Goal: Task Accomplishment & Management: Manage account settings

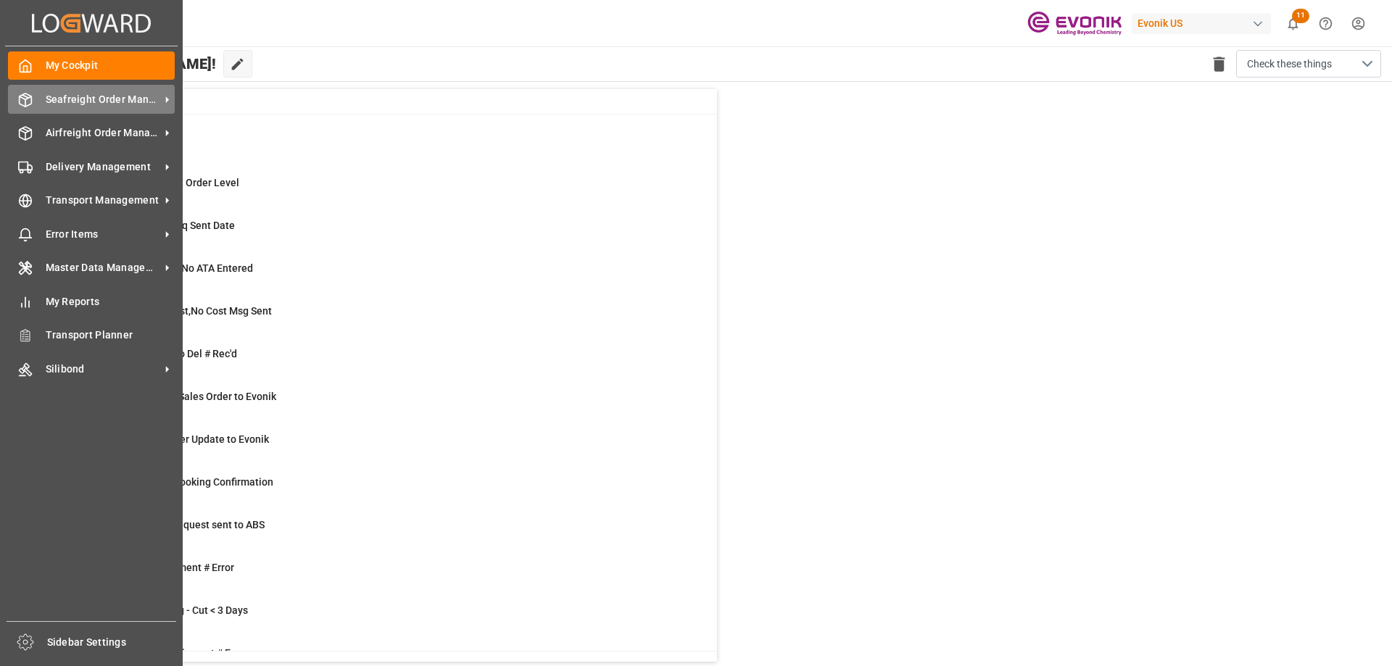
click at [75, 97] on span "Seafreight Order Management" at bounding box center [103, 99] width 115 height 15
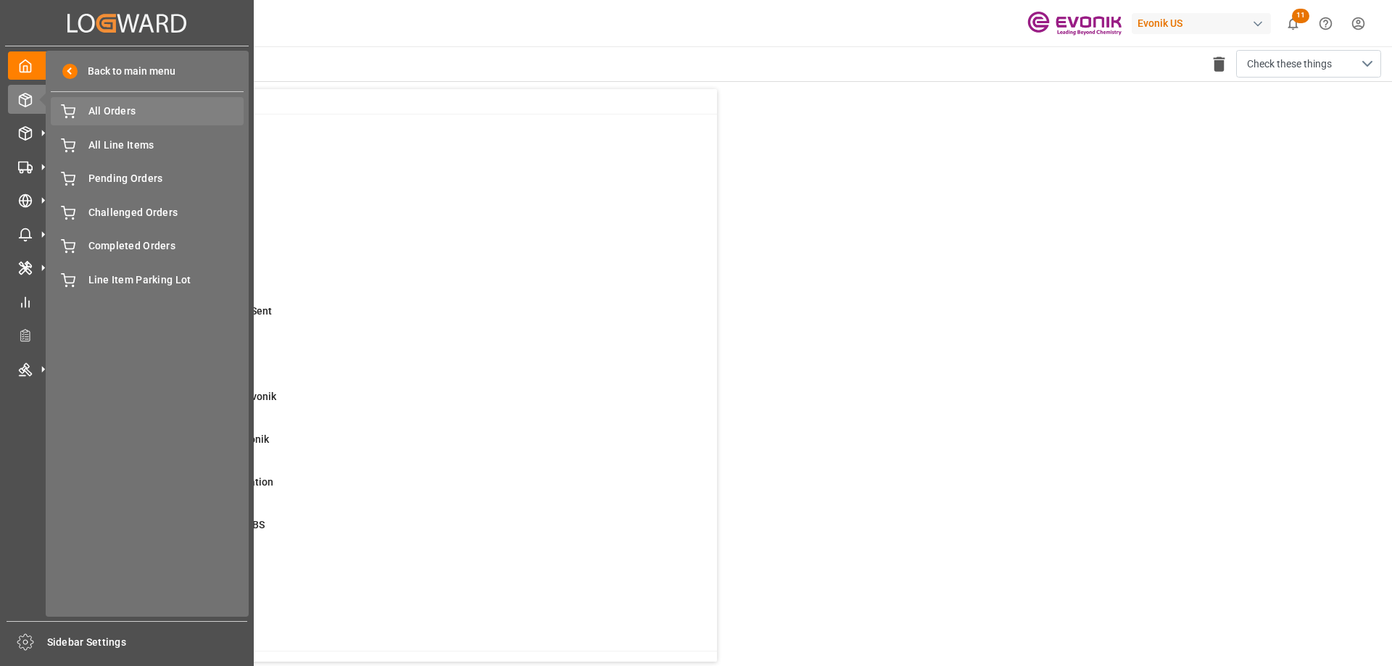
click at [118, 117] on span "All Orders" at bounding box center [166, 111] width 156 height 15
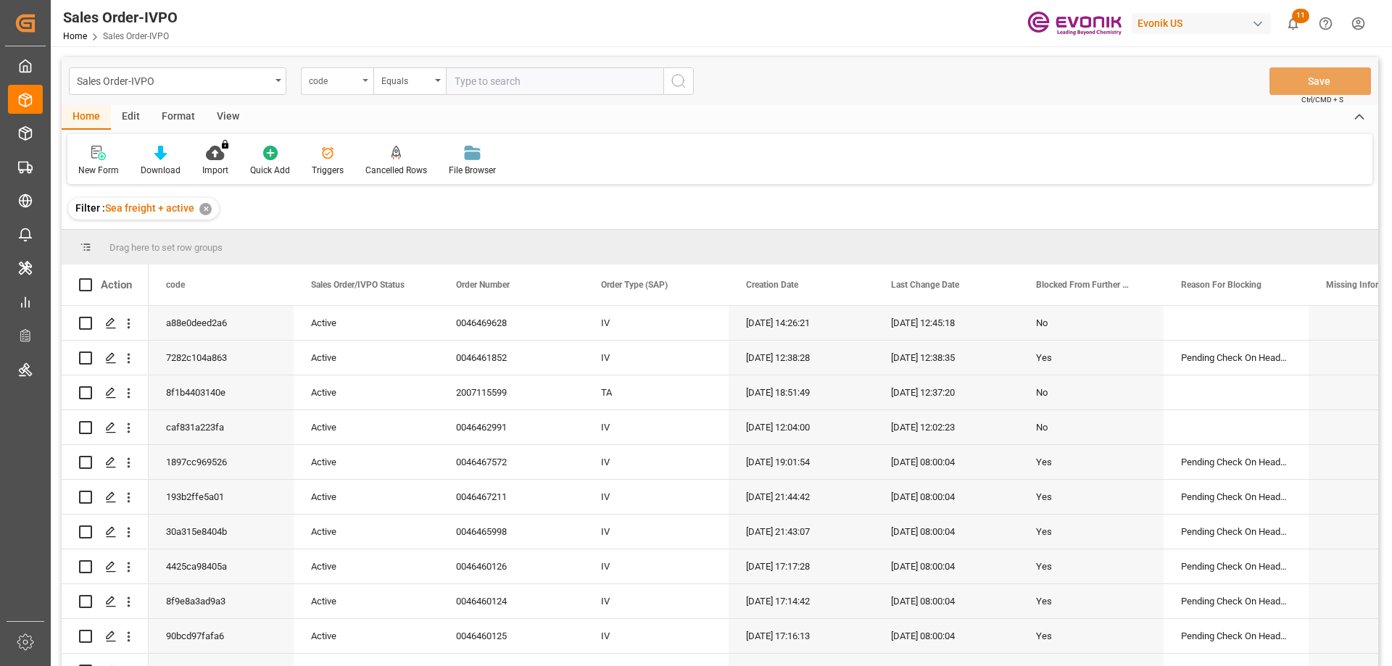
click at [353, 80] on div "code" at bounding box center [333, 79] width 49 height 17
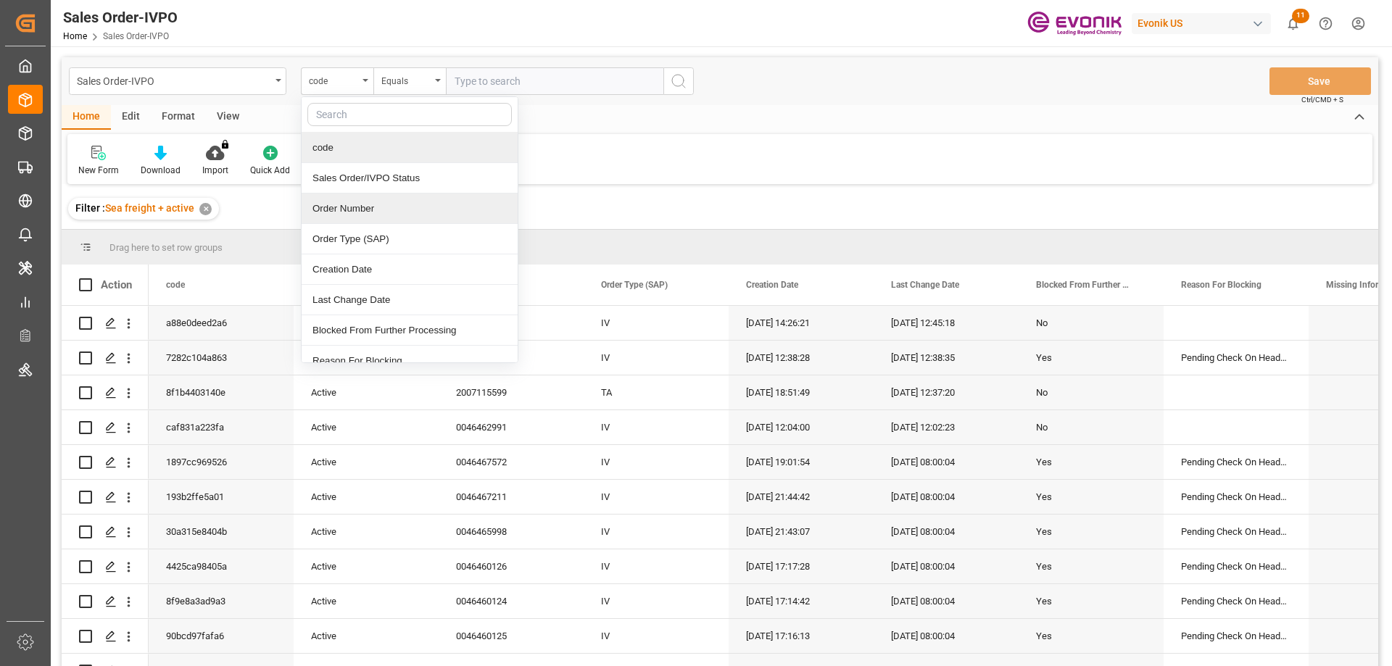
click at [360, 198] on div "Order Number" at bounding box center [410, 209] width 216 height 30
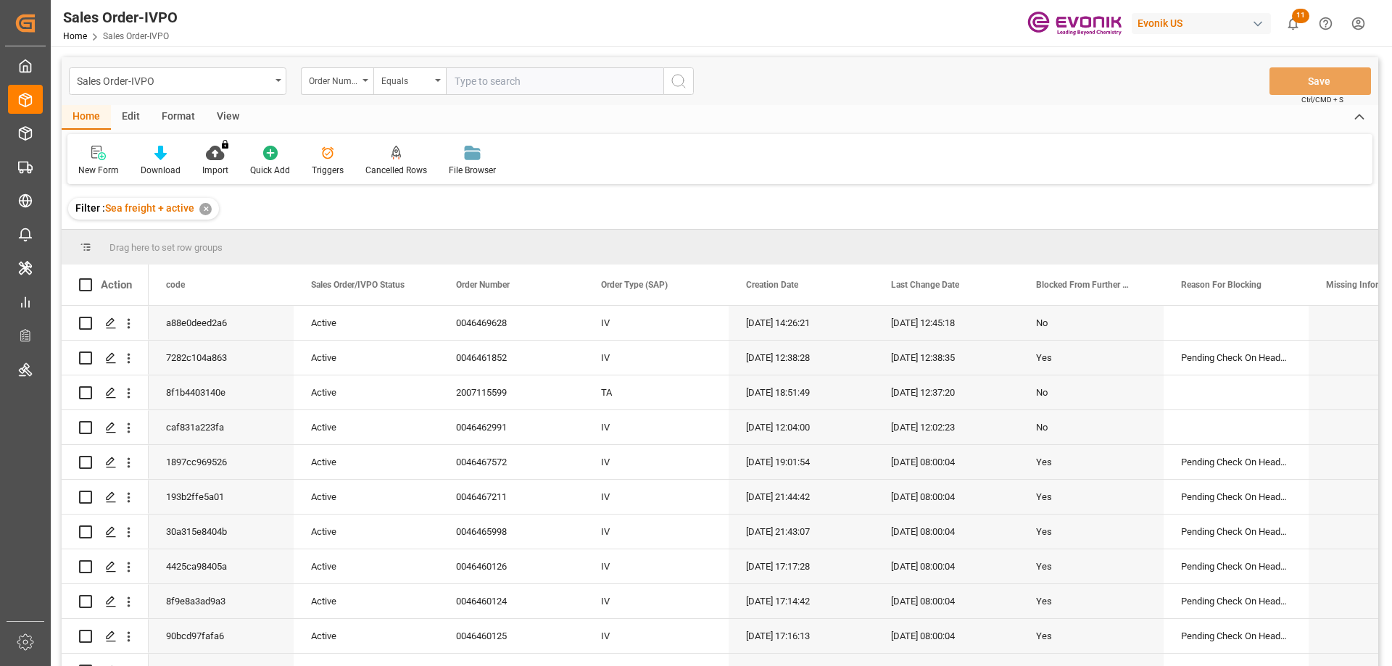
click at [476, 80] on input "text" at bounding box center [555, 81] width 218 height 28
paste input "0046470231"
type input "0046470231"
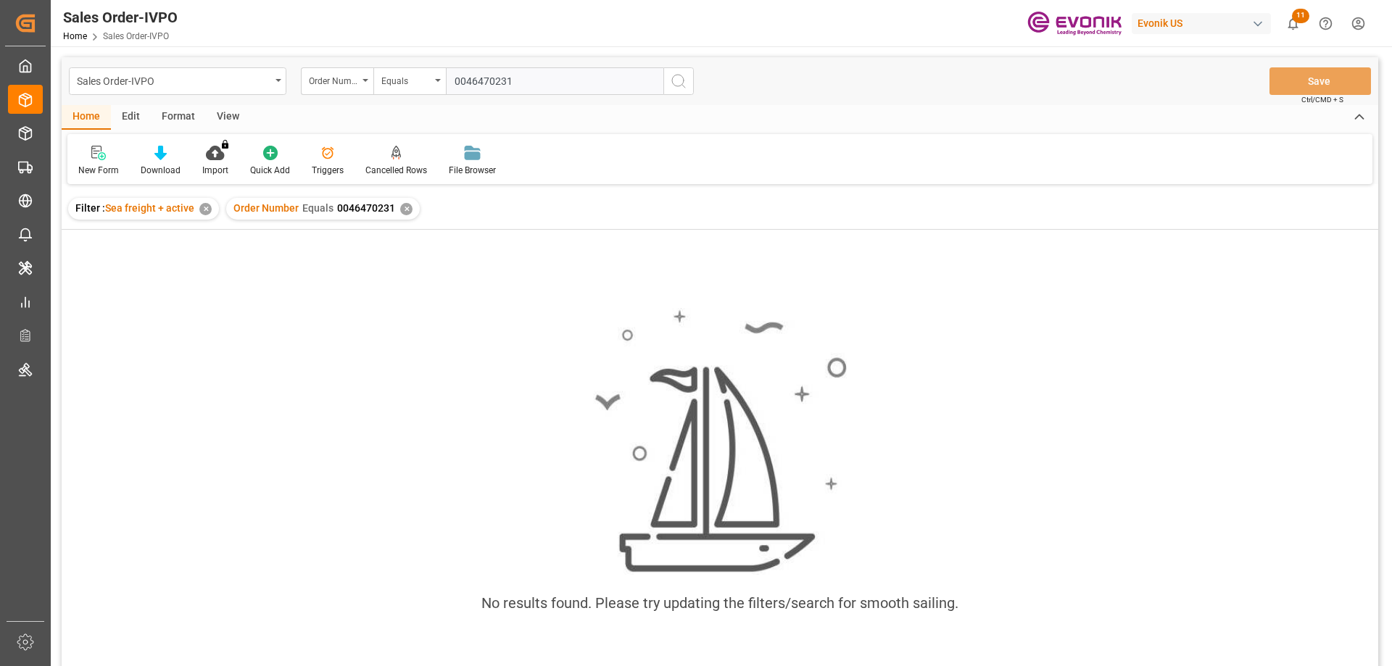
type input "0046470231"
click at [401, 210] on div "✕" at bounding box center [406, 209] width 12 height 12
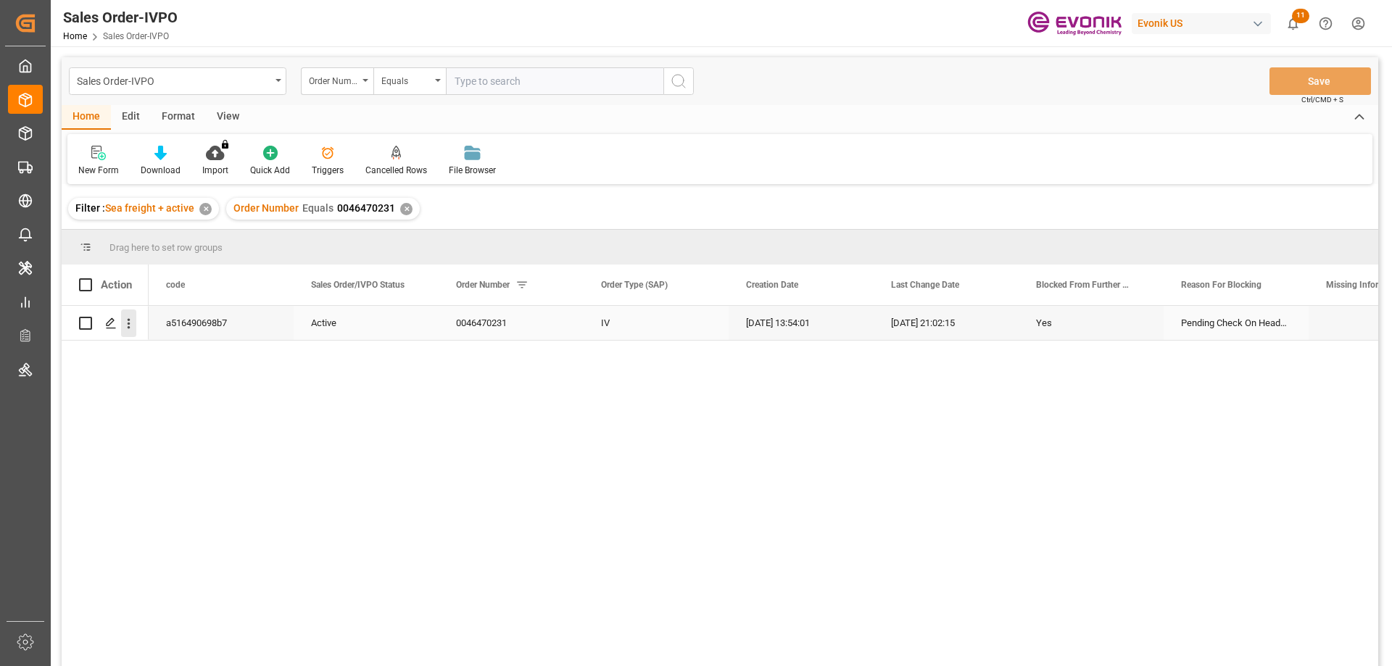
click at [133, 313] on button "open menu" at bounding box center [128, 324] width 15 height 28
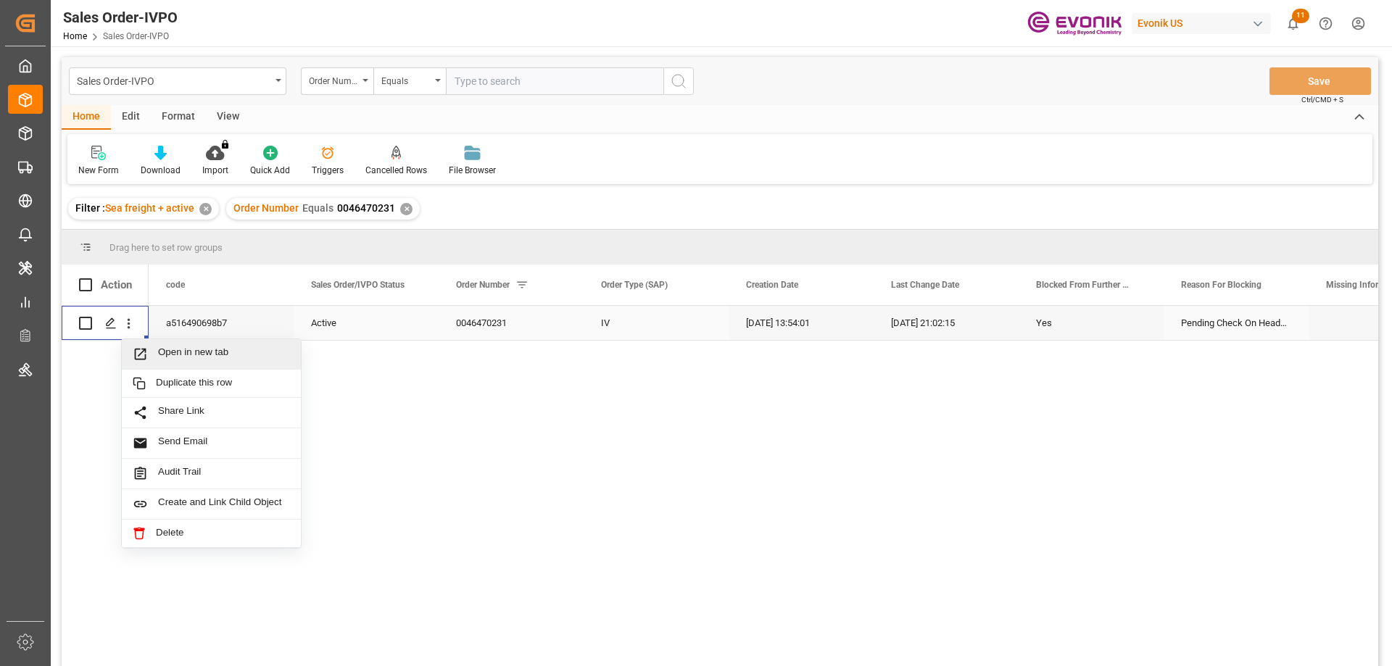
click at [162, 355] on span "Open in new tab" at bounding box center [224, 354] width 132 height 15
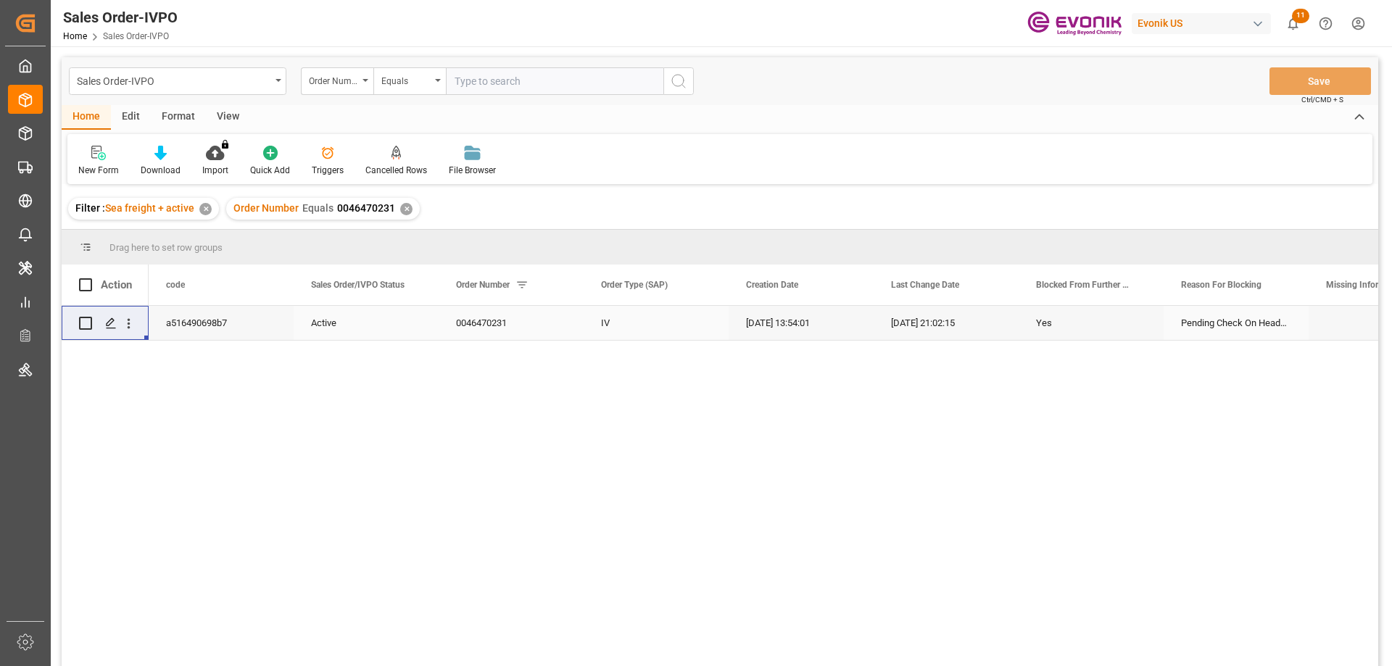
click at [466, 69] on input "text" at bounding box center [555, 81] width 218 height 28
paste input "2007117652"
type input "2007117652"
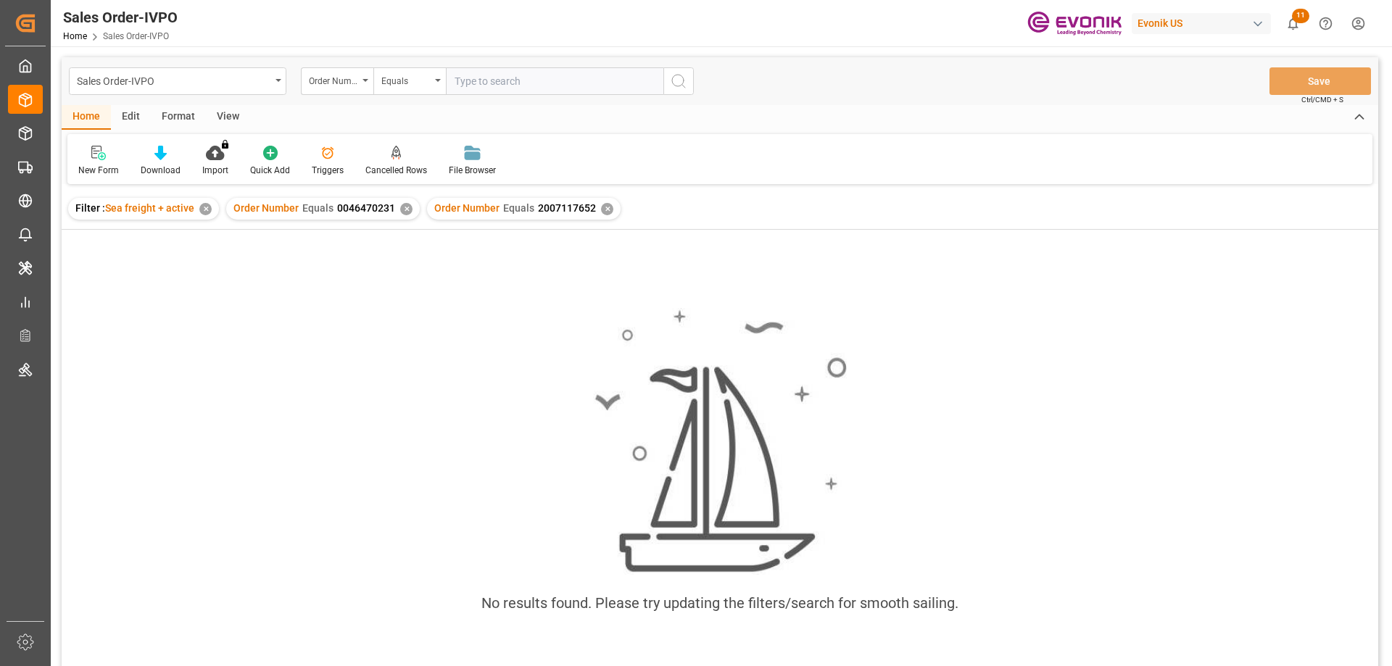
click at [400, 211] on div "✕" at bounding box center [406, 209] width 12 height 12
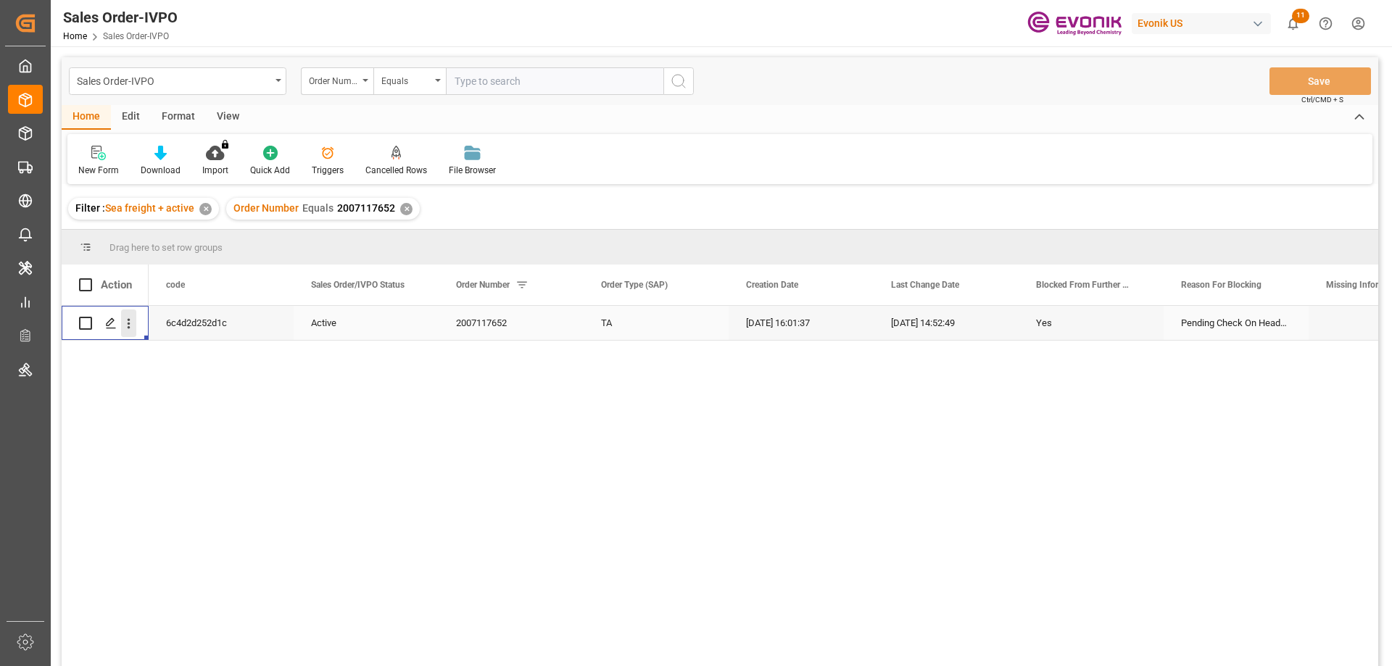
click at [126, 323] on icon "open menu" at bounding box center [128, 323] width 15 height 15
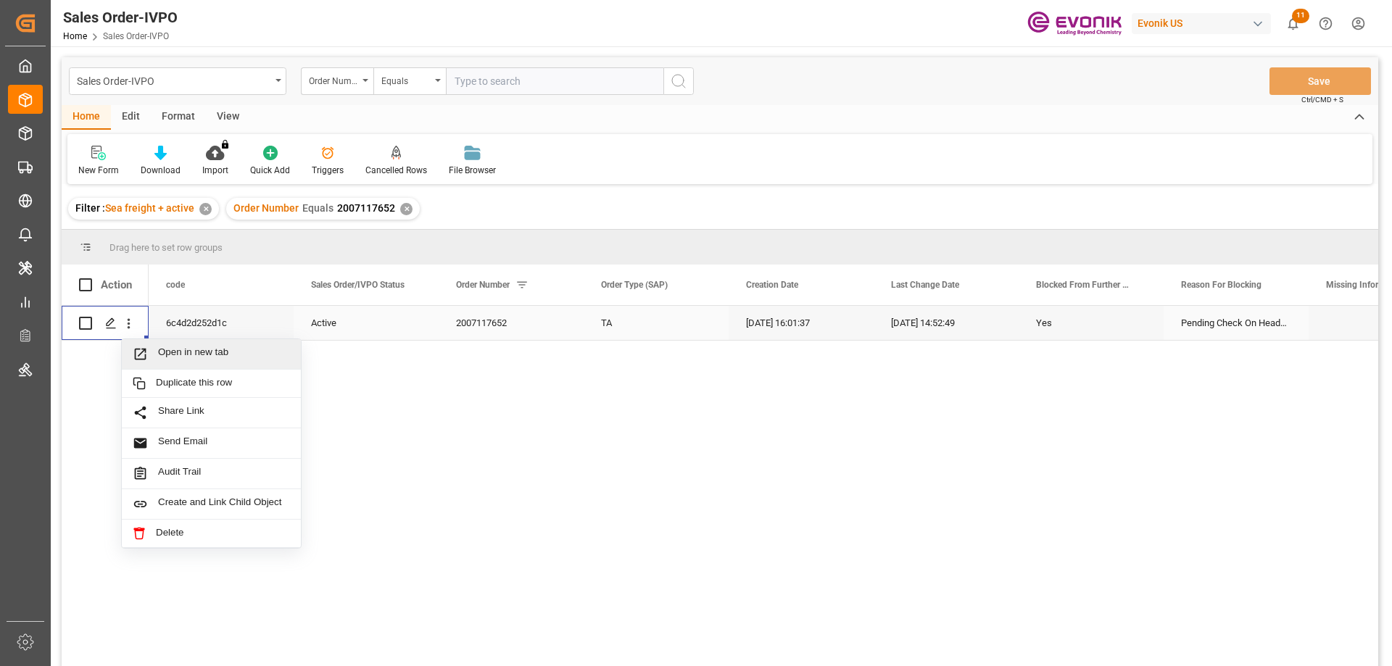
click at [169, 347] on span "Open in new tab" at bounding box center [224, 354] width 132 height 15
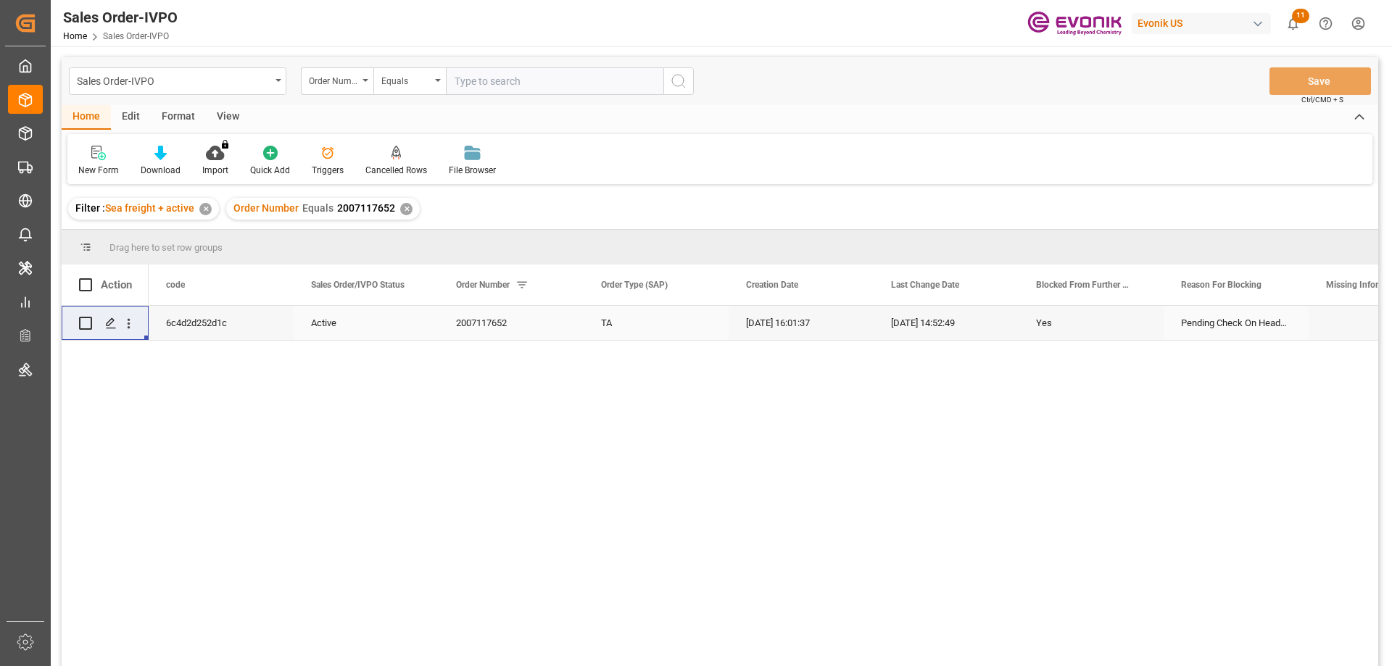
click at [507, 91] on input "text" at bounding box center [555, 81] width 218 height 28
paste input "2007136745"
type input "2007136745"
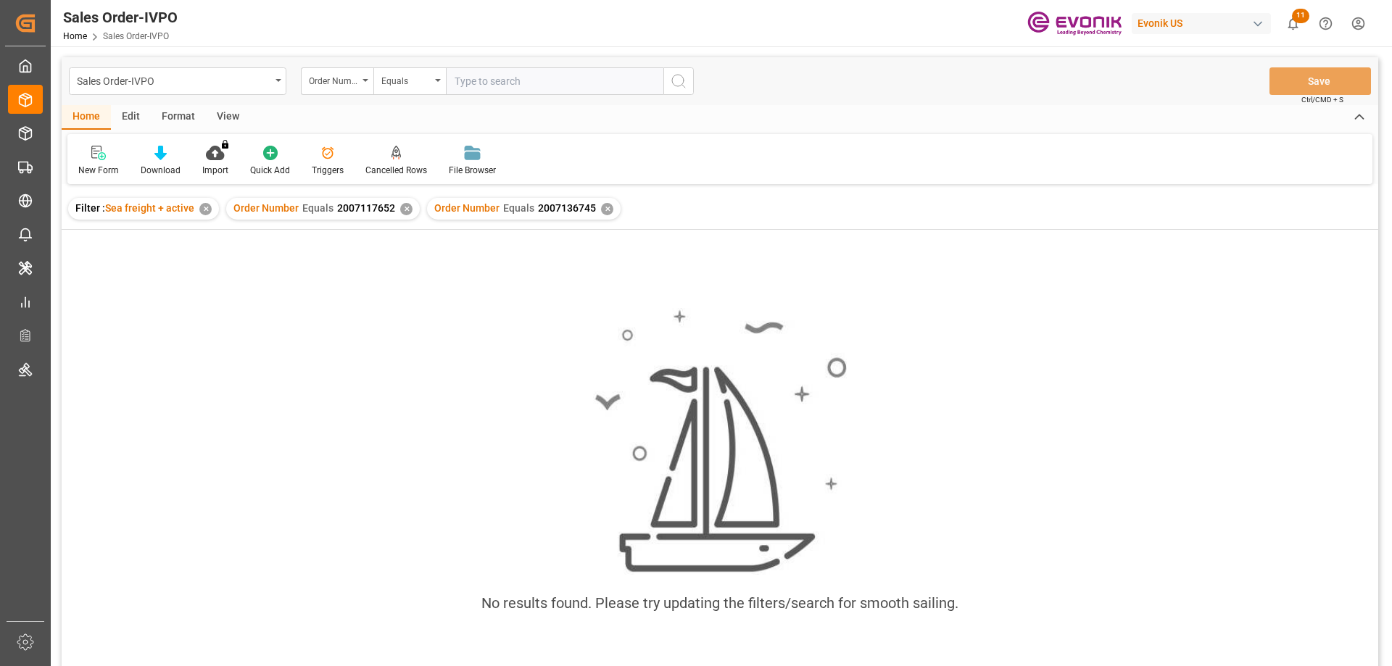
click at [405, 210] on div "✕" at bounding box center [406, 209] width 12 height 12
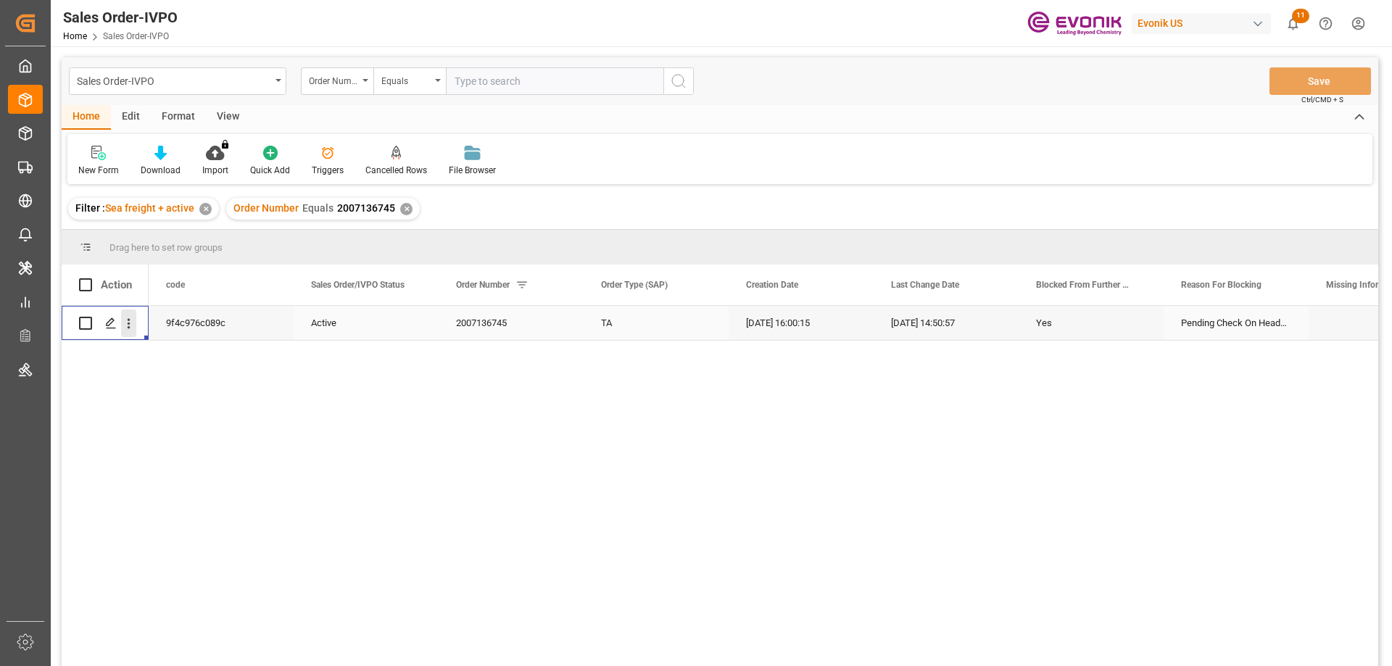
click at [130, 325] on icon "open menu" at bounding box center [128, 323] width 15 height 15
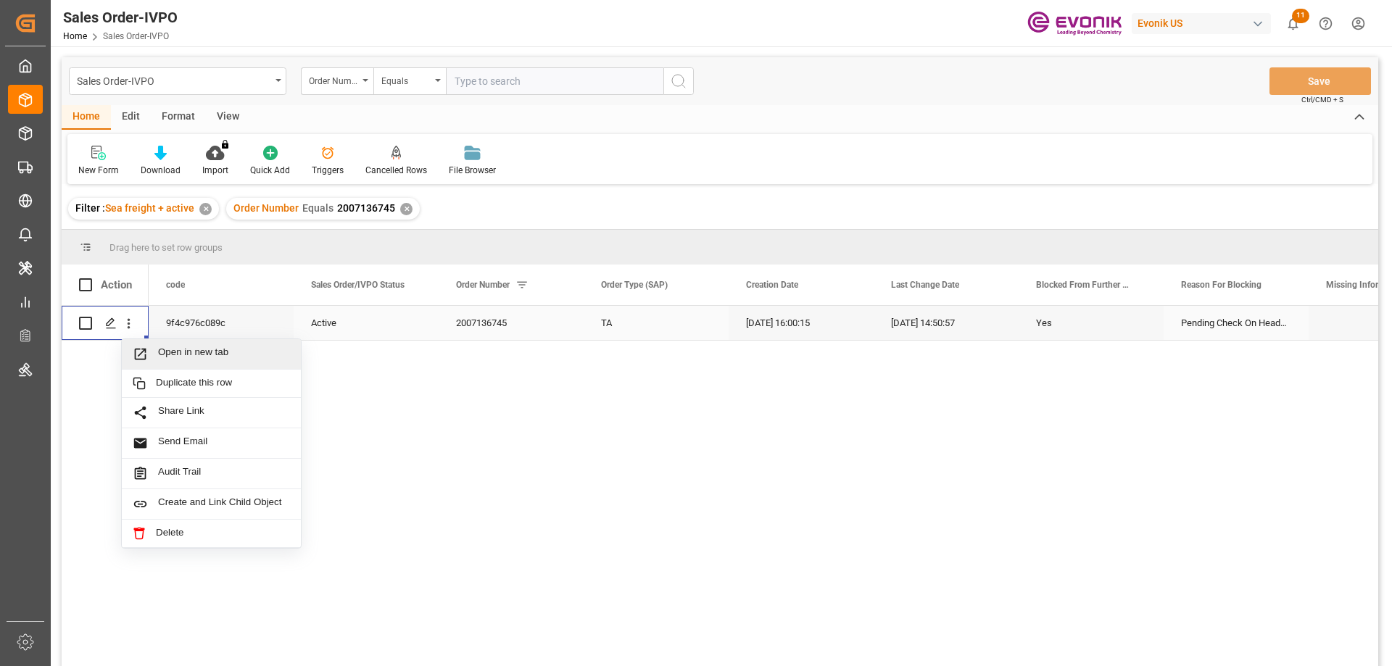
click at [190, 355] on span "Open in new tab" at bounding box center [224, 354] width 132 height 15
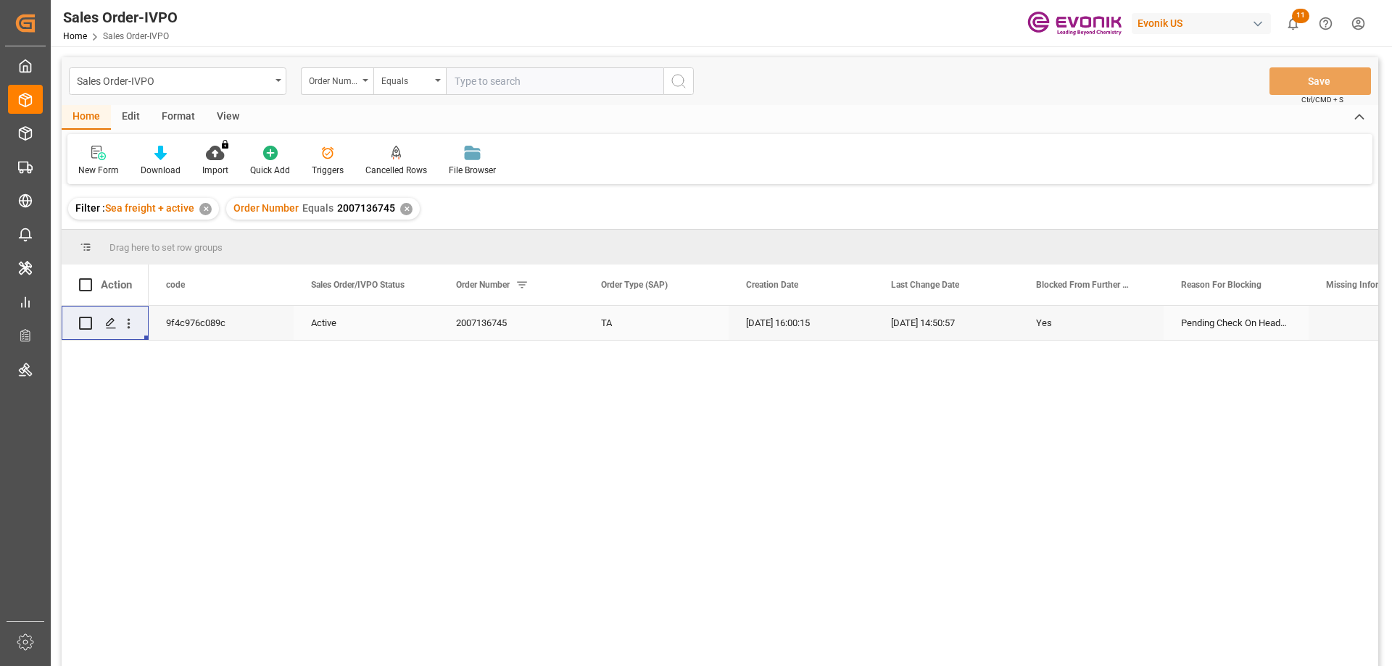
click at [476, 78] on input "text" at bounding box center [555, 81] width 218 height 28
paste input "2007086417"
type input "2007086417"
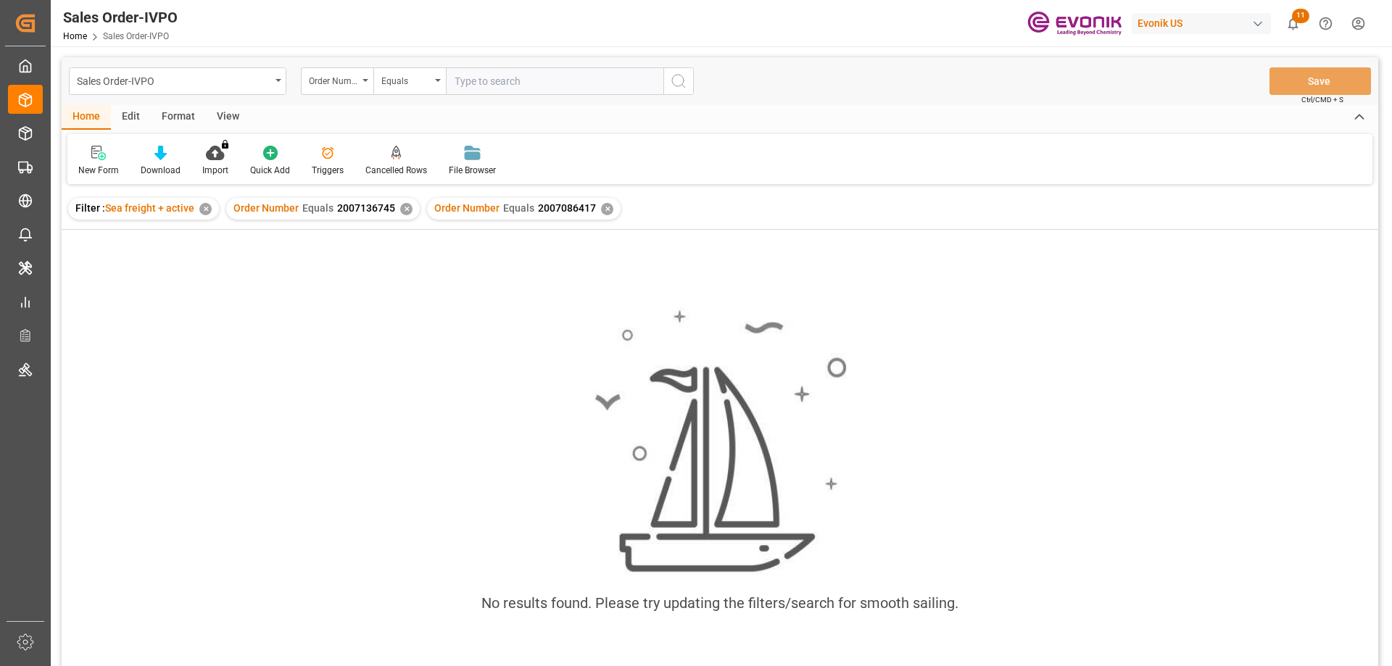
click at [405, 207] on div "✕" at bounding box center [406, 209] width 12 height 12
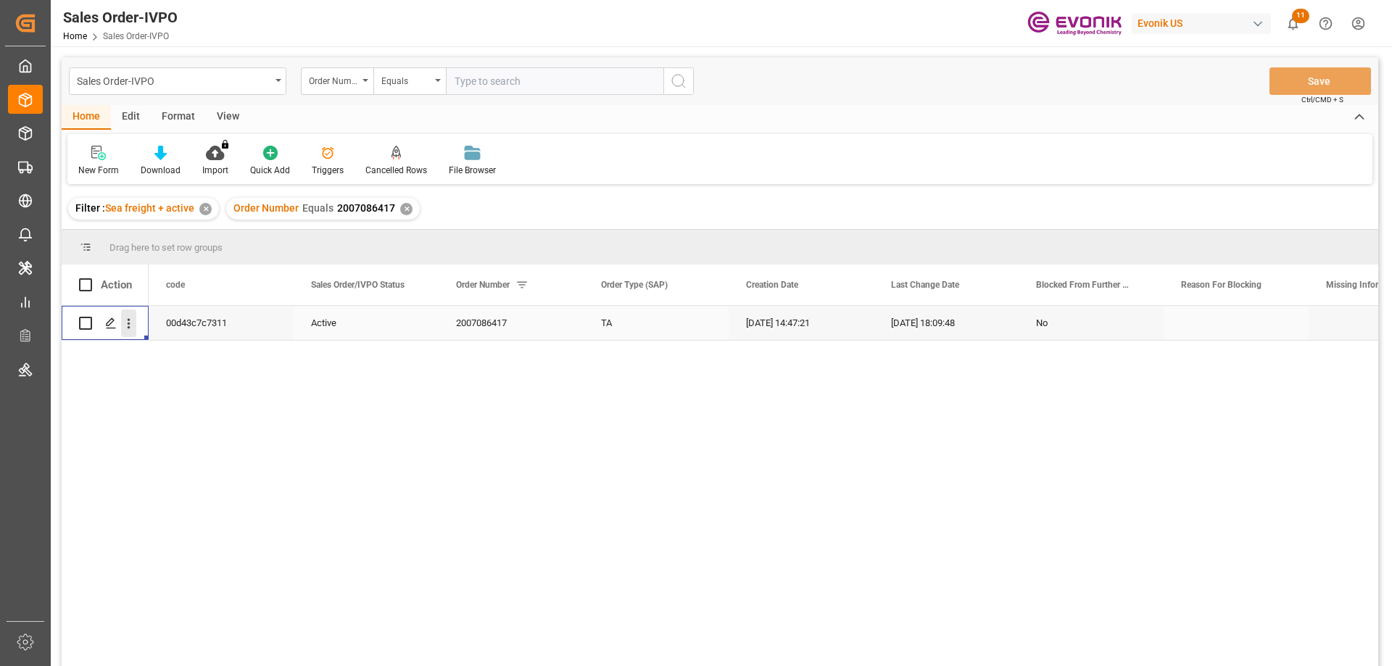
click at [134, 320] on icon "open menu" at bounding box center [128, 323] width 15 height 15
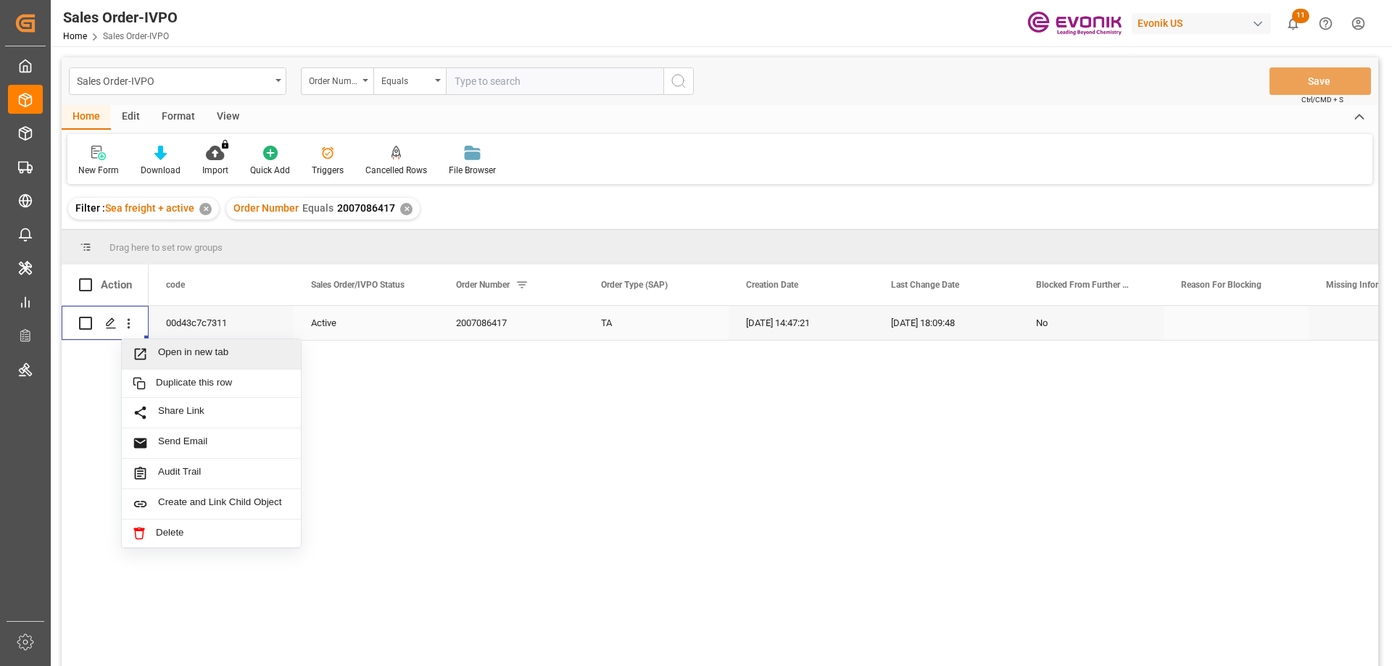
click at [164, 346] on div "Open in new tab" at bounding box center [211, 354] width 179 height 30
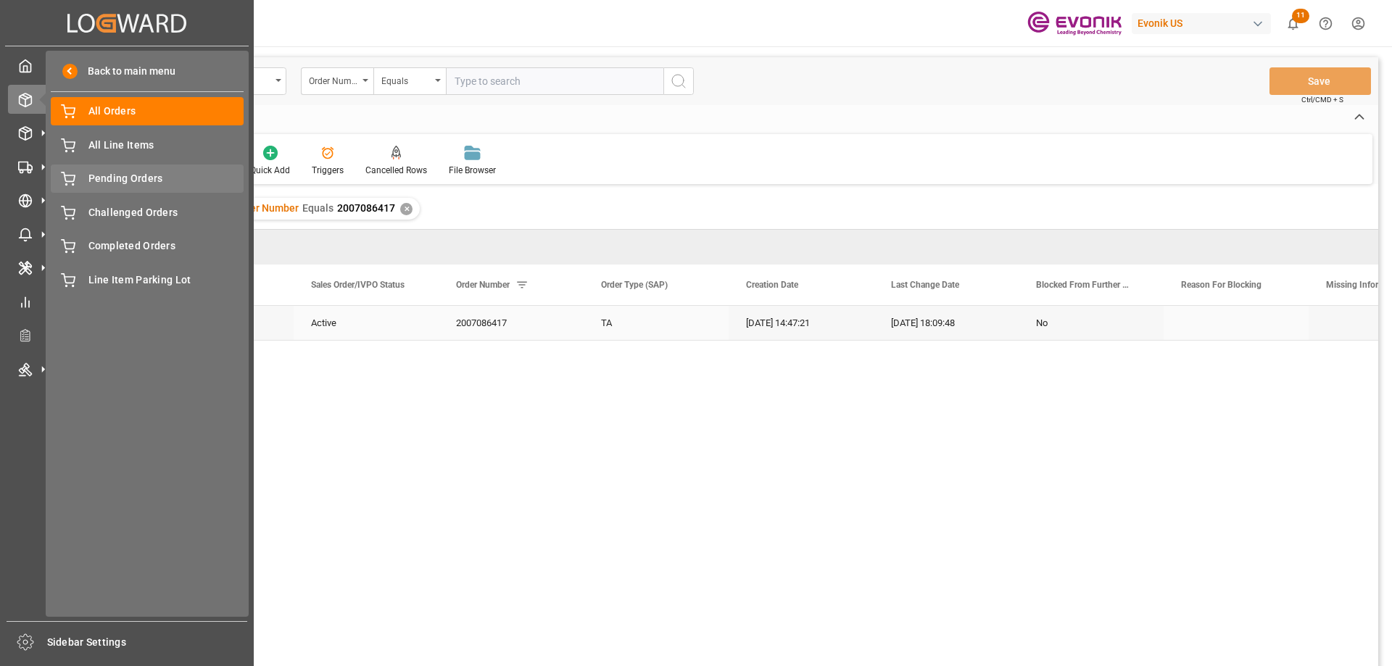
click at [107, 176] on span "Pending Orders" at bounding box center [166, 178] width 156 height 15
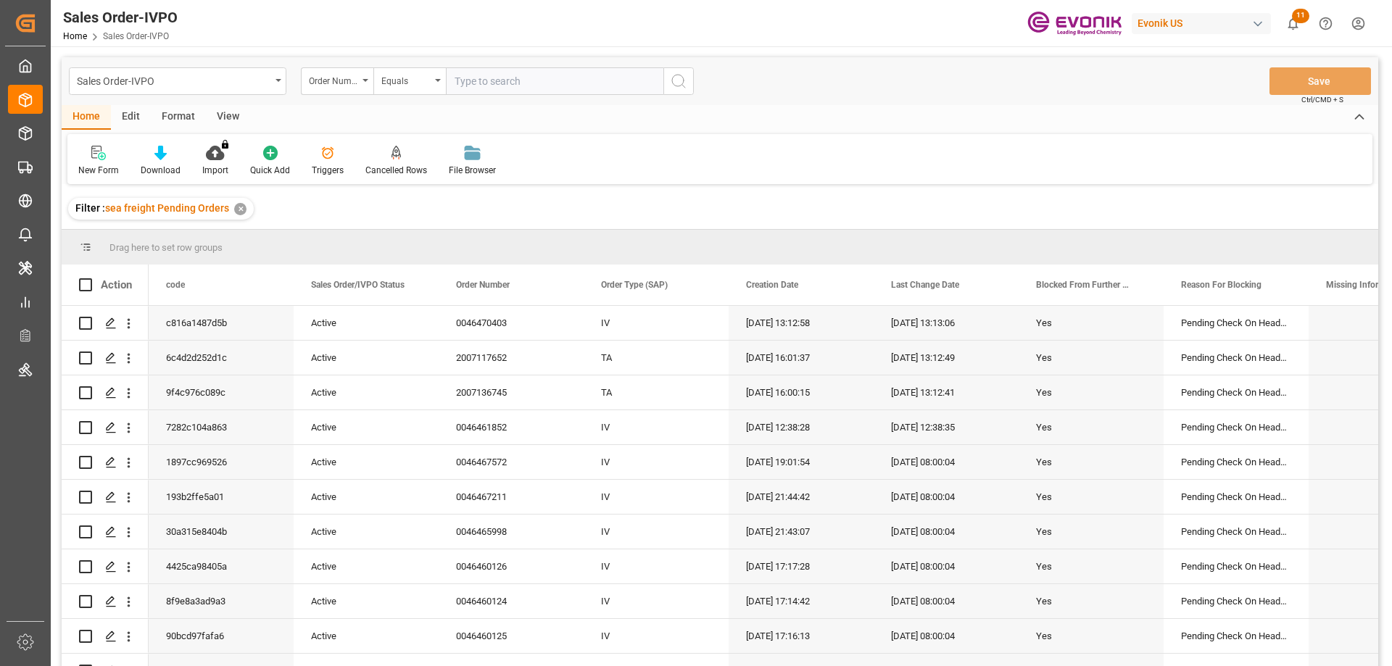
click at [227, 118] on div "View" at bounding box center [228, 117] width 44 height 25
click at [162, 168] on div "Standard Templates" at bounding box center [164, 170] width 73 height 13
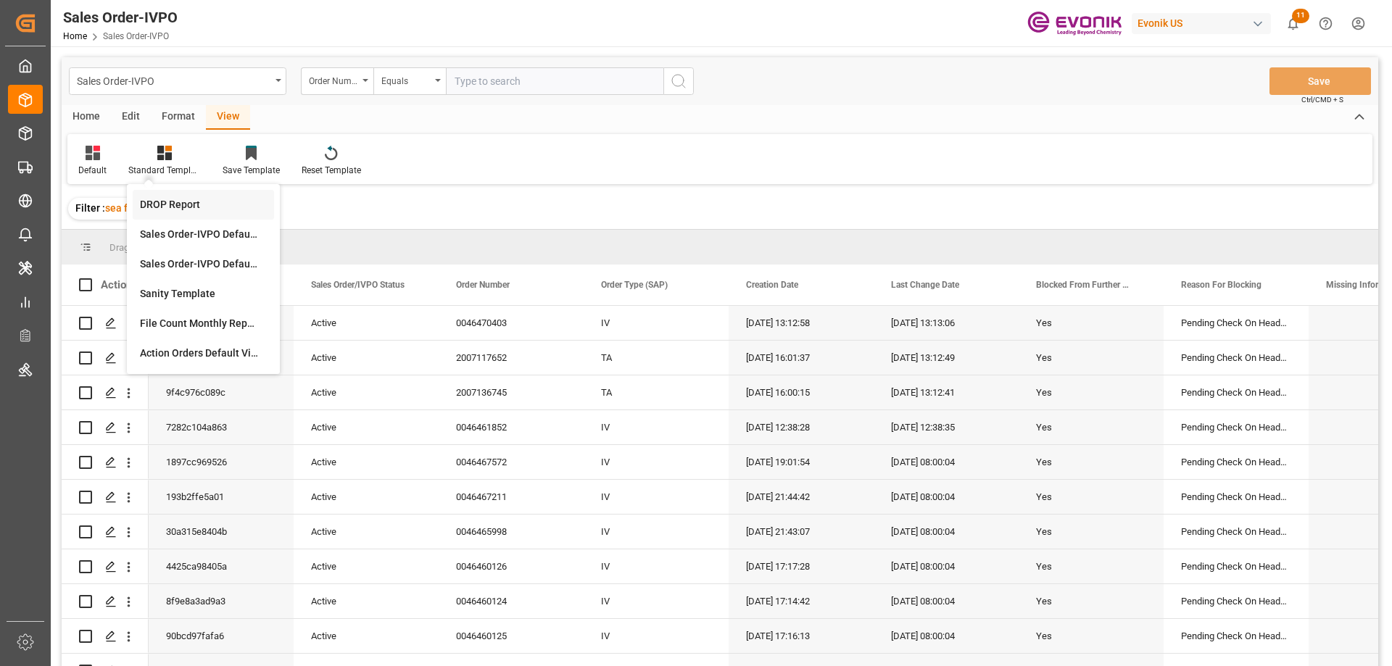
click at [165, 207] on div "DROP Report" at bounding box center [203, 204] width 127 height 15
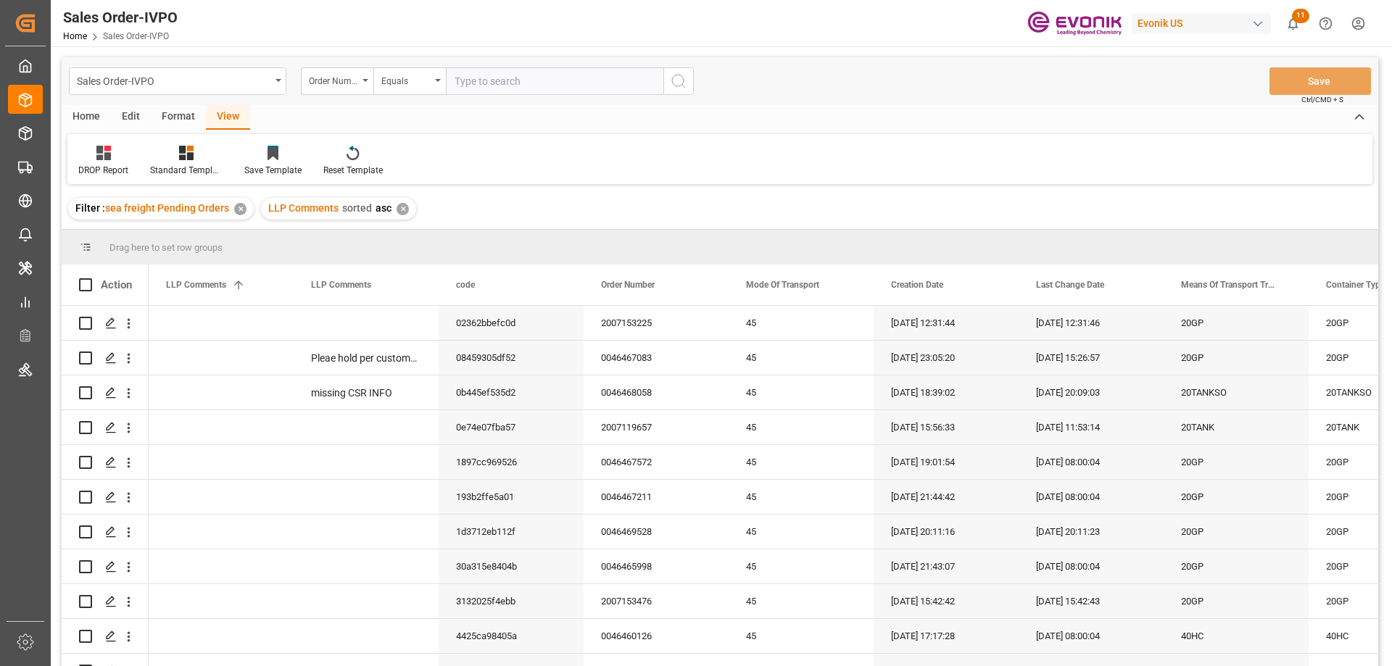
click at [79, 112] on div "Home" at bounding box center [86, 117] width 49 height 25
click at [158, 161] on div "Download" at bounding box center [161, 161] width 62 height 32
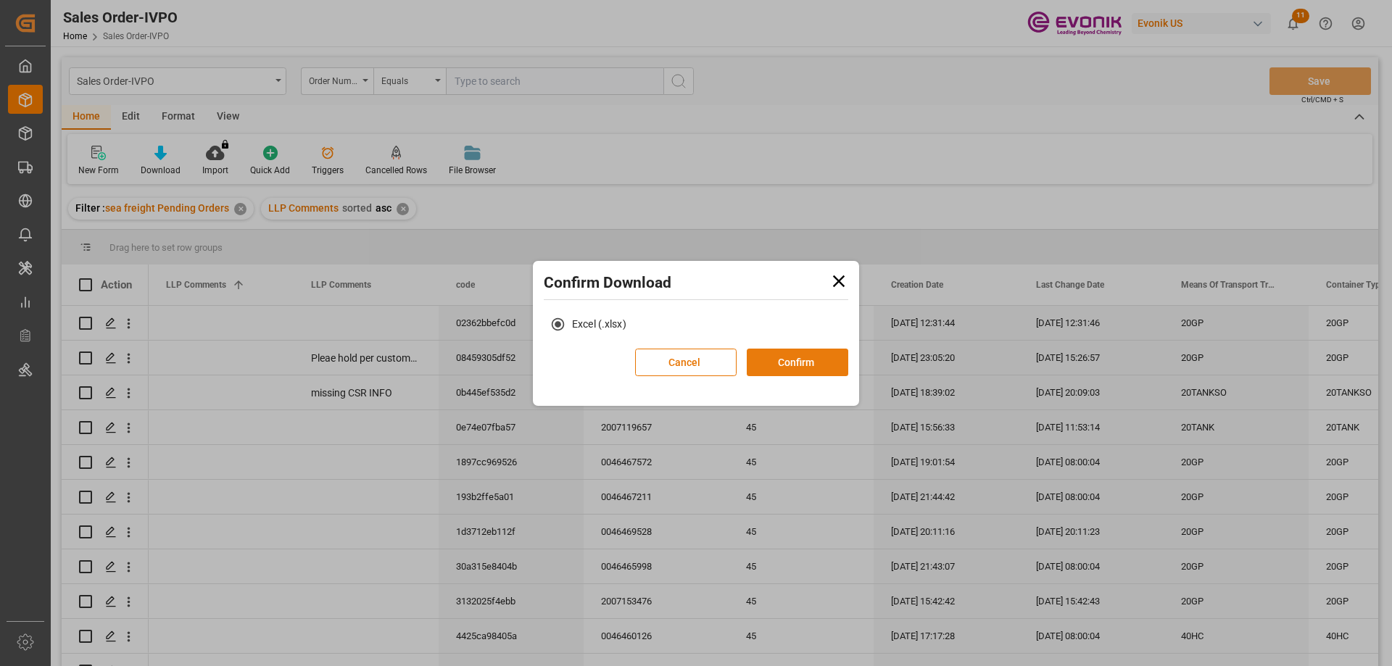
click at [758, 356] on button "Confirm" at bounding box center [798, 363] width 102 height 28
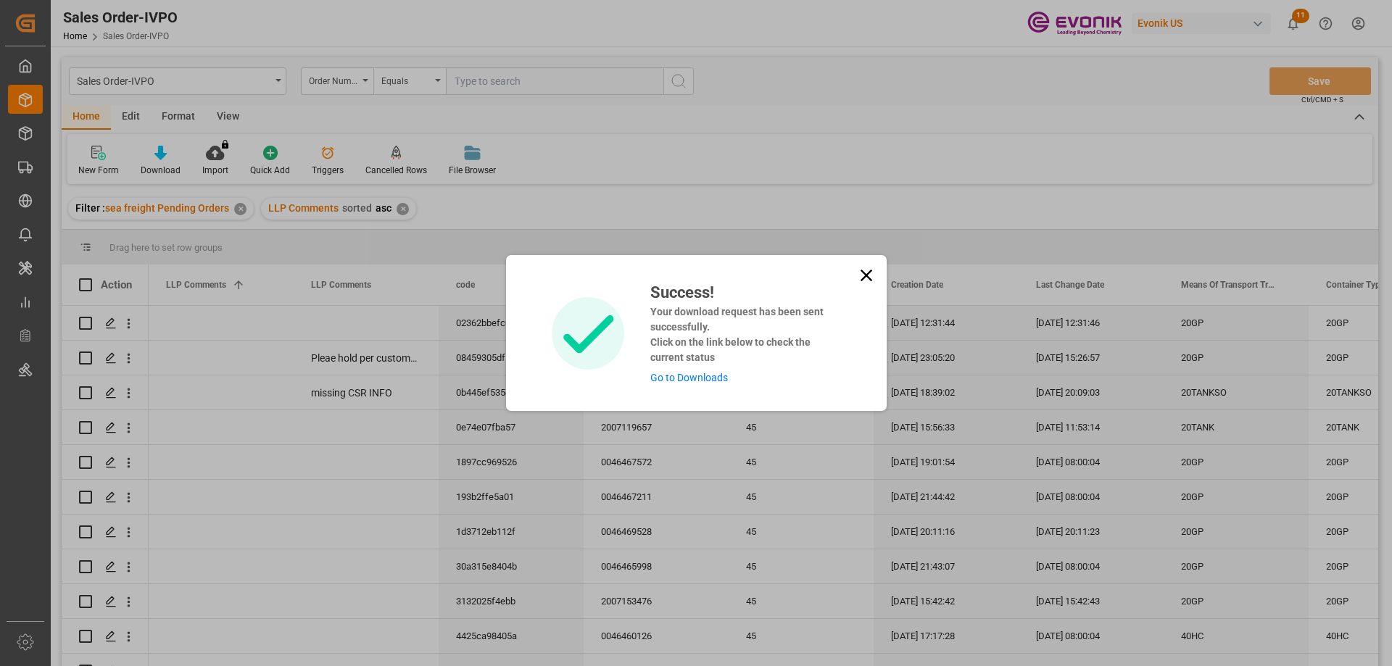
click at [683, 374] on link "Go to Downloads" at bounding box center [689, 378] width 78 height 12
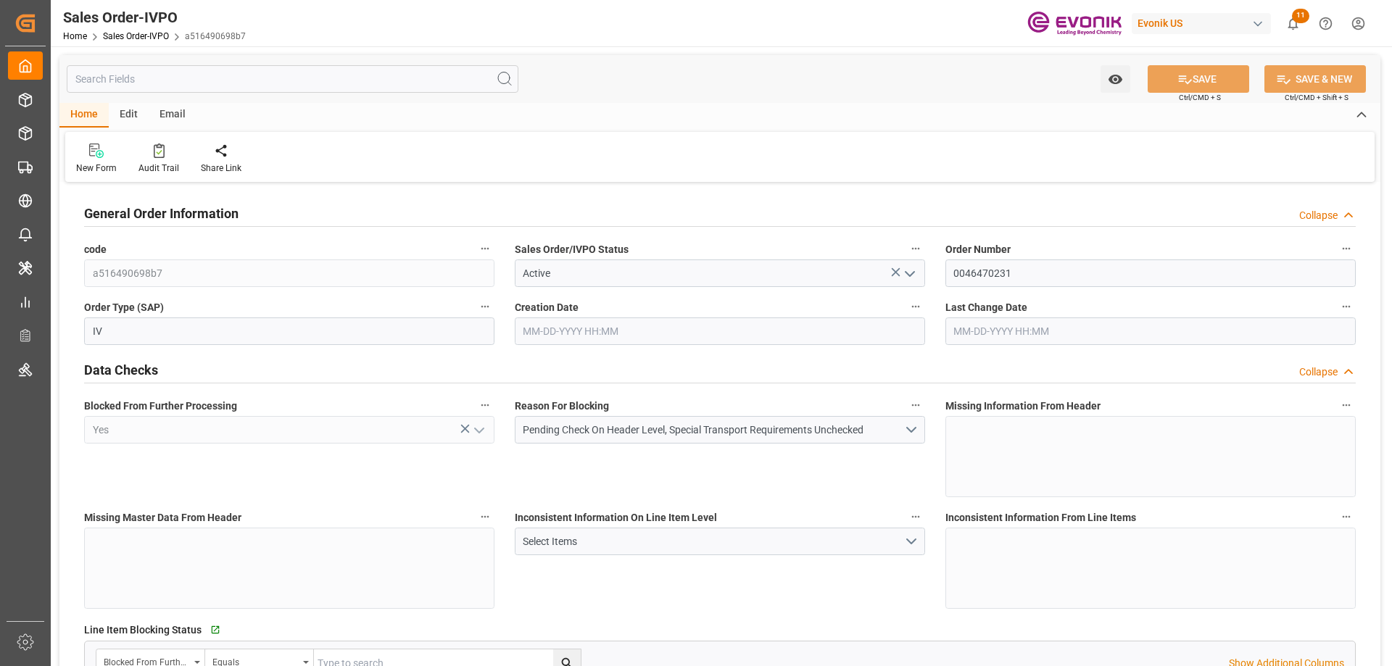
type input "THPAT"
type input "0"
type input "1"
type input "896"
type input "08-26-2025 13:54"
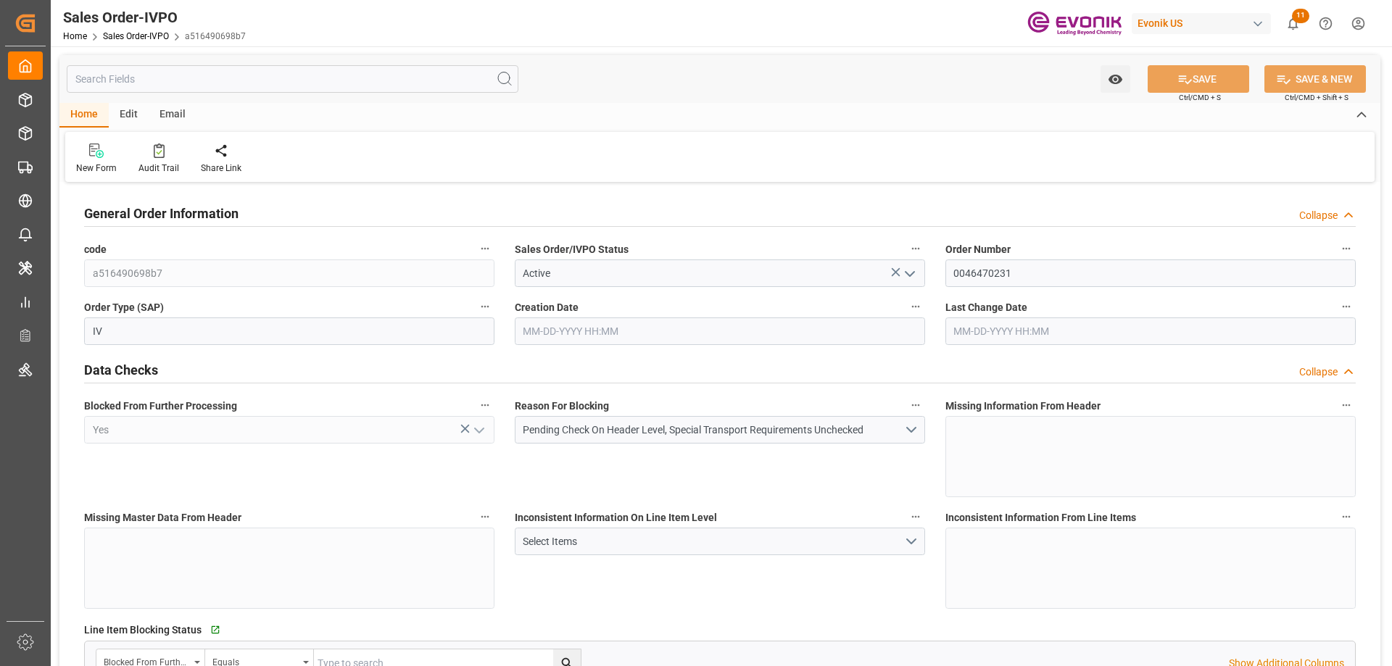
type input "08-27-2025 21:02"
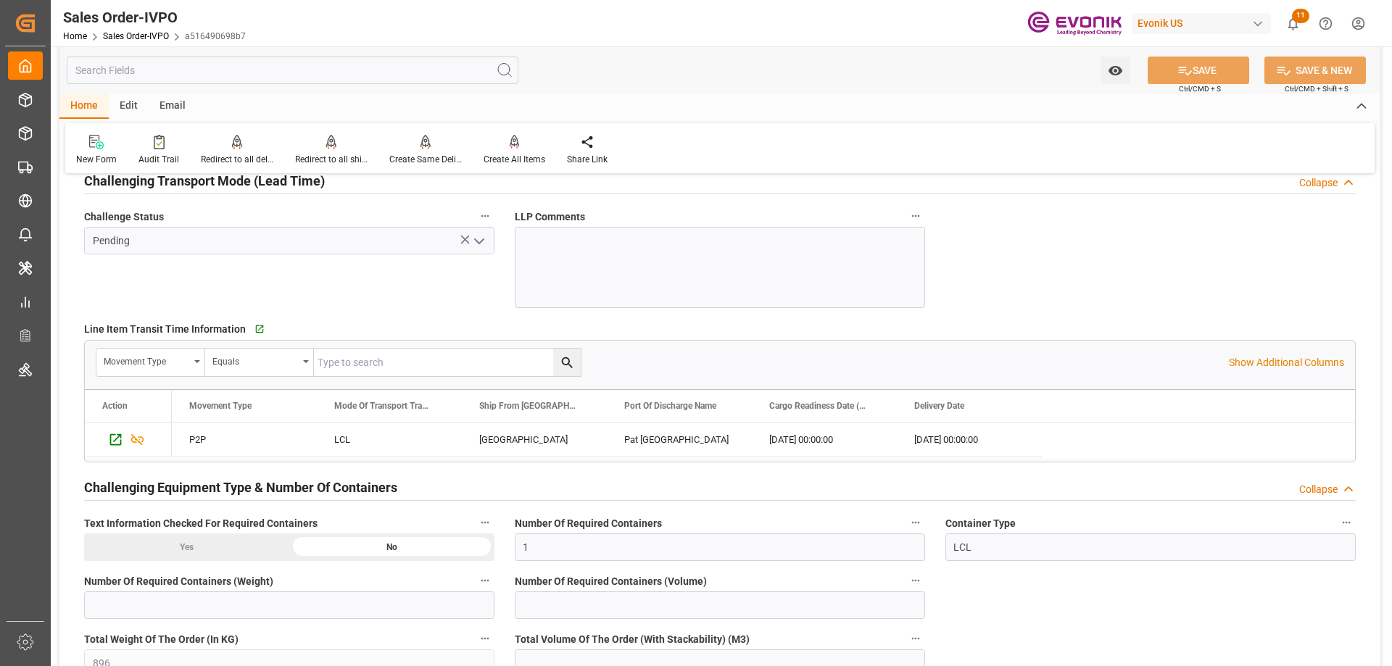
scroll to position [2610, 0]
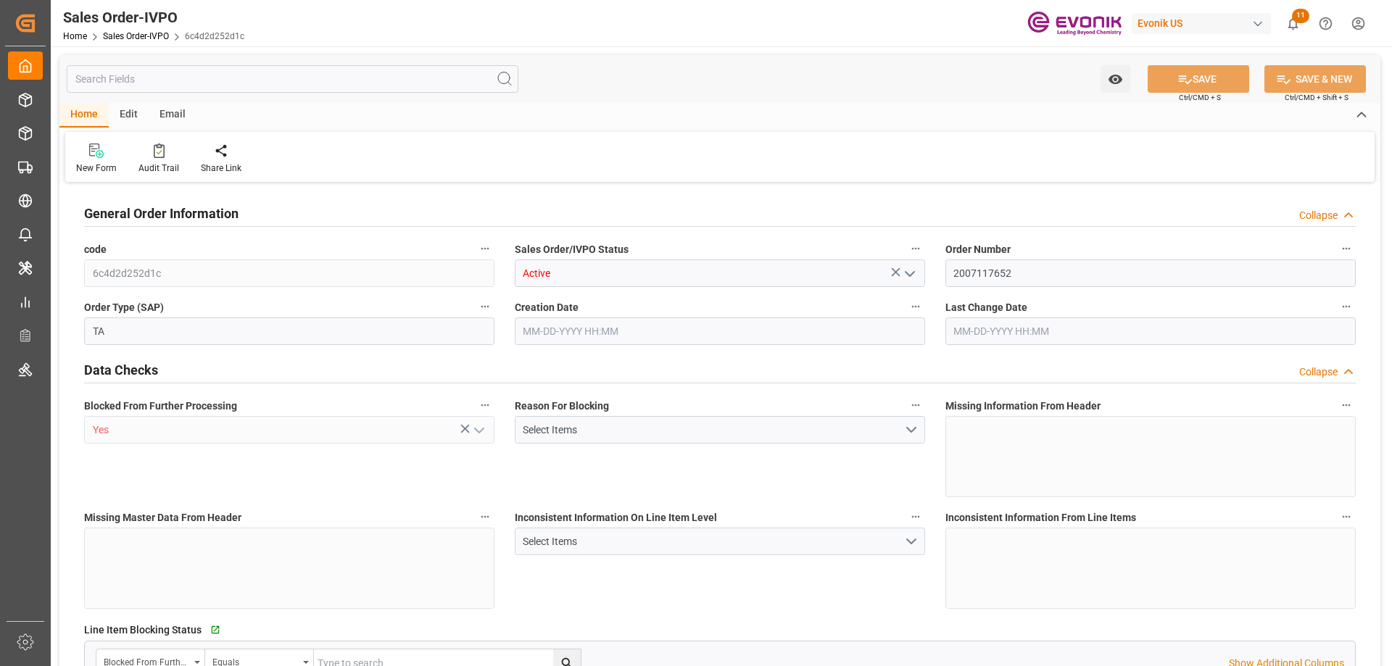
type input "TREYP"
type input "0"
type input "1"
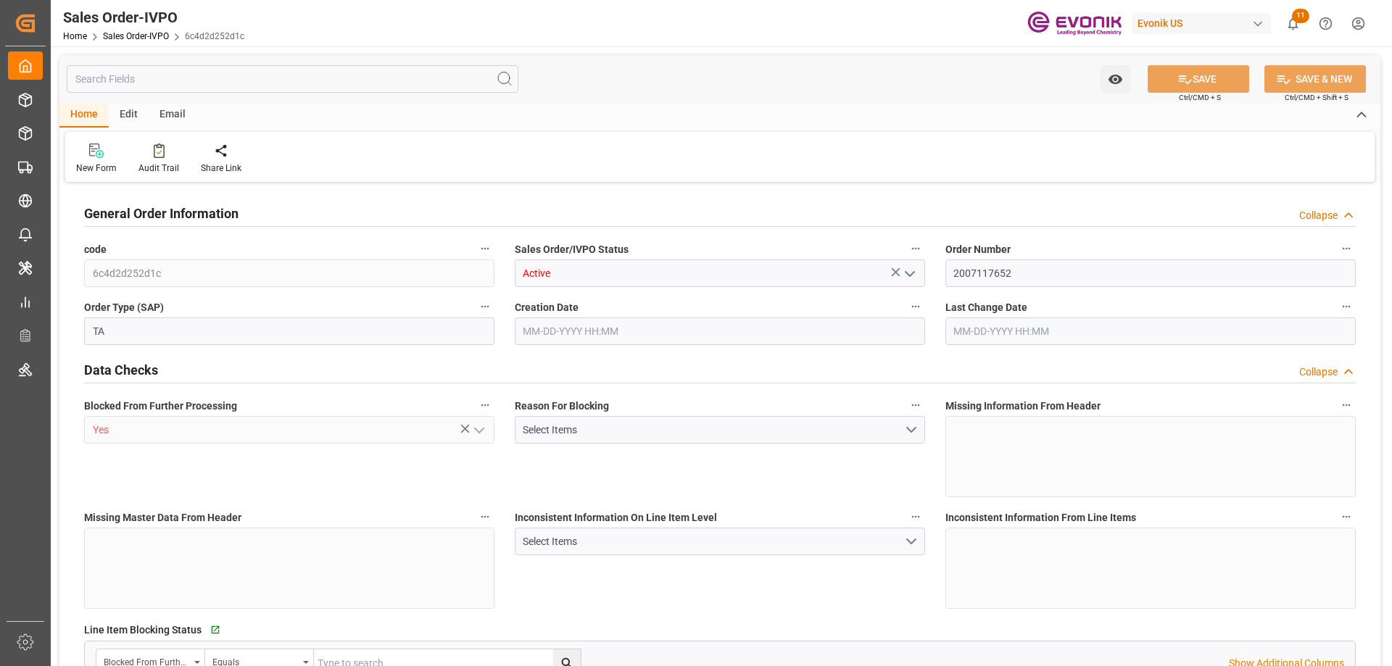
type input "8070"
type input "13.2102"
type input "17000"
type input "30"
type input "08-25-2025 16:01"
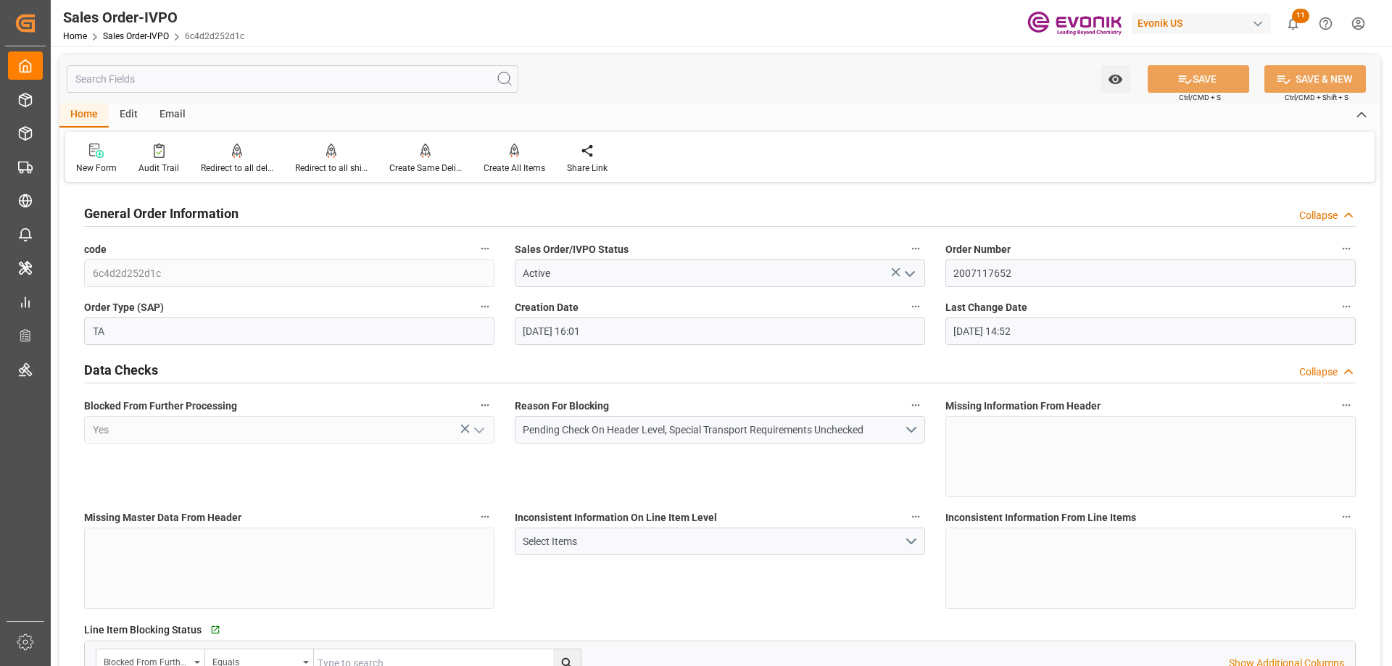
type input "08-26-2025 14:52"
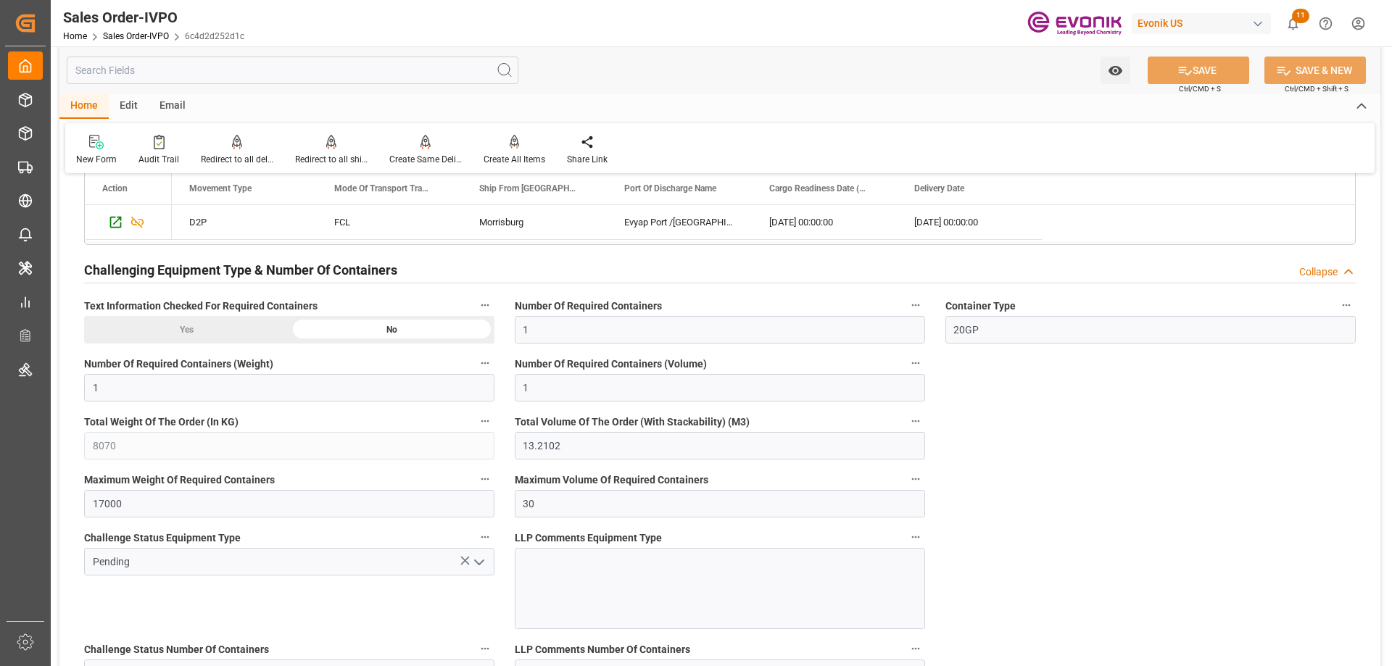
scroll to position [2465, 0]
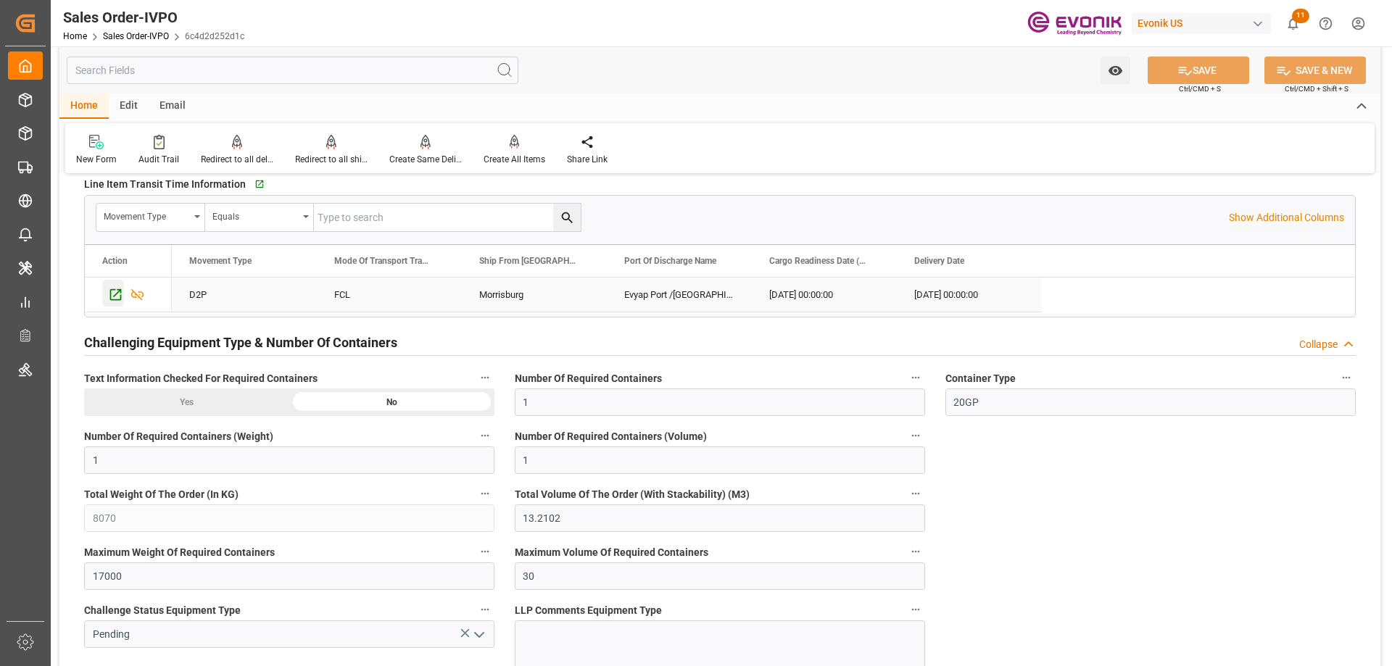
click at [111, 297] on icon "Press SPACE to select this row." at bounding box center [116, 295] width 12 height 12
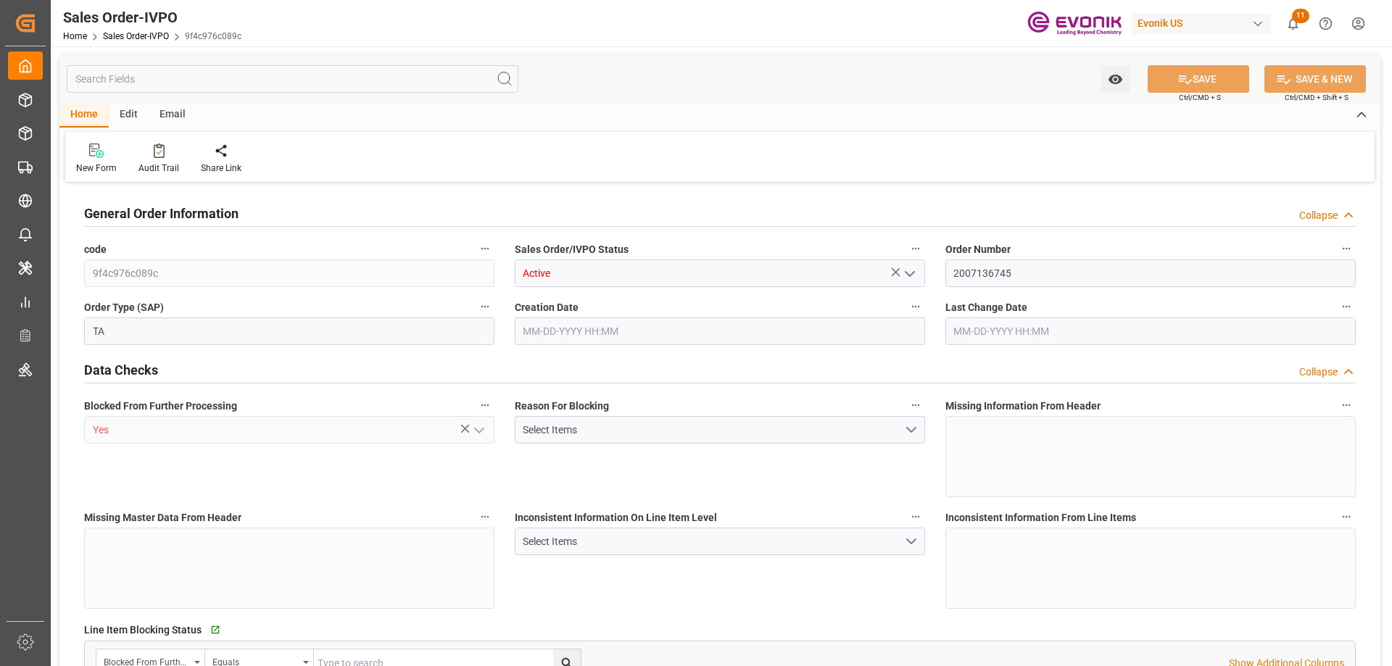
type input "TREYP"
type input "0"
type input "1"
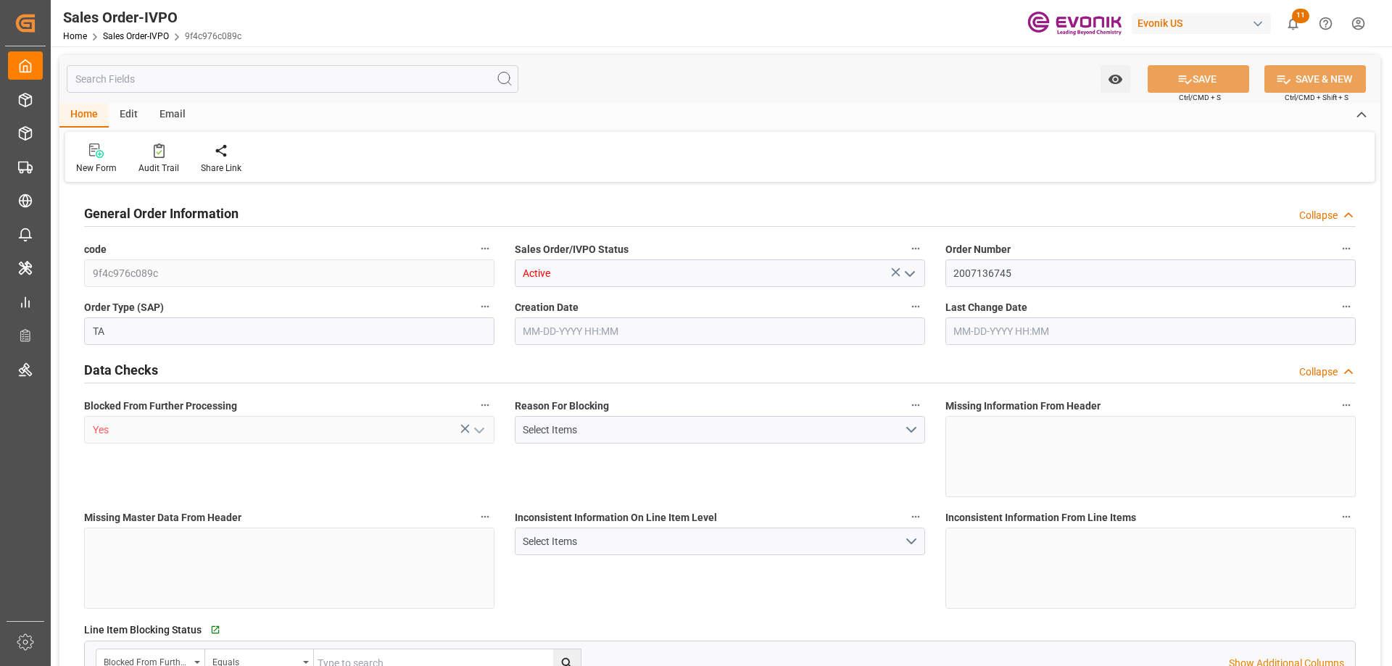
type input "8070"
type input "13.2102"
type input "17000"
type input "30"
type input "08-25-2025 16:00"
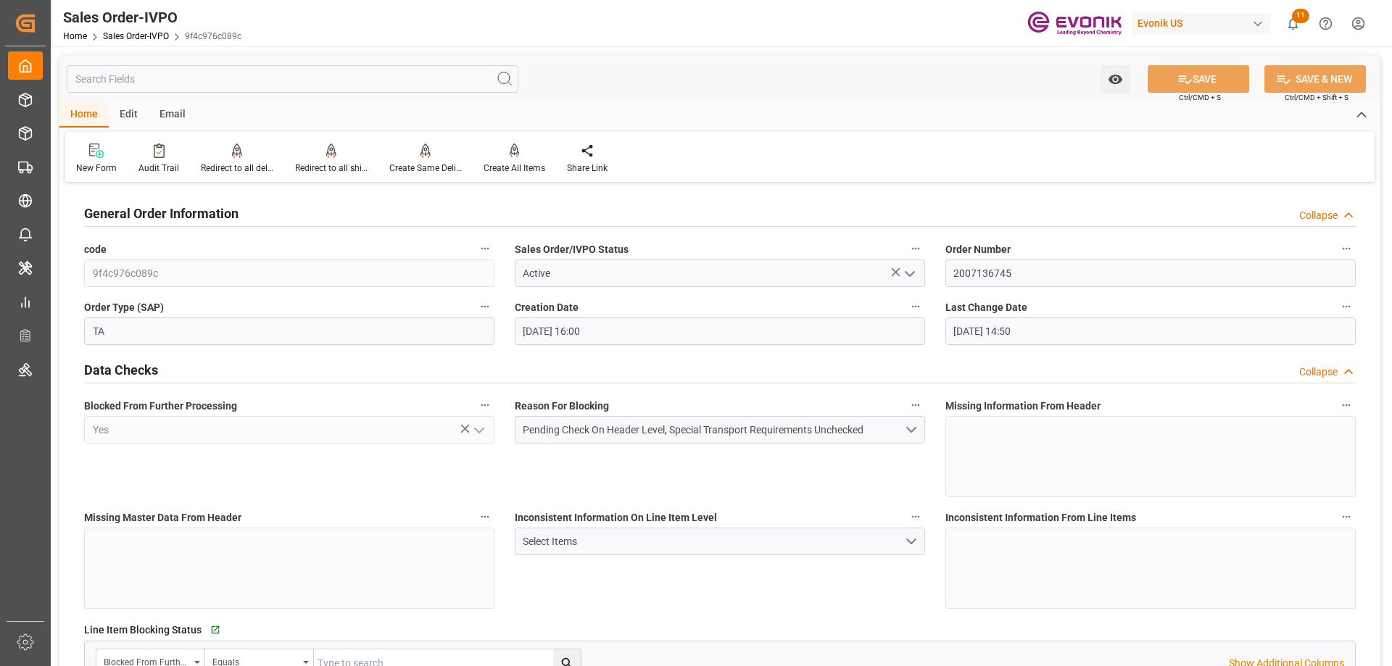
type input "08-26-2025 14:50"
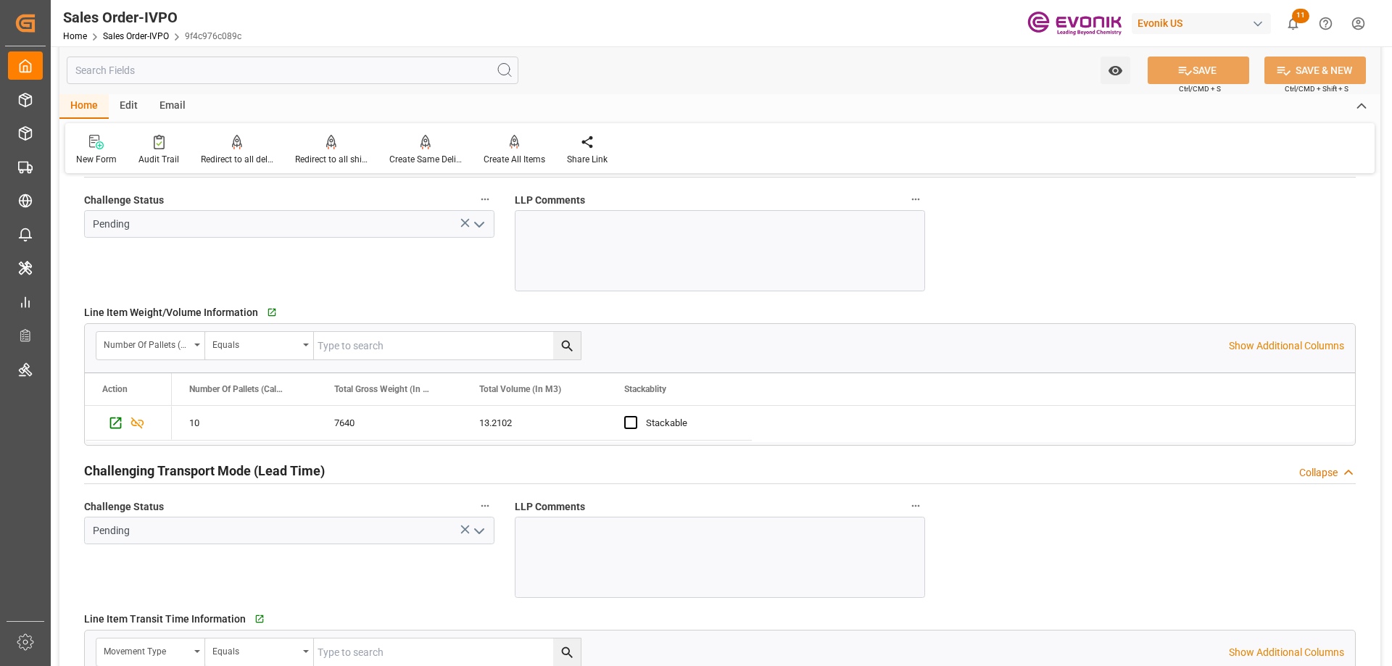
scroll to position [2465, 0]
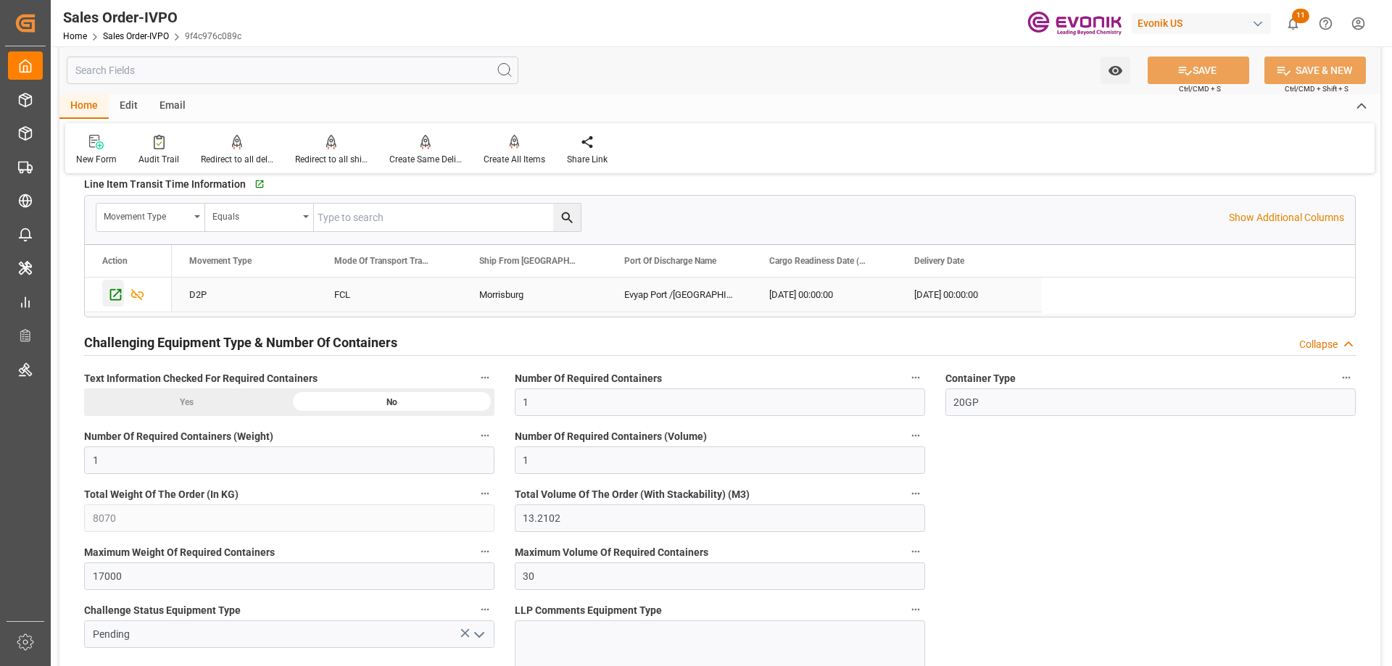
click at [106, 294] on div "Press SPACE to select this row." at bounding box center [113, 293] width 22 height 27
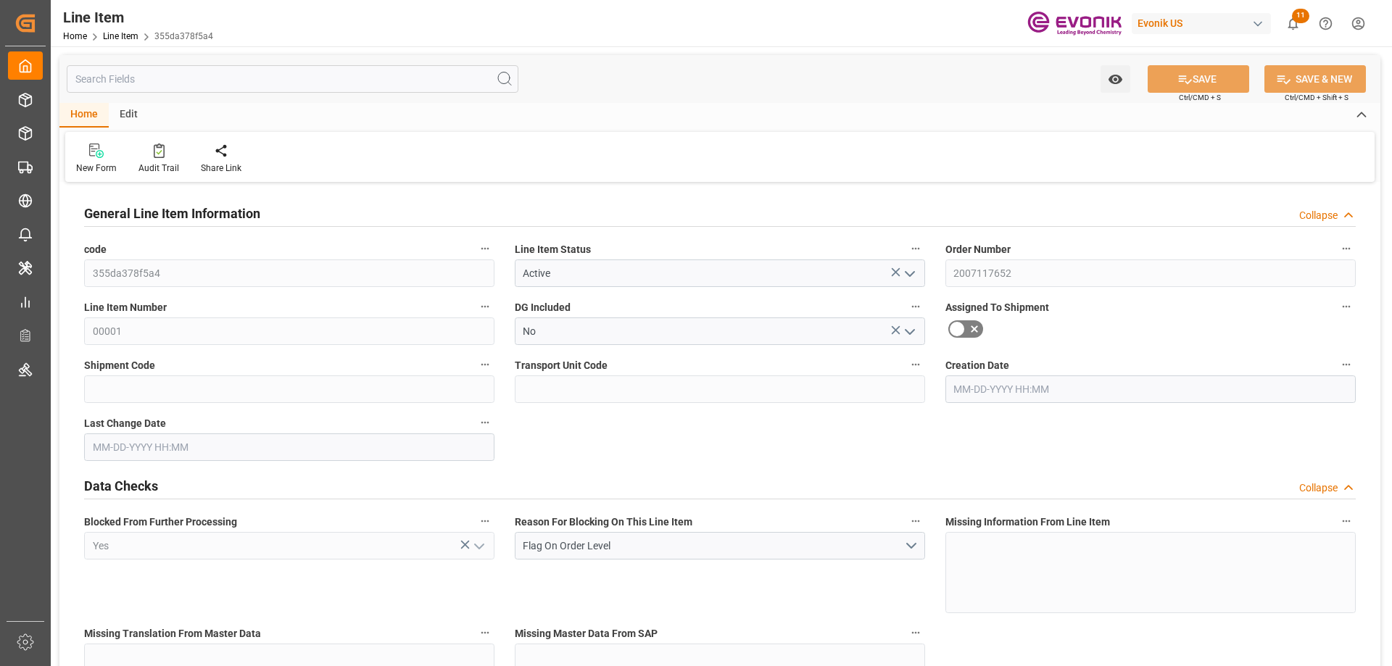
type input "10"
type input "7640"
type input "7000"
type input "13.2102"
type input "40"
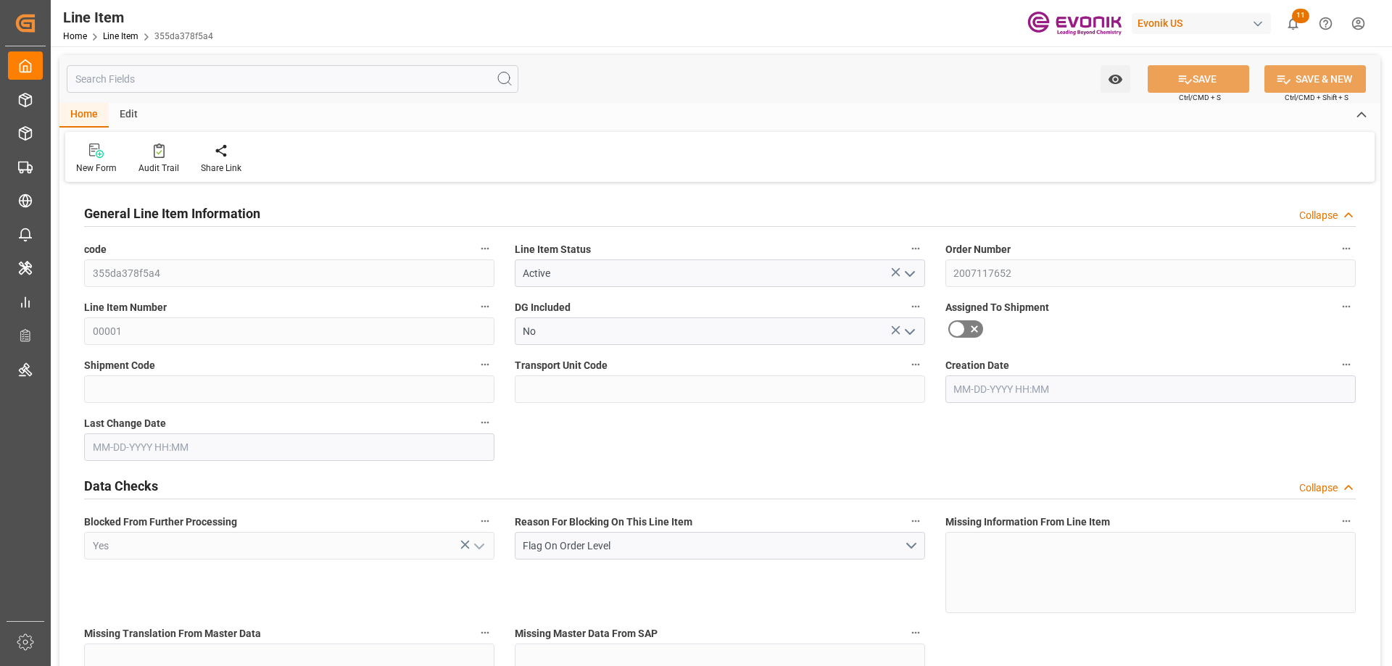
type input "64218"
type input "40"
type input "7000"
type input "7640"
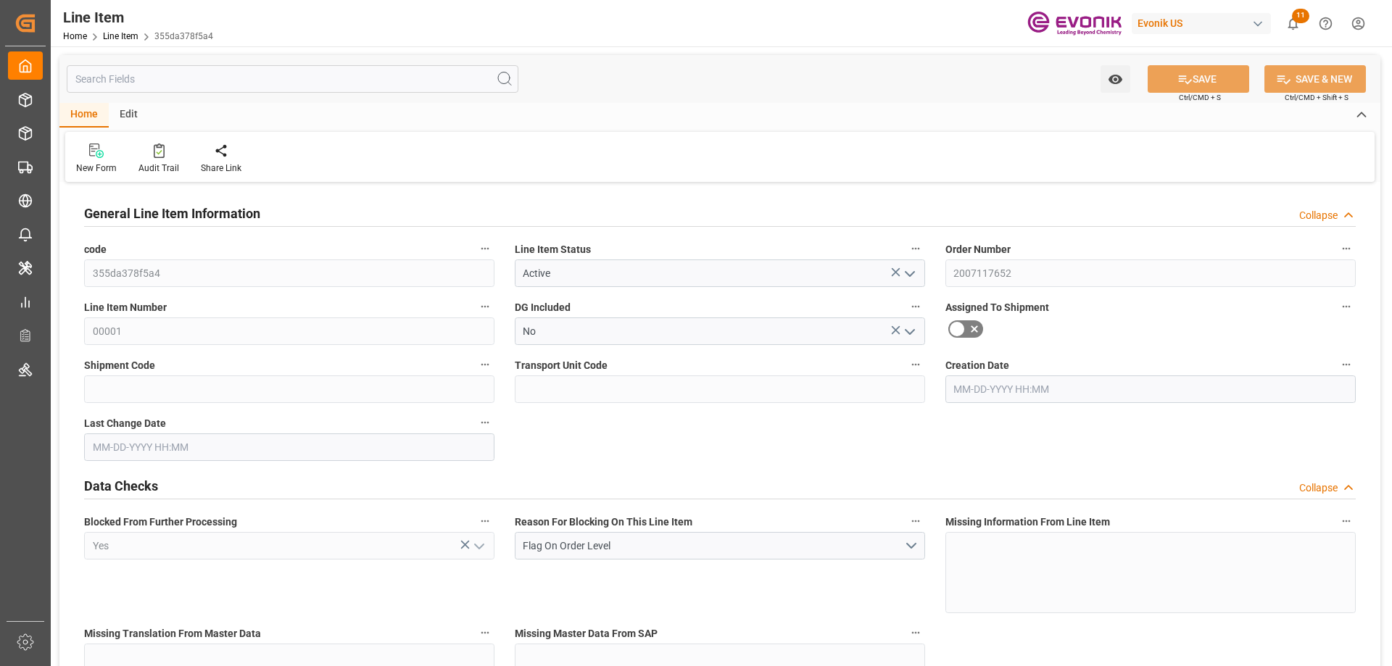
type input "8070"
type input "7000"
type input "13.2102"
type input "13210.2"
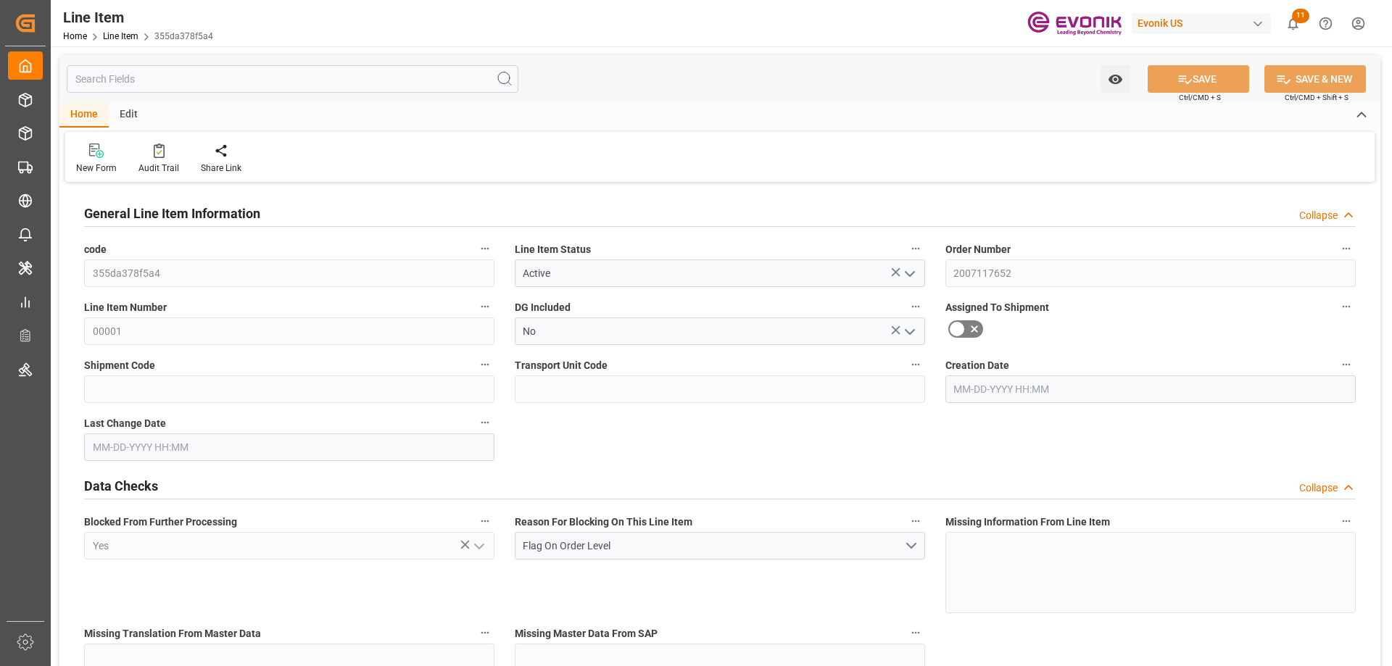
type input "0"
type input "08-25-2025 16:01"
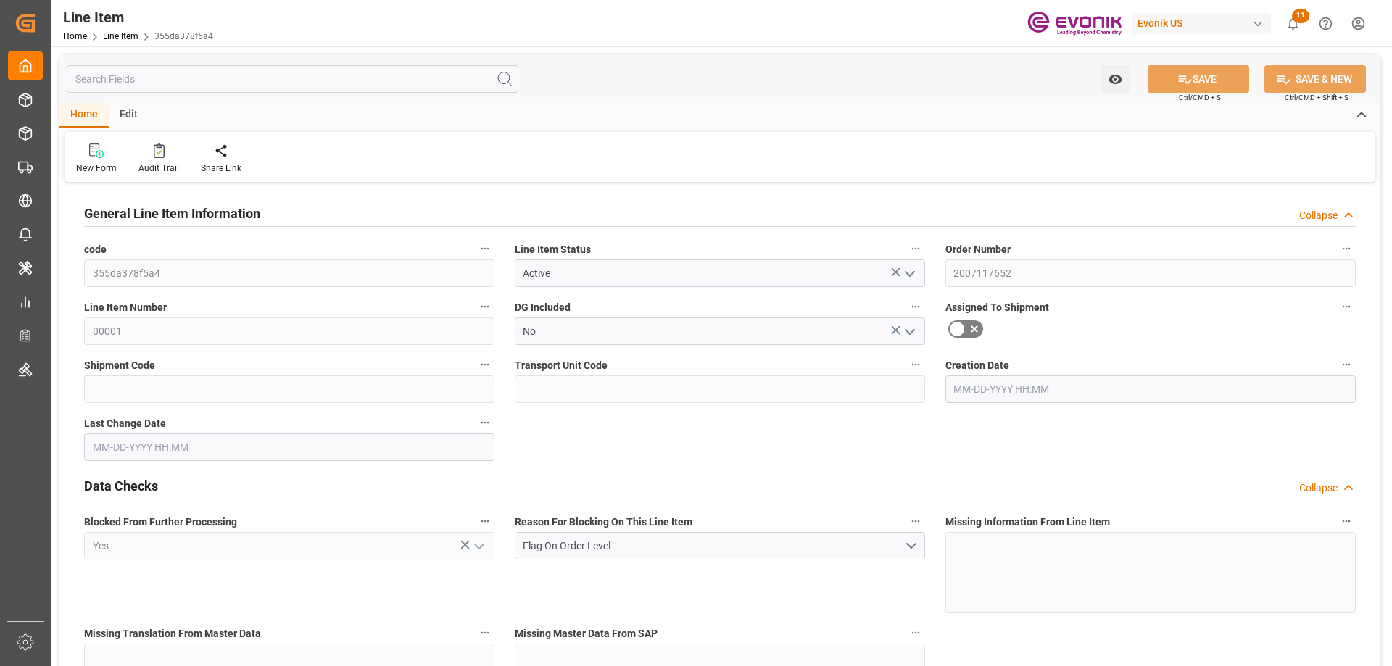
type input "08-26-2025 14:52"
type input "11-16-2025"
type input "09-02-2025"
type input "08-25-2025"
click at [182, 83] on input "text" at bounding box center [293, 79] width 452 height 28
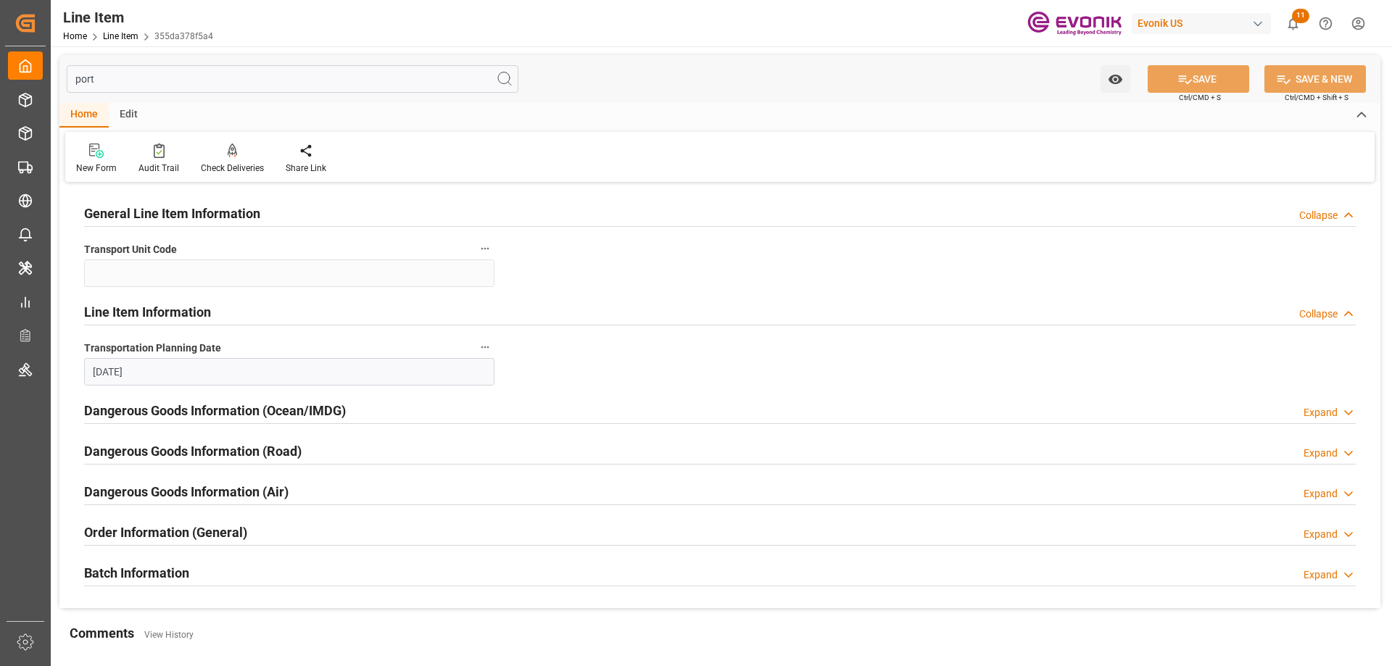
type input "port"
click at [184, 574] on h2 "Batch Information" at bounding box center [136, 573] width 105 height 20
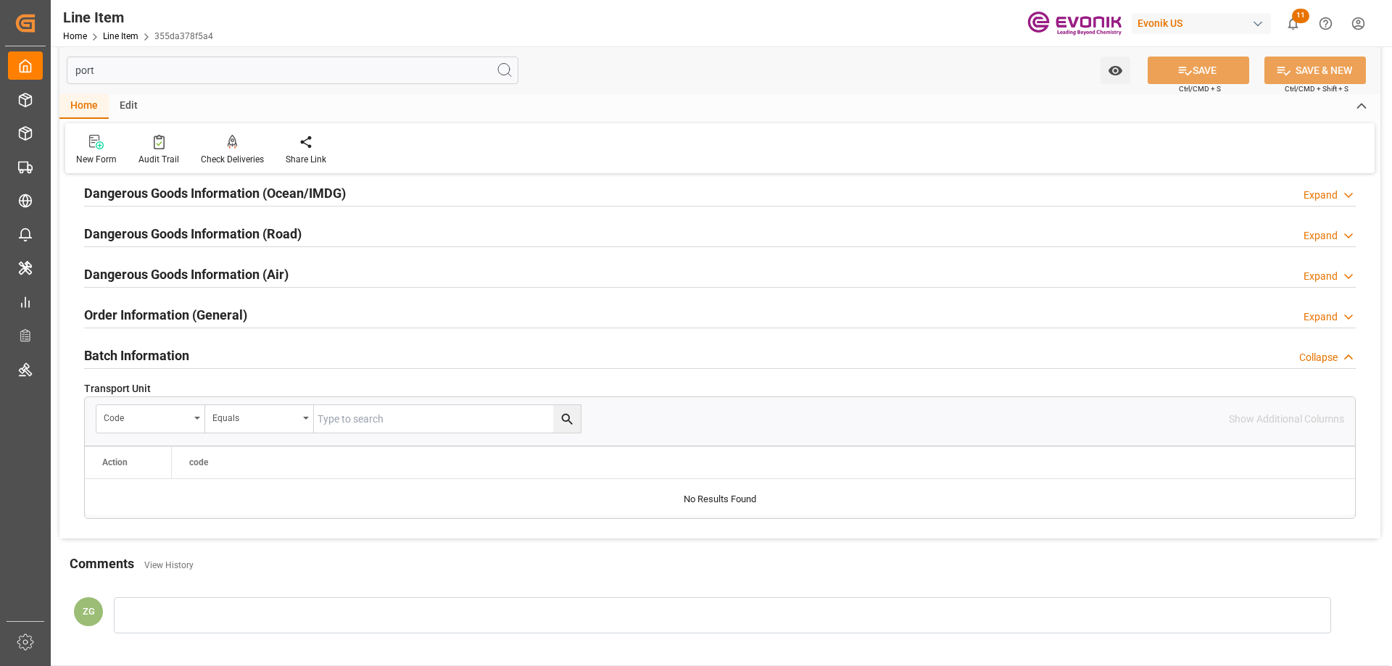
click at [143, 323] on h2 "Order Information (General)" at bounding box center [165, 315] width 163 height 20
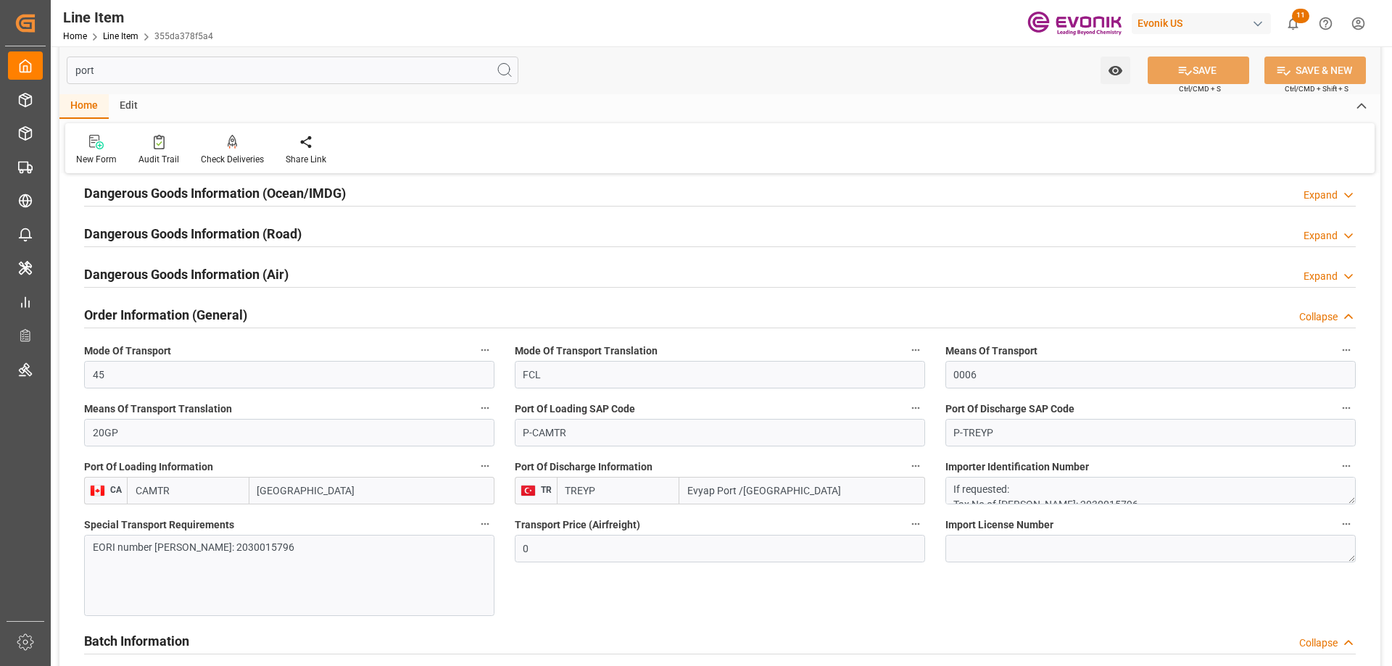
drag, startPoint x: 793, startPoint y: 494, endPoint x: 623, endPoint y: 495, distance: 169.7
click at [623, 495] on div "TREYP Evyap Port /Kocaeli" at bounding box center [741, 491] width 368 height 28
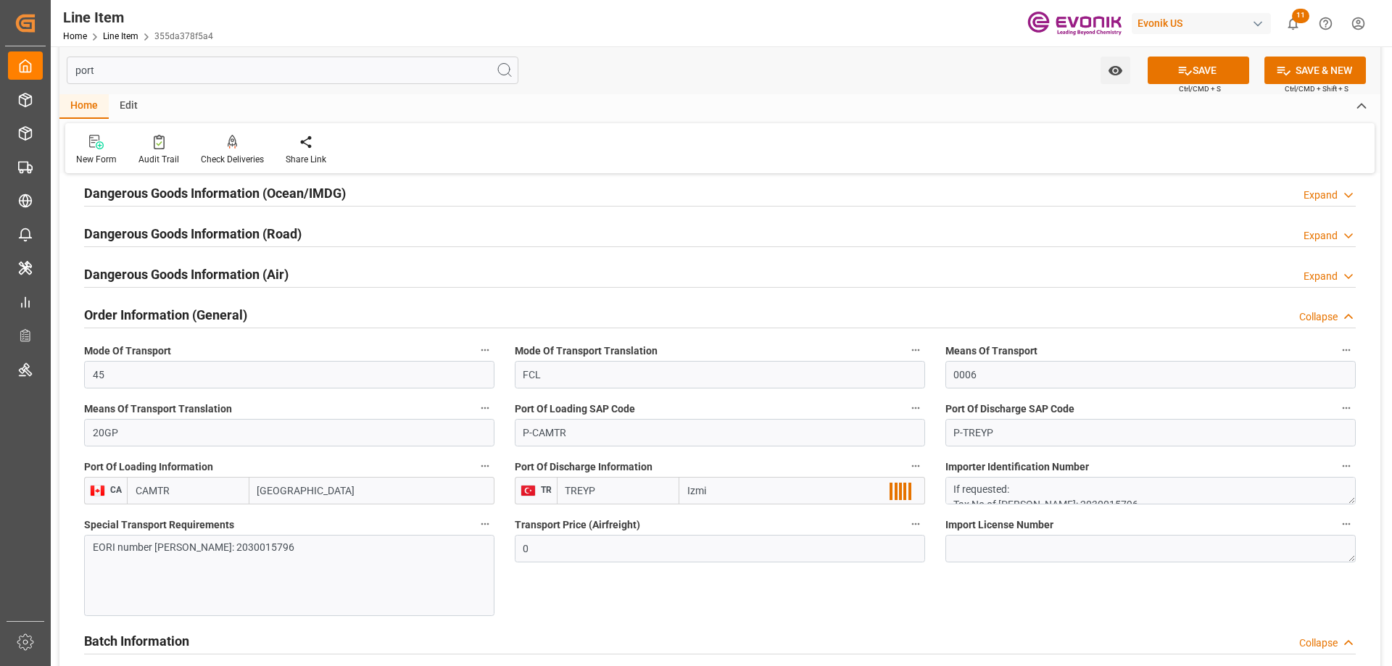
type input "Izmit"
click at [752, 560] on div "Izmit - TRIZT" at bounding box center [740, 555] width 120 height 33
type input "TRIZT"
type input "Izmit"
click at [1195, 72] on button "SAVE" at bounding box center [1199, 71] width 102 height 28
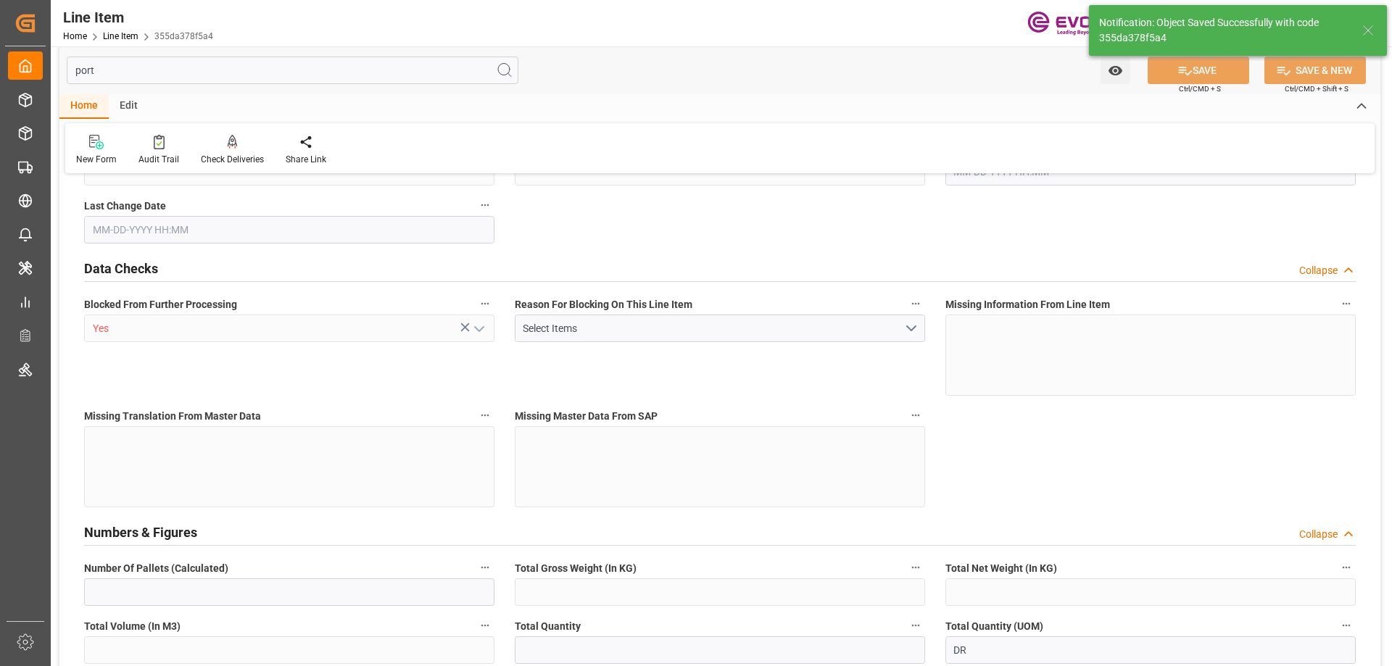
type input "10"
type input "7640"
type input "7000"
type input "13.2102"
type input "40"
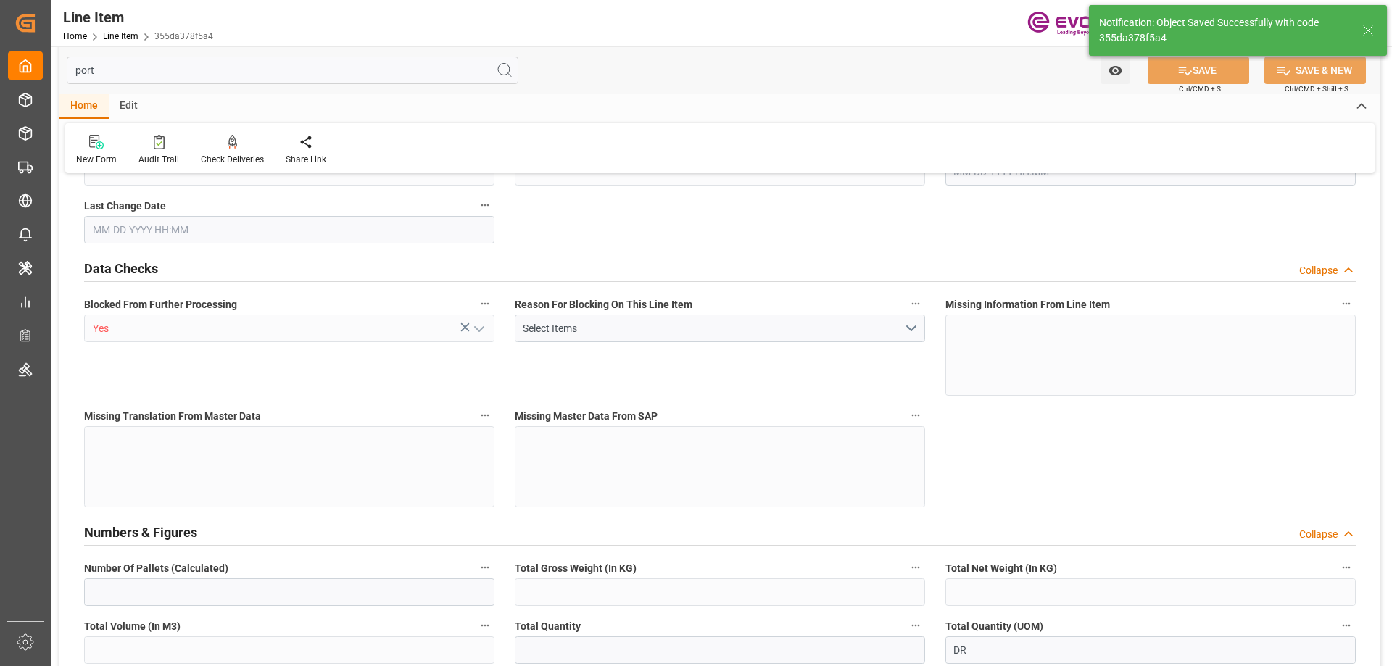
type input "64218"
type input "40"
type input "7000"
type input "7640"
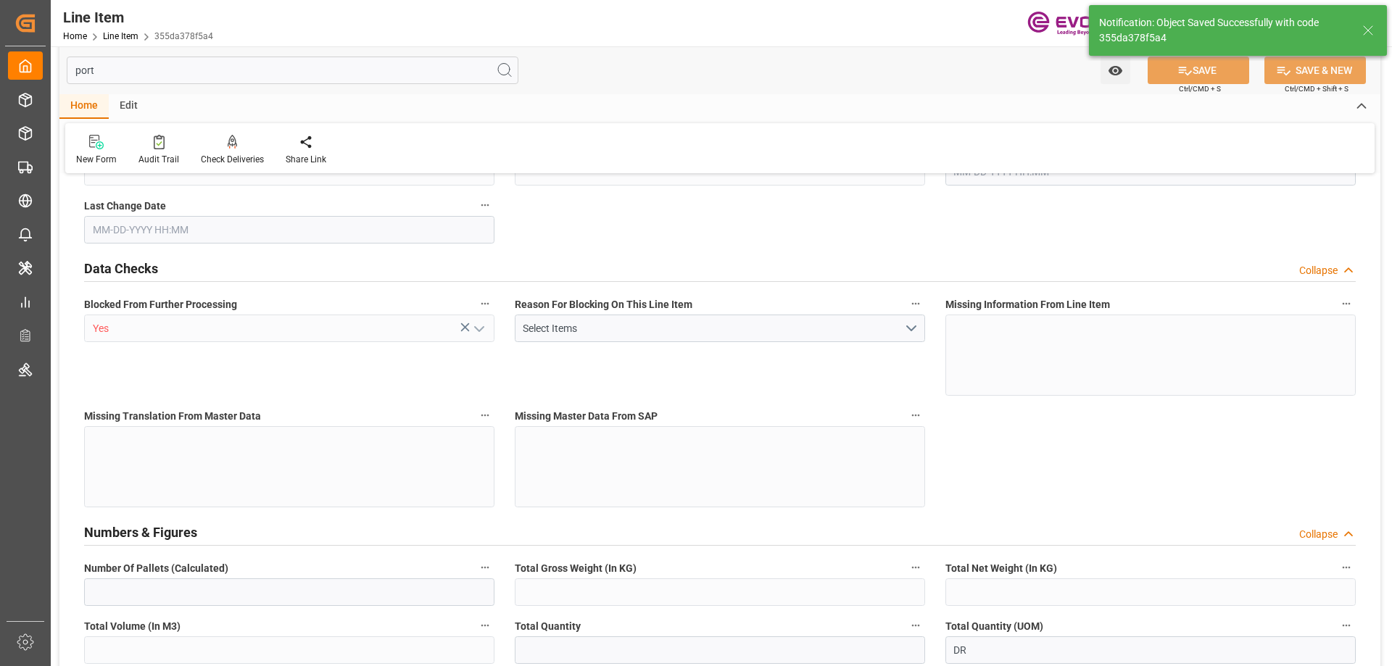
type input "8070"
type input "7000"
type input "13.2102"
type input "13210.2"
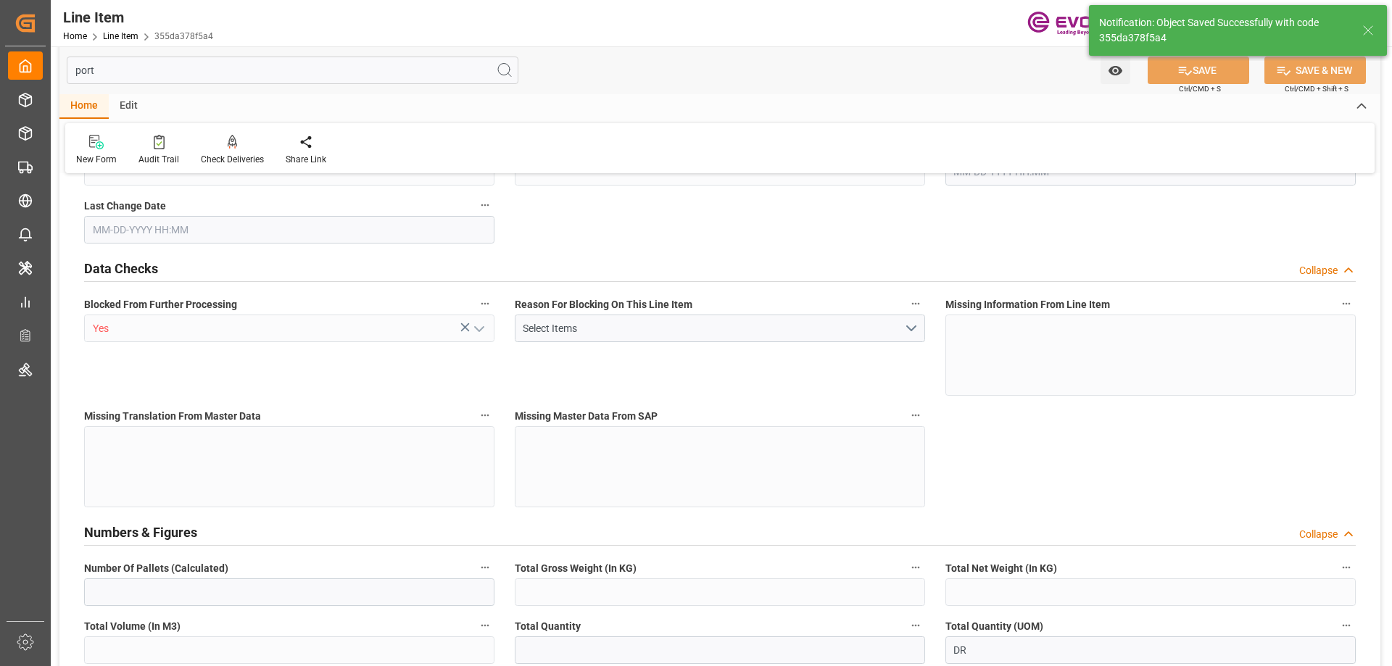
type input "0"
type input "08-25-2025 16:01"
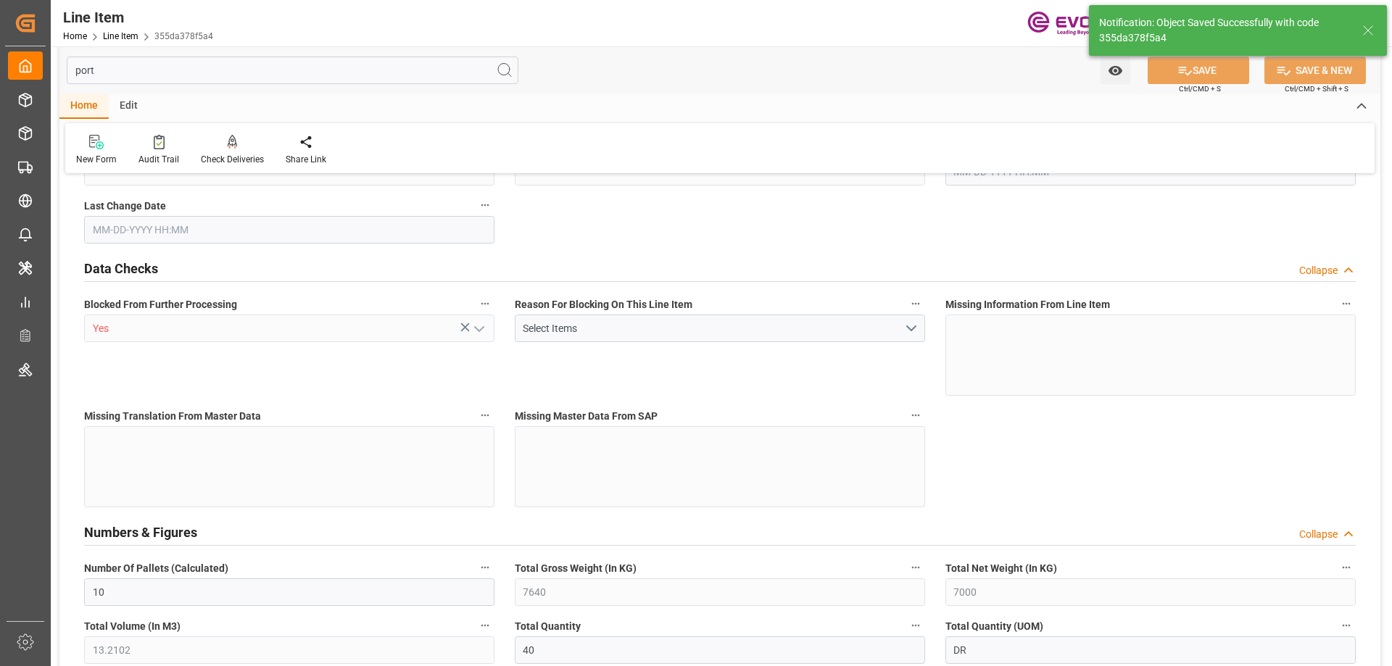
type input "08-28-2025 13:10"
type input "11-16-2025"
type input "09-02-2025"
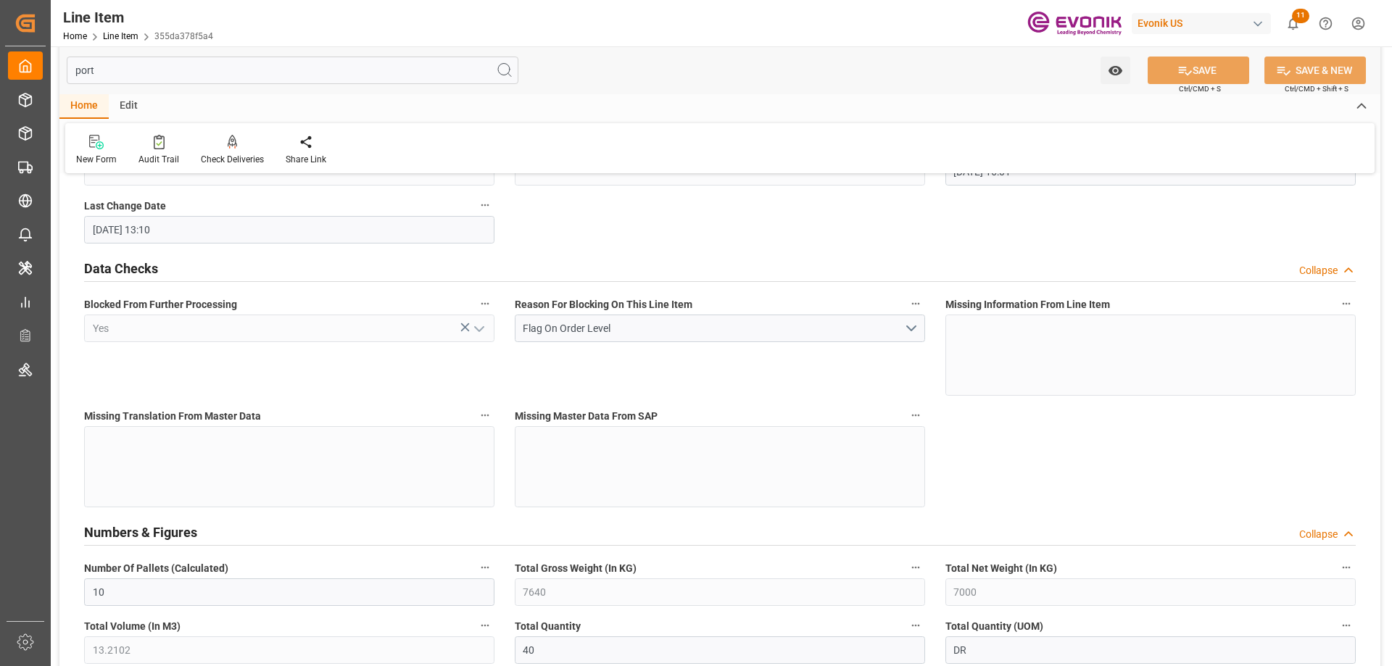
scroll to position [334, 0]
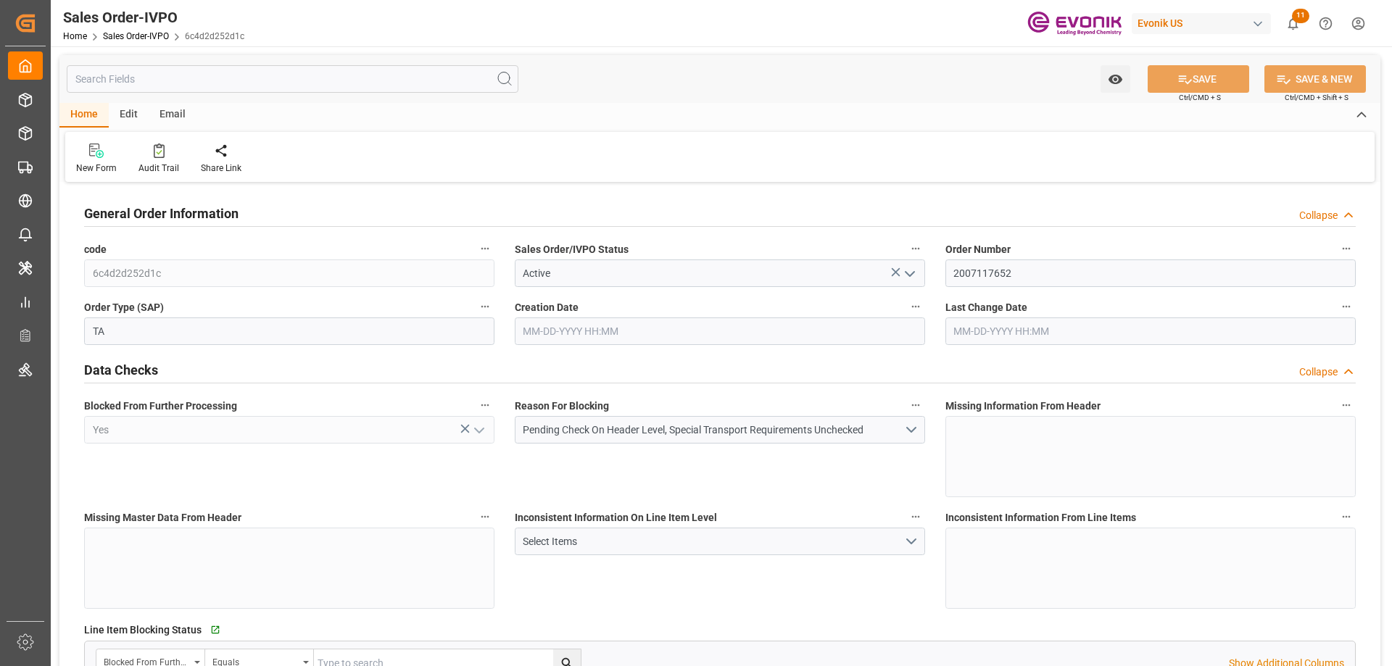
type input "TRIZT"
type input "0"
type input "1"
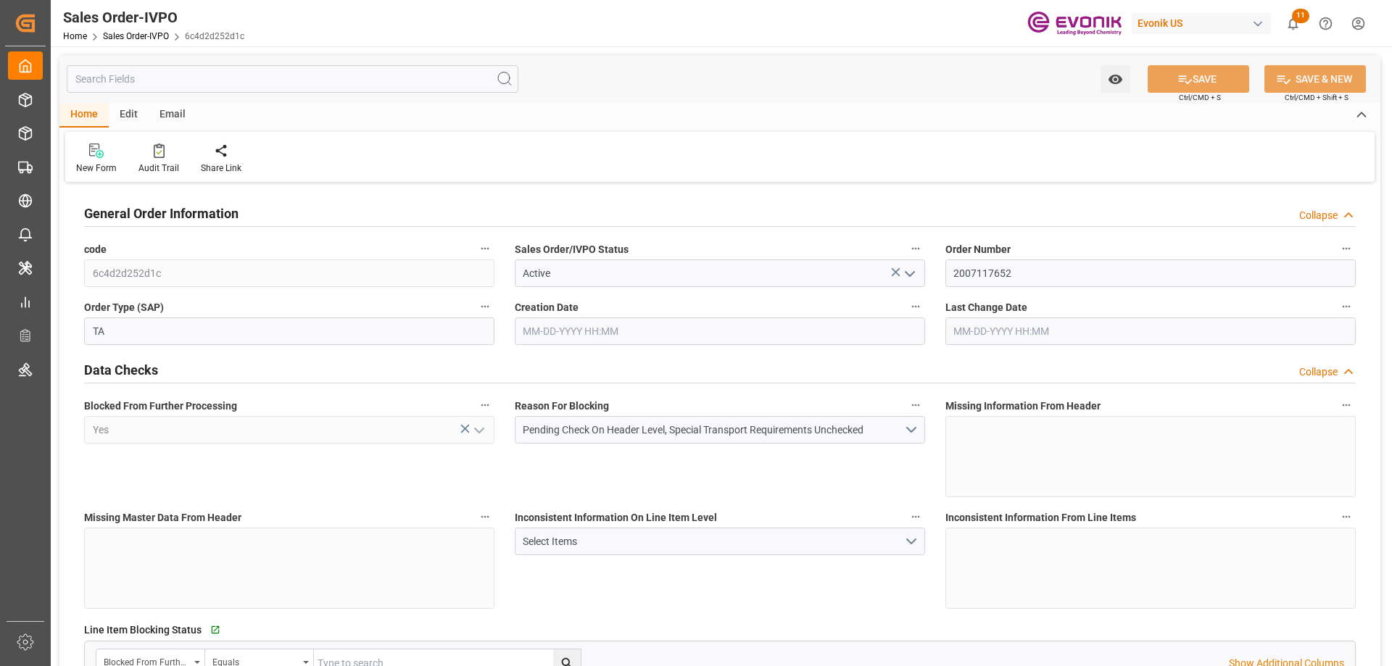
type input "8070"
type input "13.2102"
type input "17000"
type input "30"
type input "08-25-2025 16:01"
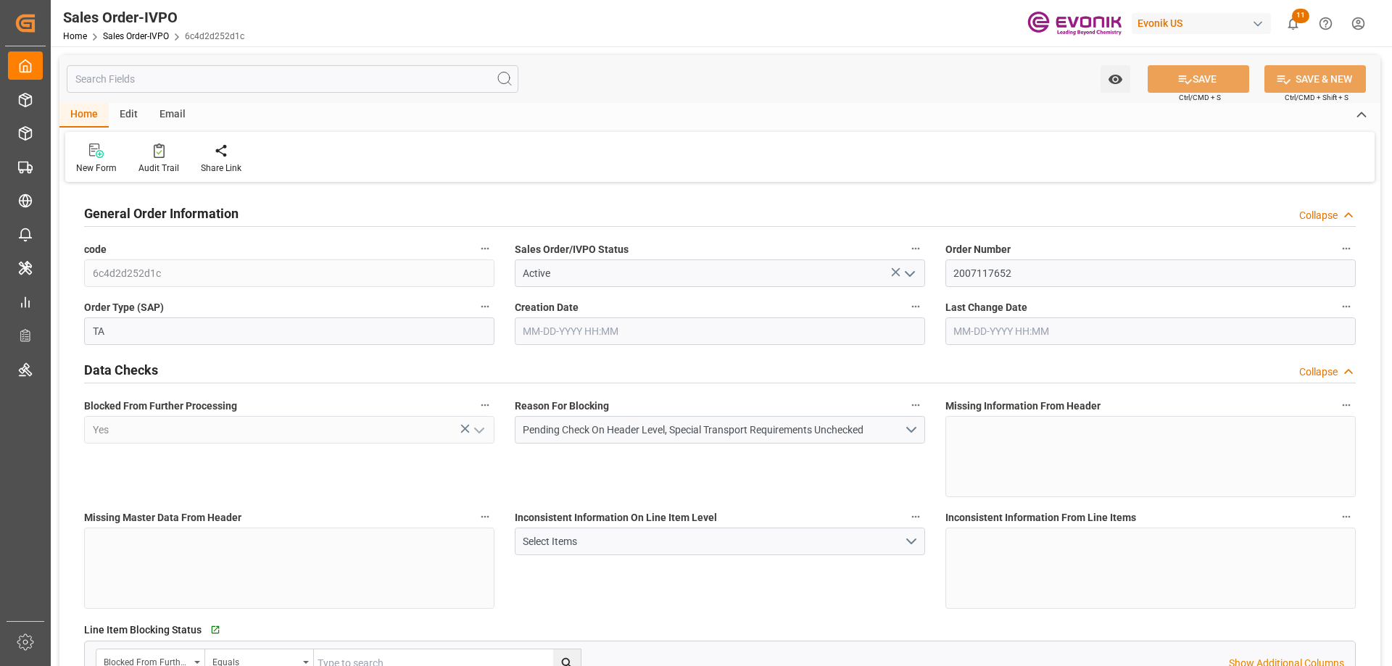
type input "08-28-2025 13:10"
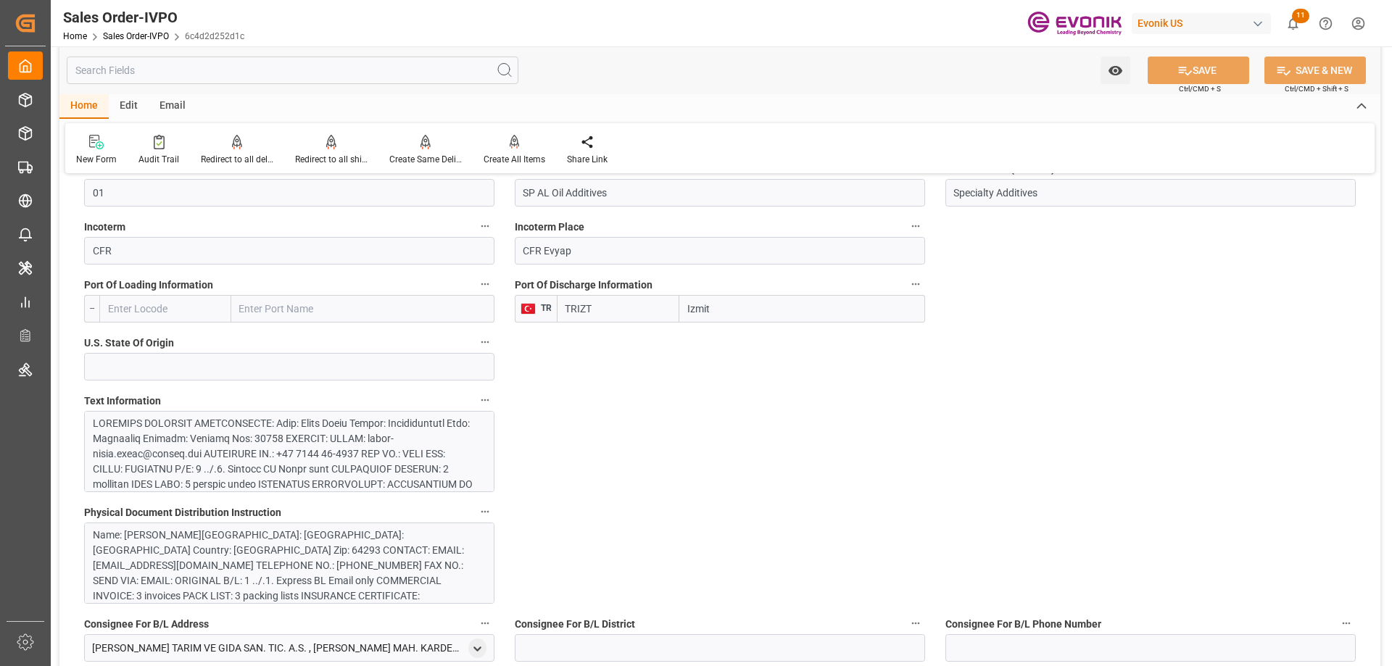
scroll to position [798, 0]
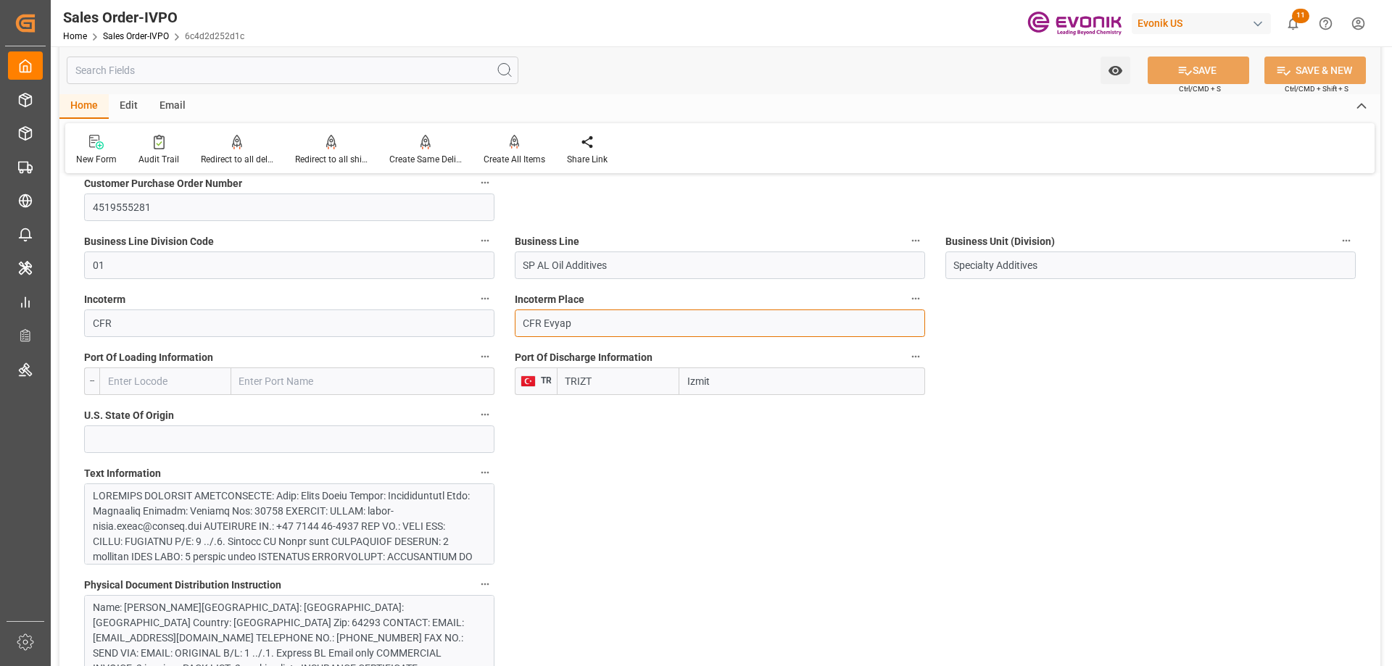
drag, startPoint x: 608, startPoint y: 323, endPoint x: 477, endPoint y: 323, distance: 131.2
type input "Izmit"
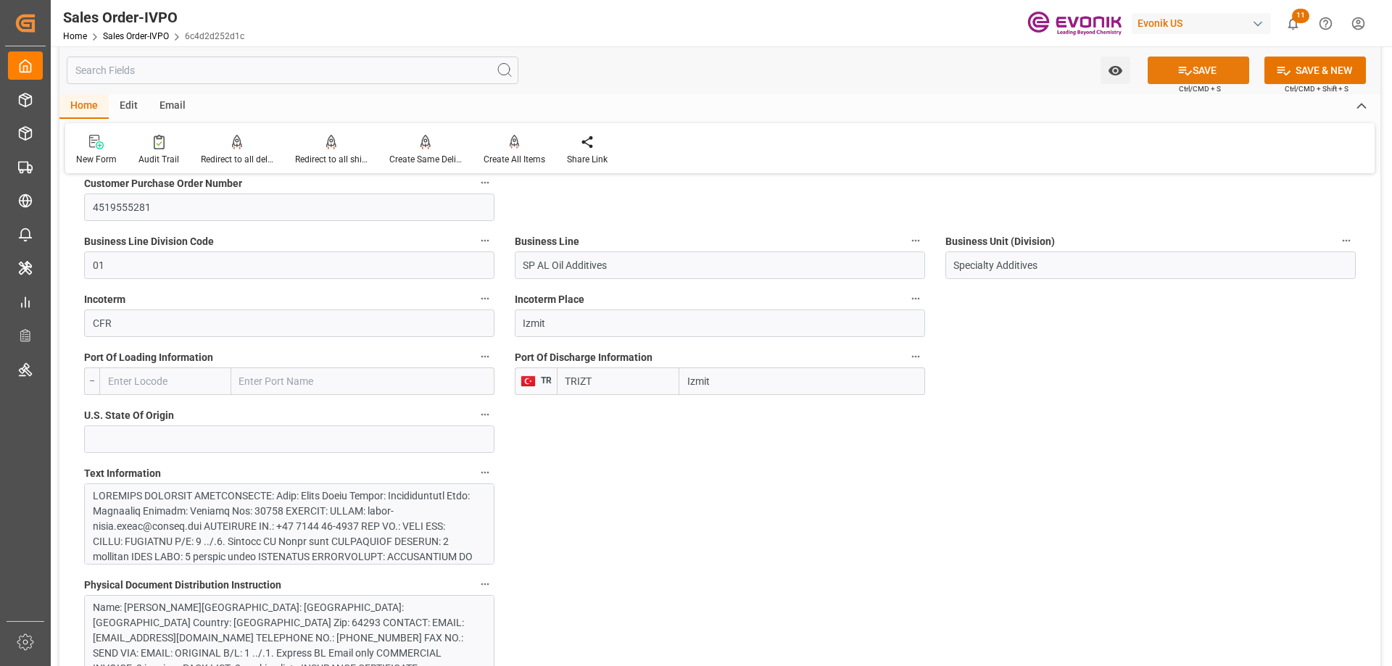
click at [1222, 73] on button "SAVE" at bounding box center [1199, 71] width 102 height 28
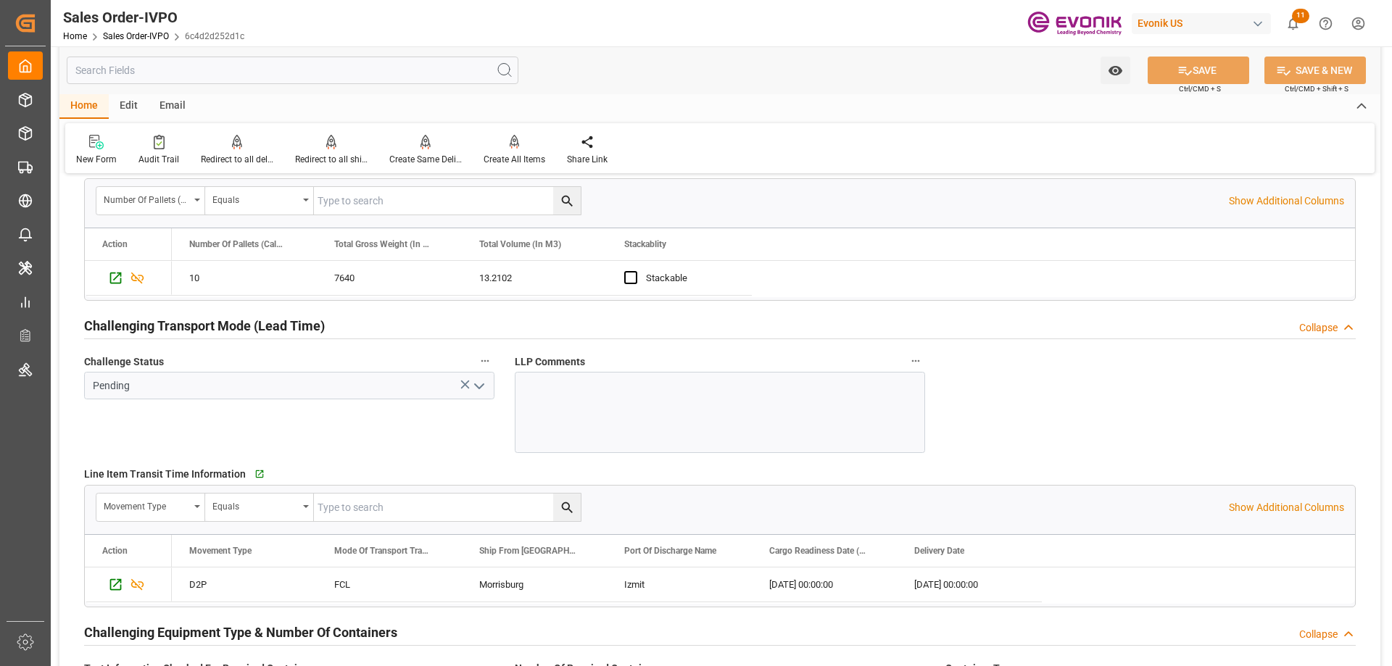
scroll to position [2393, 0]
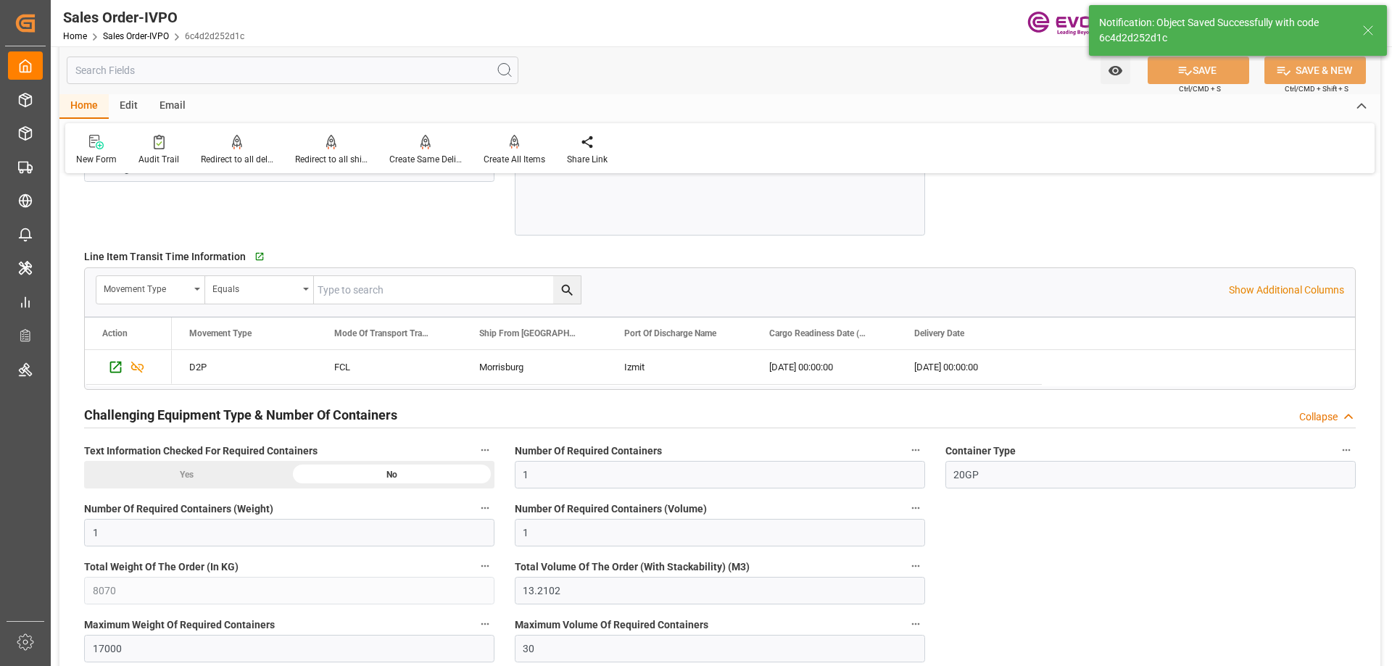
type input "[DATE] 13:12"
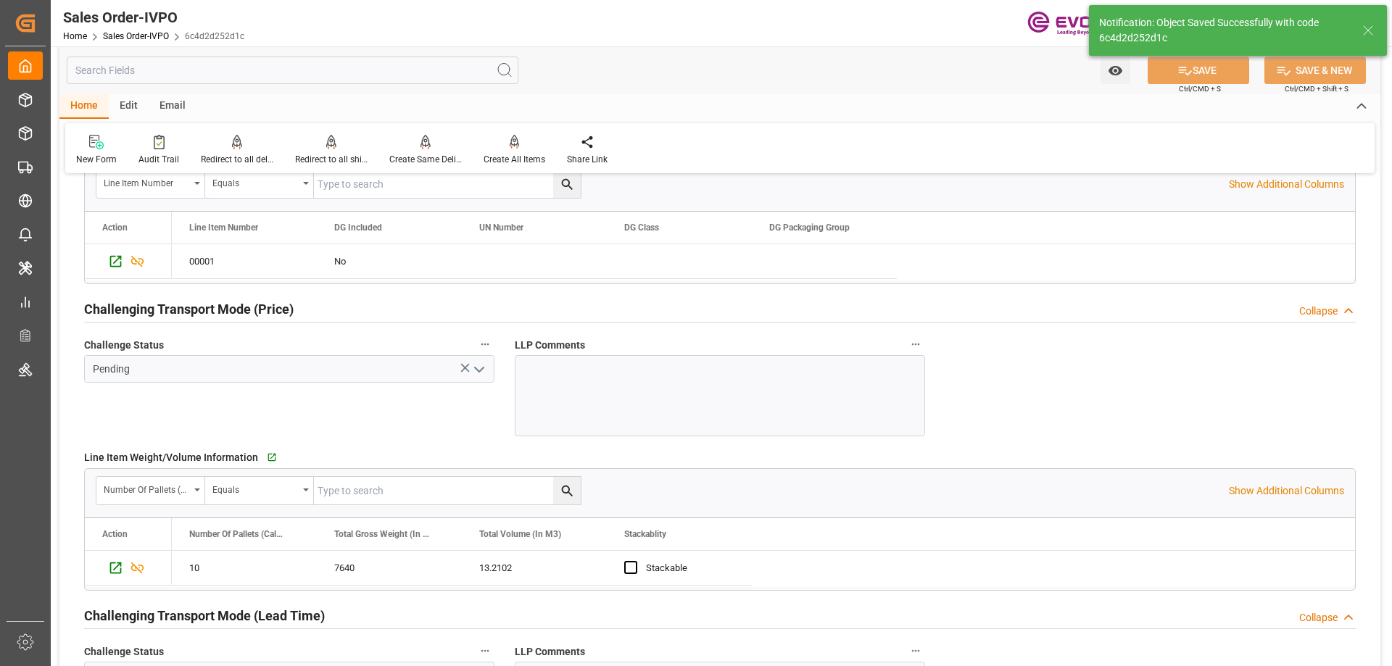
scroll to position [1378, 0]
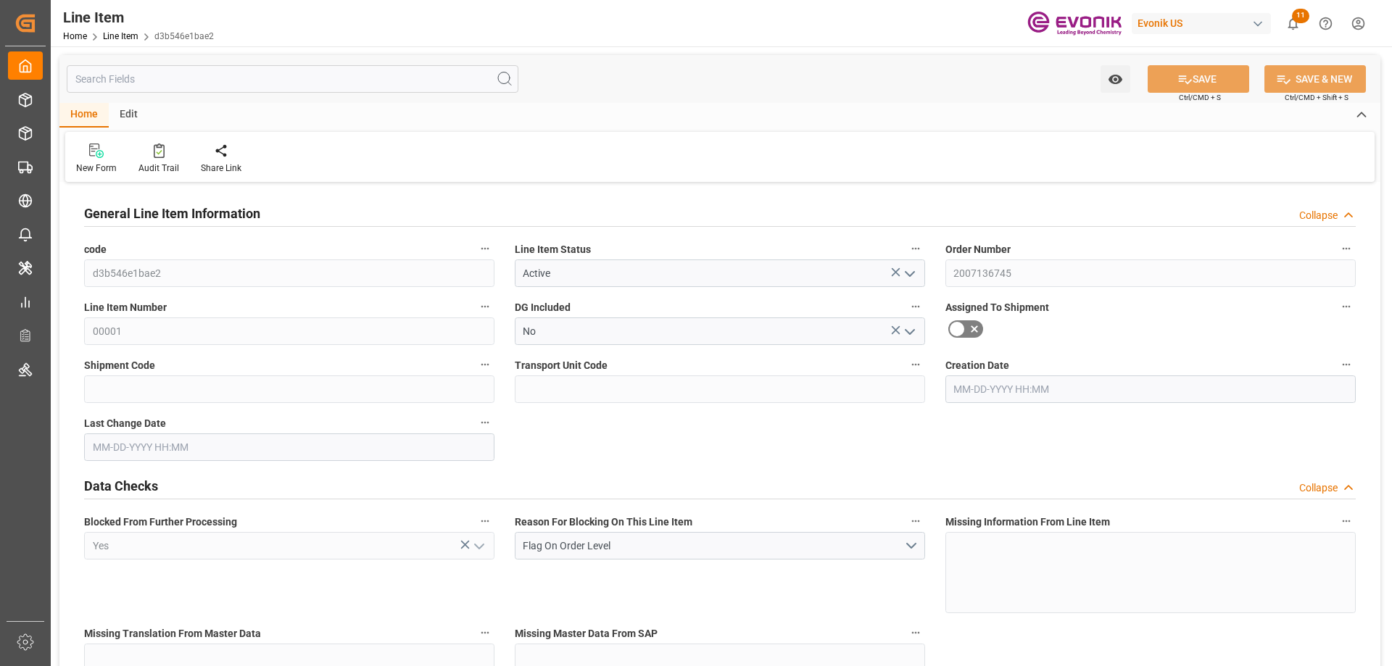
type input "10"
type input "7640"
type input "7000"
type input "13.2102"
type input "40"
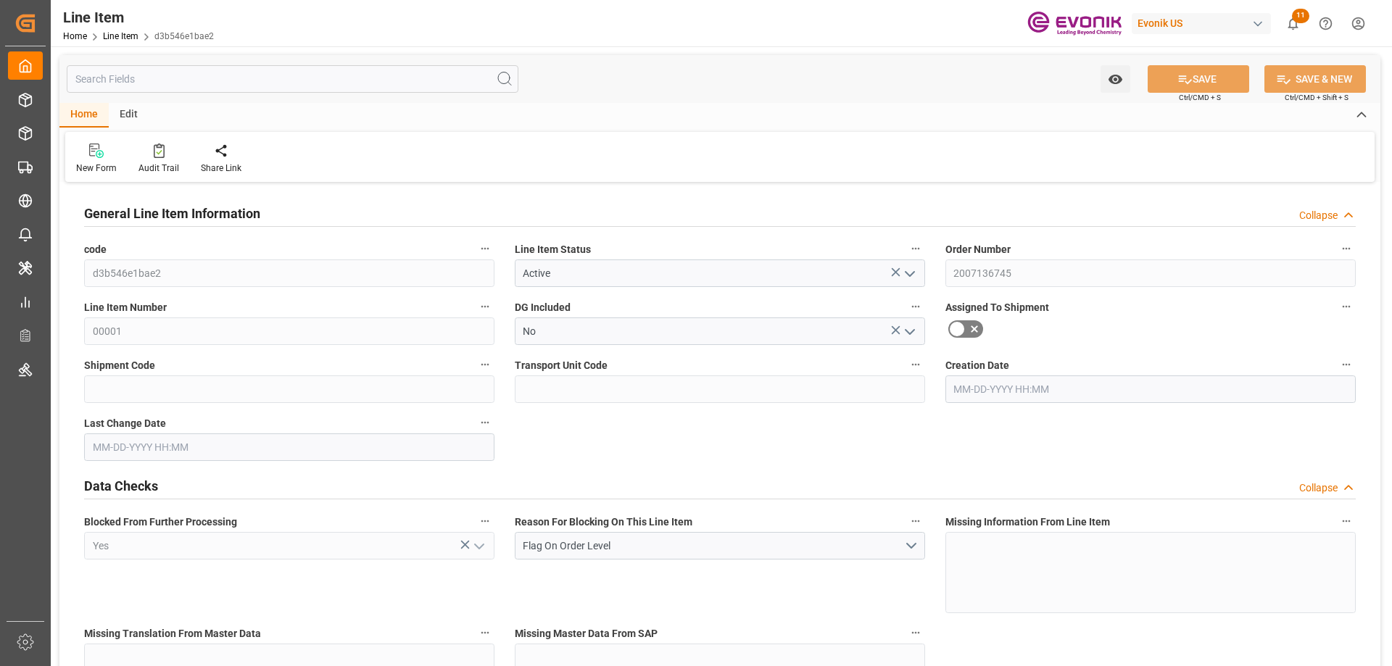
type input "64218"
type input "40"
type input "7000"
type input "7640"
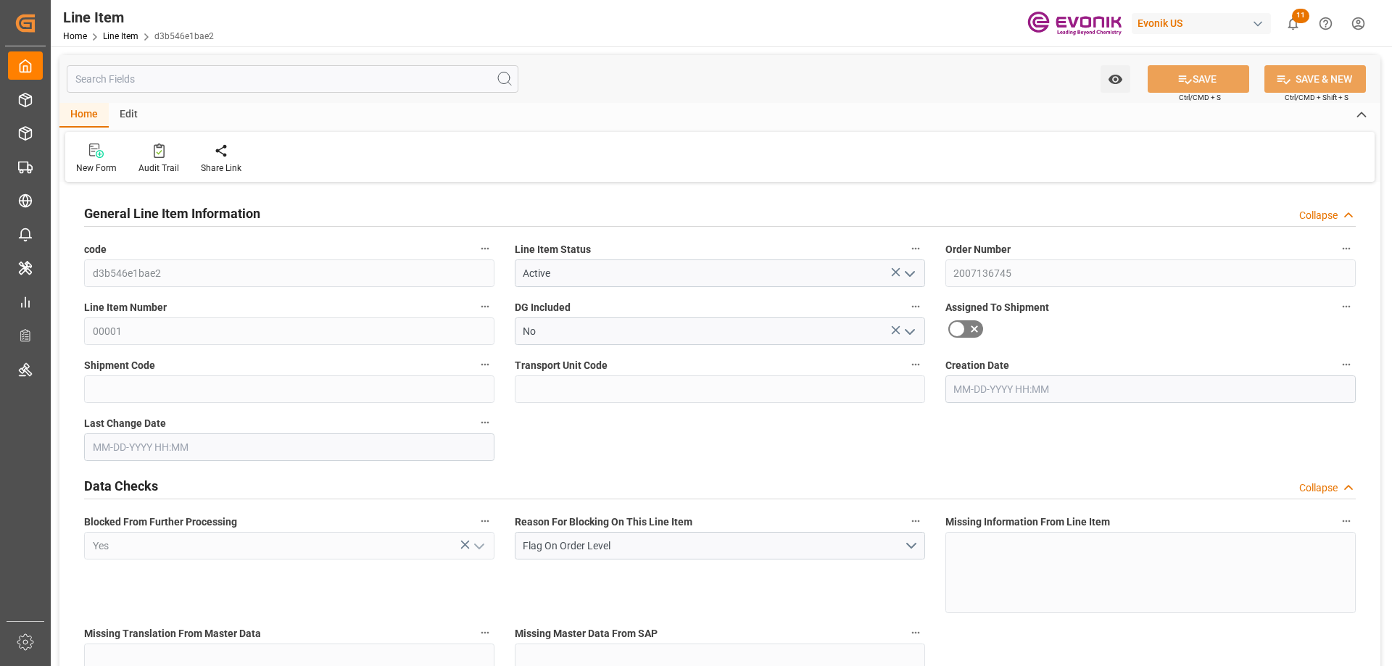
type input "8070"
type input "7000"
type input "13.2102"
type input "13210.2"
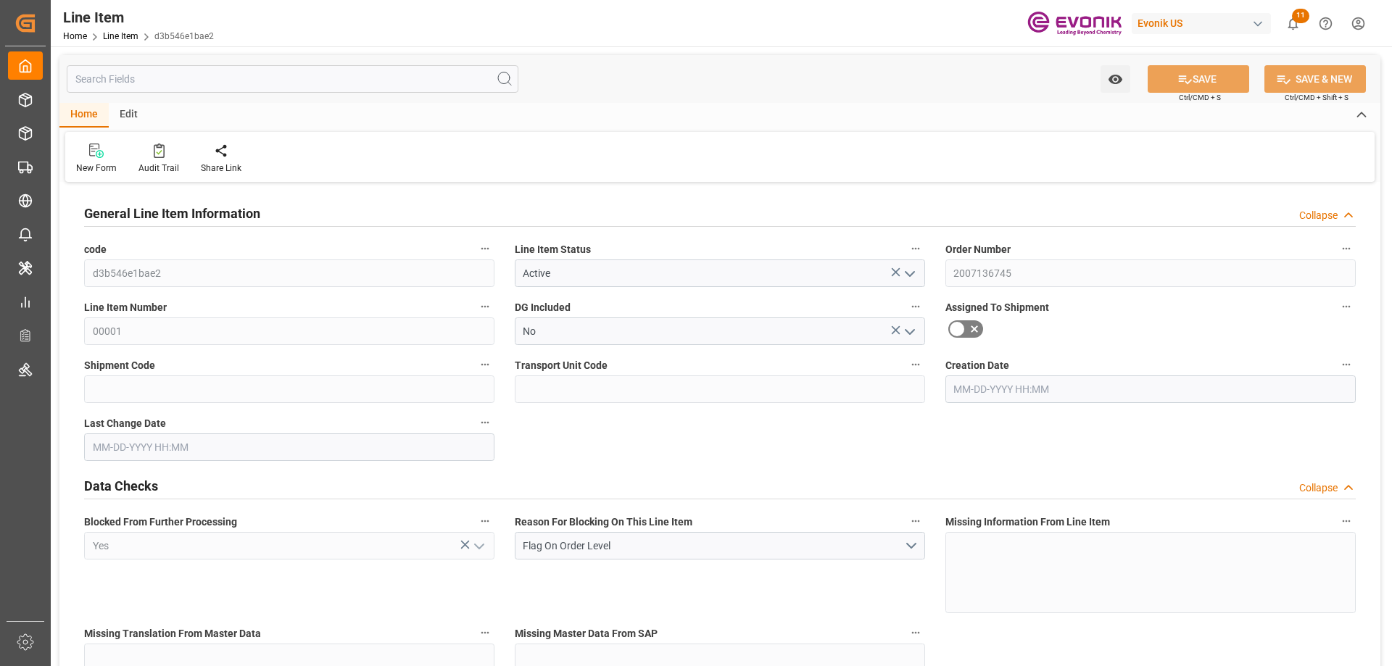
type input "0"
type input "08-25-2025 16:00"
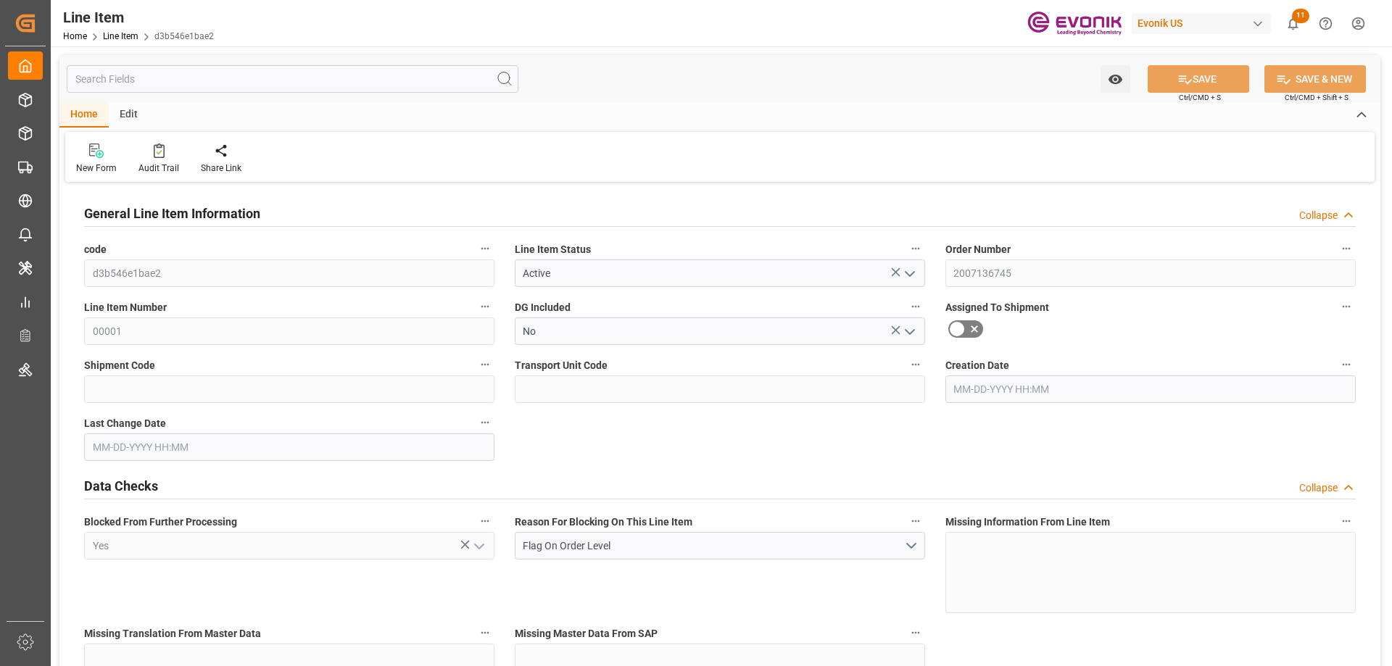
type input "08-26-2025 14:50"
type input "12-01-2025"
type input "09-17-2025"
type input "09-10-2025"
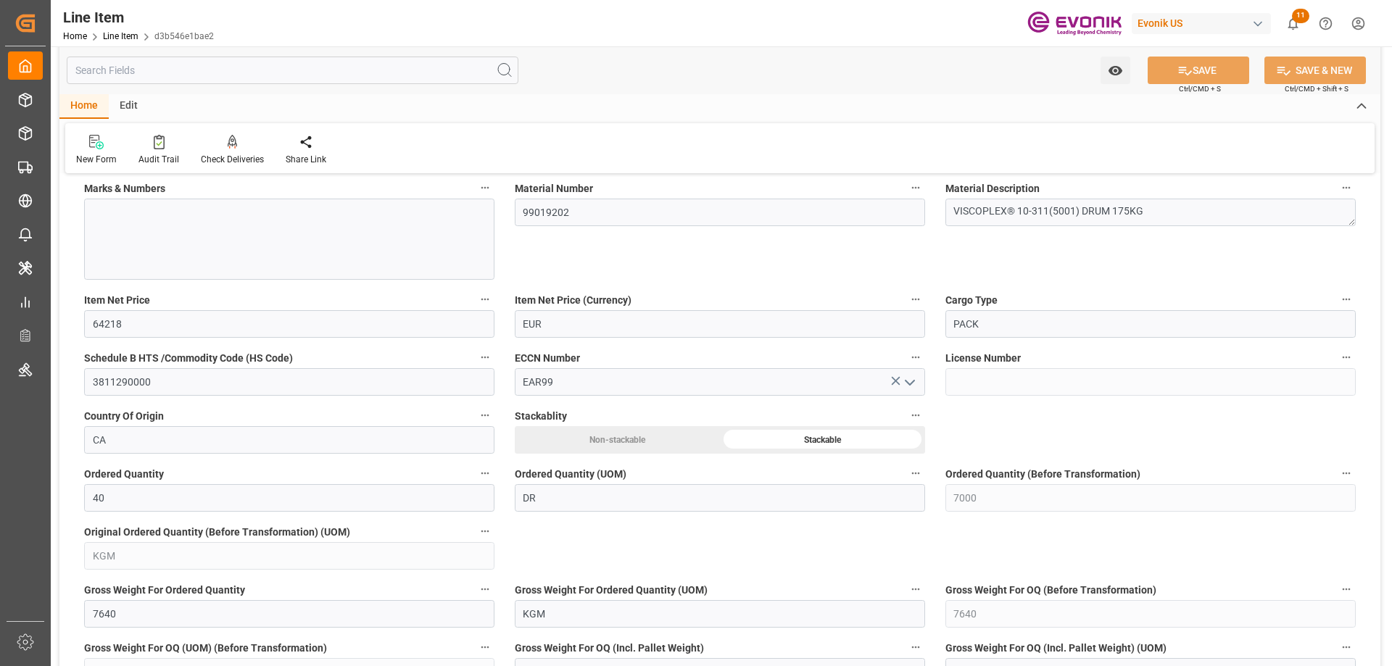
scroll to position [1305, 0]
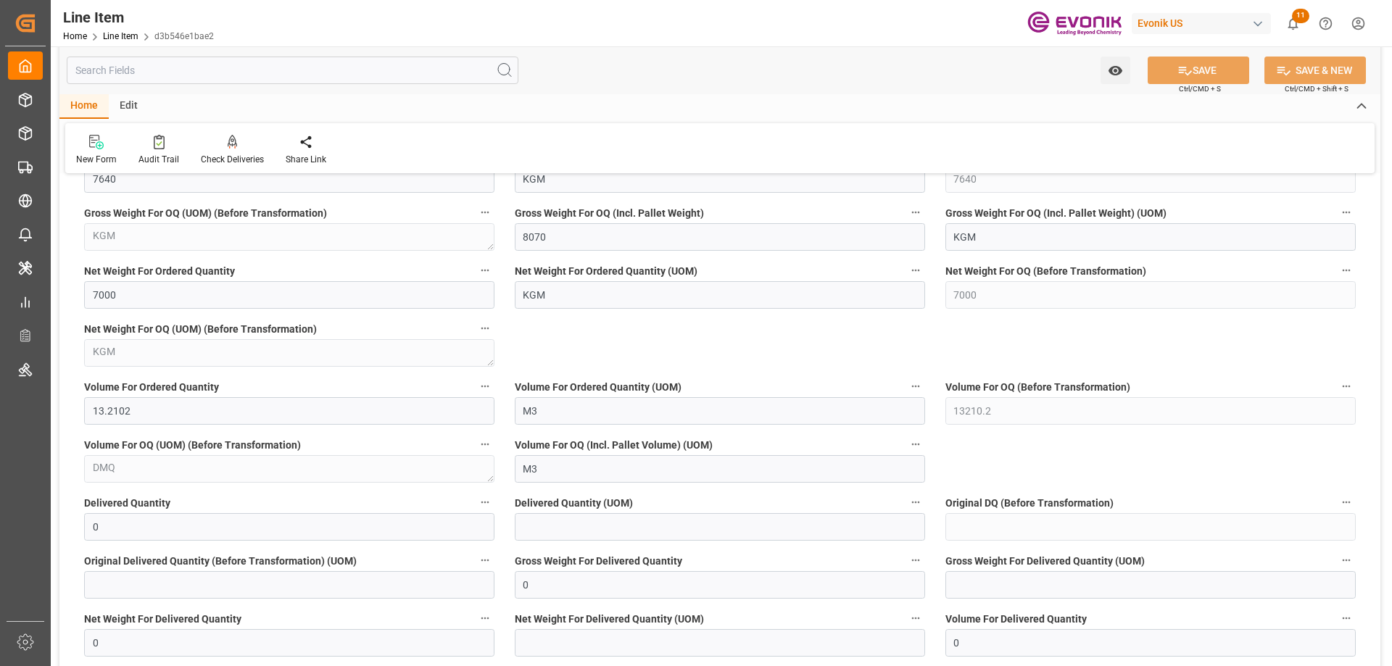
click at [235, 67] on input "text" at bounding box center [293, 71] width 452 height 28
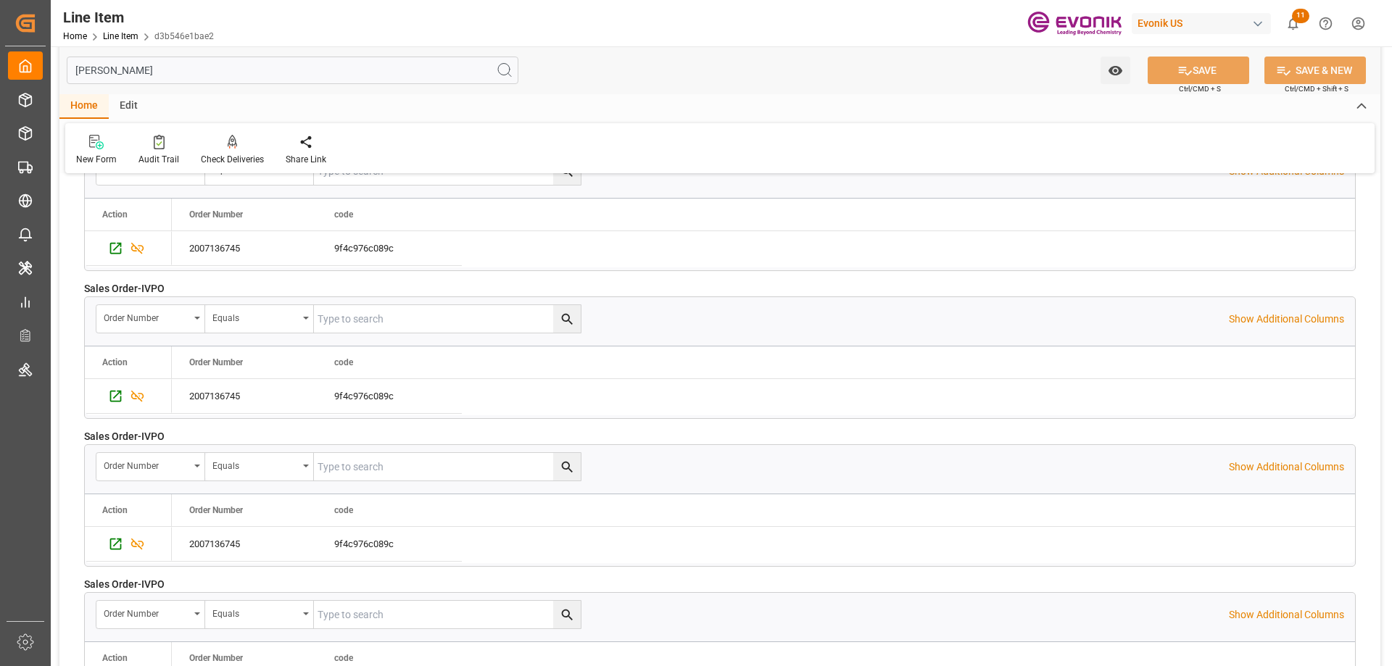
scroll to position [154, 0]
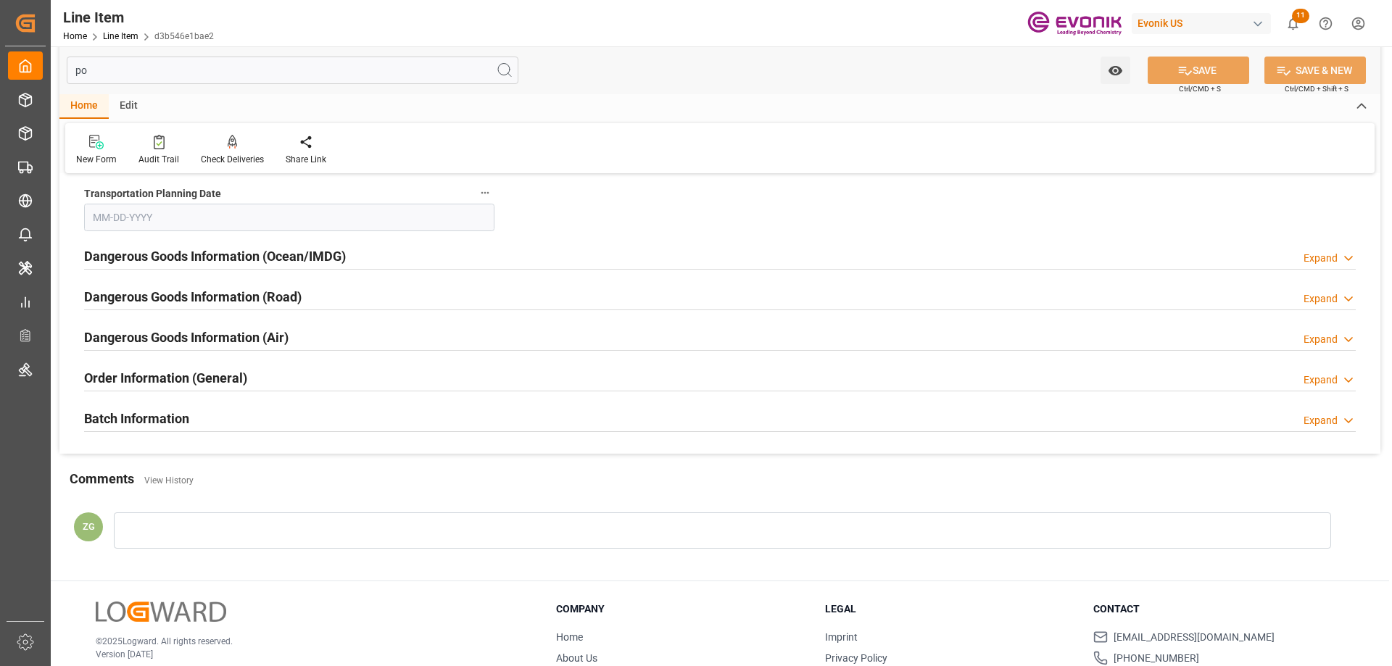
type input "por"
type input "09-10-2025"
type input "port"
click at [160, 416] on h2 "Batch Information" at bounding box center [136, 419] width 105 height 20
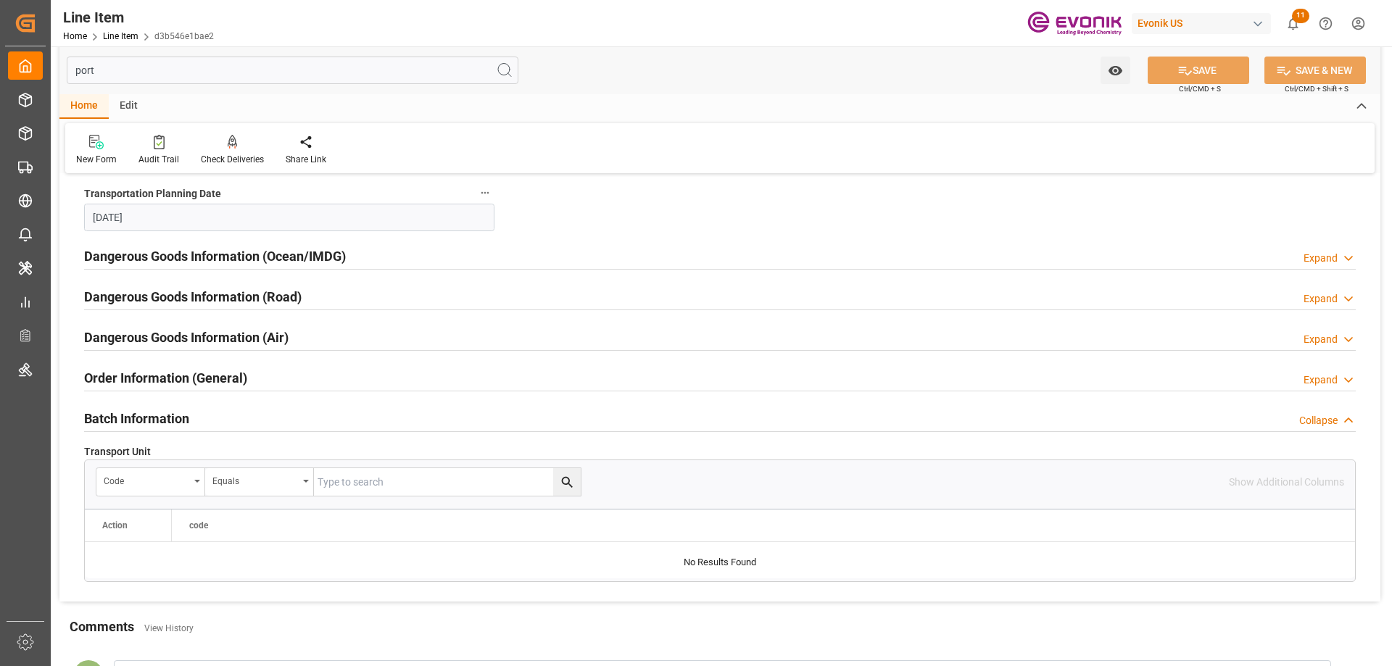
click at [155, 367] on div "Order Information (General)" at bounding box center [165, 377] width 163 height 28
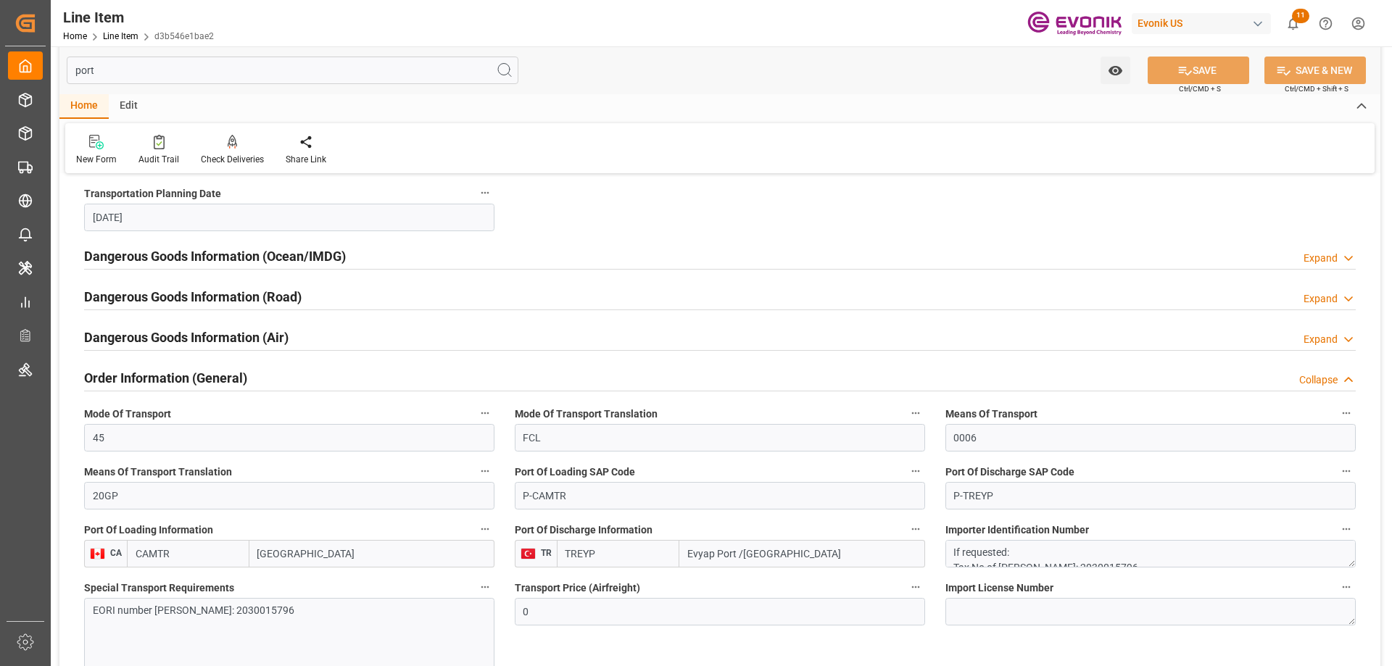
drag, startPoint x: 797, startPoint y: 543, endPoint x: 570, endPoint y: 545, distance: 227.0
click at [570, 545] on div "TREYP Evyap Port /Kocaeli" at bounding box center [741, 554] width 368 height 28
type input "Izmit"
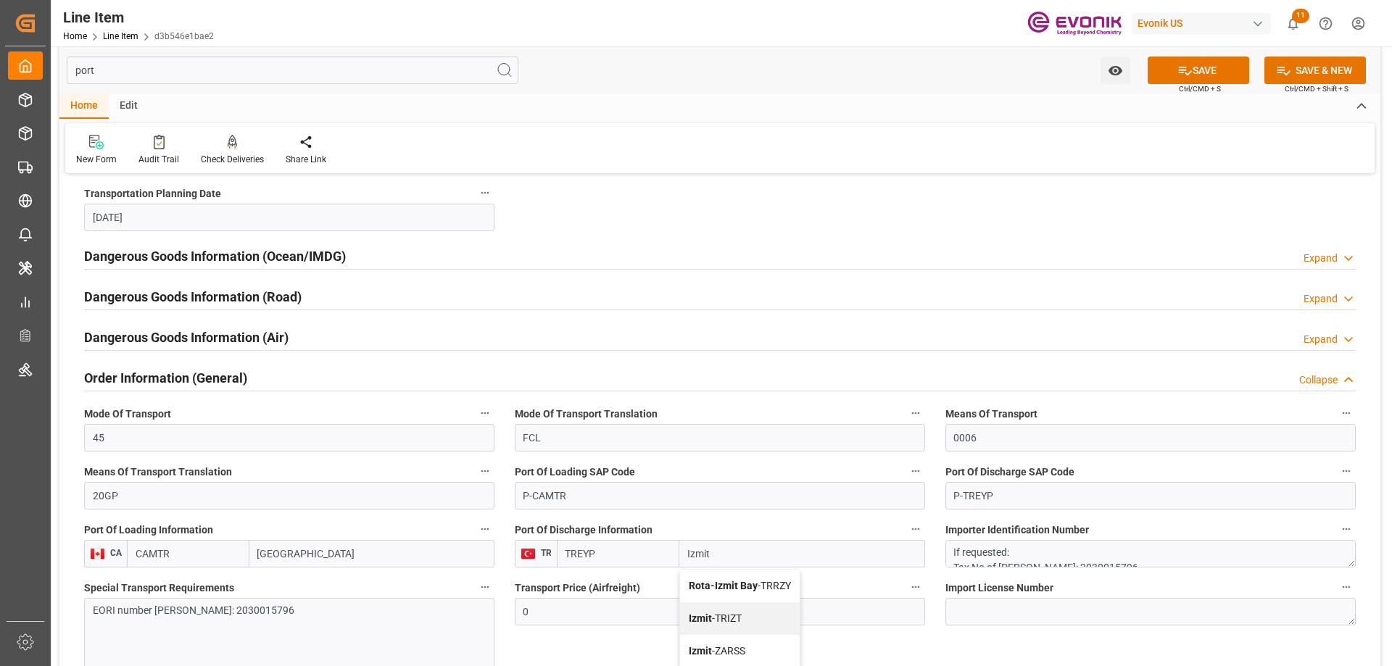
click at [748, 615] on div "Izmit - TRIZT" at bounding box center [740, 619] width 120 height 33
type input "TRIZT"
type input "Izmit"
click at [1196, 73] on button "SAVE" at bounding box center [1199, 71] width 102 height 28
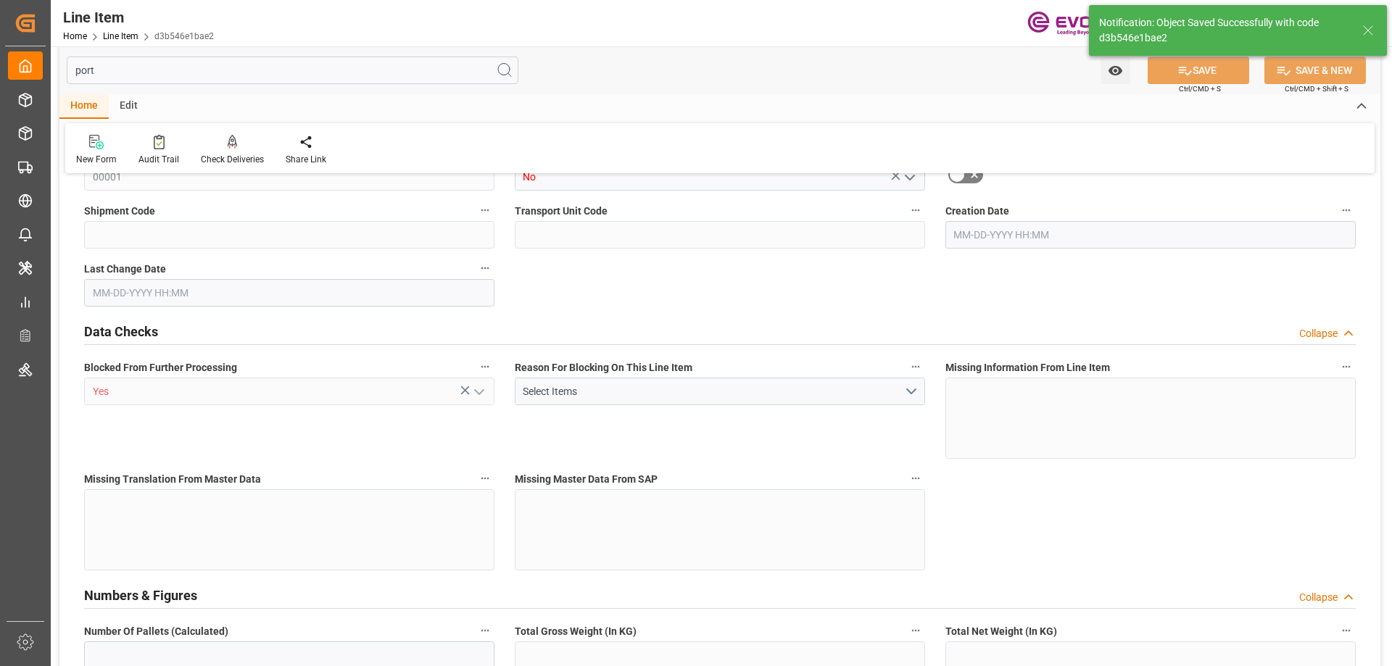
type input "10"
type input "7640"
type input "7000"
type input "13.2102"
type input "40"
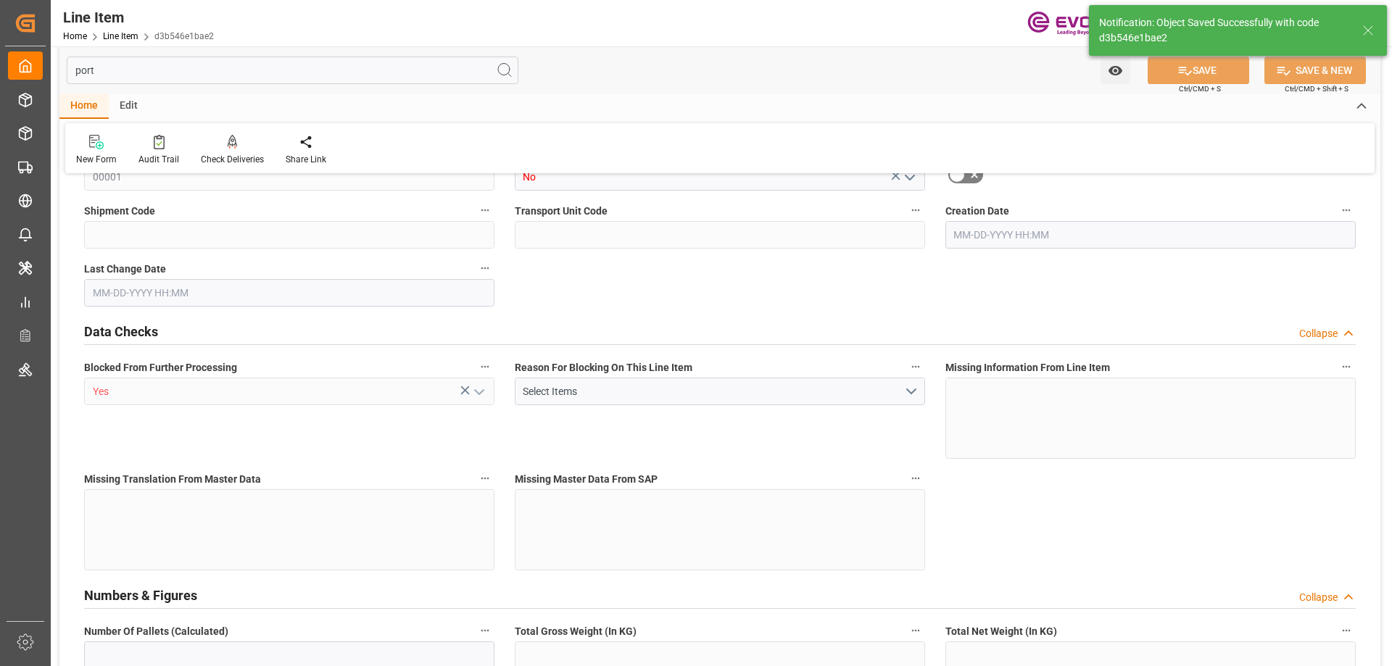
type input "64218"
type input "40"
type input "7000"
type input "7640"
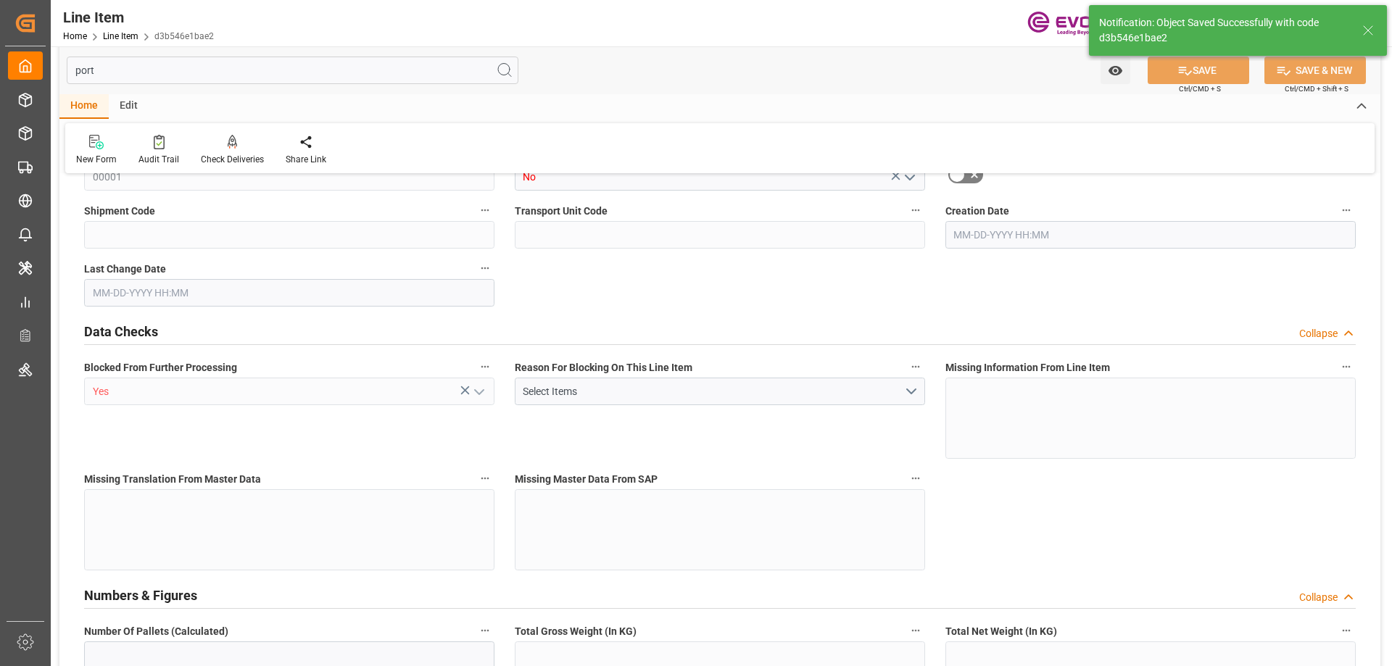
type input "8070"
type input "7000"
type input "13.2102"
type input "13210.2"
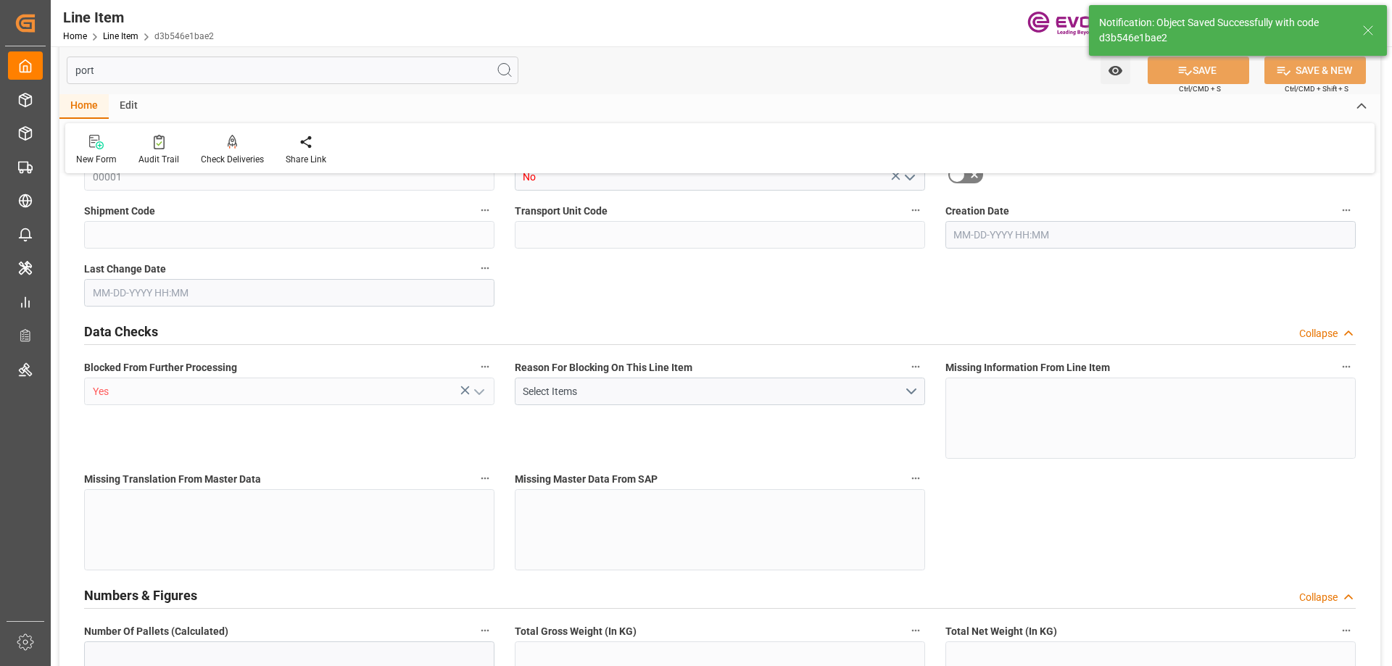
type input "0"
type input "08-25-2025 16:00"
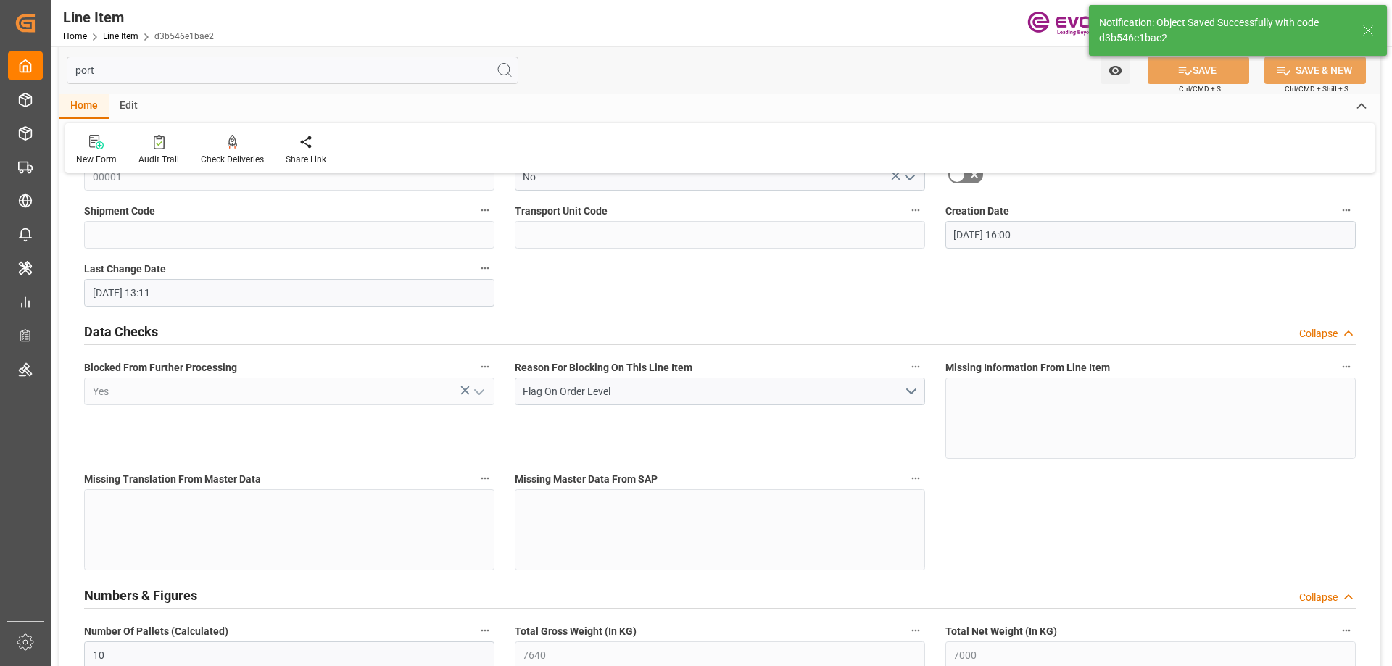
type input "08-28-2025 13:11"
type input "12-01-2025"
type input "09-17-2025"
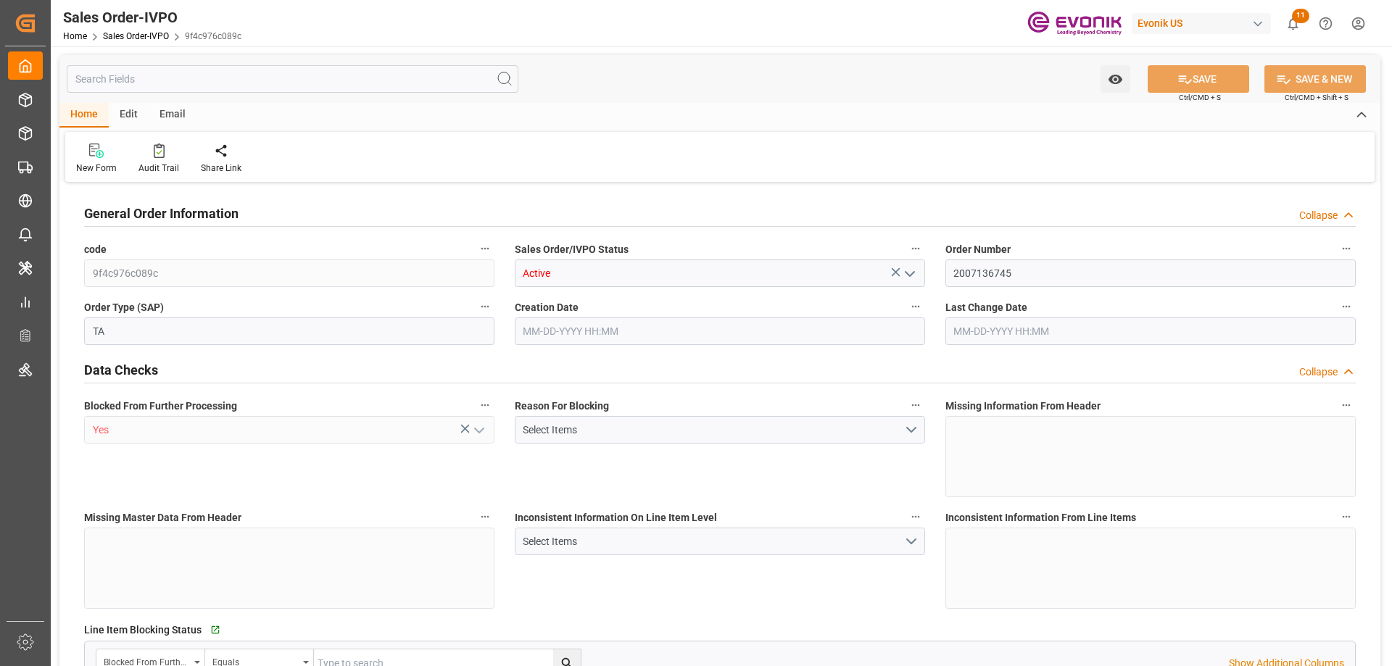
type input "TRIZT"
type input "0"
type input "1"
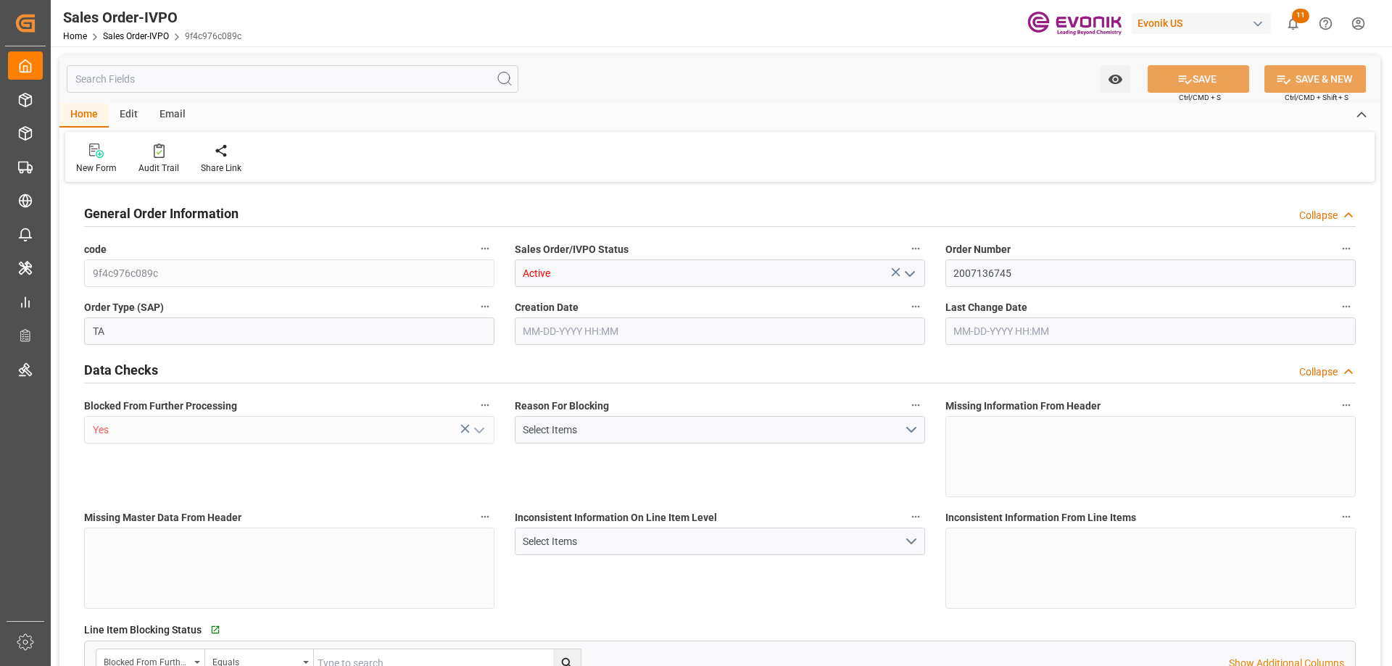
type input "8070"
type input "13.2102"
type input "17000"
type input "30"
type input "08-25-2025 16:00"
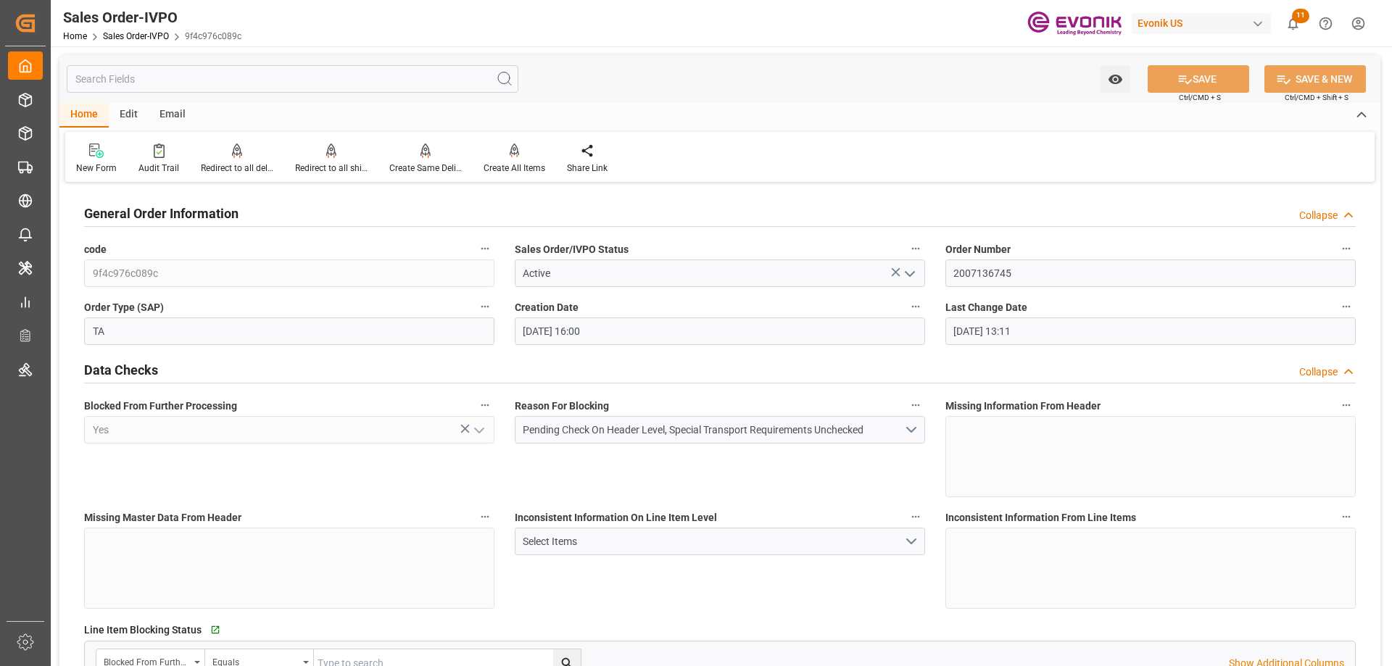
type input "08-28-2025 13:11"
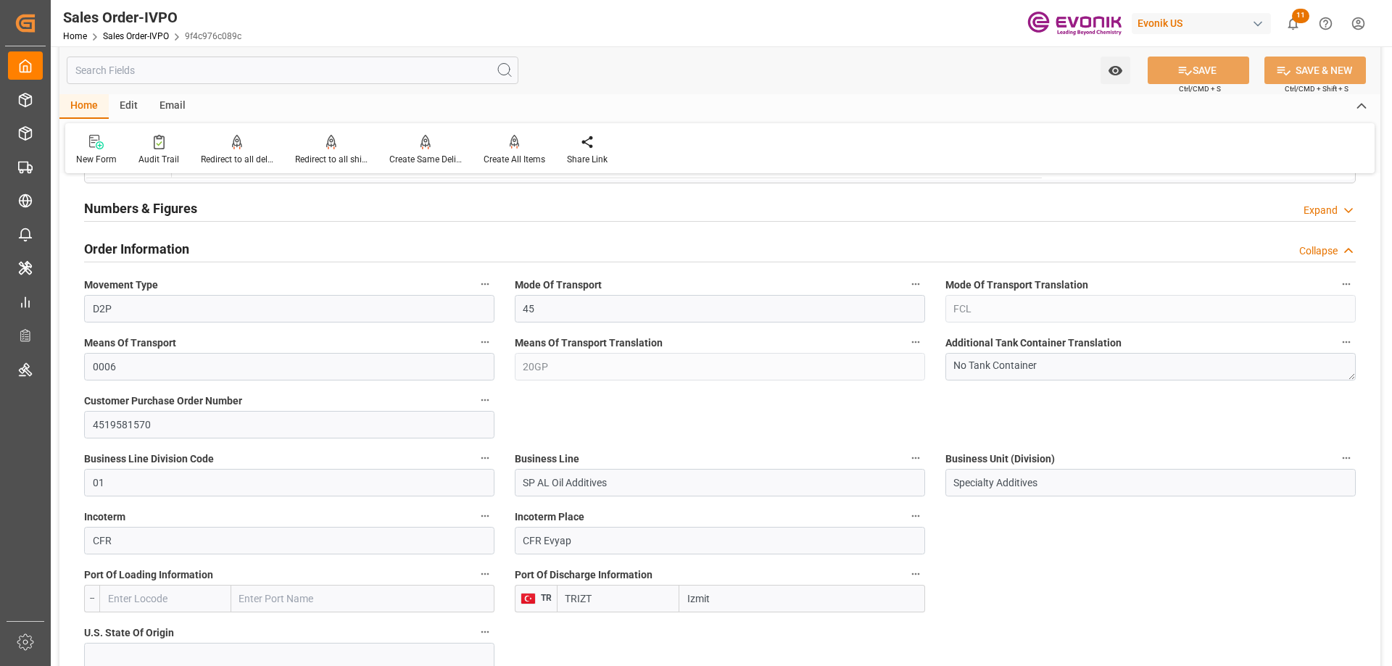
scroll to position [653, 0]
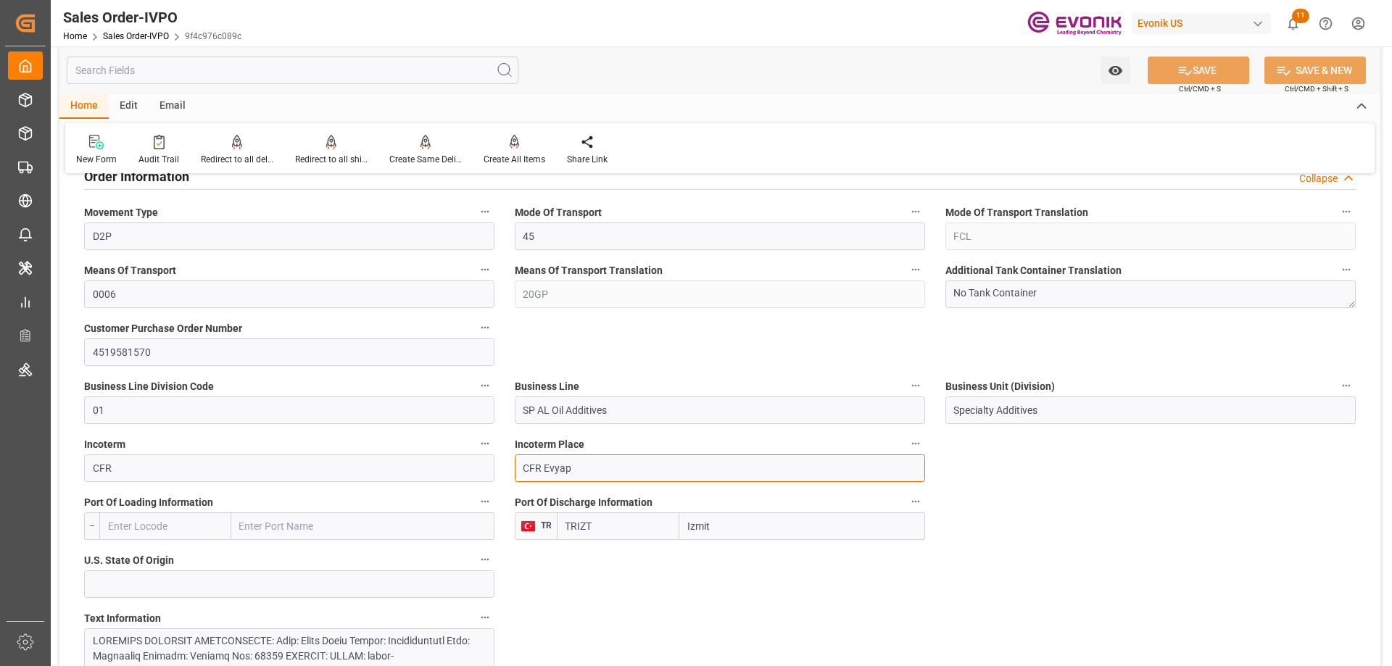
drag, startPoint x: 590, startPoint y: 463, endPoint x: 520, endPoint y: 473, distance: 71.0
click at [520, 473] on input "CFR Evyap" at bounding box center [720, 469] width 410 height 28
type input "Izmit"
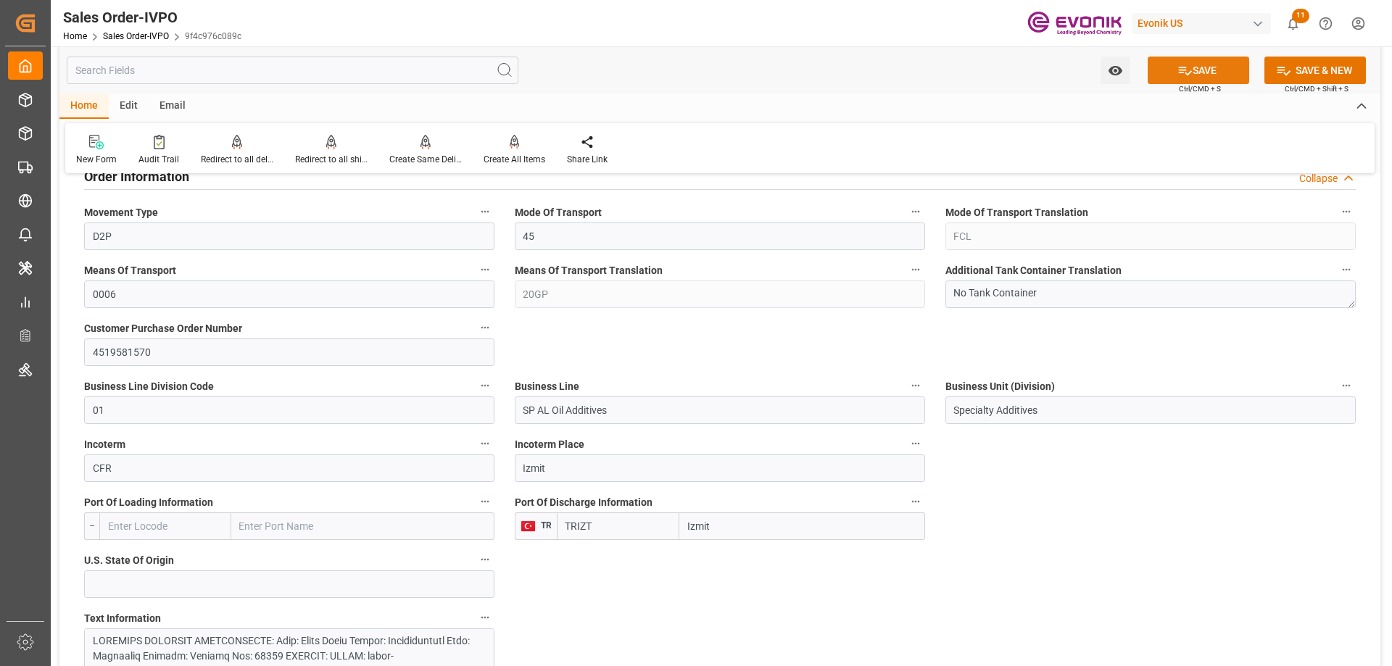
click at [1181, 78] on button "SAVE" at bounding box center [1199, 71] width 102 height 28
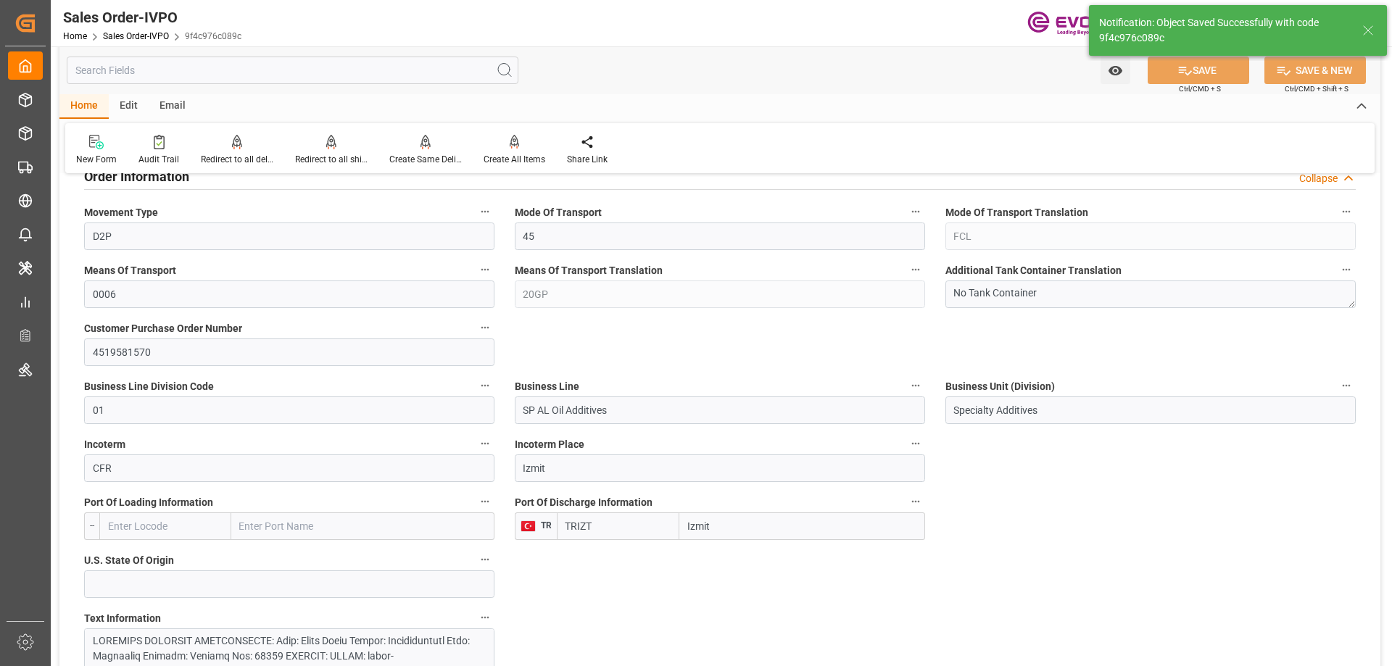
type input "08-28-2025 13:12"
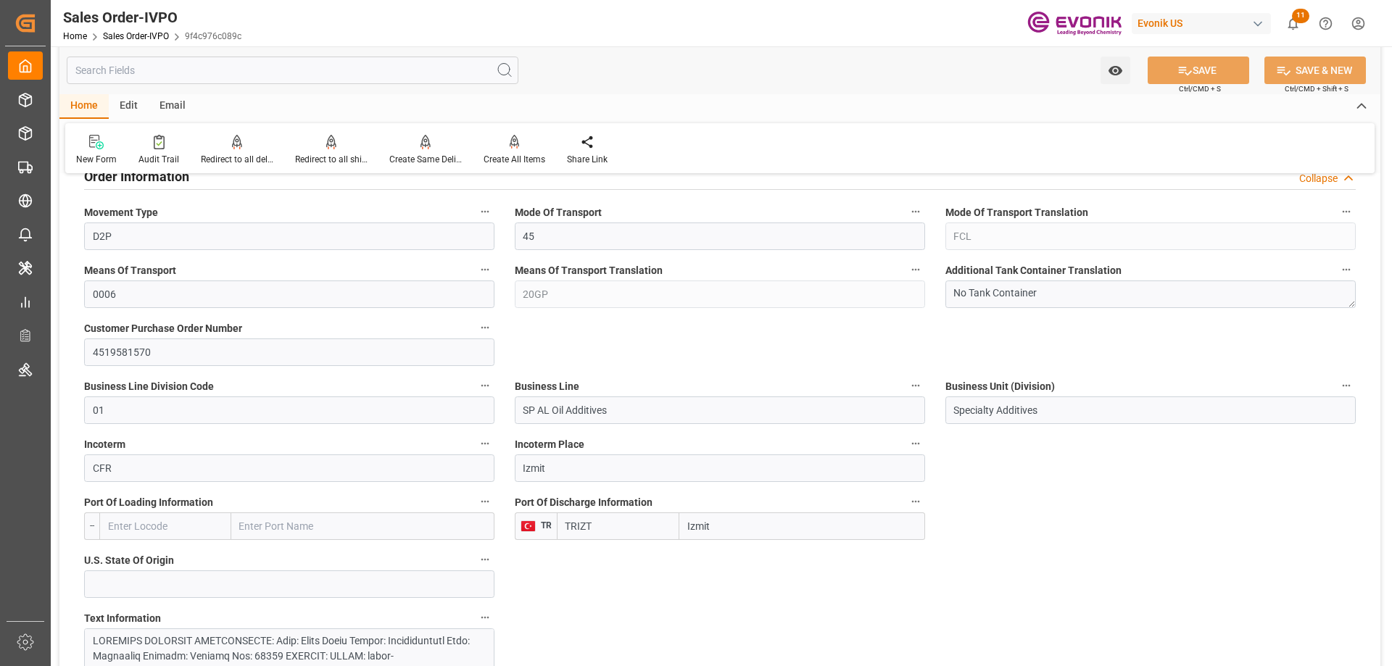
scroll to position [798, 0]
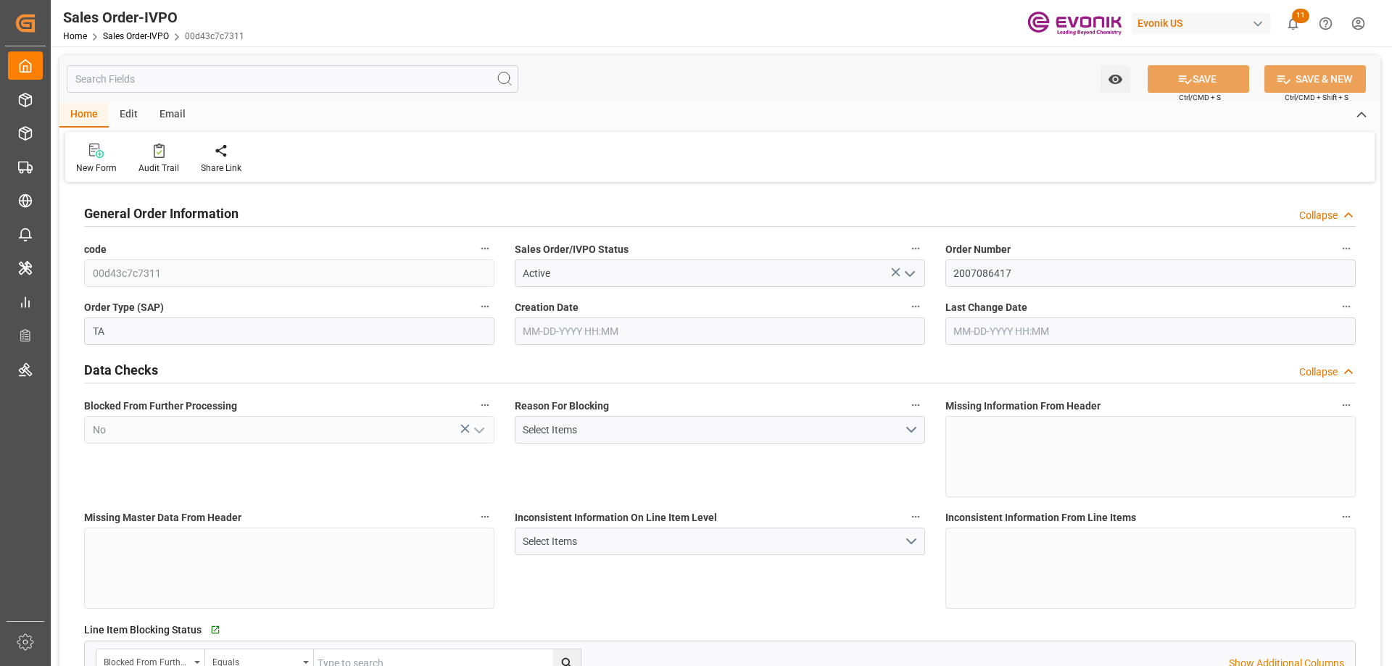
type input "JPYOK"
type input "0"
type input "1"
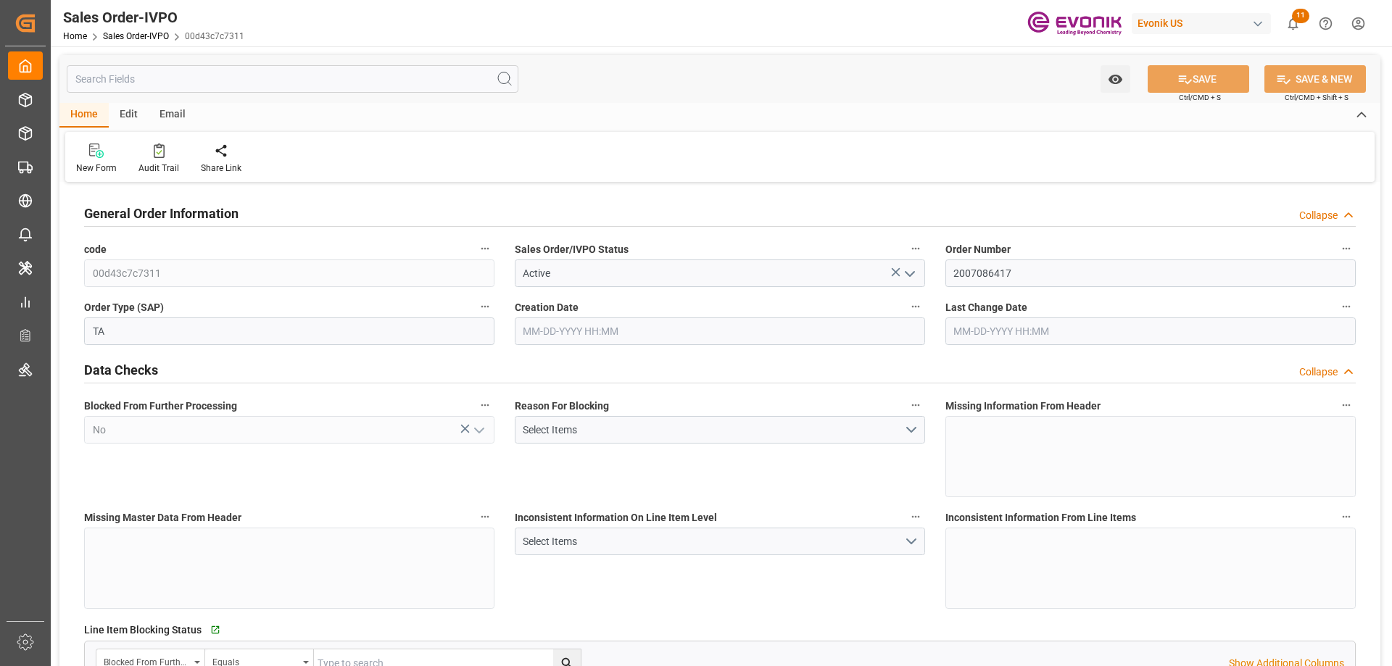
type input "16200"
type input "26.4204"
type input "17000"
type input "30"
type input "[DATE] 14:47"
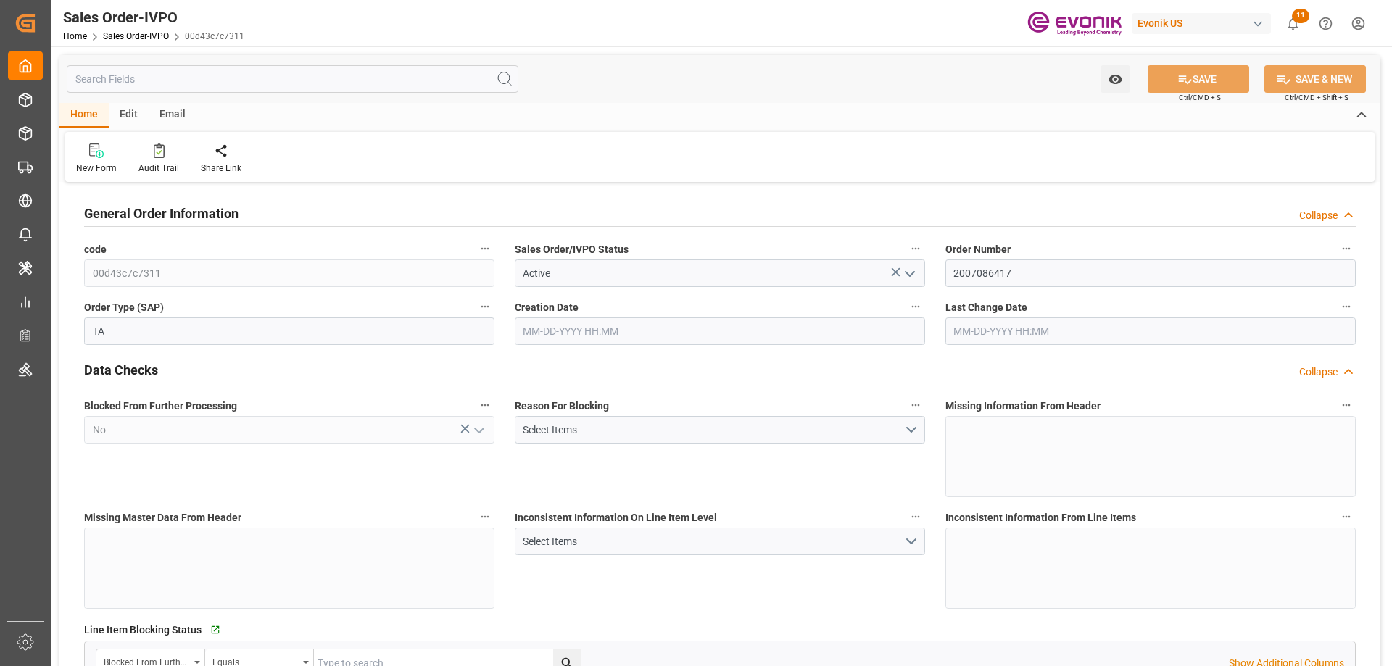
type input "[DATE] 18:09"
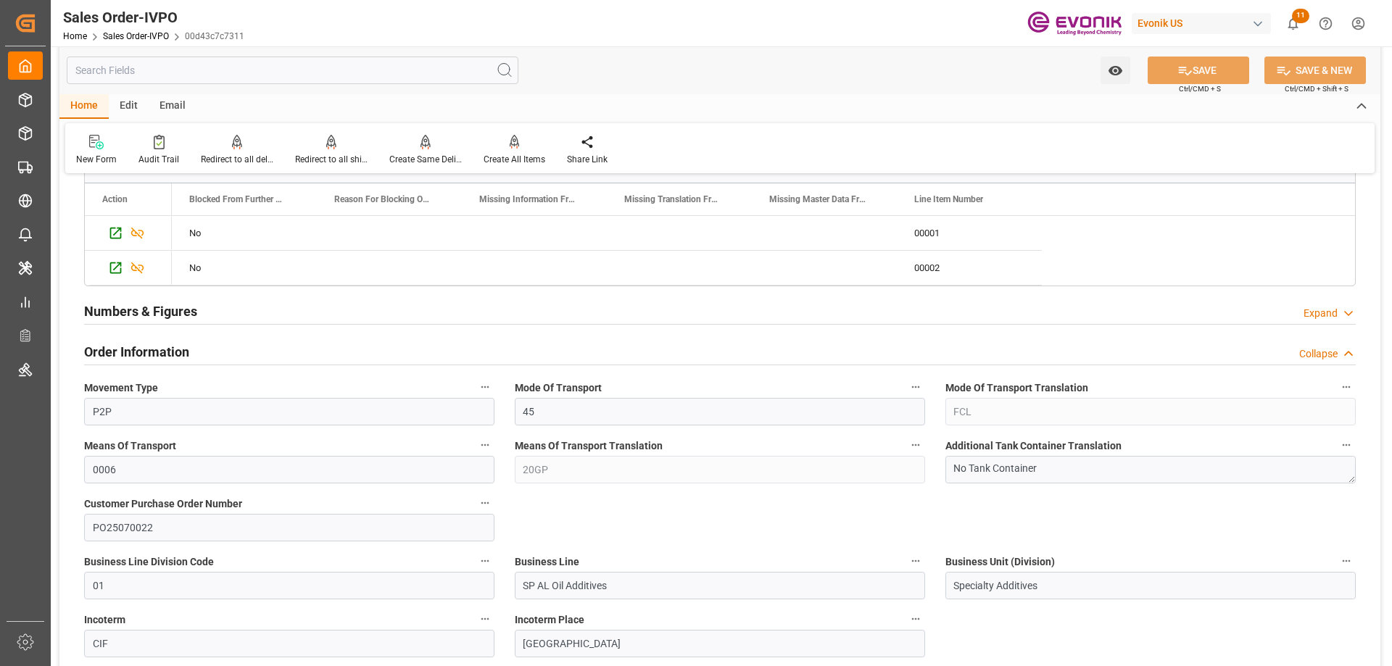
scroll to position [725, 0]
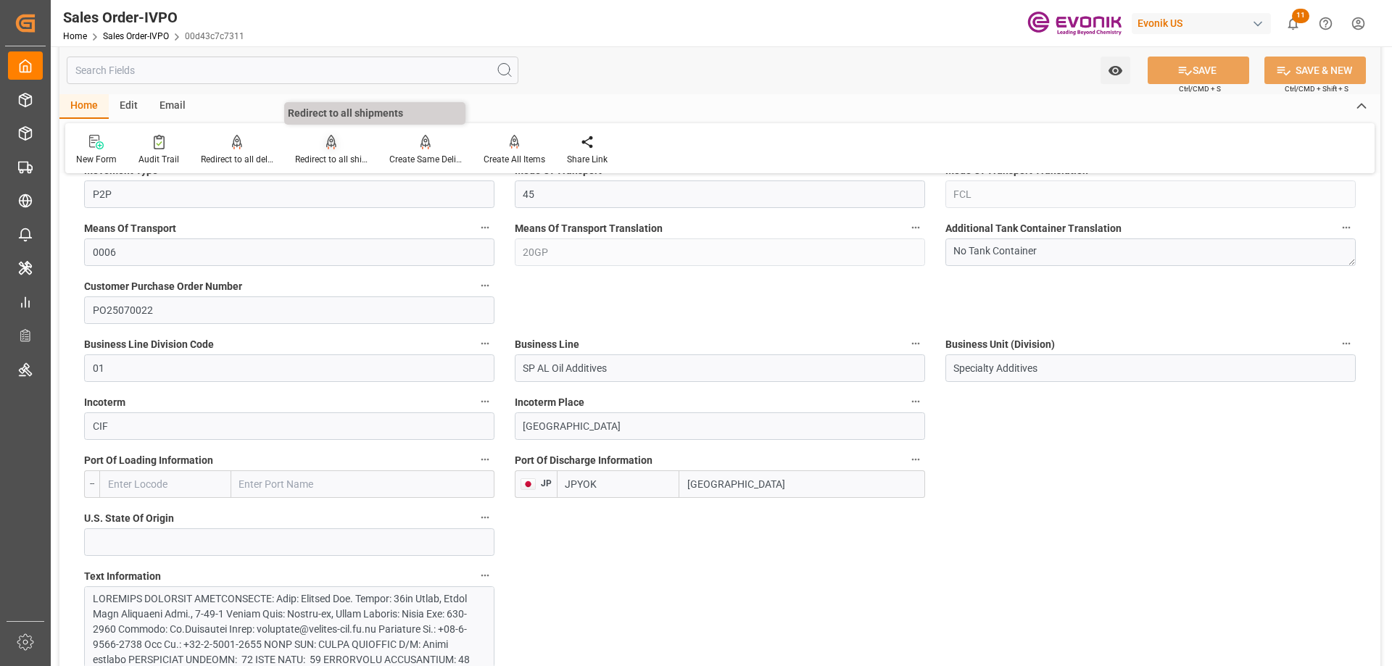
click at [334, 148] on div at bounding box center [331, 141] width 73 height 15
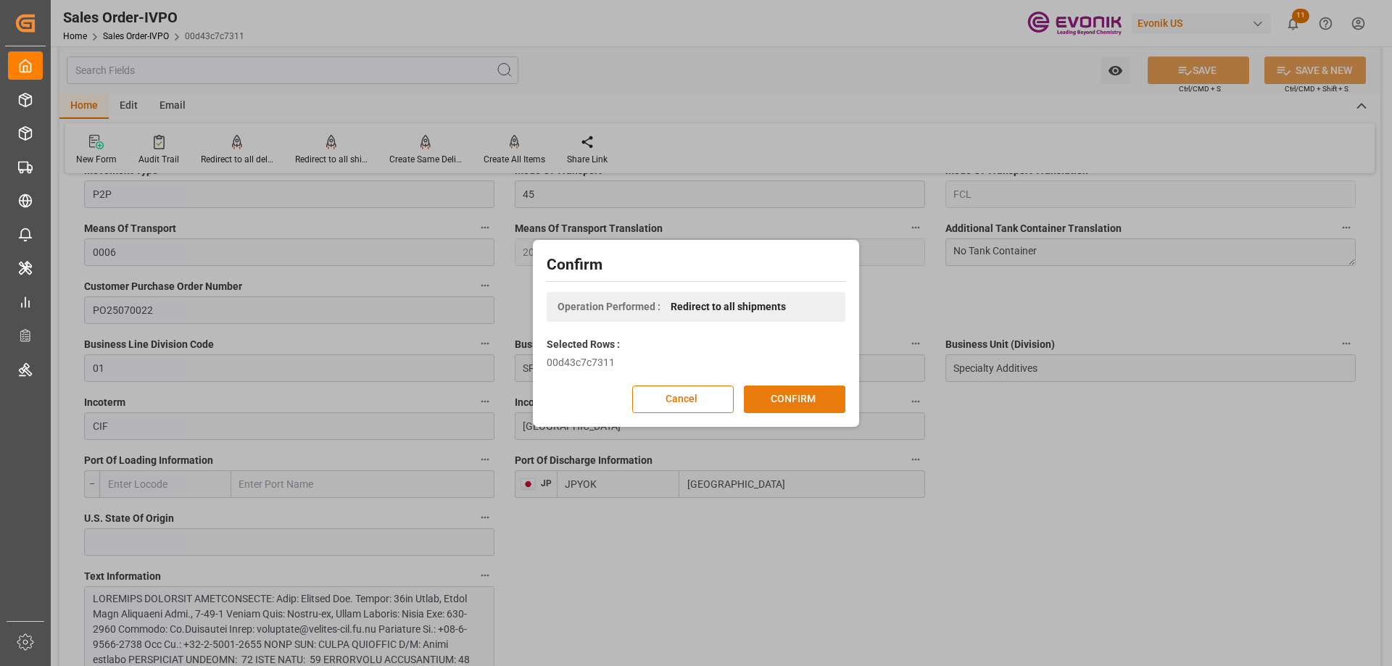
click at [806, 400] on button "CONFIRM" at bounding box center [795, 400] width 102 height 28
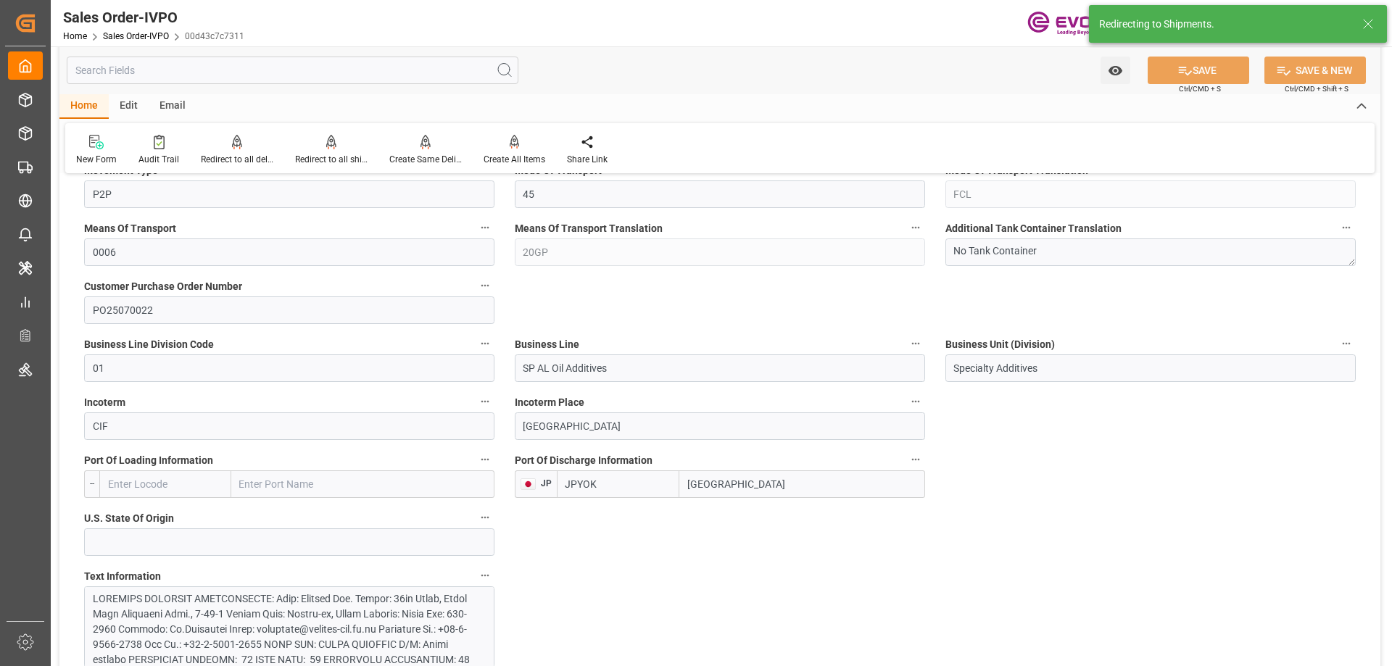
type input "[DATE] 14:47"
type input "[DATE] 18:09"
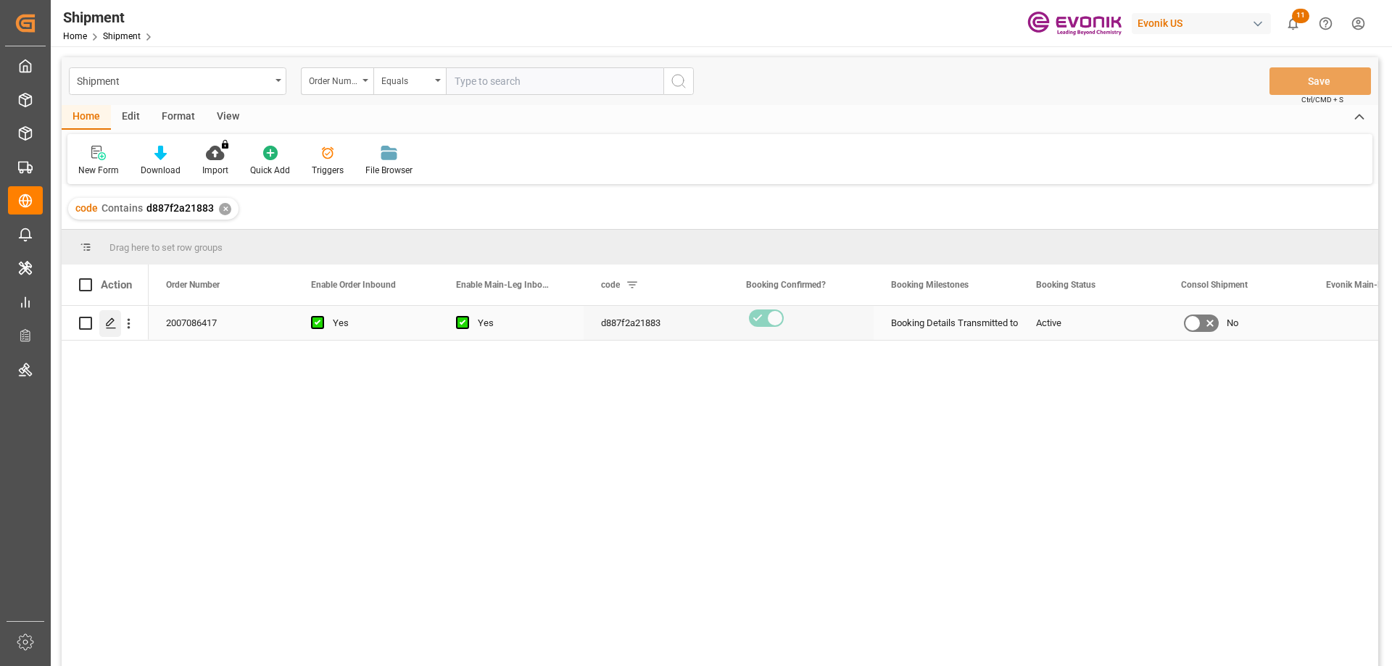
click at [104, 331] on div "Press SPACE to select this row." at bounding box center [110, 323] width 22 height 27
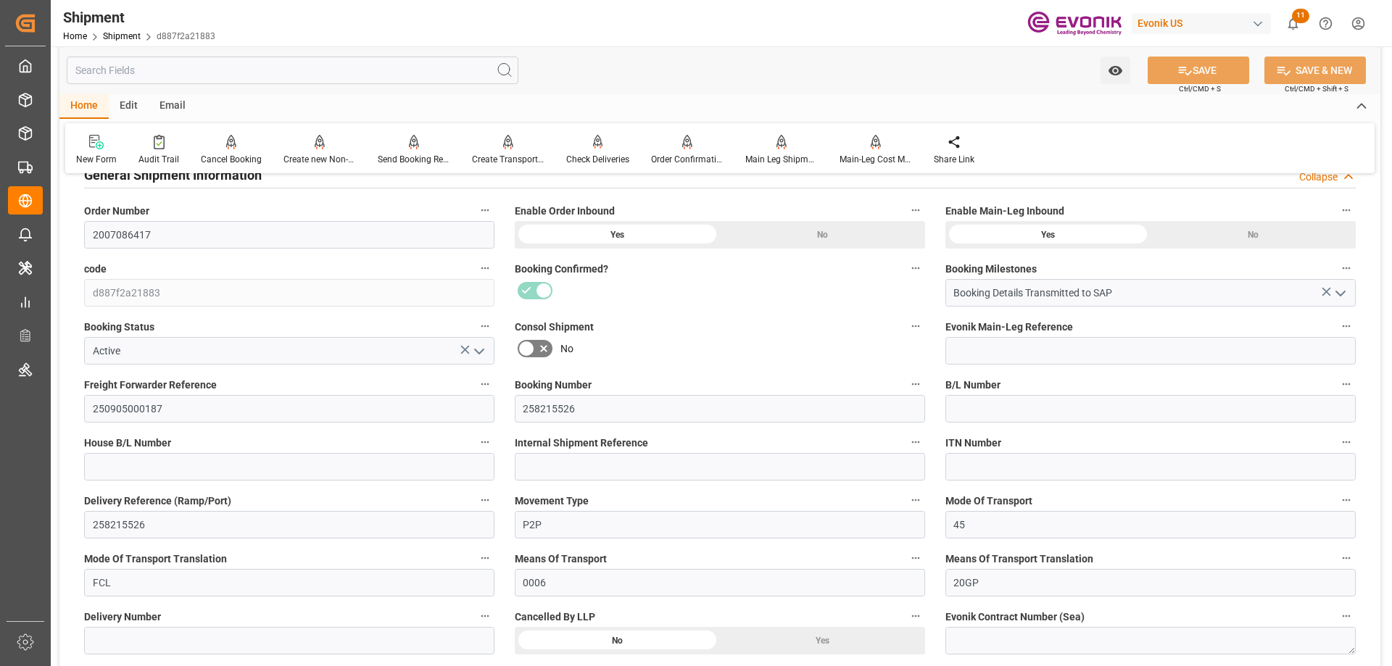
scroll to position [363, 0]
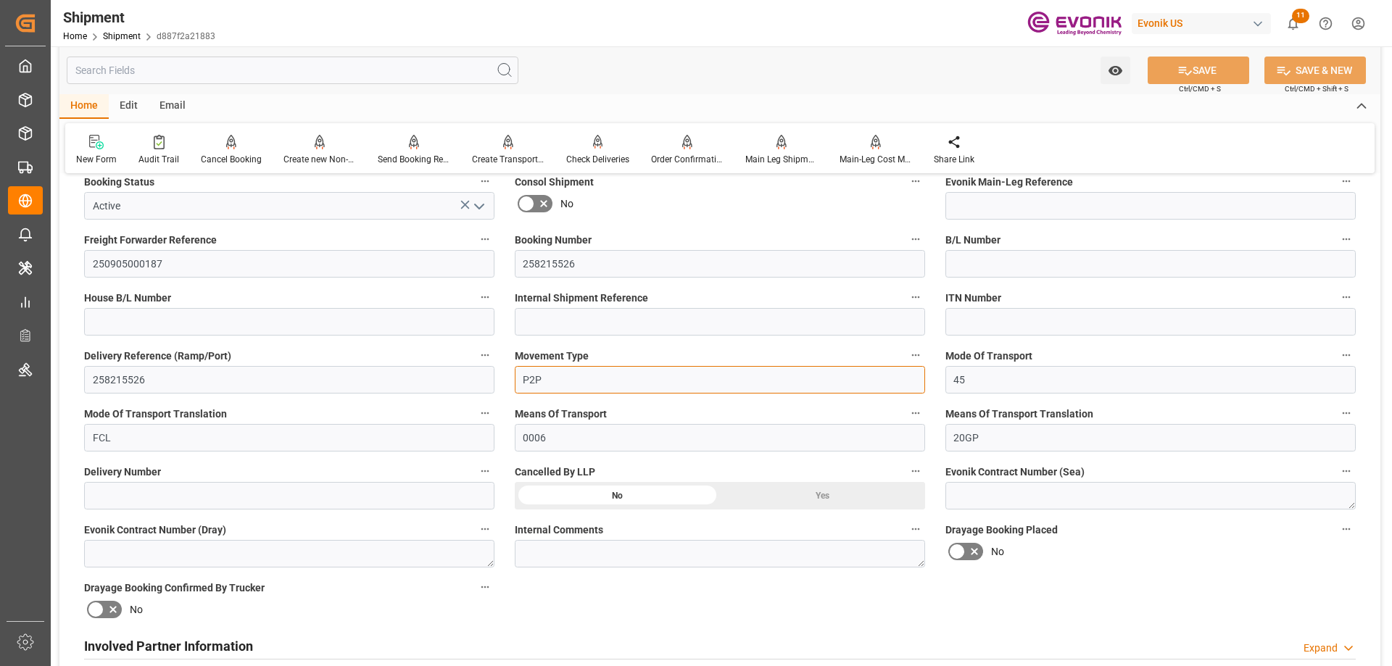
drag, startPoint x: 522, startPoint y: 391, endPoint x: 546, endPoint y: 384, distance: 25.0
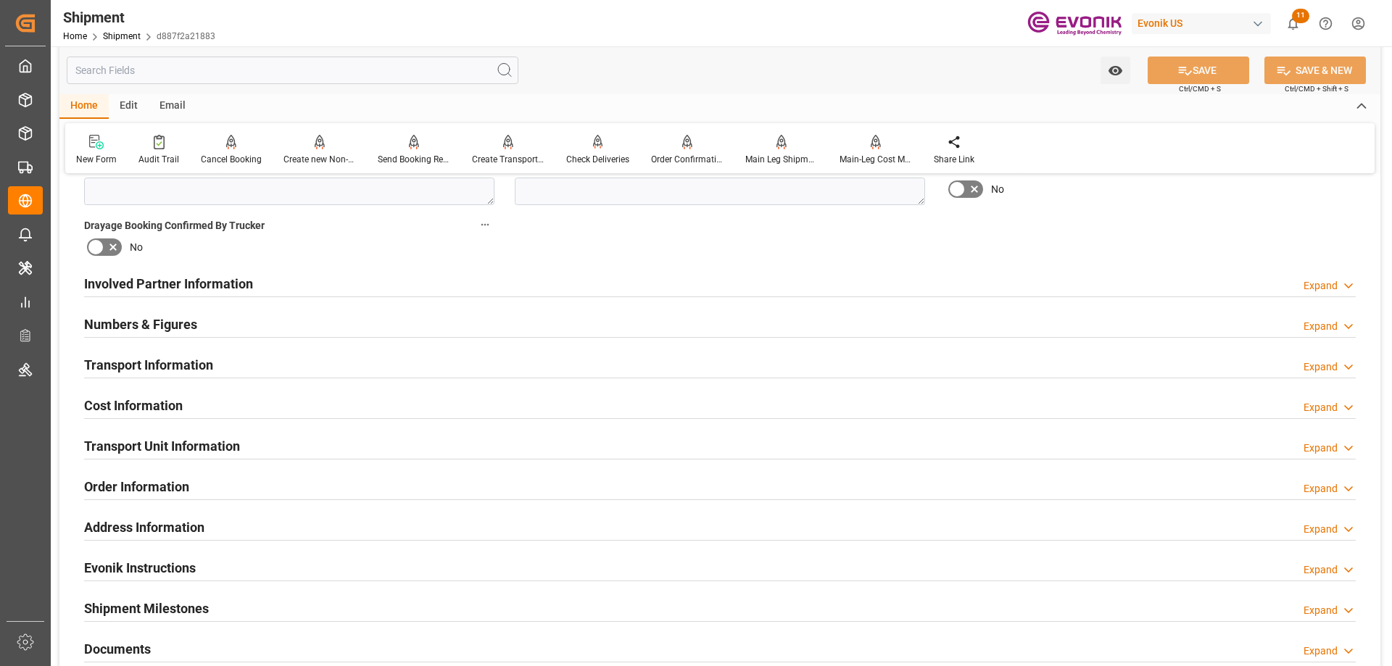
click at [260, 273] on div "Involved Partner Information Expand" at bounding box center [720, 283] width 1272 height 28
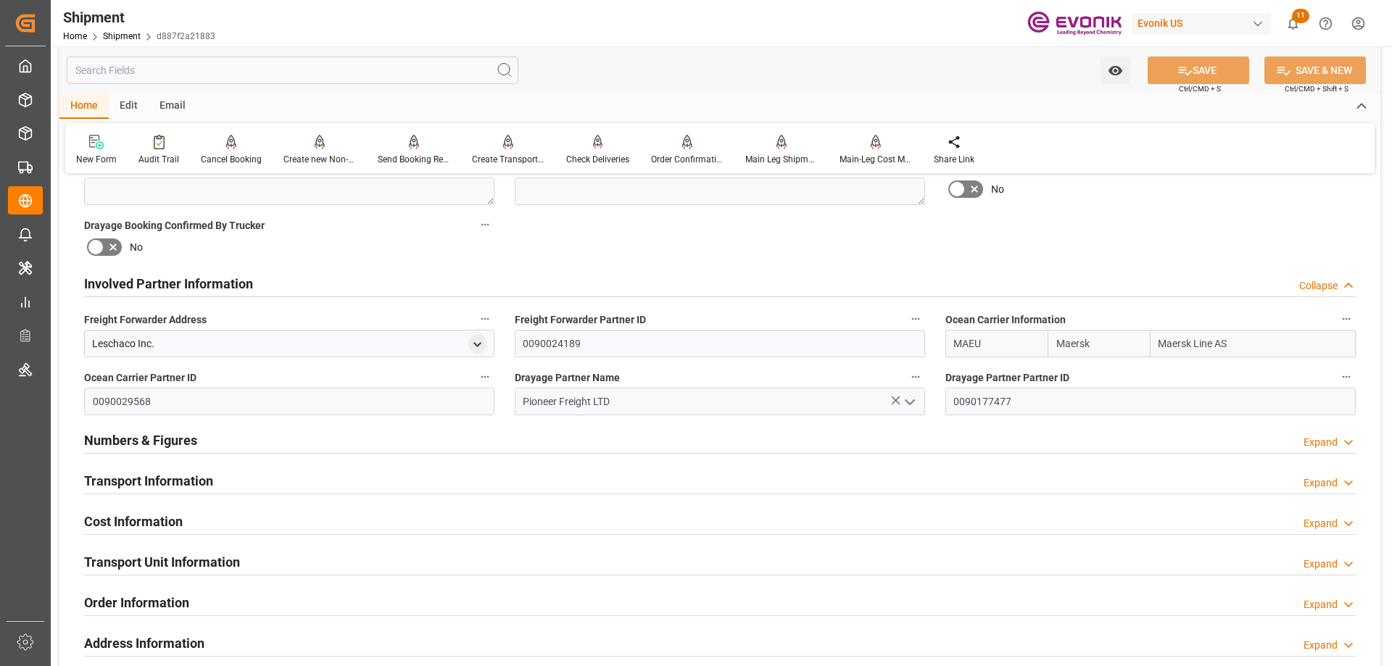
click at [208, 470] on div "Transport Information" at bounding box center [148, 480] width 129 height 28
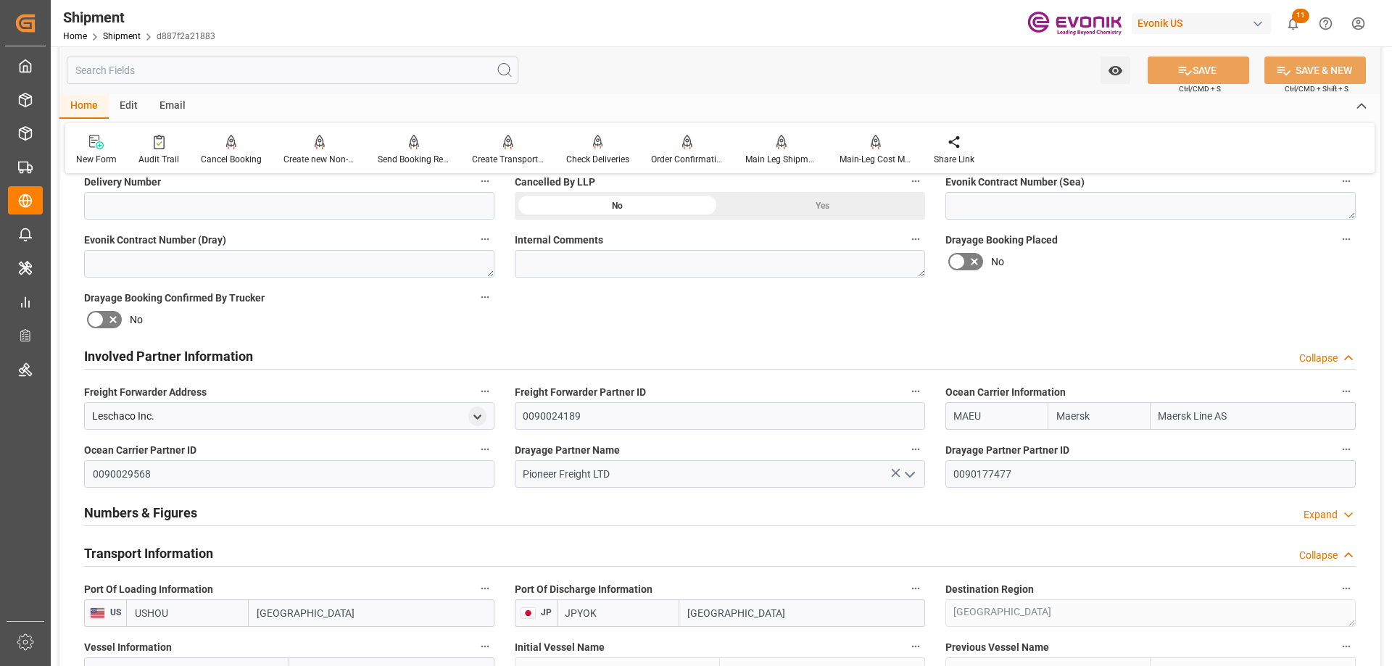
scroll to position [870, 0]
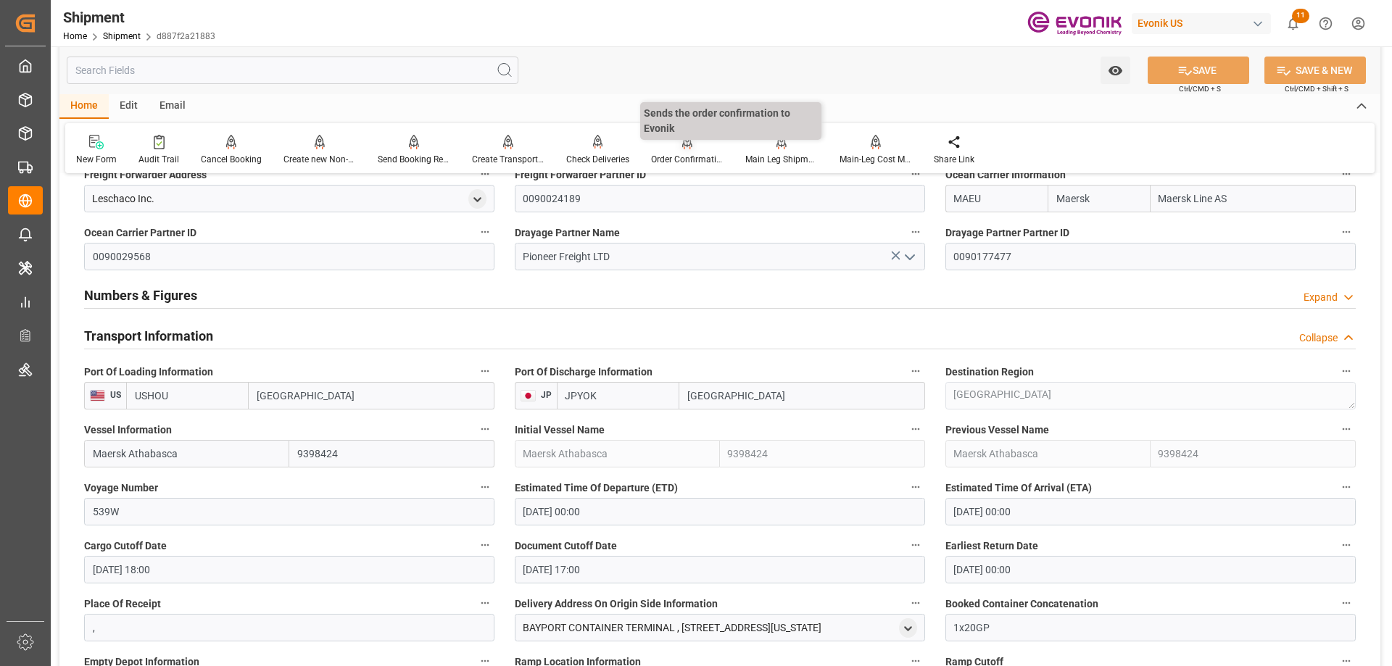
click at [692, 159] on div "Order Confirmation" at bounding box center [687, 159] width 73 height 13
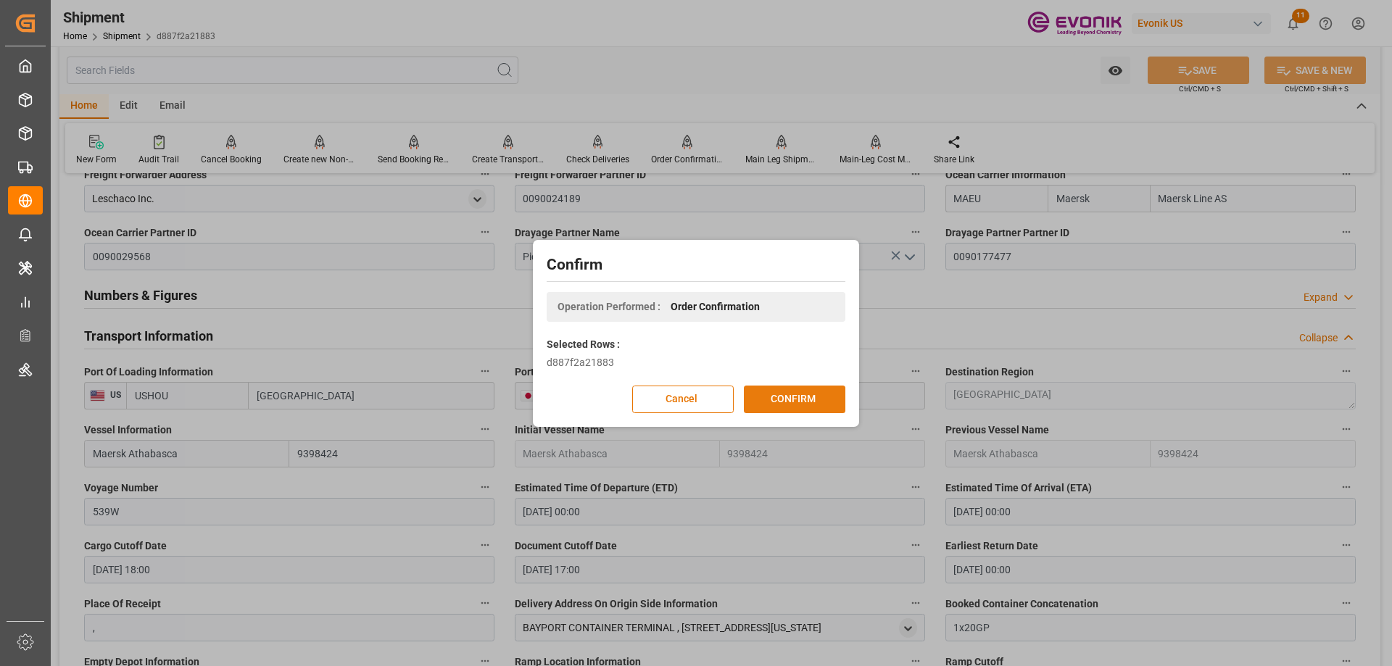
click at [790, 402] on button "CONFIRM" at bounding box center [795, 400] width 102 height 28
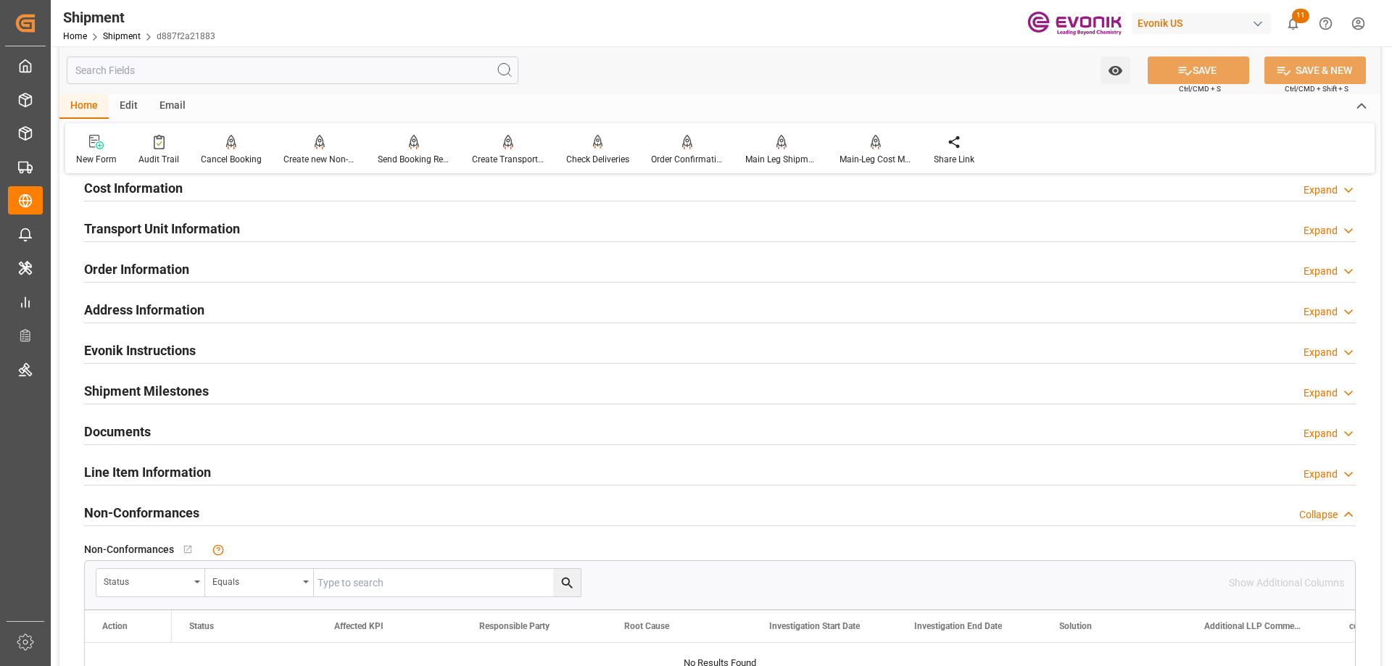
click at [159, 471] on h2 "Line Item Information" at bounding box center [147, 473] width 127 height 20
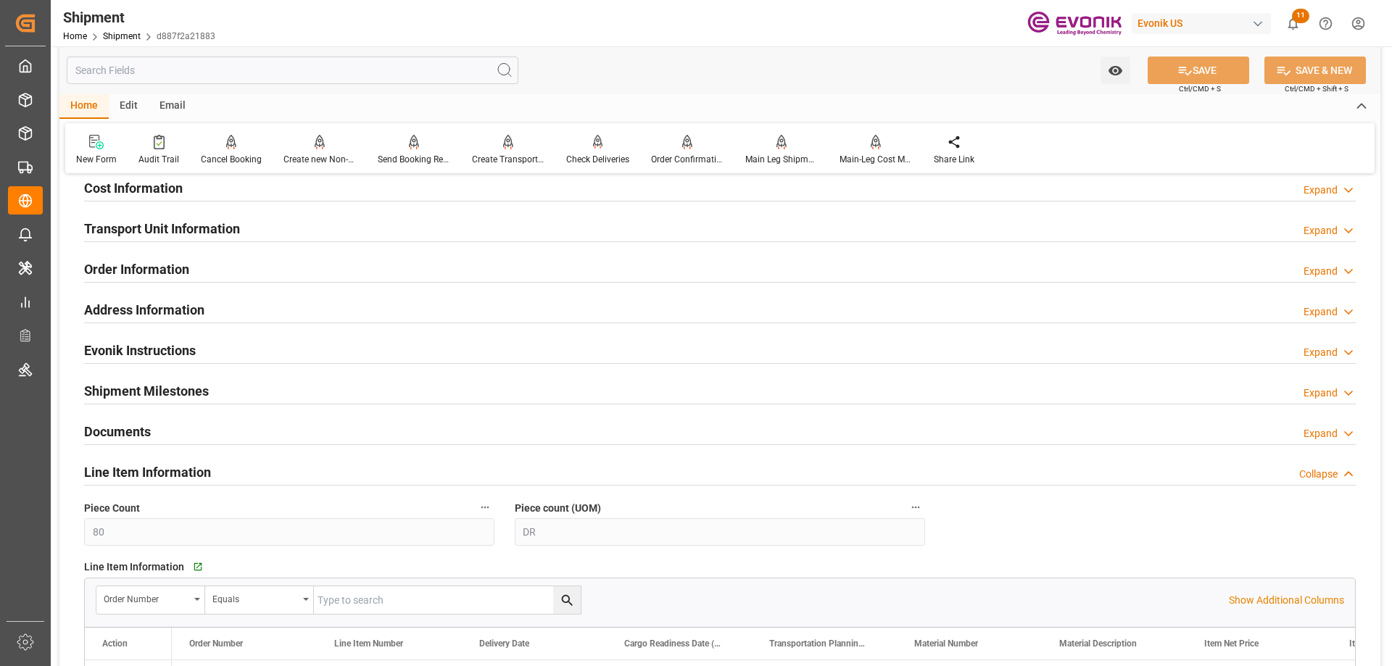
scroll to position [1233, 0]
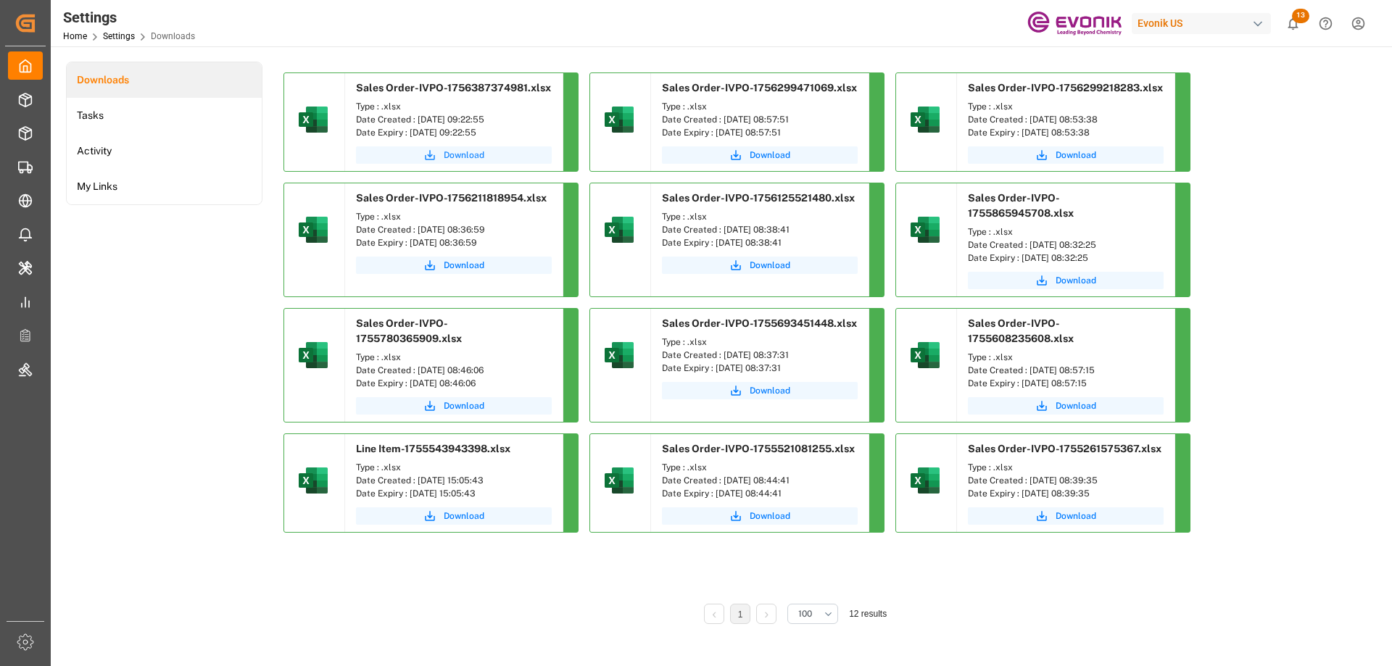
click at [460, 157] on span "Download" at bounding box center [464, 155] width 41 height 13
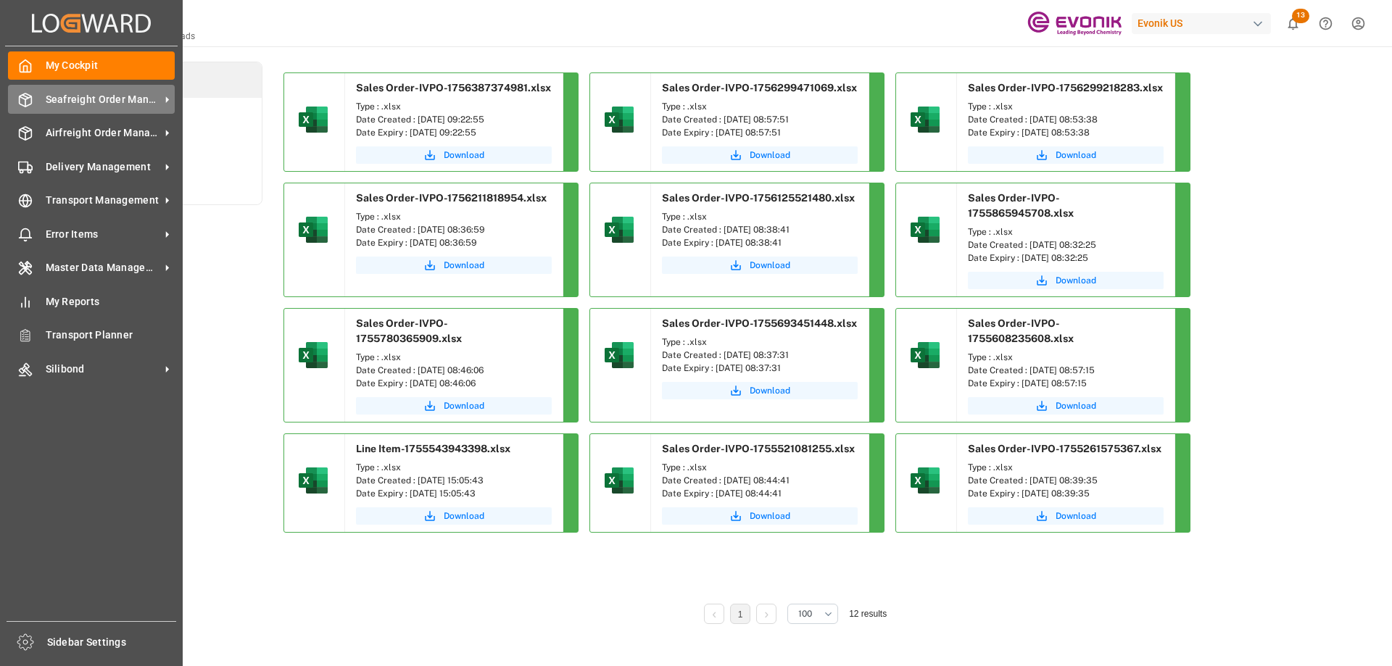
click at [86, 98] on span "Seafreight Order Management" at bounding box center [103, 99] width 115 height 15
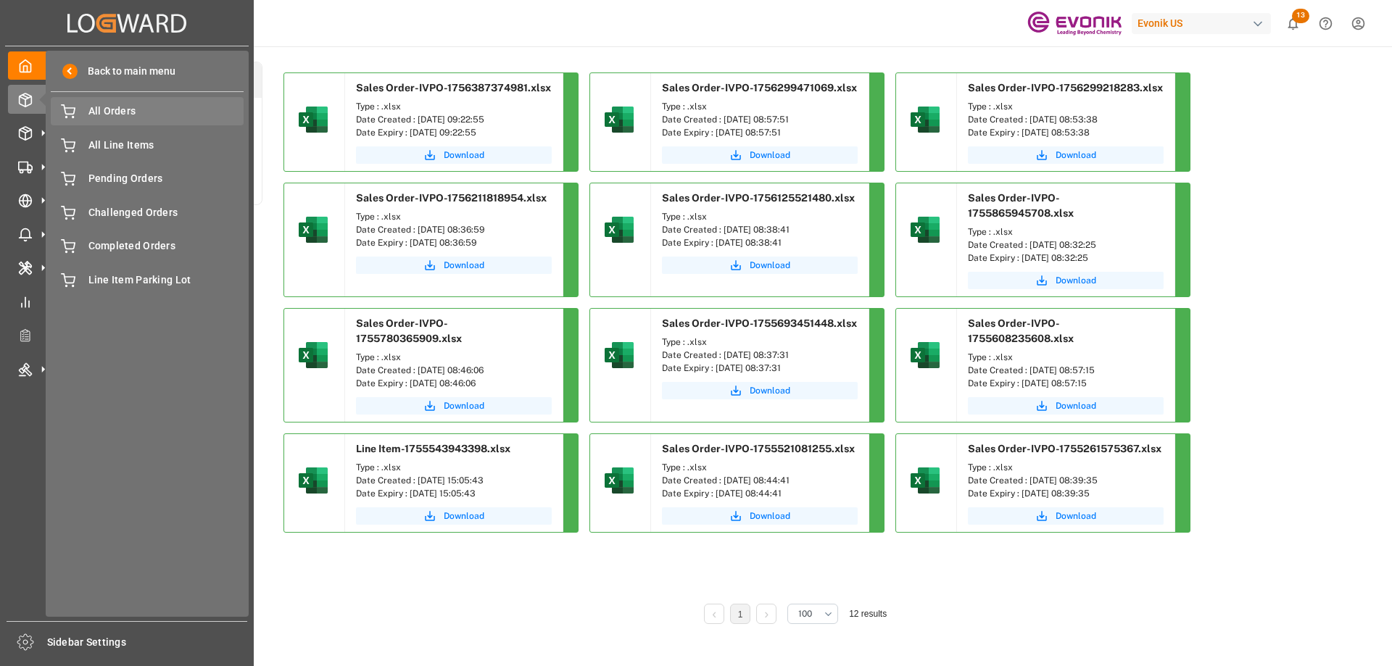
click at [117, 107] on span "All Orders" at bounding box center [166, 111] width 156 height 15
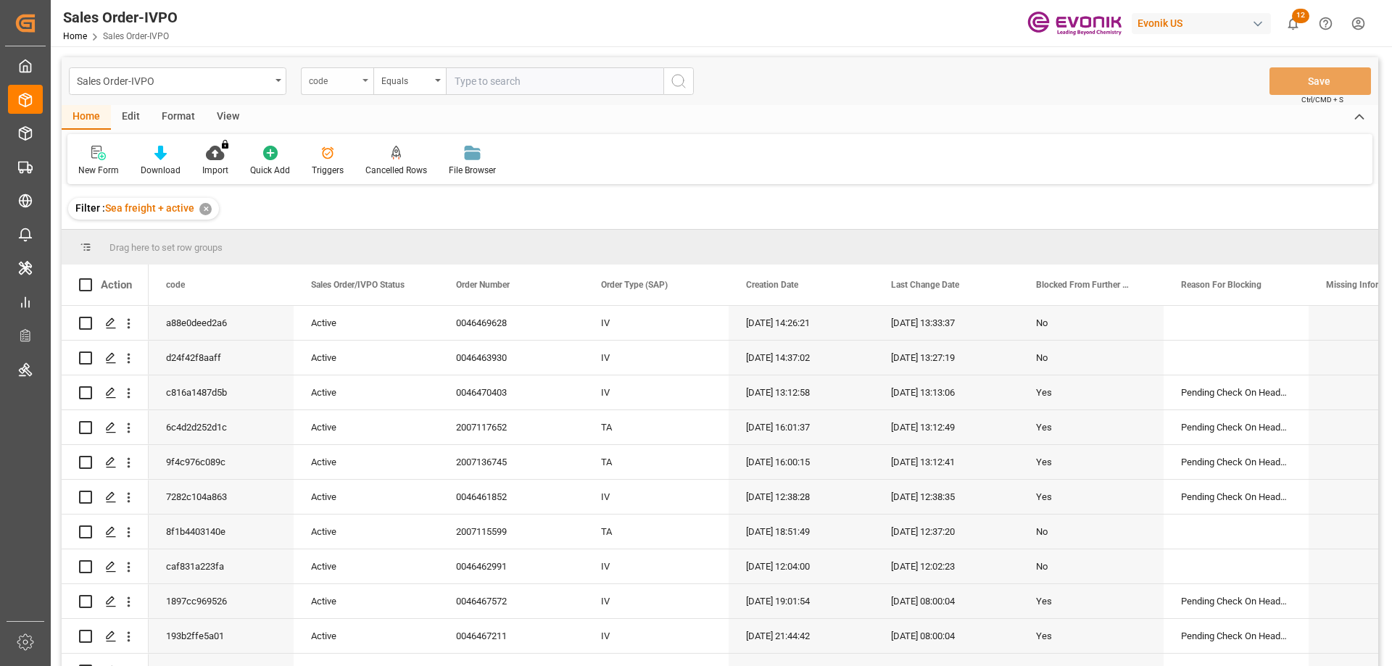
click at [339, 86] on div "code" at bounding box center [333, 79] width 49 height 17
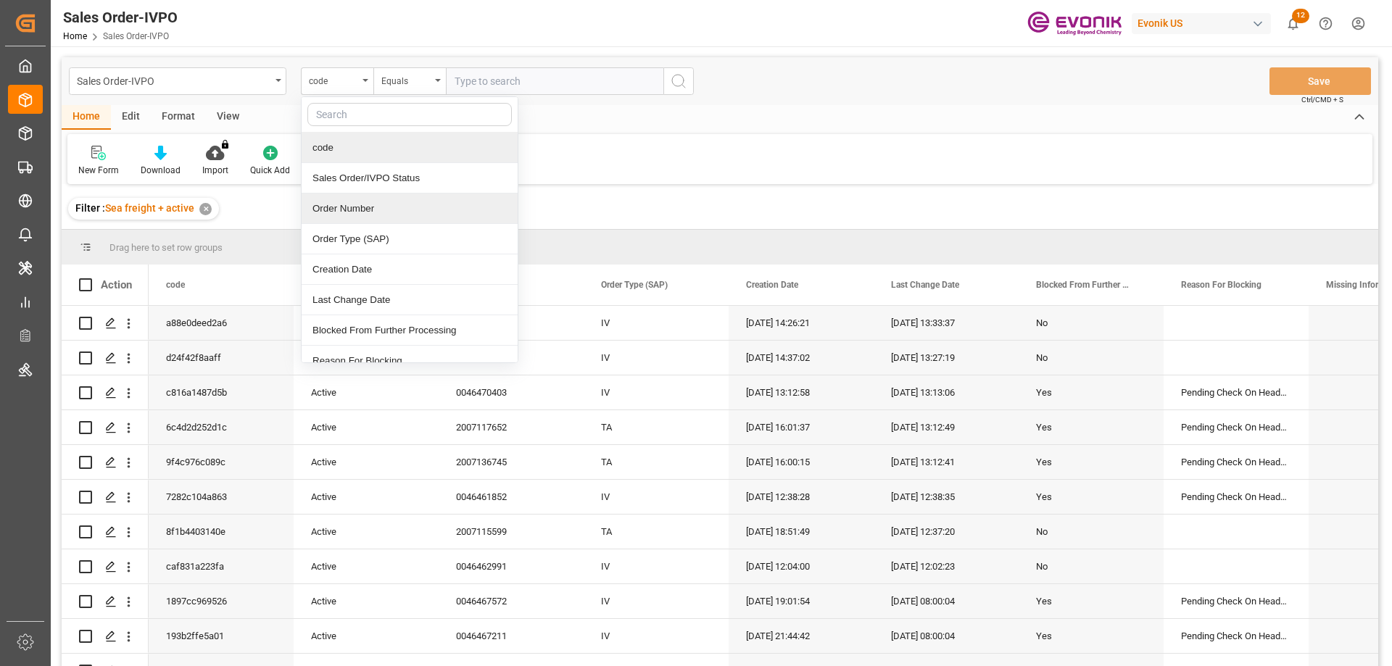
click at [352, 202] on div "Order Number" at bounding box center [410, 209] width 216 height 30
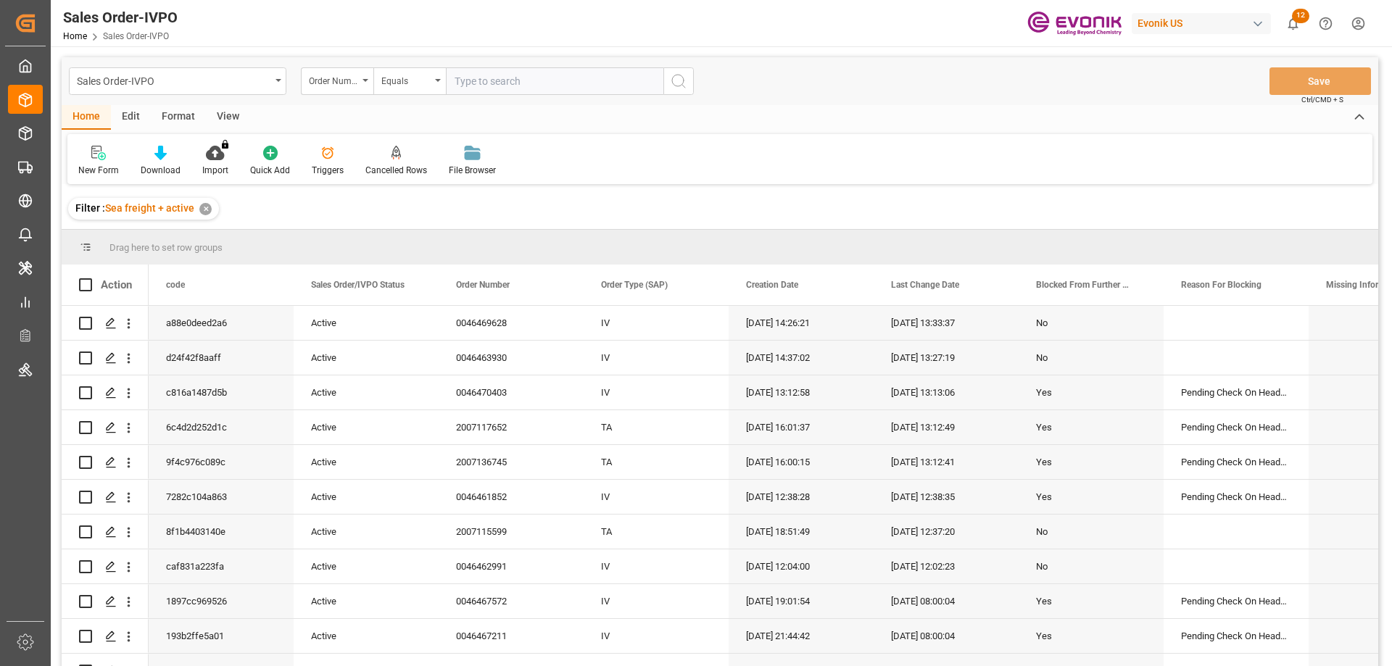
click at [481, 86] on input "text" at bounding box center [555, 81] width 218 height 28
paste input "2007153199"
type input "2007153199"
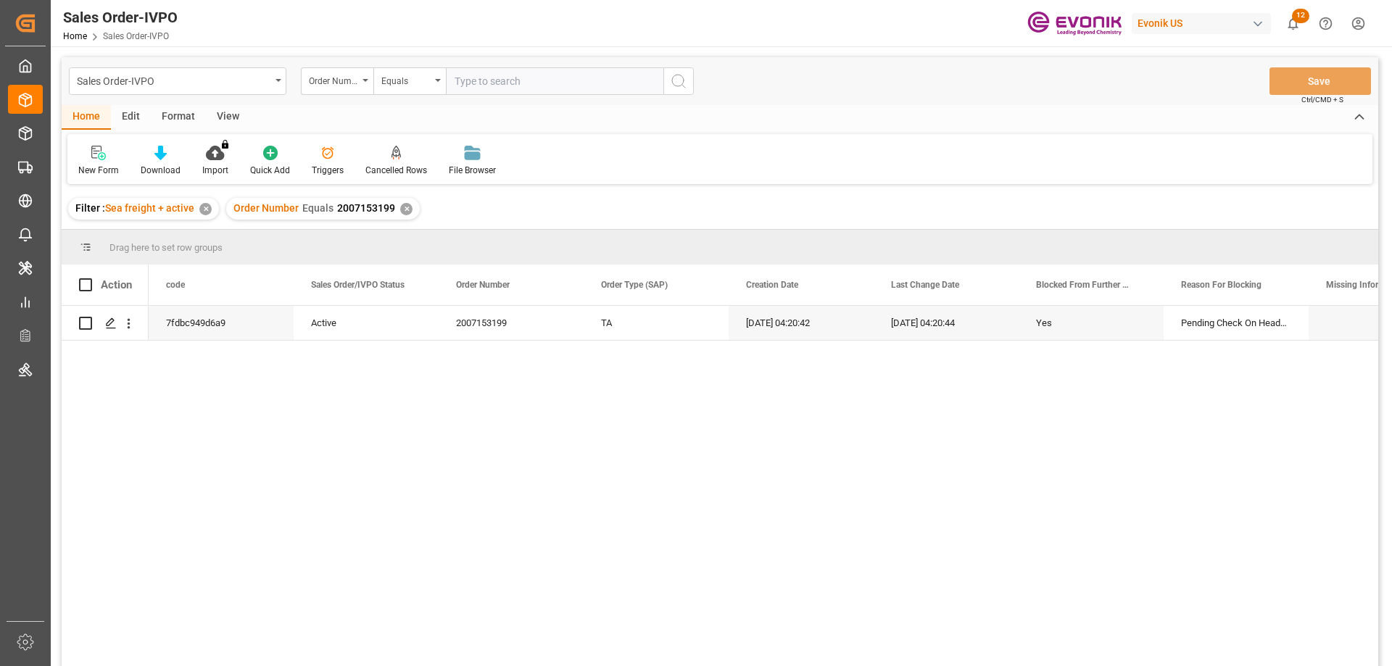
click at [478, 87] on input "text" at bounding box center [555, 81] width 218 height 28
paste input "2007153199"
type input "2007153199"
click at [115, 323] on icon "Press SPACE to select this row." at bounding box center [111, 324] width 12 height 12
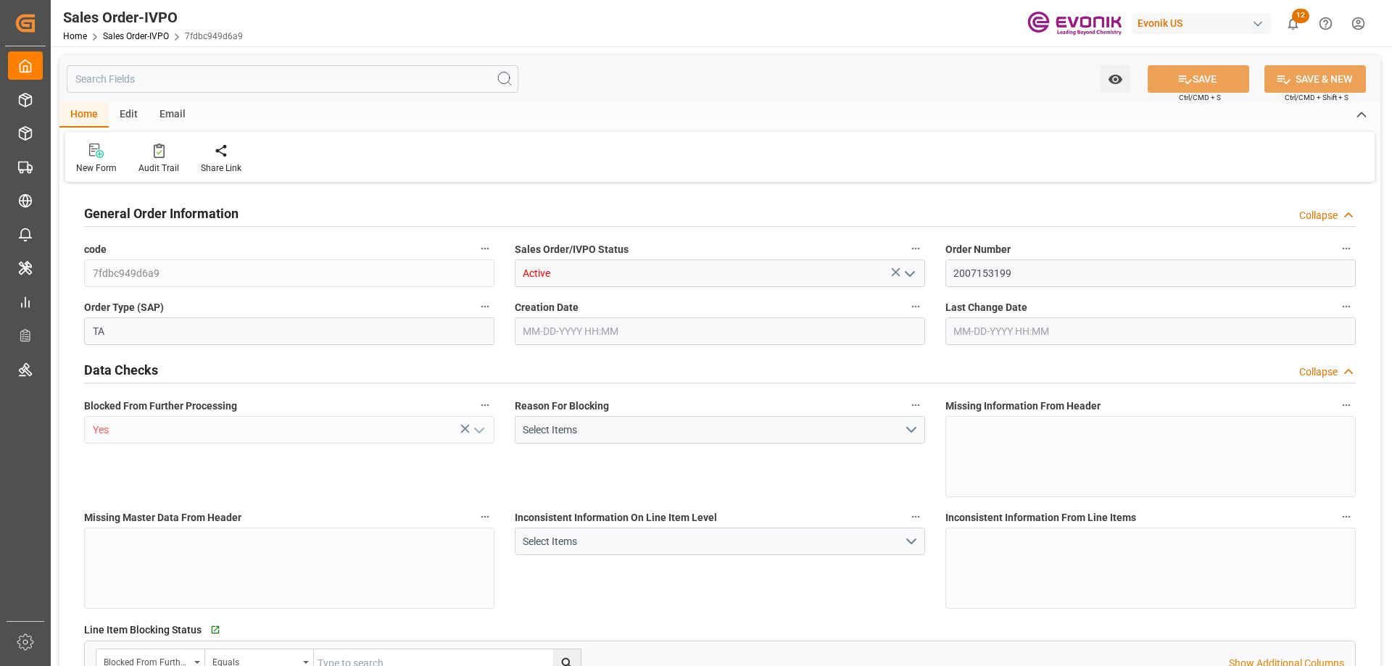
type input "COCTG"
type input "0"
type input "1"
type input "4782"
type input "[DATE] 04:20"
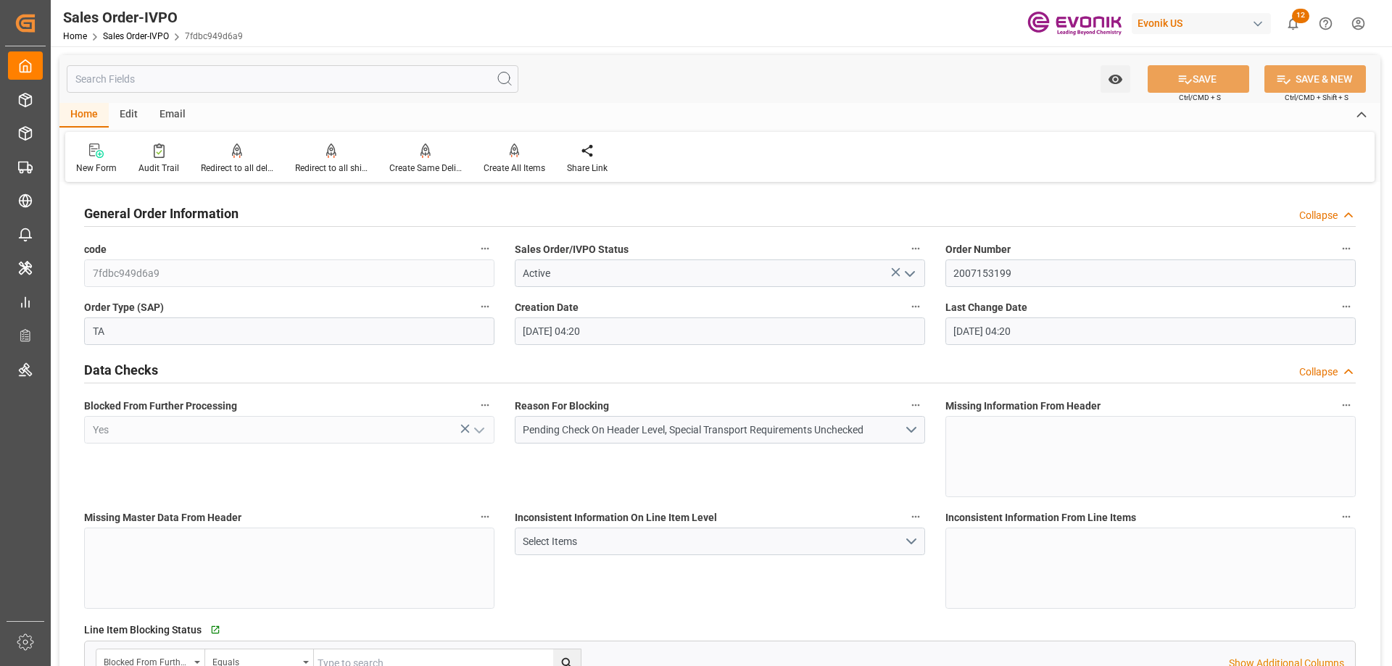
type input "[DATE] 04:20"
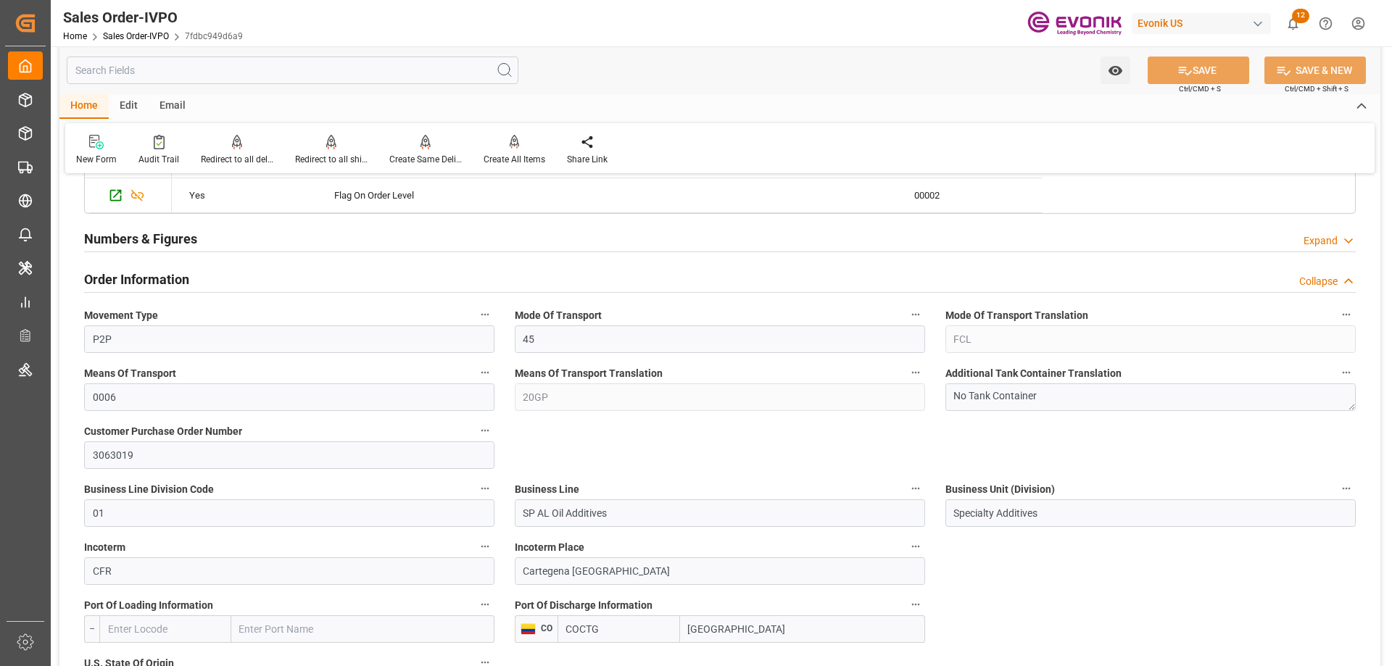
scroll to position [943, 0]
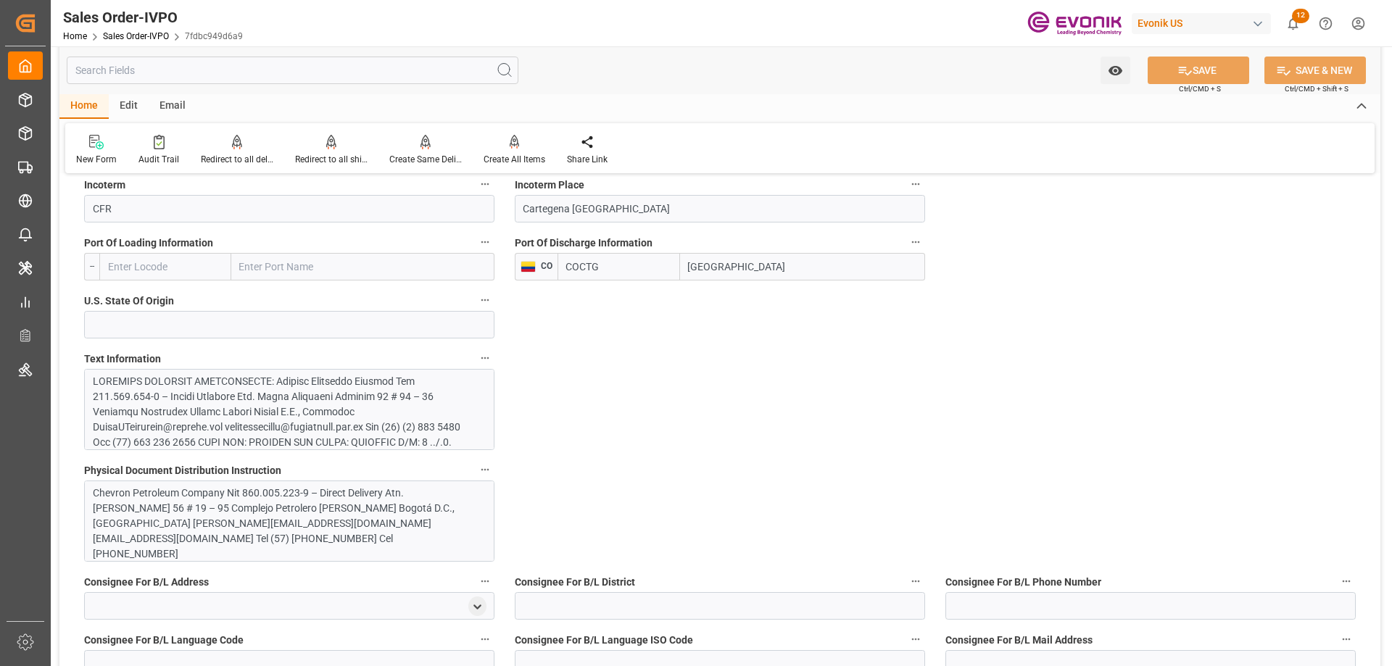
click at [217, 431] on div at bounding box center [284, 518] width 382 height 289
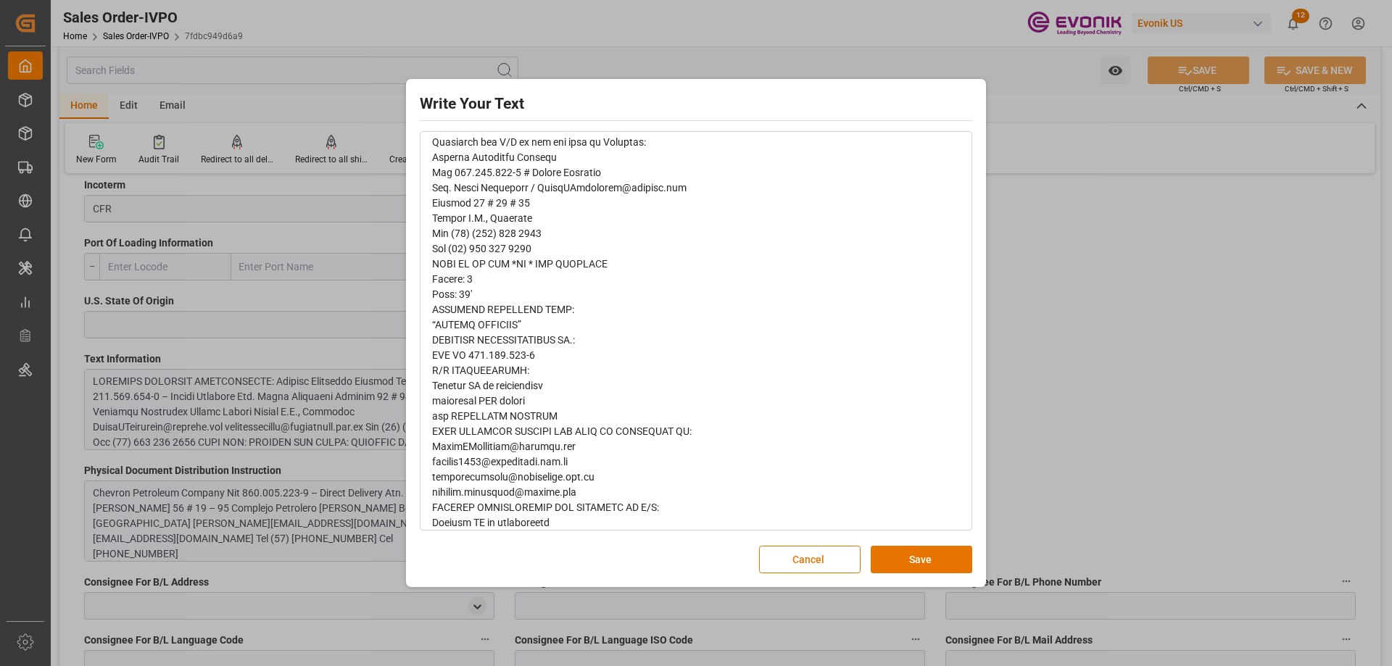
scroll to position [0, 0]
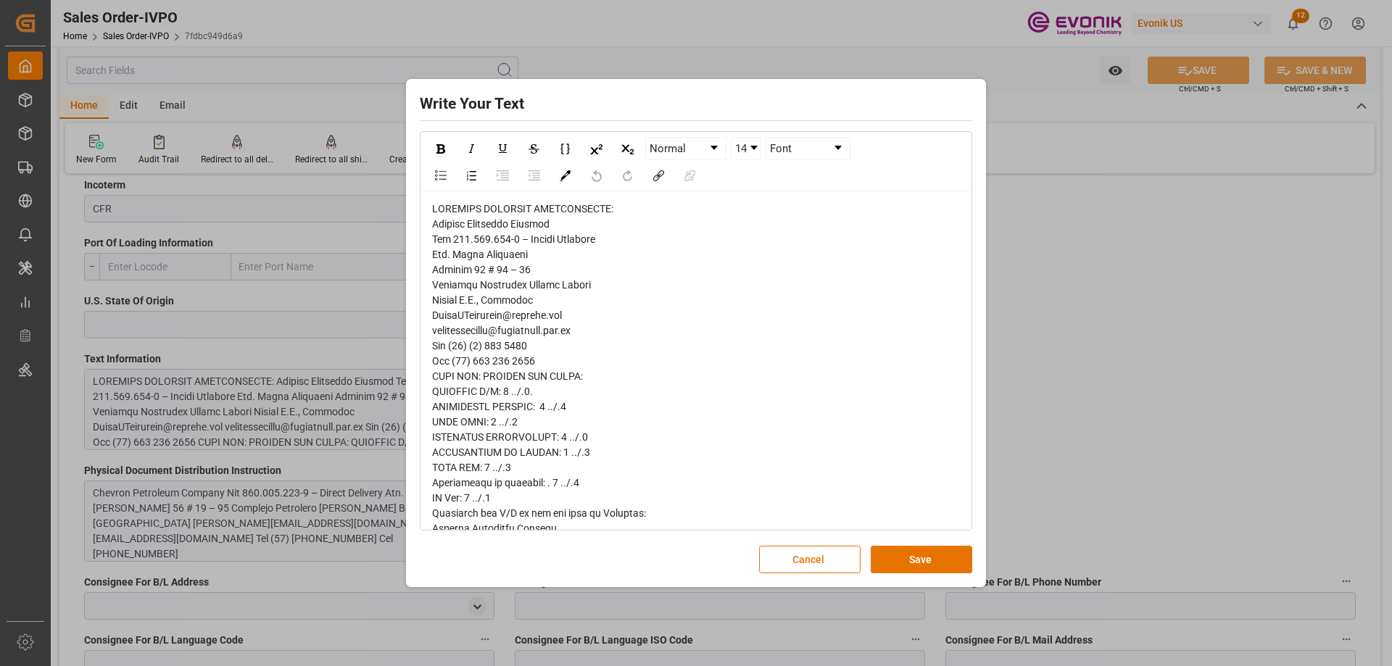
click at [996, 323] on div "Write Your Text Normal 14 Font Cancel Save" at bounding box center [696, 333] width 1392 height 666
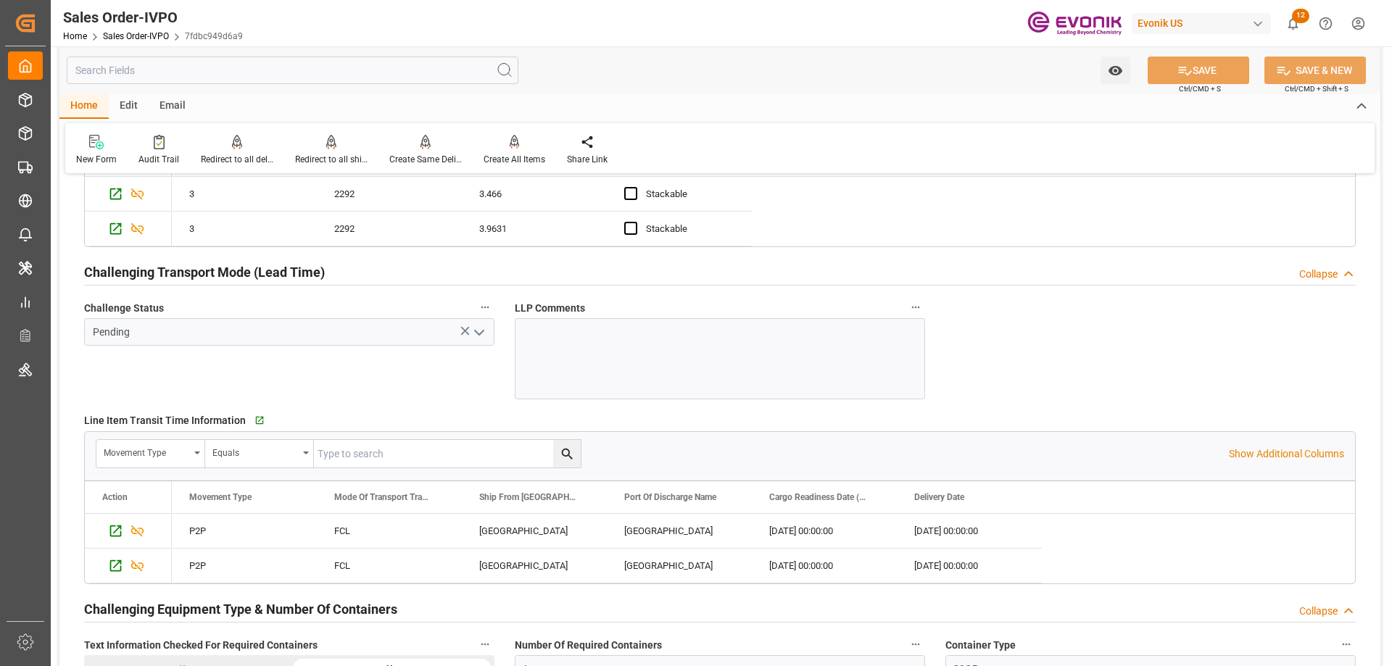
scroll to position [2393, 0]
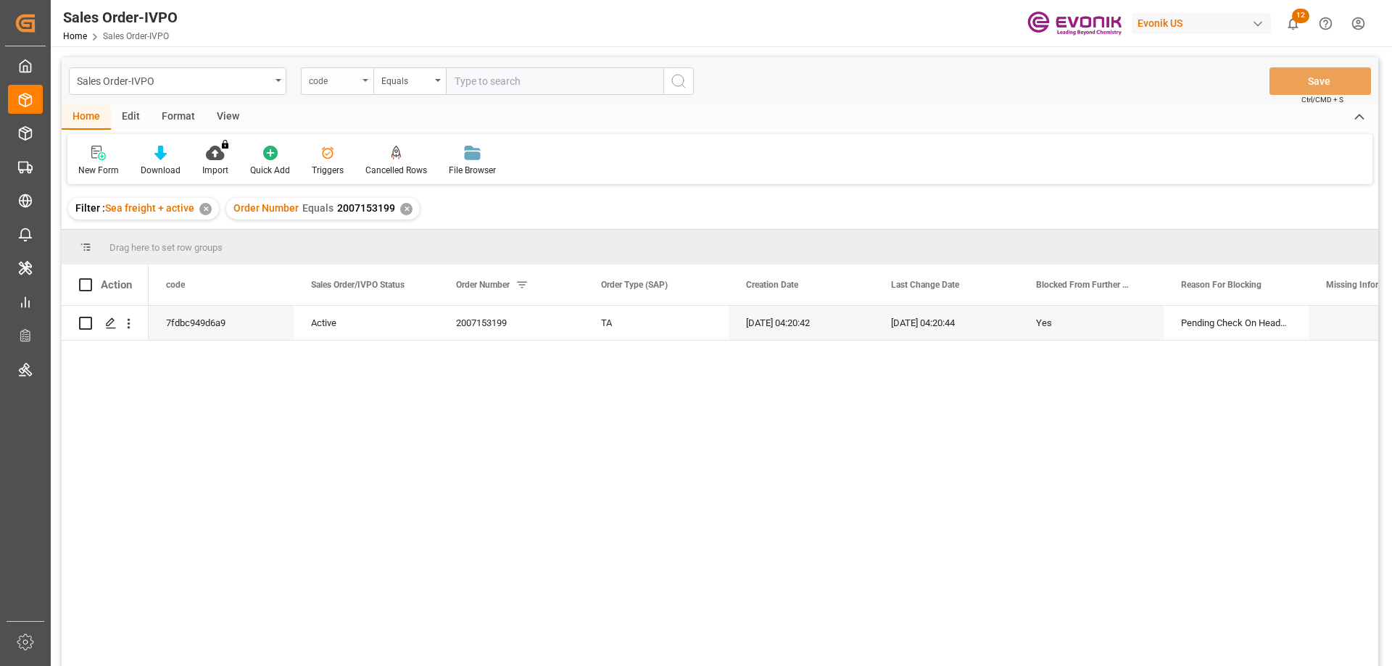
click at [359, 94] on div "code" at bounding box center [337, 81] width 73 height 28
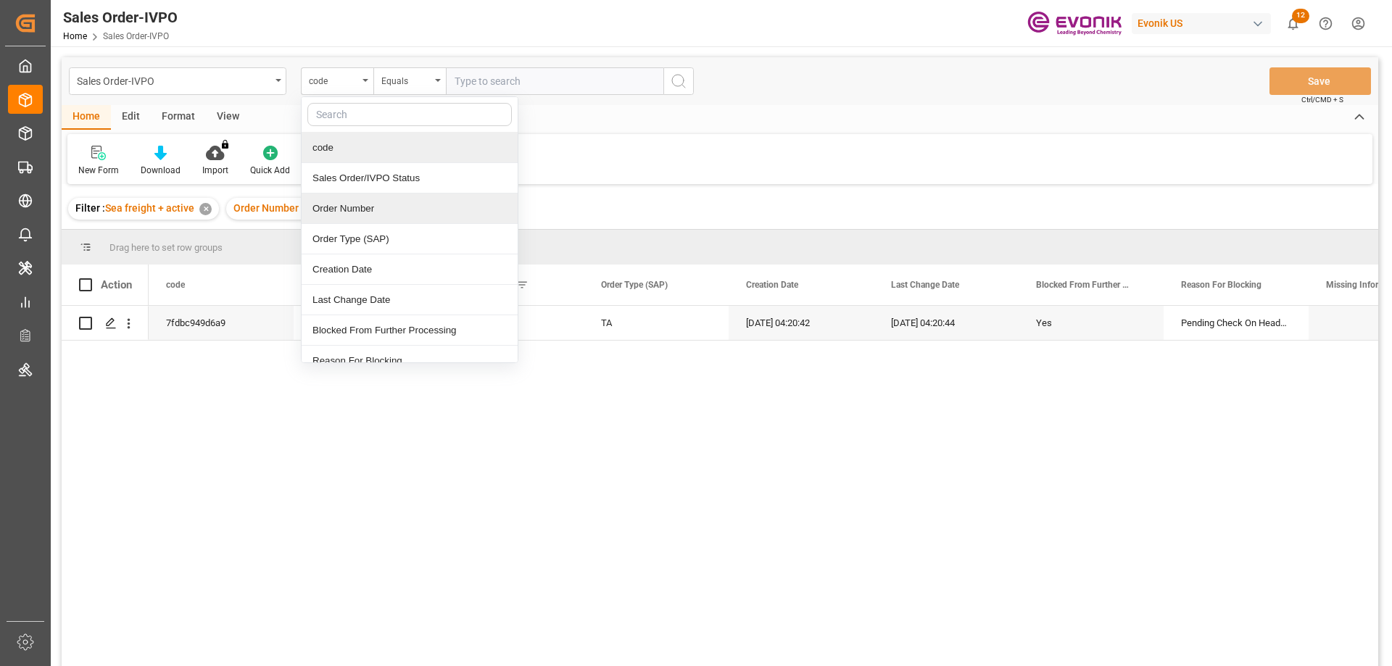
click at [346, 211] on div "Order Number" at bounding box center [410, 209] width 216 height 30
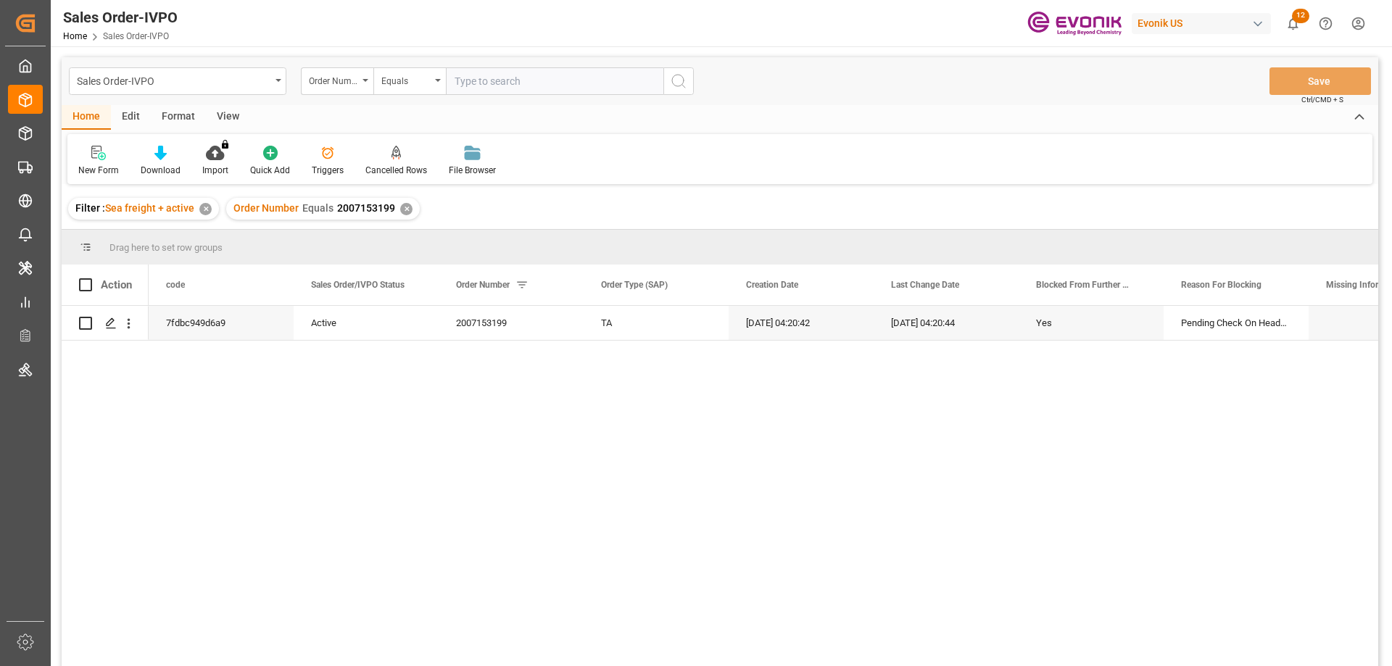
click at [499, 76] on input "text" at bounding box center [555, 81] width 218 height 28
paste input "2007111614"
type input "2007111614"
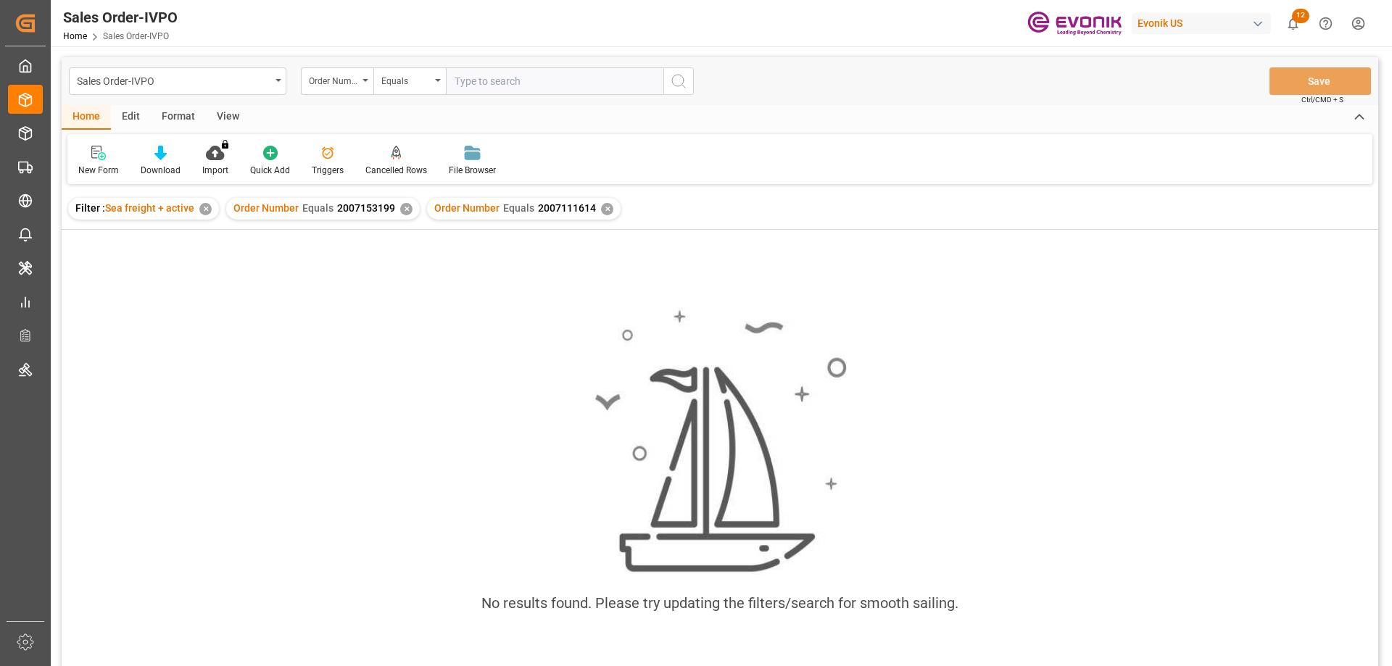
click at [400, 209] on div "✕" at bounding box center [406, 209] width 12 height 12
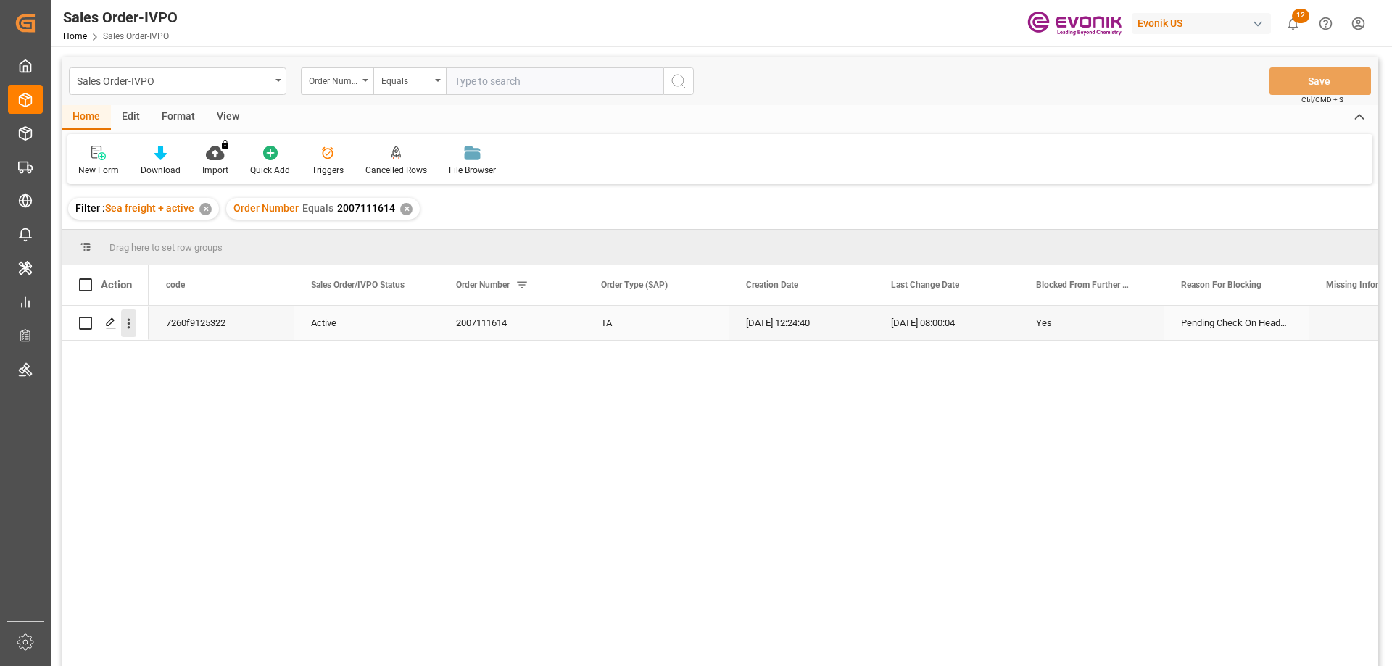
click at [125, 320] on icon "open menu" at bounding box center [128, 323] width 15 height 15
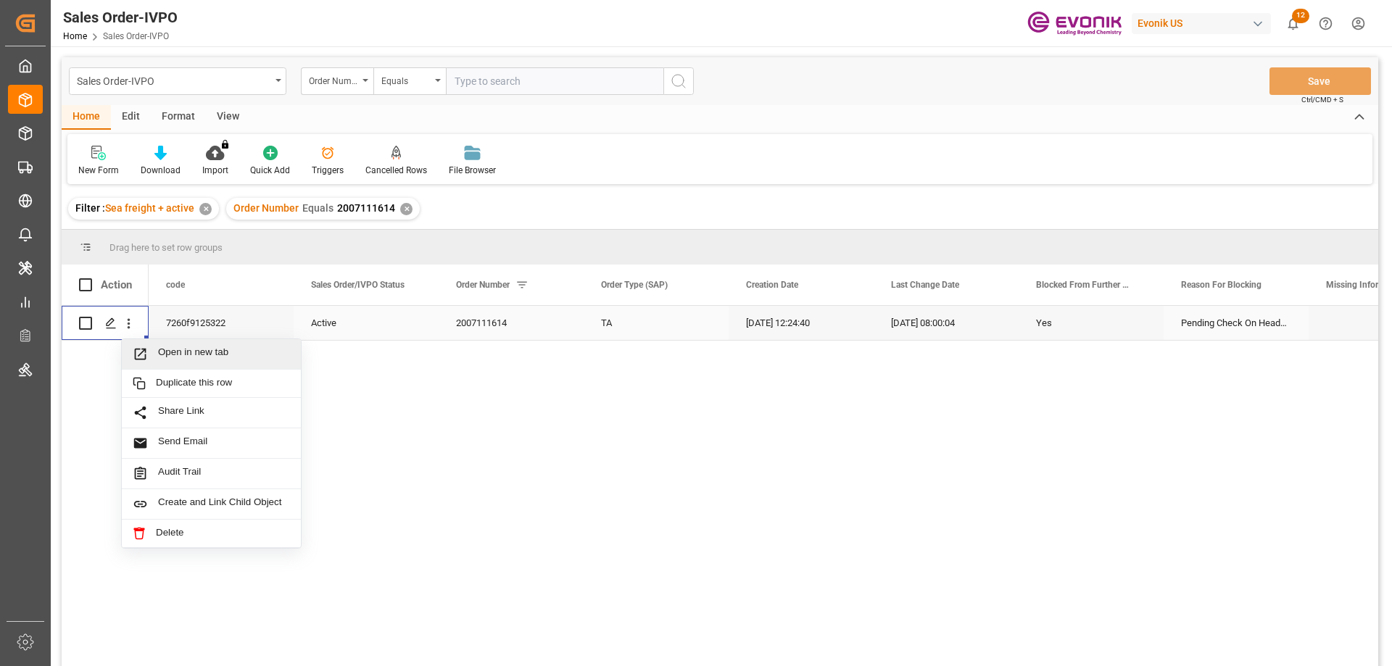
click at [176, 356] on span "Open in new tab" at bounding box center [224, 354] width 132 height 15
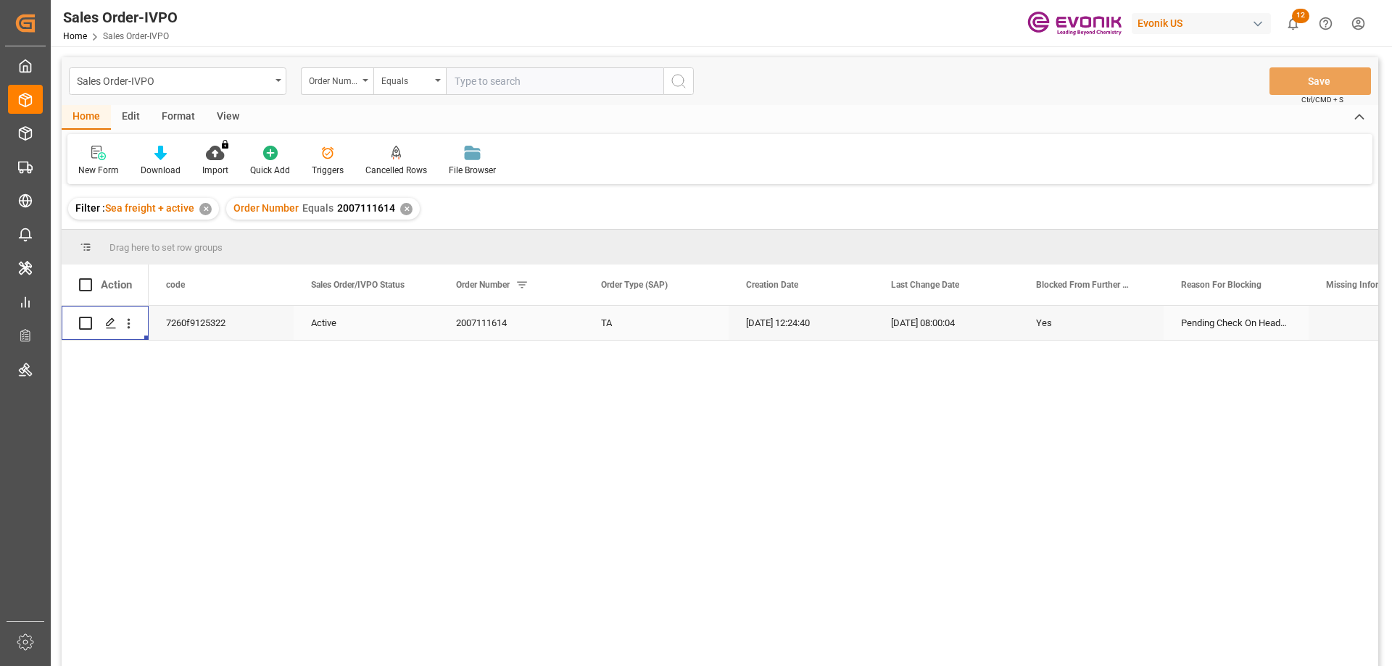
click at [502, 76] on input "text" at bounding box center [555, 81] width 218 height 28
paste input "0046470225"
type input "0046470225"
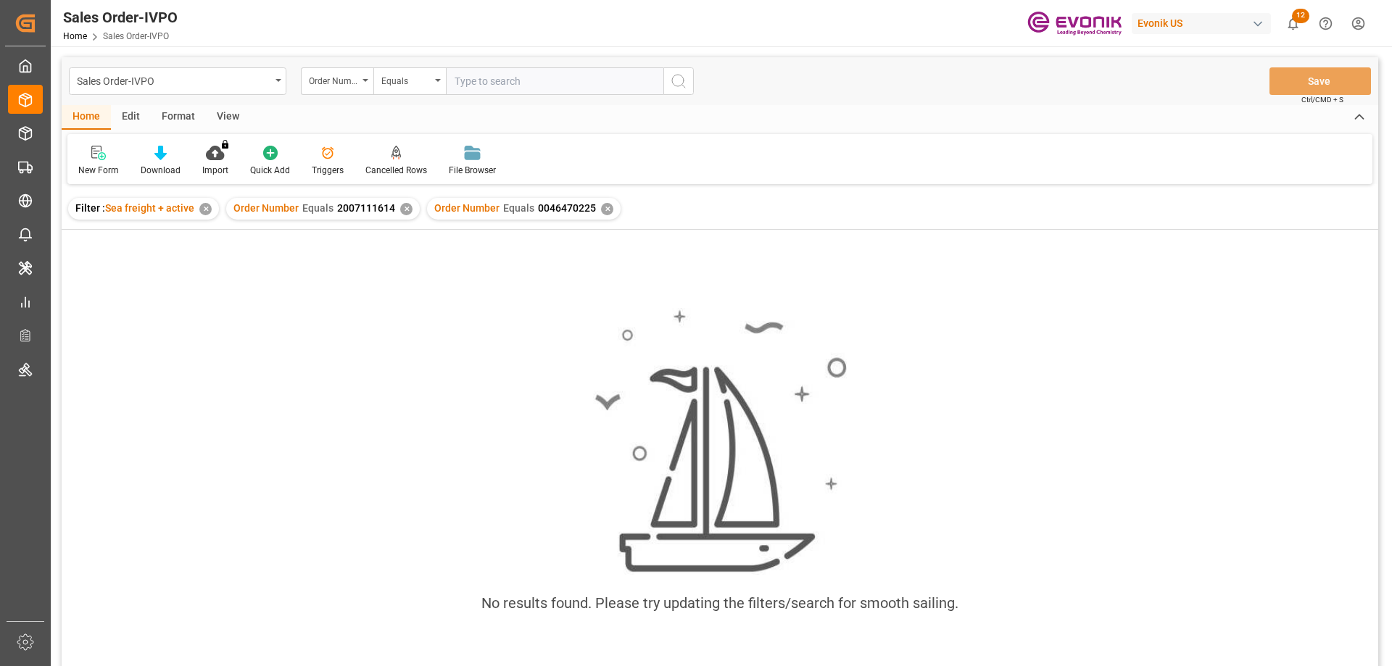
click at [404, 210] on div "✕" at bounding box center [406, 209] width 12 height 12
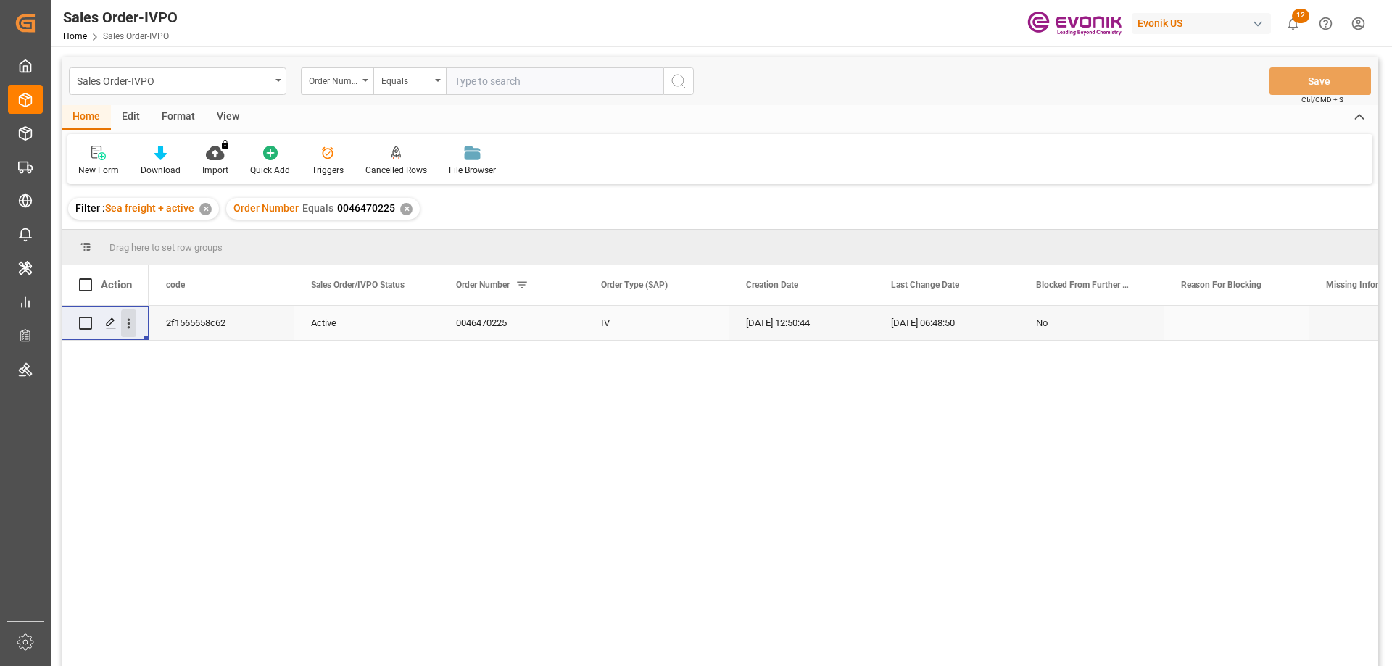
click at [133, 316] on icon "open menu" at bounding box center [128, 323] width 15 height 15
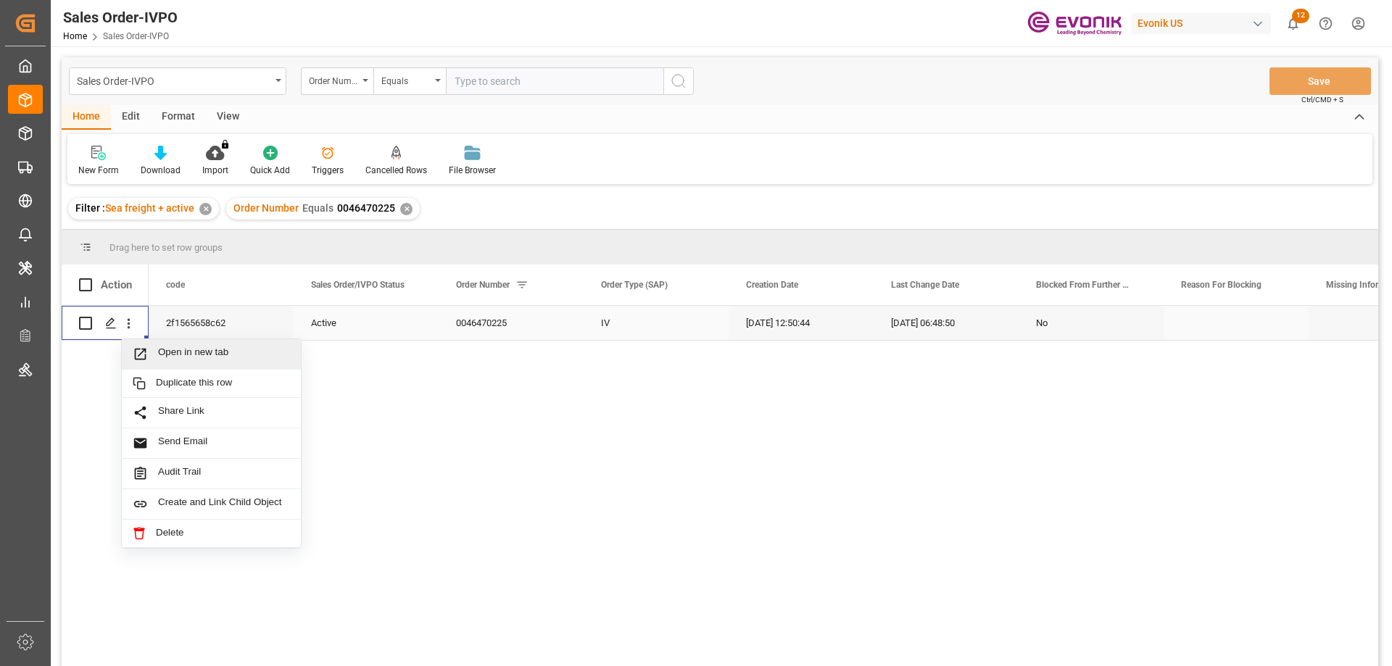
click at [181, 347] on span "Open in new tab" at bounding box center [224, 354] width 132 height 15
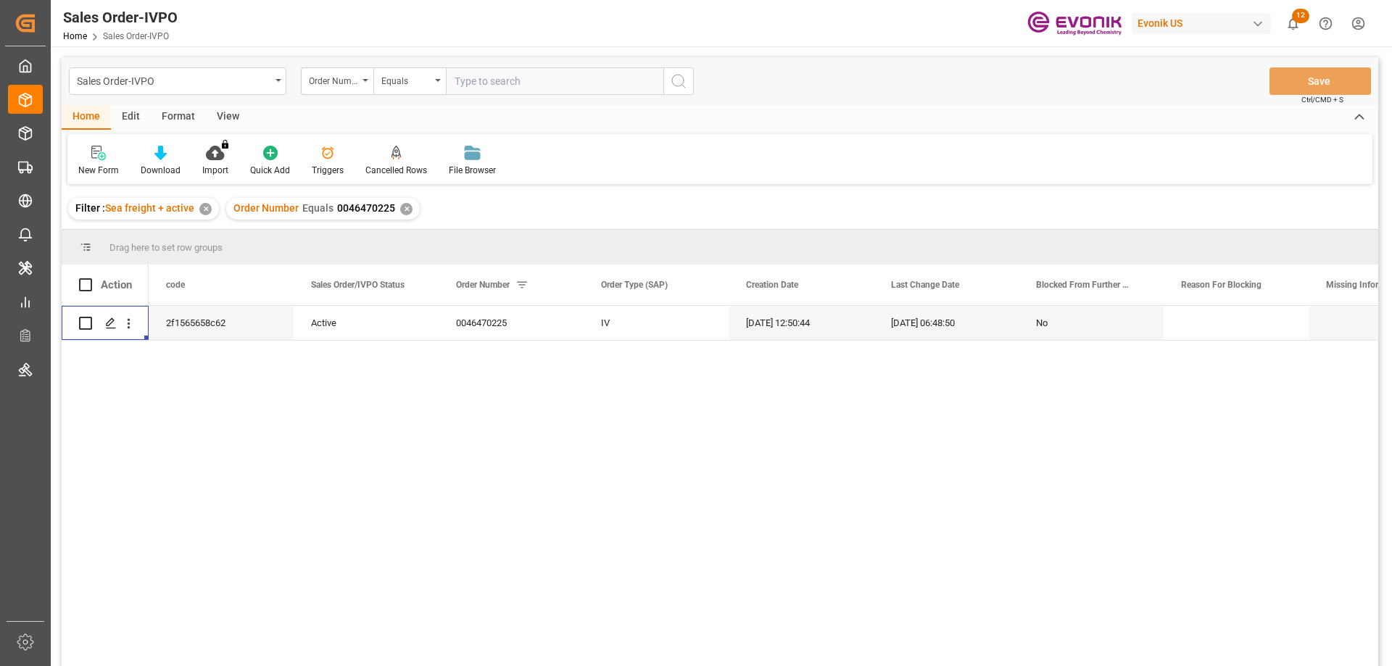
click at [490, 73] on input "text" at bounding box center [555, 81] width 218 height 28
paste input "2007100603"
type input "2007100603"
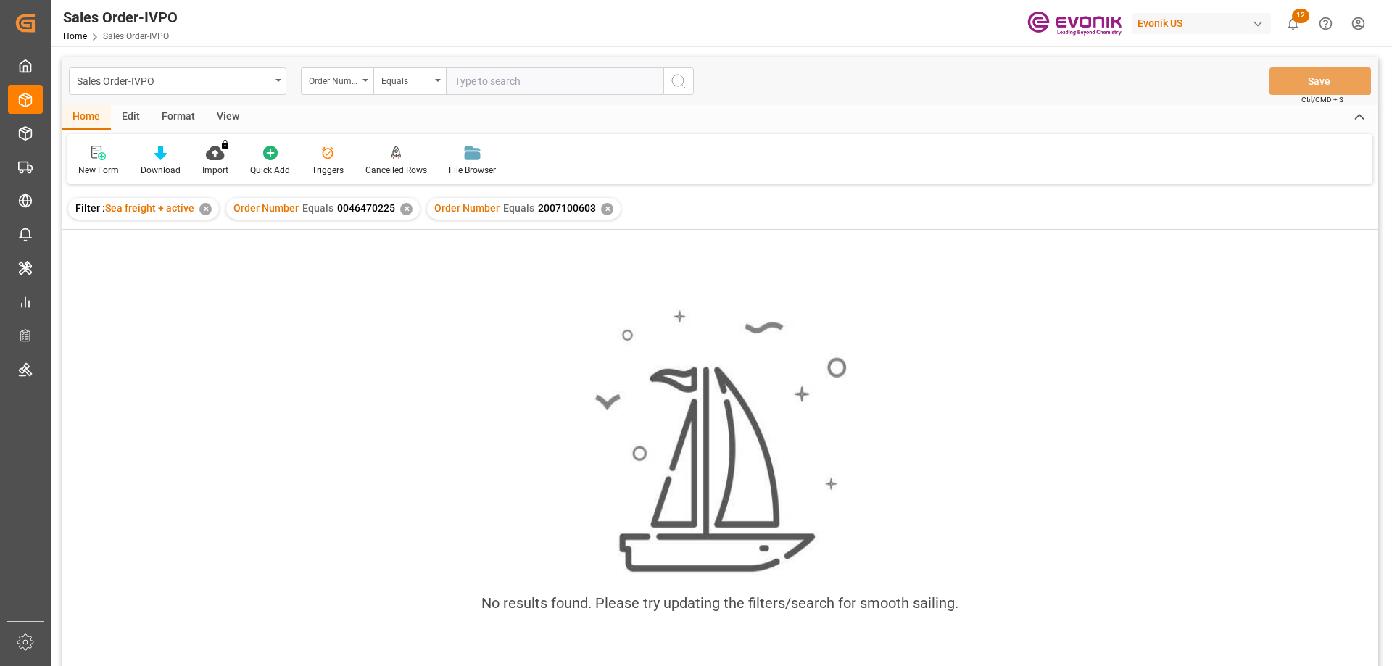
click at [405, 207] on div "✕" at bounding box center [406, 209] width 12 height 12
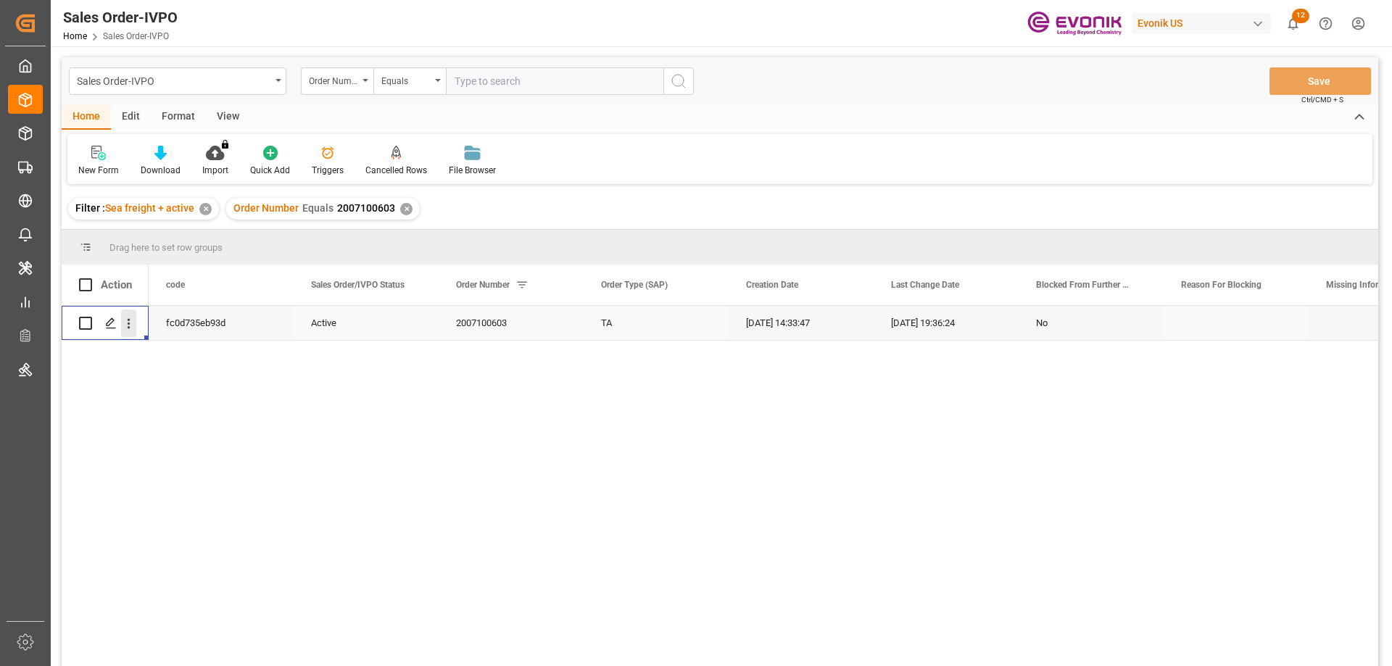
click at [128, 313] on button "open menu" at bounding box center [128, 324] width 15 height 28
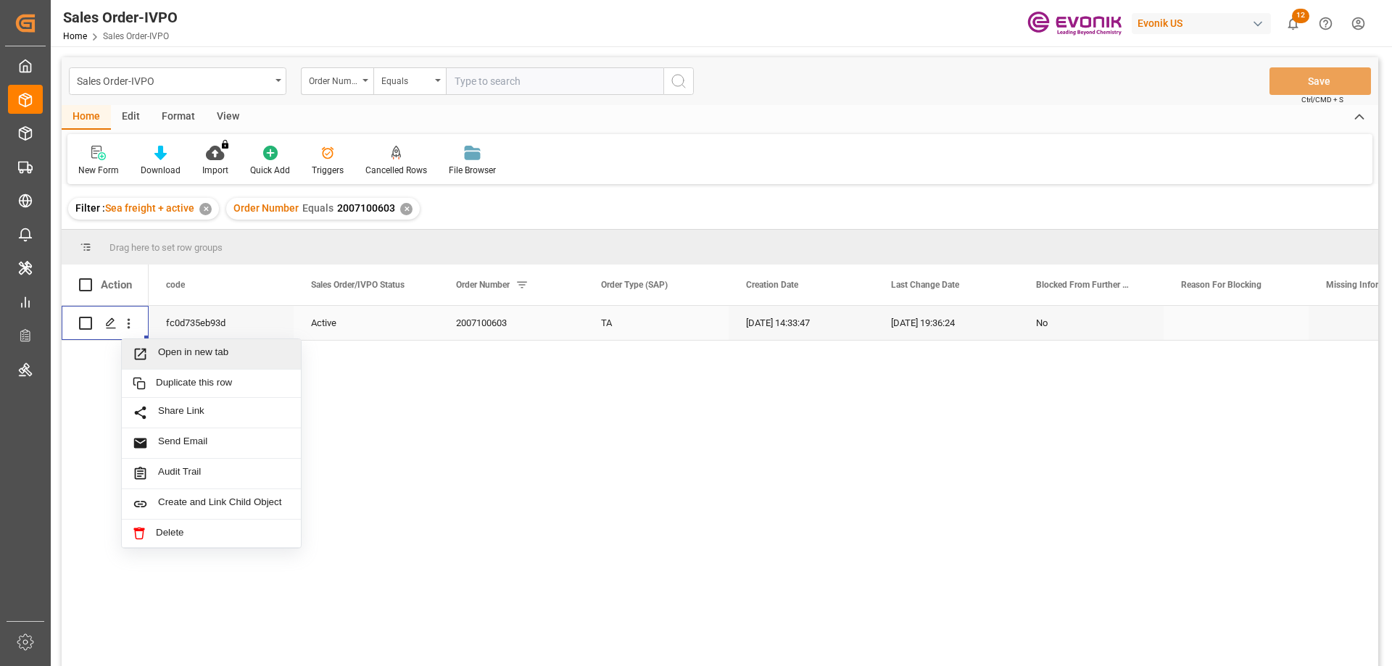
click at [180, 348] on span "Open in new tab" at bounding box center [224, 354] width 132 height 15
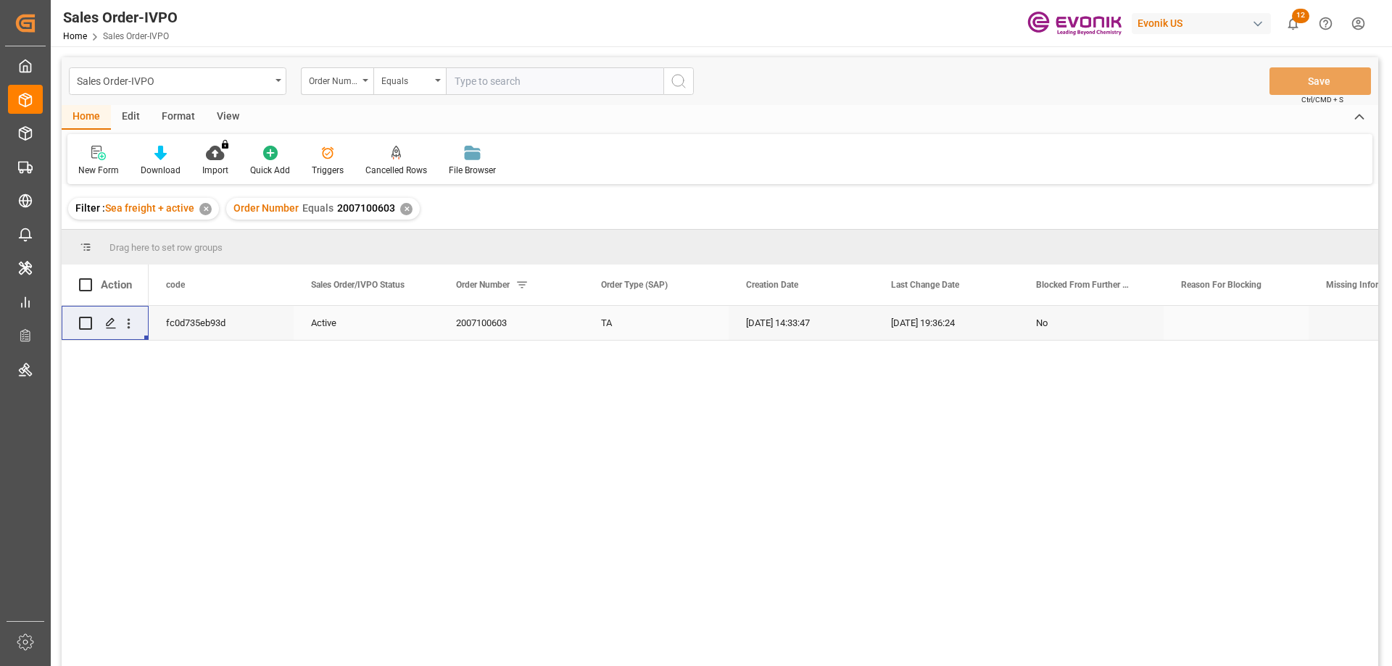
click at [537, 75] on input "text" at bounding box center [555, 81] width 218 height 28
paste input "0046469528"
type input "0046469528"
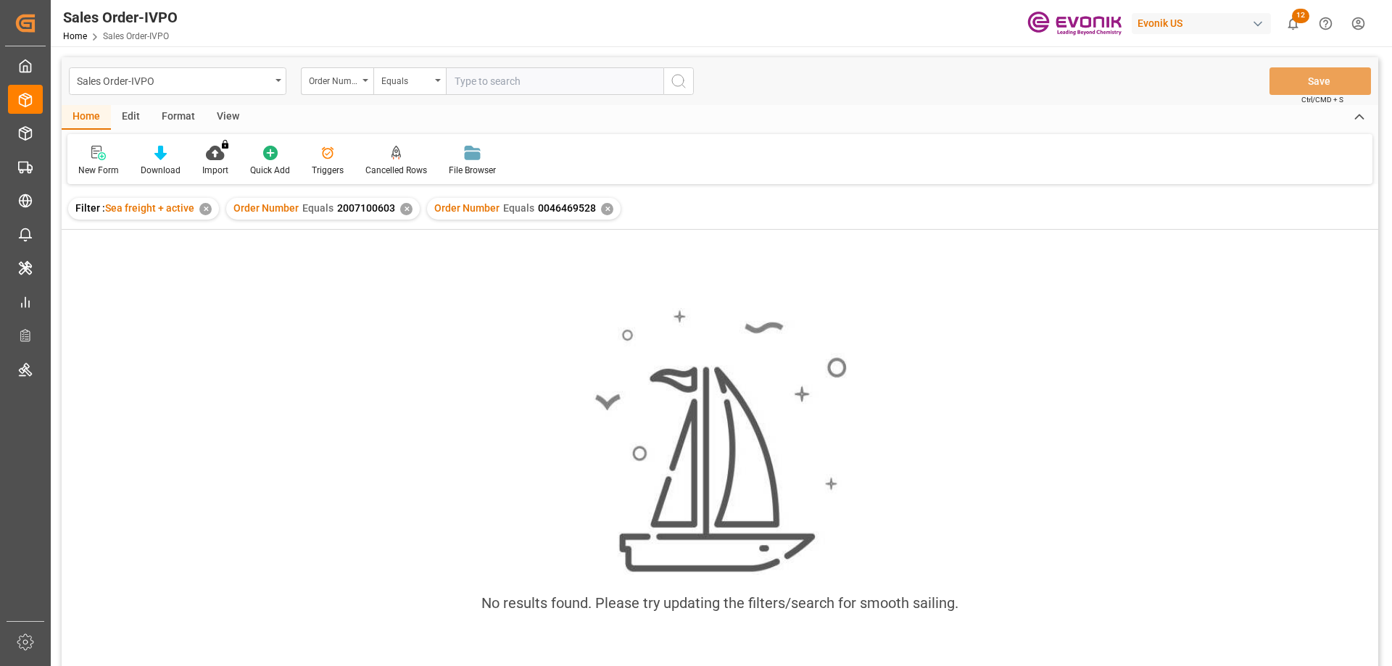
click at [403, 208] on div "✕" at bounding box center [406, 209] width 12 height 12
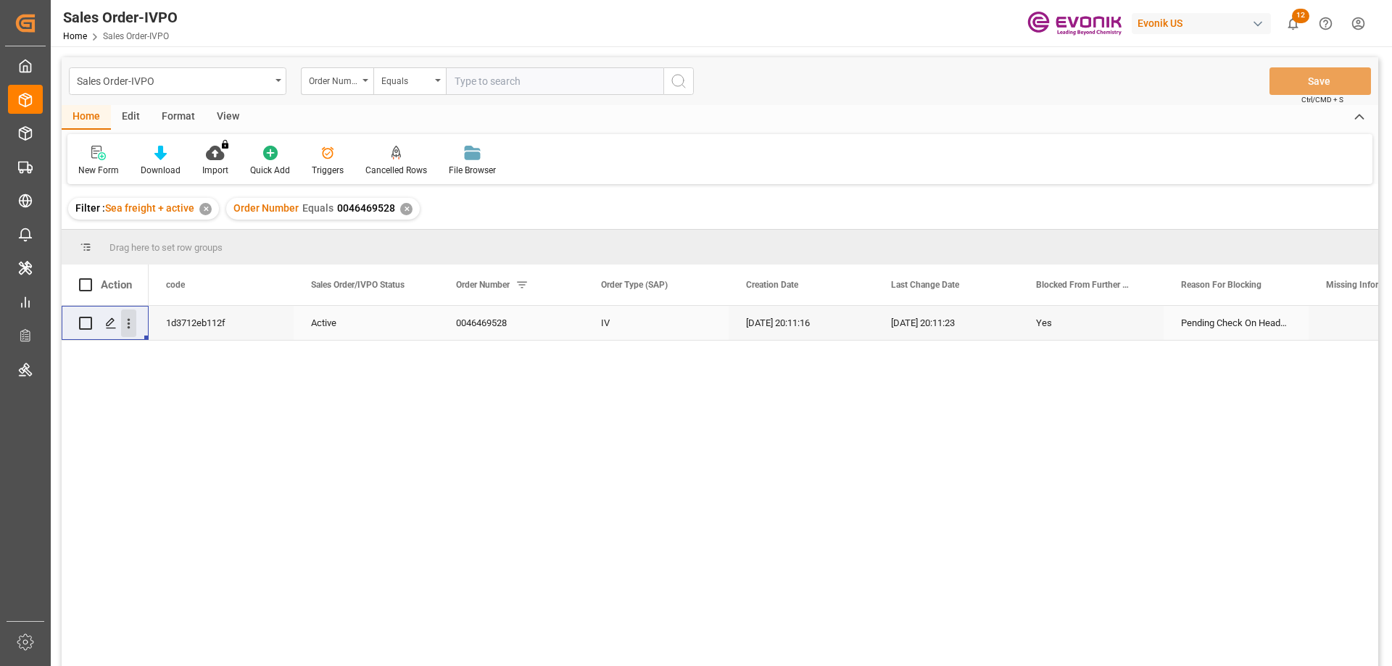
click at [126, 328] on icon "open menu" at bounding box center [128, 323] width 15 height 15
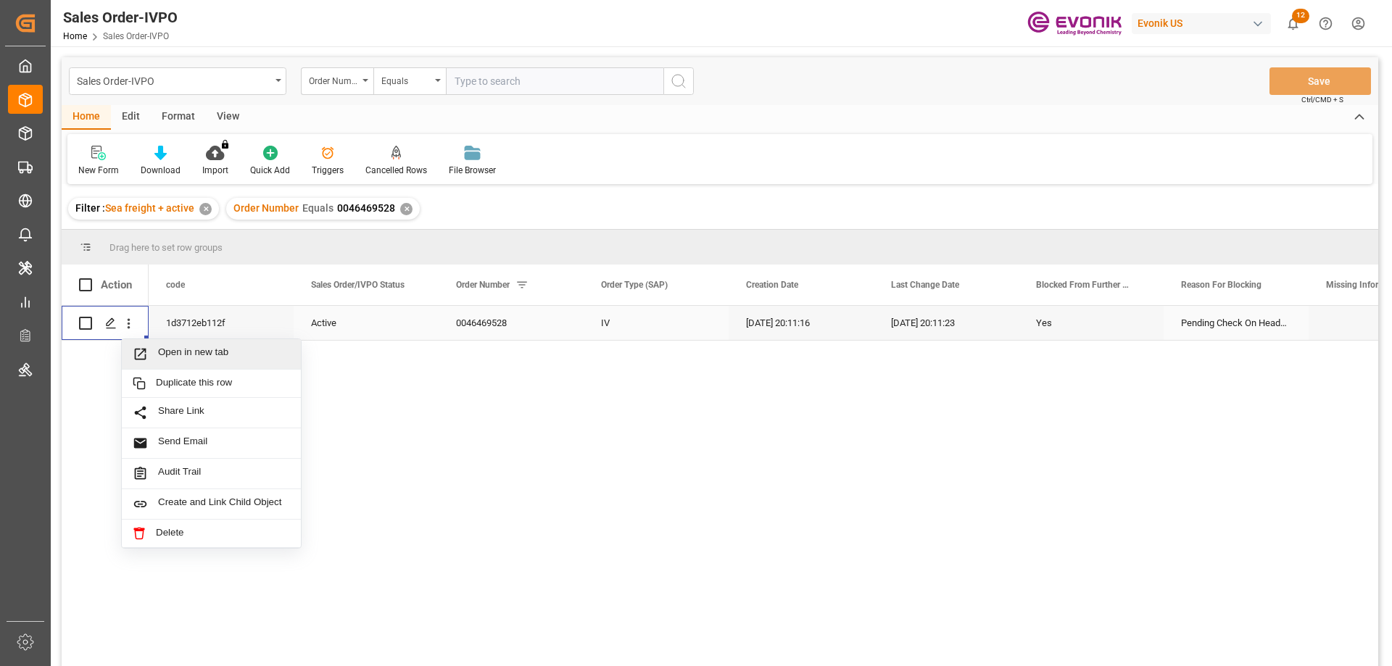
click at [165, 352] on span "Open in new tab" at bounding box center [224, 354] width 132 height 15
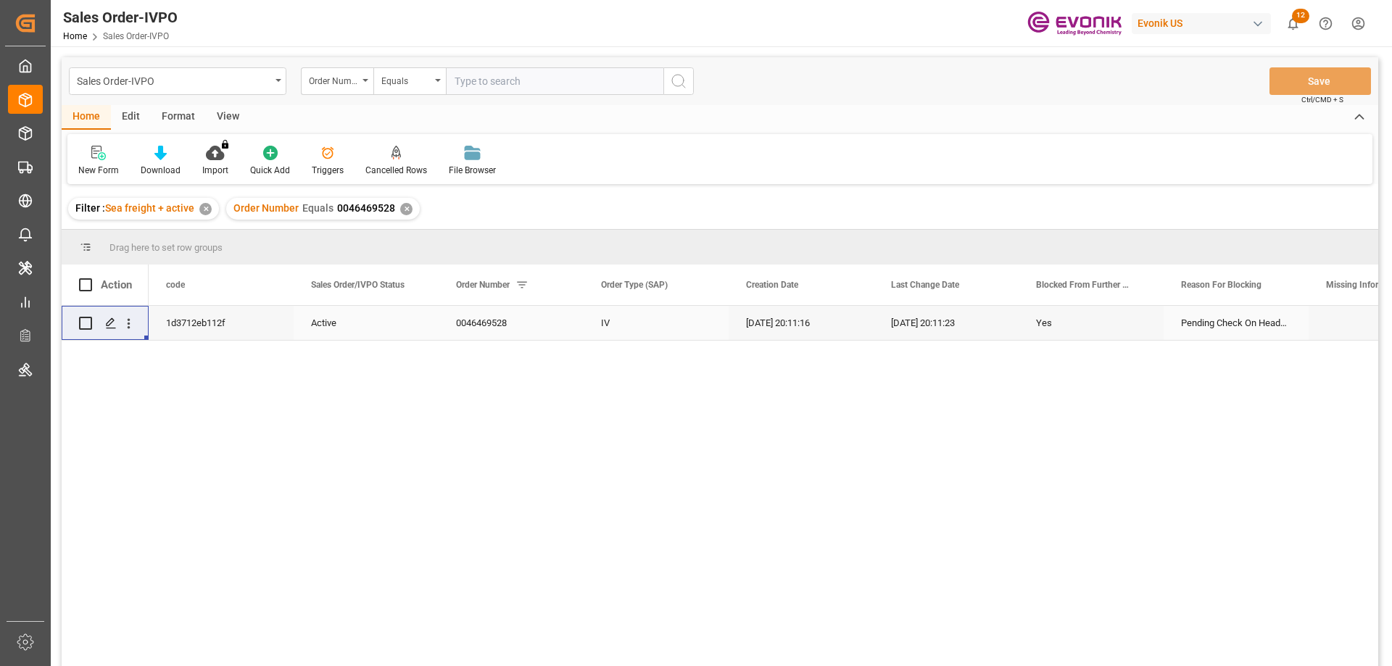
click at [531, 76] on input "text" at bounding box center [555, 81] width 218 height 28
paste input "0046469528"
type input "0046469528"
click at [406, 207] on div "✕" at bounding box center [406, 209] width 12 height 12
click at [123, 317] on icon "open menu" at bounding box center [128, 323] width 15 height 15
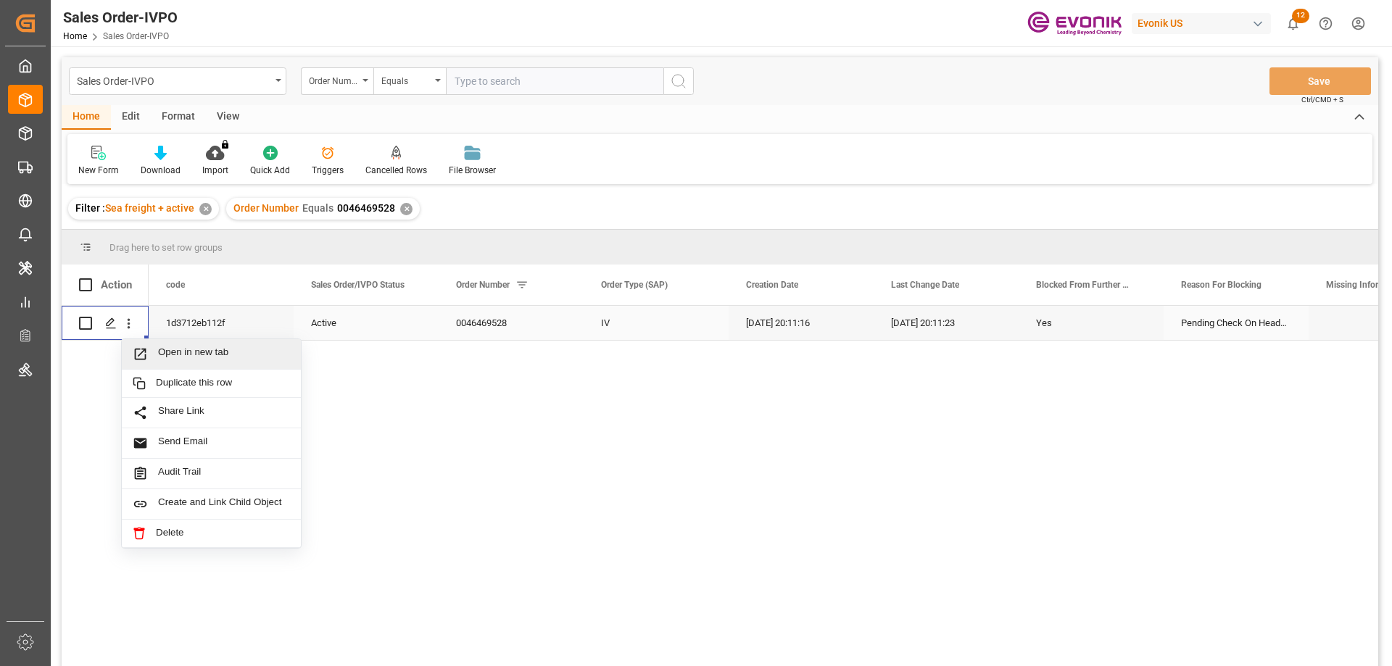
click at [178, 350] on span "Open in new tab" at bounding box center [224, 354] width 132 height 15
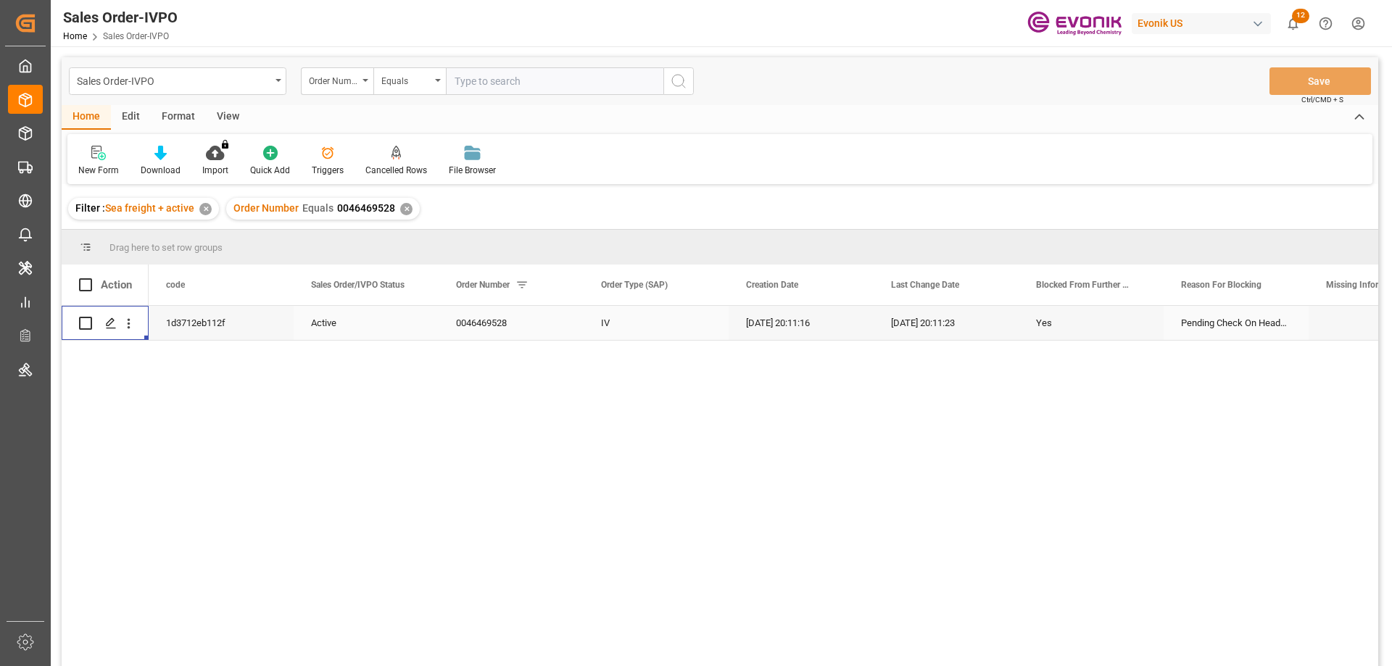
click at [548, 86] on input "text" at bounding box center [555, 81] width 218 height 28
paste input "2007153225"
type input "2007153225"
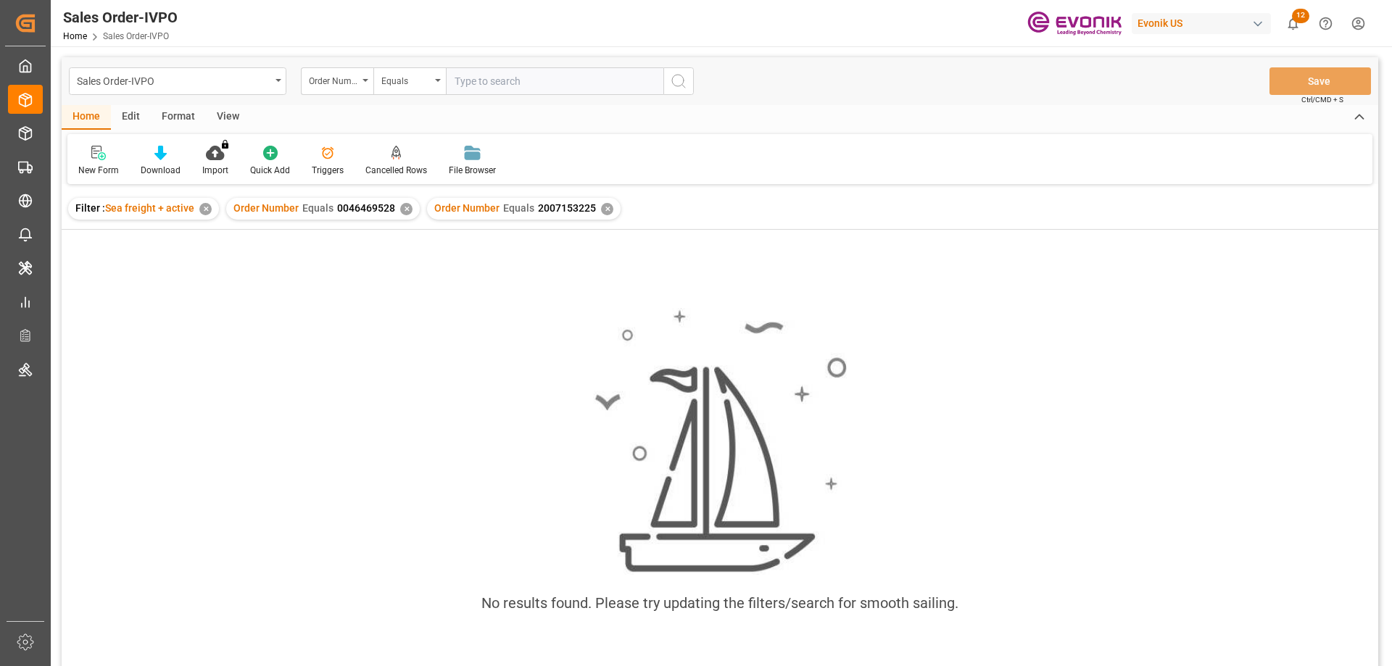
click at [405, 206] on div "✕" at bounding box center [406, 209] width 12 height 12
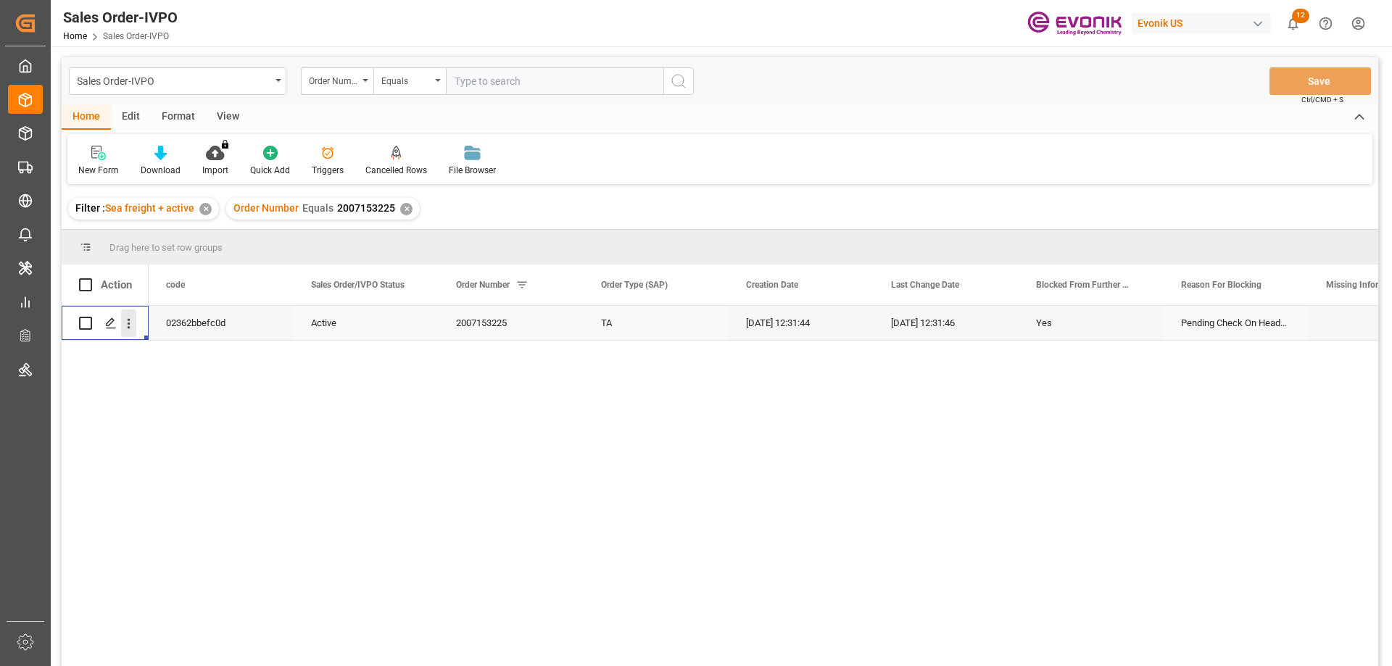
click at [131, 326] on icon "open menu" at bounding box center [128, 323] width 15 height 15
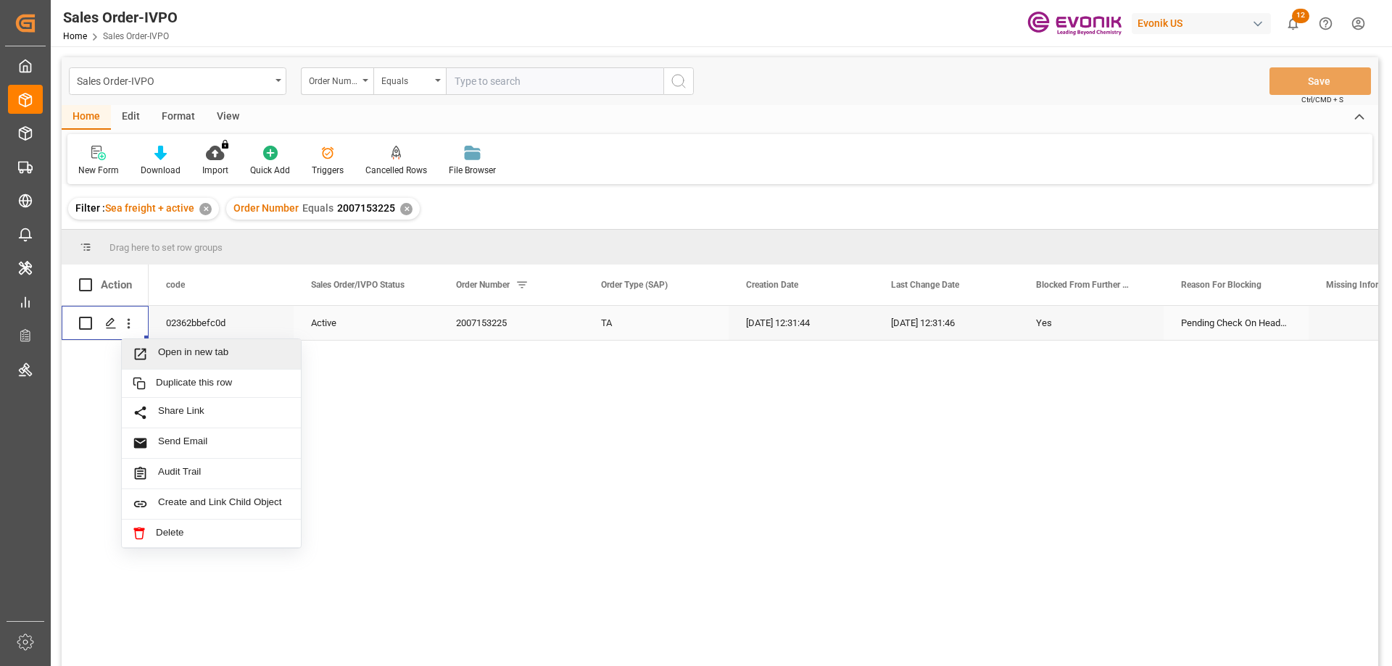
click at [170, 357] on span "Open in new tab" at bounding box center [224, 354] width 132 height 15
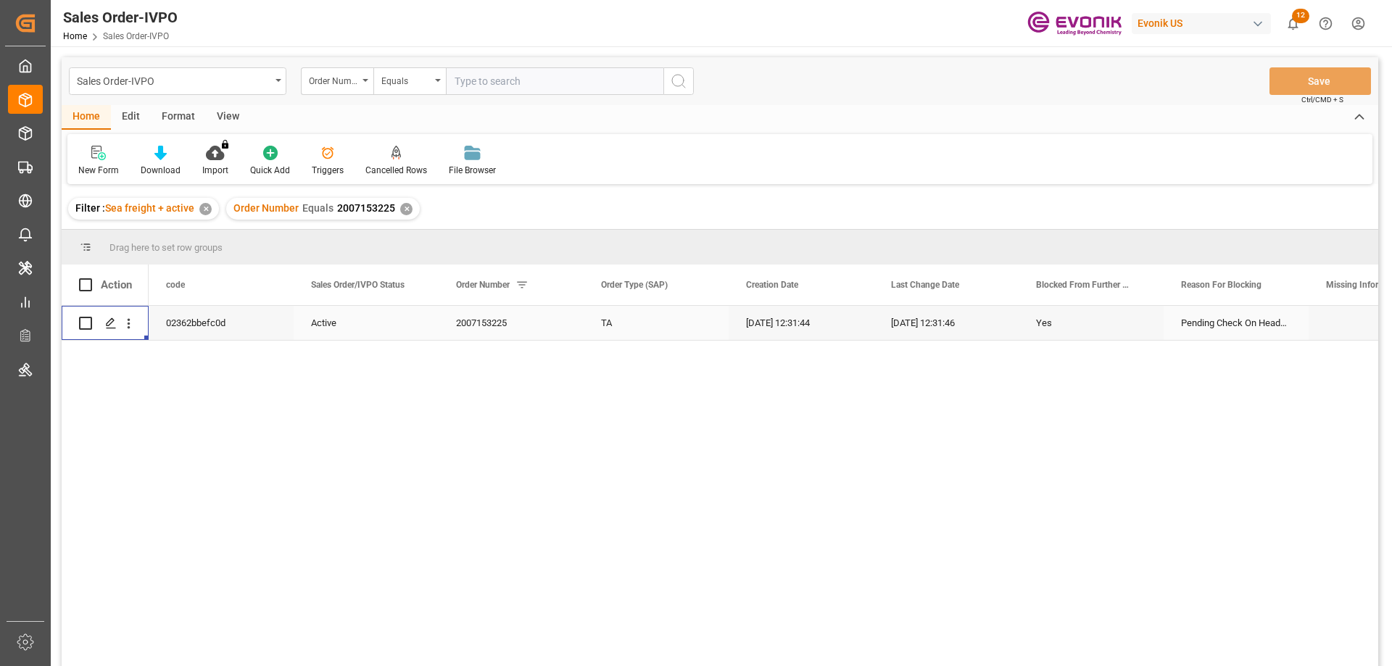
click at [510, 91] on input "text" at bounding box center [555, 81] width 218 height 28
paste input "2007153476"
type input "2007153476"
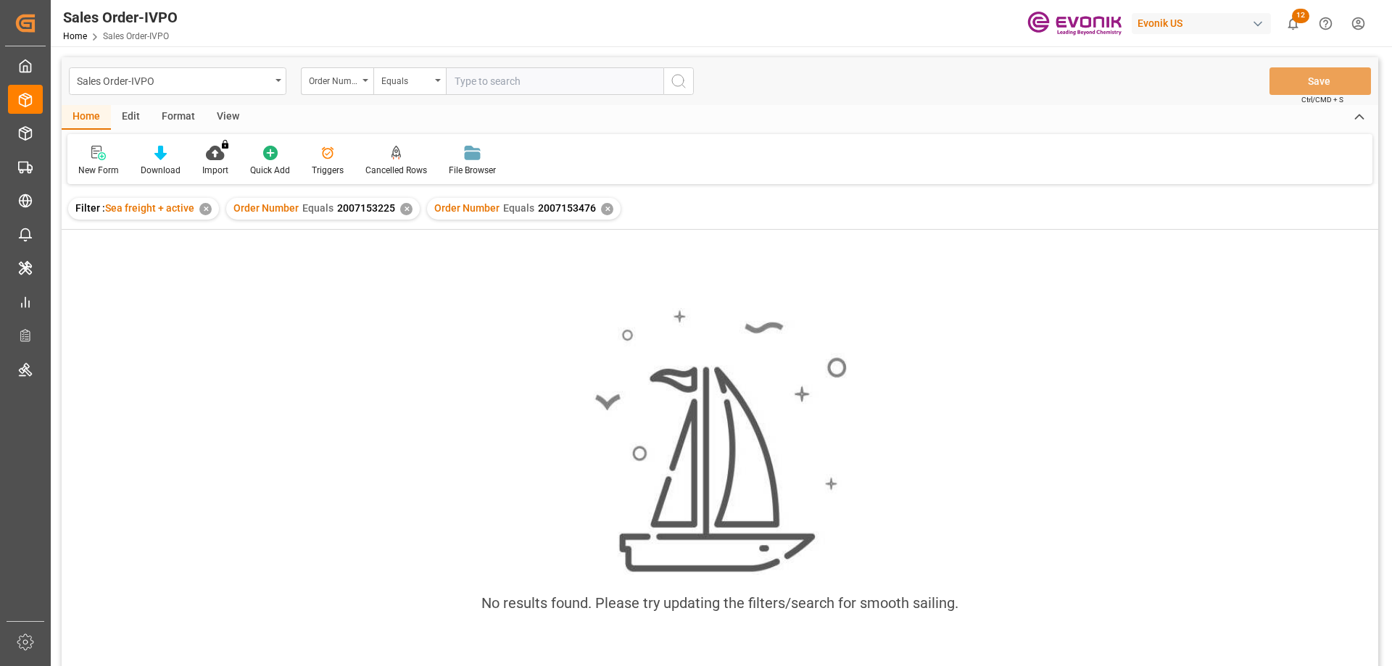
click at [404, 212] on div "✕" at bounding box center [406, 209] width 12 height 12
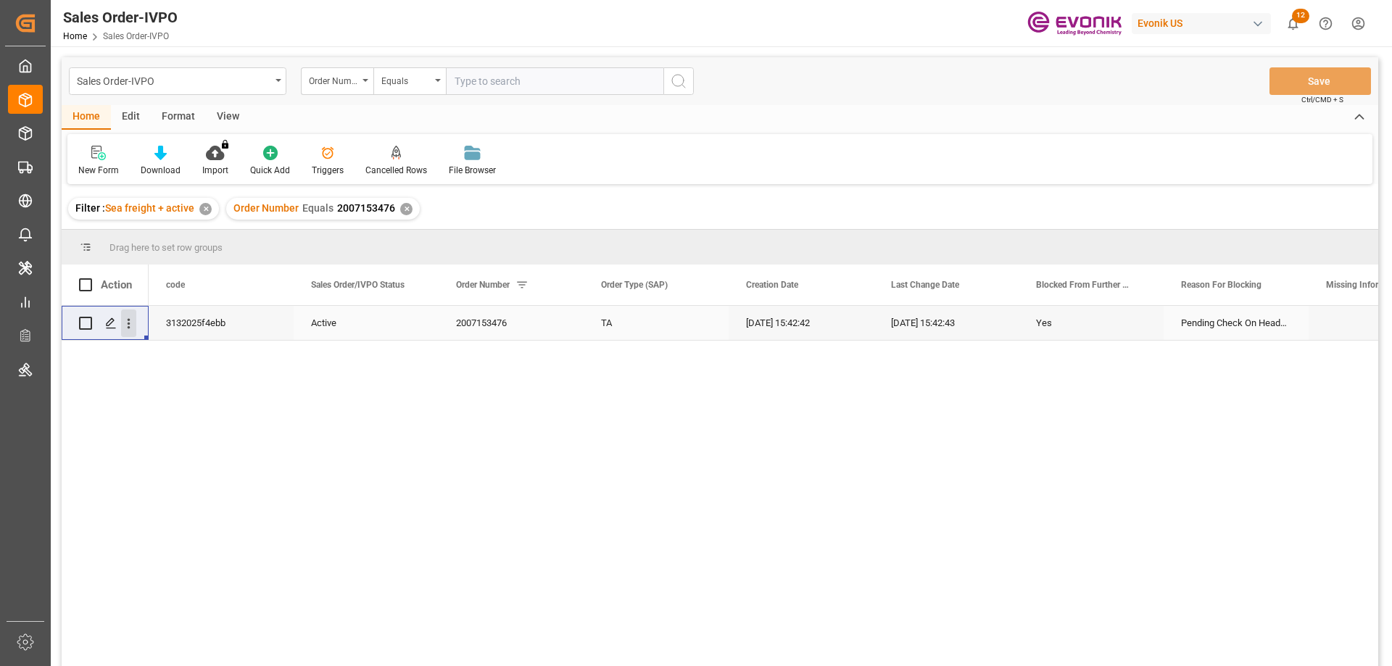
click at [126, 323] on icon "open menu" at bounding box center [128, 323] width 15 height 15
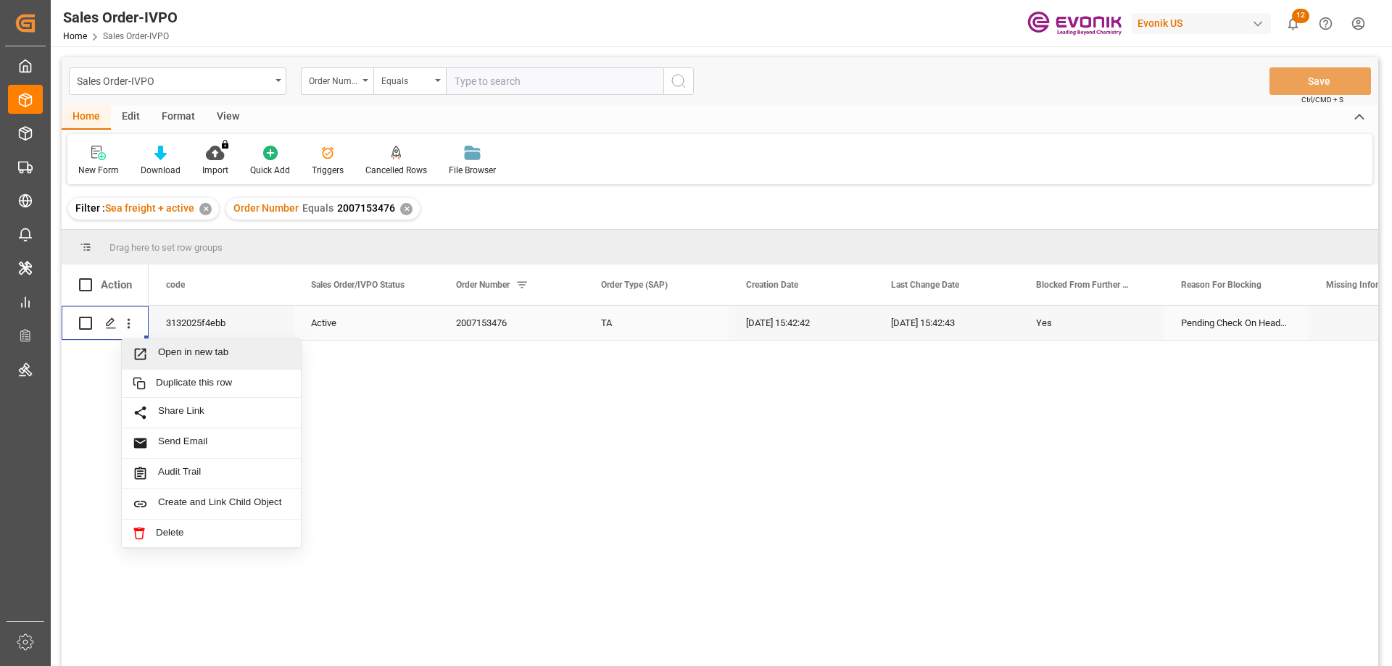
click at [167, 357] on span "Open in new tab" at bounding box center [224, 354] width 132 height 15
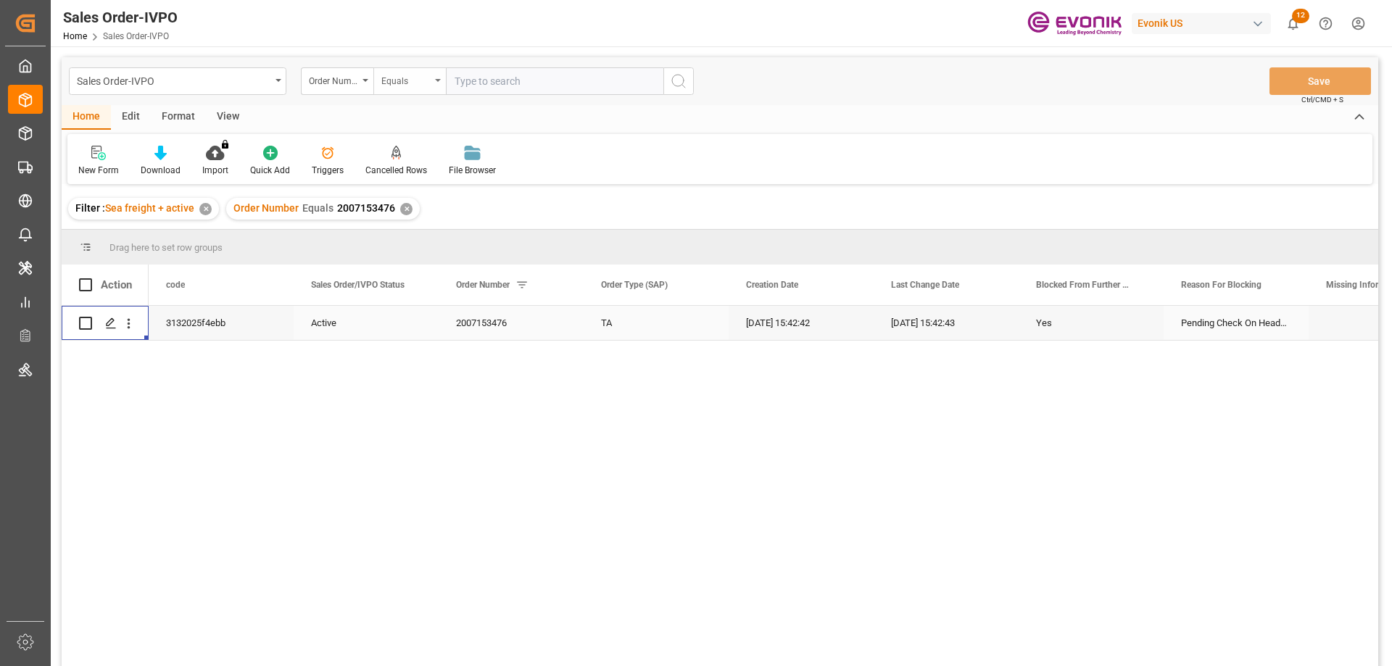
click at [442, 77] on div "Equals" at bounding box center [409, 81] width 73 height 28
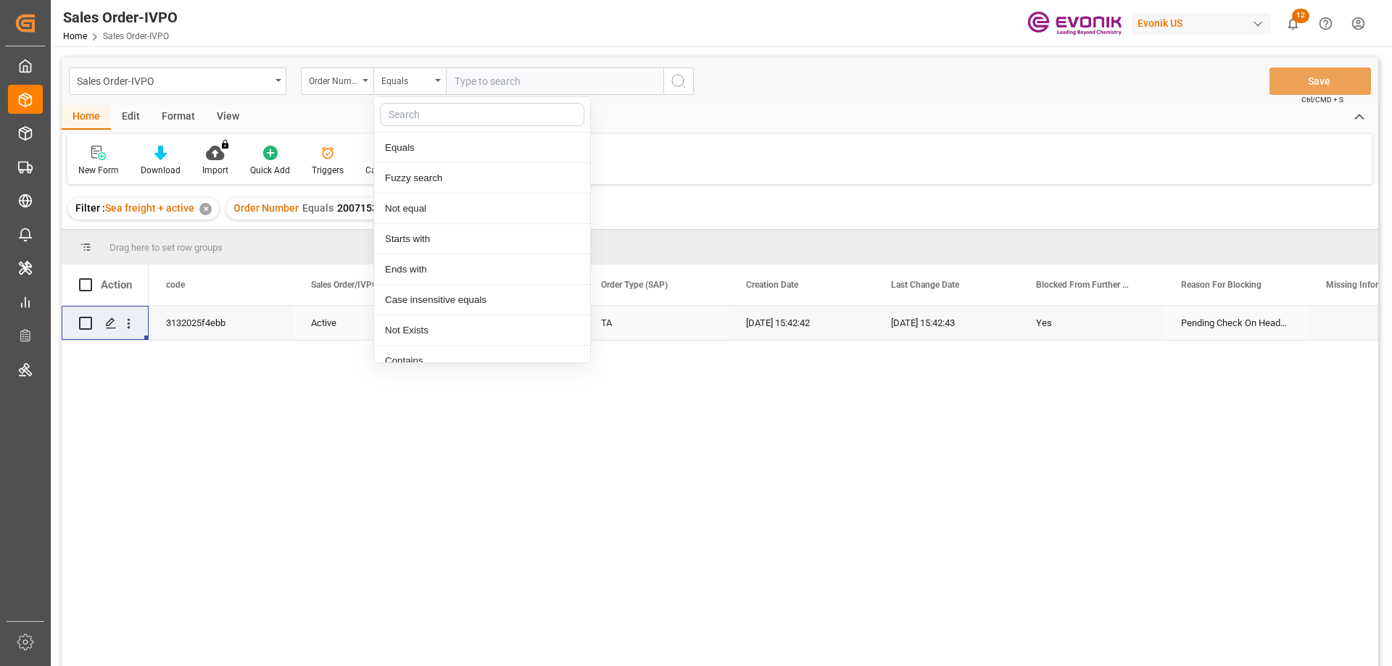
click at [465, 80] on input "text" at bounding box center [555, 81] width 218 height 28
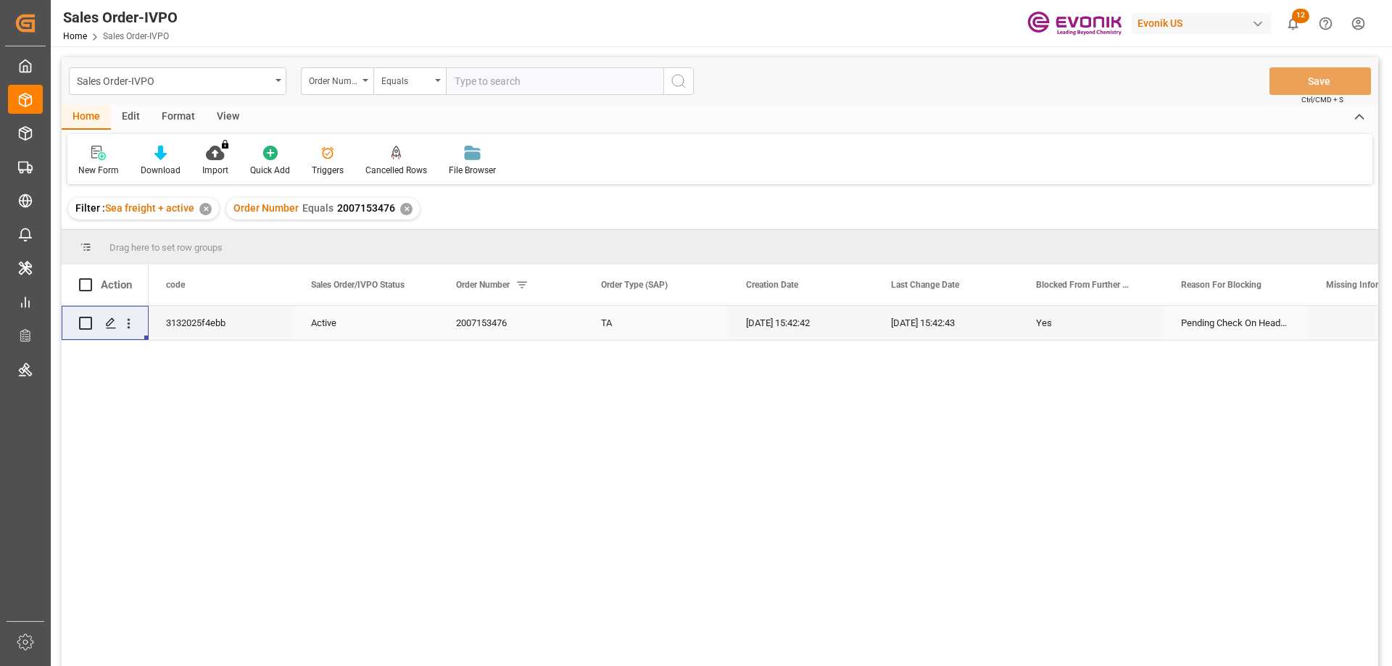
paste input "2007072809"
type input "2007072809"
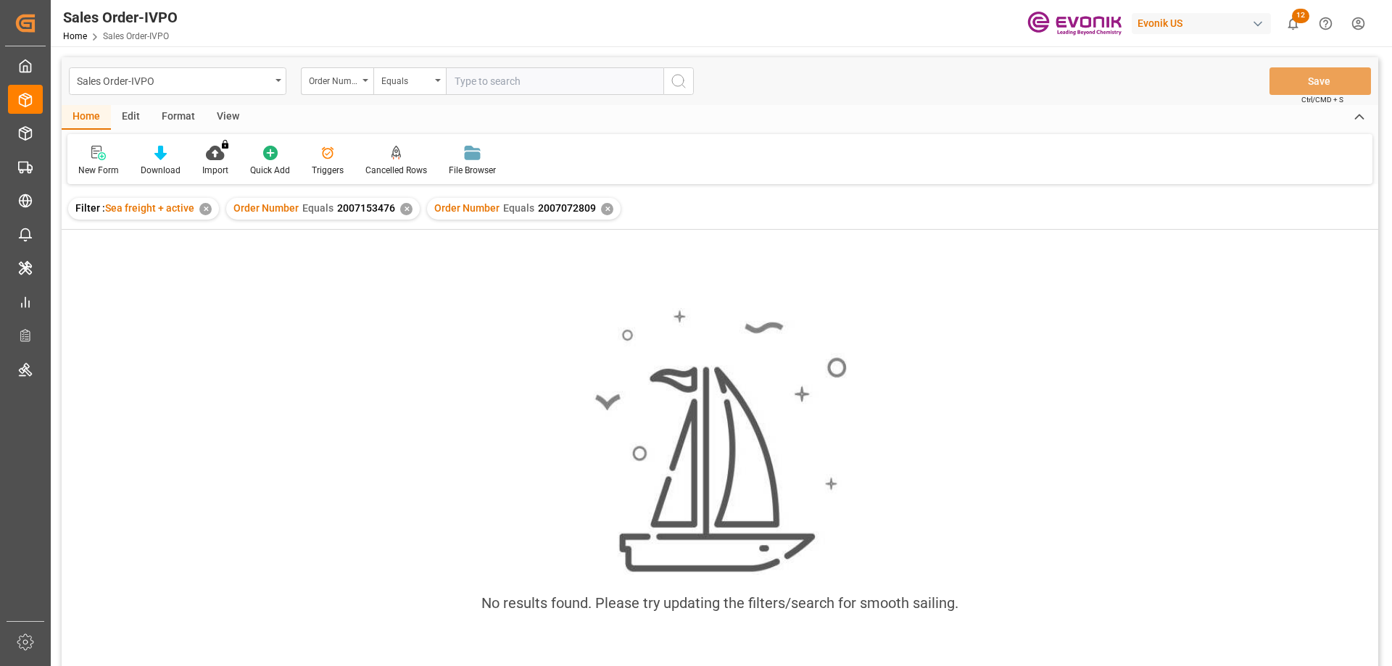
click at [405, 208] on div "✕" at bounding box center [406, 209] width 12 height 12
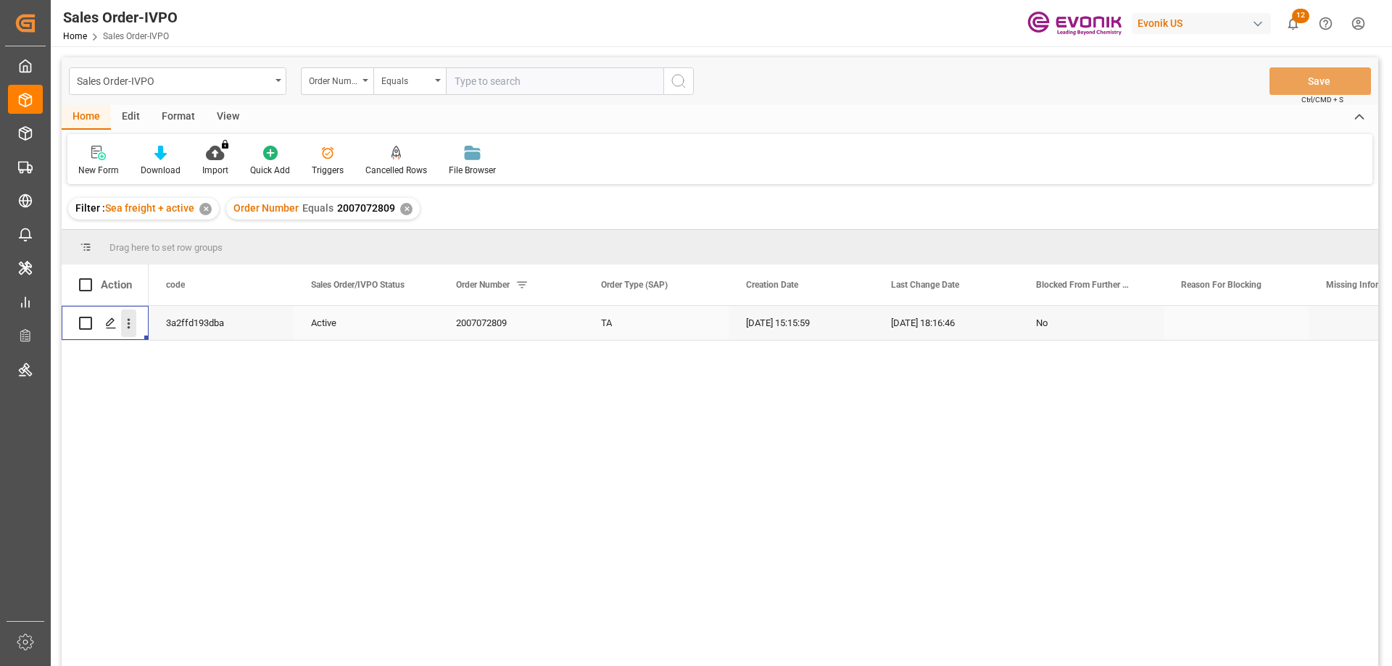
click at [133, 325] on icon "open menu" at bounding box center [128, 323] width 15 height 15
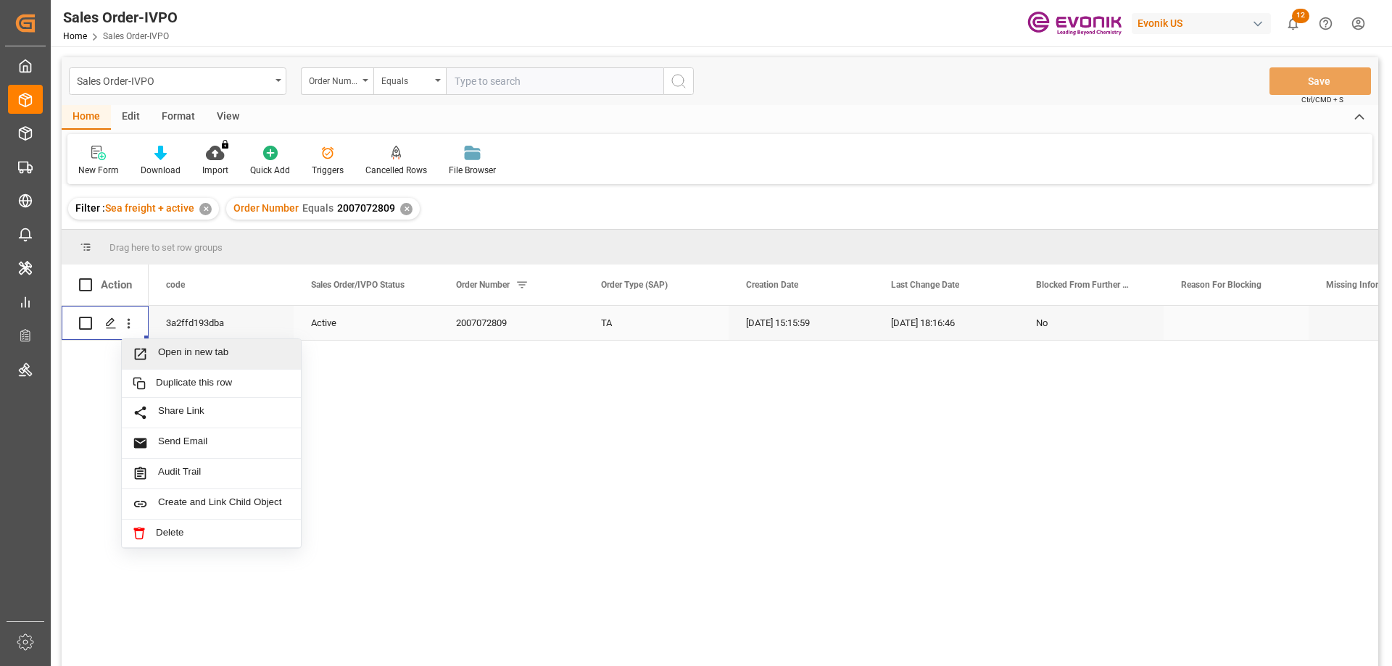
click at [173, 352] on span "Open in new tab" at bounding box center [224, 354] width 132 height 15
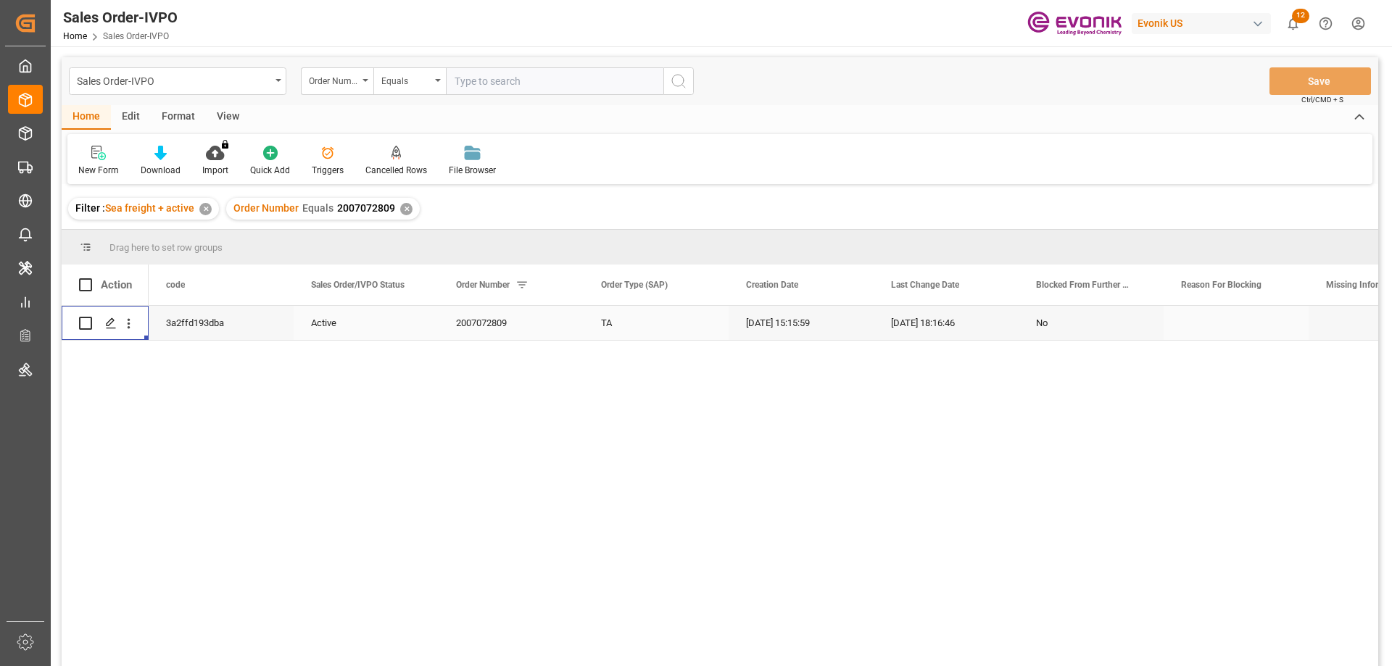
click at [542, 82] on input "text" at bounding box center [555, 81] width 218 height 28
paste input "0046466443"
type input "0046466443"
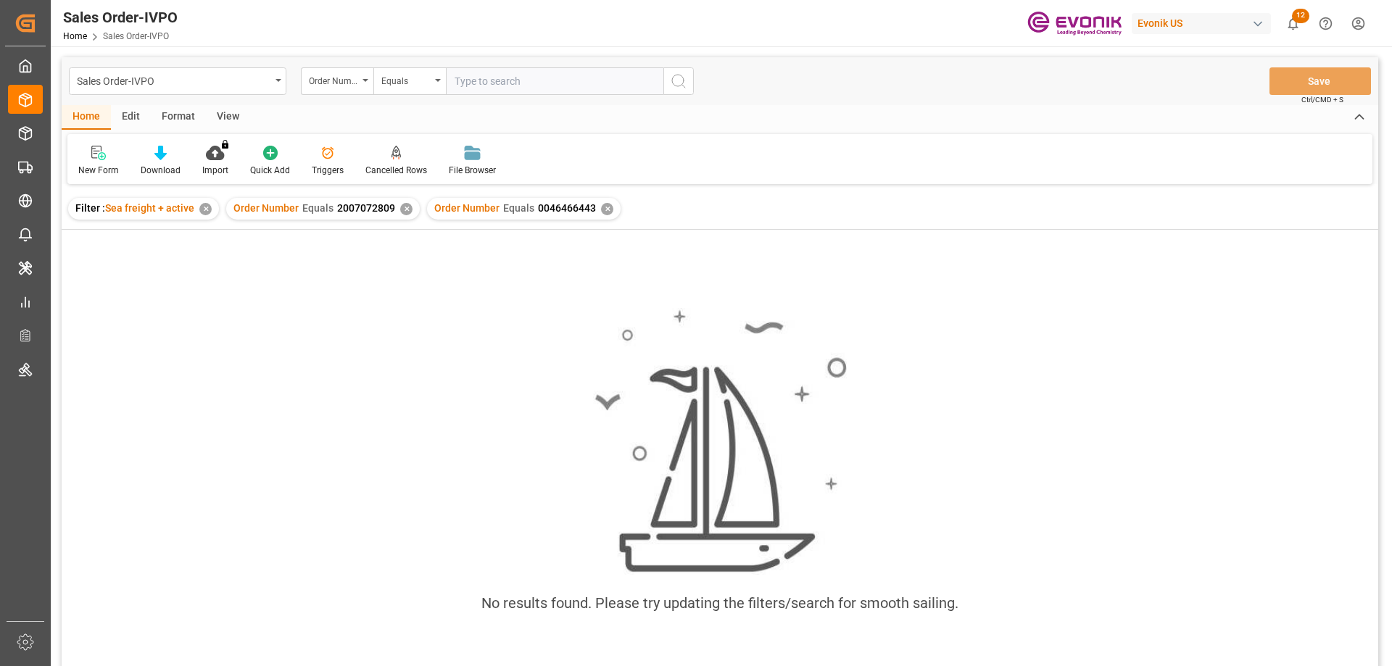
click at [402, 206] on div "✕" at bounding box center [406, 209] width 12 height 12
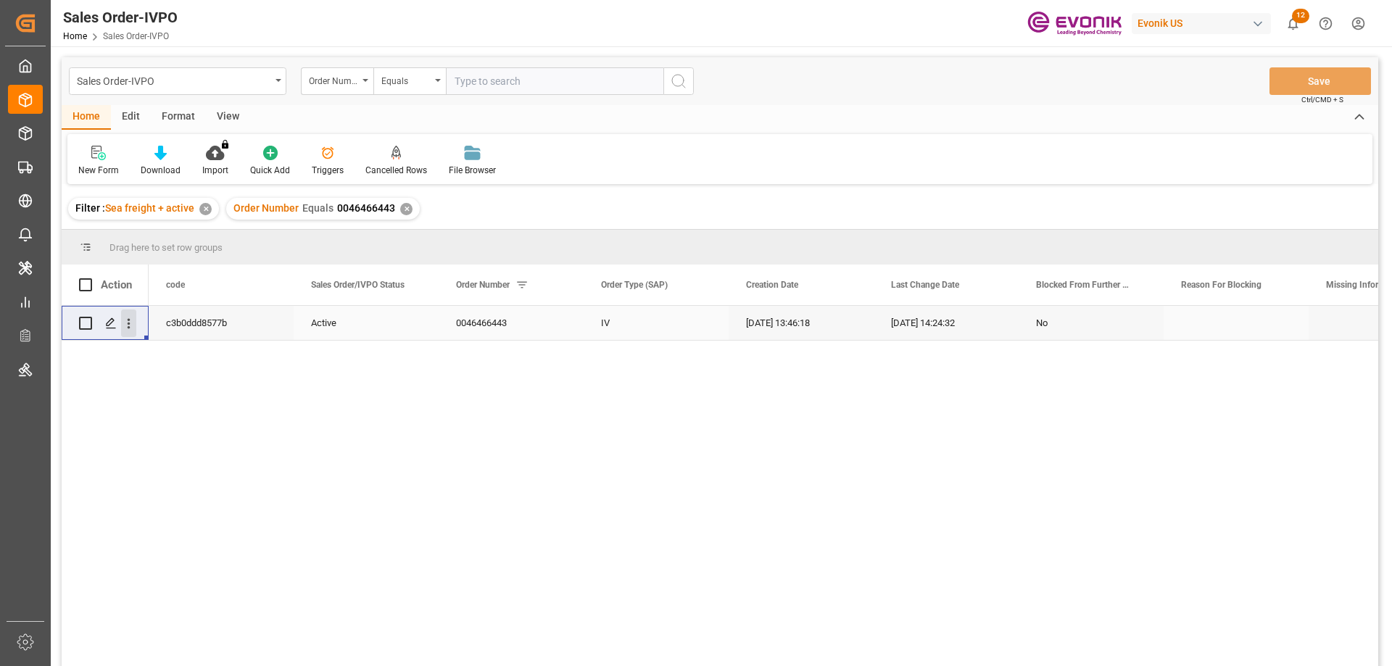
click at [133, 323] on icon "open menu" at bounding box center [128, 323] width 15 height 15
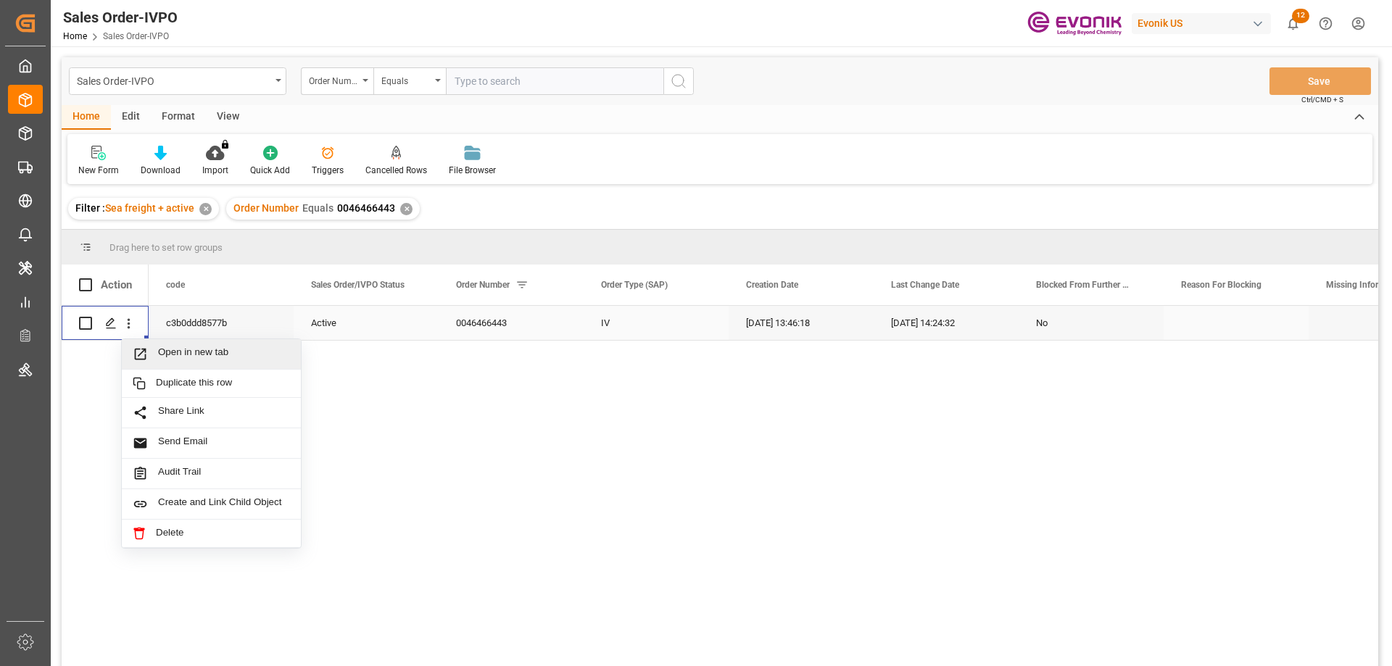
click at [181, 363] on div "Open in new tab" at bounding box center [211, 354] width 179 height 30
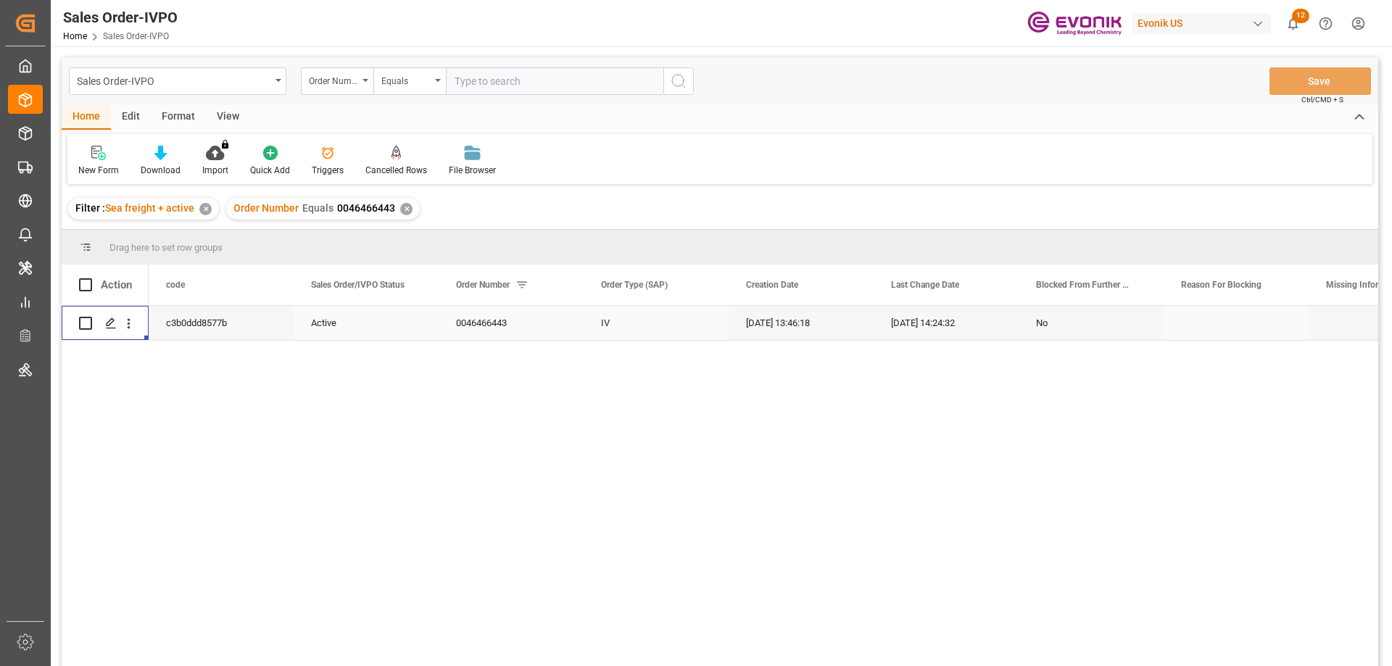
click at [541, 83] on input "text" at bounding box center [555, 81] width 218 height 28
paste input "2007147853"
type input "2007147853"
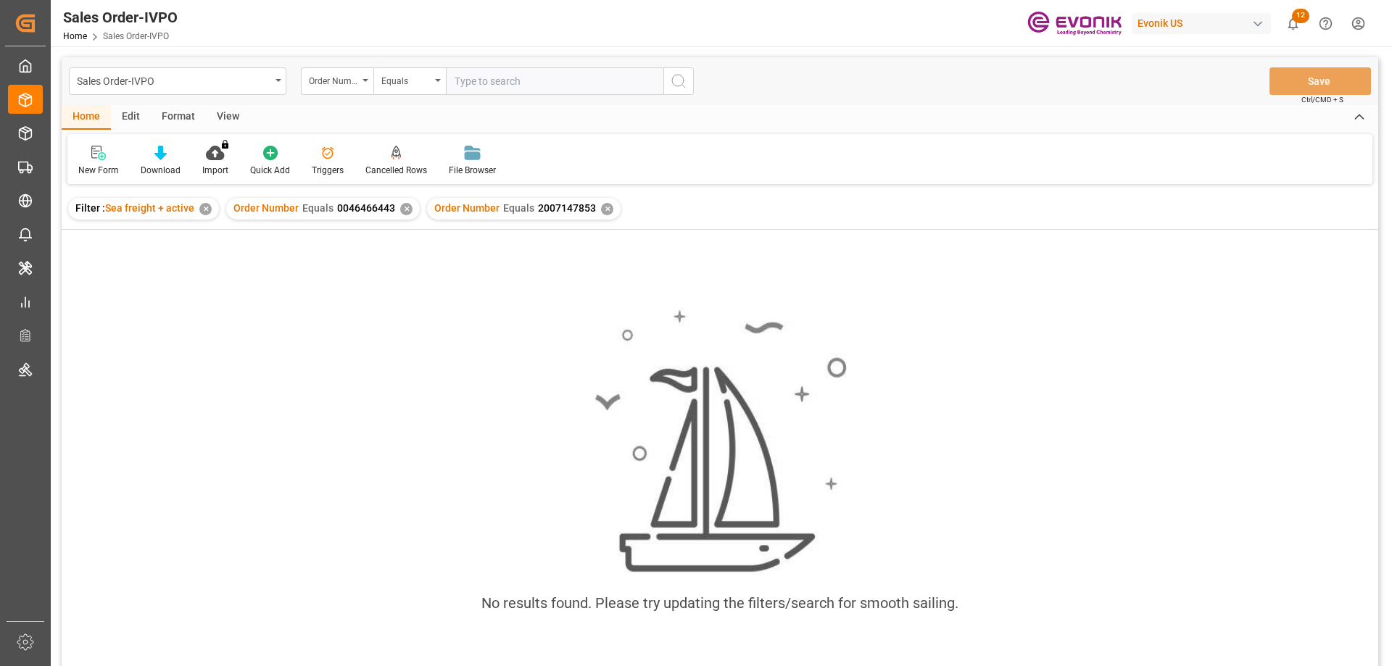
click at [401, 215] on div "✕" at bounding box center [406, 209] width 12 height 12
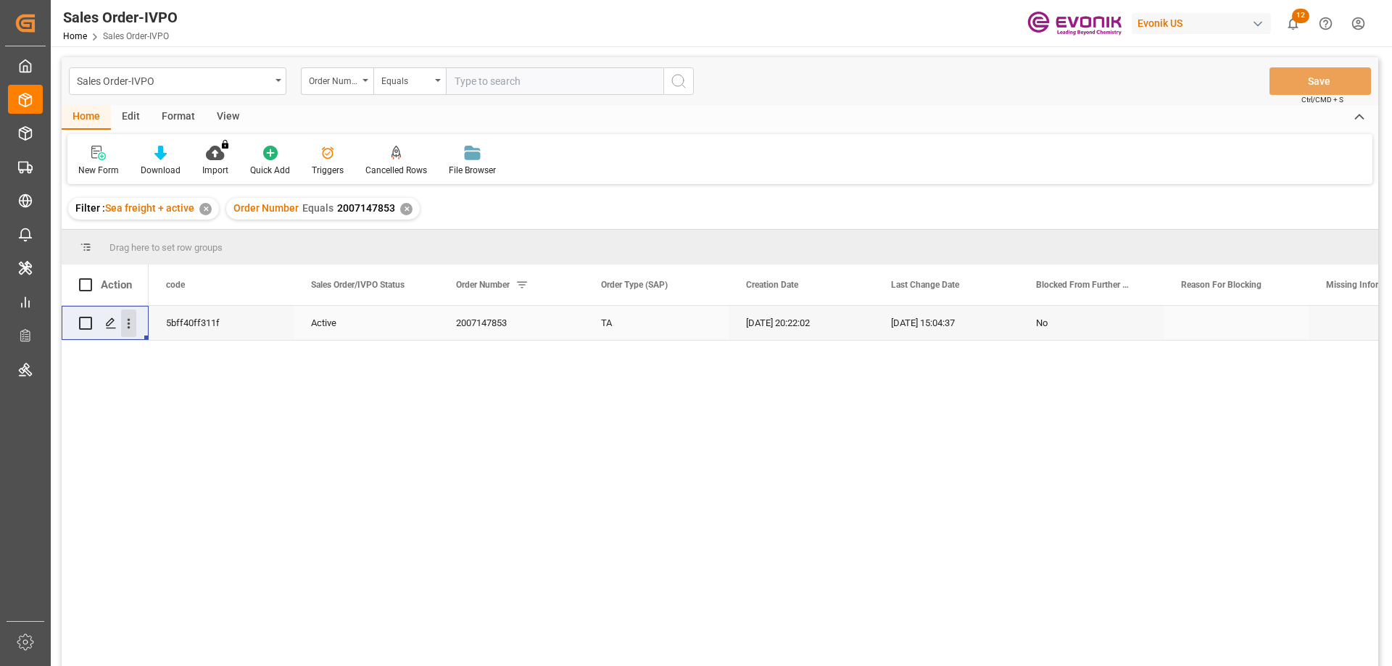
click at [127, 318] on icon "open menu" at bounding box center [128, 323] width 15 height 15
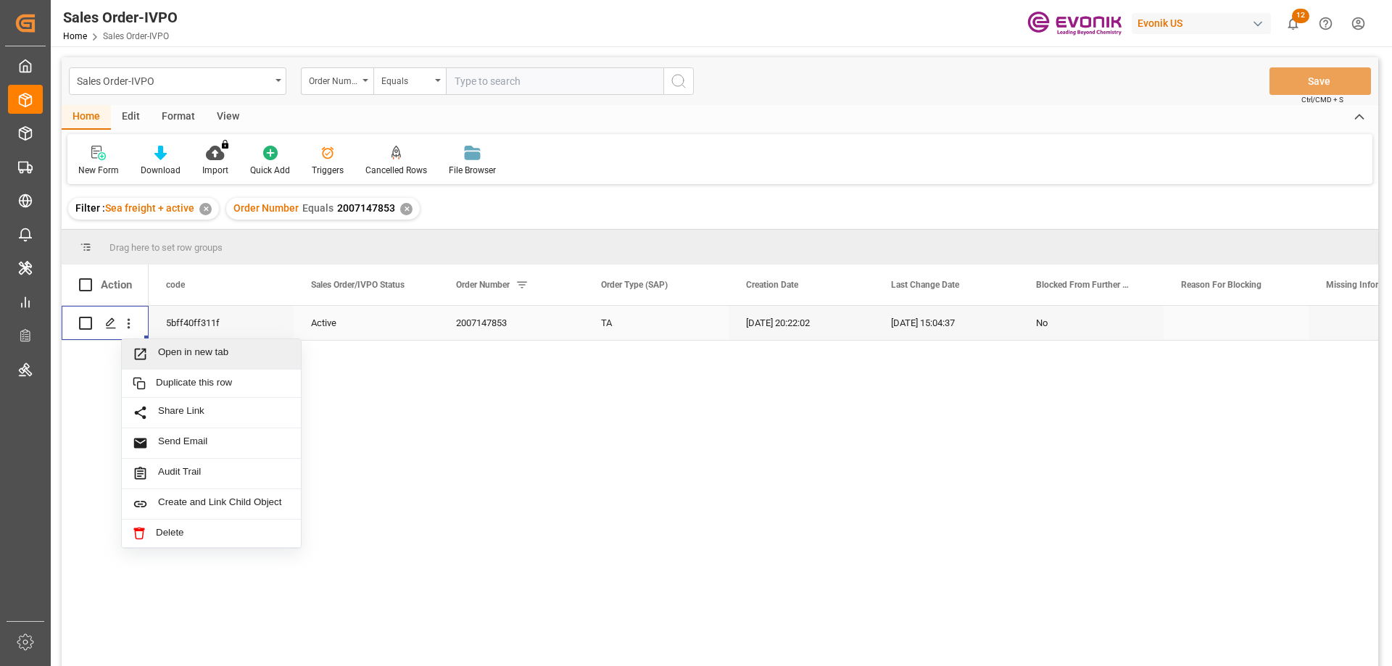
click at [175, 346] on div "Open in new tab" at bounding box center [211, 354] width 179 height 30
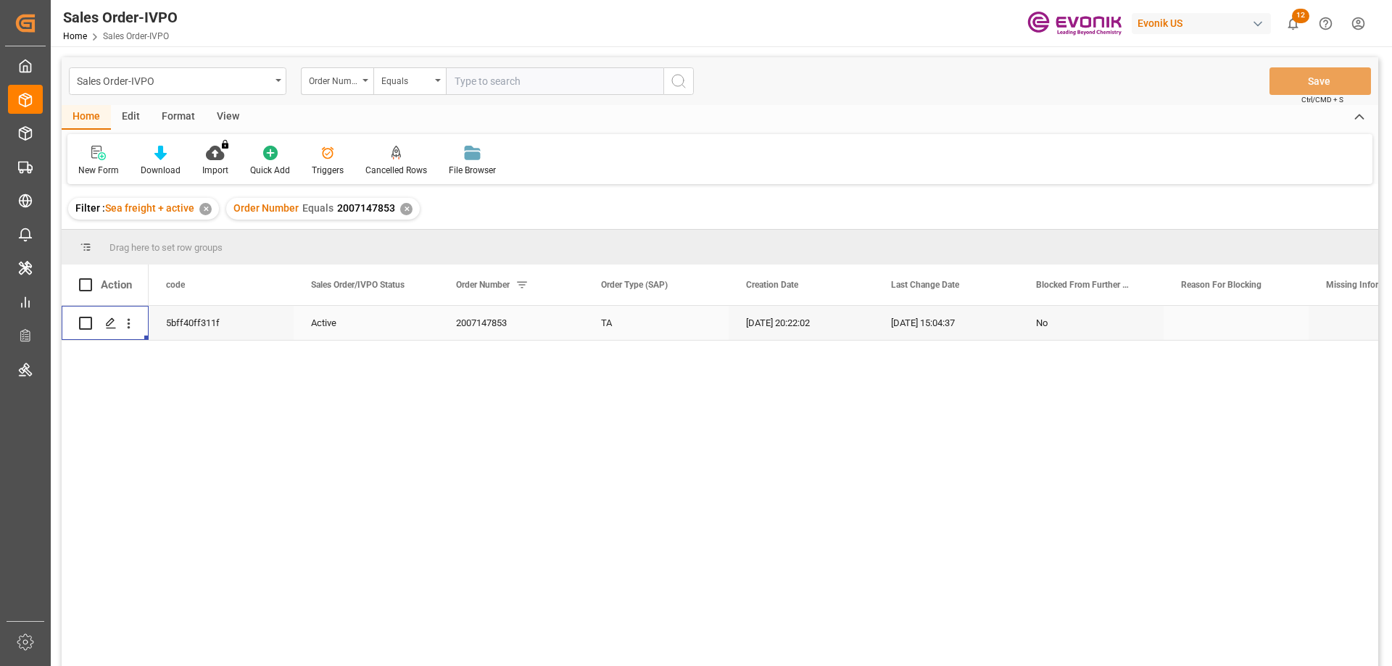
click at [507, 91] on input "text" at bounding box center [555, 81] width 218 height 28
paste input "0046469401"
type input "0046469401"
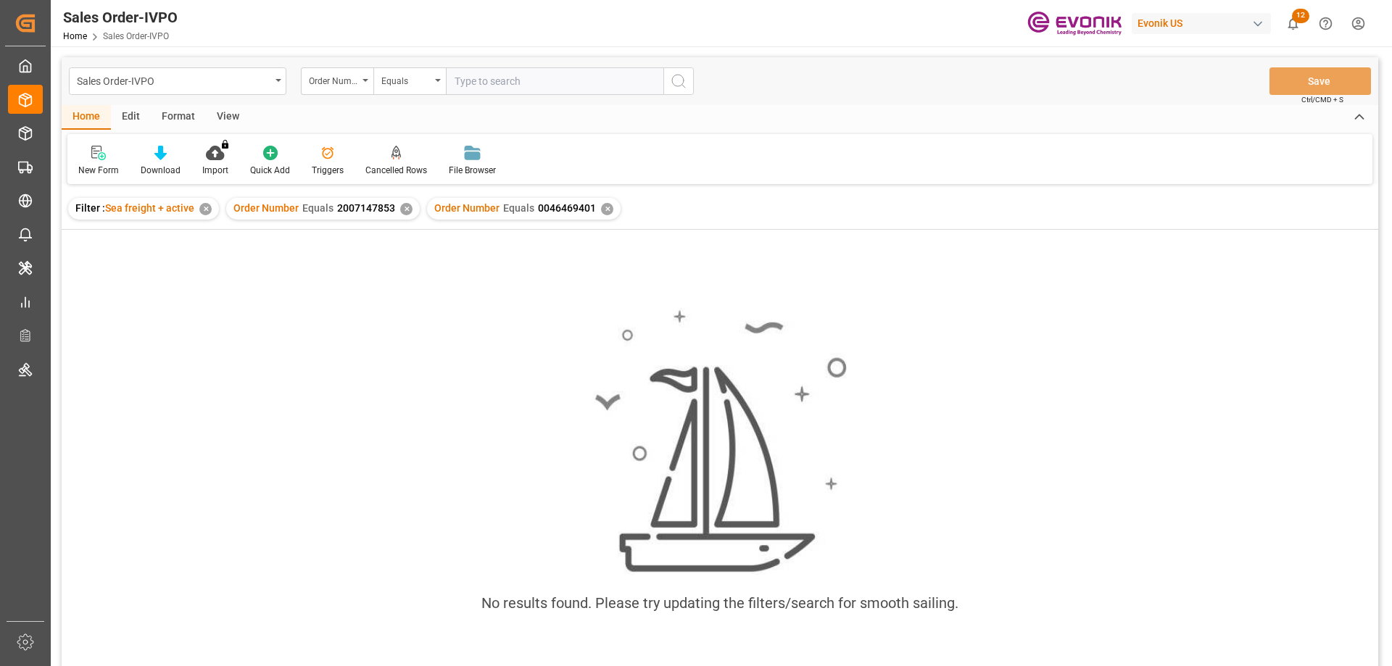
click at [402, 210] on div "✕" at bounding box center [406, 209] width 12 height 12
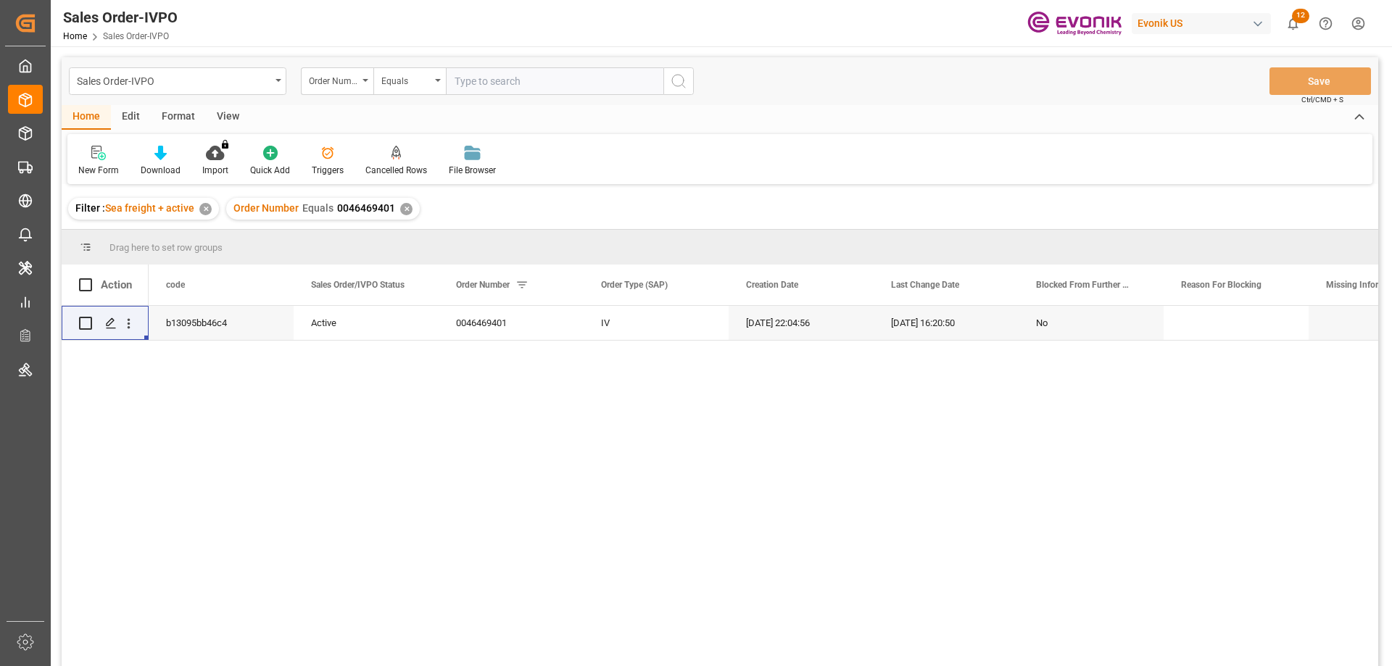
click at [543, 86] on input "text" at bounding box center [555, 81] width 218 height 28
paste input "2007002839"
type input "2007002839"
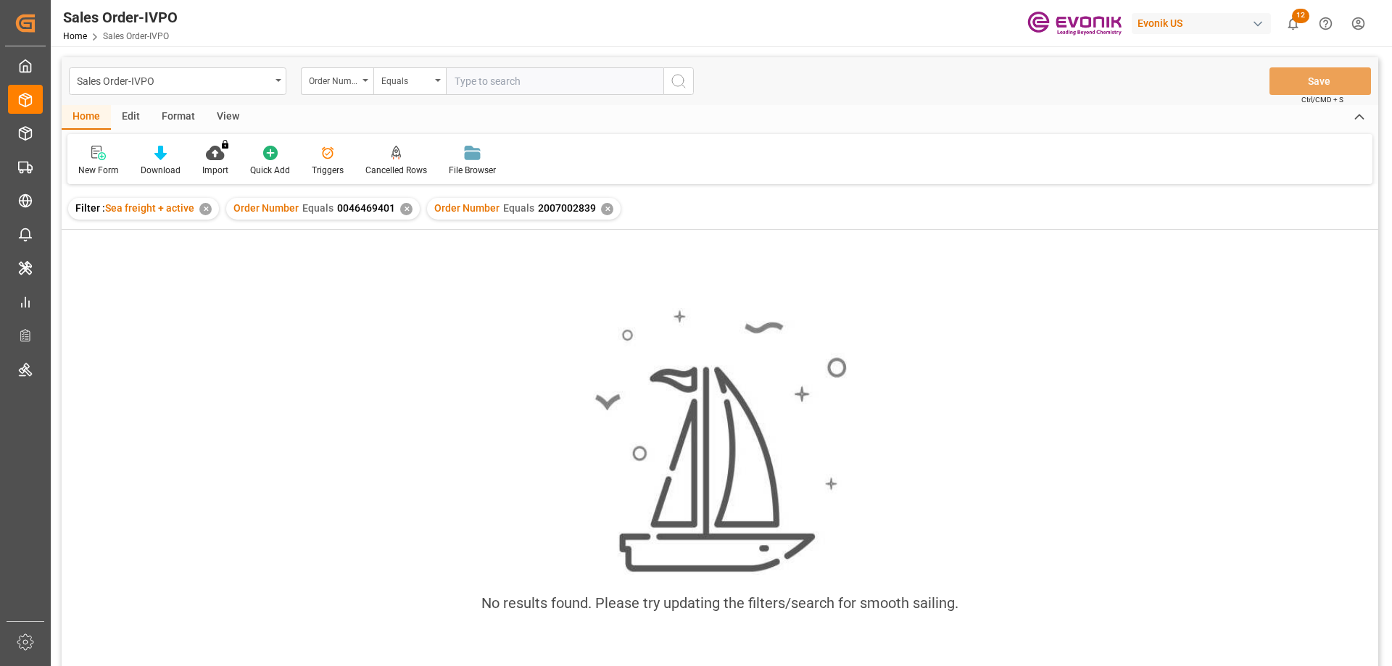
click at [403, 207] on div "✕" at bounding box center [406, 209] width 12 height 12
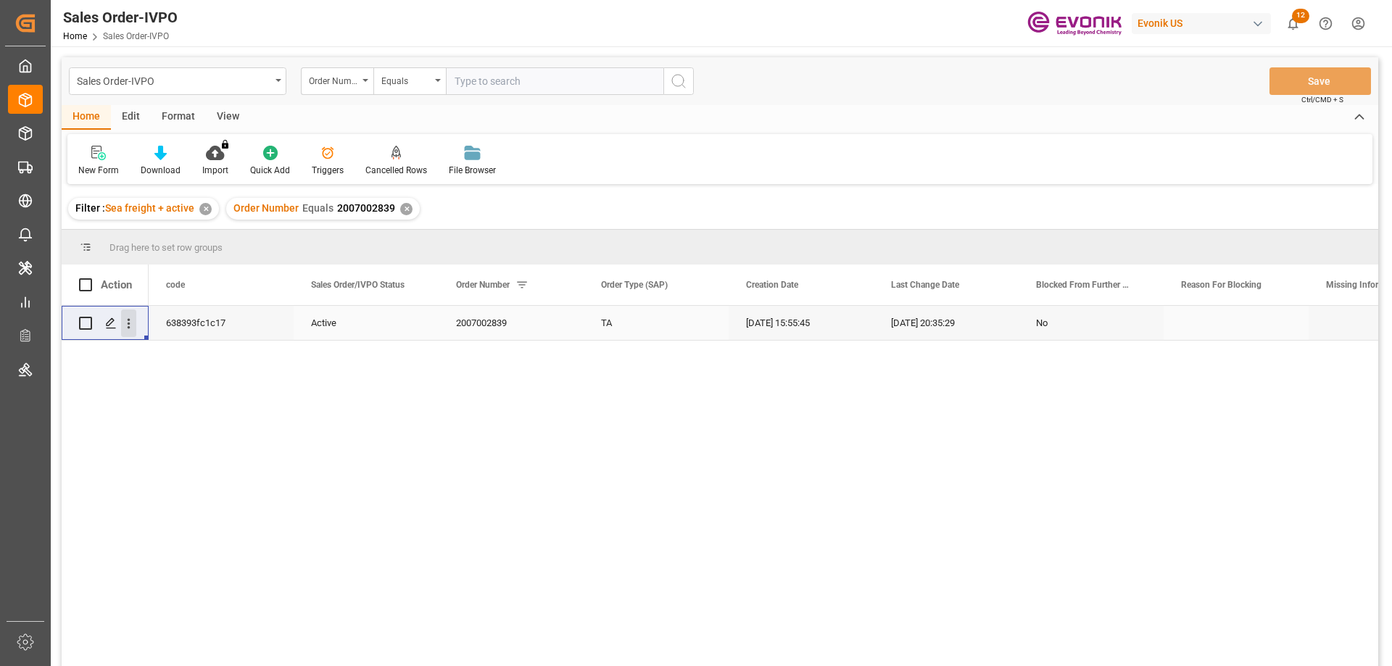
click at [131, 324] on icon "open menu" at bounding box center [128, 323] width 15 height 15
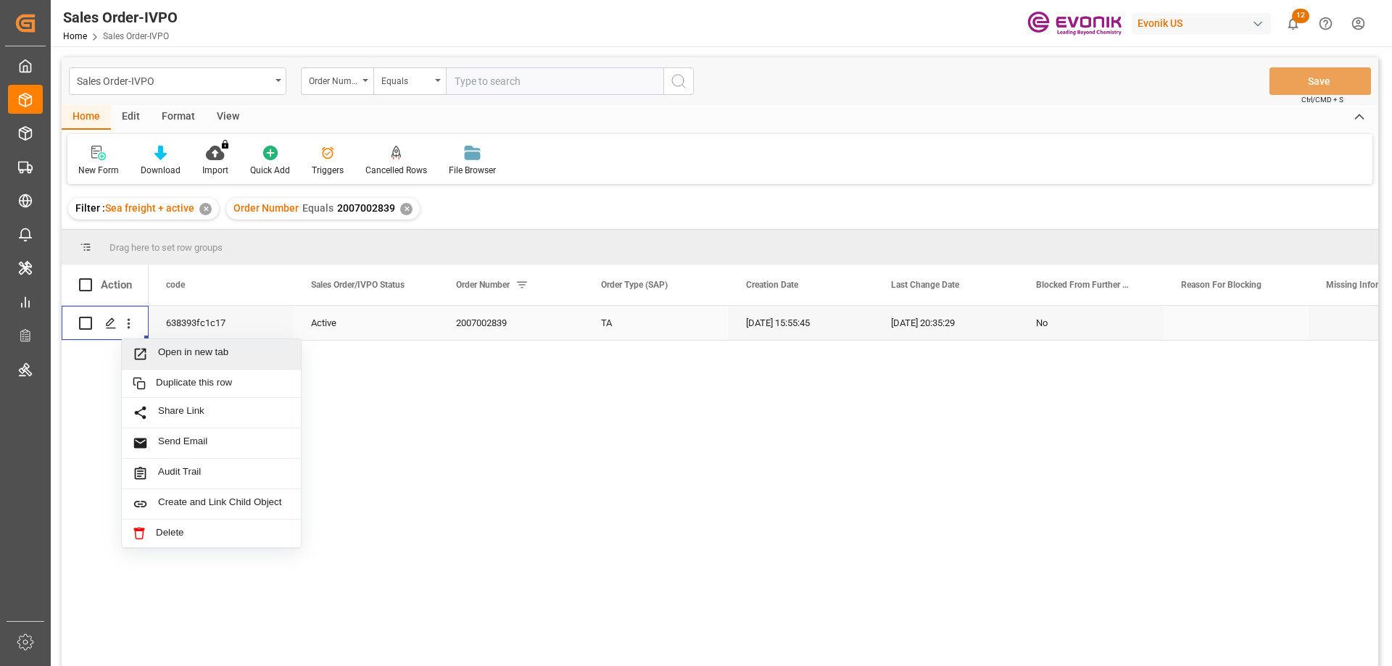
click at [197, 347] on span "Open in new tab" at bounding box center [224, 354] width 132 height 15
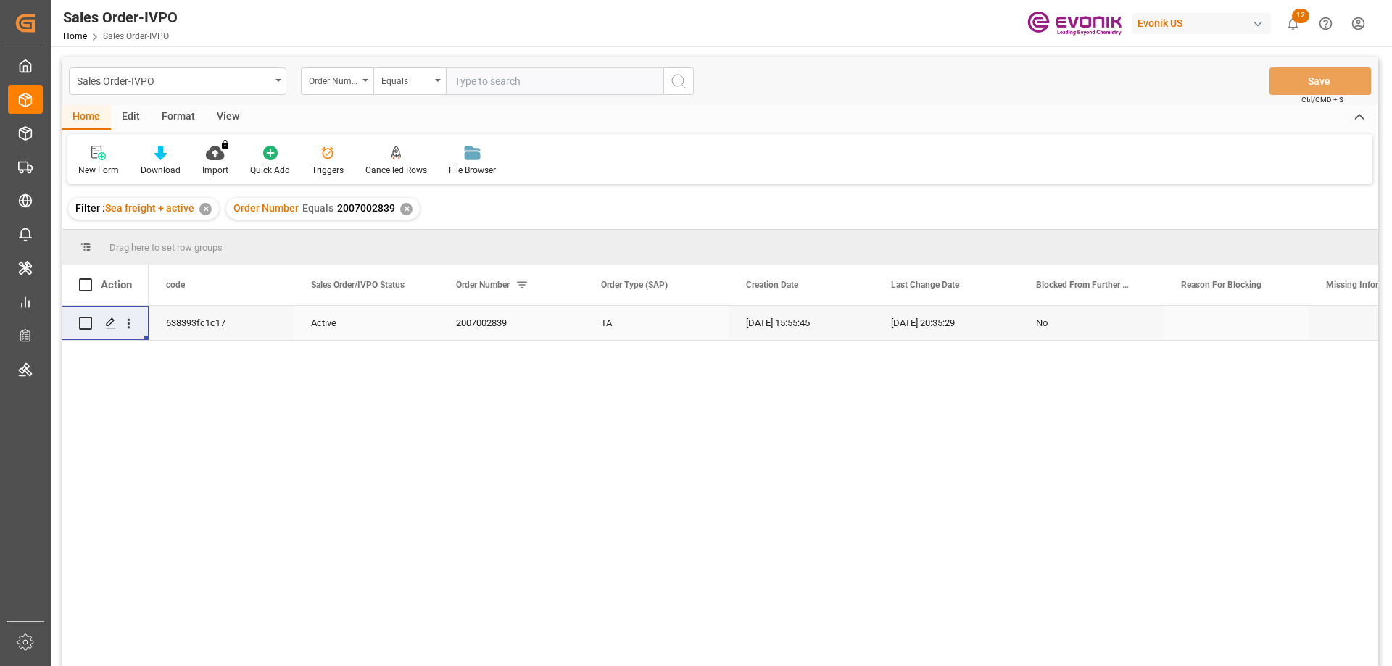
click at [526, 90] on input "text" at bounding box center [555, 81] width 218 height 28
paste input "46469528"
type input "46469528"
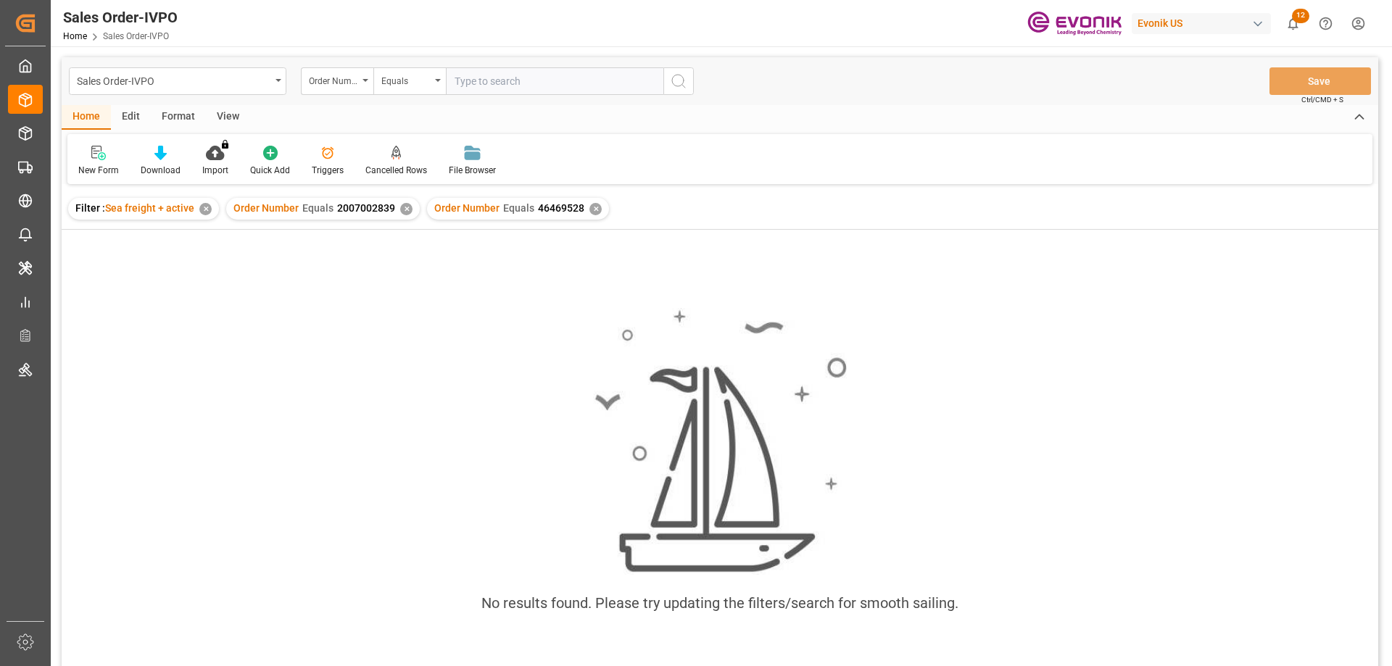
click at [404, 207] on div "✕" at bounding box center [406, 209] width 12 height 12
click at [508, 81] on input "text" at bounding box center [555, 81] width 218 height 28
paste input "46469528"
type input "0046469528"
click at [391, 210] on div "✕" at bounding box center [395, 209] width 12 height 12
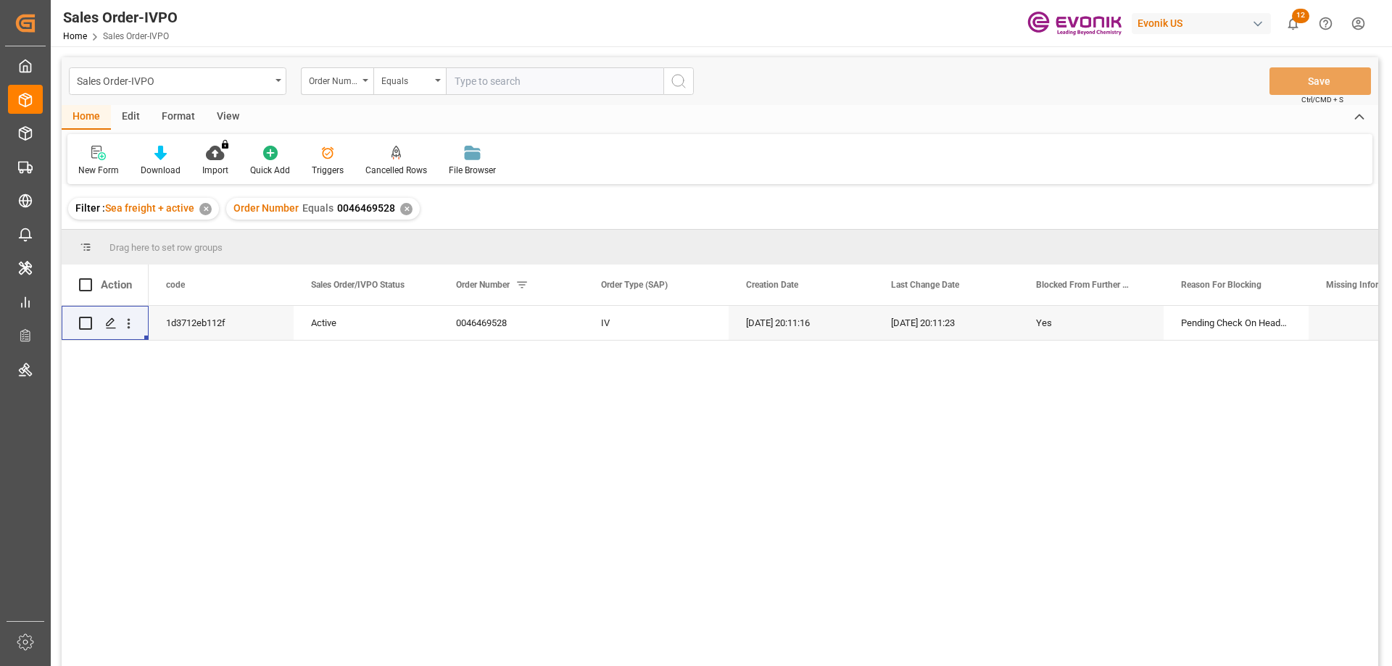
click at [528, 76] on input "text" at bounding box center [555, 81] width 218 height 28
paste input "0046470225"
type input "0046470225"
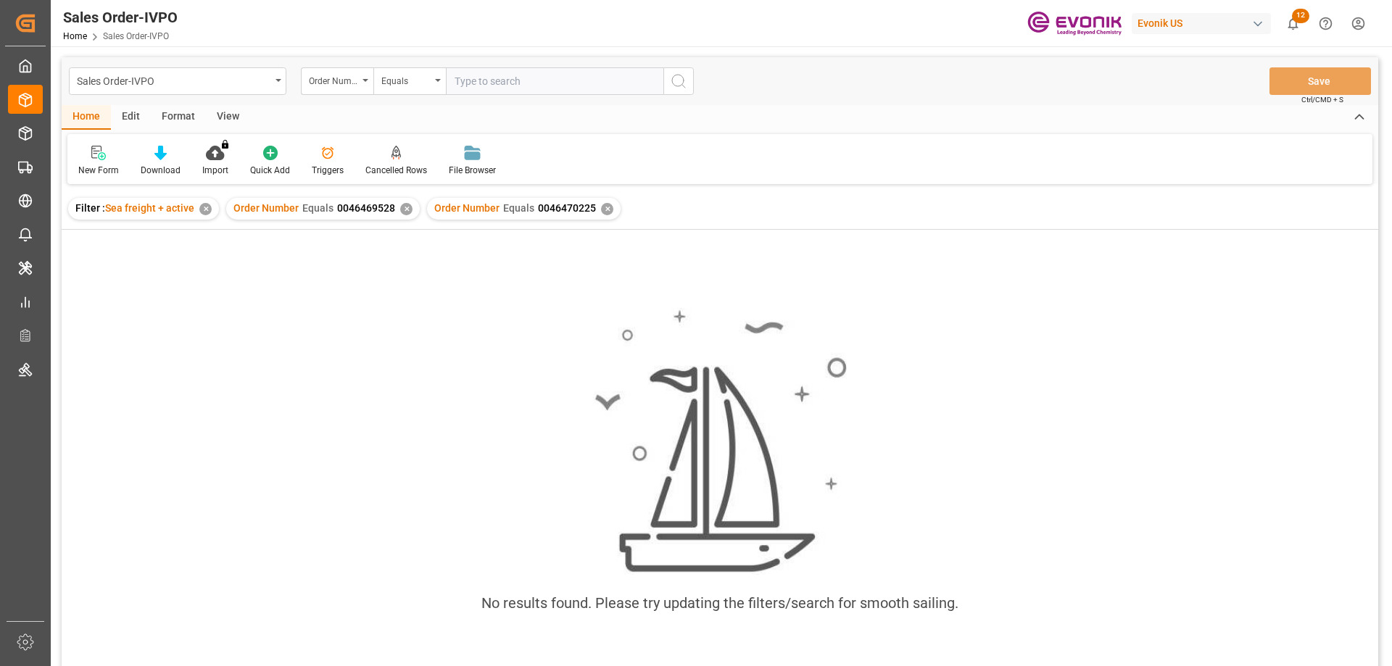
click at [404, 208] on div "✕" at bounding box center [406, 209] width 12 height 12
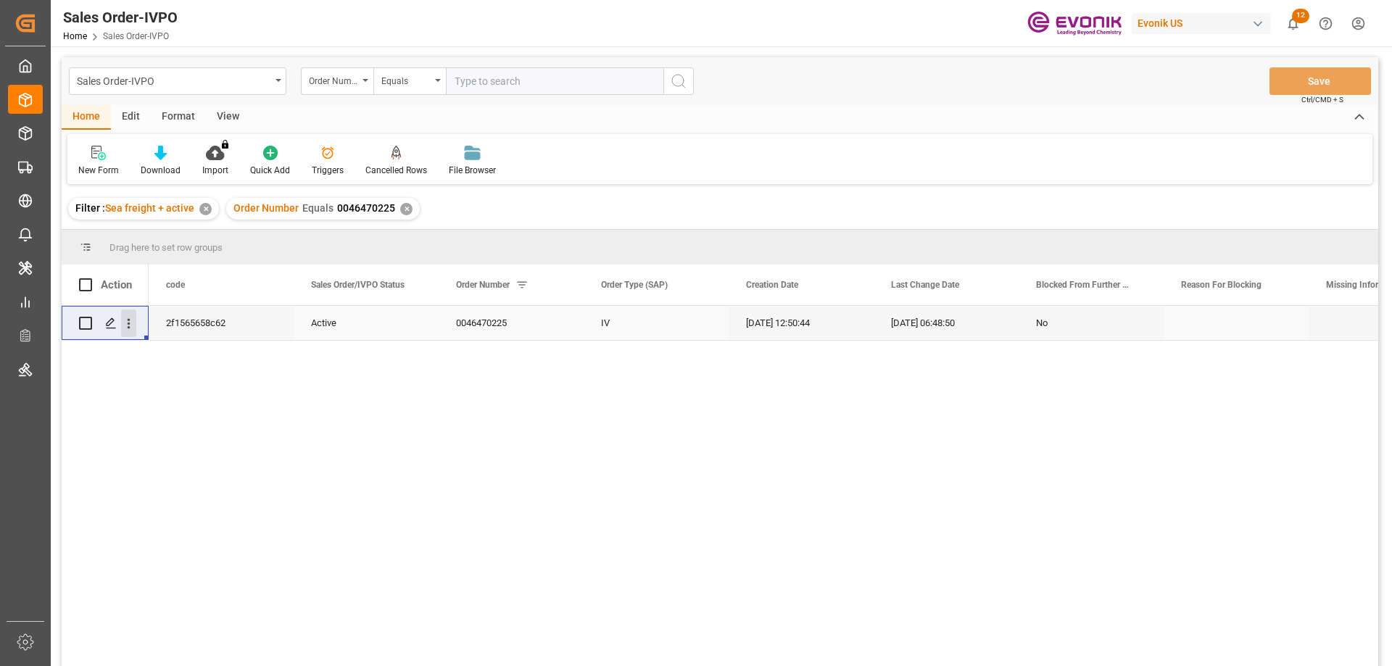
click at [131, 326] on icon "open menu" at bounding box center [128, 323] width 15 height 15
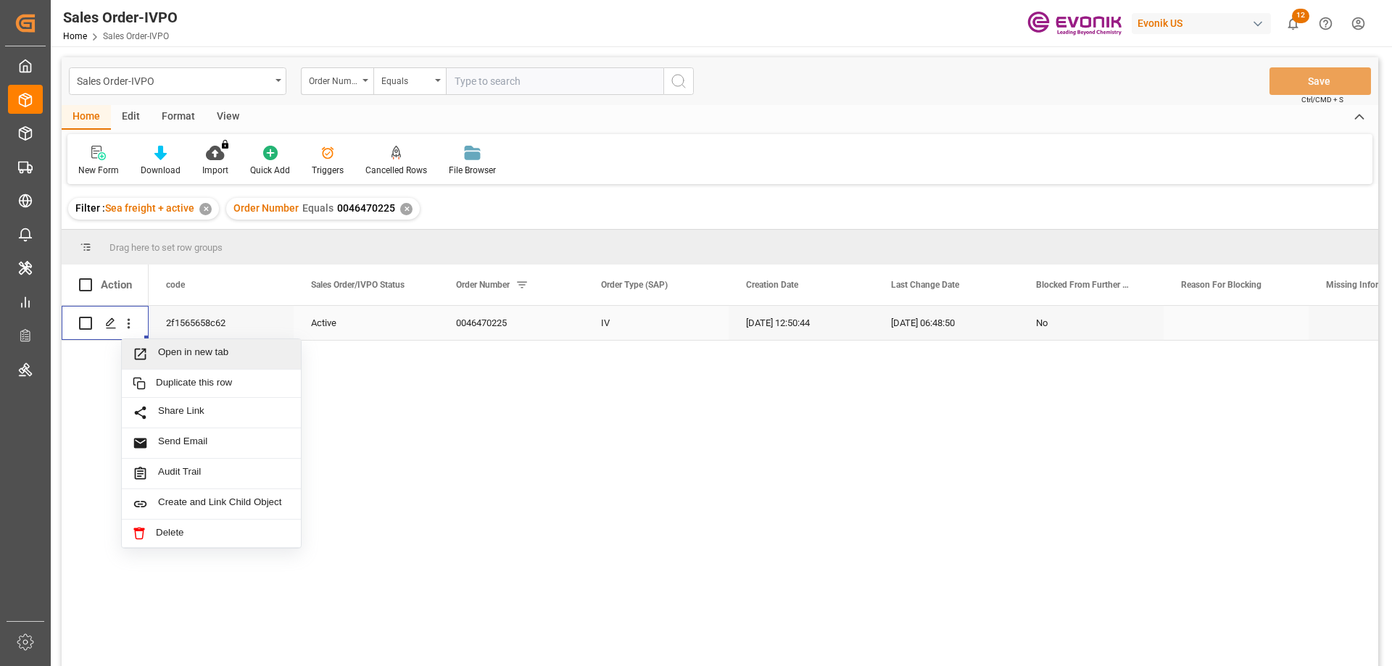
click at [175, 345] on div "Open in new tab" at bounding box center [211, 354] width 179 height 30
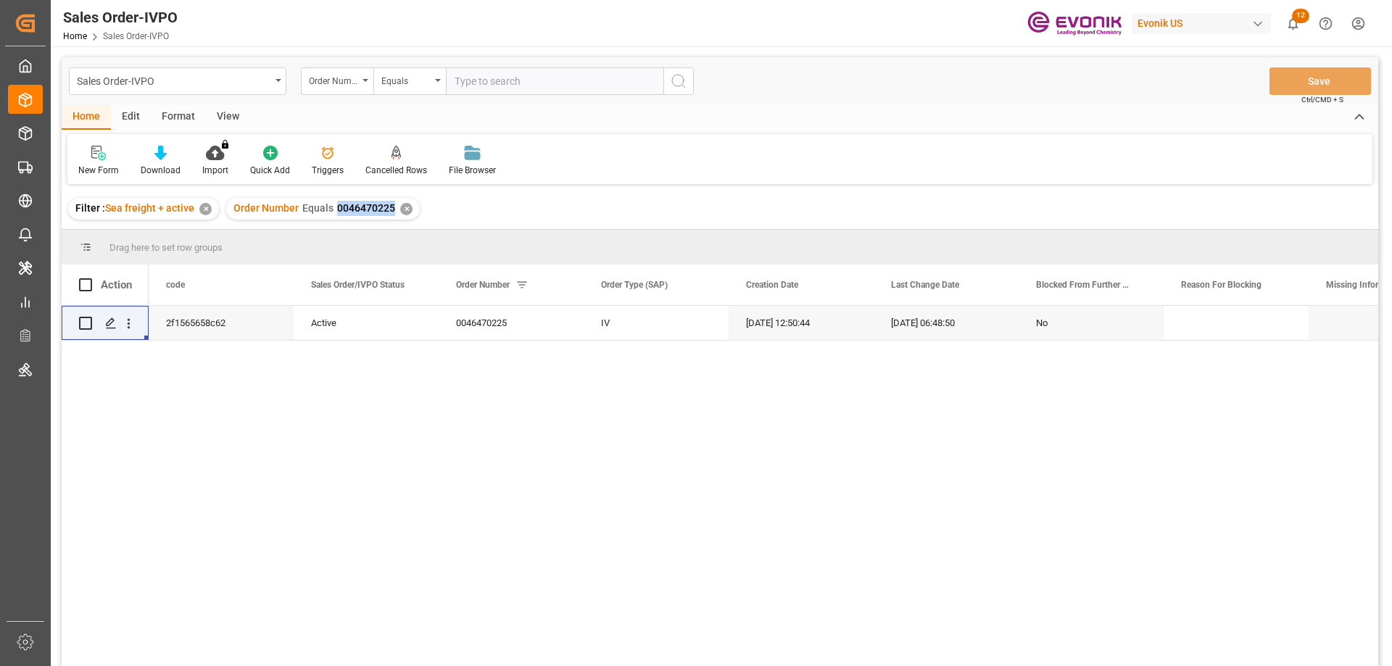
drag, startPoint x: 336, startPoint y: 207, endPoint x: 394, endPoint y: 213, distance: 58.4
click at [394, 213] on div "Order Number Equals 0046470225 ✕" at bounding box center [323, 209] width 194 height 22
copy span "0046470225"
click at [532, 81] on input "text" at bounding box center [555, 81] width 218 height 28
paste input "0046470225"
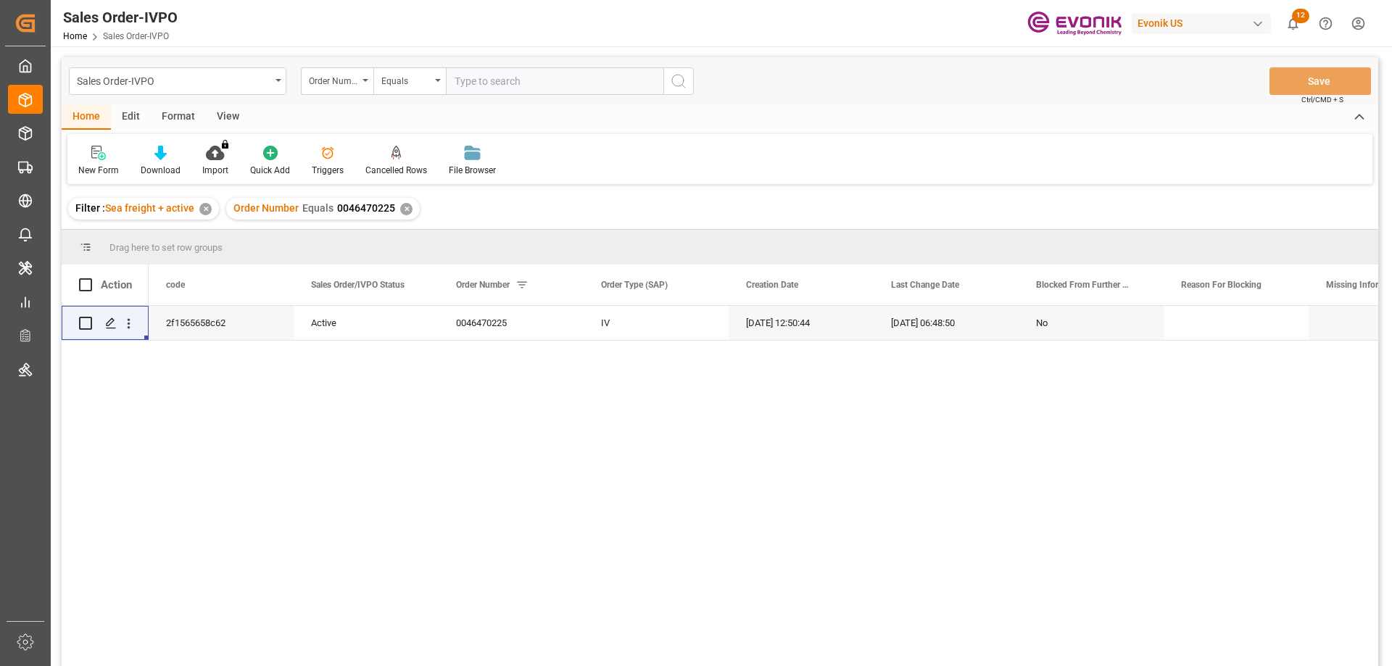
type input "0046470225"
click at [402, 204] on div "✕" at bounding box center [406, 209] width 12 height 12
click at [129, 326] on icon "open menu" at bounding box center [128, 323] width 15 height 15
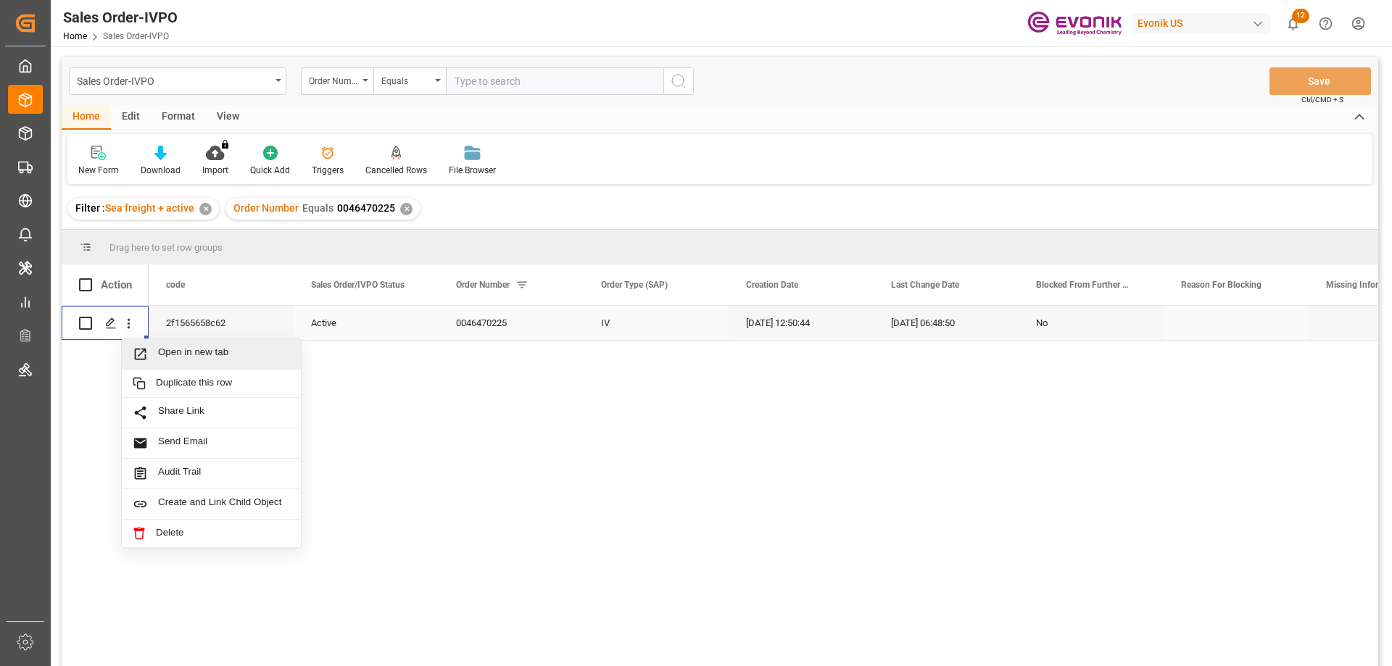
click at [171, 352] on span "Open in new tab" at bounding box center [224, 354] width 132 height 15
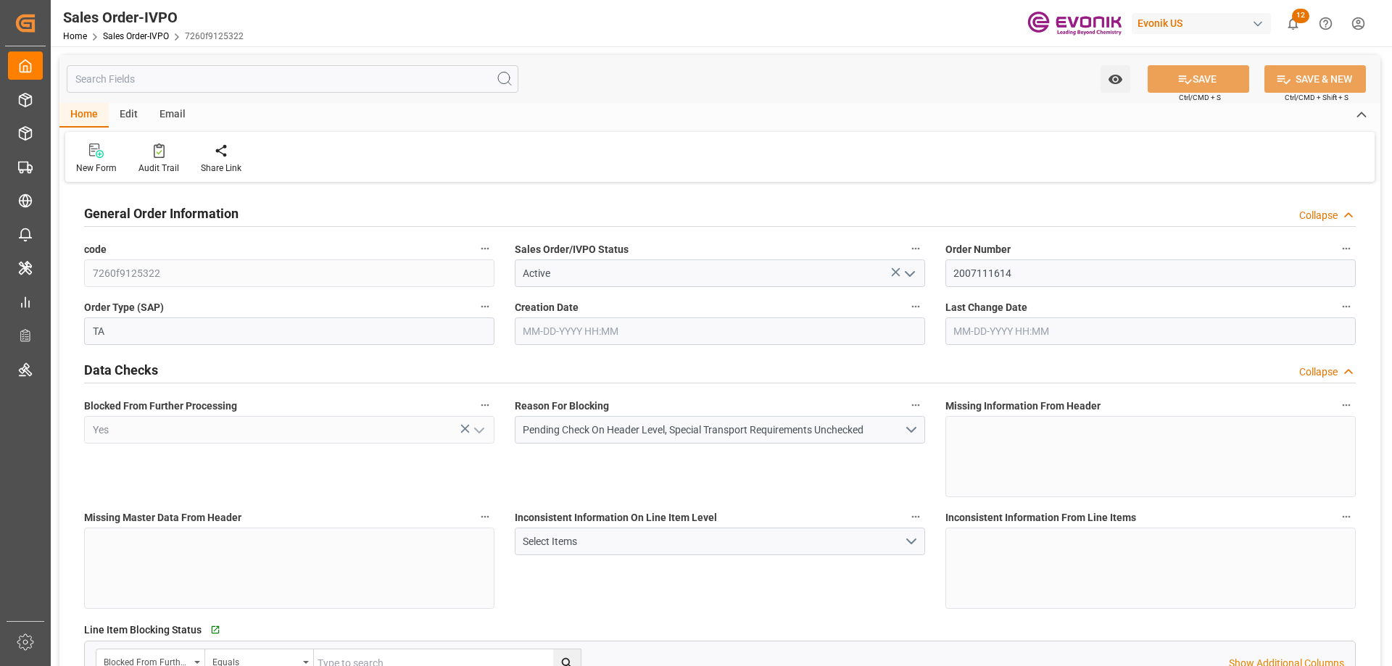
type input "[DATE] 12:24"
type input "[DATE] 08:00"
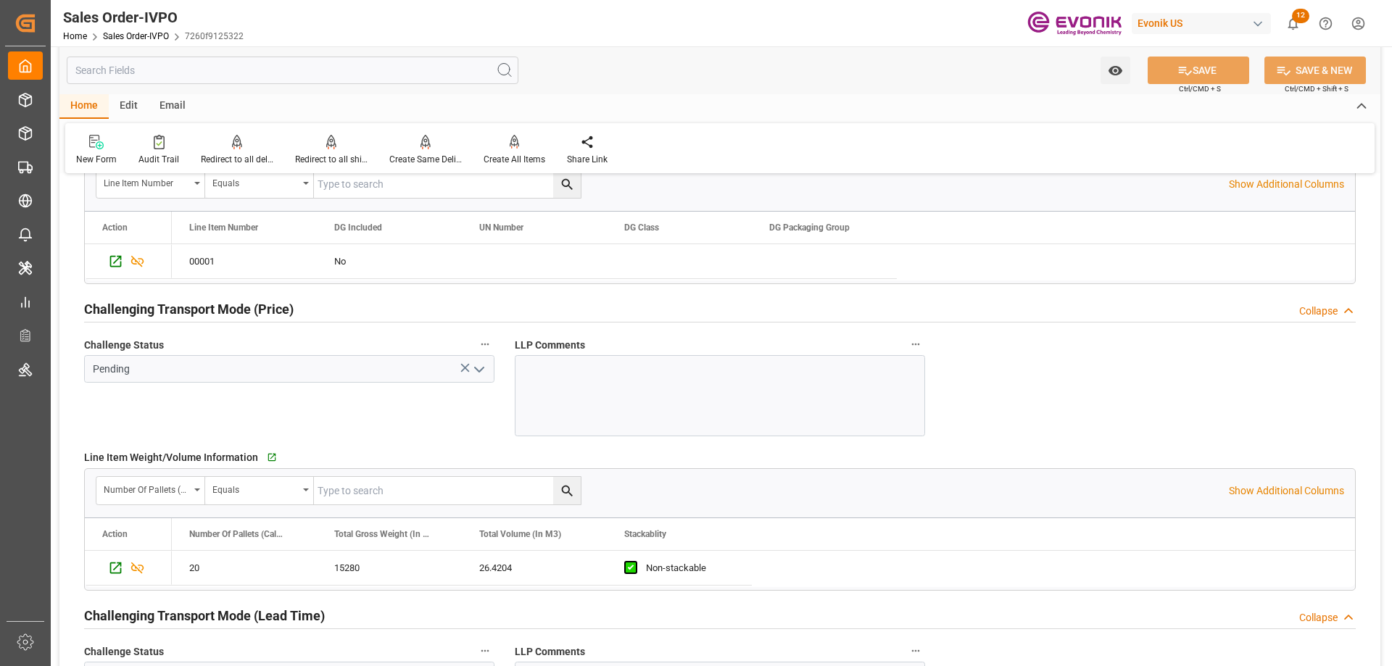
scroll to position [2248, 0]
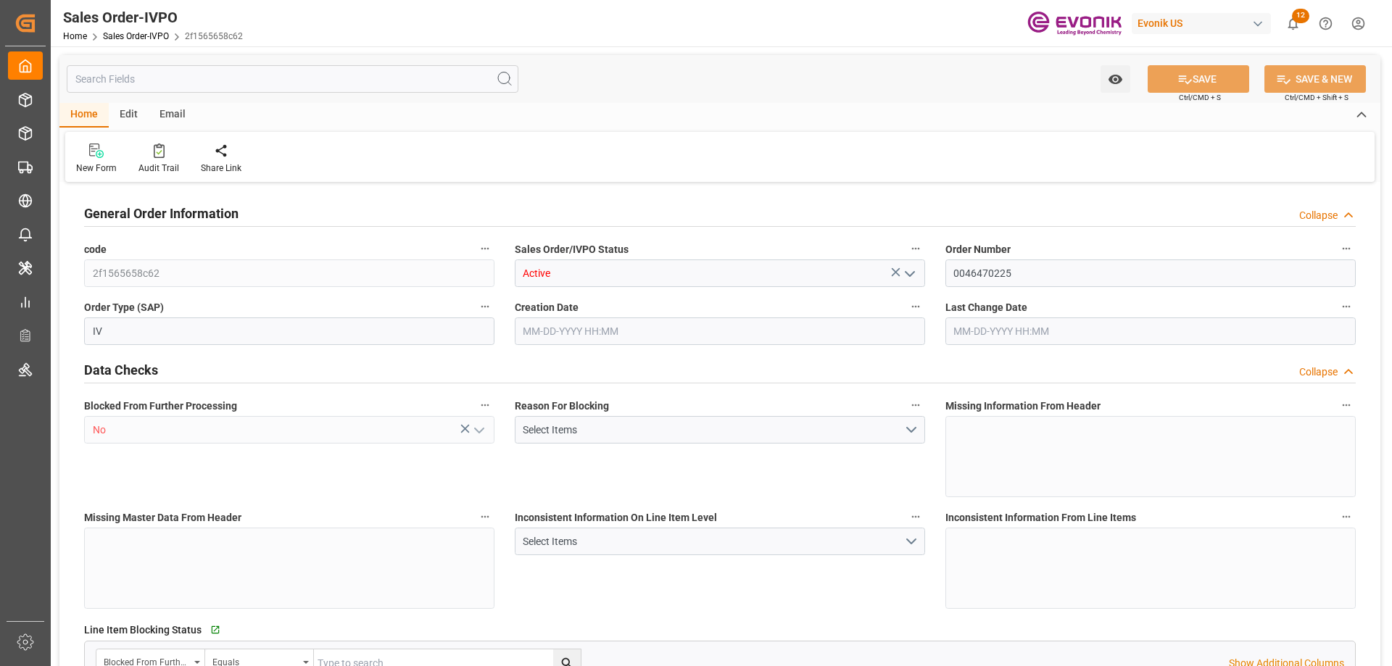
type input "CNSHA"
type input "0"
type input "1"
type input "1642"
type input "[DATE] 12:50"
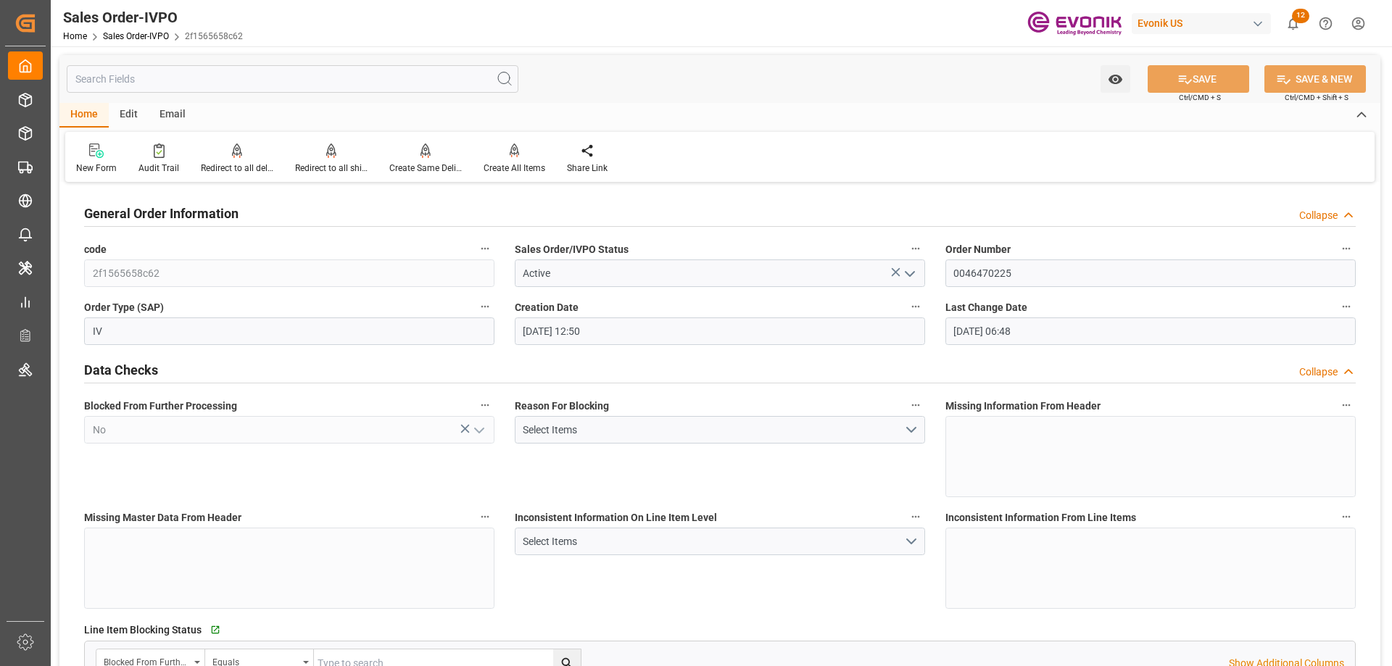
type input "[DATE] 06:48"
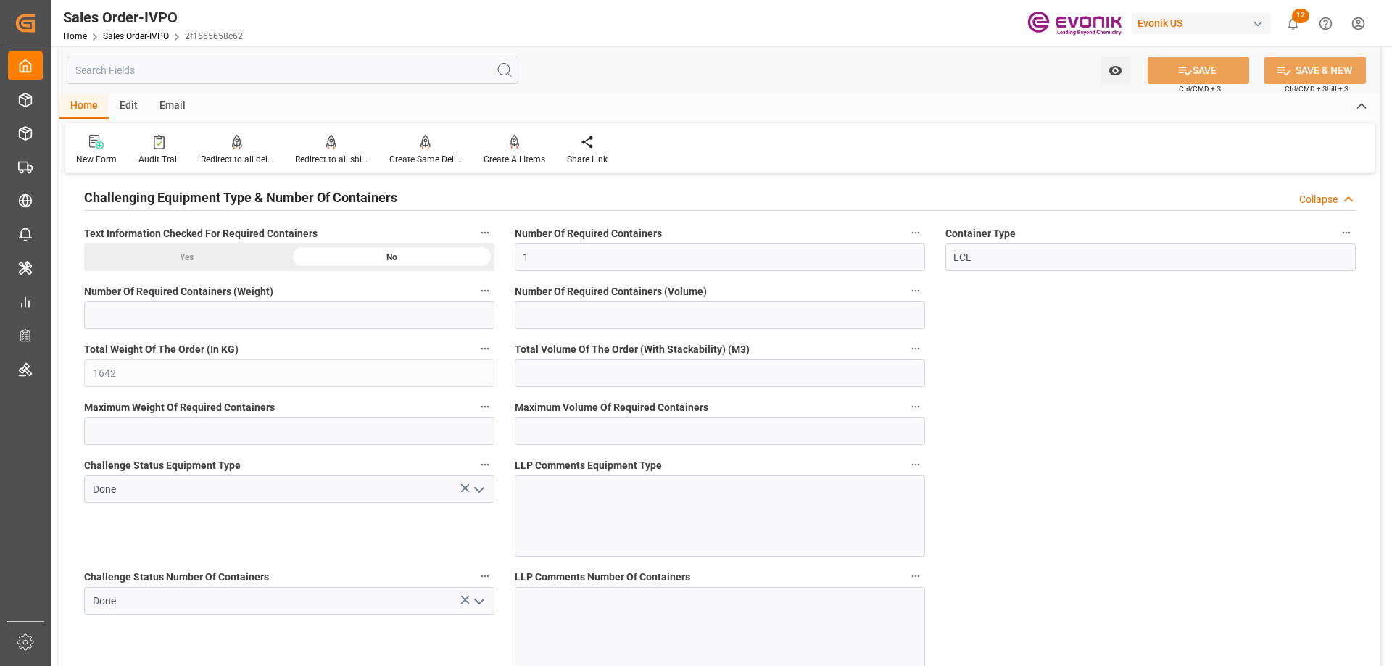
scroll to position [2828, 0]
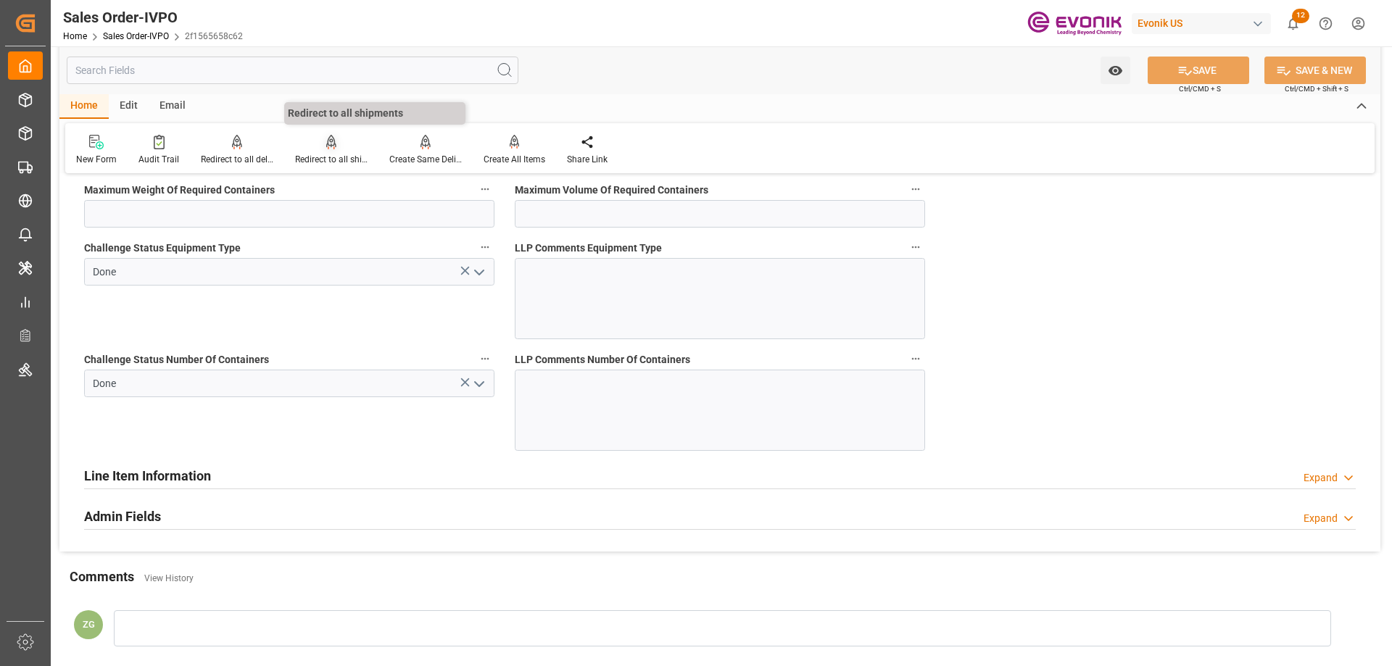
click at [324, 151] on div "Redirect to all shipments" at bounding box center [331, 150] width 94 height 32
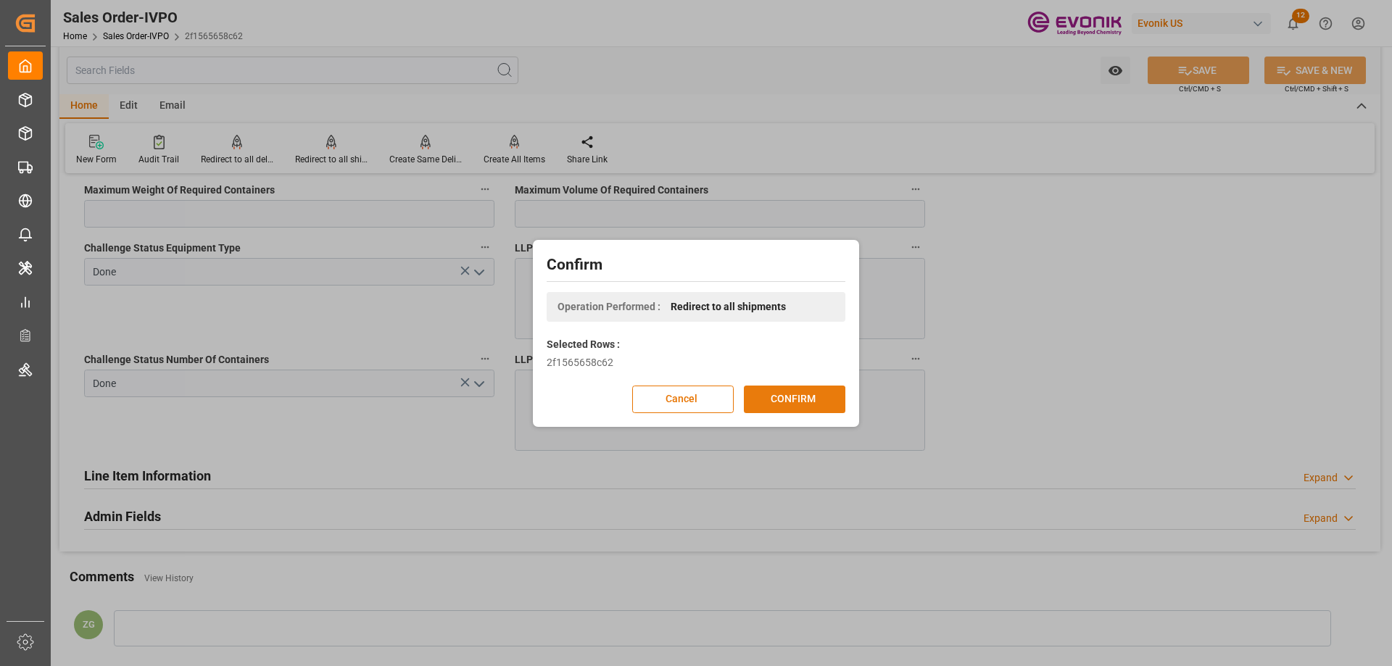
click at [768, 402] on button "CONFIRM" at bounding box center [795, 400] width 102 height 28
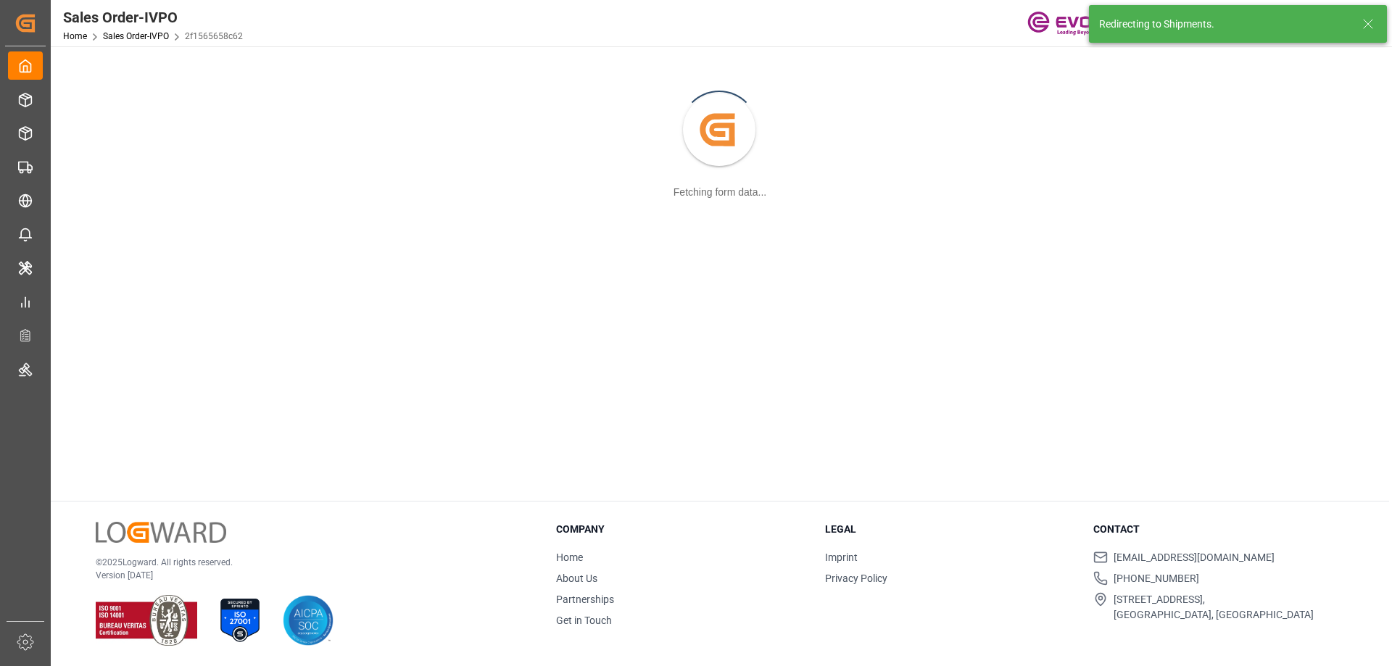
scroll to position [157, 0]
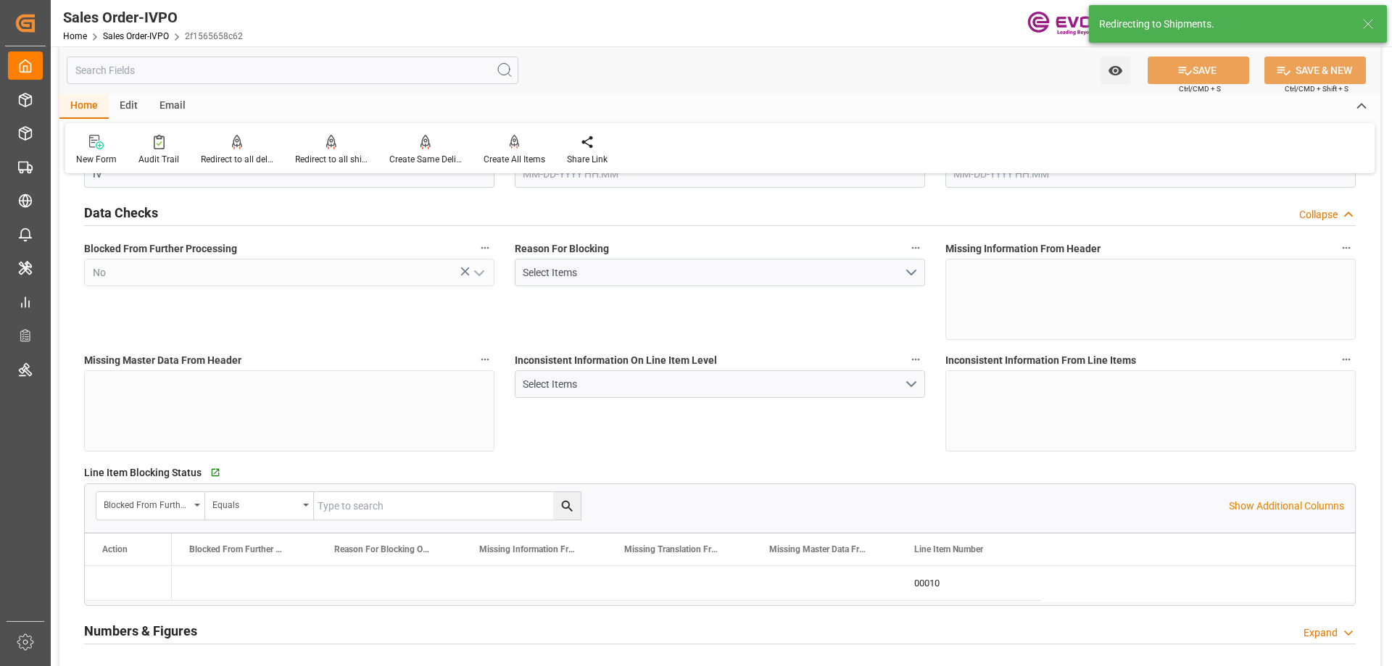
type input "CNSHA"
type input "0"
type input "1"
type input "1642"
type input "[DATE] 12:50"
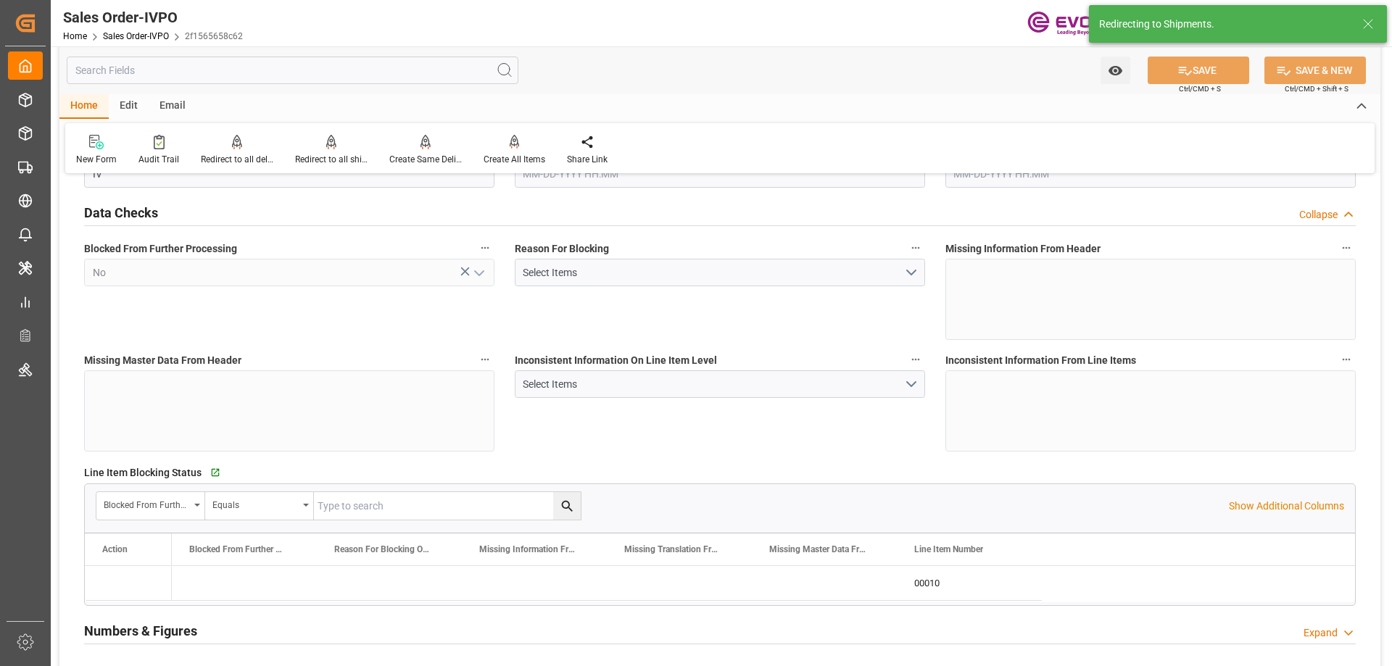
type input "[DATE] 06:48"
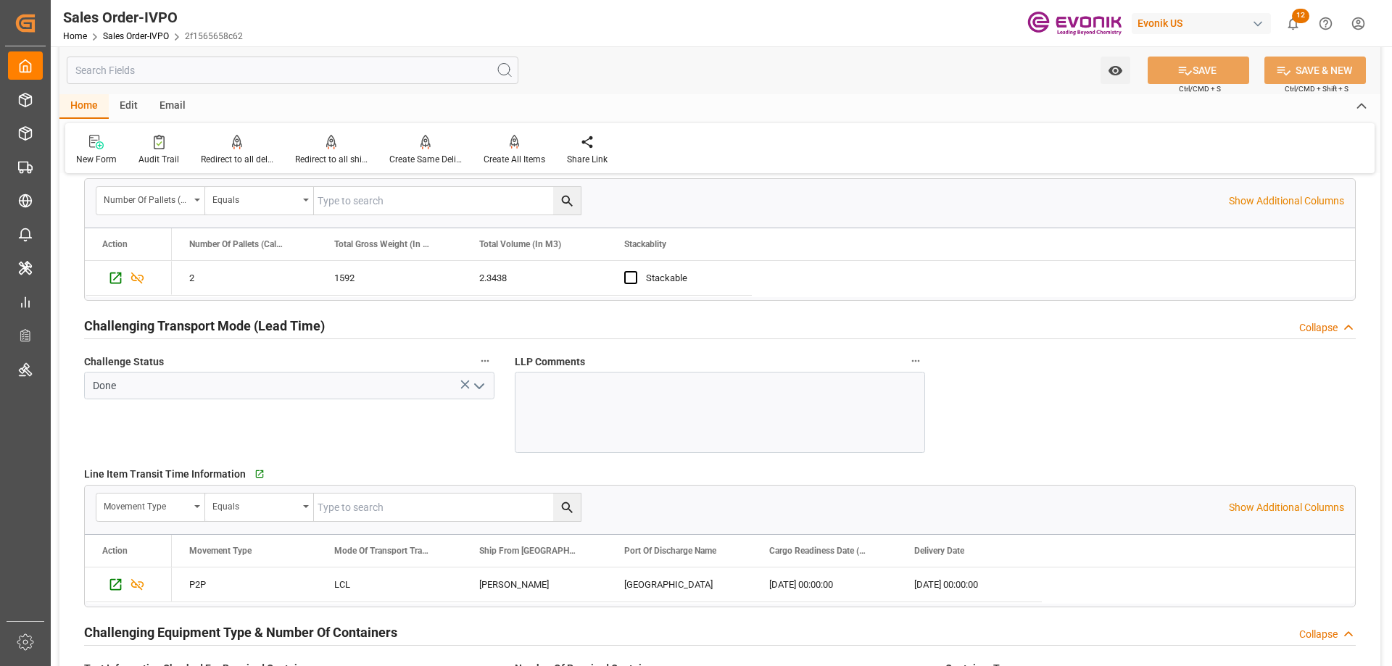
scroll to position [2030, 0]
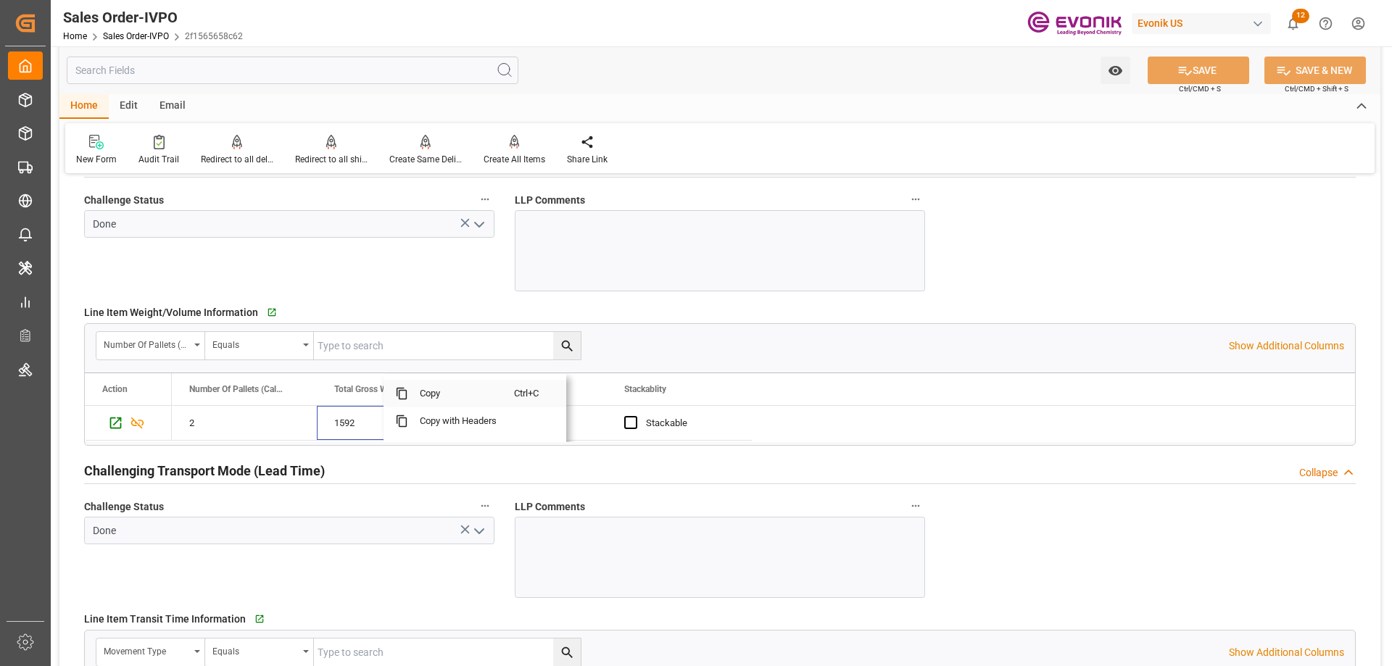
click at [444, 391] on span "Copy" at bounding box center [461, 394] width 106 height 28
click at [327, 73] on input "text" at bounding box center [293, 71] width 452 height 28
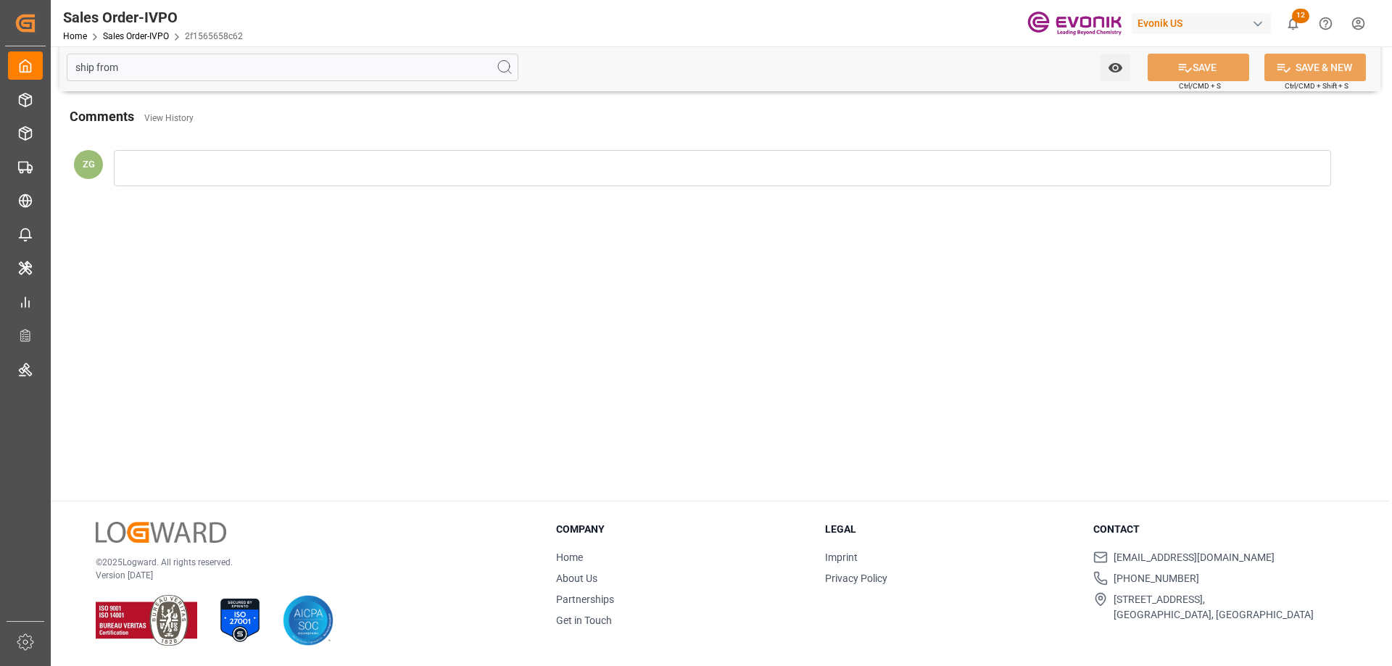
scroll to position [0, 0]
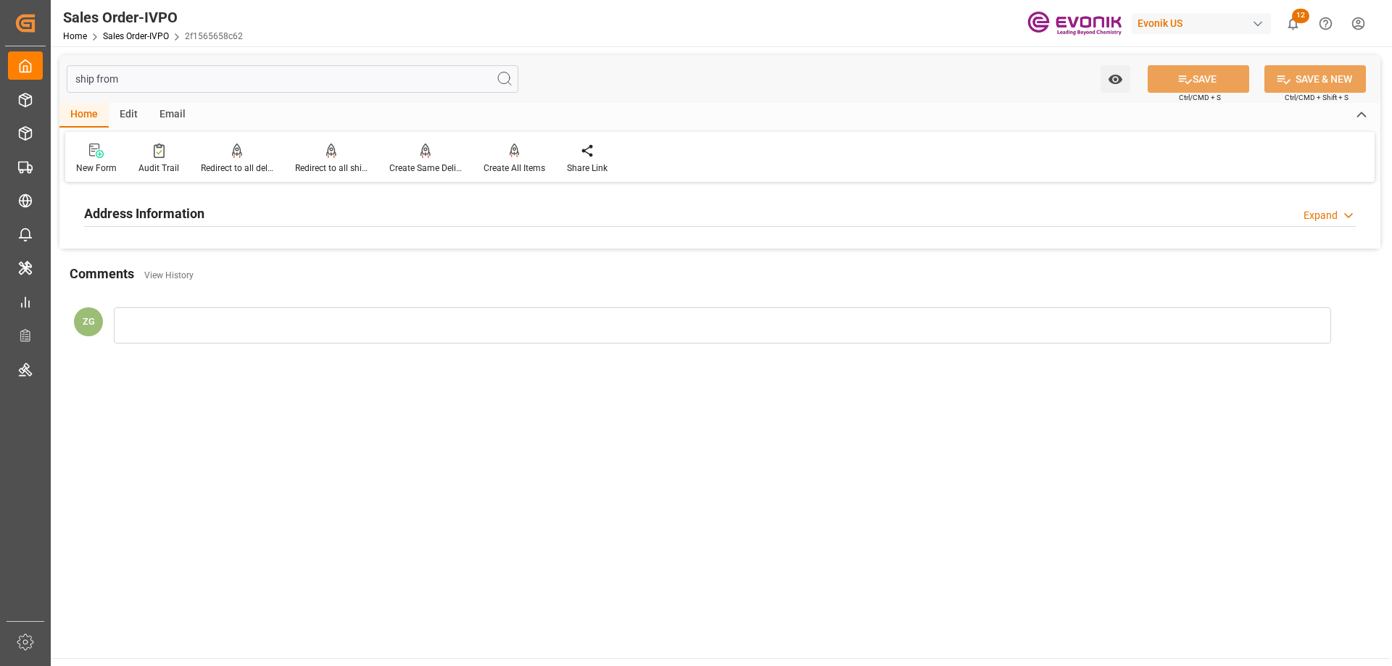
type input "ship from"
click at [268, 218] on div "Address Information Expand" at bounding box center [720, 213] width 1272 height 28
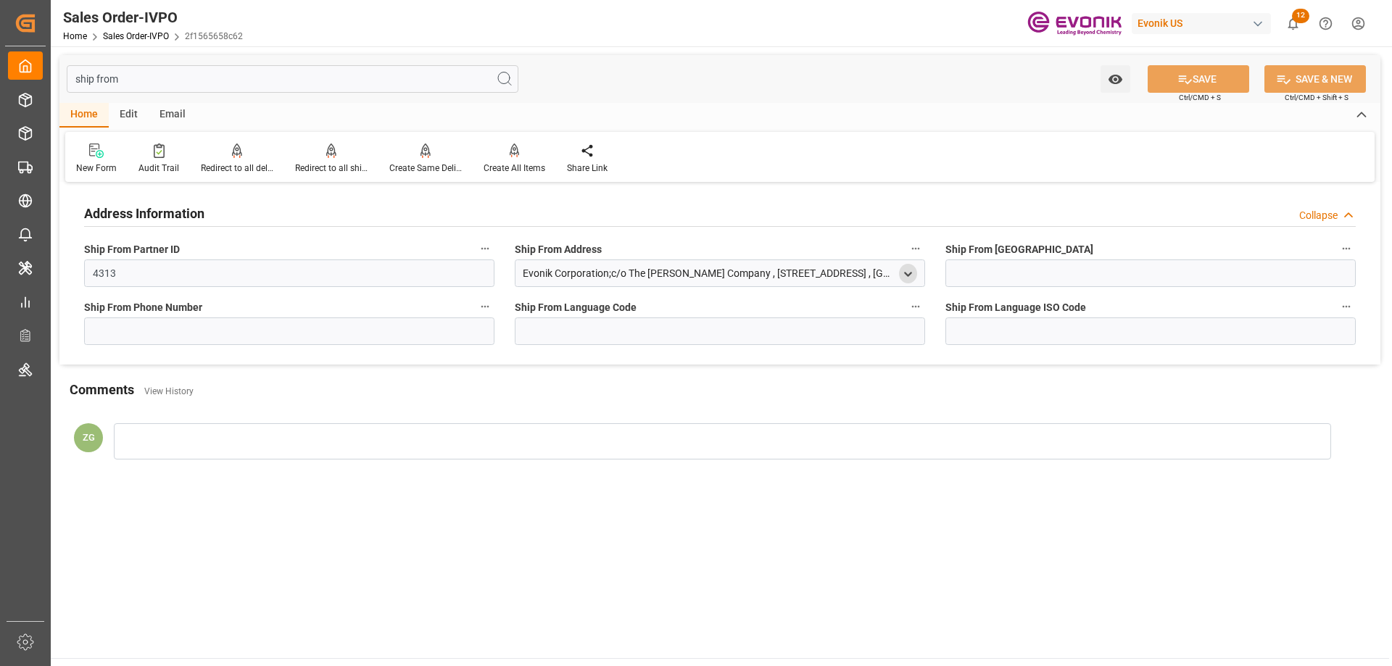
click at [911, 269] on icon "open menu" at bounding box center [908, 274] width 12 height 12
click at [768, 387] on div "60101" at bounding box center [814, 396] width 197 height 24
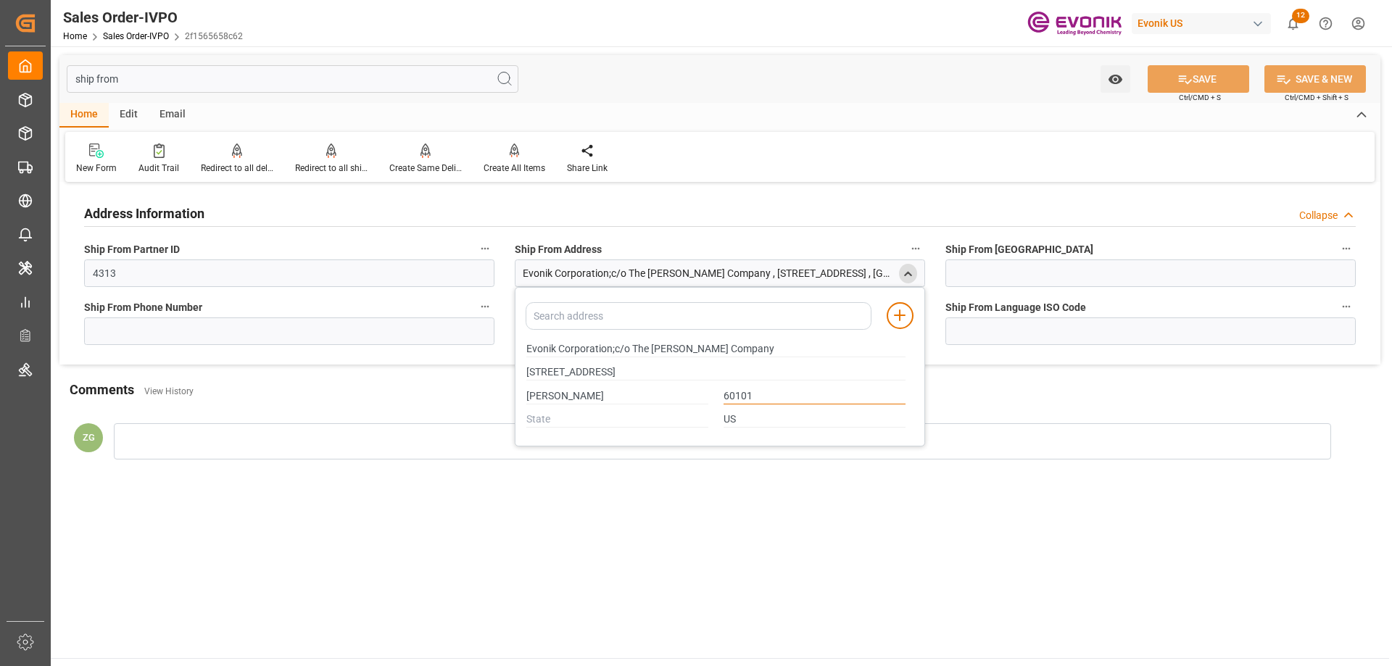
click at [766, 389] on input "60101" at bounding box center [815, 397] width 182 height 16
click at [748, 391] on input "60101" at bounding box center [815, 397] width 182 height 16
click at [911, 275] on polyline "close menu" at bounding box center [908, 273] width 7 height 3
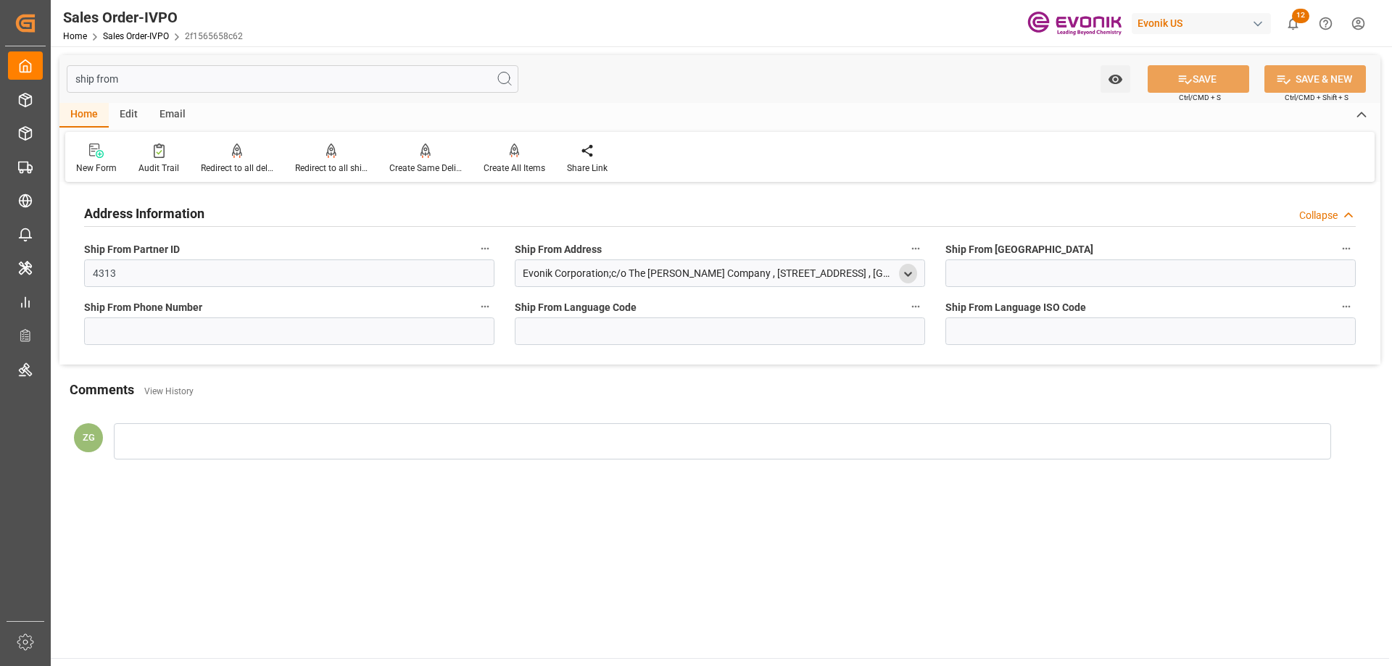
drag, startPoint x: 181, startPoint y: 73, endPoint x: 144, endPoint y: 71, distance: 37.8
click at [173, 73] on input "ship from" at bounding box center [293, 79] width 452 height 28
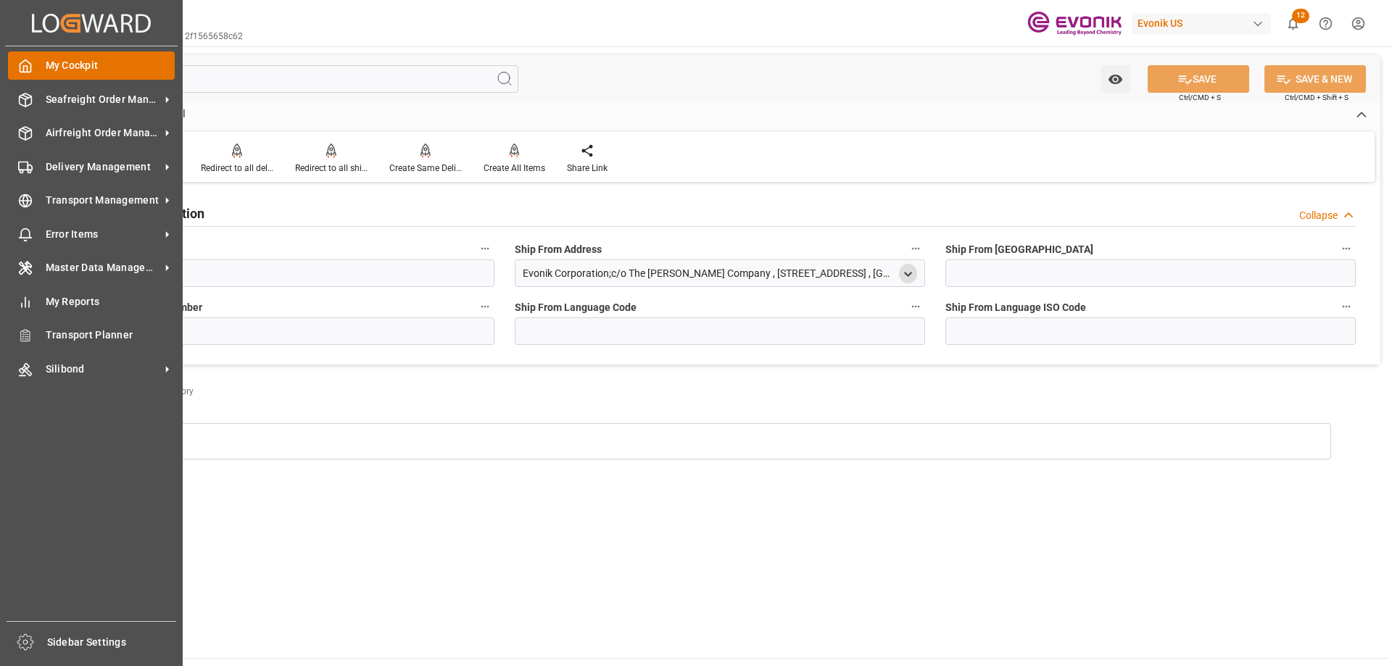
drag, startPoint x: 144, startPoint y: 71, endPoint x: 33, endPoint y: 71, distance: 110.2
click at [33, 71] on div "Created by potrace 1.15, written by Peter Selinger 2001-2017 Created by potrace…" at bounding box center [696, 333] width 1392 height 666
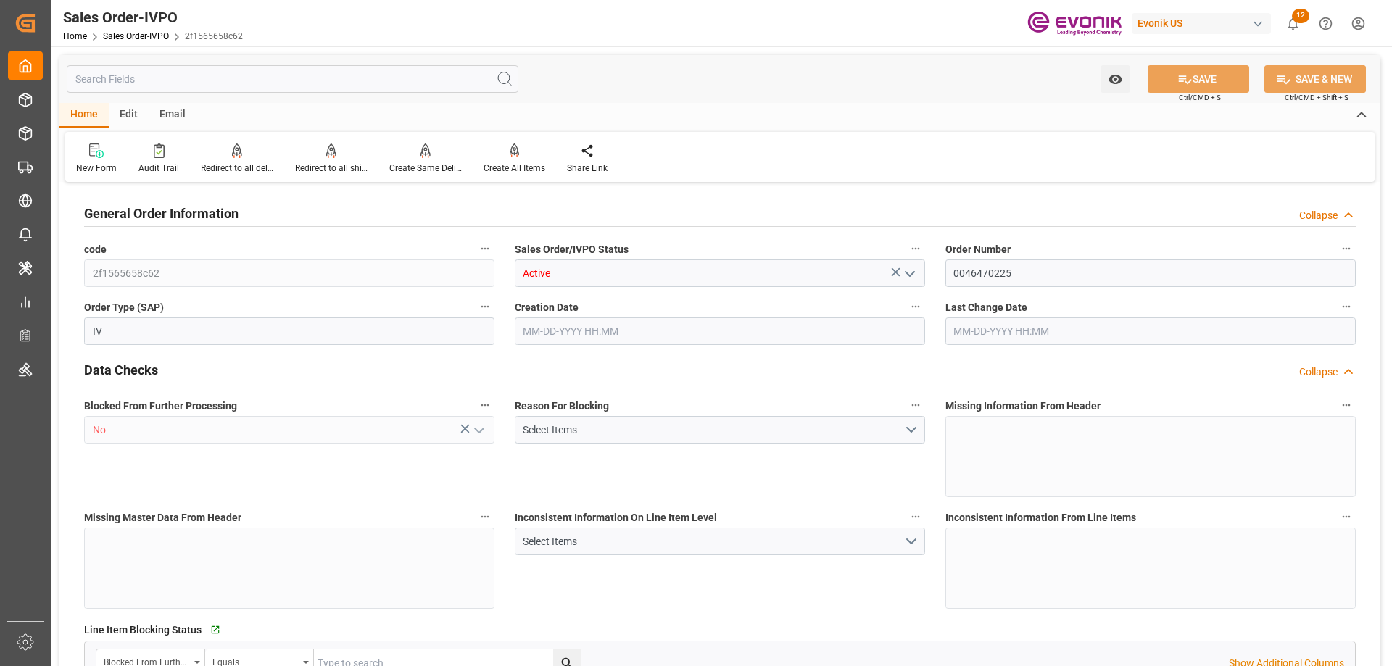
type input "CNSHA"
type input "0"
type input "1"
type input "1642"
type input "08-26-2025 12:50"
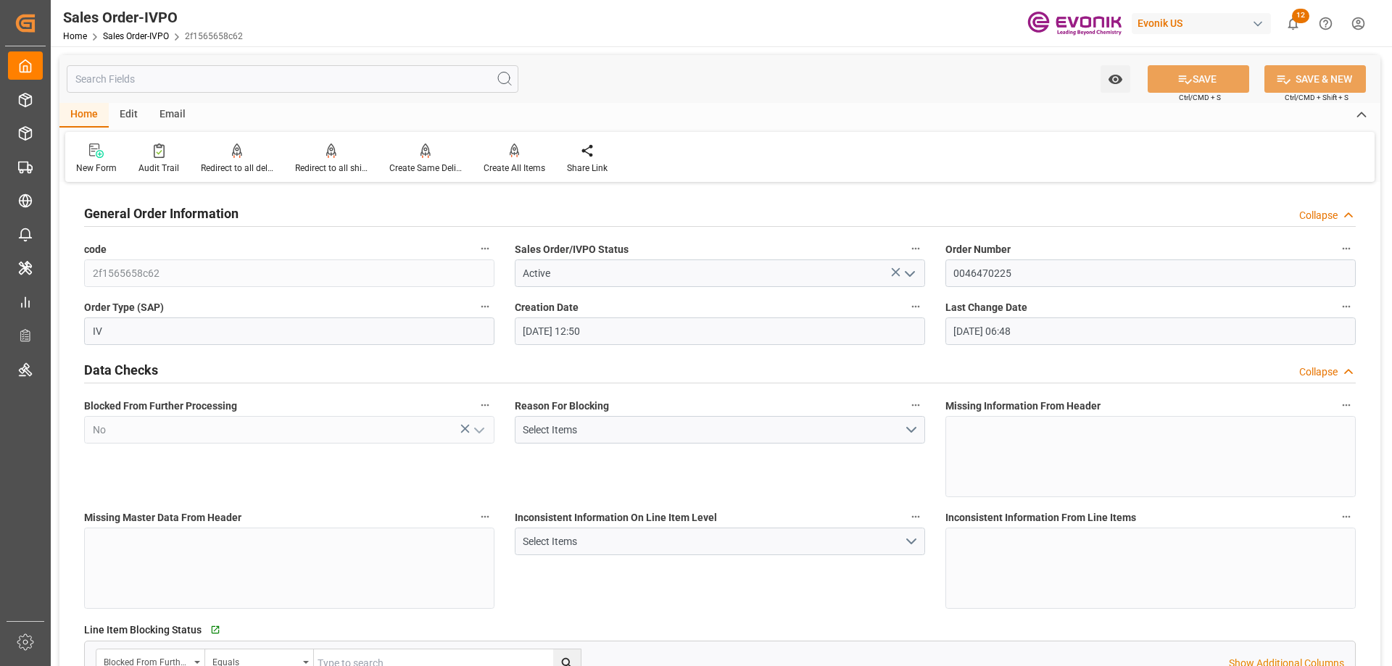
type input "[DATE] 06:48"
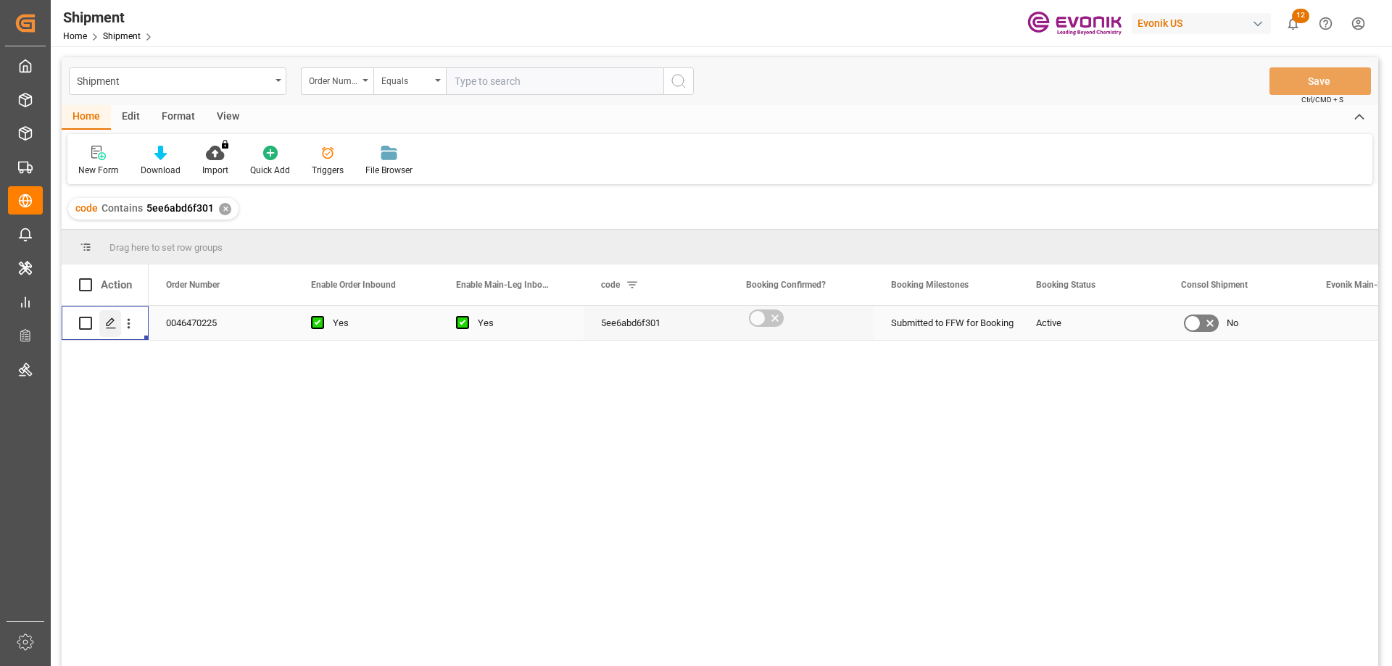
click at [104, 320] on div "Press SPACE to select this row." at bounding box center [110, 323] width 22 height 27
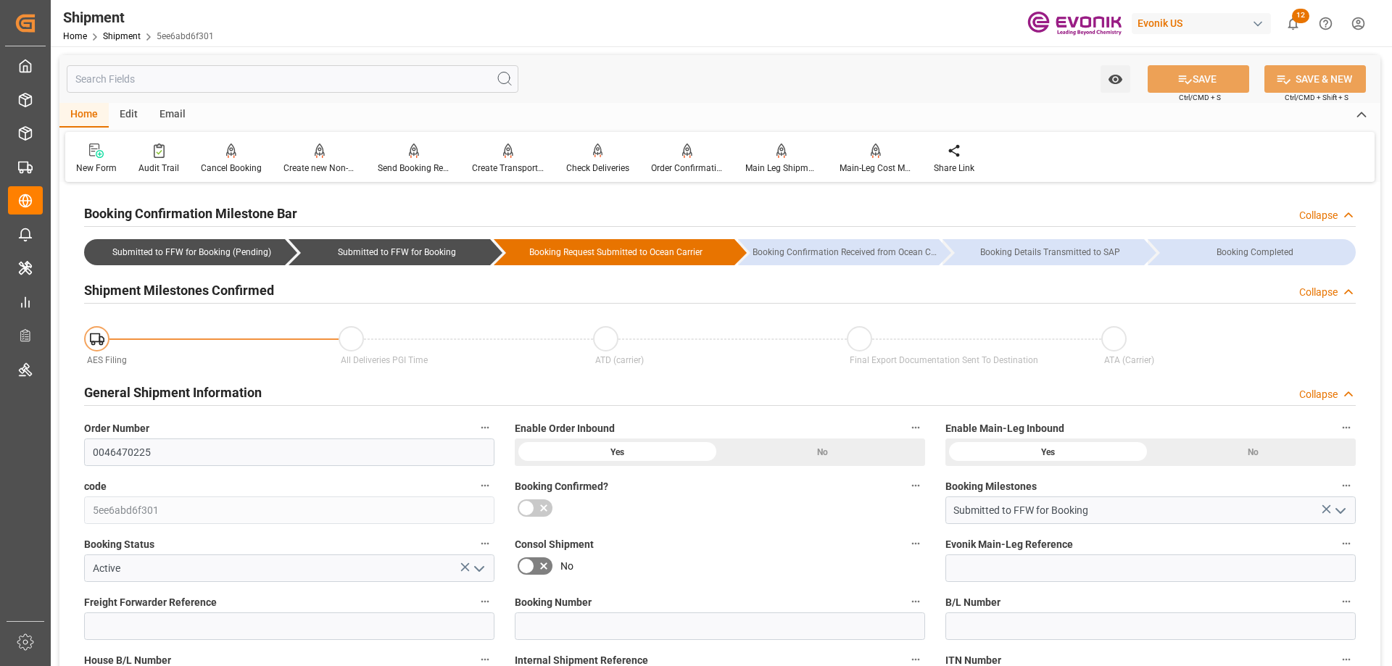
type input "11-02-2025 00:00"
type input "11-26-2025 00:00"
type input "10-06-2025 00:00"
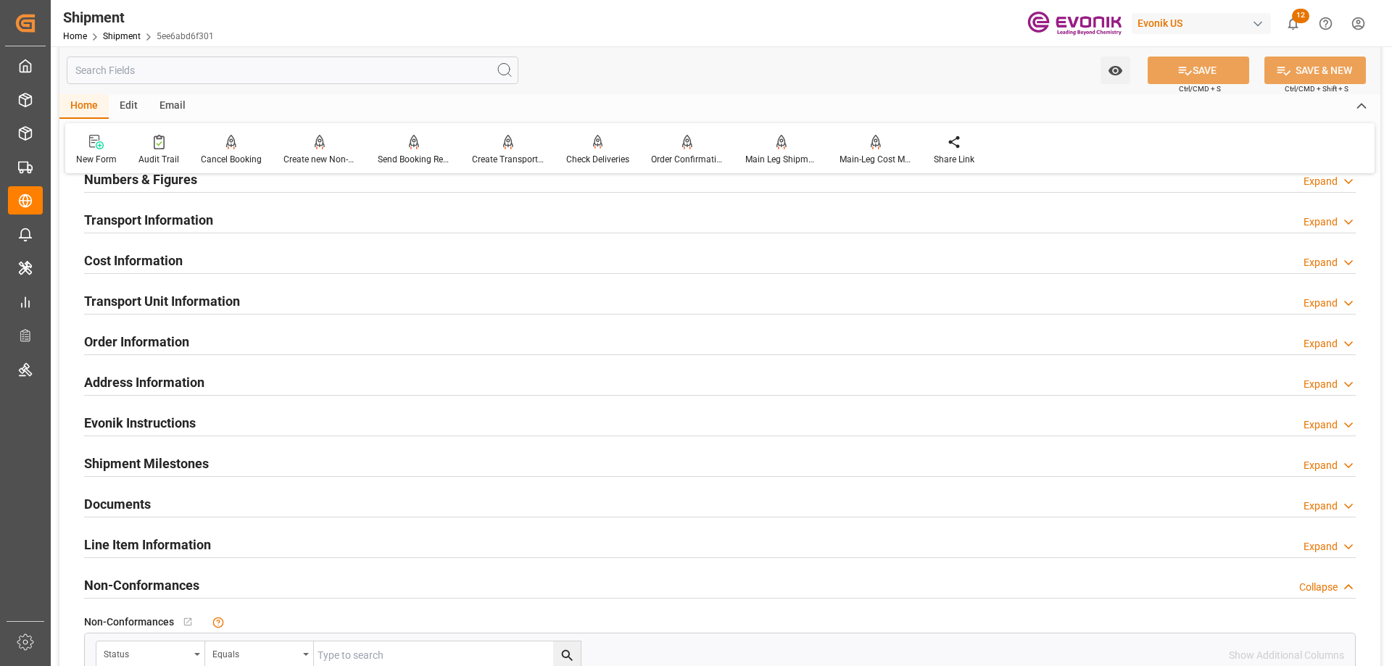
scroll to position [725, 0]
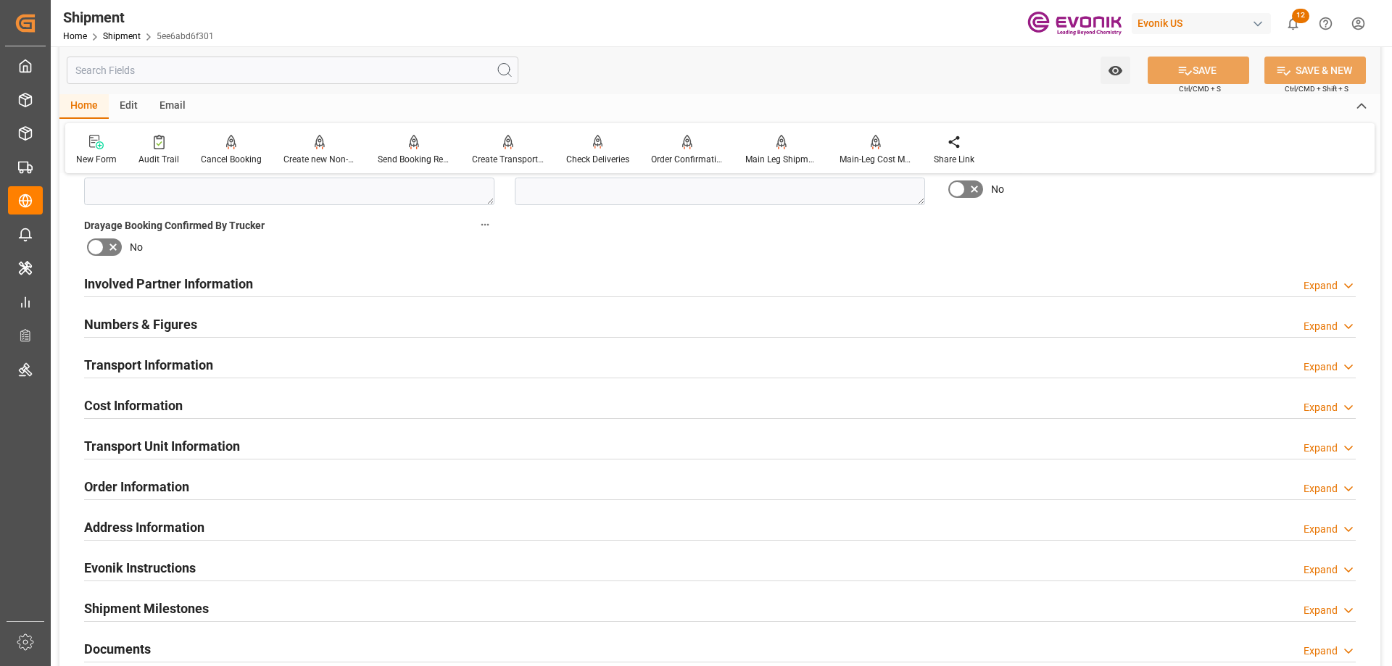
click at [141, 267] on div "Involved Partner Information Expand" at bounding box center [720, 284] width 1292 height 41
click at [144, 277] on h2 "Involved Partner Information" at bounding box center [168, 284] width 169 height 20
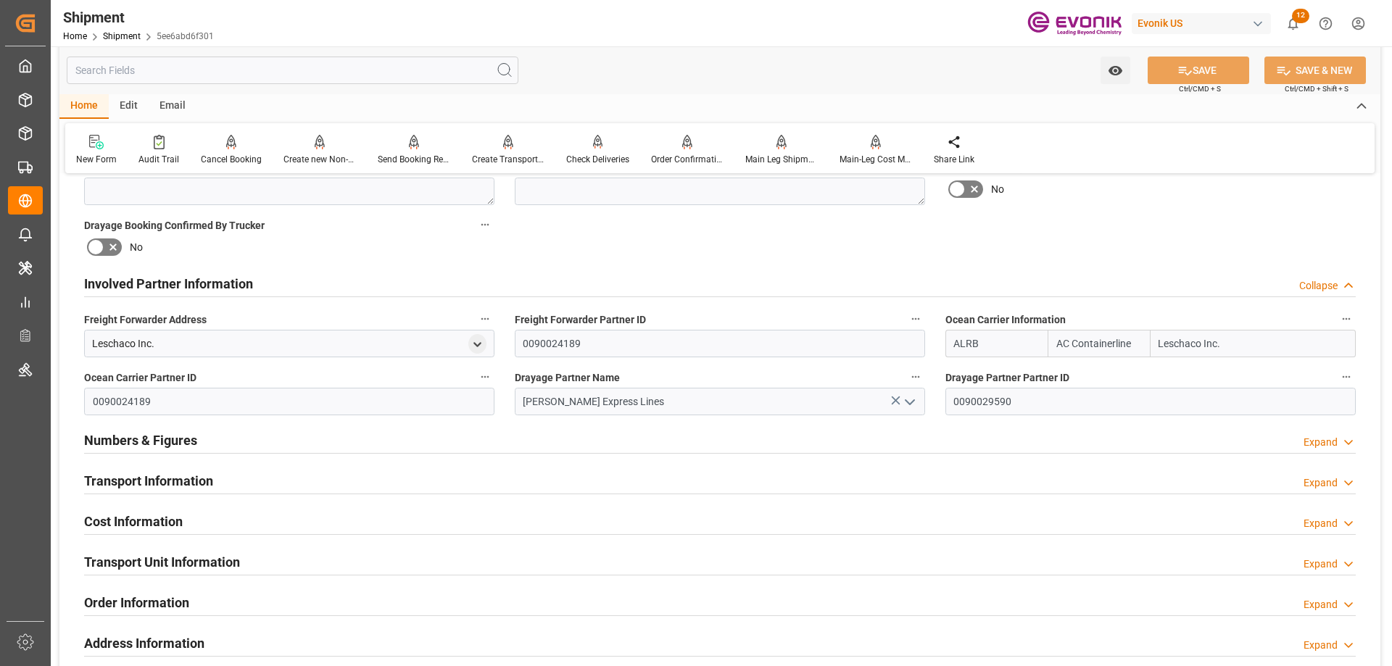
click at [173, 480] on h2 "Transport Information" at bounding box center [148, 481] width 129 height 20
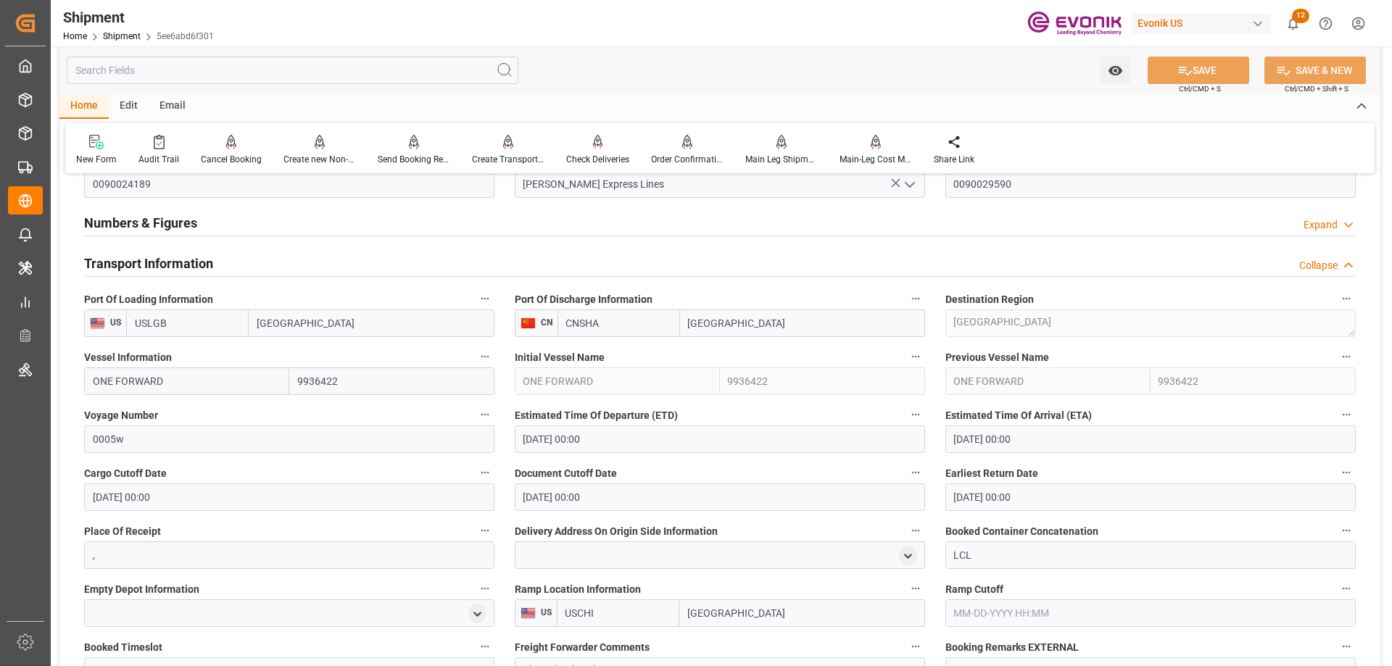
scroll to position [1160, 0]
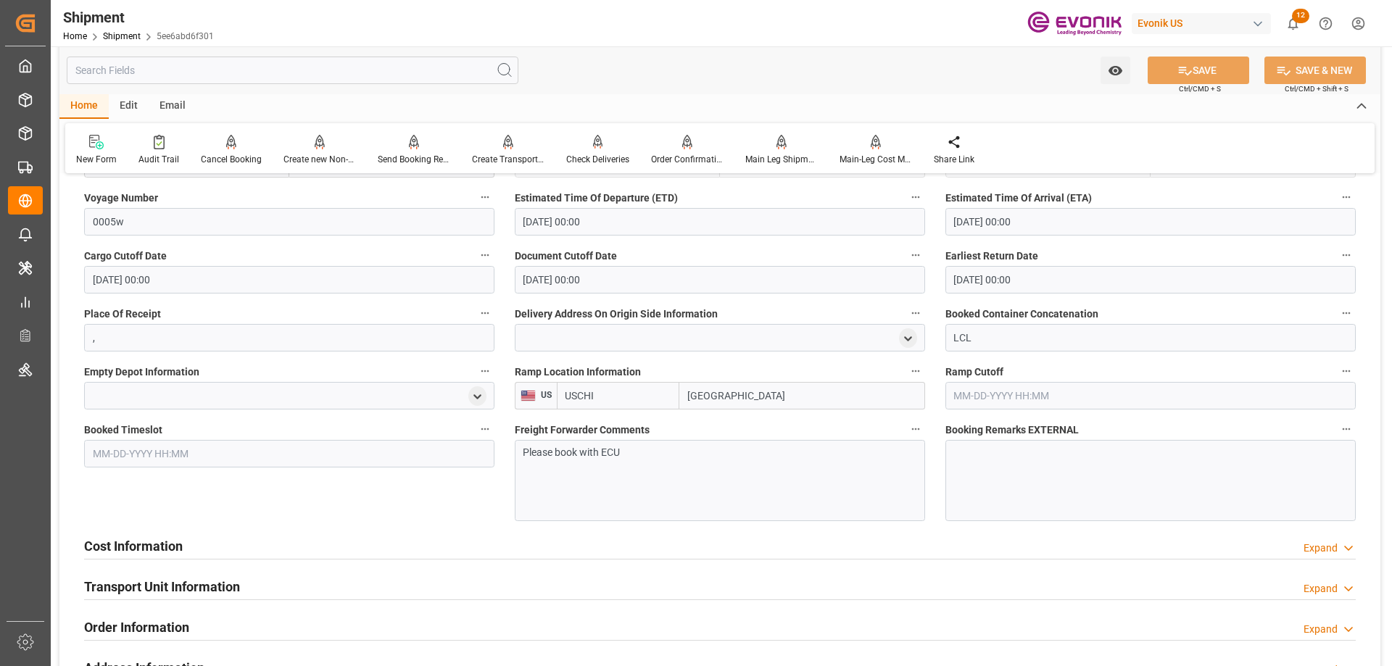
click at [257, 550] on div "Cost Information Expand" at bounding box center [720, 545] width 1272 height 28
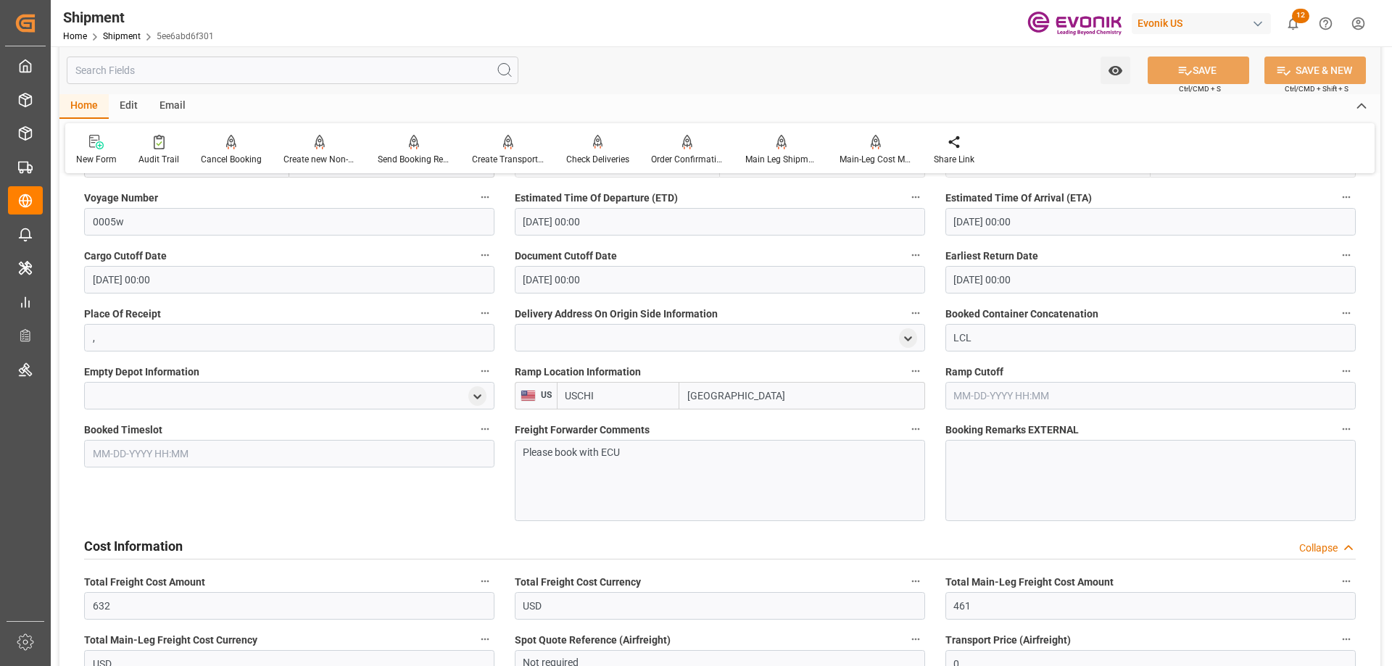
scroll to position [1378, 0]
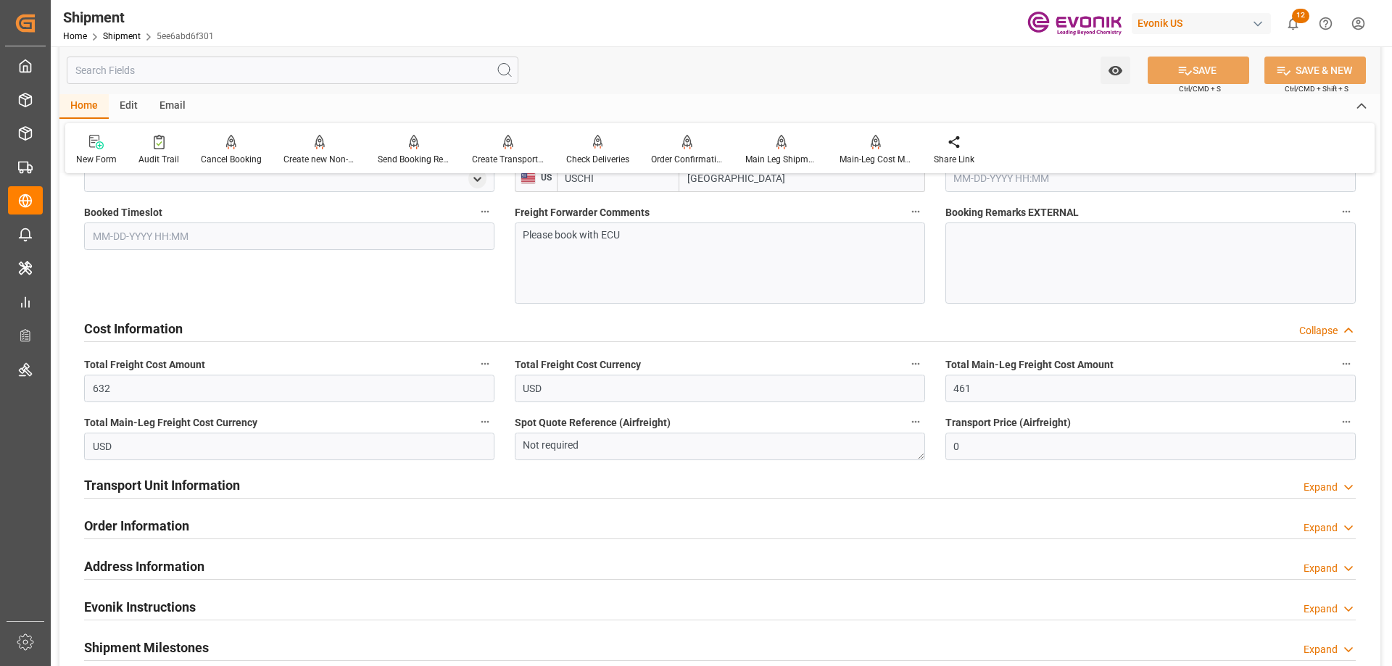
click at [213, 485] on h2 "Transport Unit Information" at bounding box center [162, 486] width 156 height 20
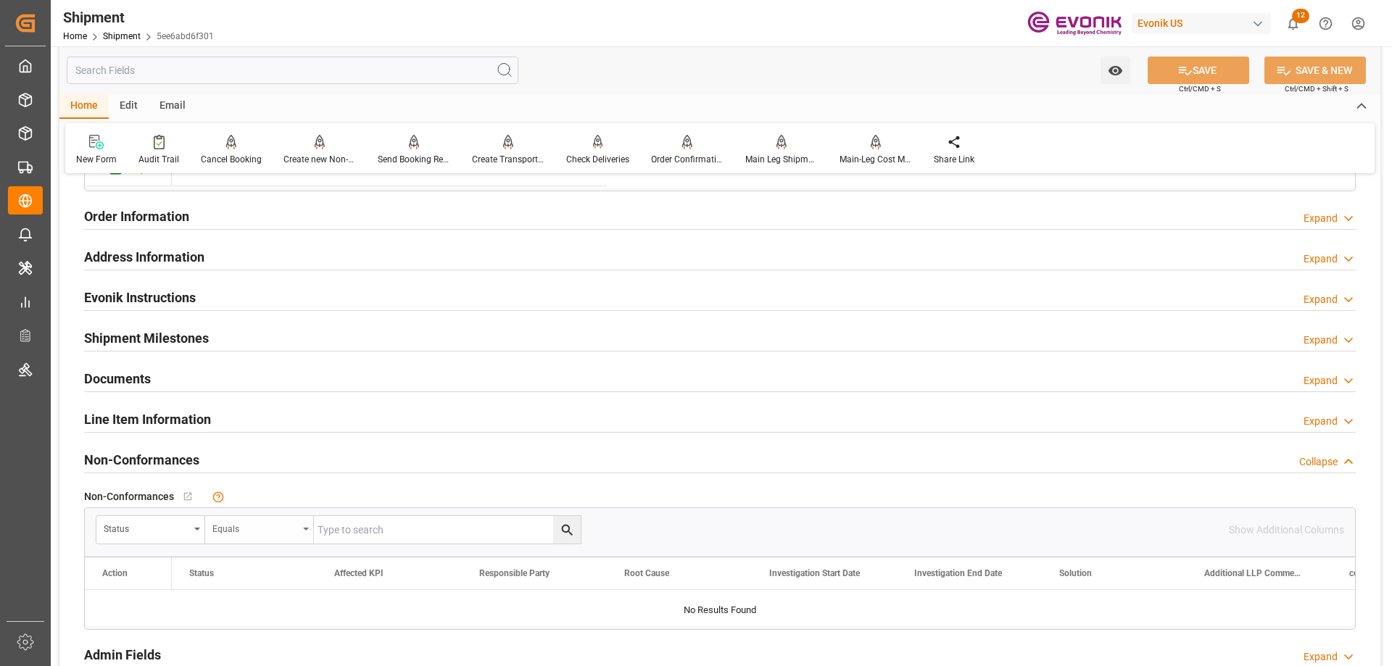
scroll to position [1740, 0]
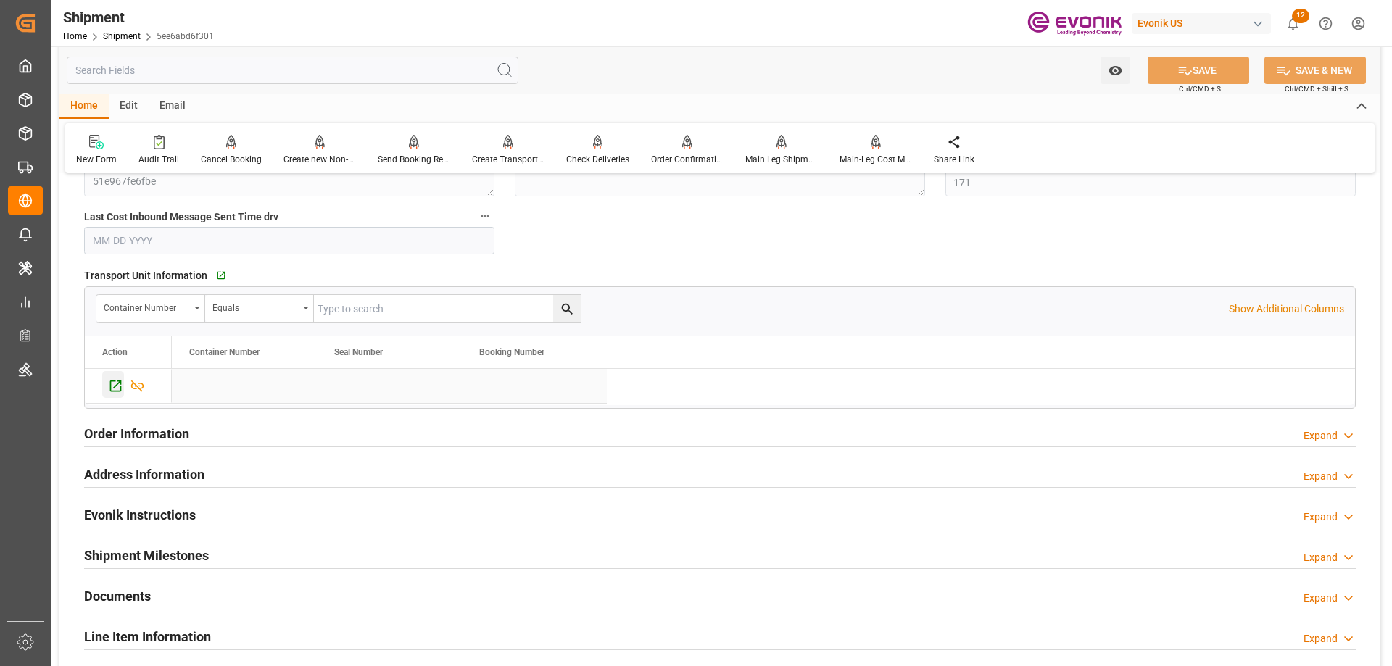
click at [113, 381] on icon "Press SPACE to select this row." at bounding box center [115, 385] width 15 height 15
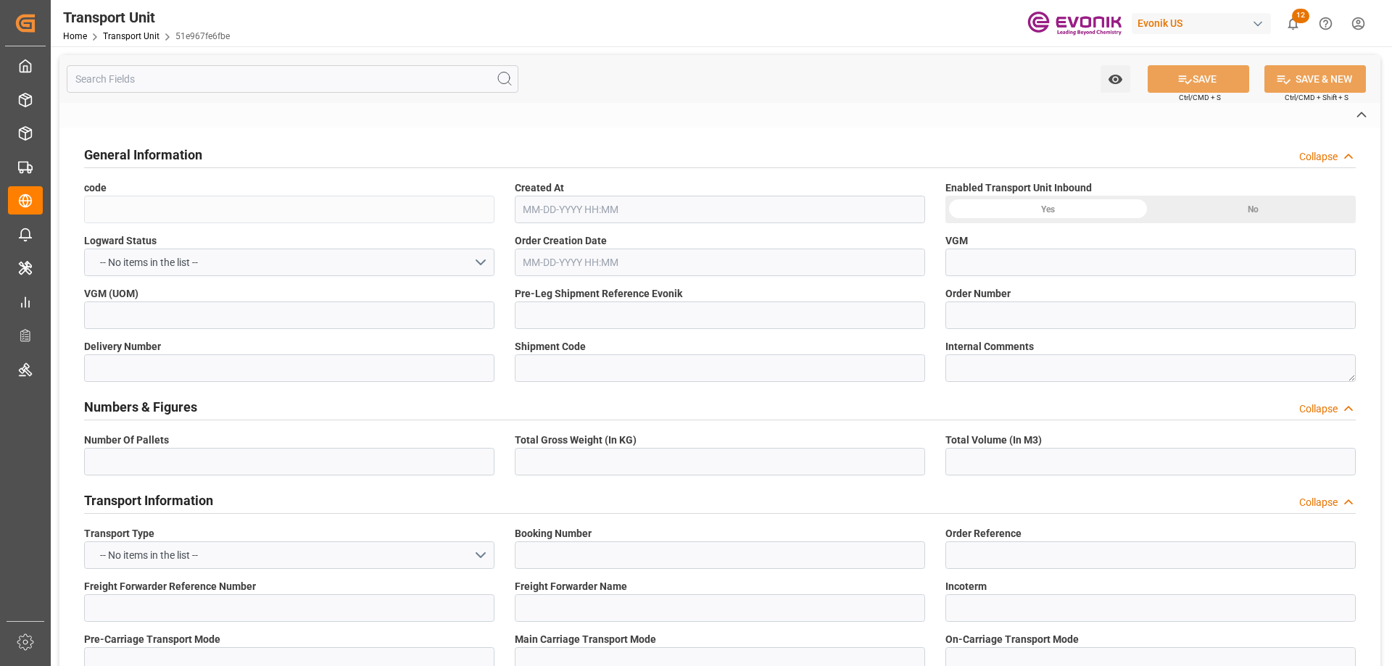
type input "51e967fe6fbe"
type input "0046470225"
type input "5ee6abd6f301"
type input "ALRB"
type textarea "60101"
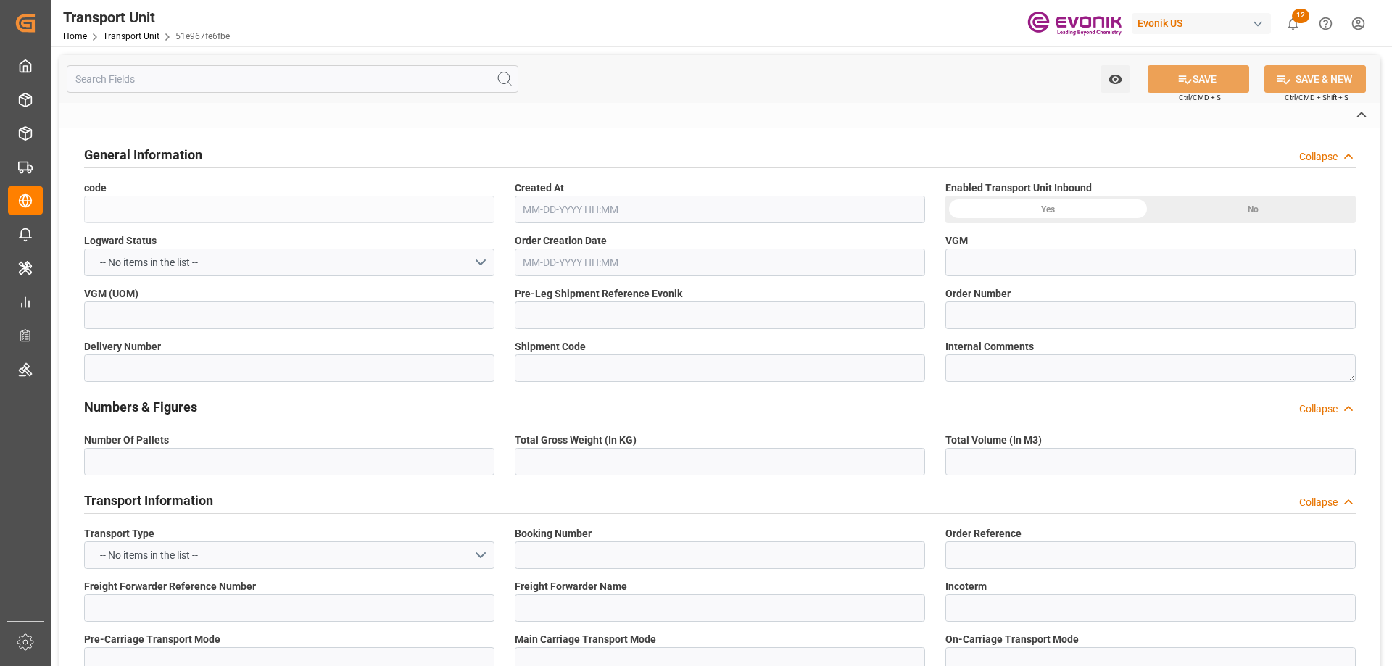
type input "United States"
type textarea "201507"
type input "China"
type input "Long Beach"
type input "Shanghai"
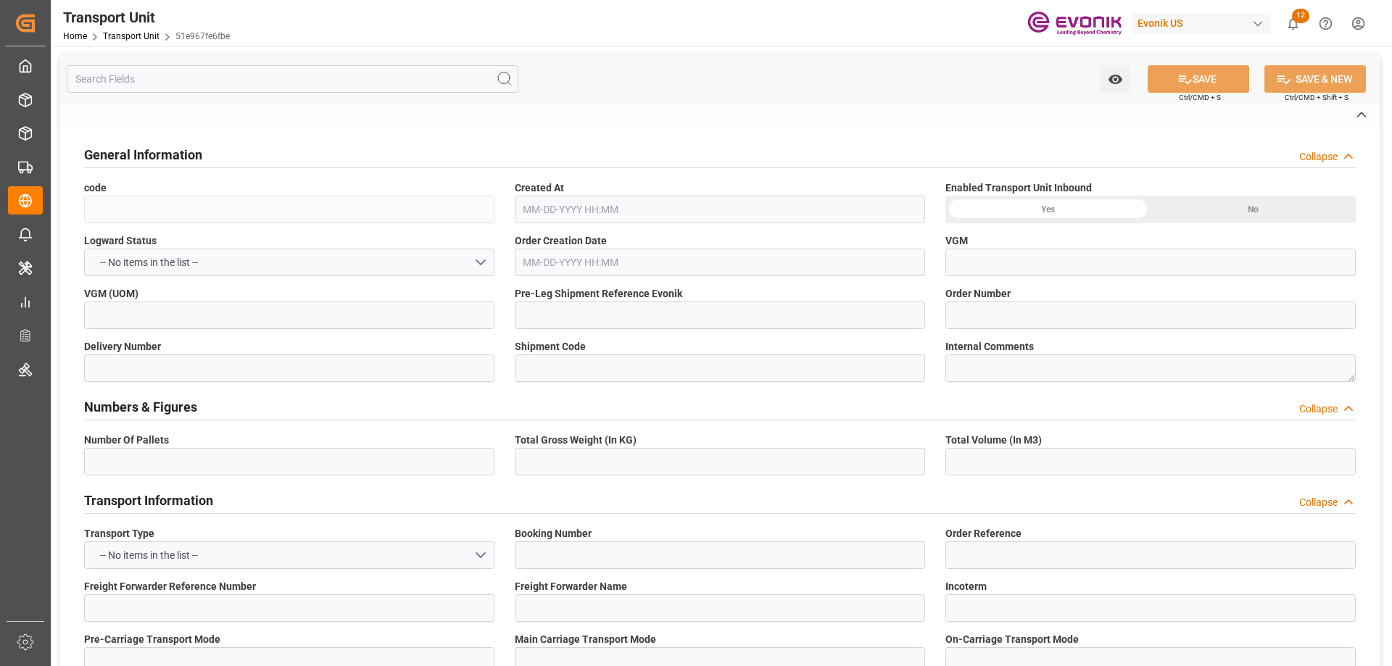
type textarea "No Deliveries found"
type input "kg"
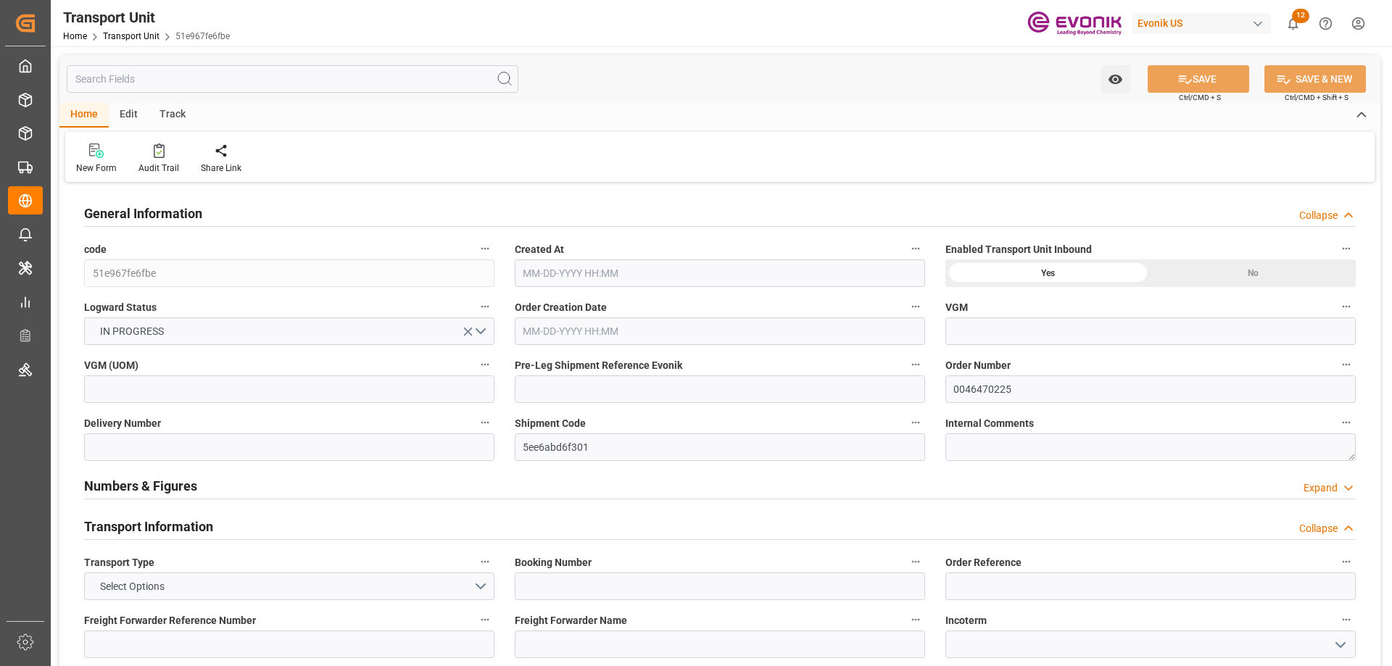
type input "AC Containerline"
type input "Leschaco Inc."
type input "USLGB"
type input "CNSHA"
type input "171"
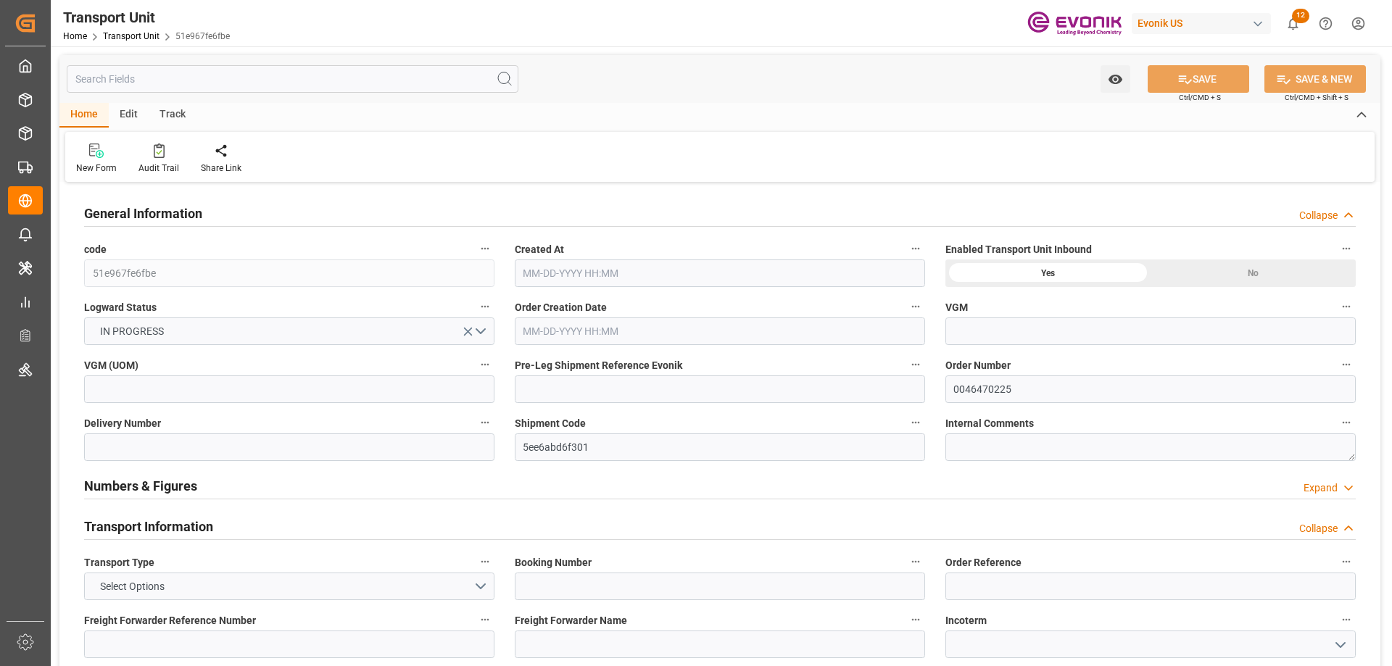
type input "1642"
click at [136, 76] on input "text" at bounding box center [293, 79] width 452 height 28
type input "08-27-2025 06:48"
type input "11-18-2025"
type input "11-02-2025 00:00"
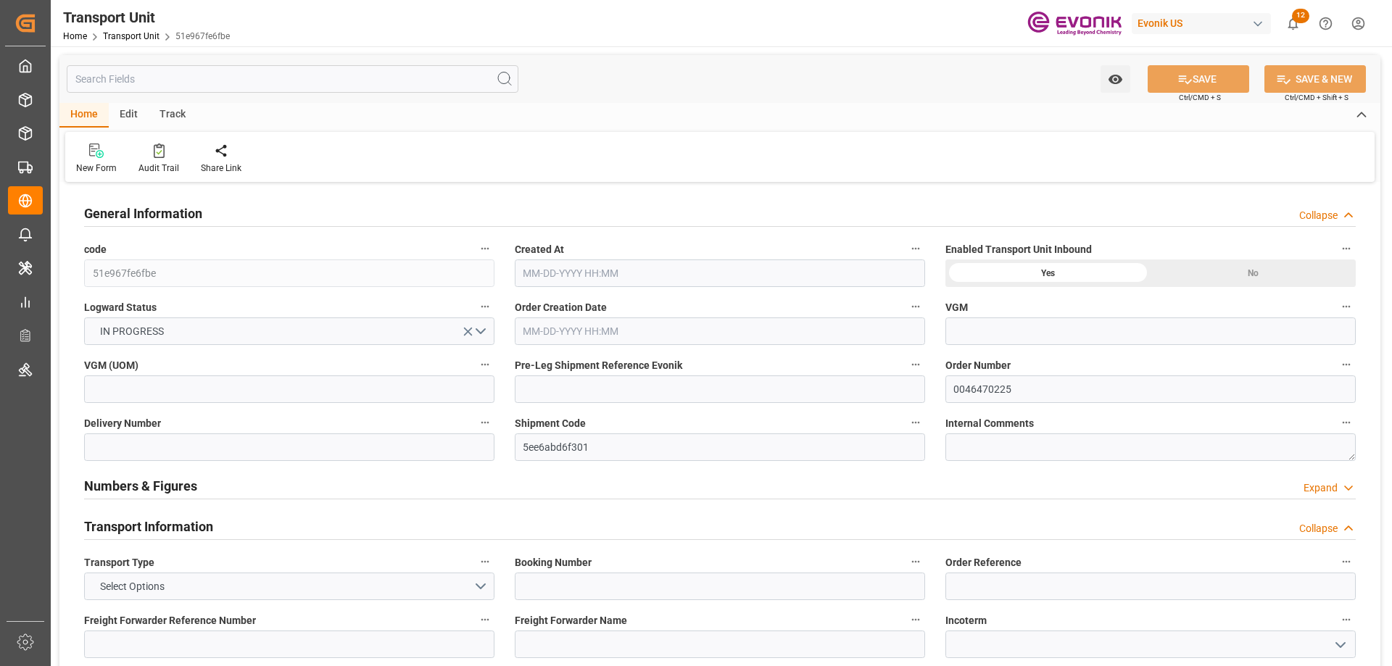
type input "11-02-2025 00:00"
type input "11-26-2025 00:00"
type input "10-06-2025 00:00"
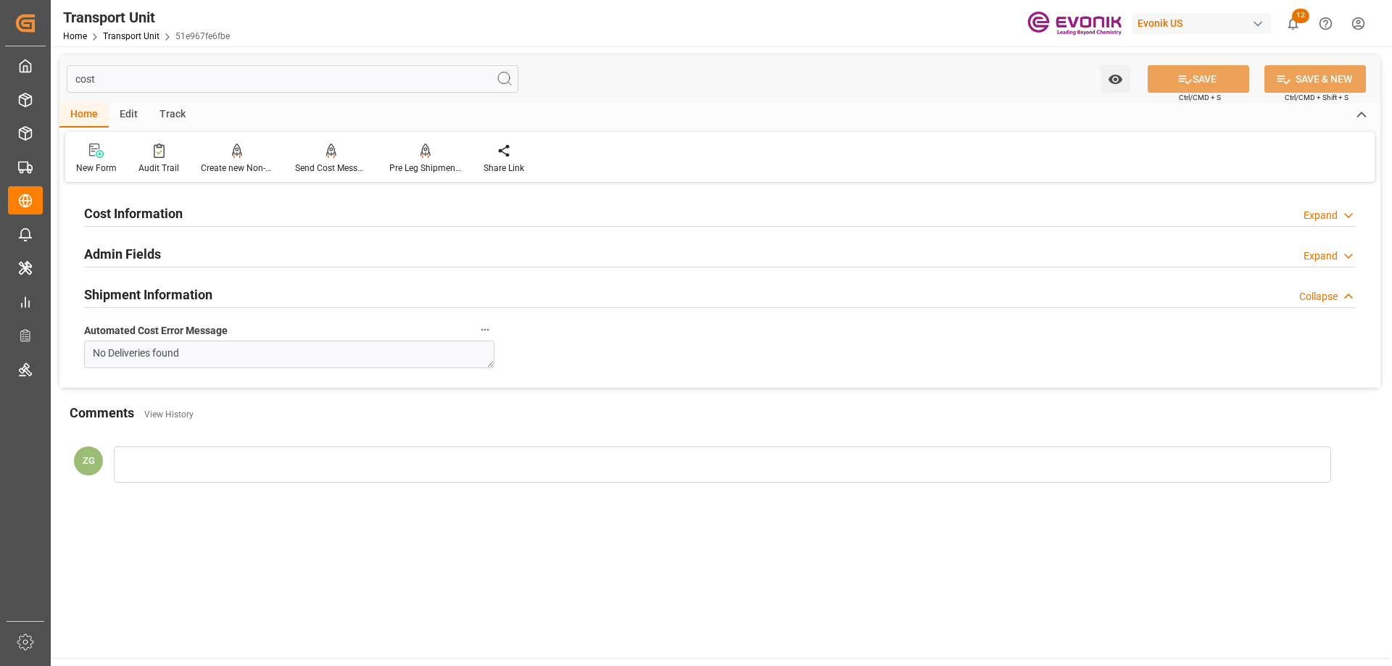
type input "cost"
click at [170, 234] on div "Cost Information Expand Pre-Leg Freight Cost Amount 171 Pre-Leg Freight Cost Cu…" at bounding box center [719, 287] width 1321 height 202
click at [167, 215] on h2 "Cost Information" at bounding box center [133, 214] width 99 height 20
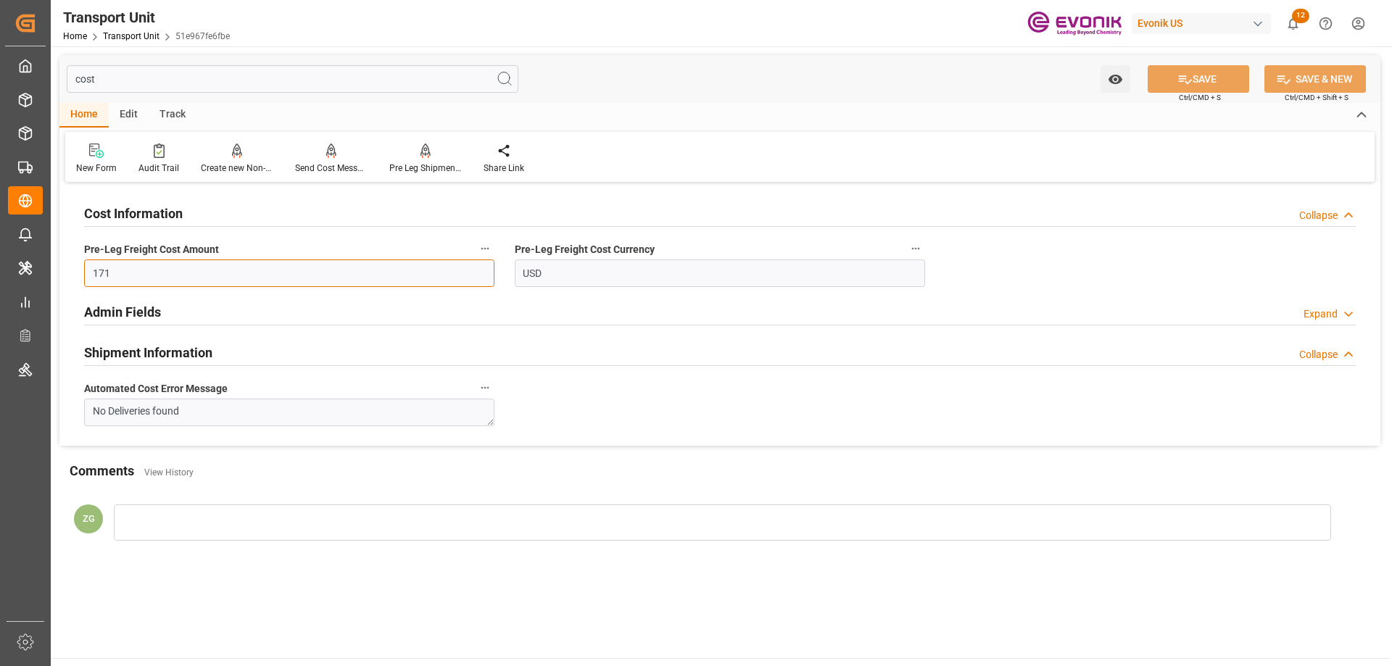
drag, startPoint x: 259, startPoint y: 260, endPoint x: 76, endPoint y: 281, distance: 184.0
click at [76, 281] on div "Pre-Leg Freight Cost Amount 171" at bounding box center [289, 263] width 431 height 58
type input "166.68"
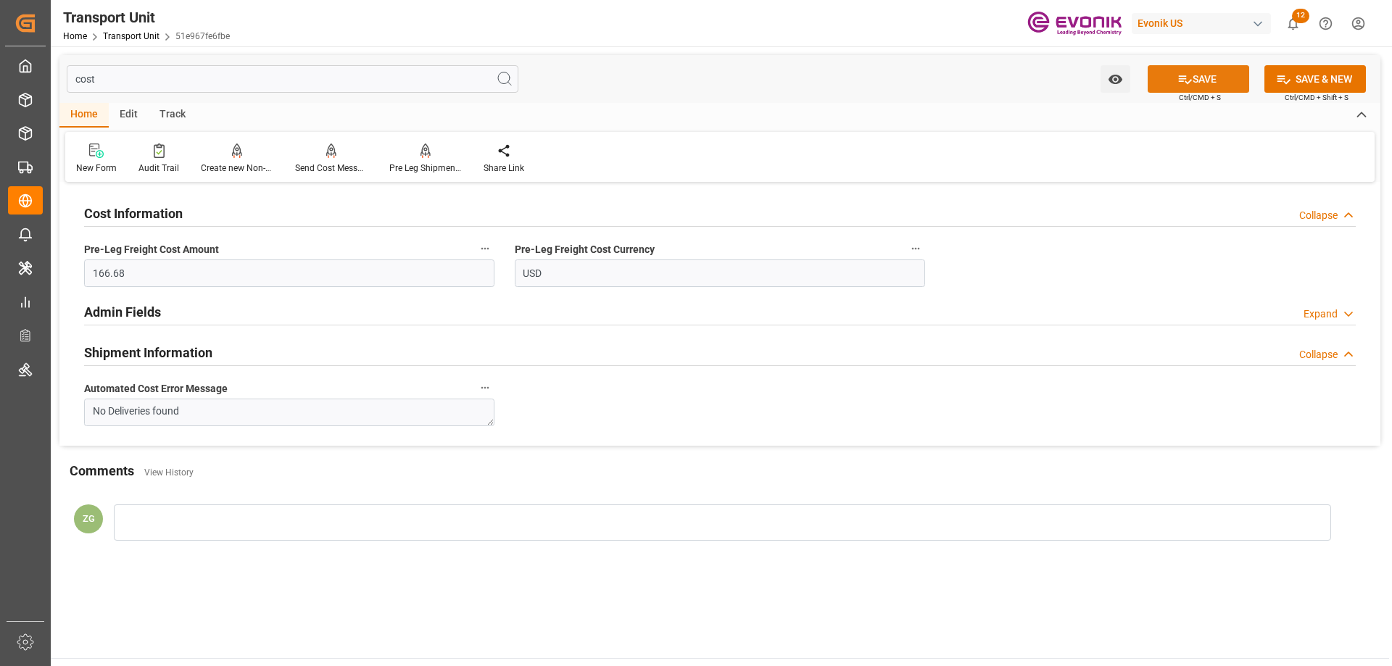
click at [1172, 79] on button "SAVE" at bounding box center [1199, 79] width 102 height 28
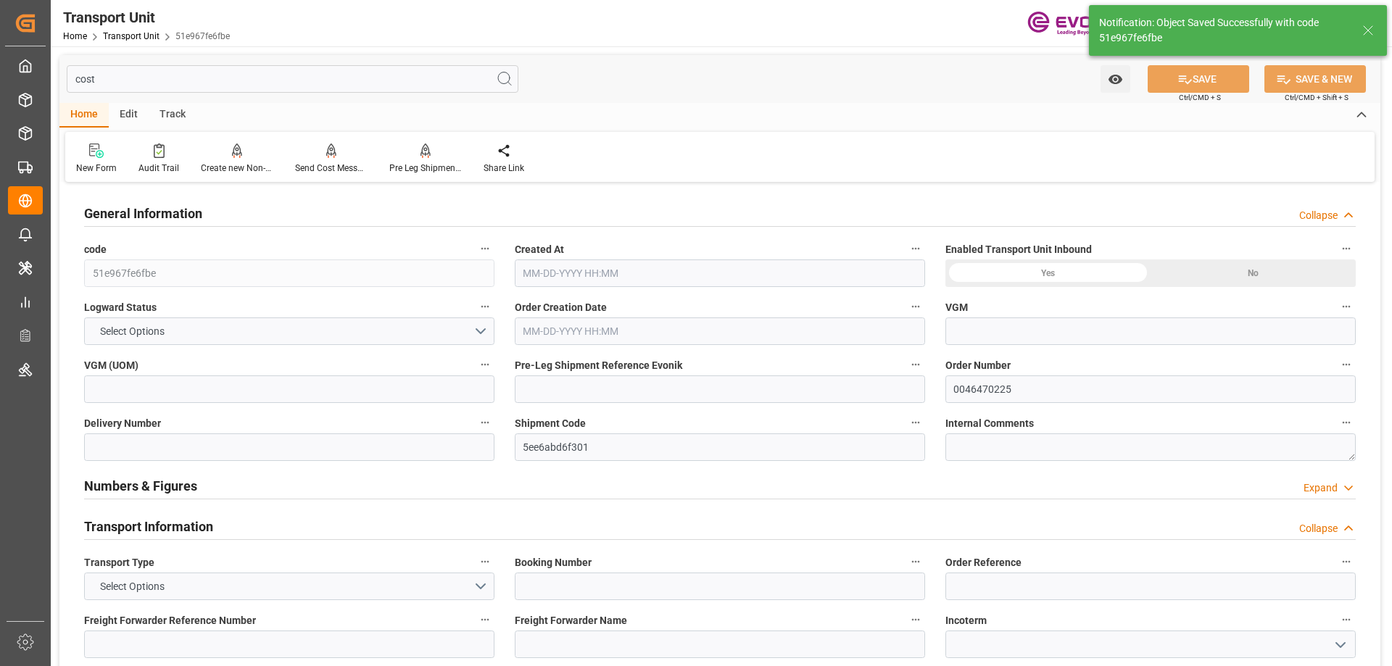
type input "AC Containerline"
type input "Leschaco Inc."
type input "USLGB"
type input "CNSHA"
type input "1642"
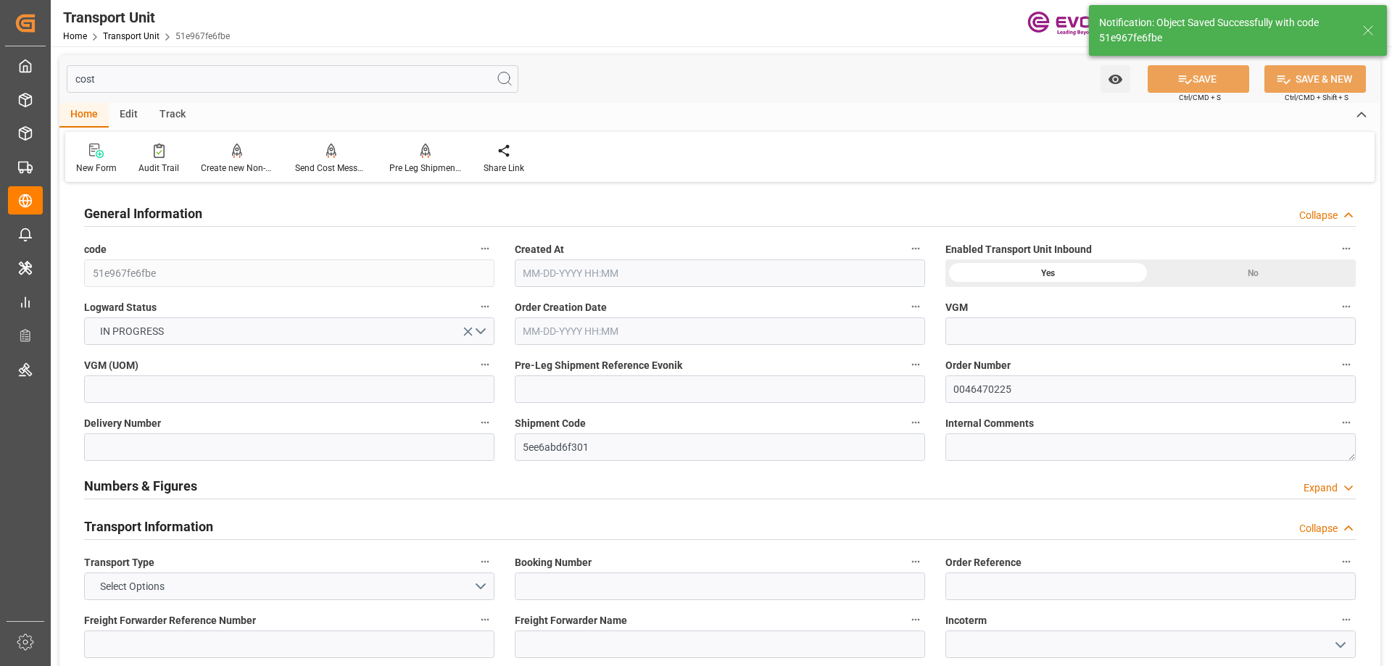
type input "08-27-2025 06:48"
type input "11-18-2025"
type input "11-02-2025 00:00"
type input "11-26-2025 00:00"
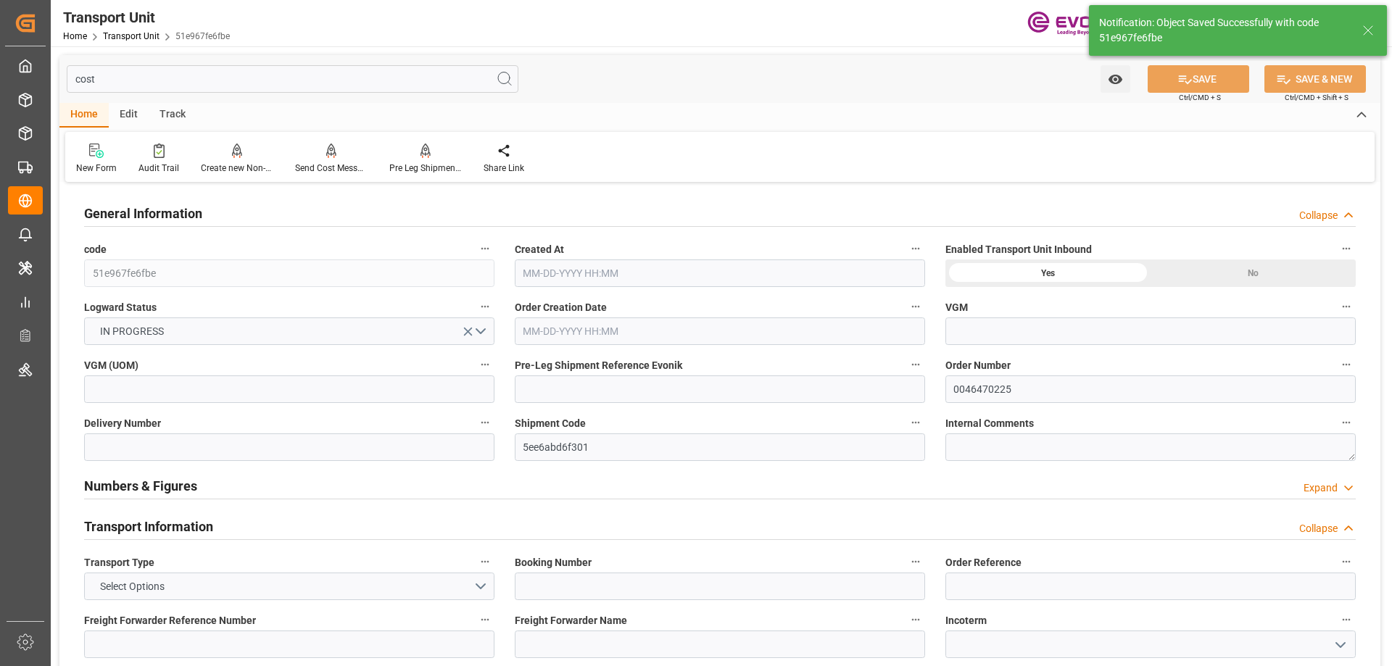
type input "11-26-2025 00:00"
type input "10-06-2025 00:00"
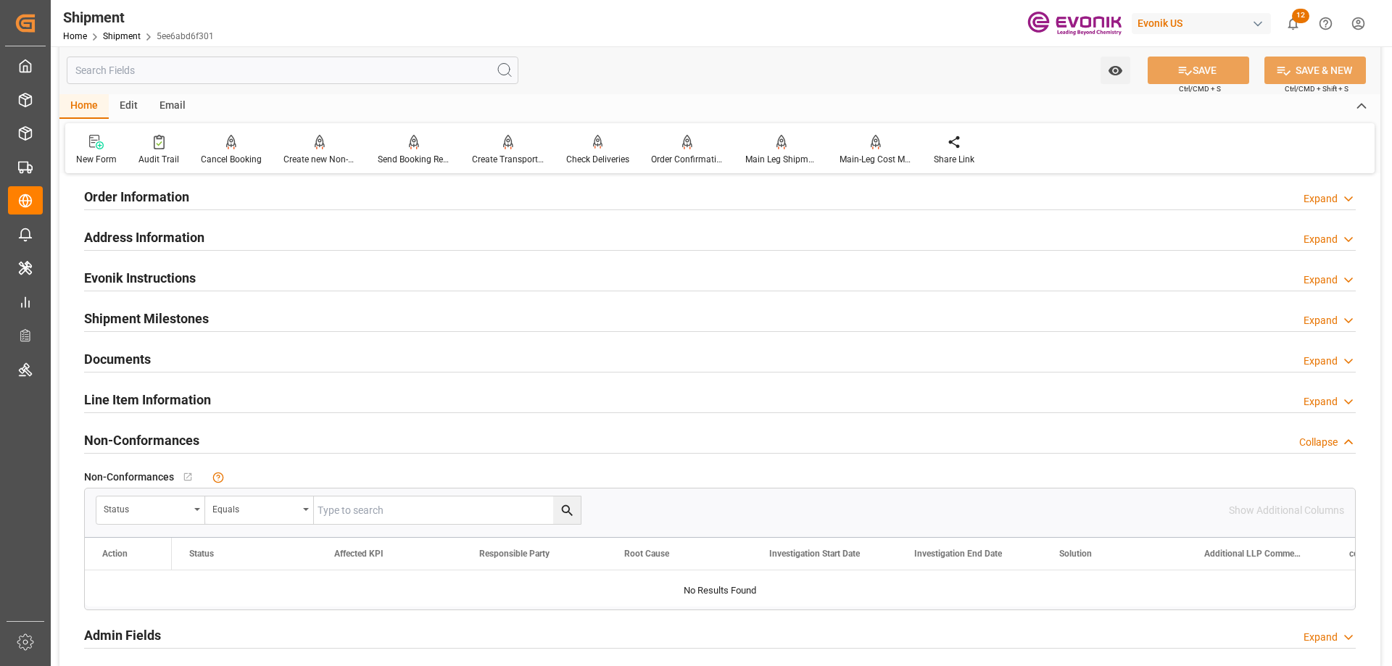
scroll to position [798, 0]
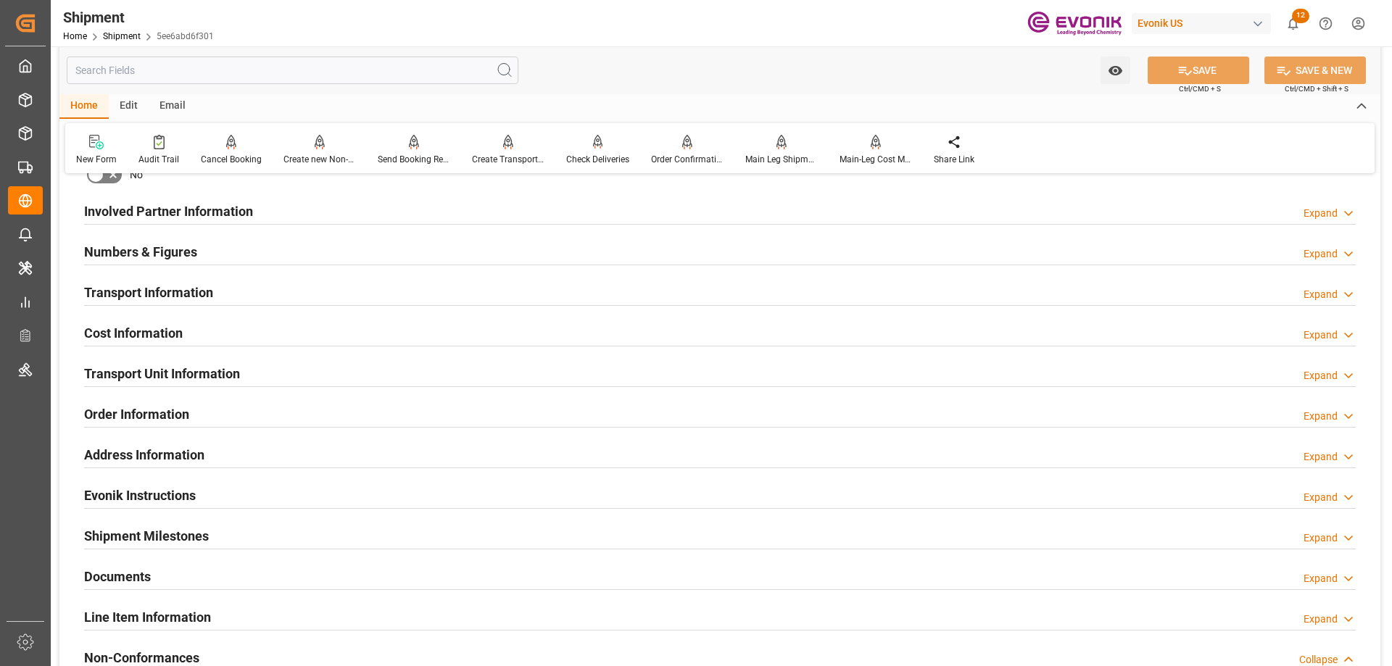
click at [132, 321] on div "Cost Information" at bounding box center [133, 332] width 99 height 28
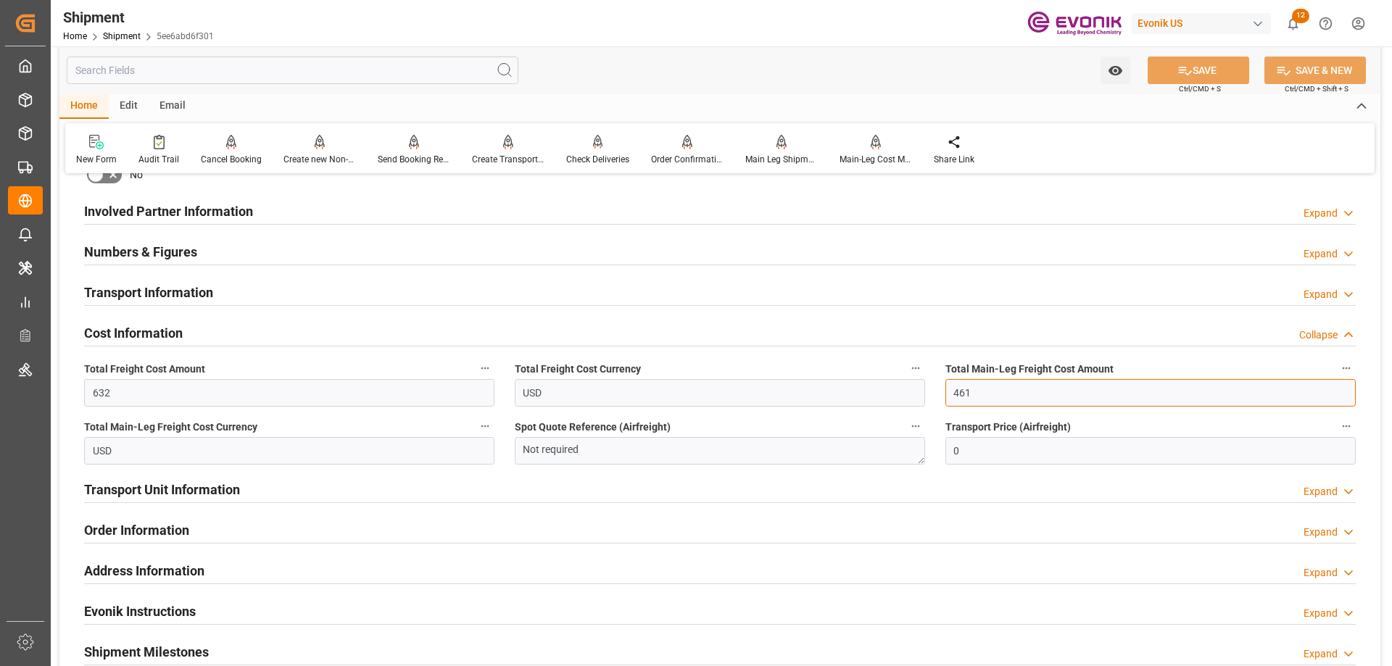
drag, startPoint x: 1008, startPoint y: 391, endPoint x: 902, endPoint y: 396, distance: 106.0
click at [902, 396] on div "Booking Confirmation Milestone Bar Collapse Submitted to FFW for Booking (Pendi…" at bounding box center [719, 196] width 1321 height 1615
type input "430.26"
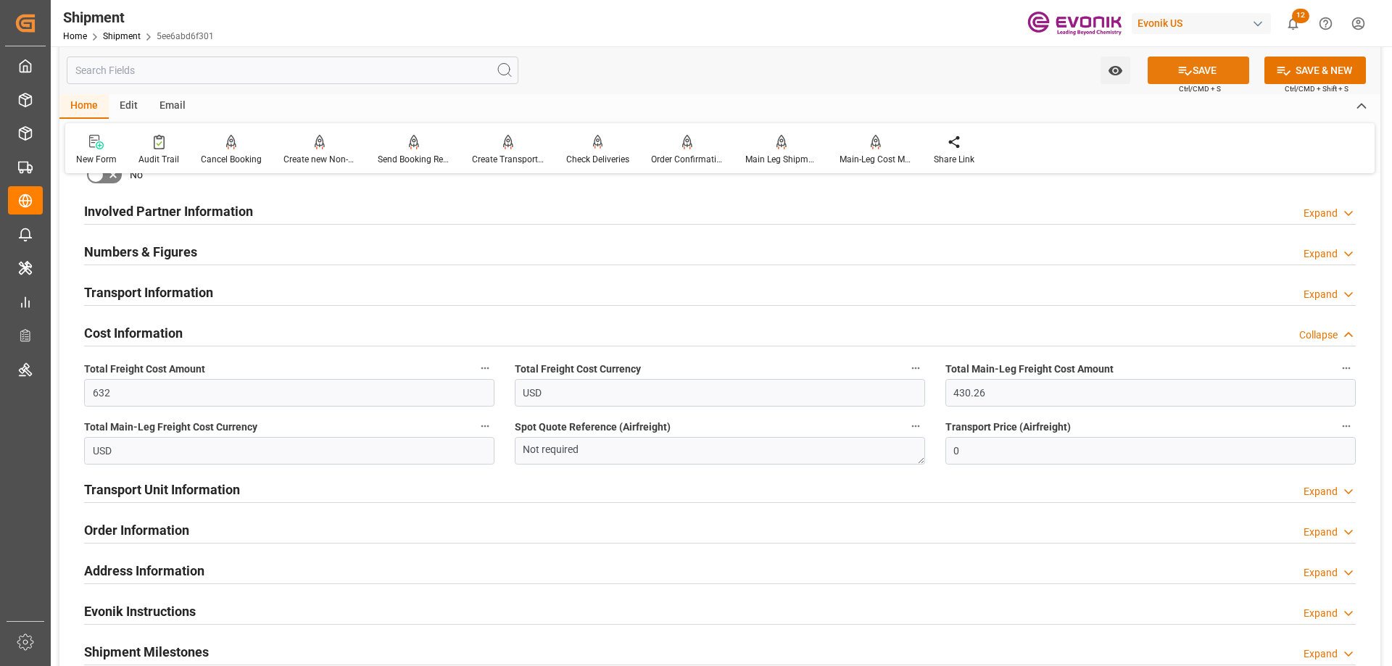
click at [1179, 70] on icon at bounding box center [1185, 71] width 13 height 9
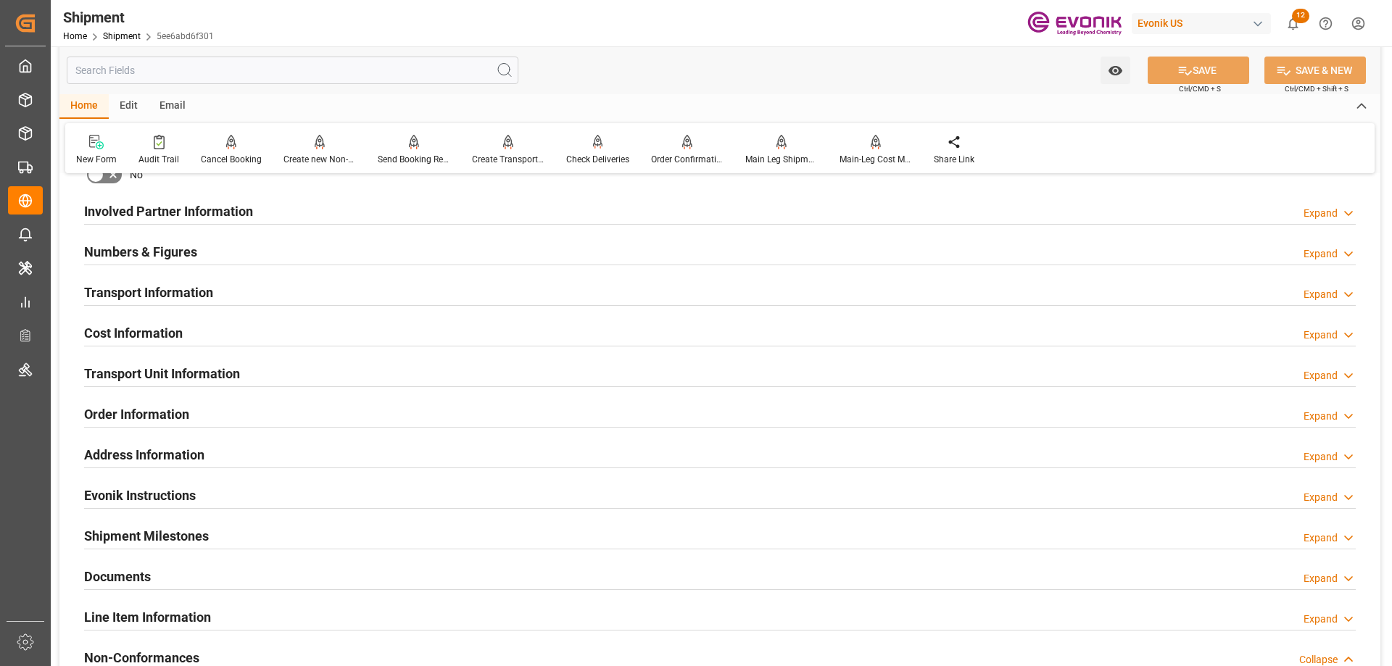
click at [165, 324] on h2 "Cost Information" at bounding box center [133, 333] width 99 height 20
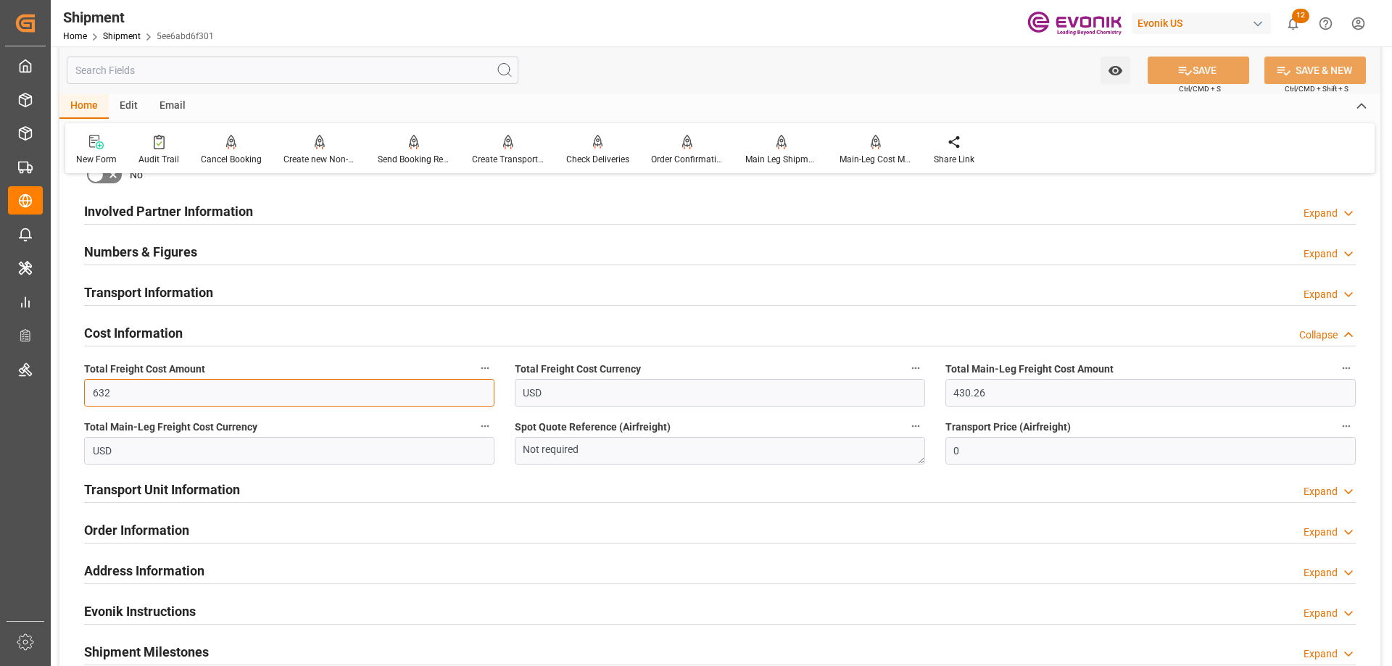
drag, startPoint x: 130, startPoint y: 399, endPoint x: 65, endPoint y: 397, distance: 64.6
click at [65, 397] on div "Booking Confirmation Milestone Bar Collapse Submitted to FFW for Booking (Pendi…" at bounding box center [719, 196] width 1321 height 1615
paste input "596.94"
type input "596.94"
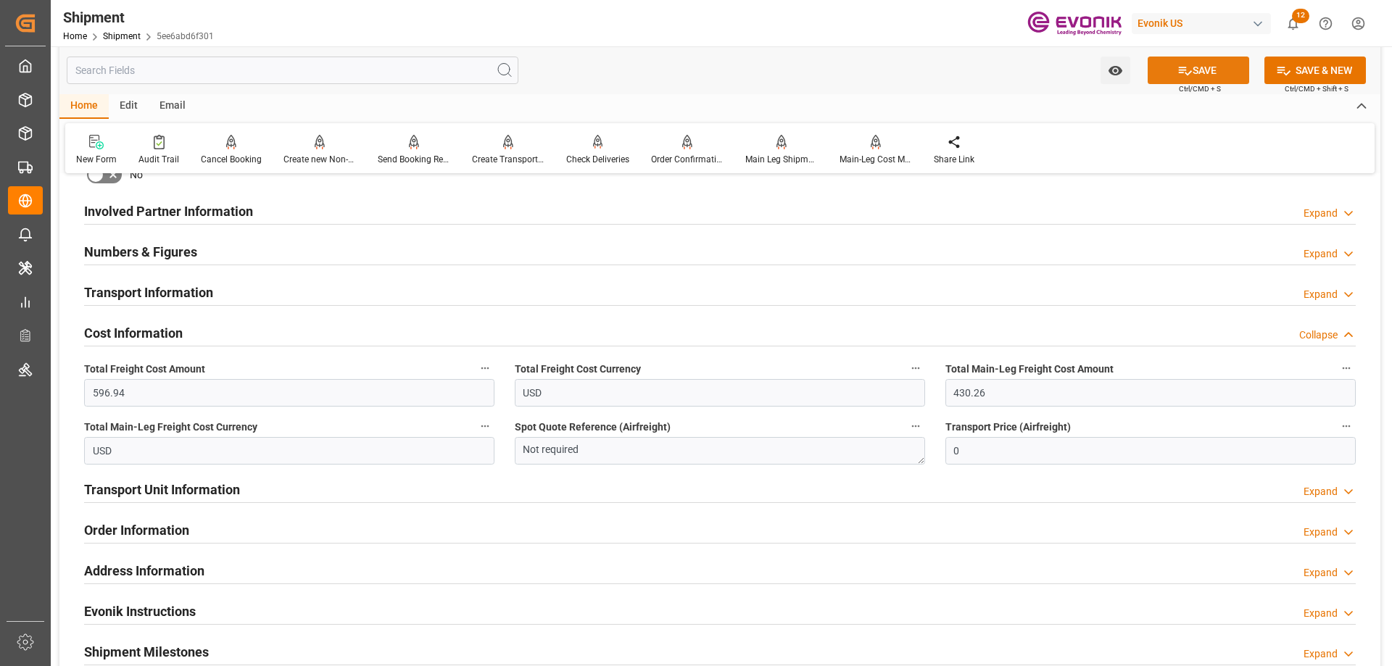
click at [1196, 60] on button "SAVE" at bounding box center [1199, 71] width 102 height 28
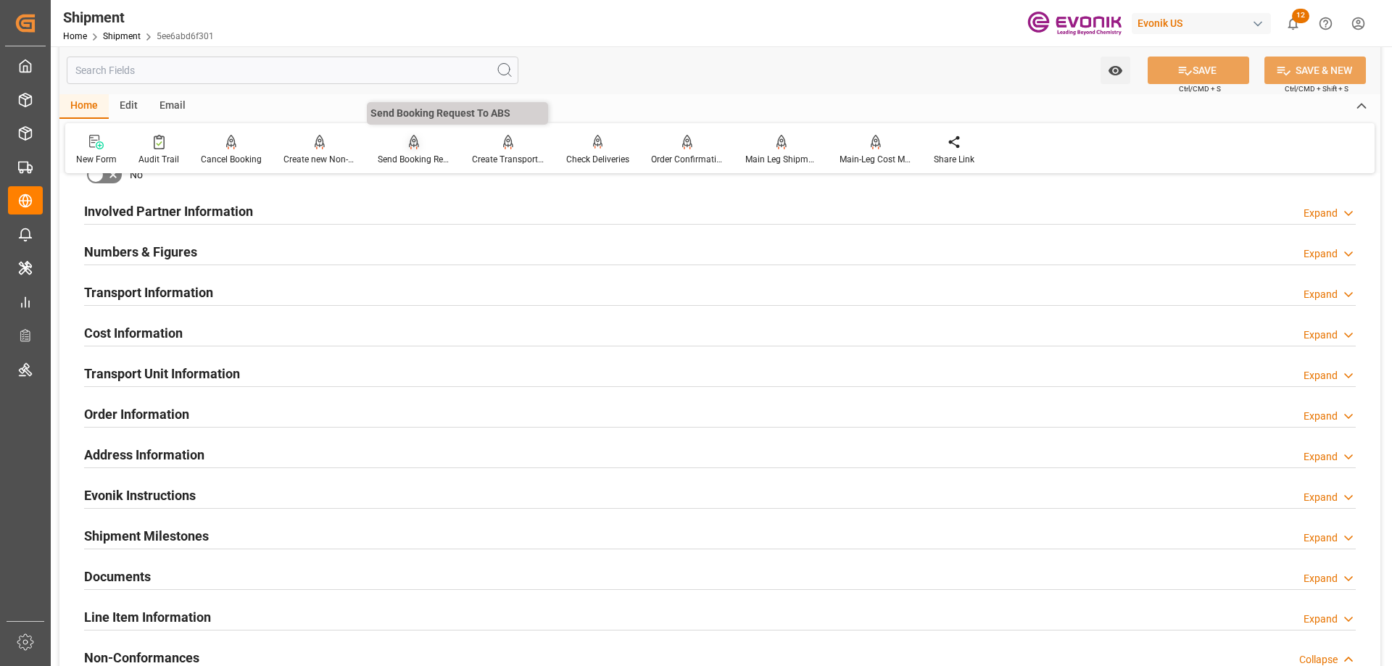
click at [409, 147] on icon at bounding box center [414, 142] width 10 height 15
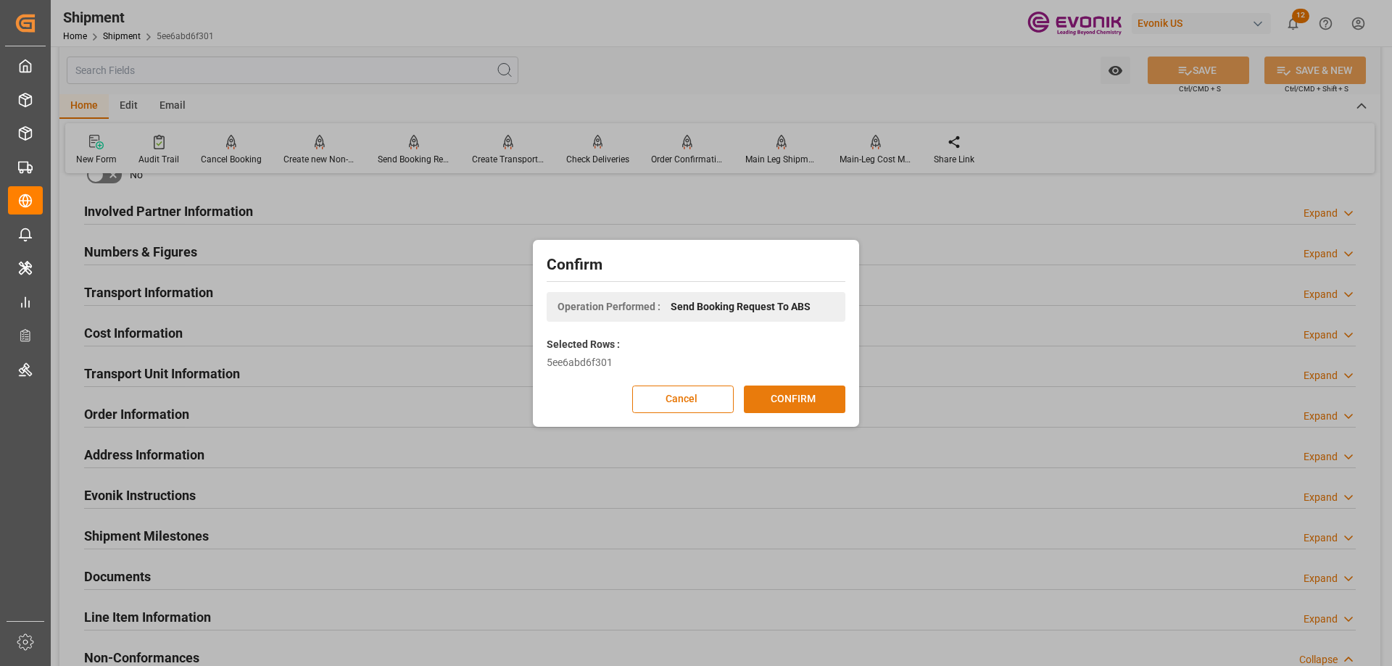
click at [790, 388] on button "CONFIRM" at bounding box center [795, 400] width 102 height 28
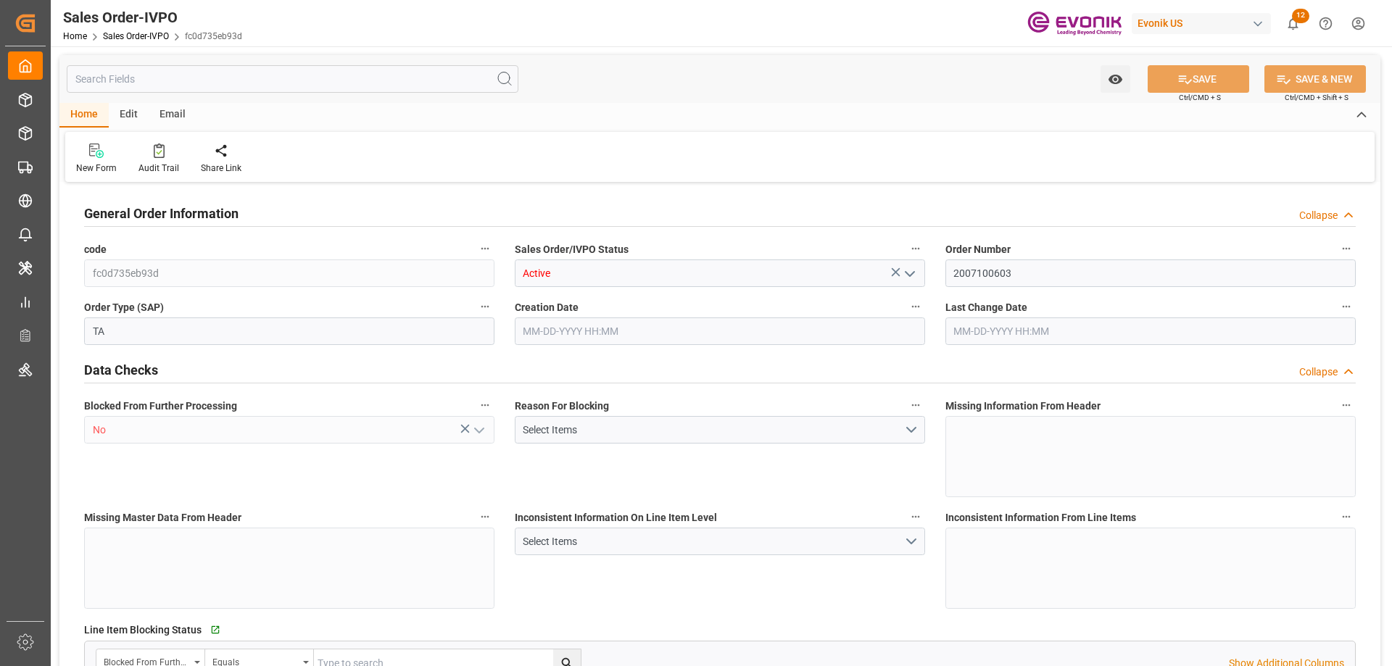
type input "PECLL"
type input "0"
type input "1"
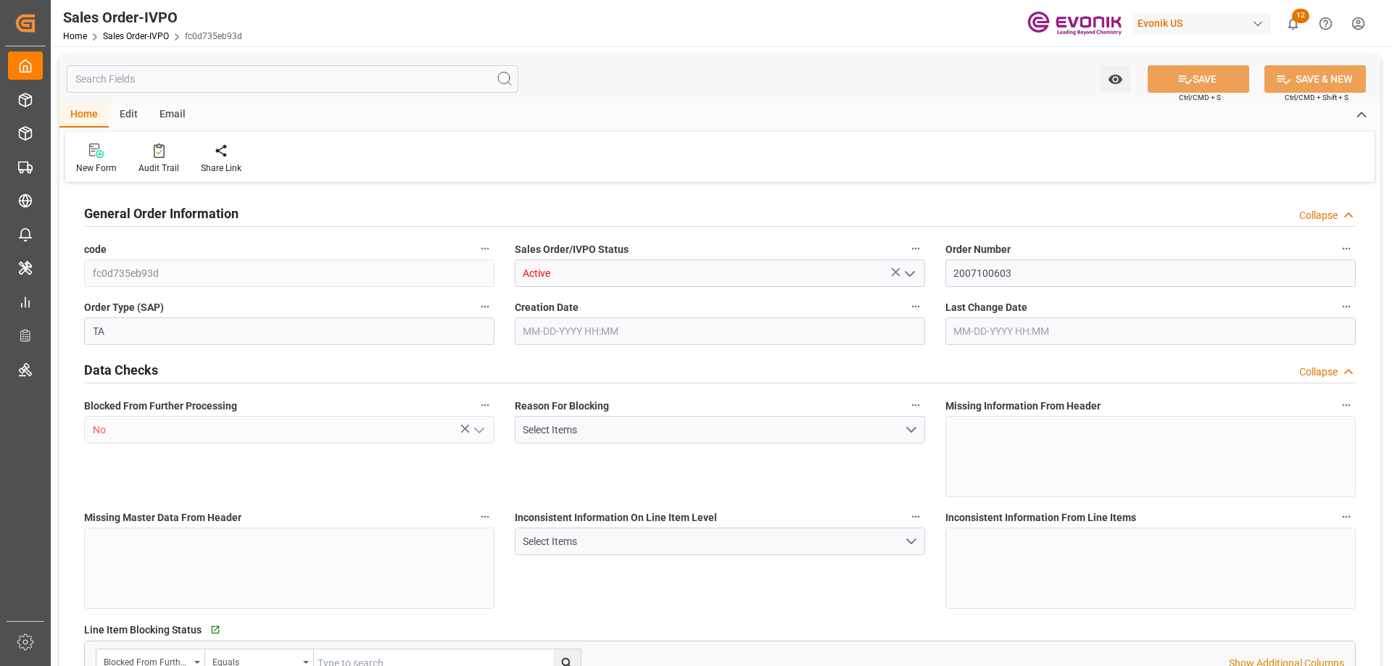
type input "16200"
type input "26.4204"
type input "17000"
type input "30"
type input "[DATE] 14:33"
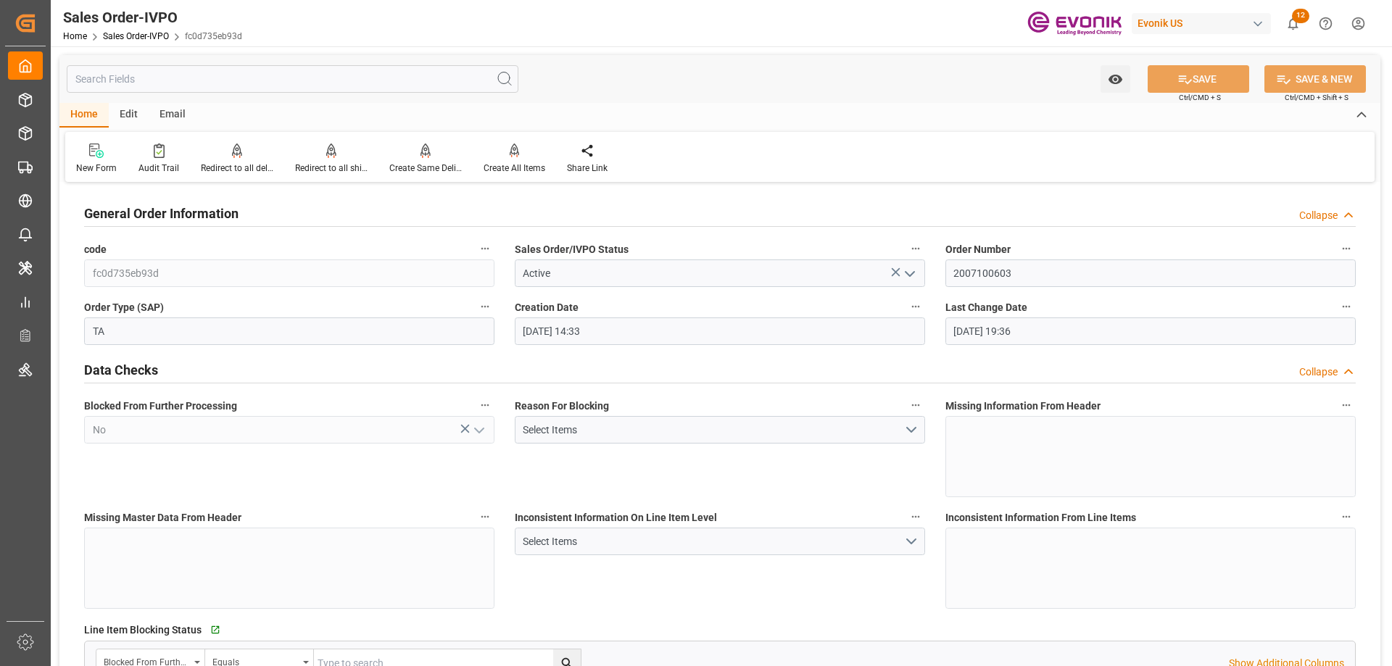
type input "[DATE] 19:36"
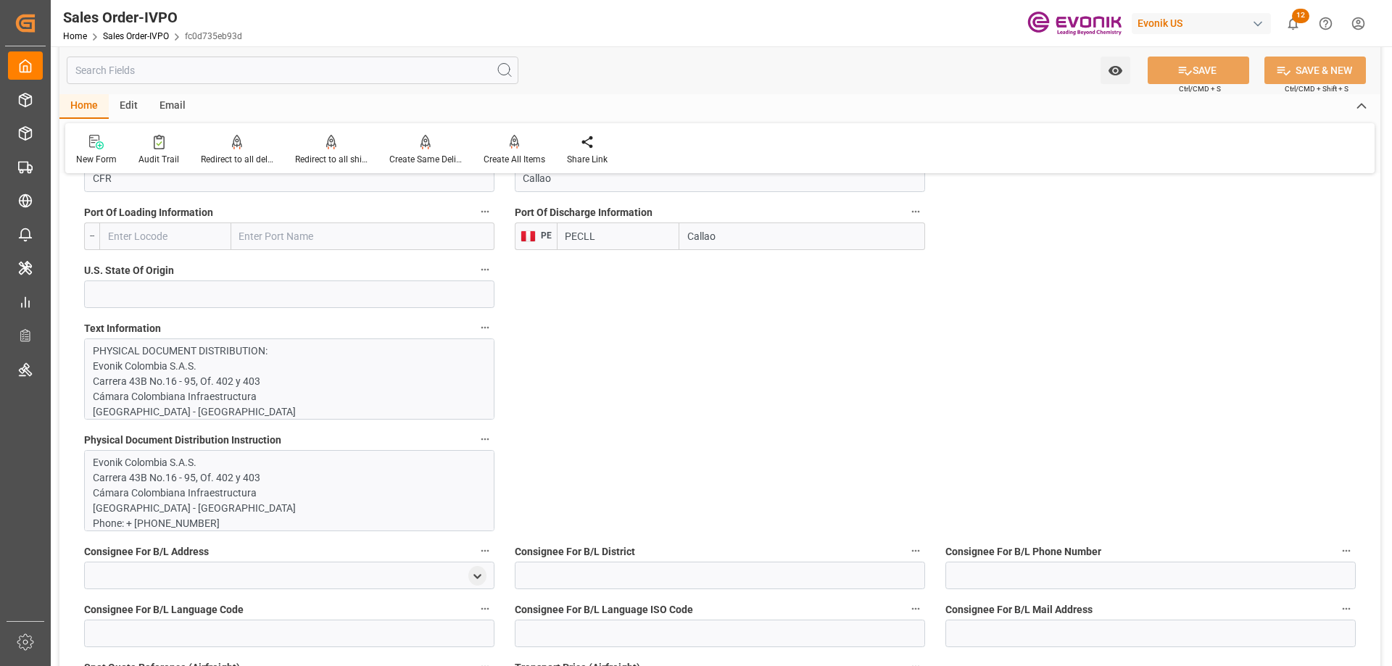
scroll to position [870, 0]
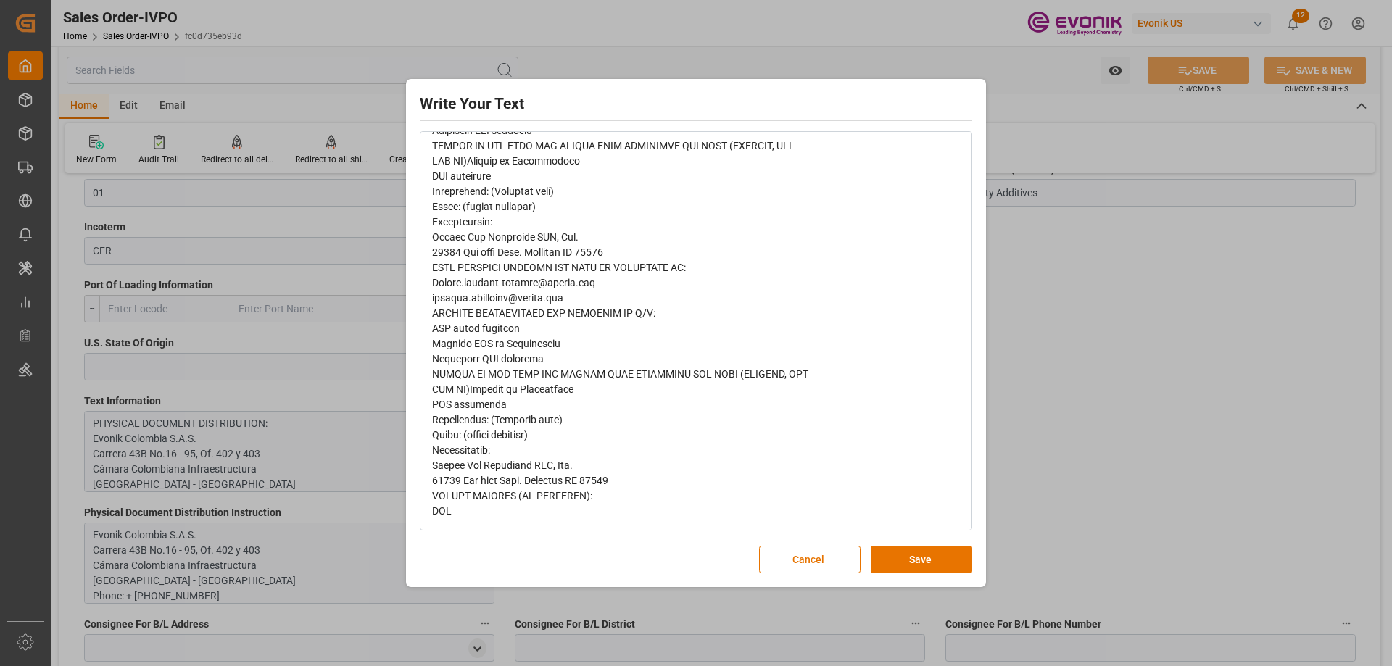
scroll to position [328, 0]
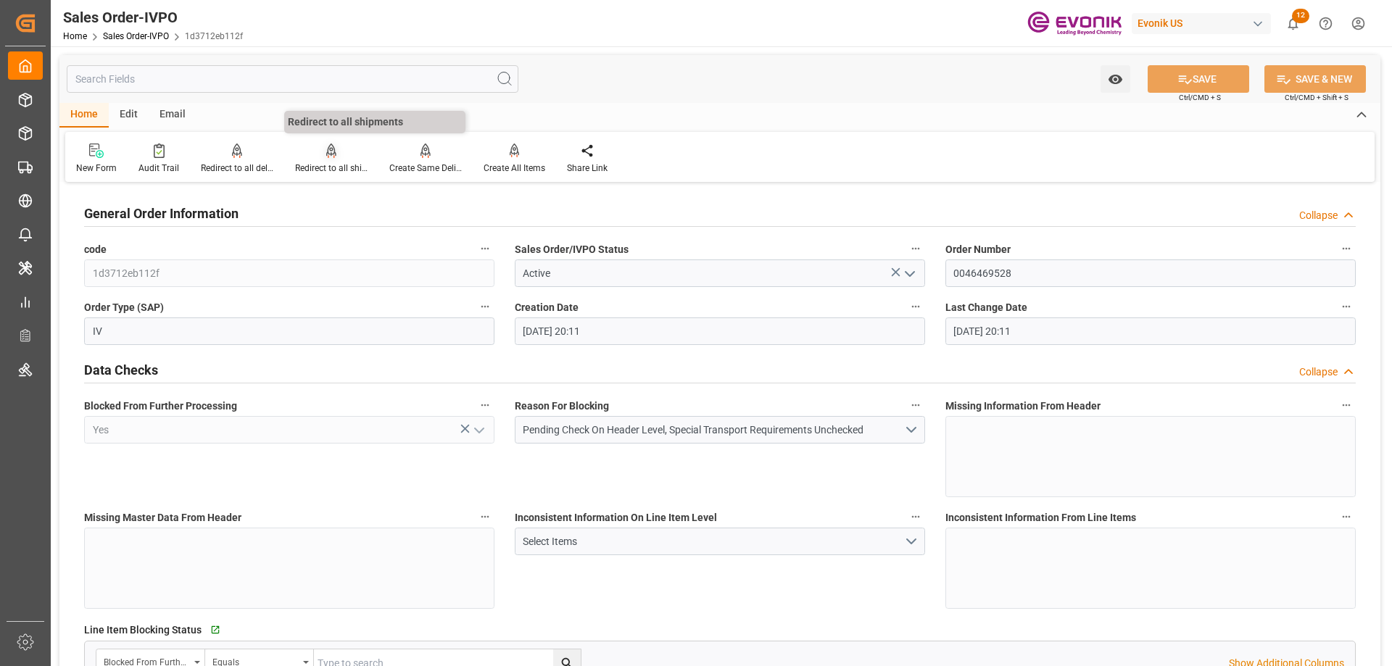
click at [337, 167] on div "Redirect to all shipments" at bounding box center [331, 168] width 73 height 13
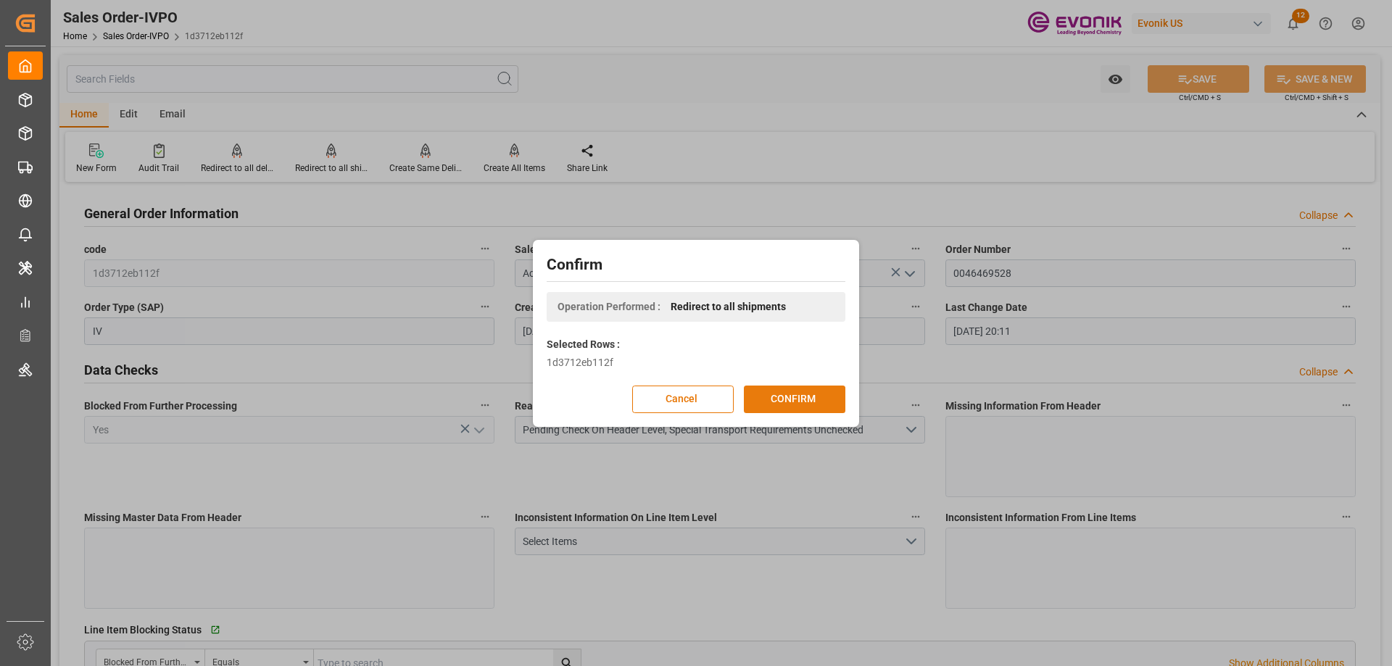
click at [751, 397] on button "CONFIRM" at bounding box center [795, 400] width 102 height 28
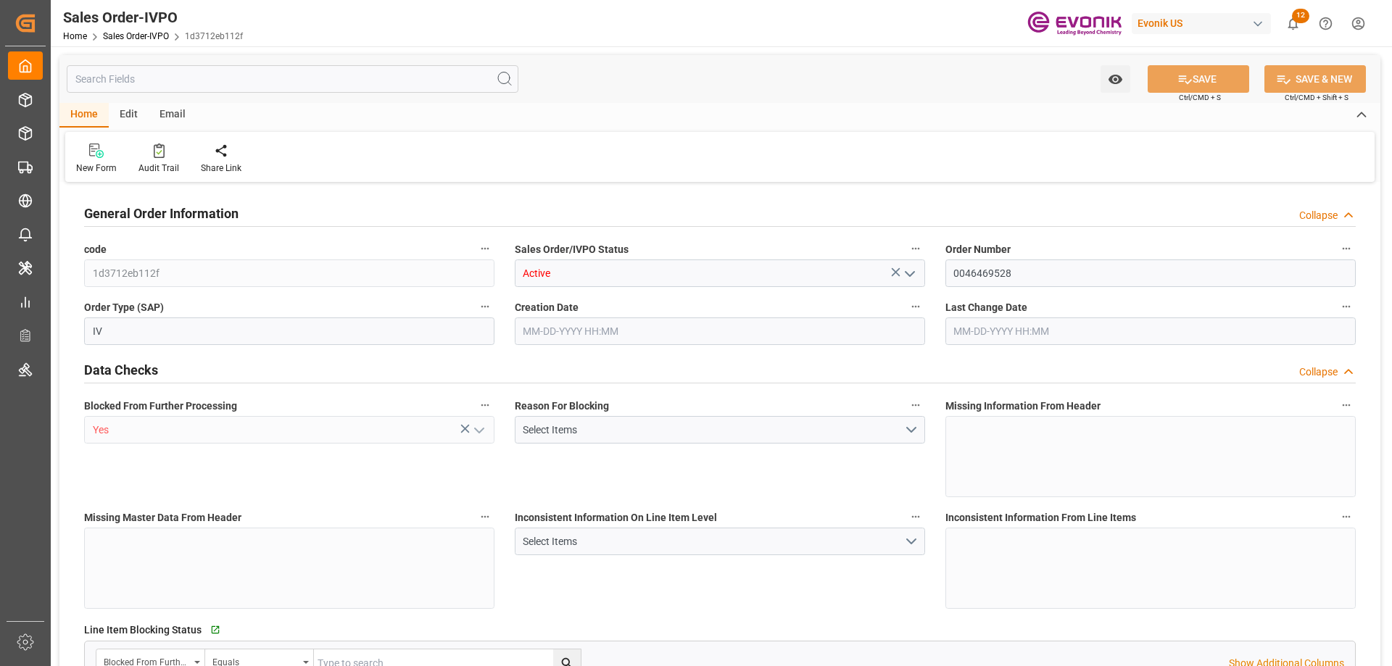
type input "KRPUS"
type input "0"
type input "1"
type input "16240"
type input "08-20-2025 20:11"
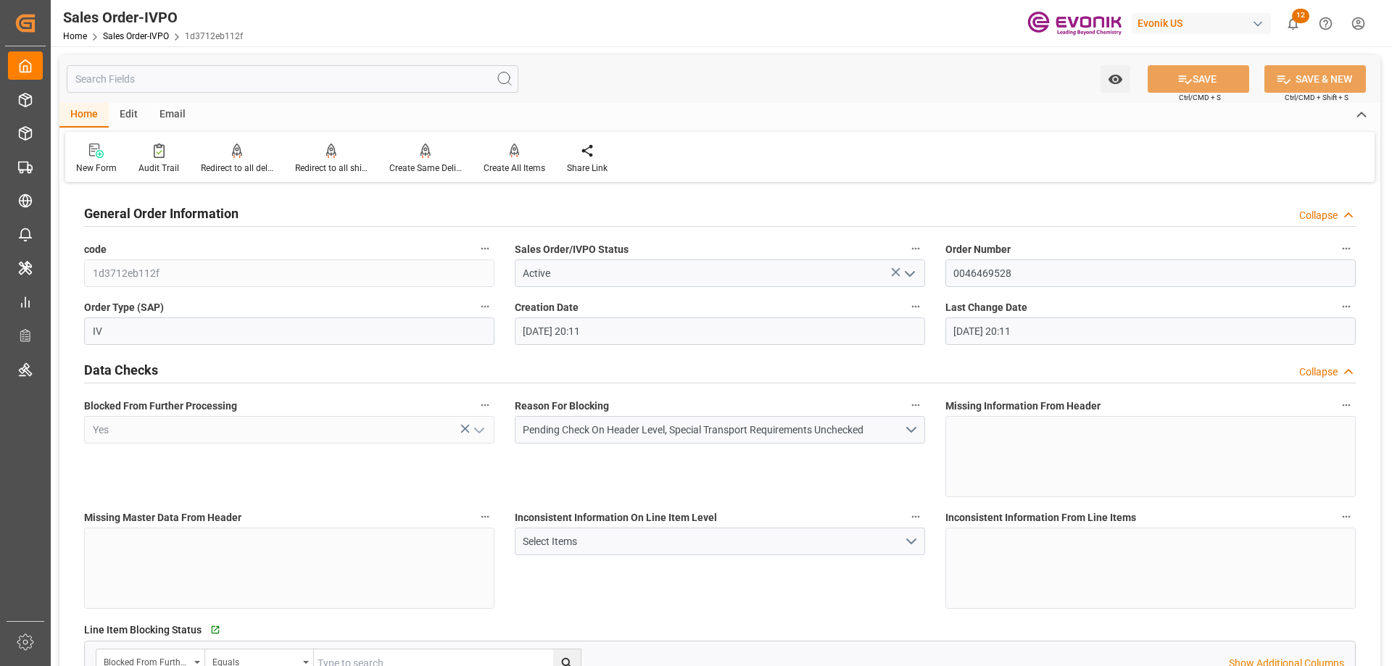
type input "08-20-2025 20:11"
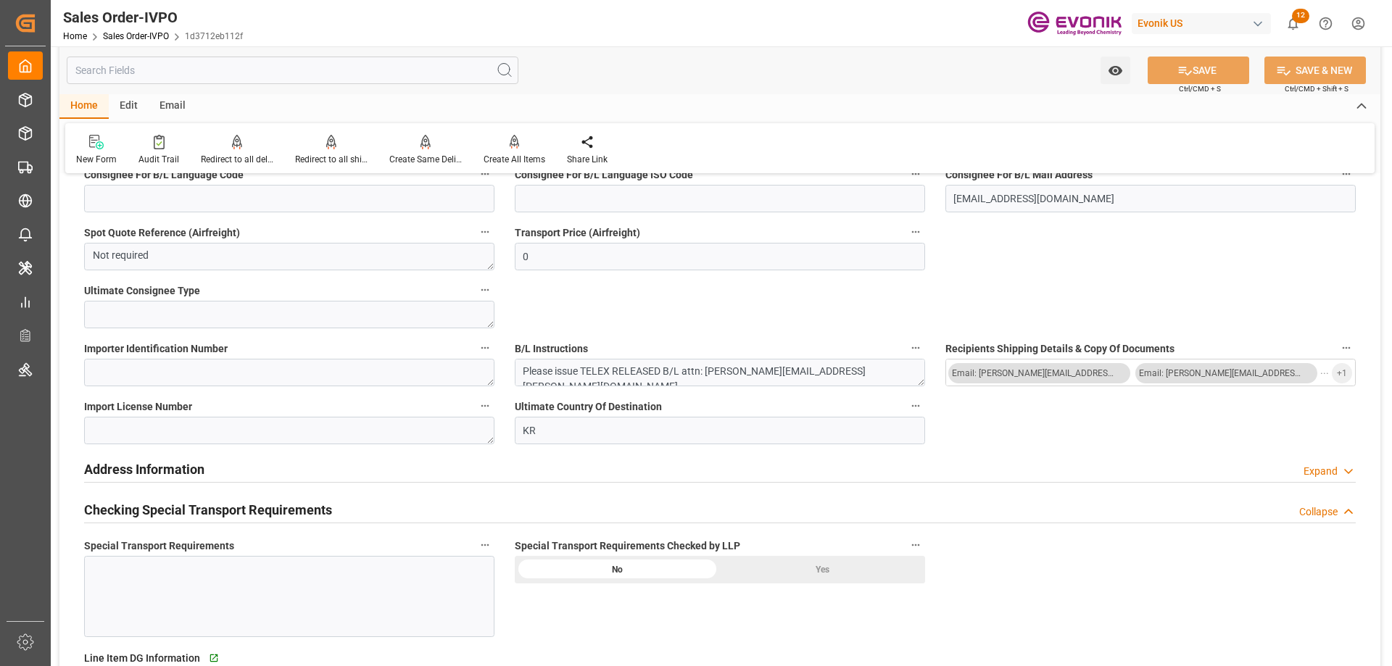
scroll to position [943, 0]
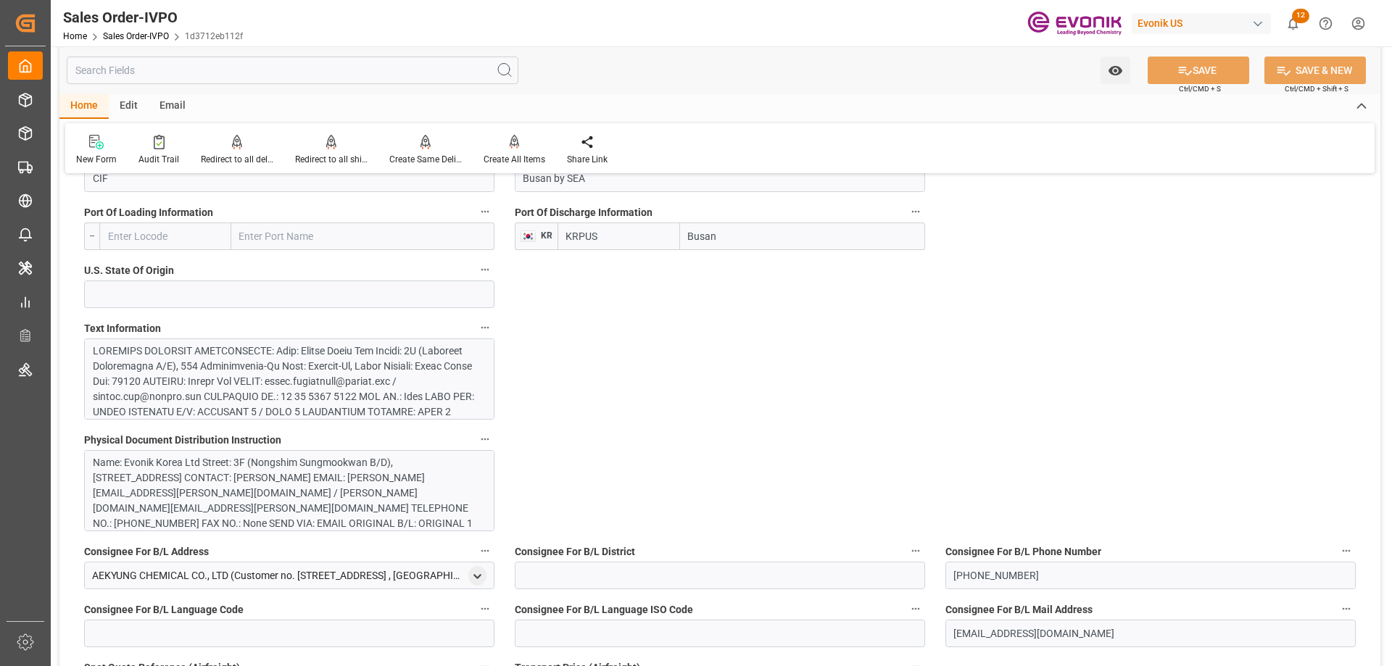
click at [336, 361] on div at bounding box center [284, 519] width 382 height 350
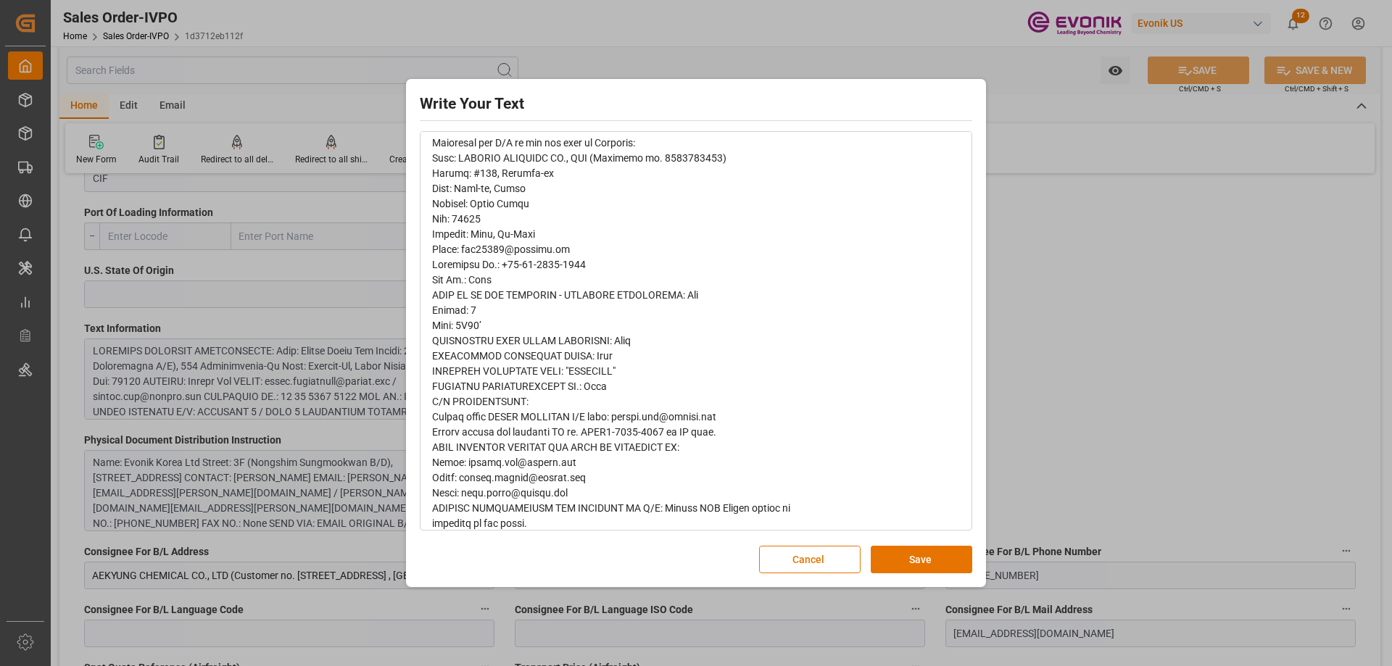
scroll to position [535, 0]
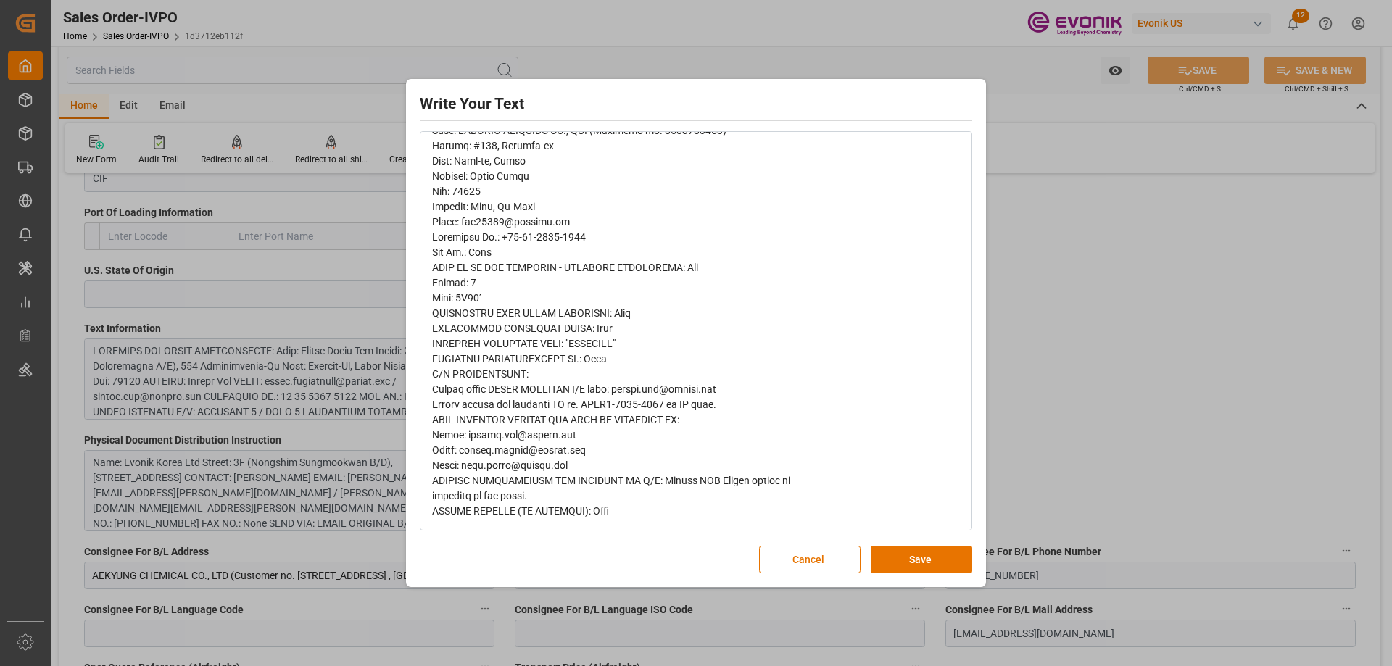
click at [1124, 371] on div "Write Your Text Normal 14 Font Cancel Save" at bounding box center [696, 333] width 1392 height 666
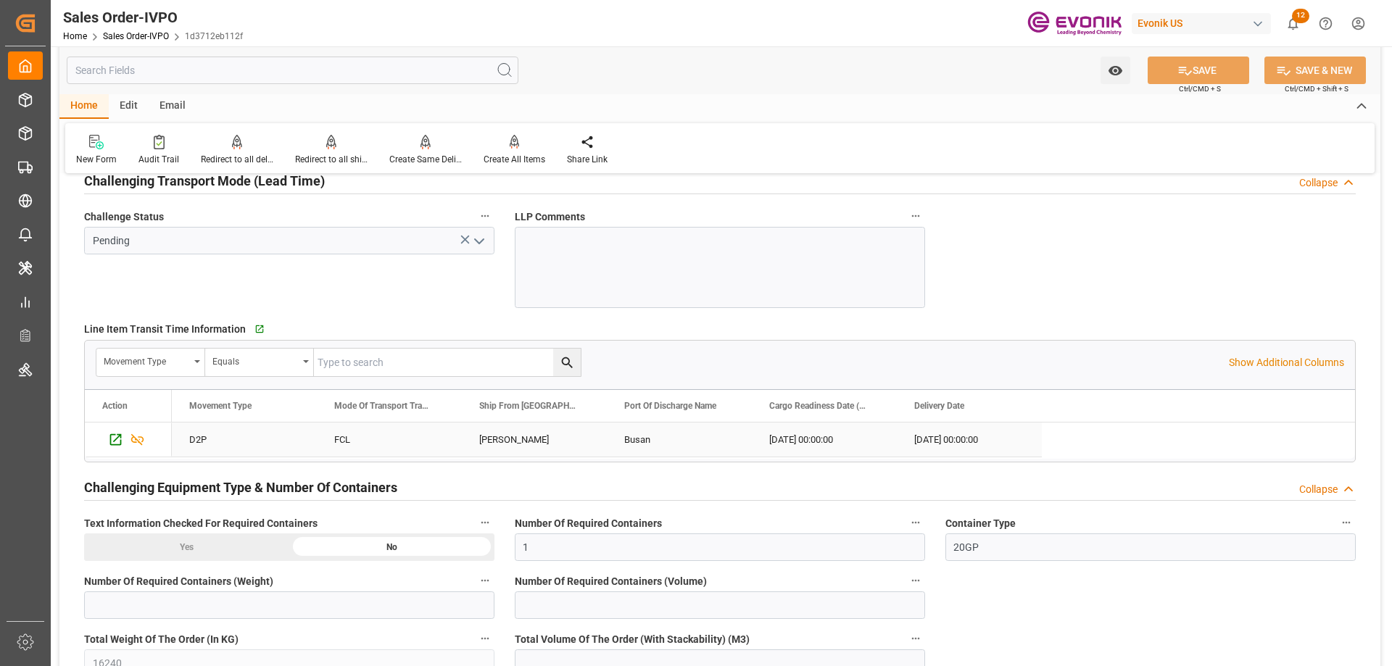
scroll to position [2175, 0]
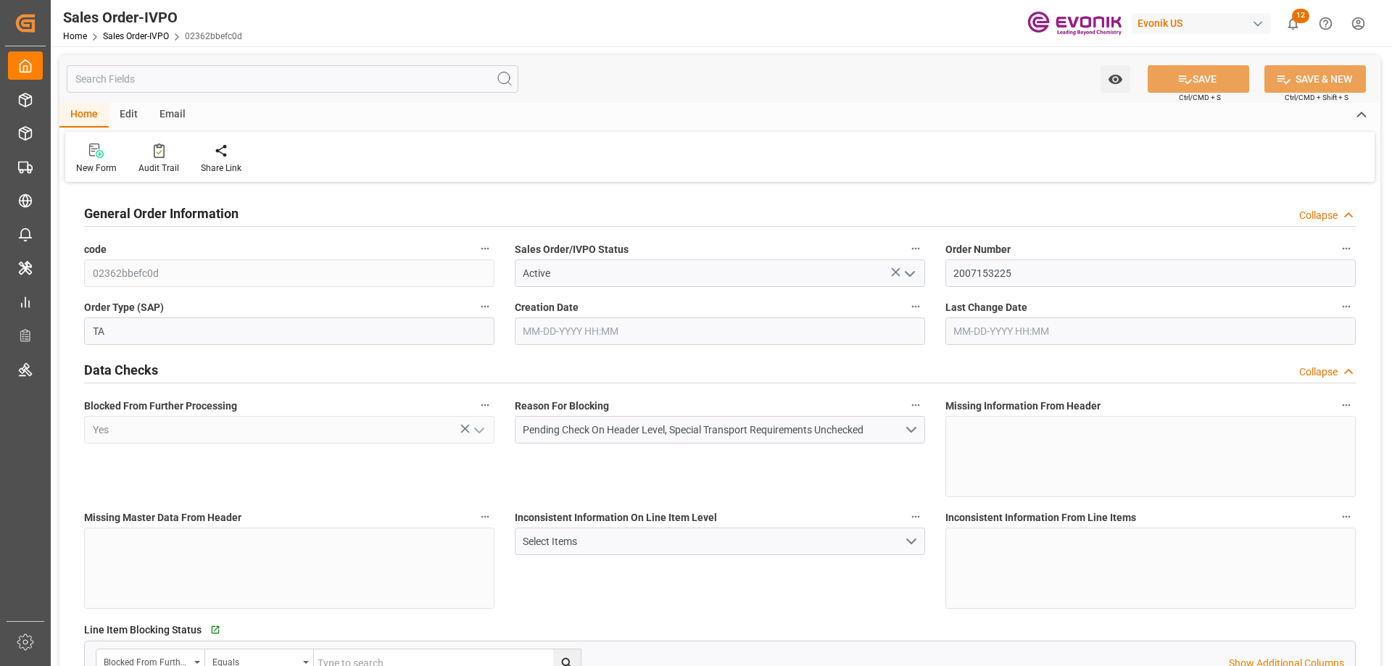
type input "EGEDK"
type input "0"
type input "1"
type input "19801.04"
type input "08-27-2025 12:31"
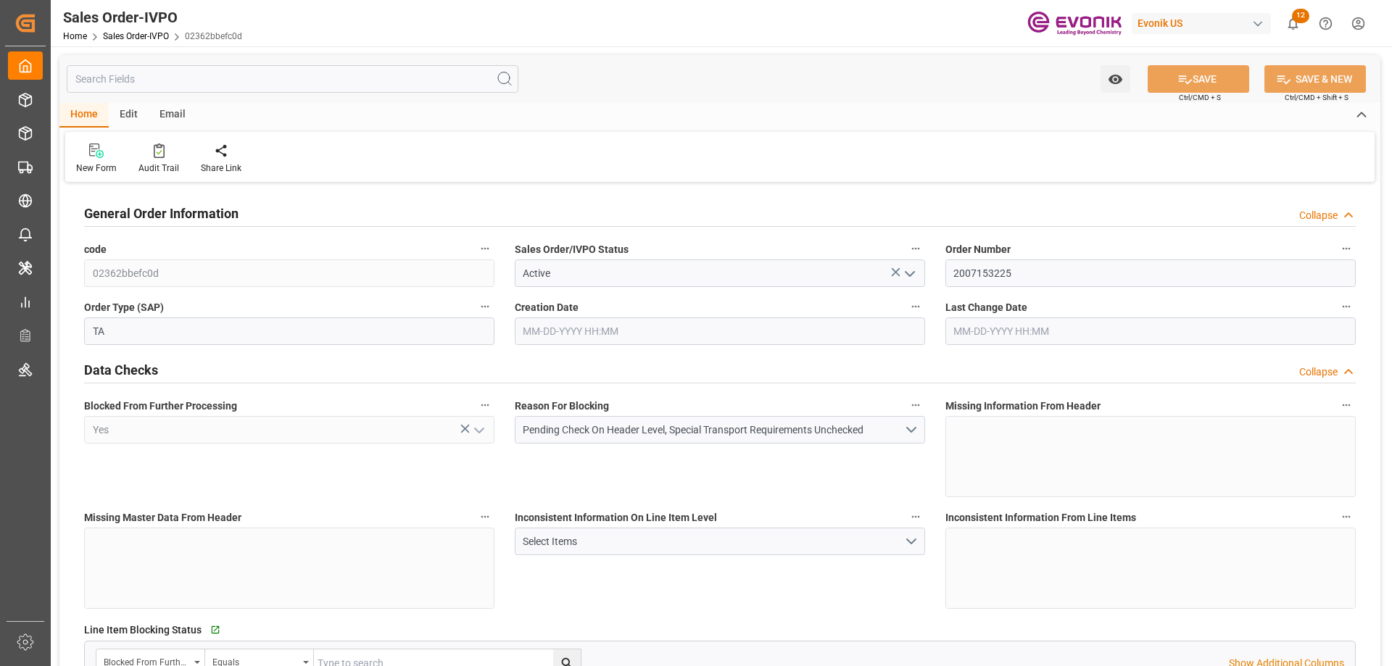
type input "08-27-2025 12:31"
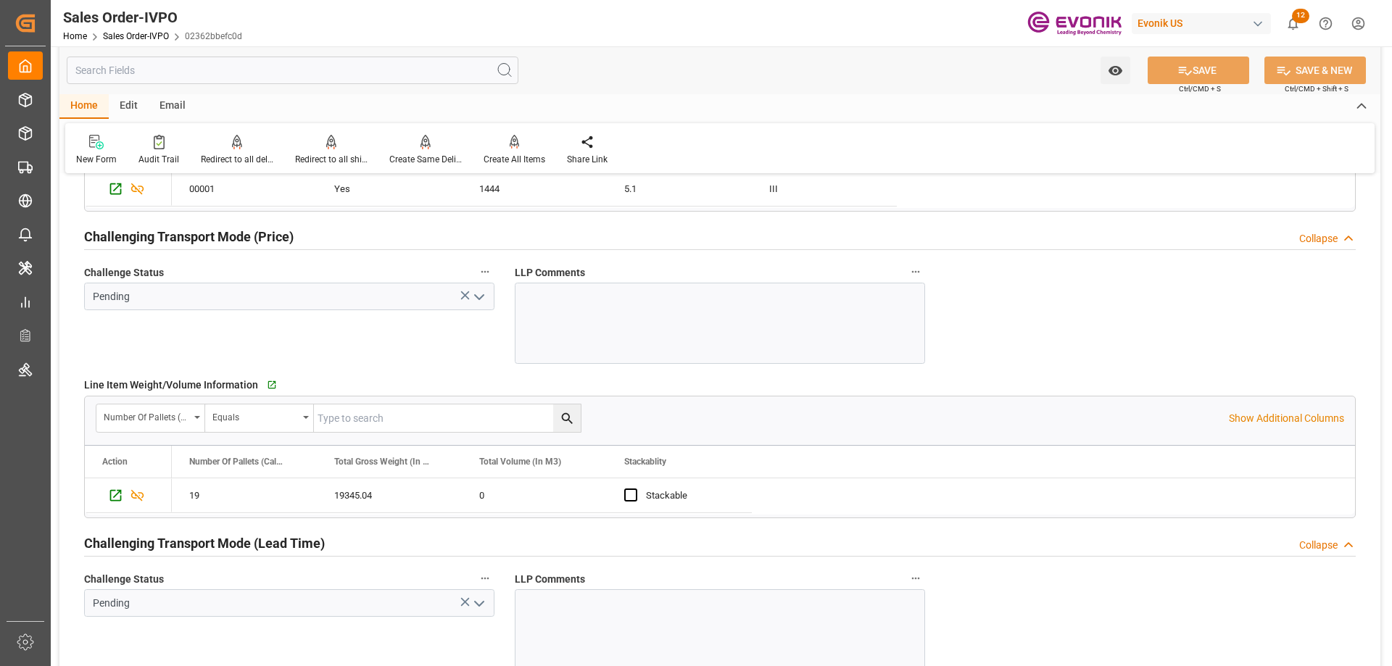
scroll to position [1668, 0]
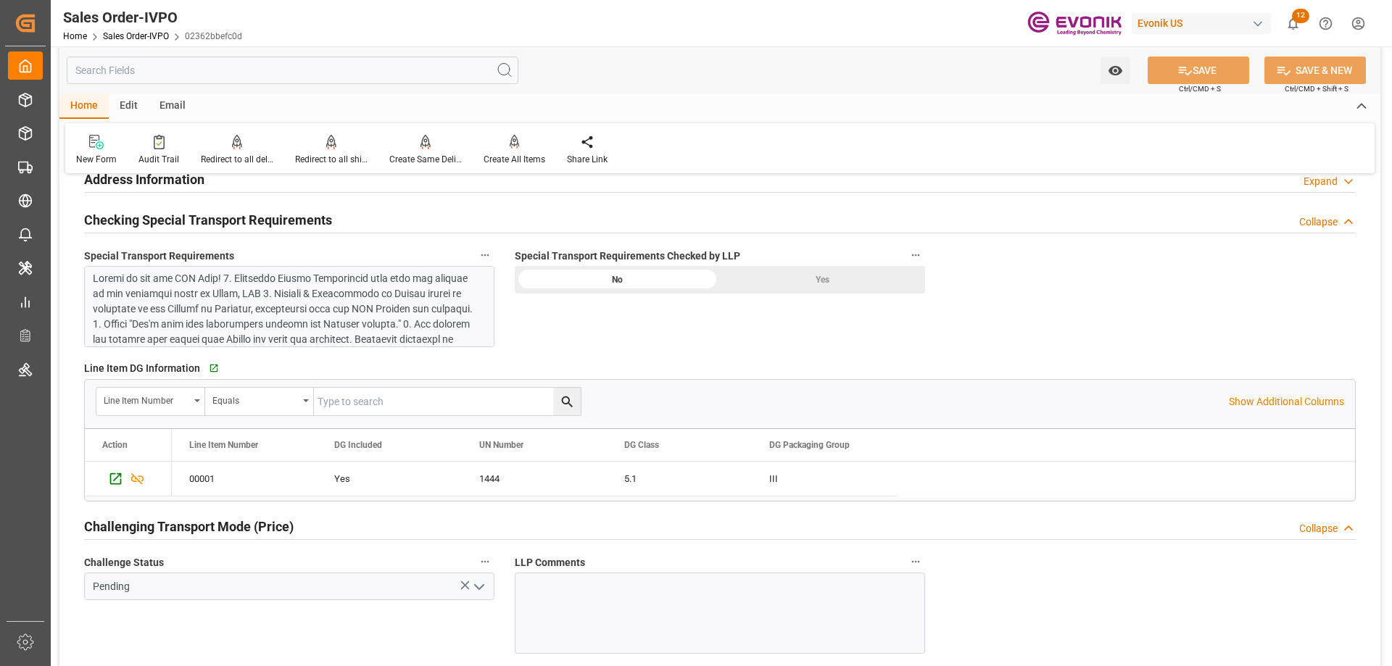
click at [281, 77] on input "text" at bounding box center [293, 71] width 452 height 28
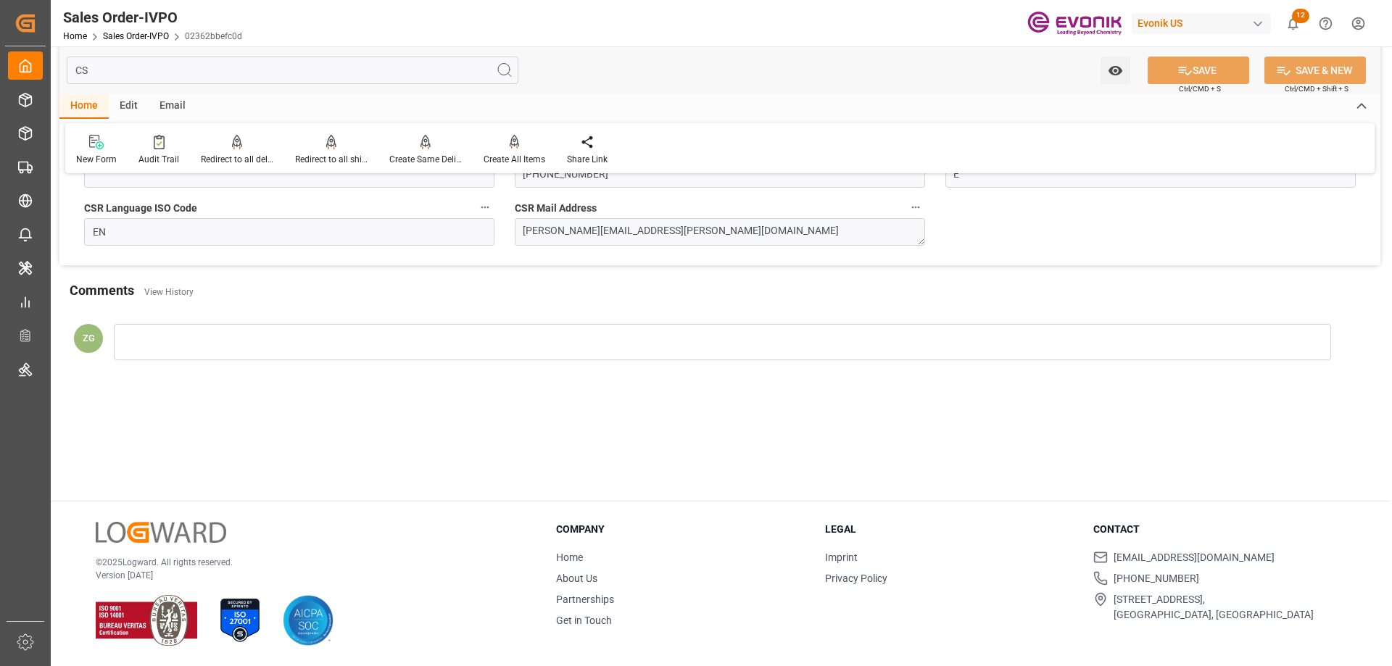
scroll to position [34, 0]
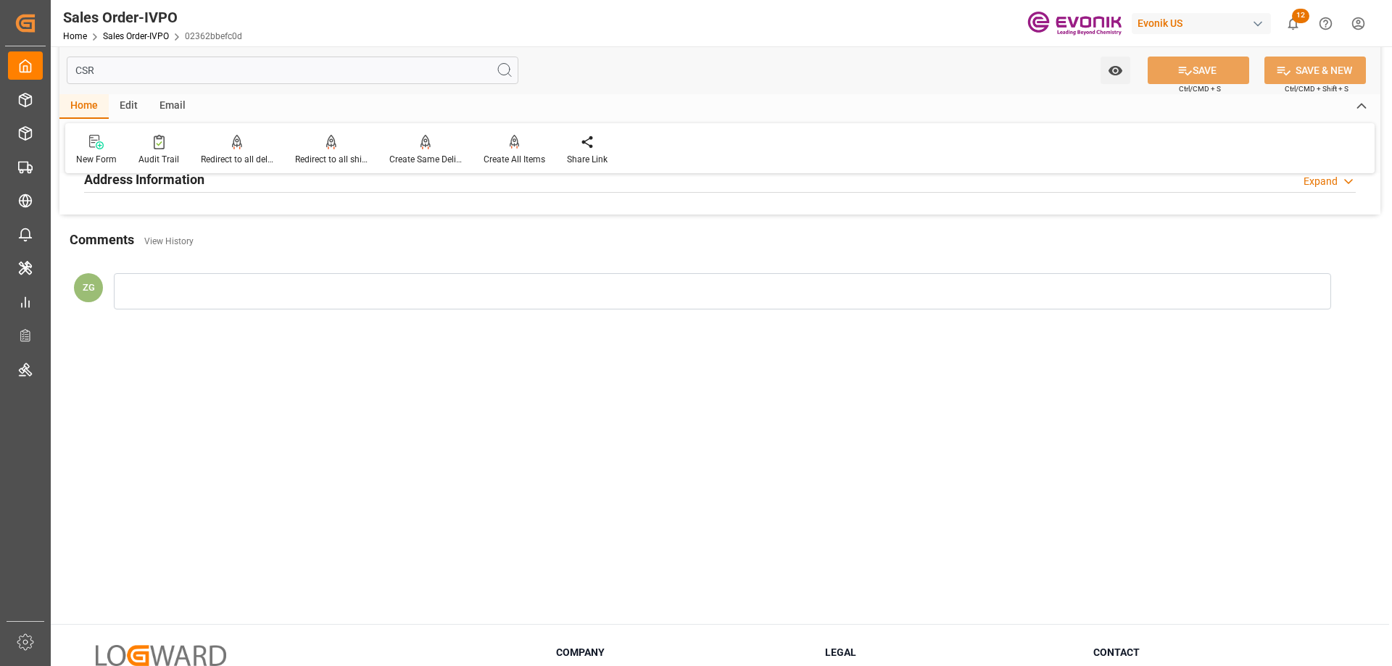
type input "CSR"
click at [186, 180] on h2 "Address Information" at bounding box center [144, 180] width 120 height 20
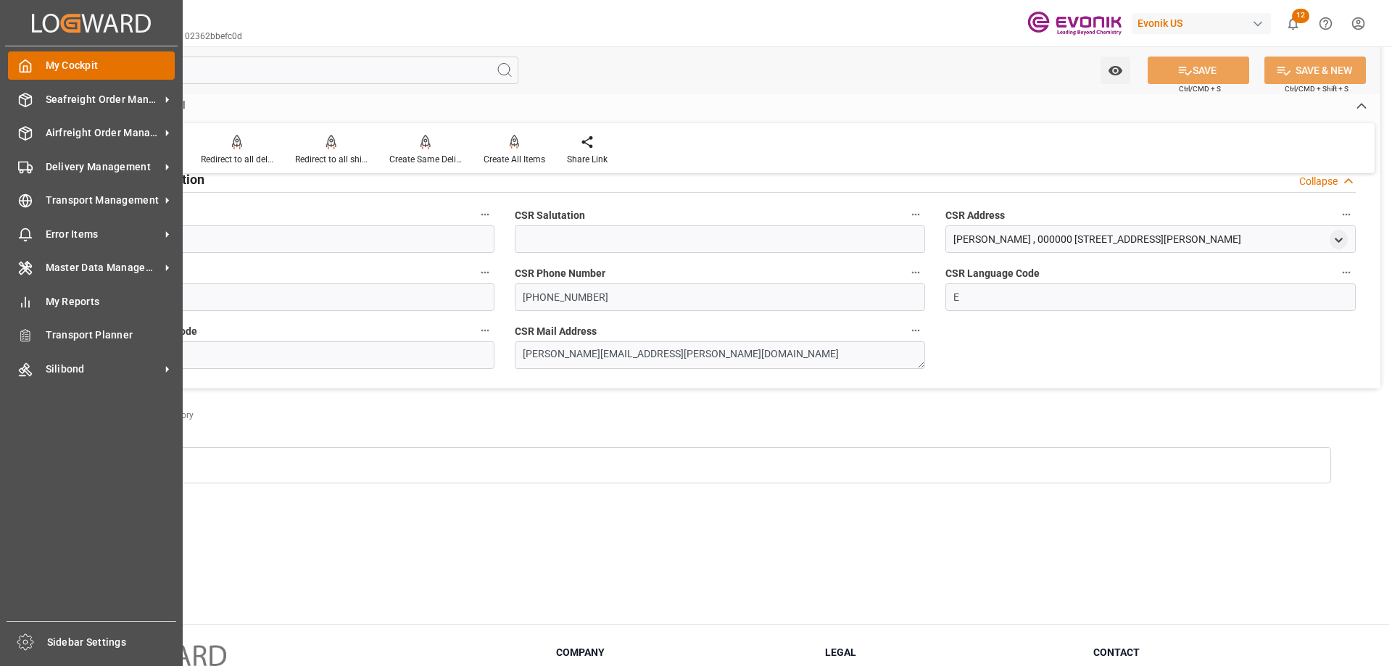
drag, startPoint x: 145, startPoint y: 72, endPoint x: 48, endPoint y: 70, distance: 97.2
click at [49, 73] on div "Created by potrace 1.15, written by Peter Selinger 2001-2017 Created by potrace…" at bounding box center [696, 333] width 1392 height 666
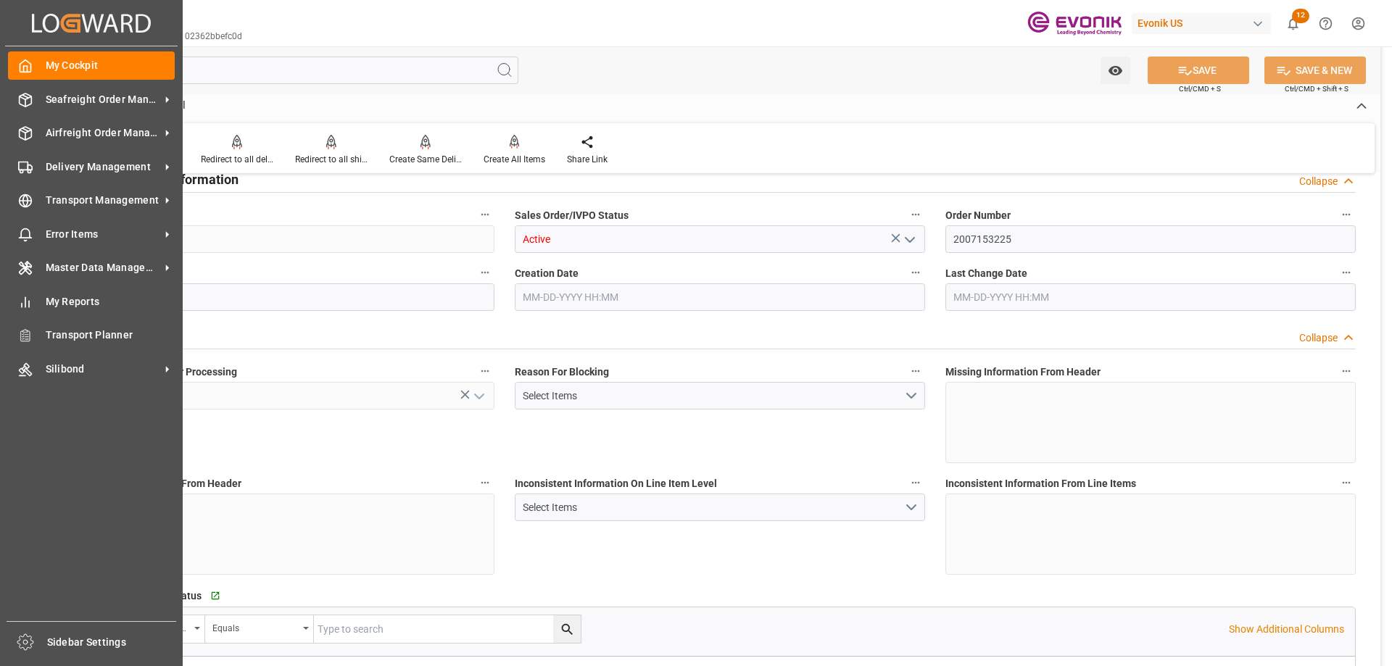
type input "EGEDK"
type input "0"
type input "1"
type input "19801.04"
type input "08-27-2025 12:31"
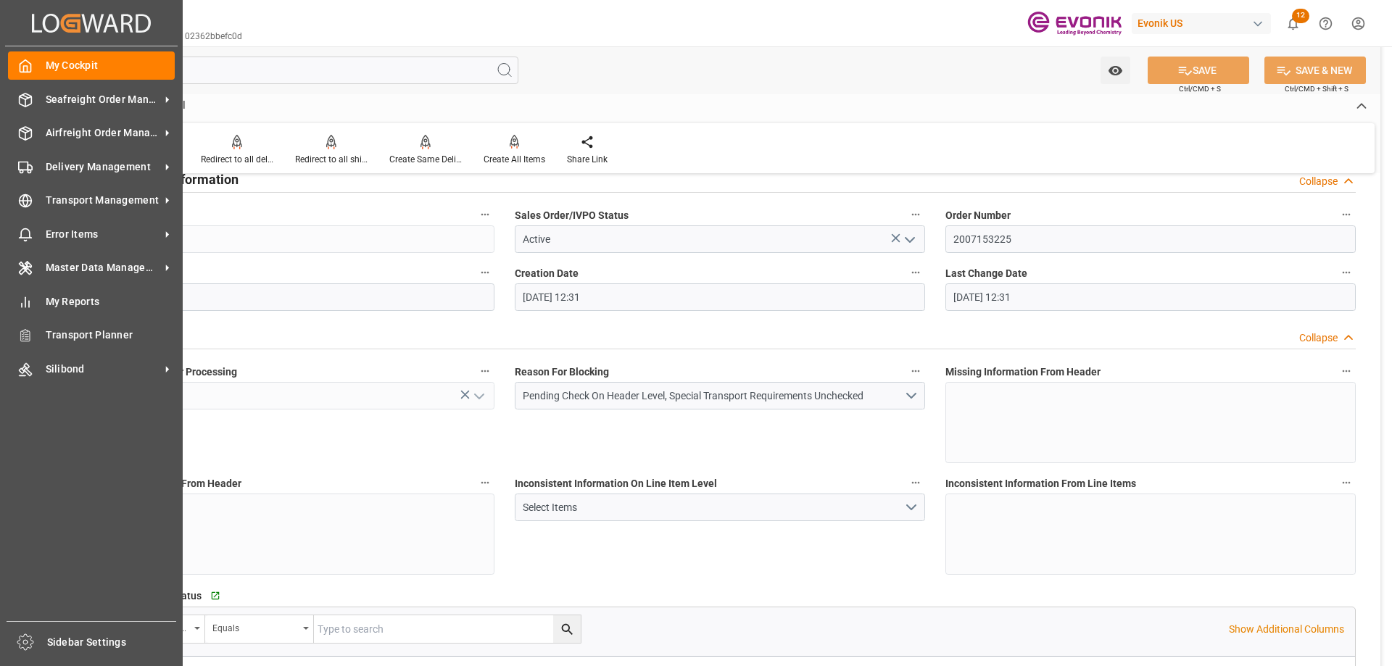
type input "08-27-2025 12:31"
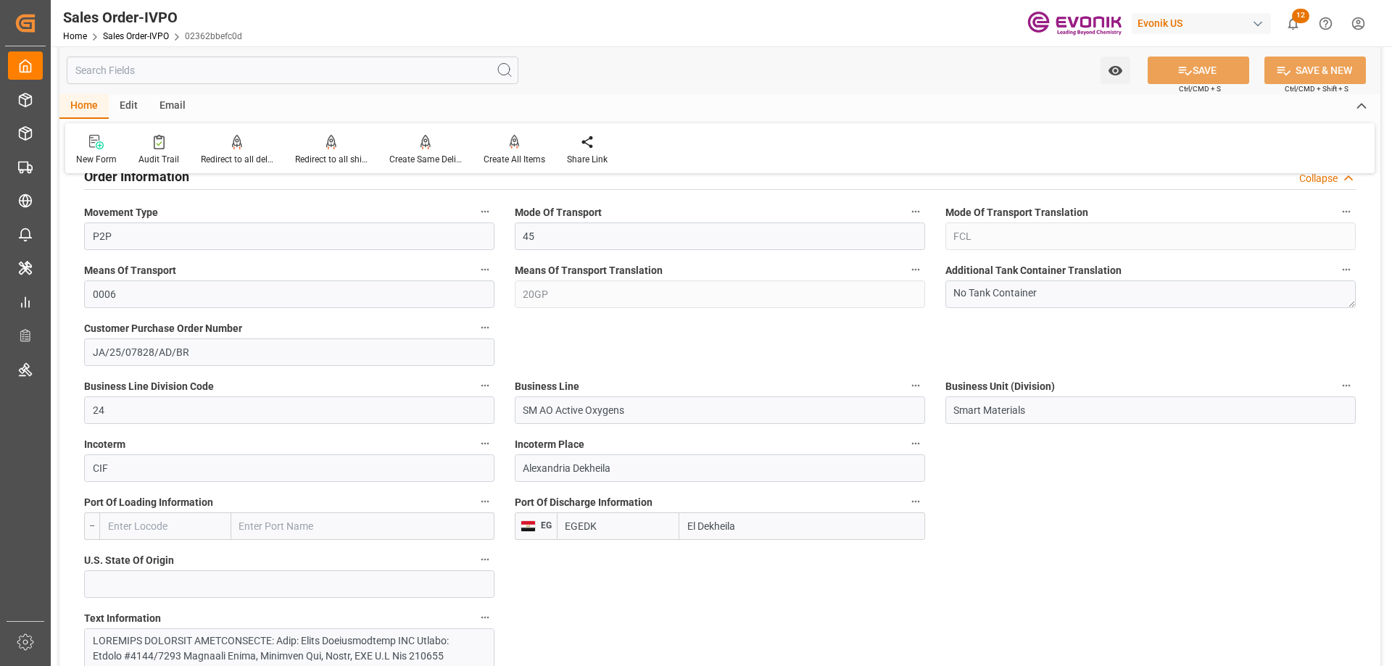
scroll to position [943, 0]
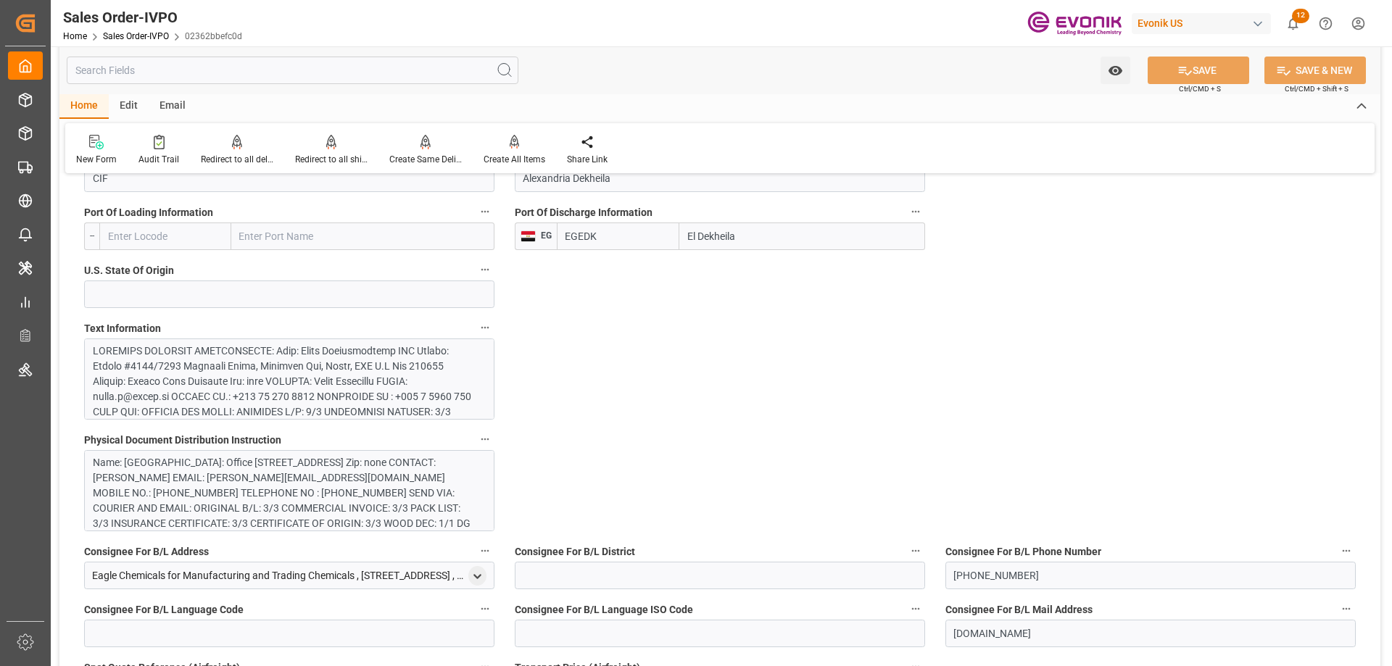
drag, startPoint x: 754, startPoint y: 244, endPoint x: 679, endPoint y: 243, distance: 74.7
click at [679, 243] on input "El Dekheila" at bounding box center [802, 237] width 246 height 28
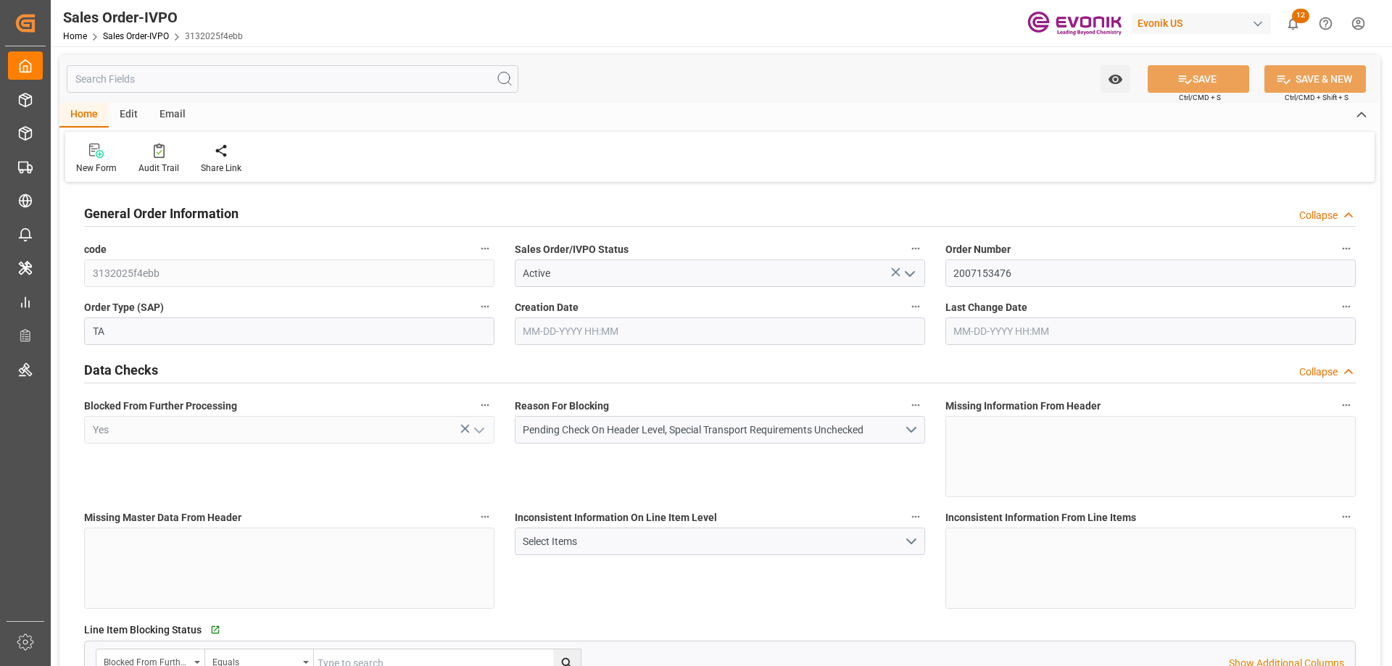
type input "IEDUB"
type input "0"
type input "1"
type input "8337.28"
type input "[DATE] 15:42"
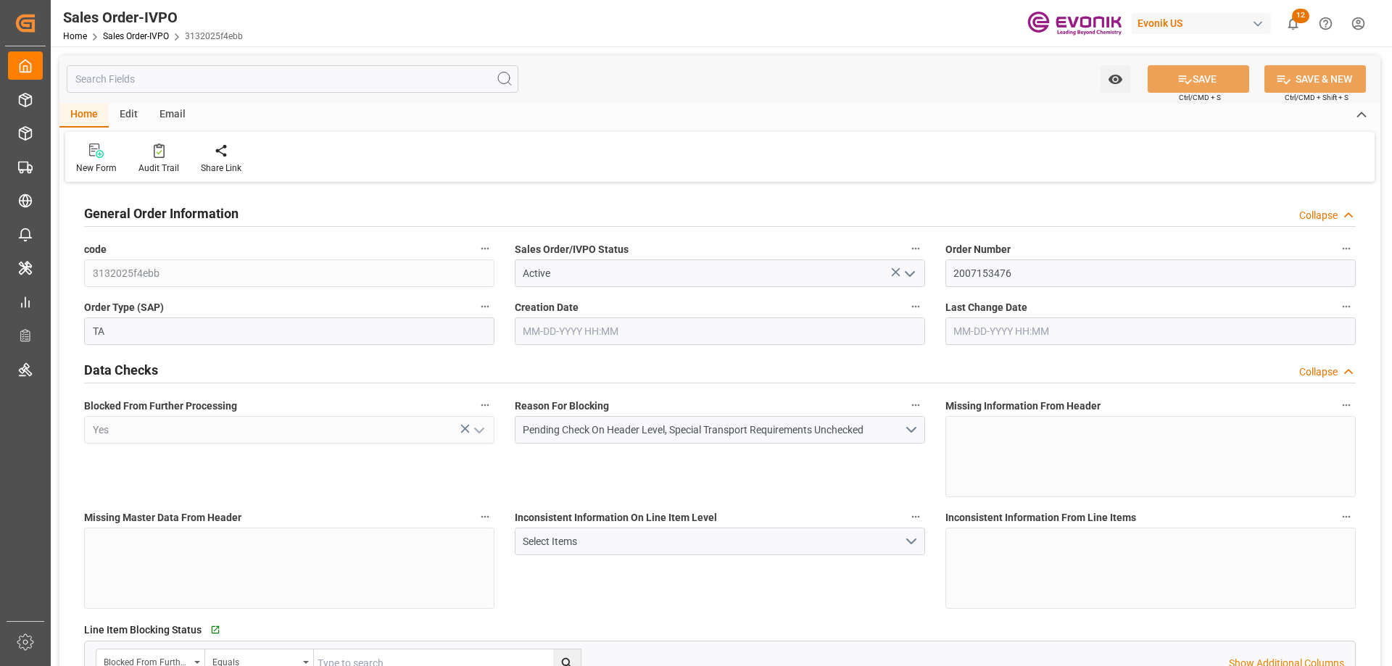
type input "[DATE] 15:42"
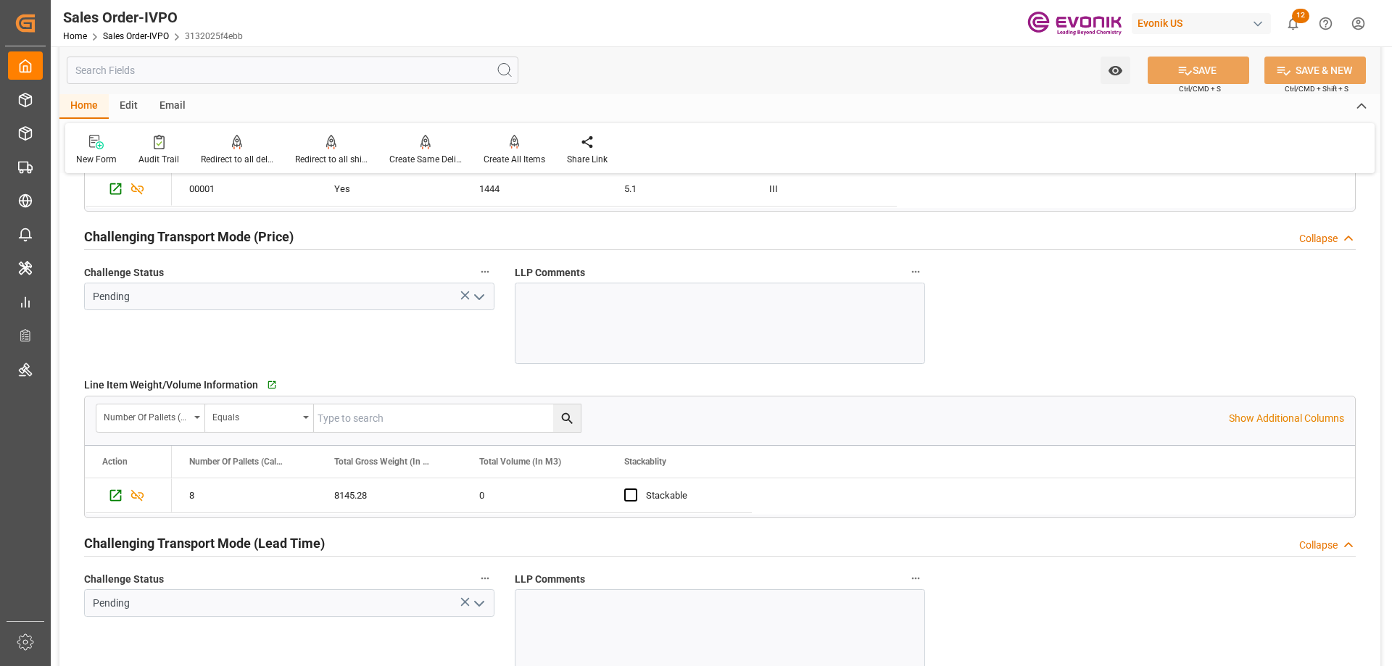
scroll to position [2248, 0]
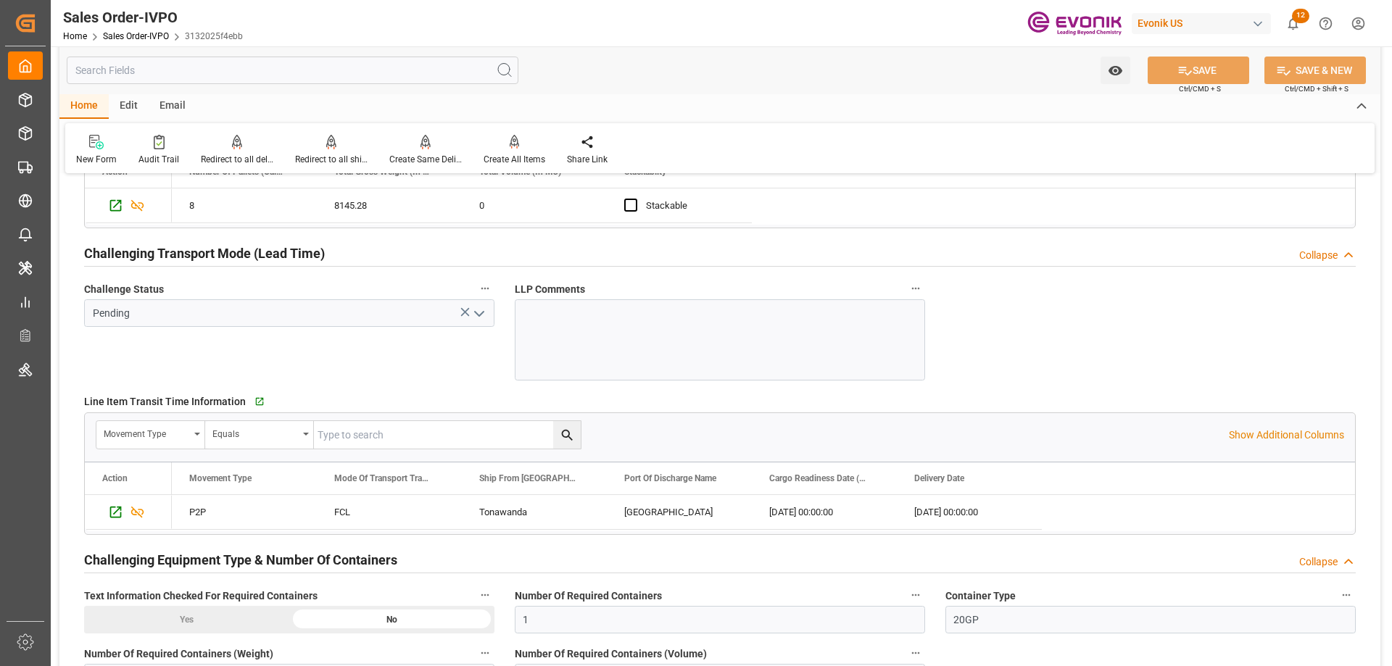
click at [285, 71] on input "text" at bounding box center [293, 71] width 452 height 28
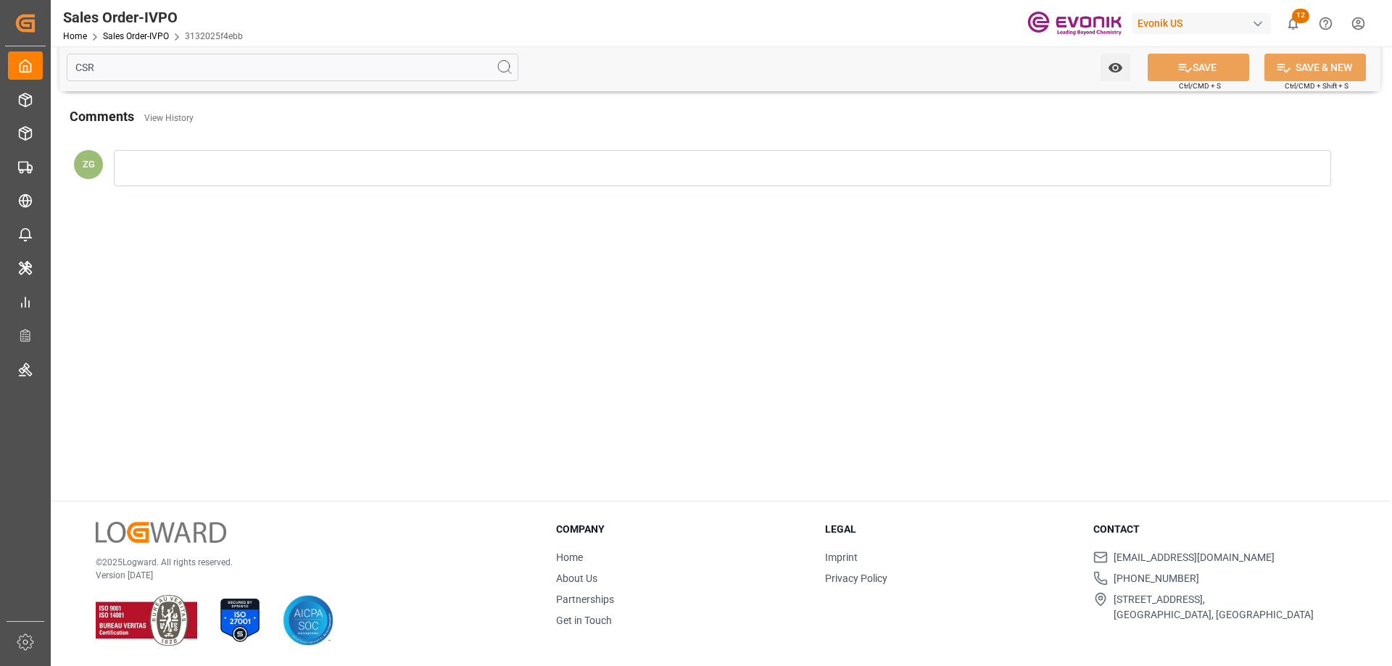
scroll to position [0, 0]
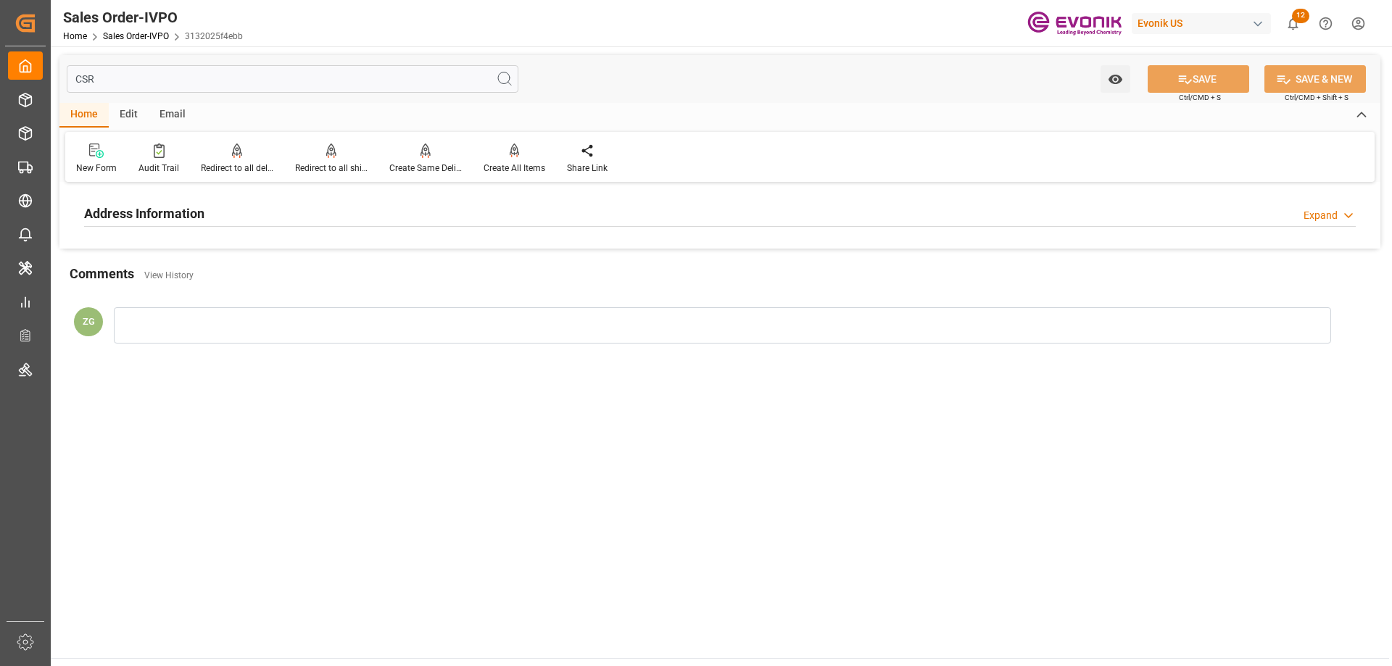
type input "CSR"
click at [189, 204] on h2 "Address Information" at bounding box center [144, 214] width 120 height 20
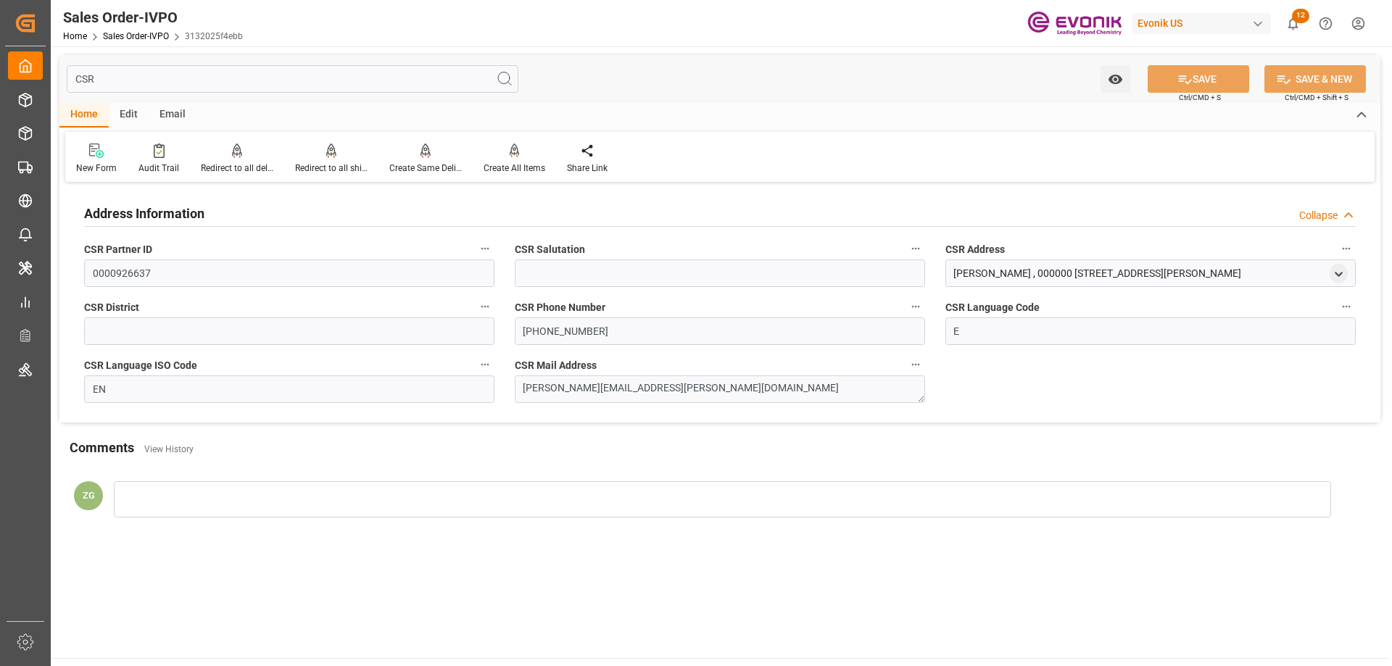
click at [302, 73] on input "CSR" at bounding box center [293, 79] width 452 height 28
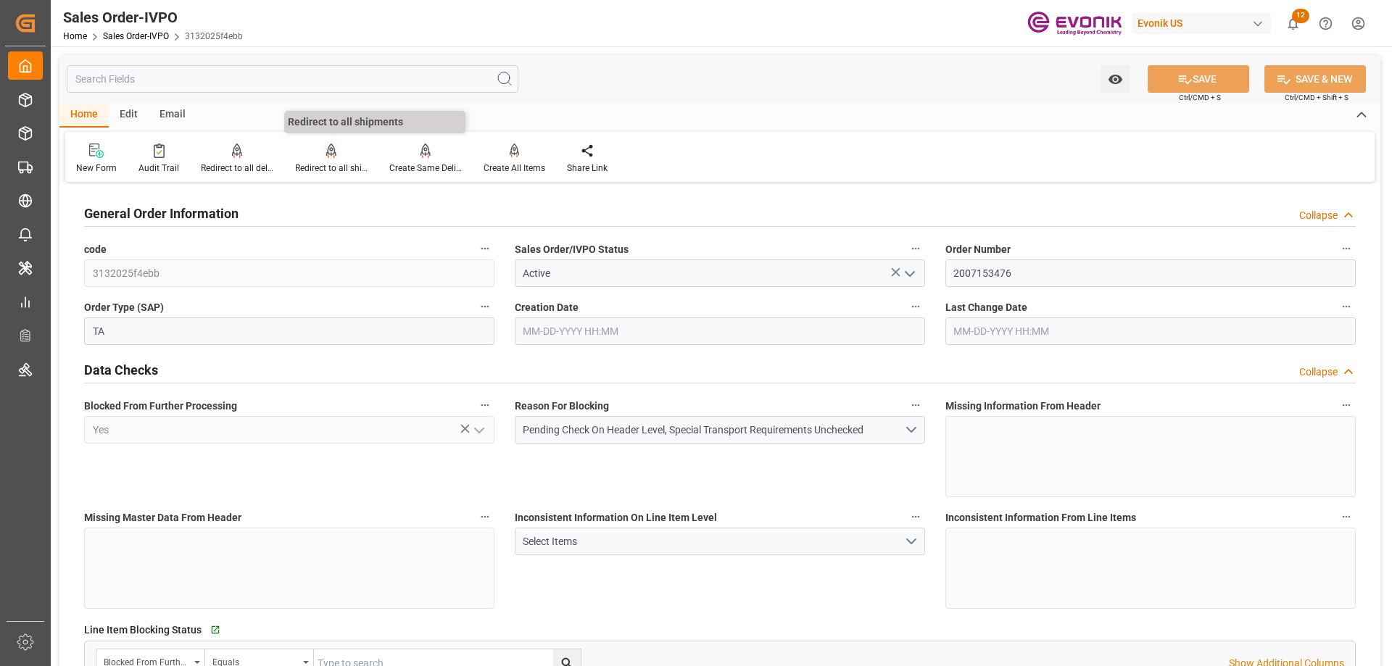
type input "IEDUB"
type input "0"
type input "1"
type input "8337.28"
type input "[DATE] 15:42"
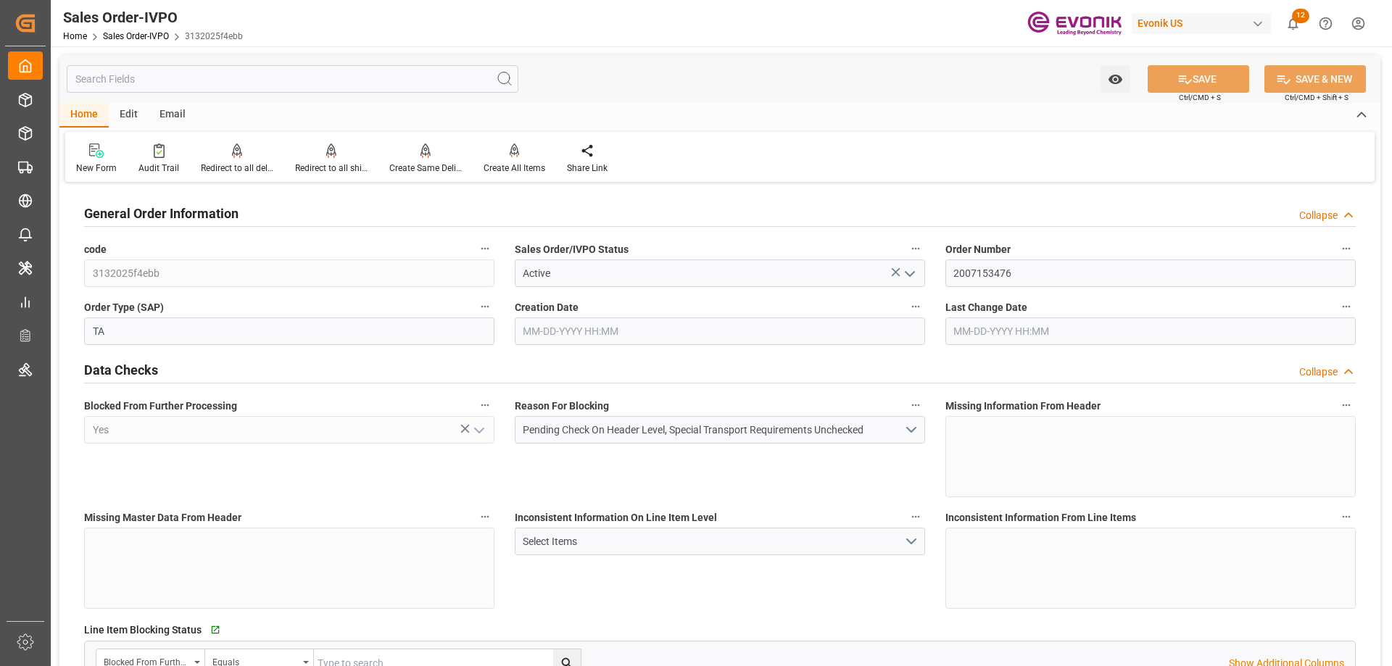
type input "[DATE] 15:42"
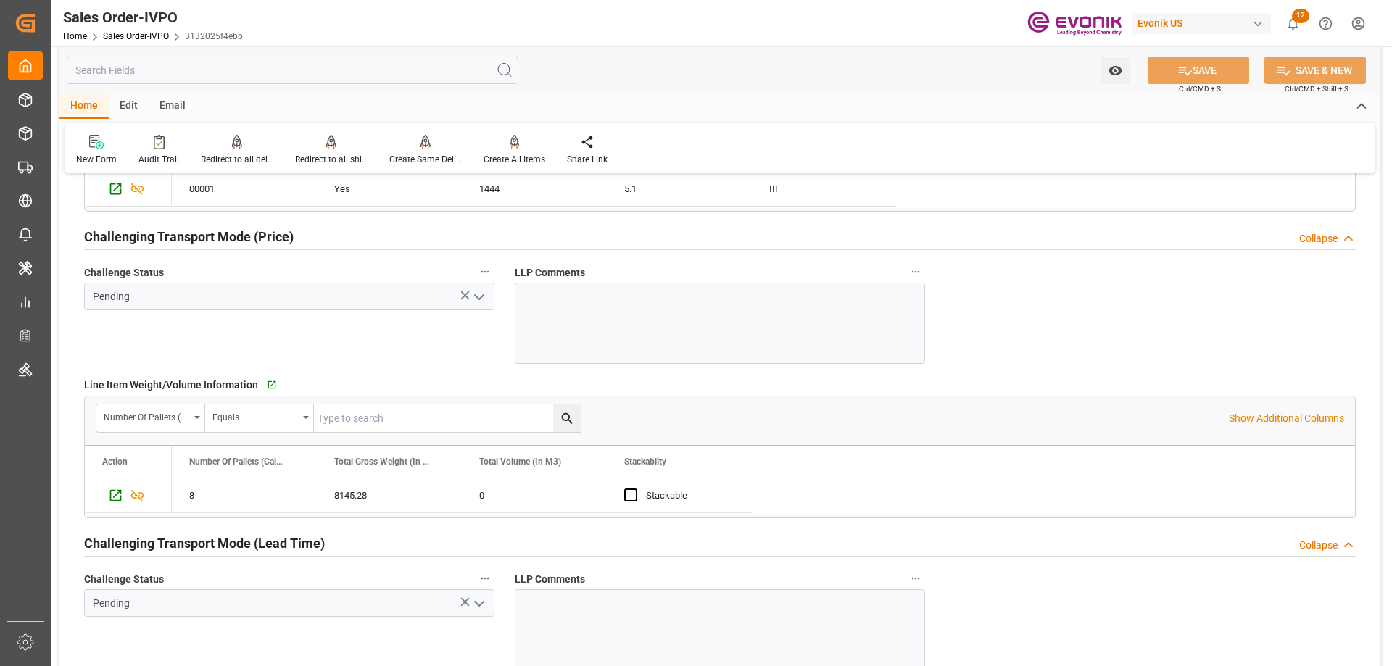
scroll to position [2175, 0]
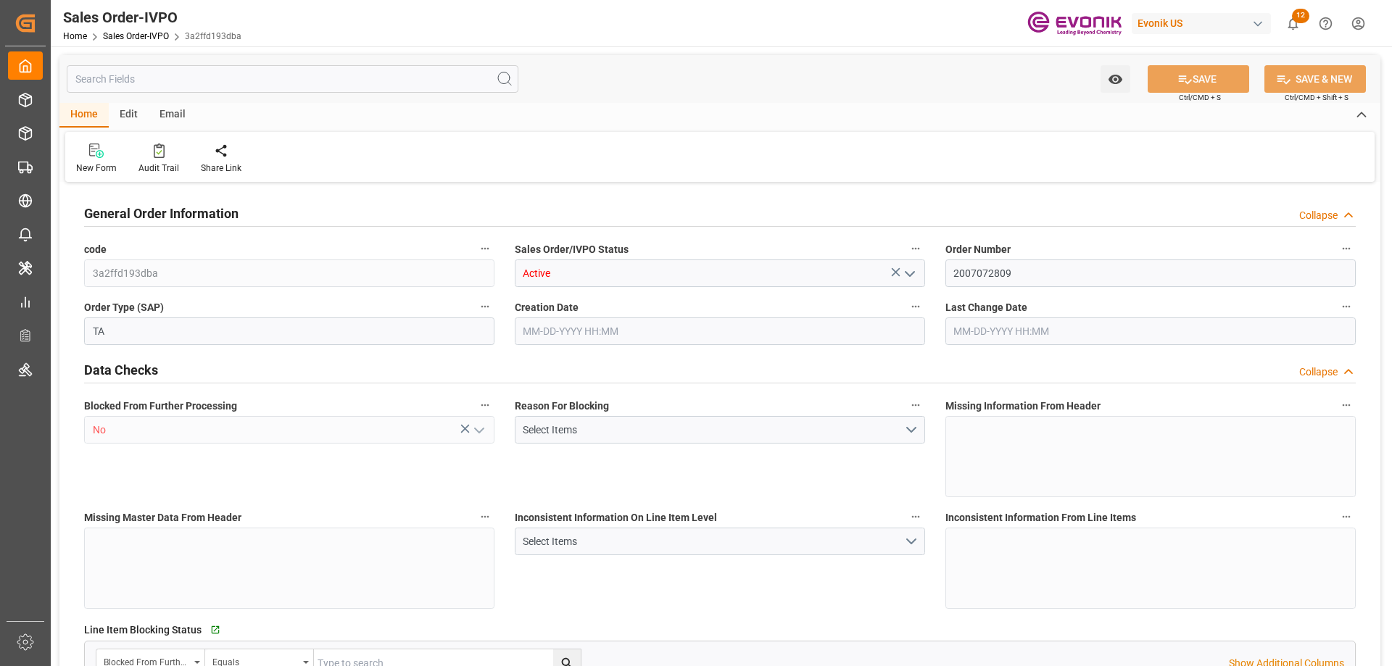
type input "COCTG"
type input "0"
type input "1"
type input "2424.6"
type input "[DATE] 15:15"
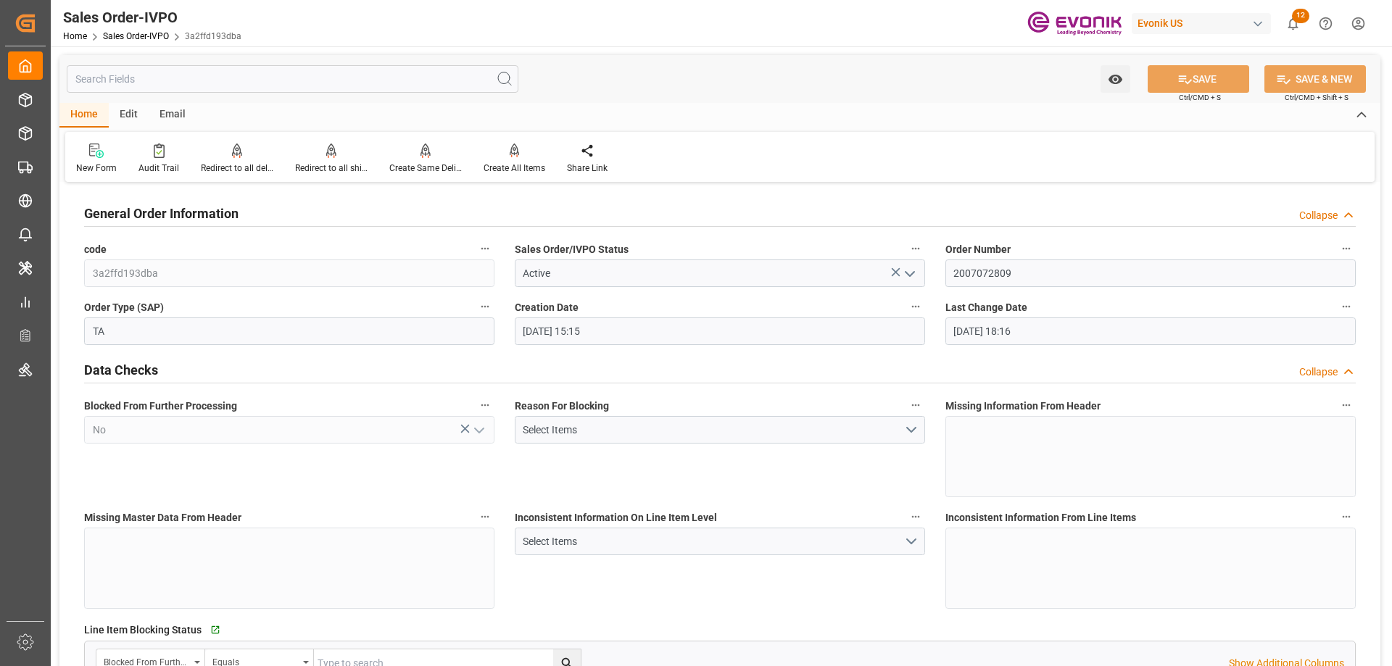
type input "[DATE] 18:16"
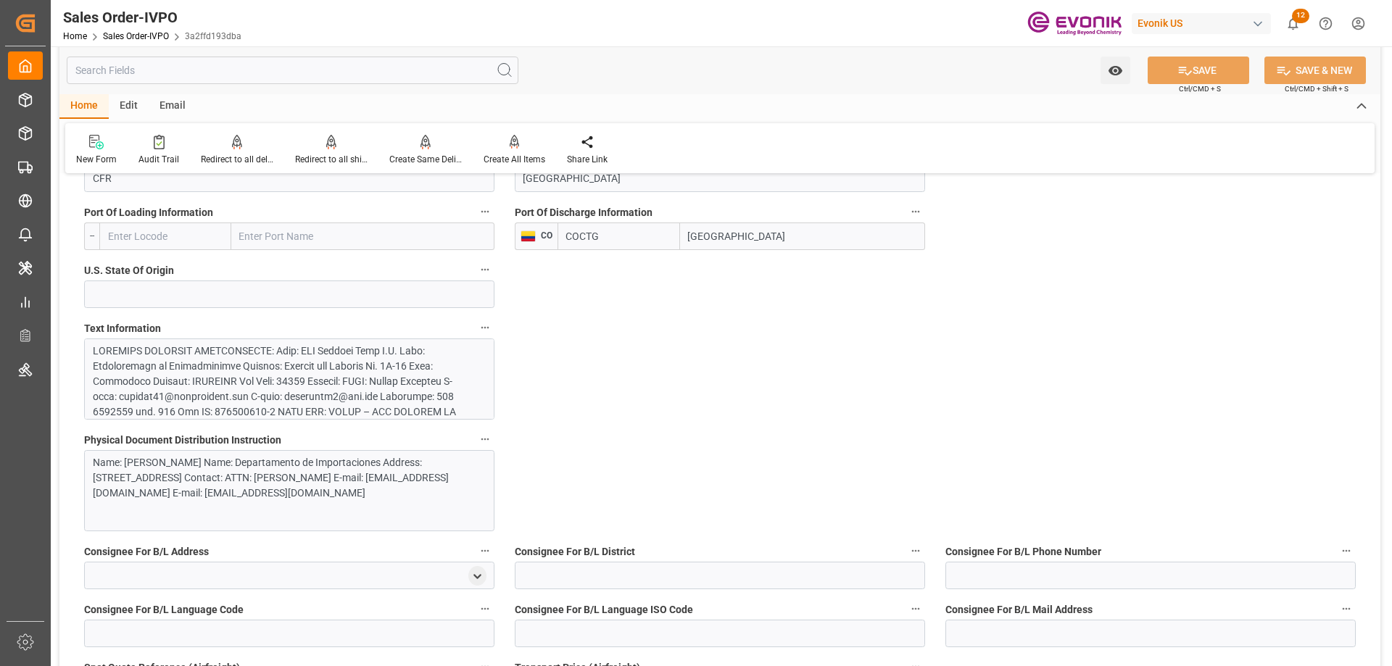
scroll to position [1015, 0]
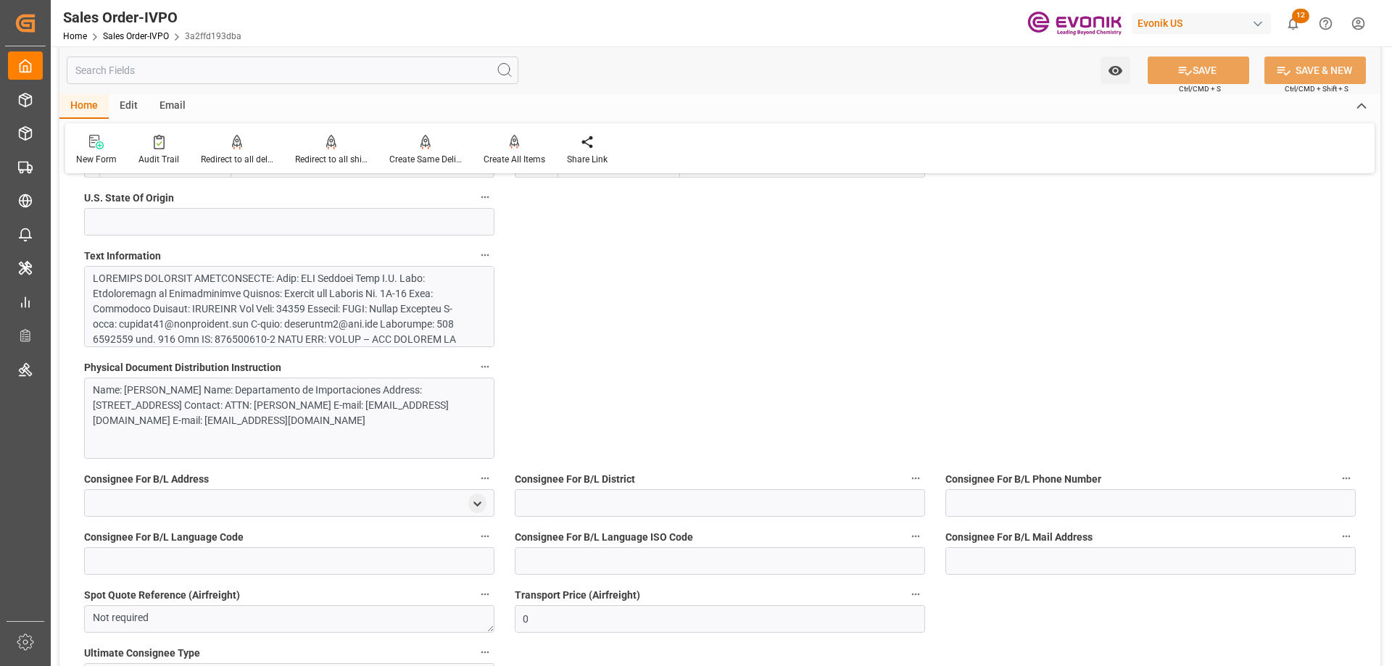
click at [229, 297] on div at bounding box center [284, 499] width 382 height 457
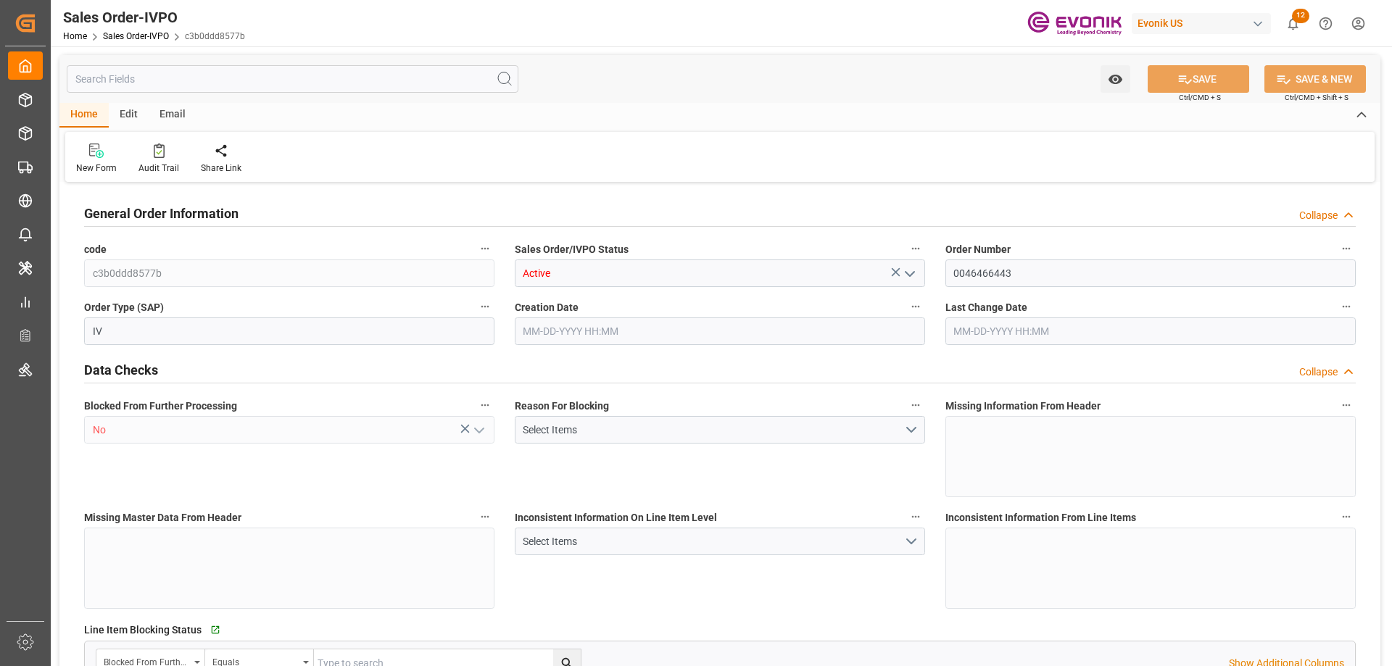
type input "CNSHA"
type input "0"
type input "1"
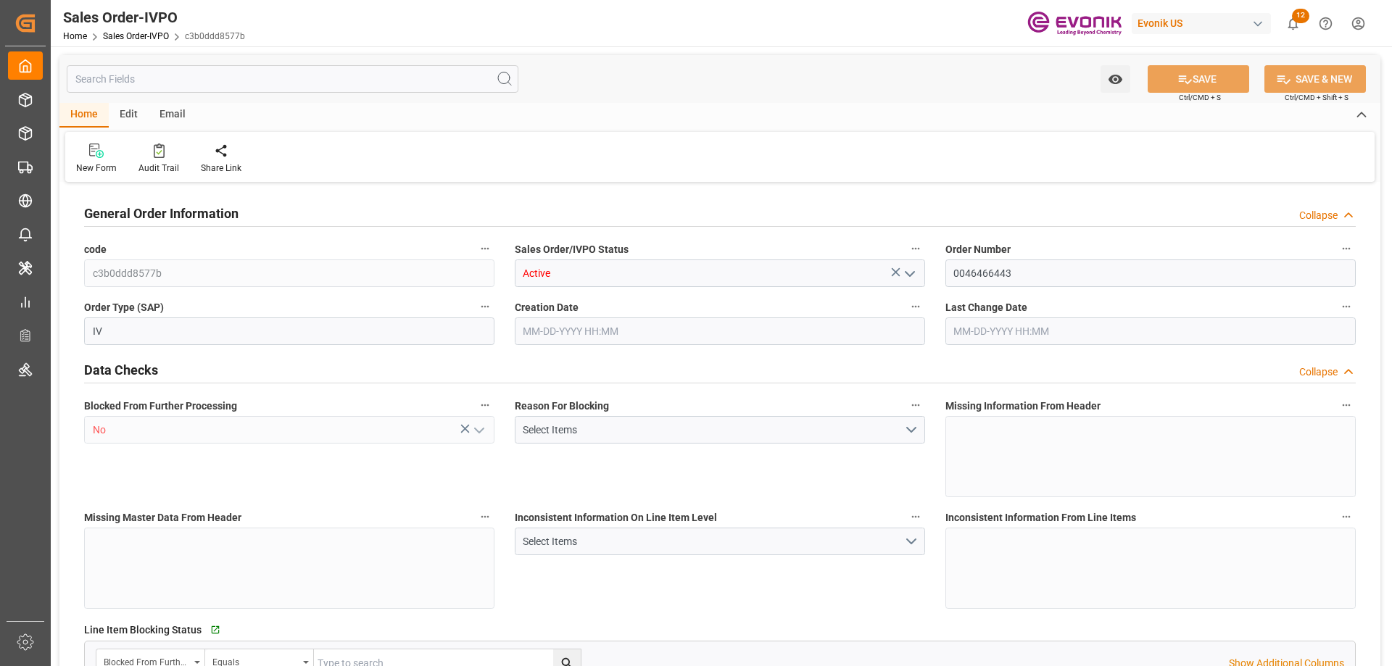
type input "5693.2"
type input "13.1327"
type input "17000"
type input "30"
type input "[DATE] 13:46"
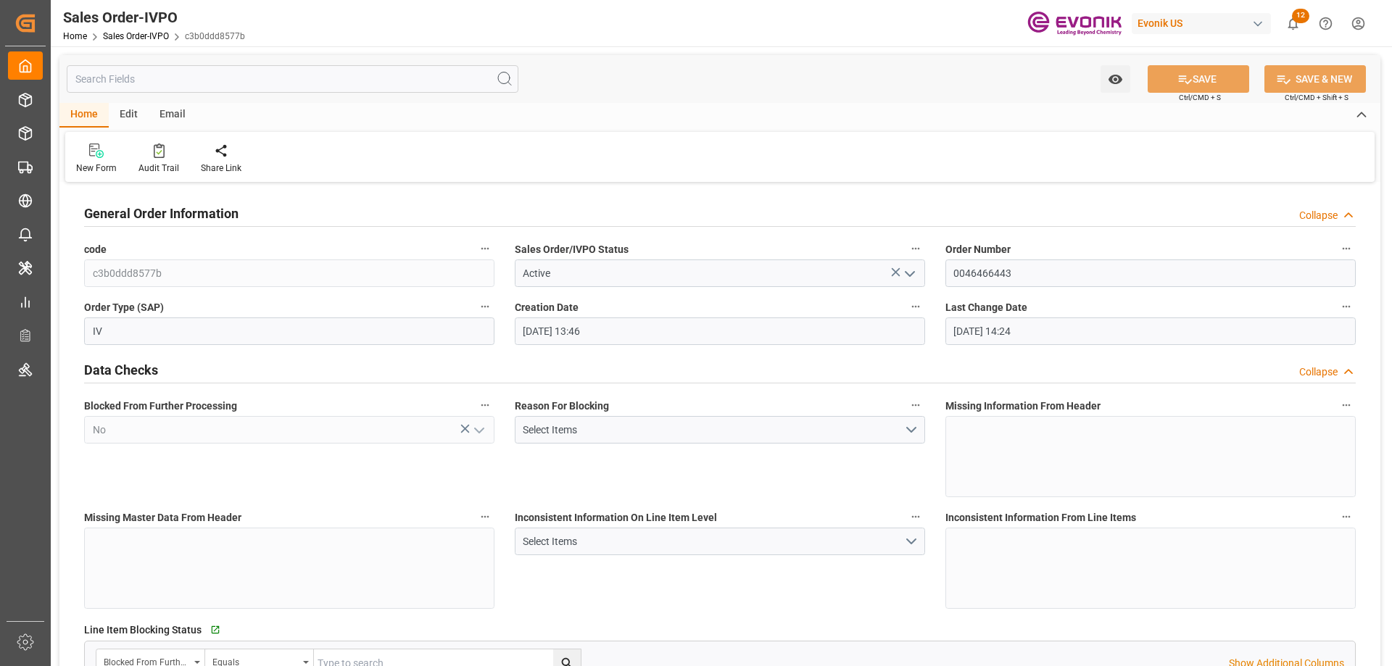
type input "08-28-2025 14:24"
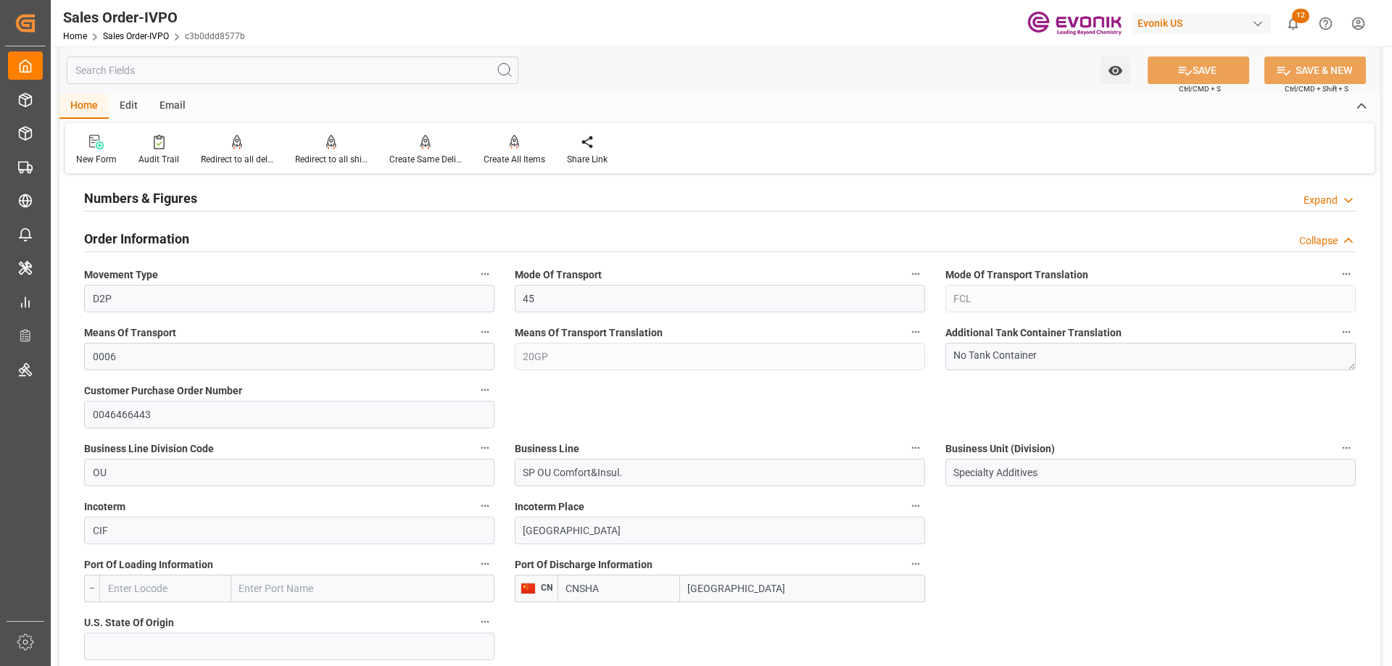
scroll to position [1160, 0]
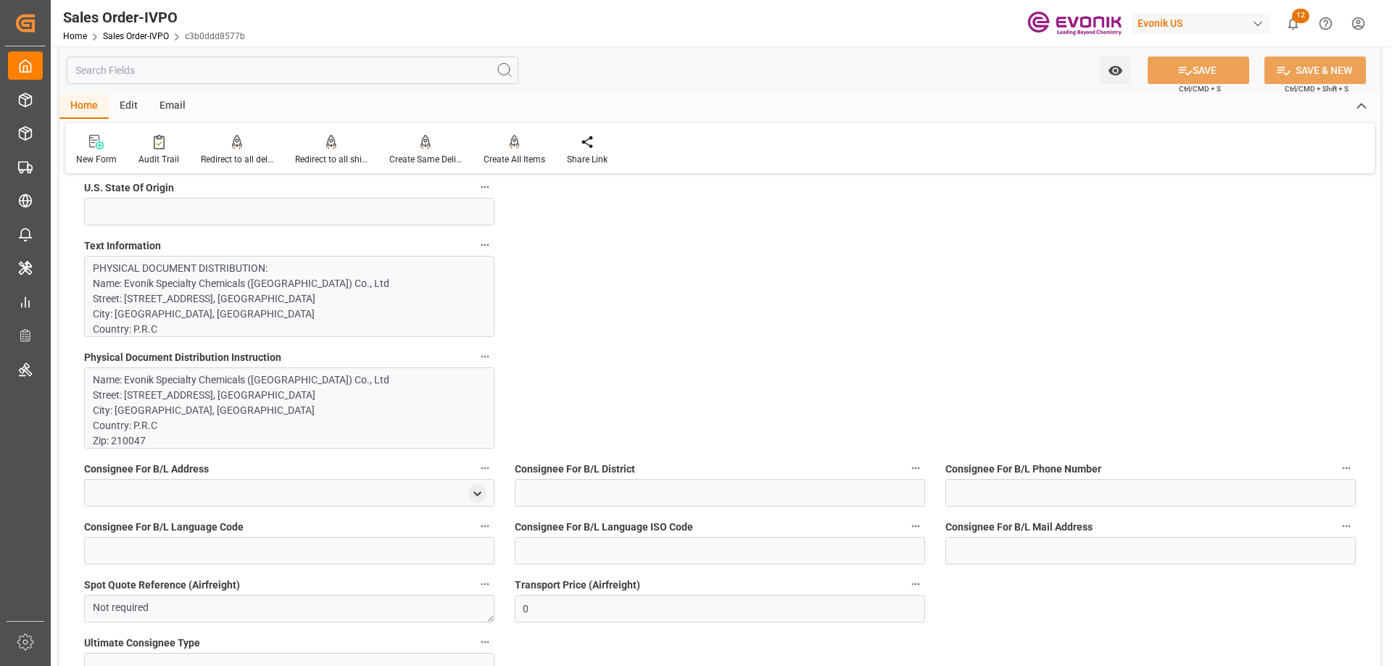
click at [319, 320] on p "PHYSICAL DOCUMENT DISTRIBUTION: Name: Evonik Specialty Chemicals (Nanjing) Co.,…" at bounding box center [284, 581] width 382 height 640
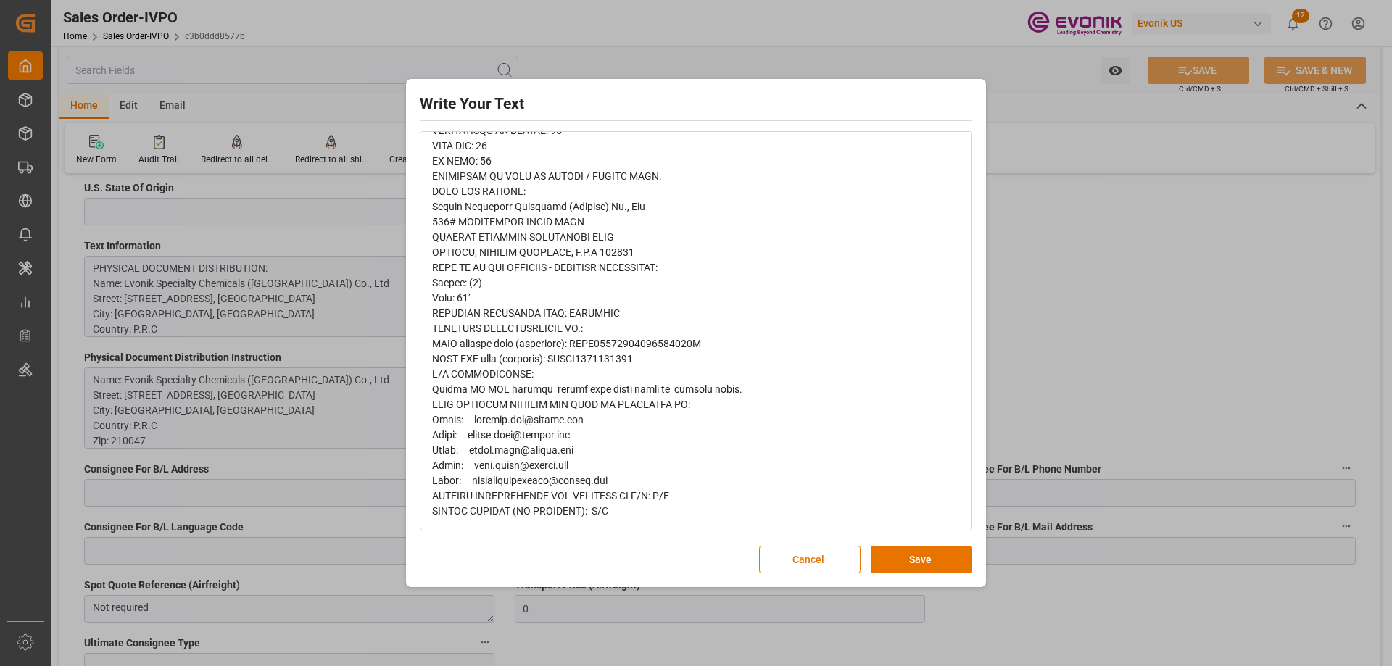
scroll to position [0, 0]
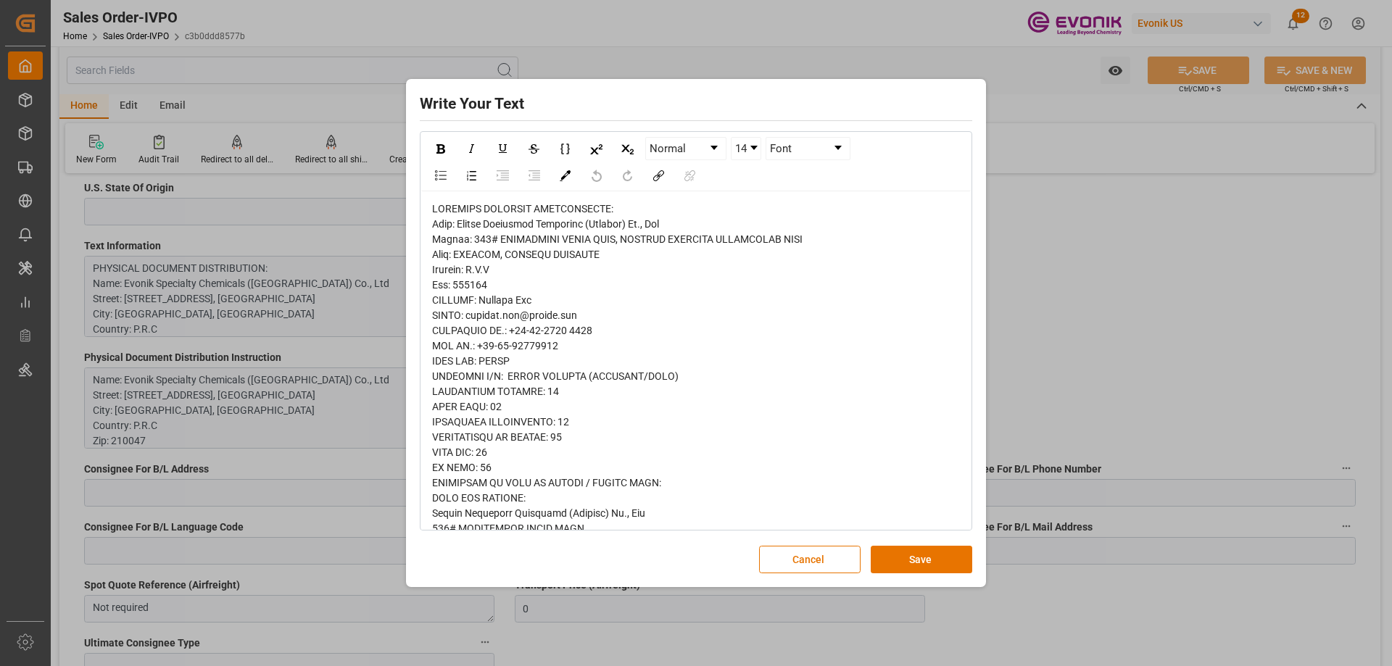
click at [1008, 341] on div "Write Your Text Normal 14 Font Cancel Save" at bounding box center [696, 333] width 1392 height 666
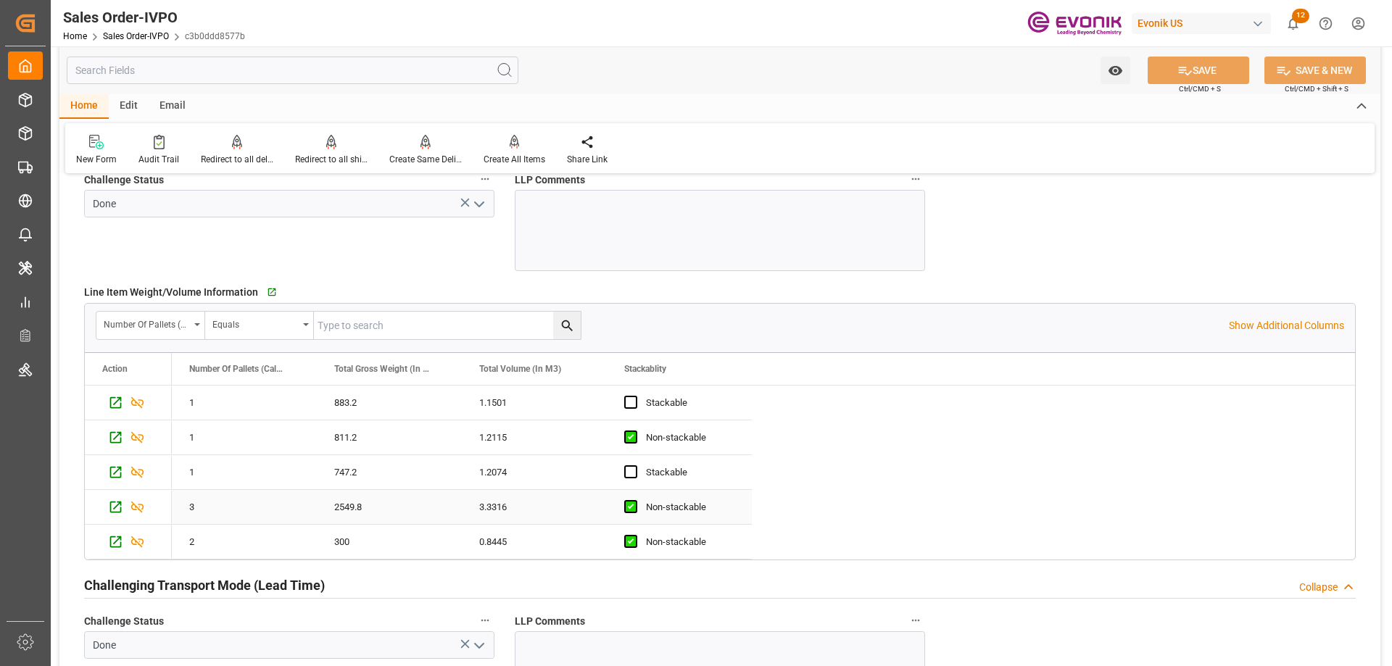
scroll to position [1958, 0]
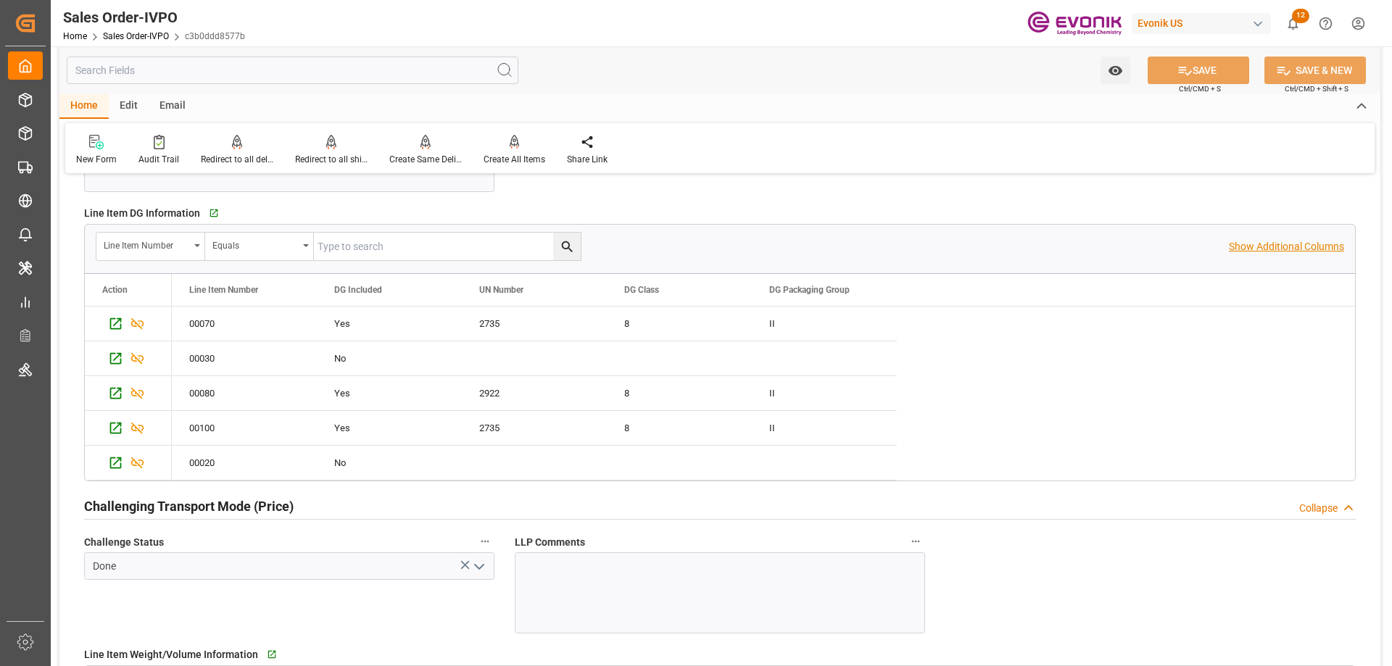
click at [1266, 243] on p "Show Additional Columns" at bounding box center [1286, 246] width 115 height 15
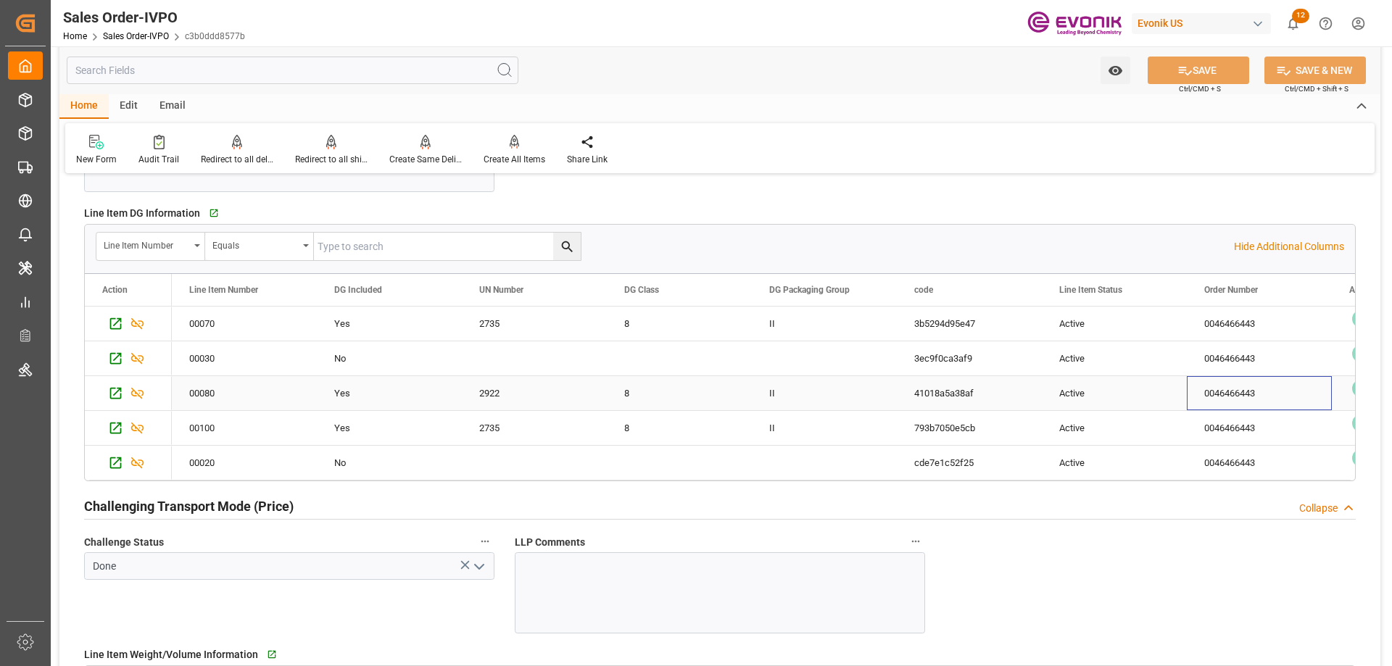
click at [1291, 376] on div "0046466443" at bounding box center [1259, 393] width 145 height 34
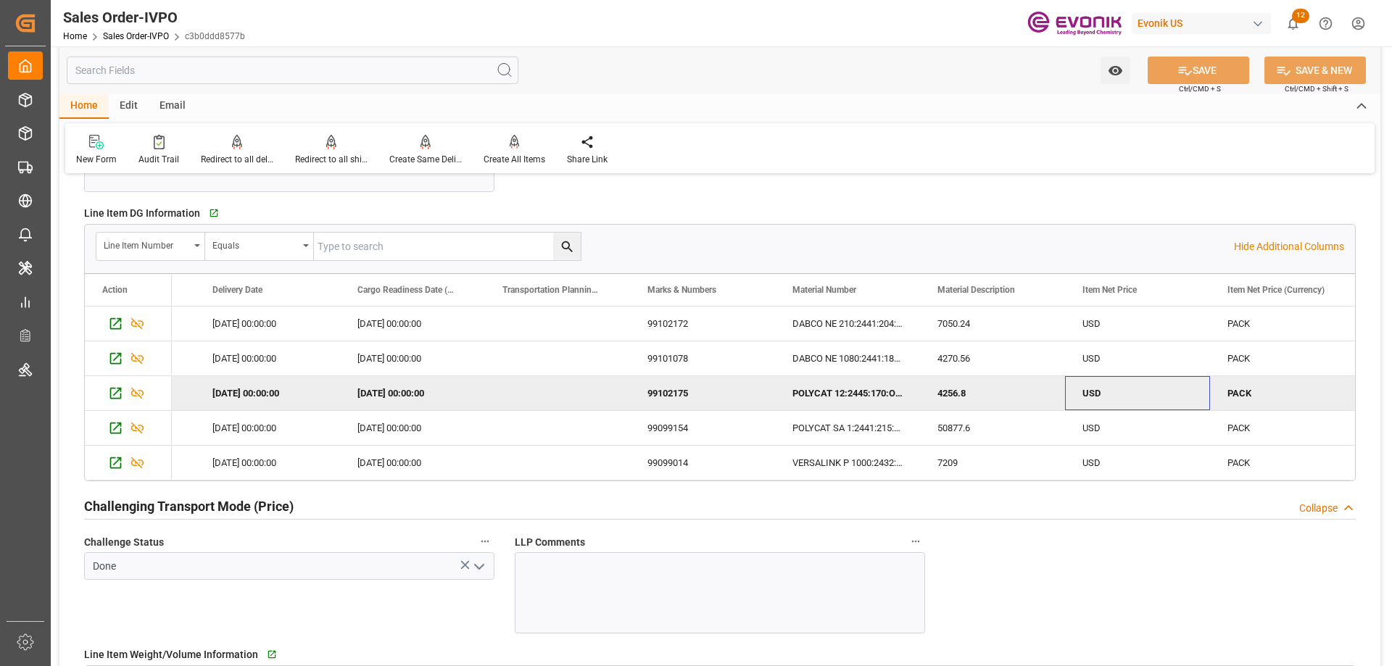
scroll to position [0, 4327]
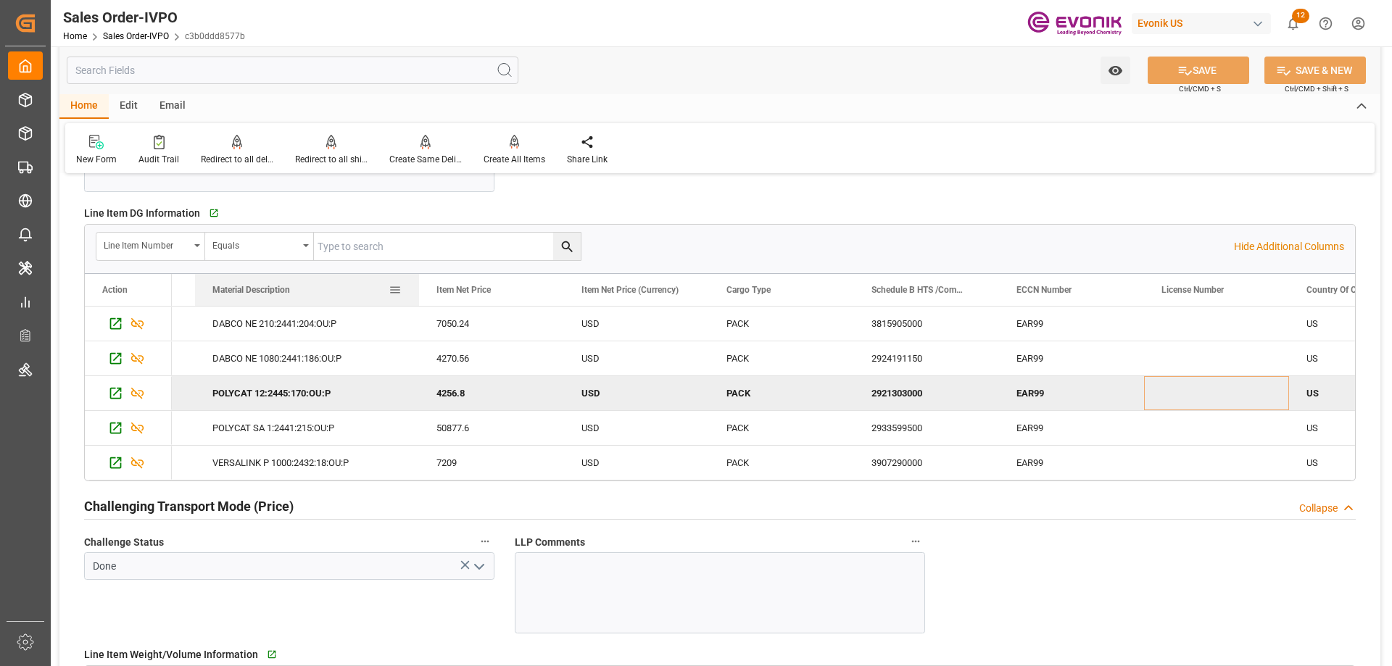
drag, startPoint x: 338, startPoint y: 286, endPoint x: 417, endPoint y: 294, distance: 79.4
click at [417, 294] on div at bounding box center [419, 290] width 6 height 32
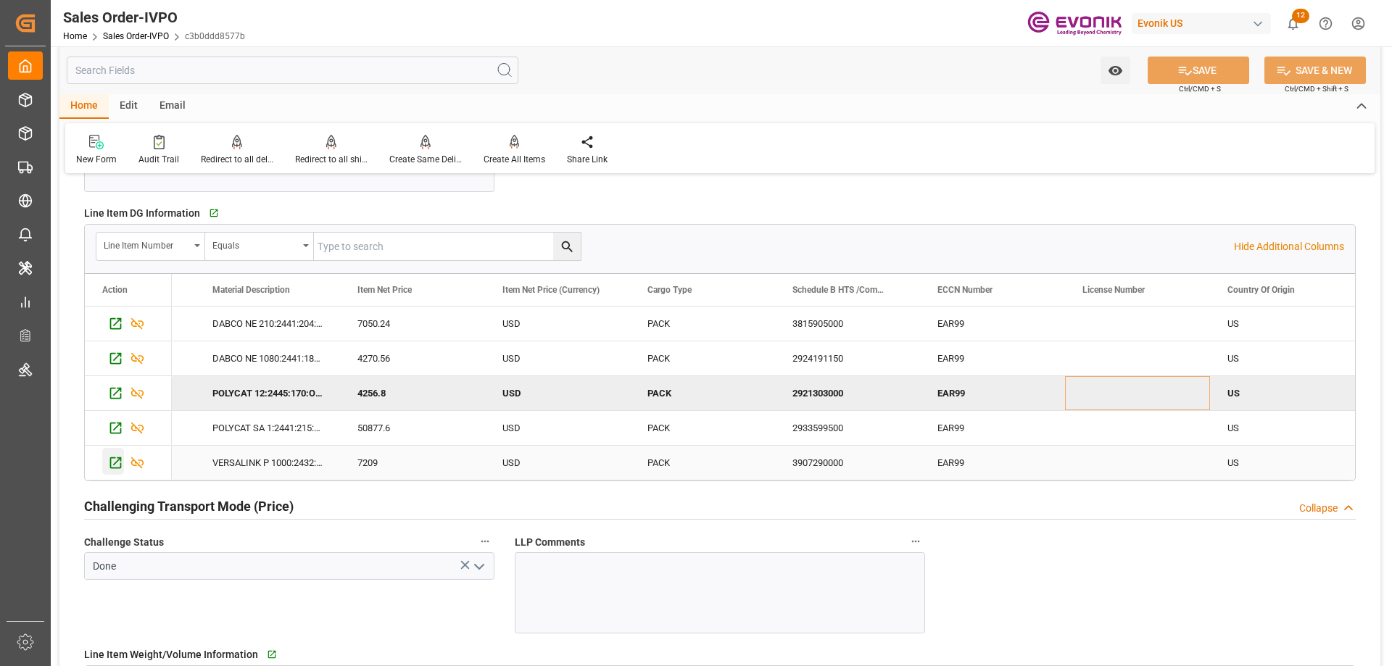
click at [115, 465] on icon "Press SPACE to select this row." at bounding box center [115, 462] width 15 height 15
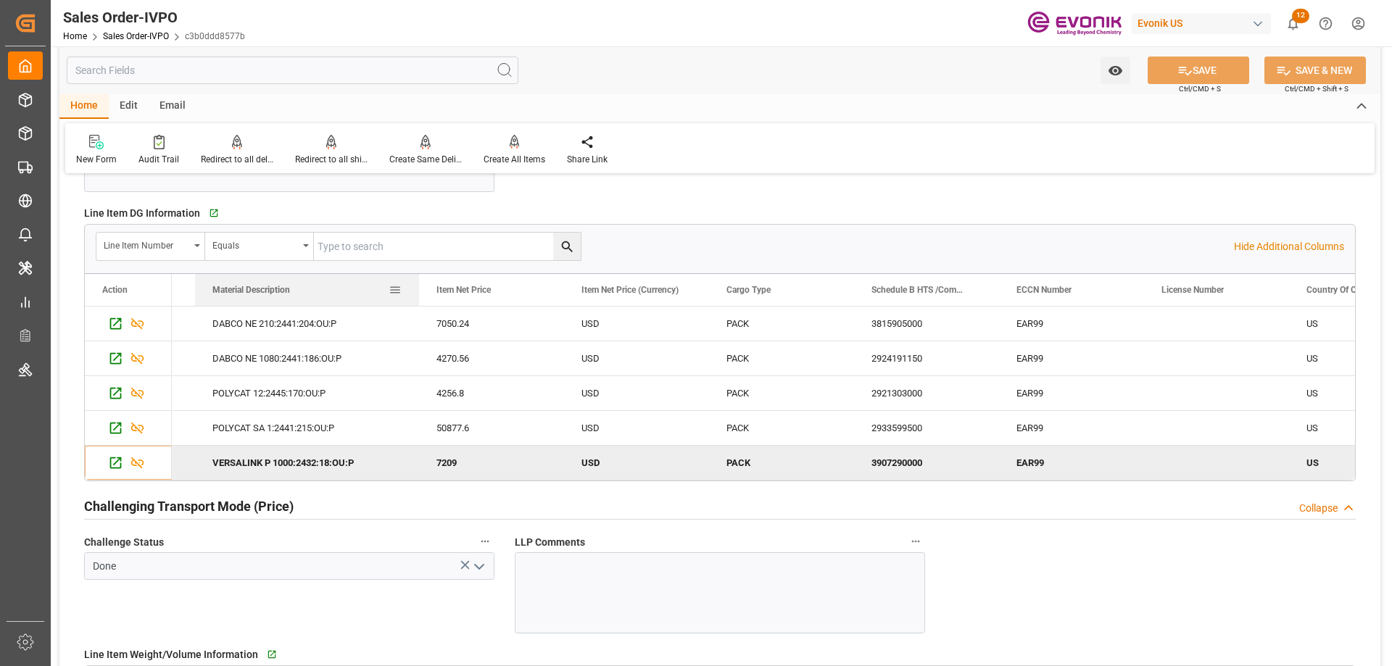
drag, startPoint x: 337, startPoint y: 287, endPoint x: 416, endPoint y: 289, distance: 79.0
click at [416, 289] on div at bounding box center [419, 290] width 6 height 32
click at [115, 357] on icon "Press SPACE to select this row." at bounding box center [115, 358] width 15 height 15
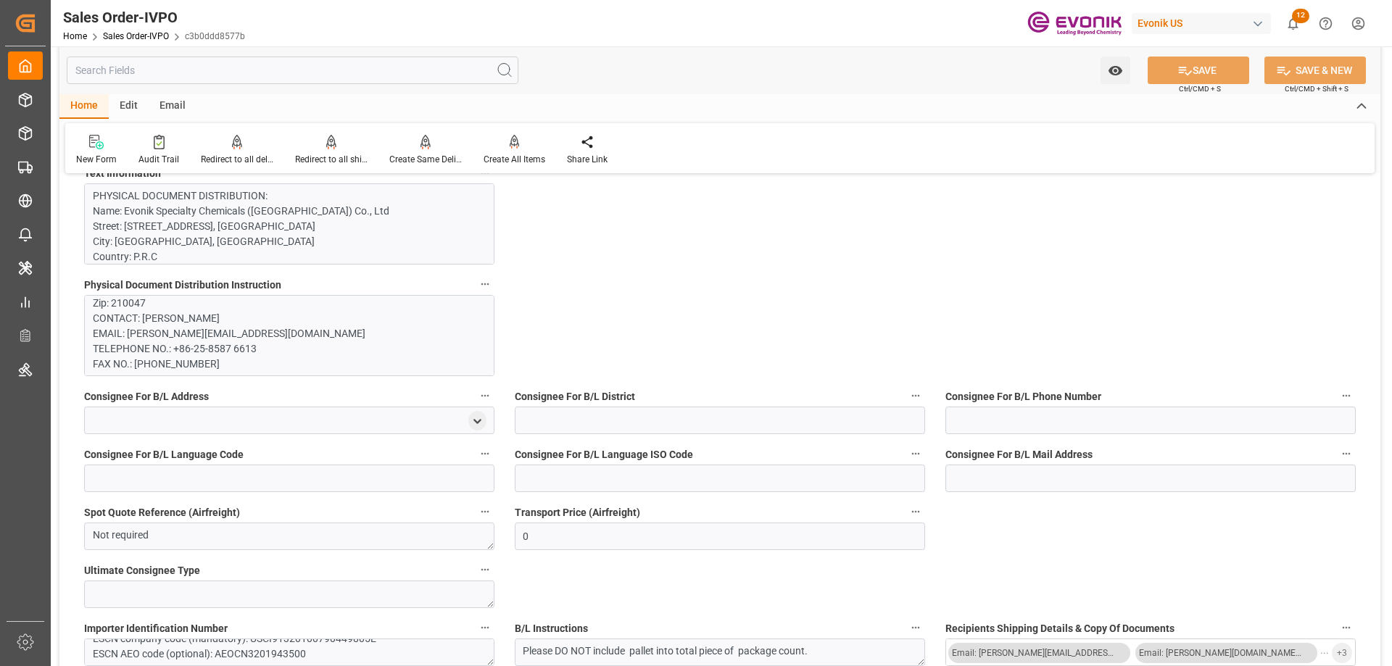
scroll to position [1015, 0]
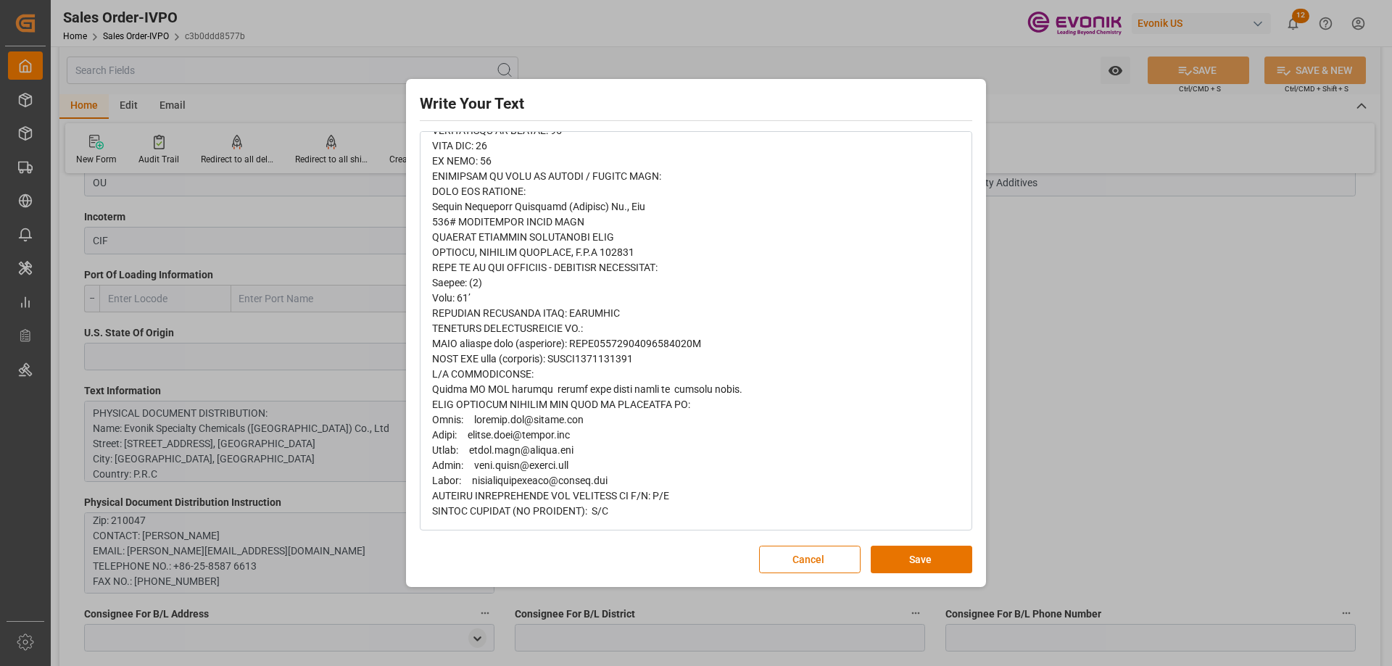
scroll to position [0, 0]
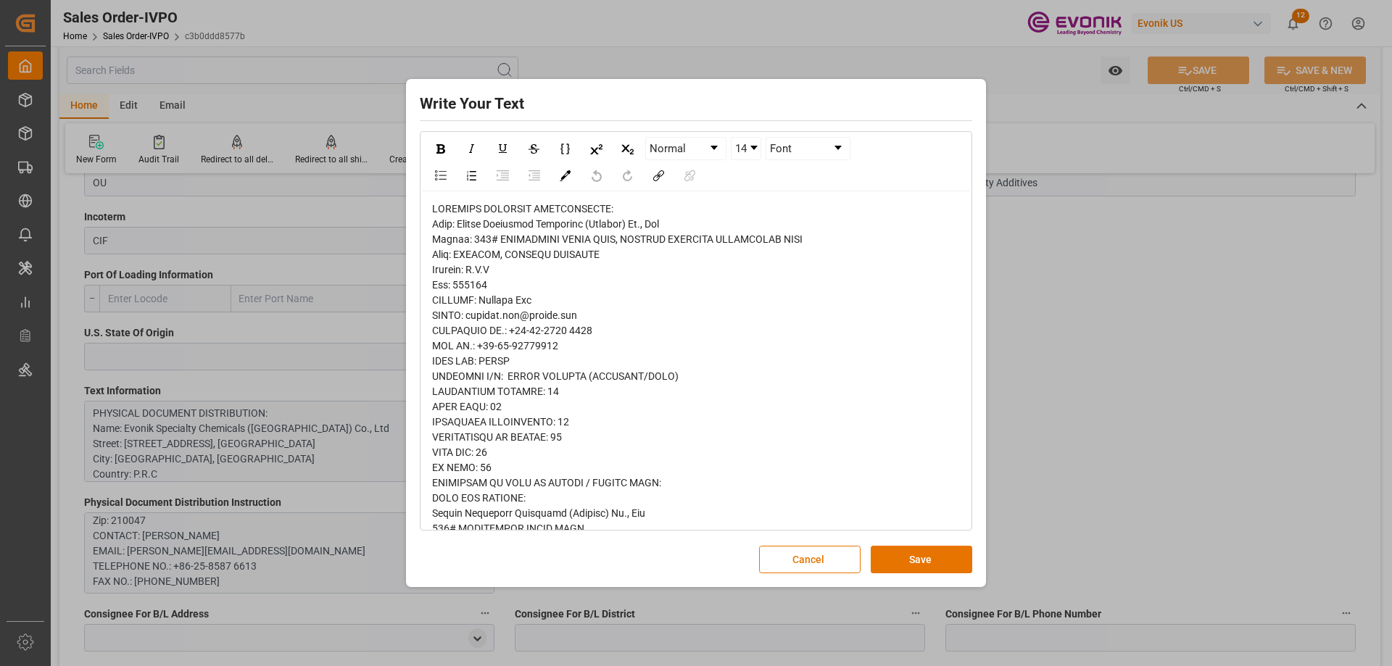
click at [1156, 343] on div "Write Your Text Normal 14 Font Cancel Save" at bounding box center [696, 333] width 1392 height 666
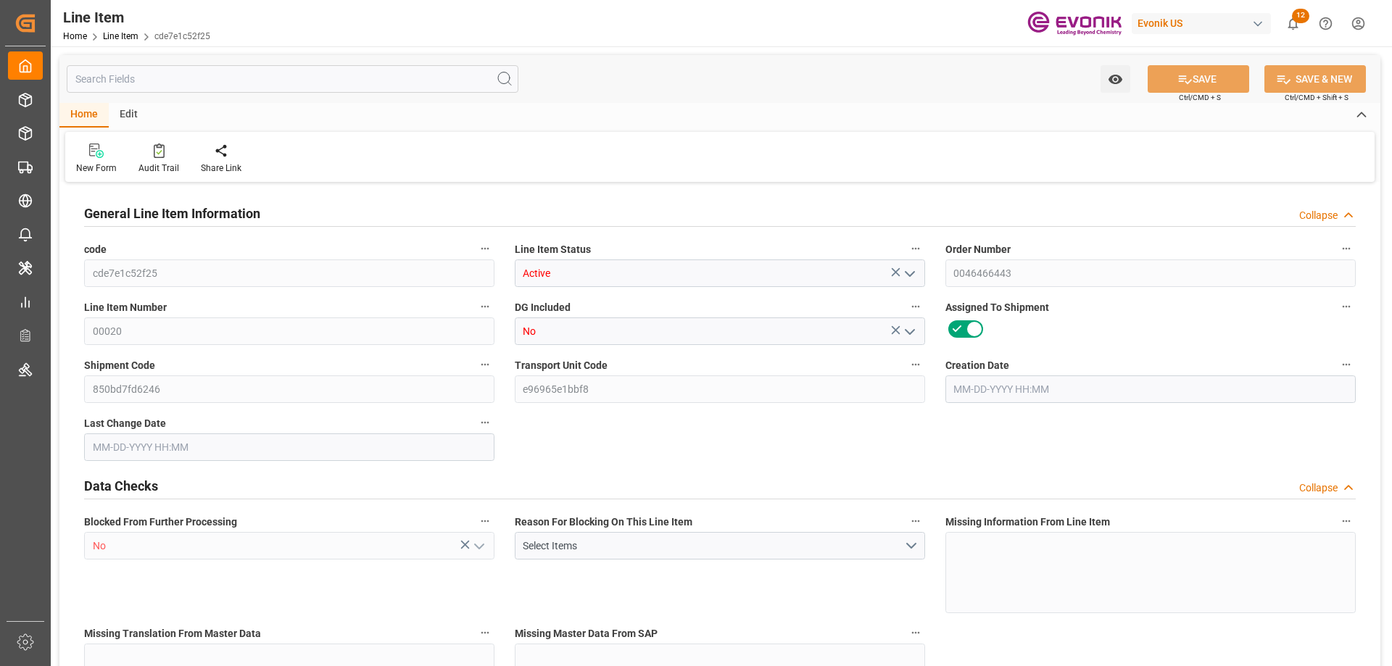
type input "2"
type input "300"
type input "270"
type input "0.8445"
type input "15"
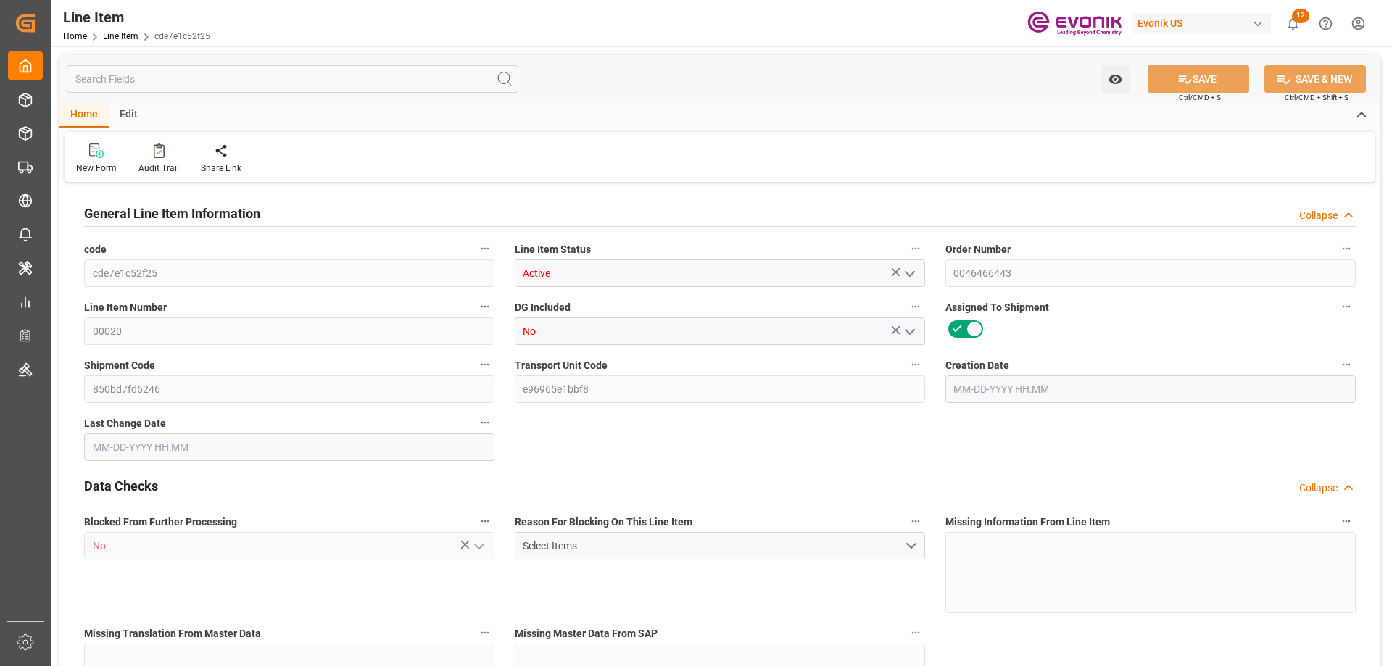
type input "7209"
type input "15"
type input "300"
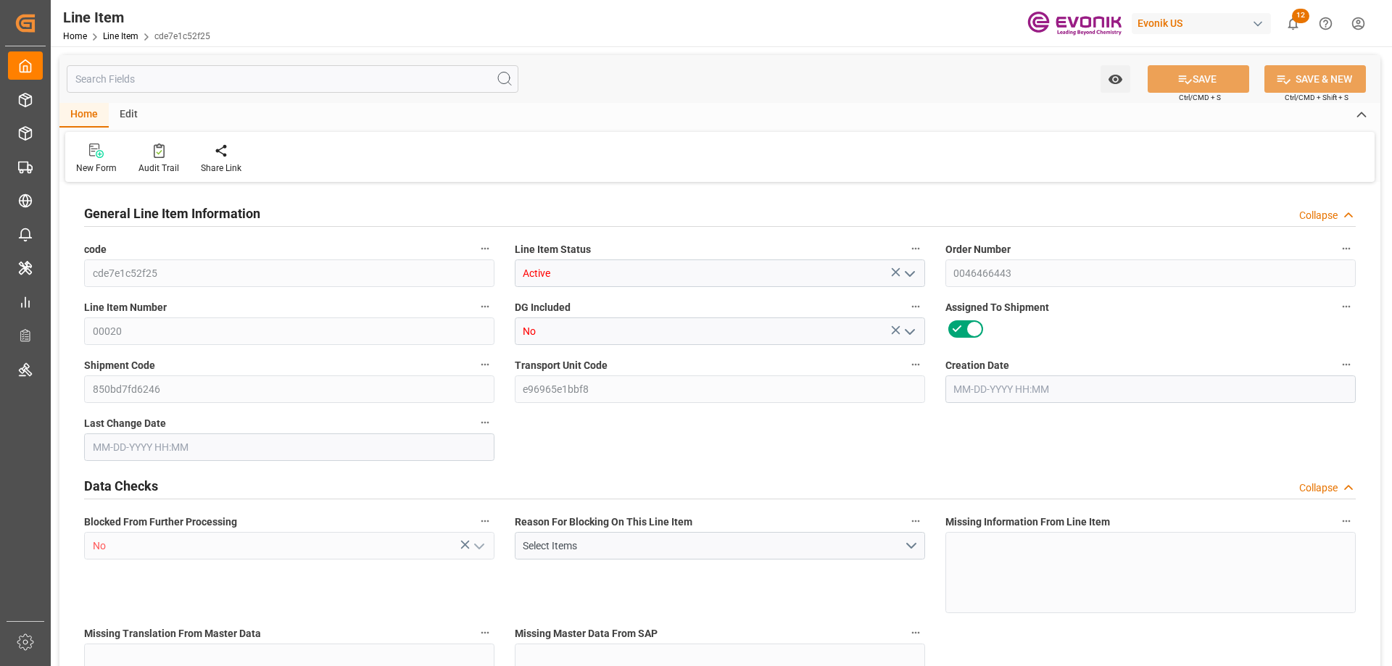
type input "350"
type input "270"
type input "0.8445"
type input "844.515"
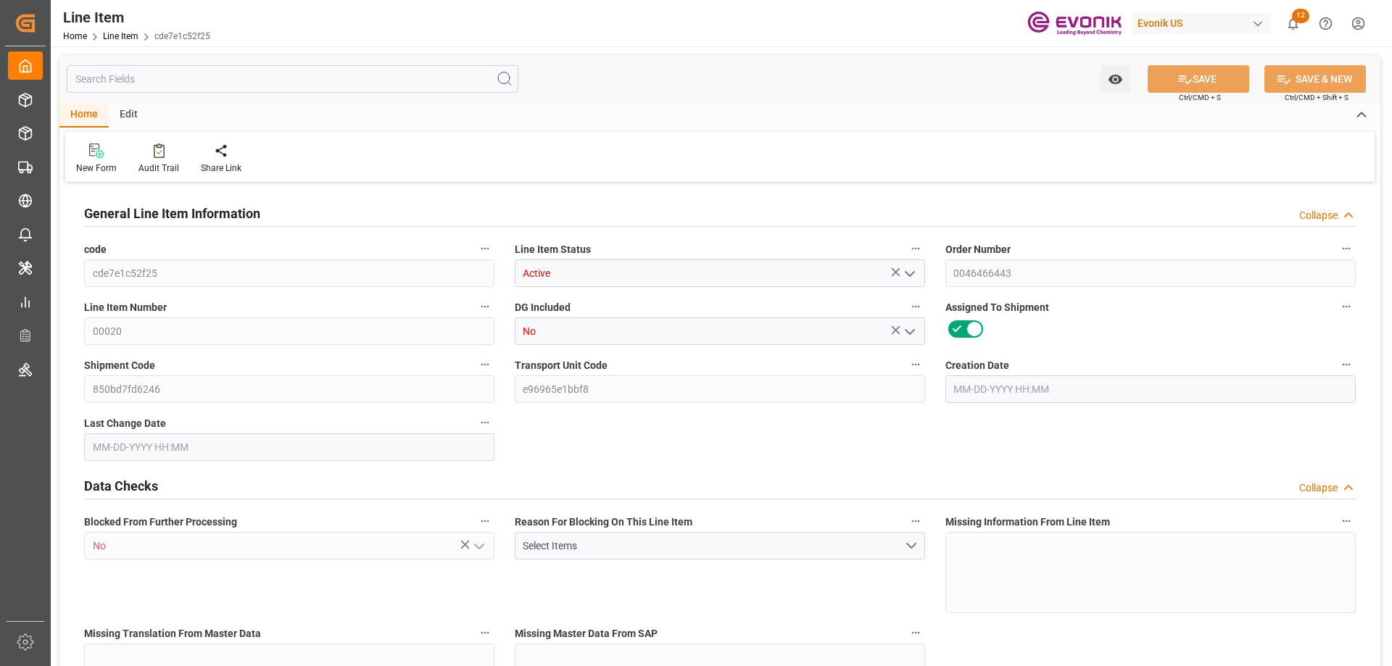
type input "15"
type input "300"
type input "270"
type input "0.8445"
type input "[DATE] 13:46"
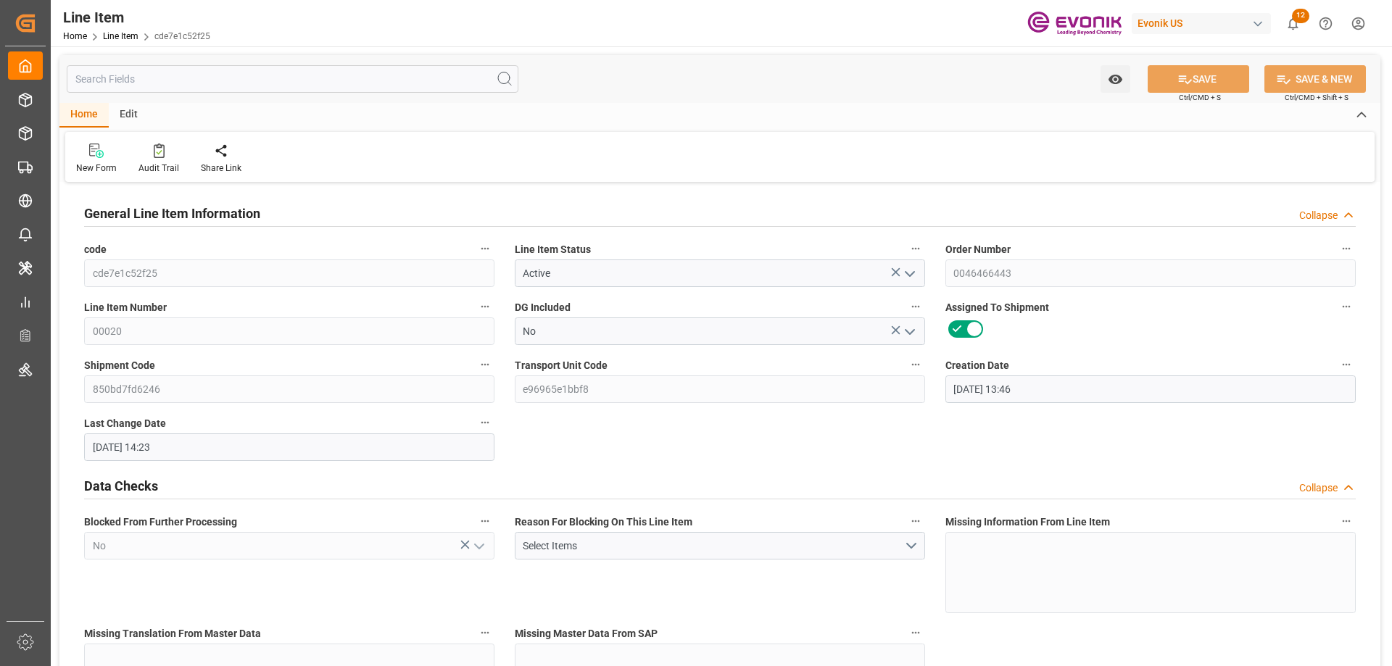
type input "[DATE] 14:23"
type input "[DATE]"
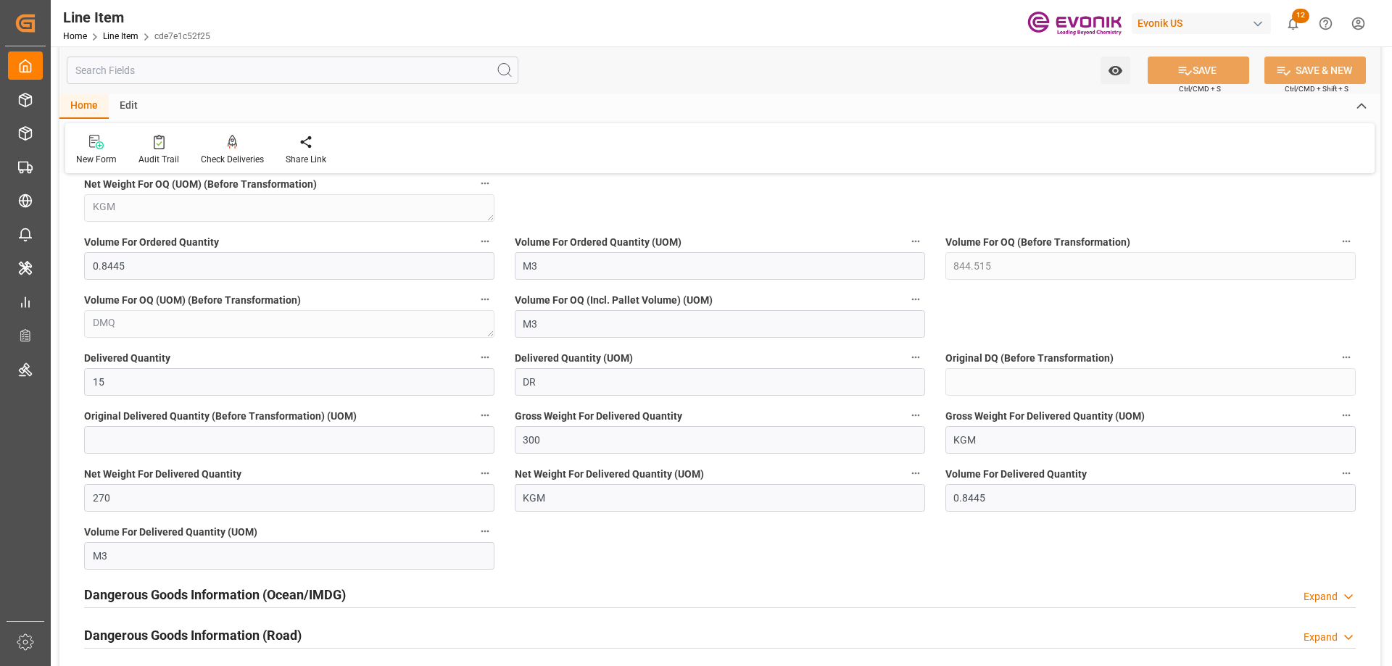
scroll to position [1668, 0]
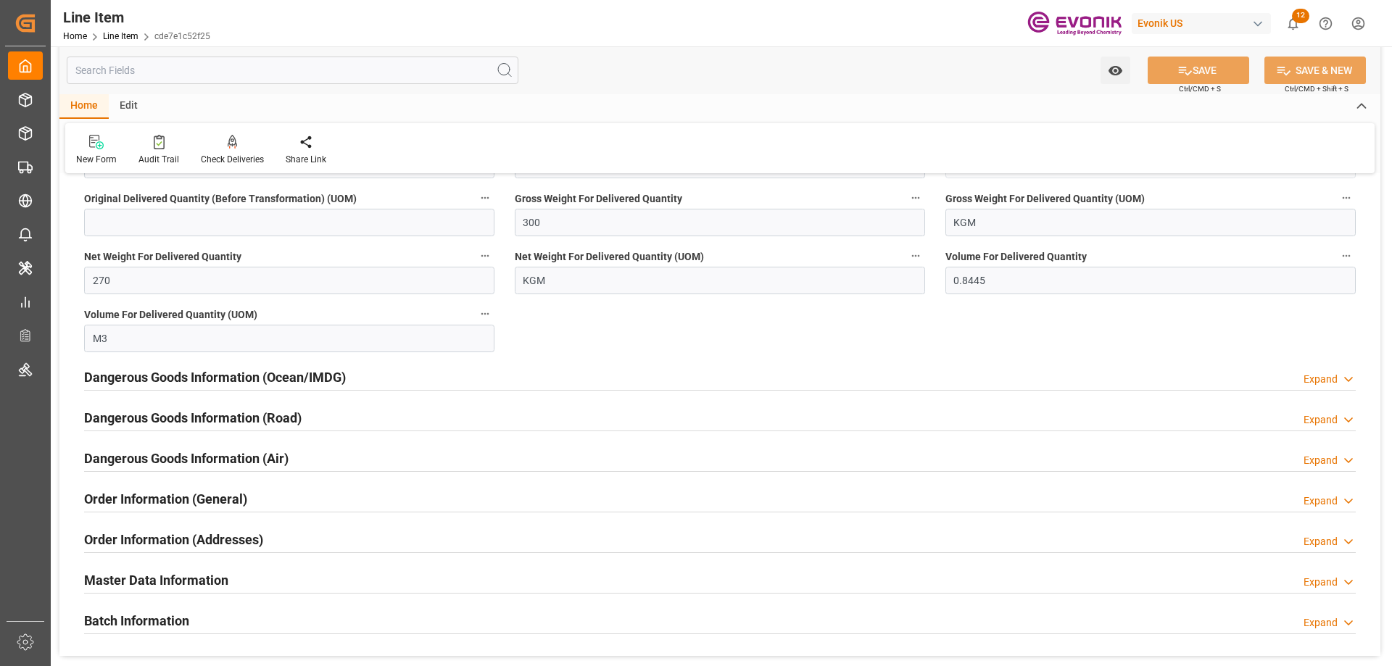
click at [352, 379] on div "Dangerous Goods Information (Ocean/IMDG) Expand" at bounding box center [720, 377] width 1272 height 28
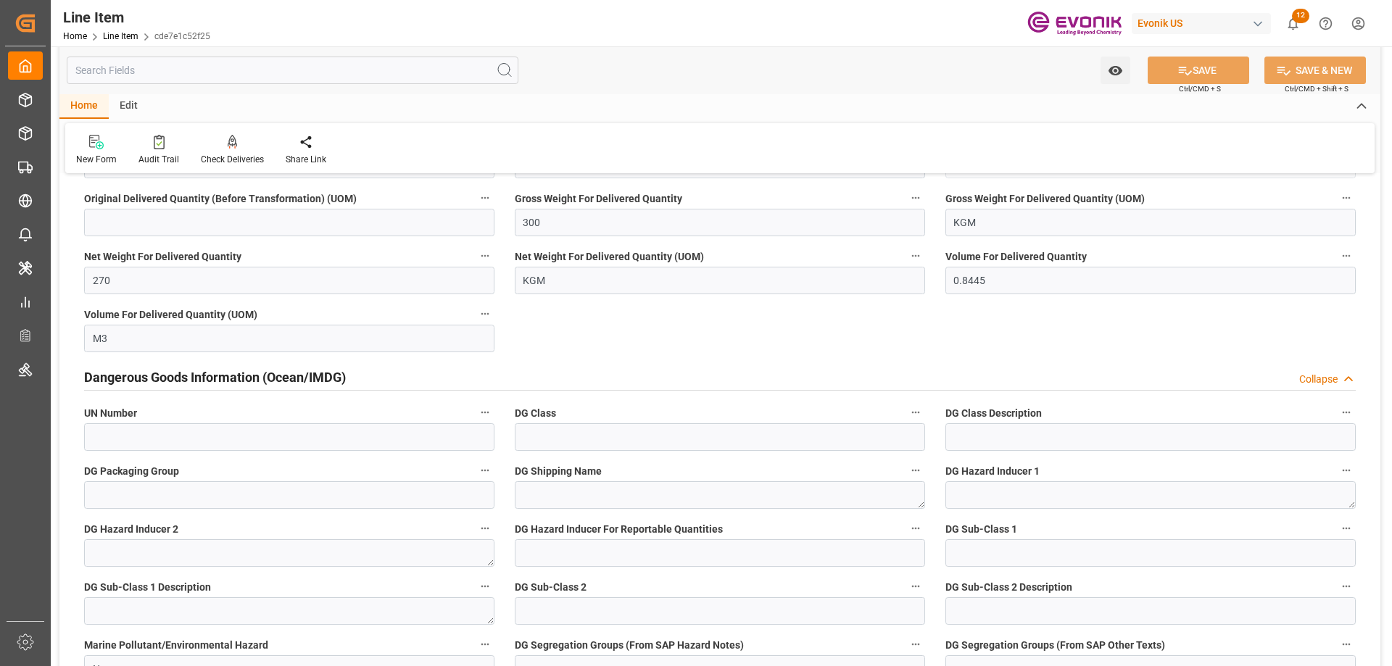
scroll to position [2030, 0]
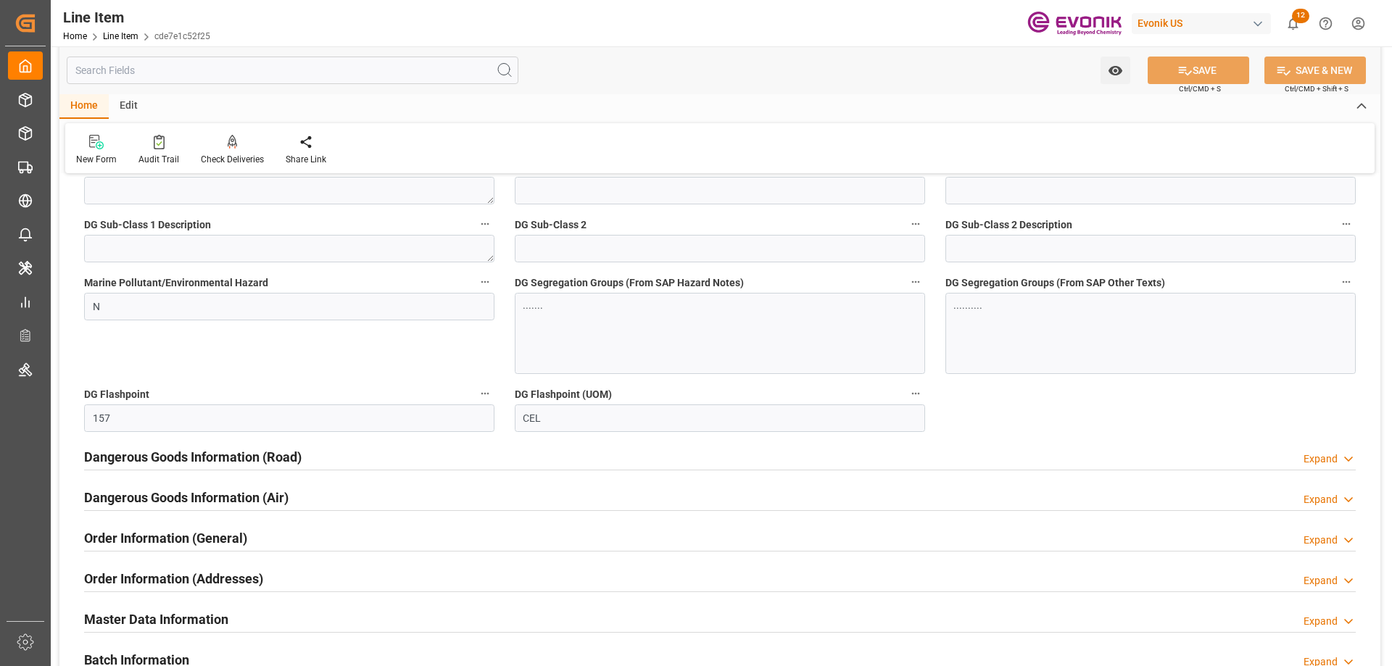
click at [225, 463] on h2 "Dangerous Goods Information (Road)" at bounding box center [193, 457] width 218 height 20
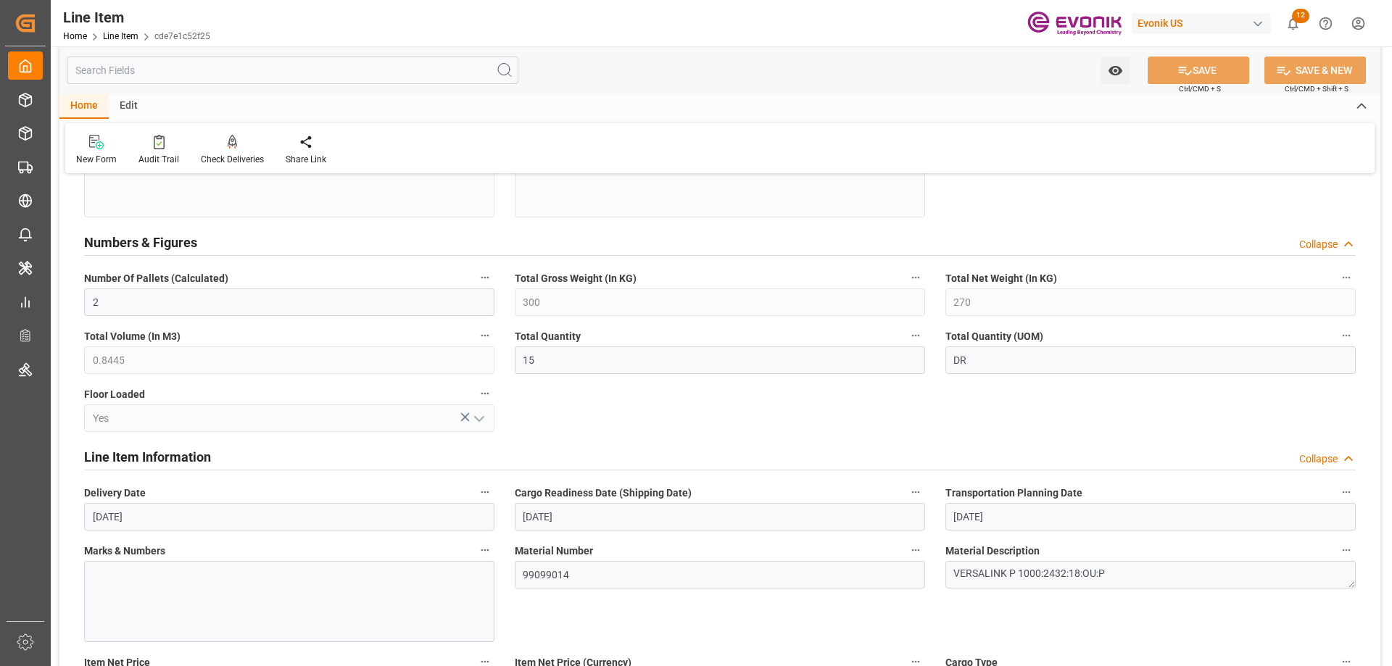
scroll to position [725, 0]
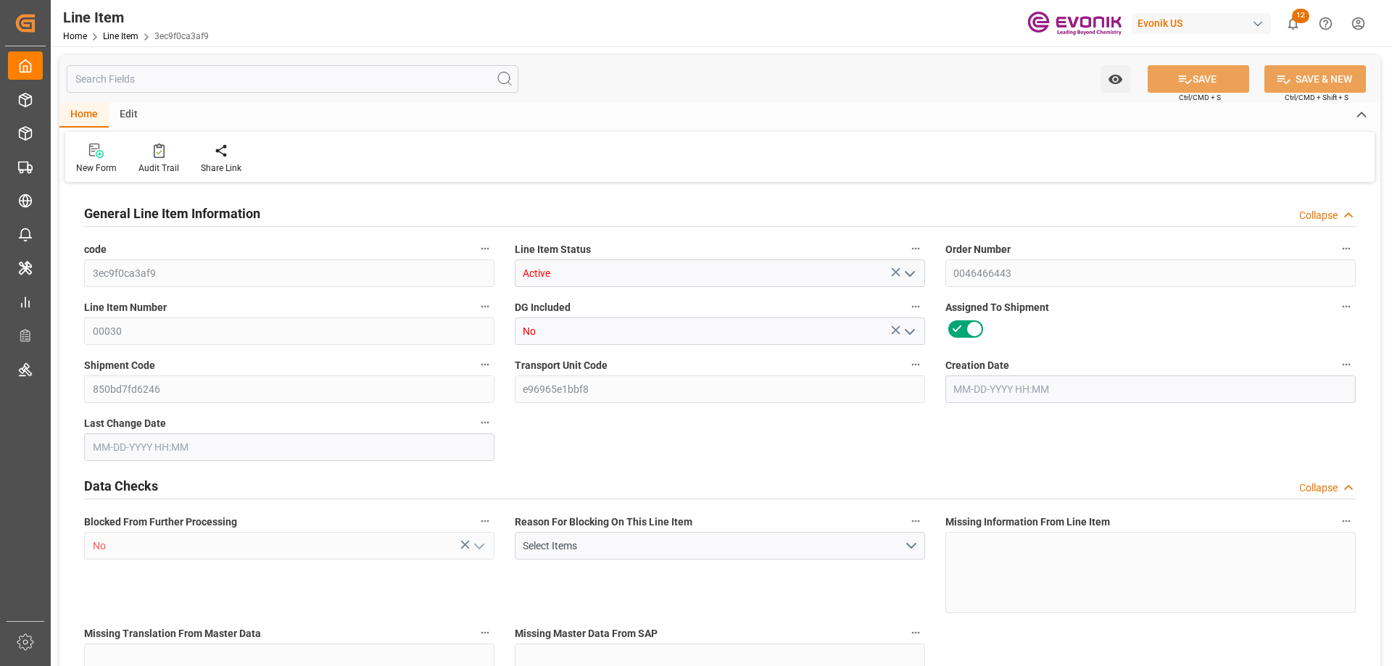
type input "1"
type input "811.2"
type input "744"
type input "1.2115"
type input "4"
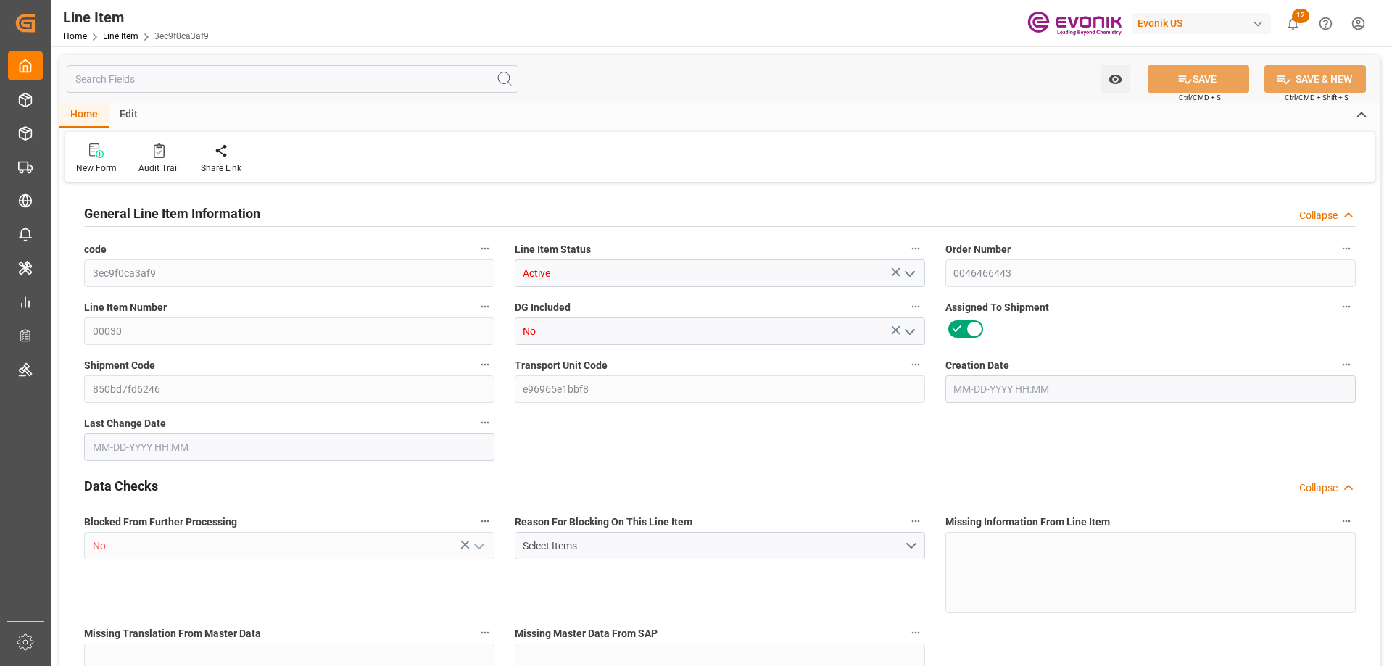
type input "4270.56"
type input "4"
type input "811.2"
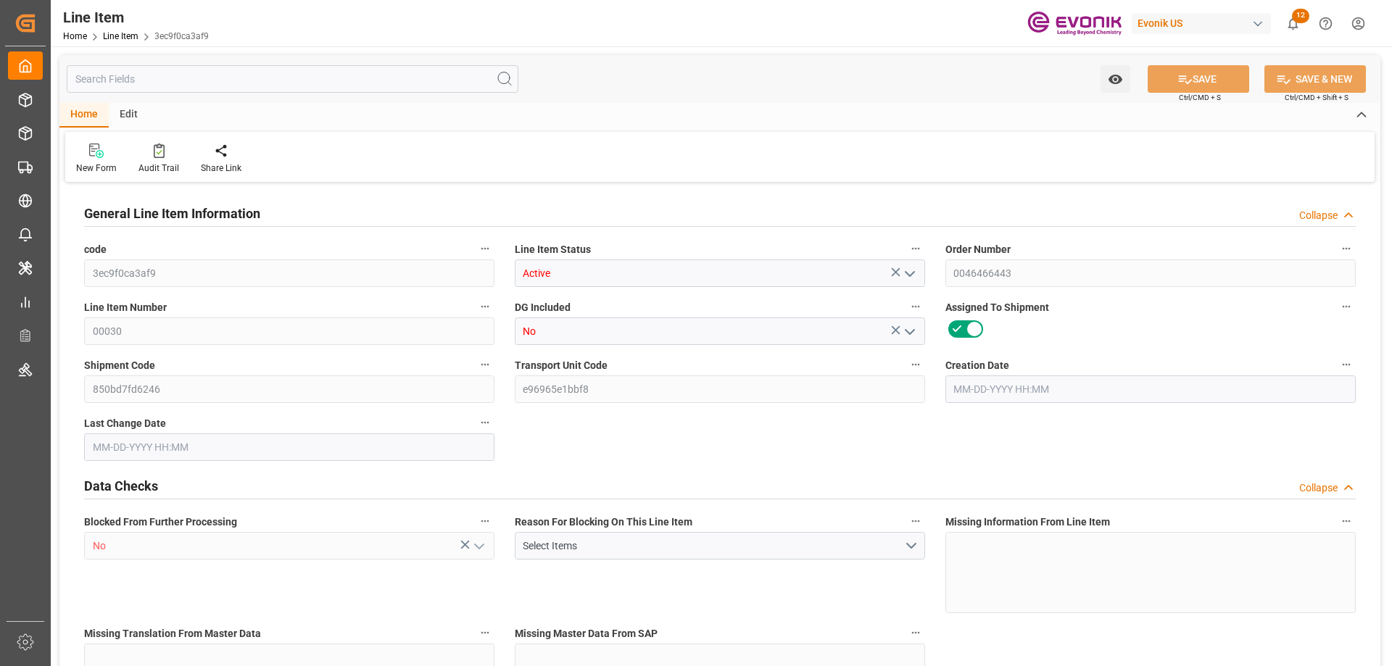
type input "831.2"
type input "744"
type input "1.2115"
type input "1211.476"
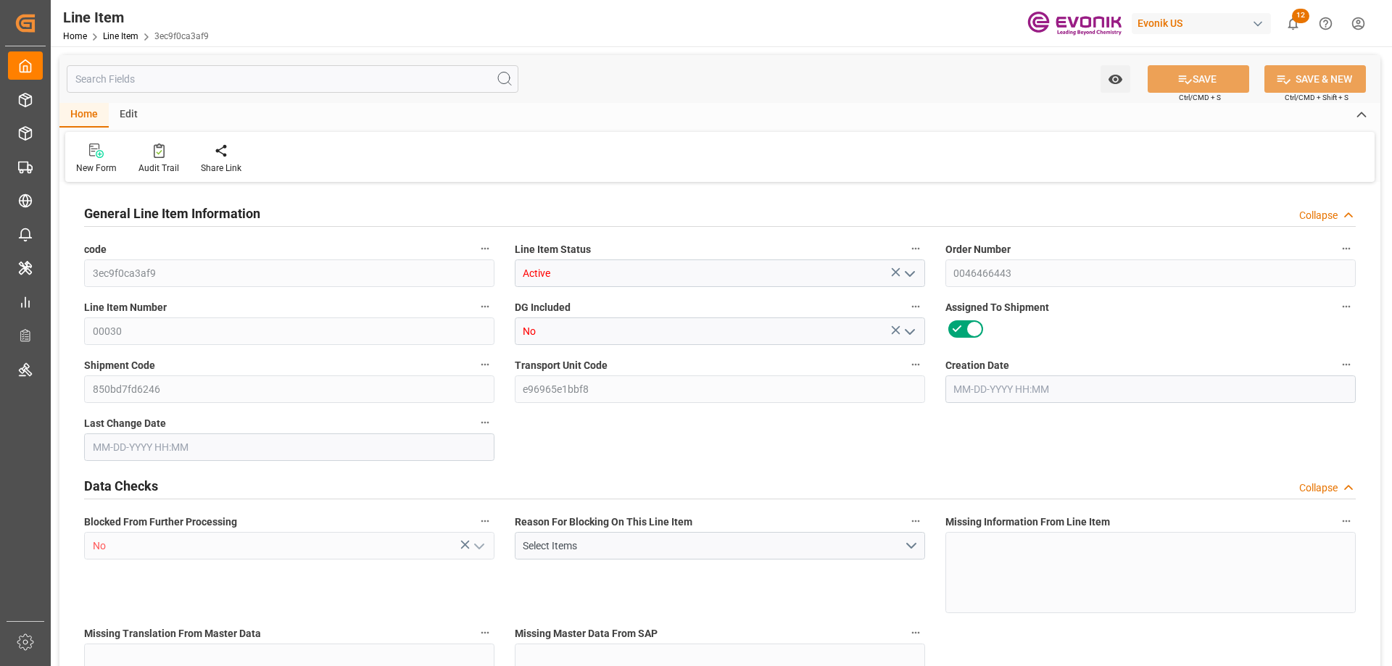
type input "4"
type input "811.2"
type input "744"
type input "1.2115"
type input "[DATE] 13:46"
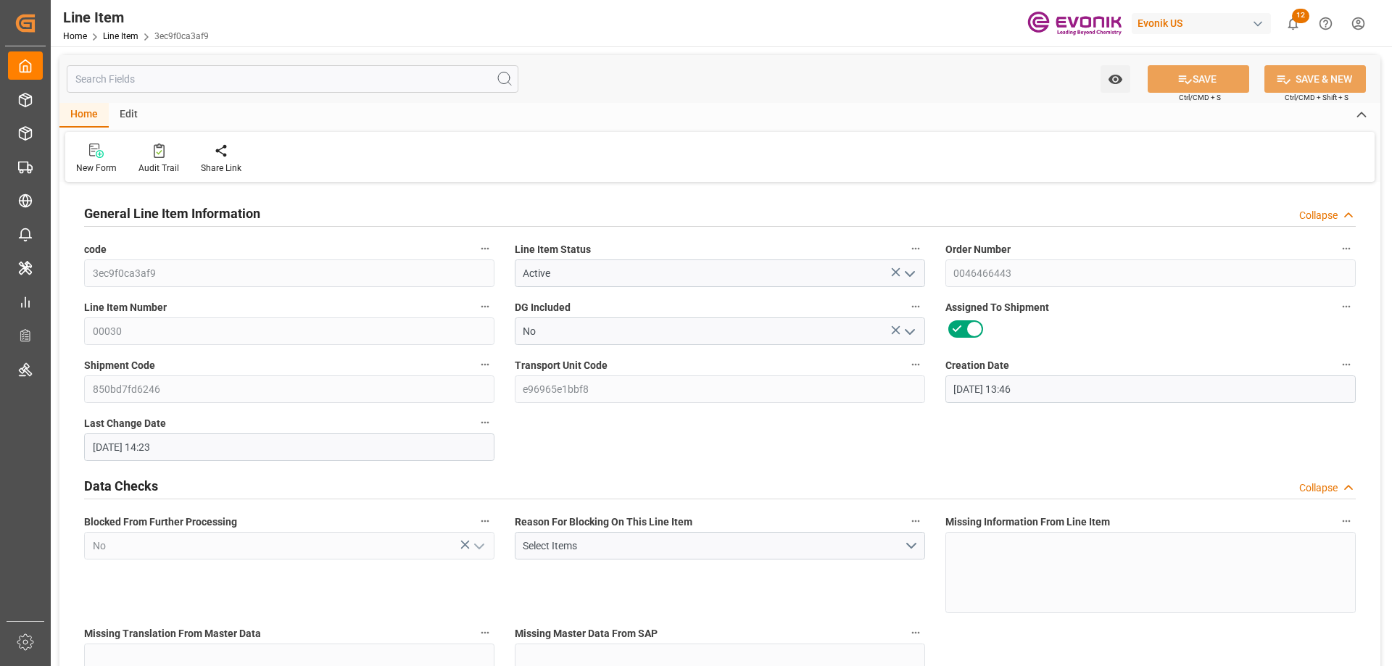
type input "[DATE] 14:23"
type input "[DATE]"
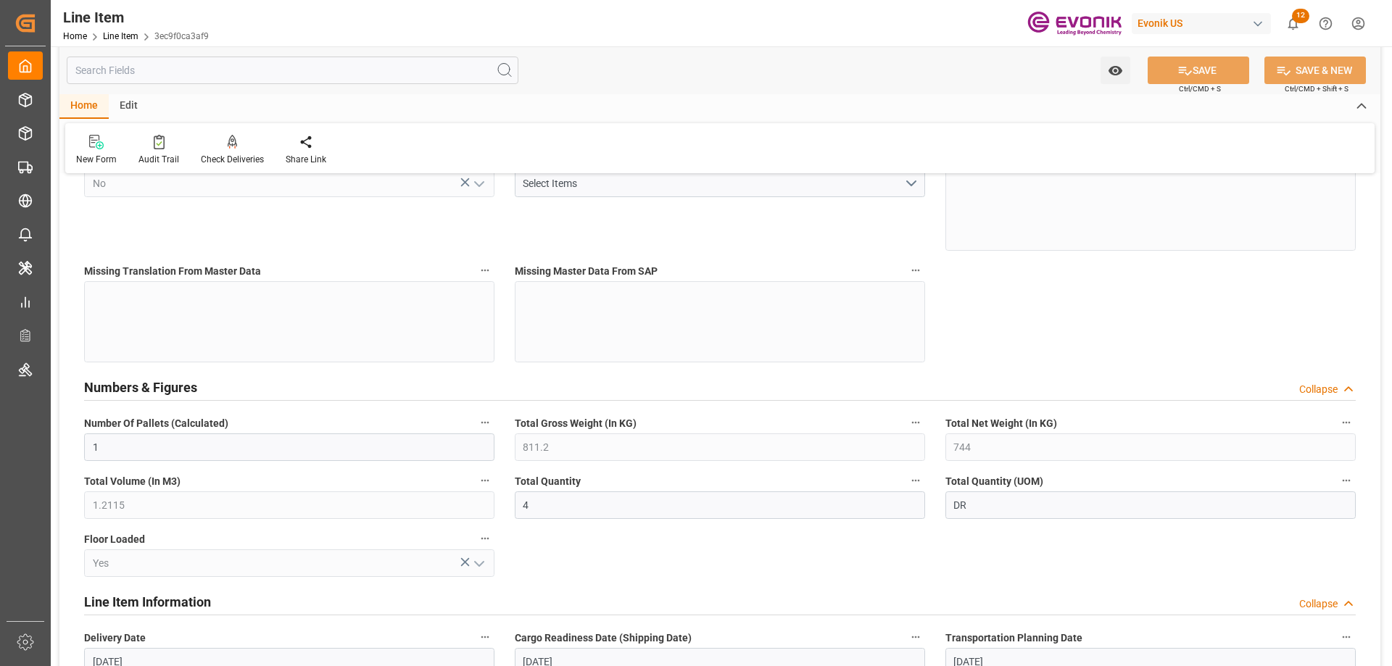
scroll to position [653, 0]
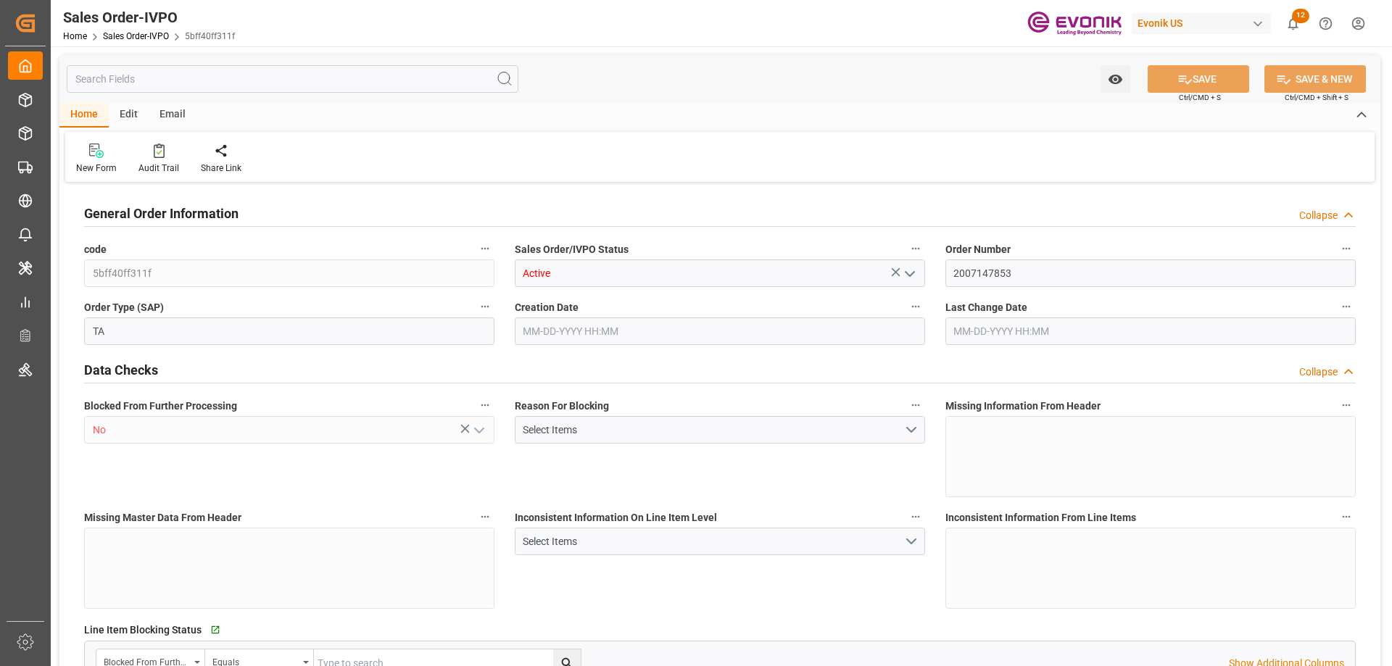
type input "ARBUE"
type input "0"
type input "1"
type input "2"
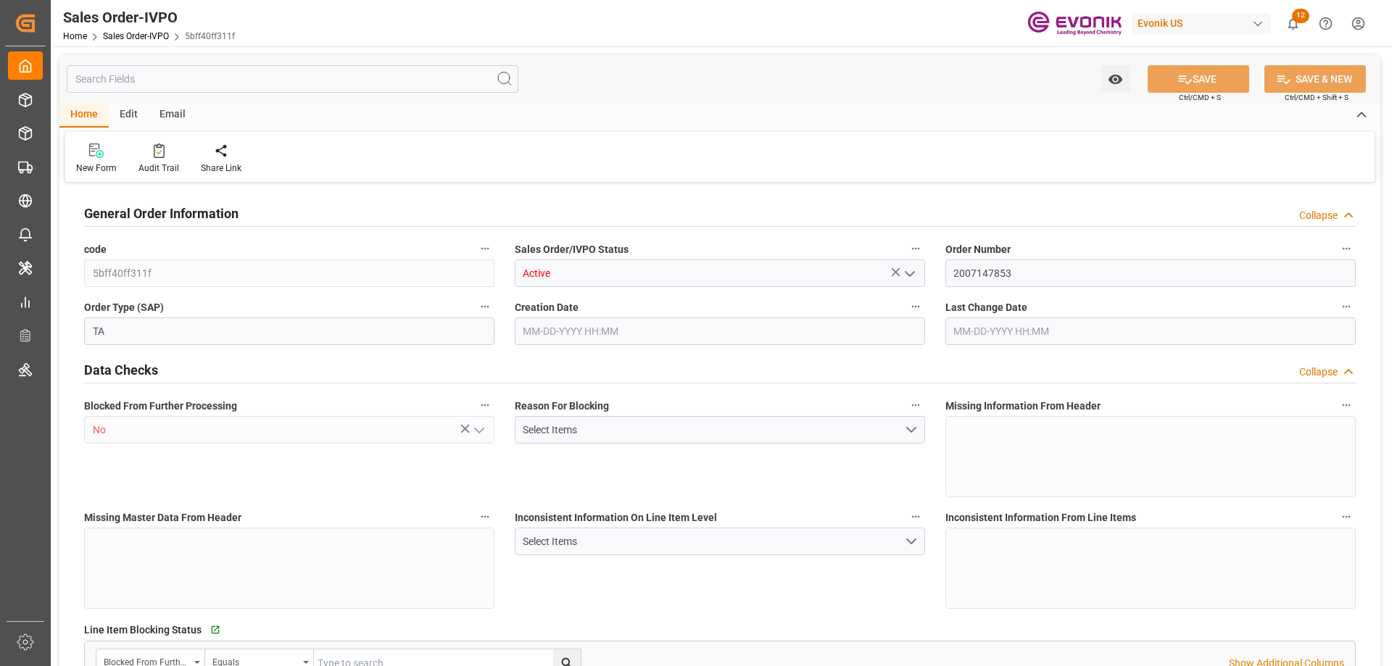
type input "11368"
type input "33.1659"
type input "17000"
type input "30"
type input "08-22-2025 20:22"
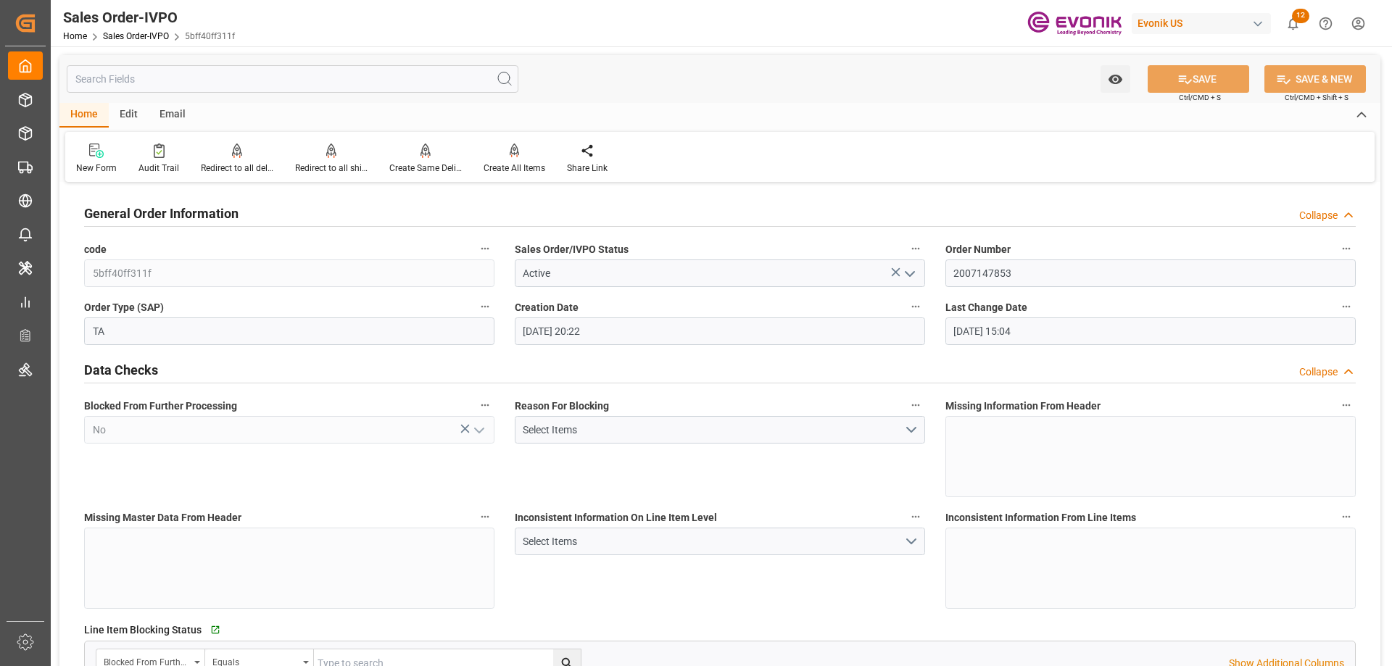
type input "08-27-2025 15:04"
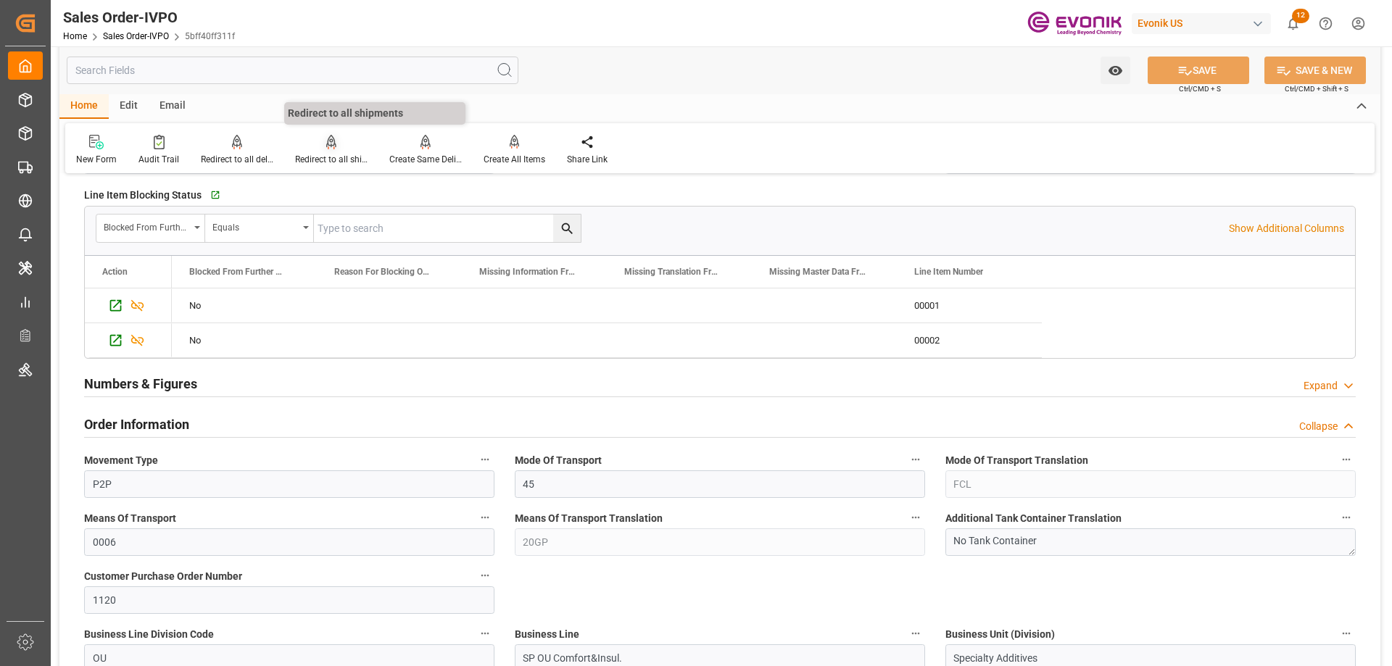
click at [315, 157] on div "Redirect to all shipments" at bounding box center [331, 159] width 73 height 13
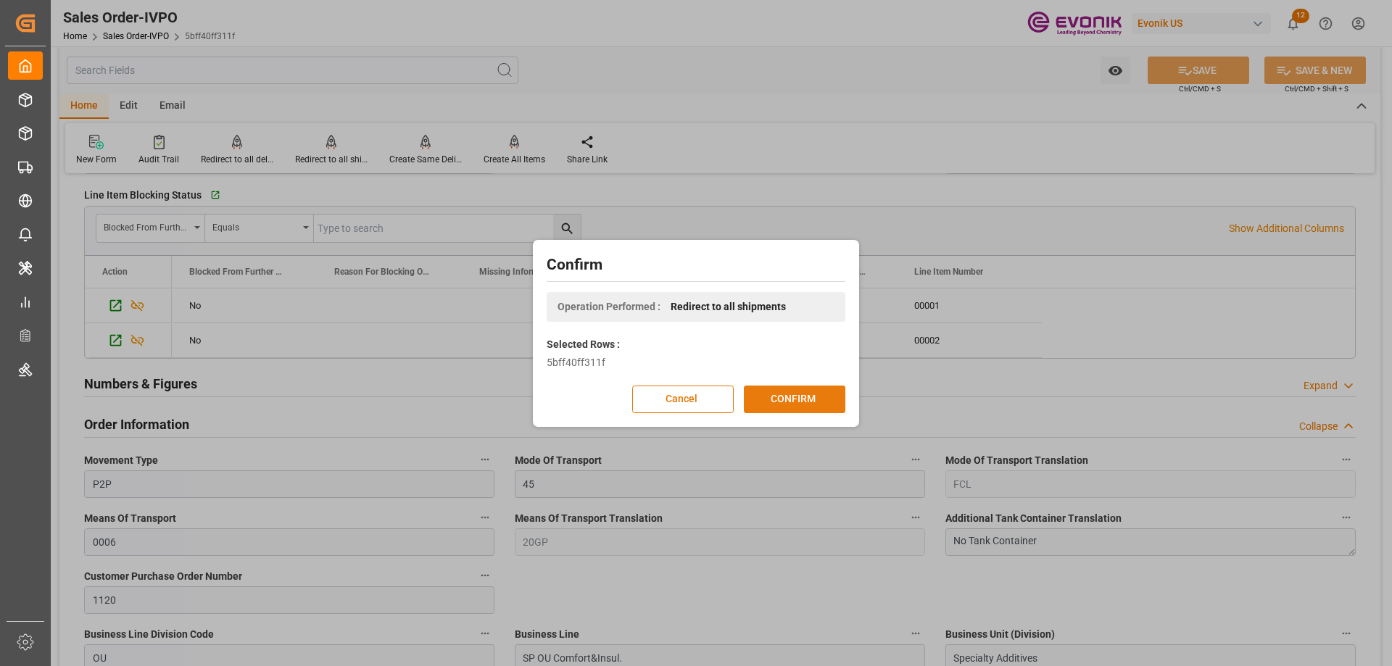
click at [755, 388] on button "CONFIRM" at bounding box center [795, 400] width 102 height 28
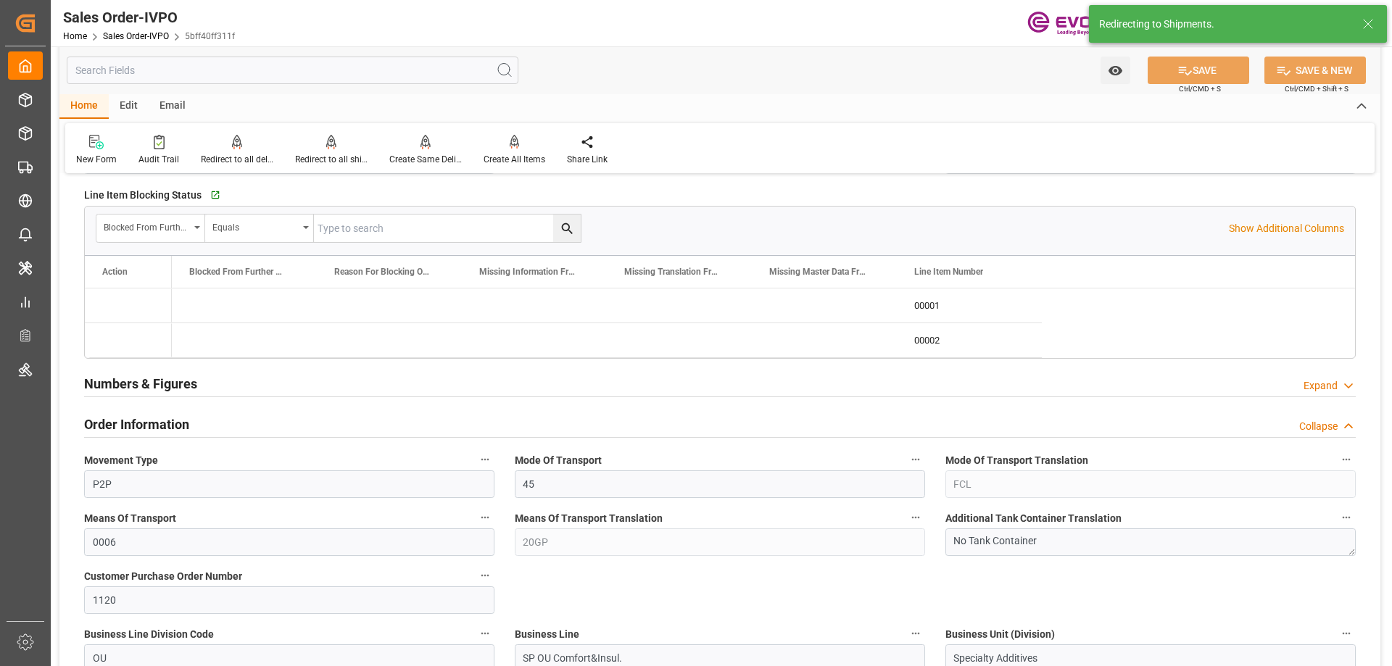
type input "08-22-2025 20:22"
type input "08-27-2025 15:04"
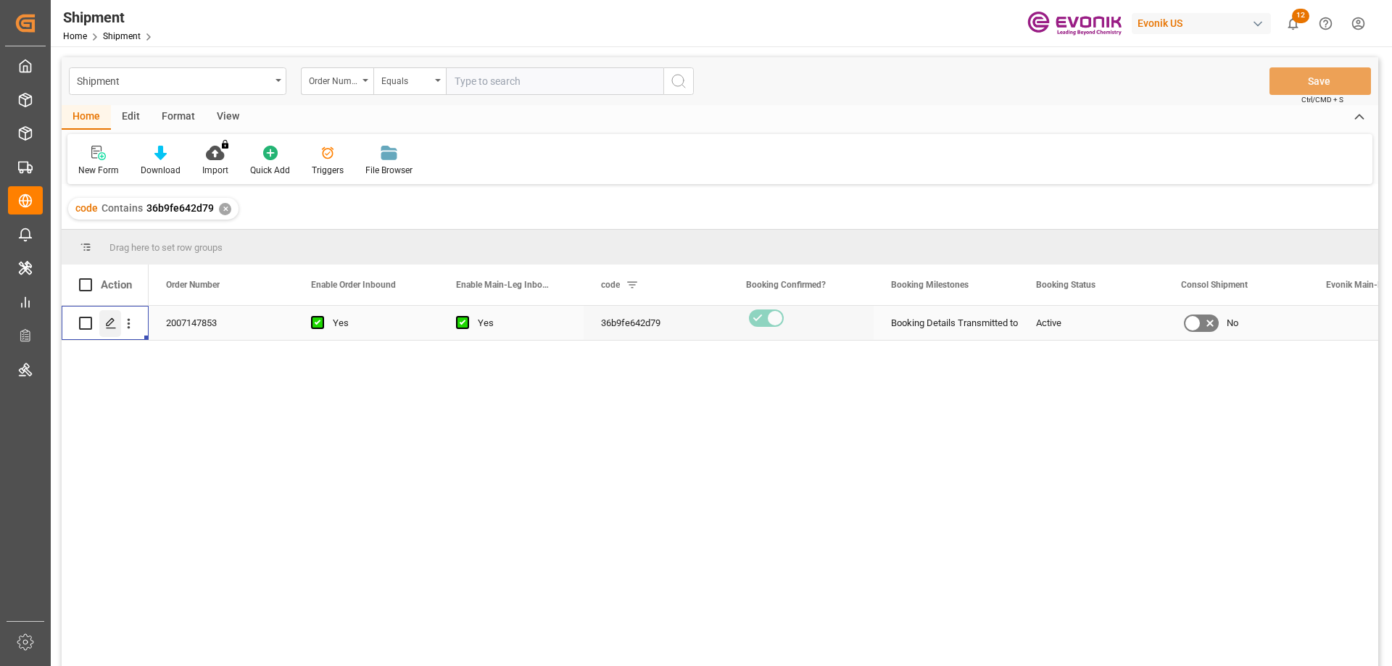
click at [107, 325] on icon "Press SPACE to select this row." at bounding box center [111, 324] width 12 height 12
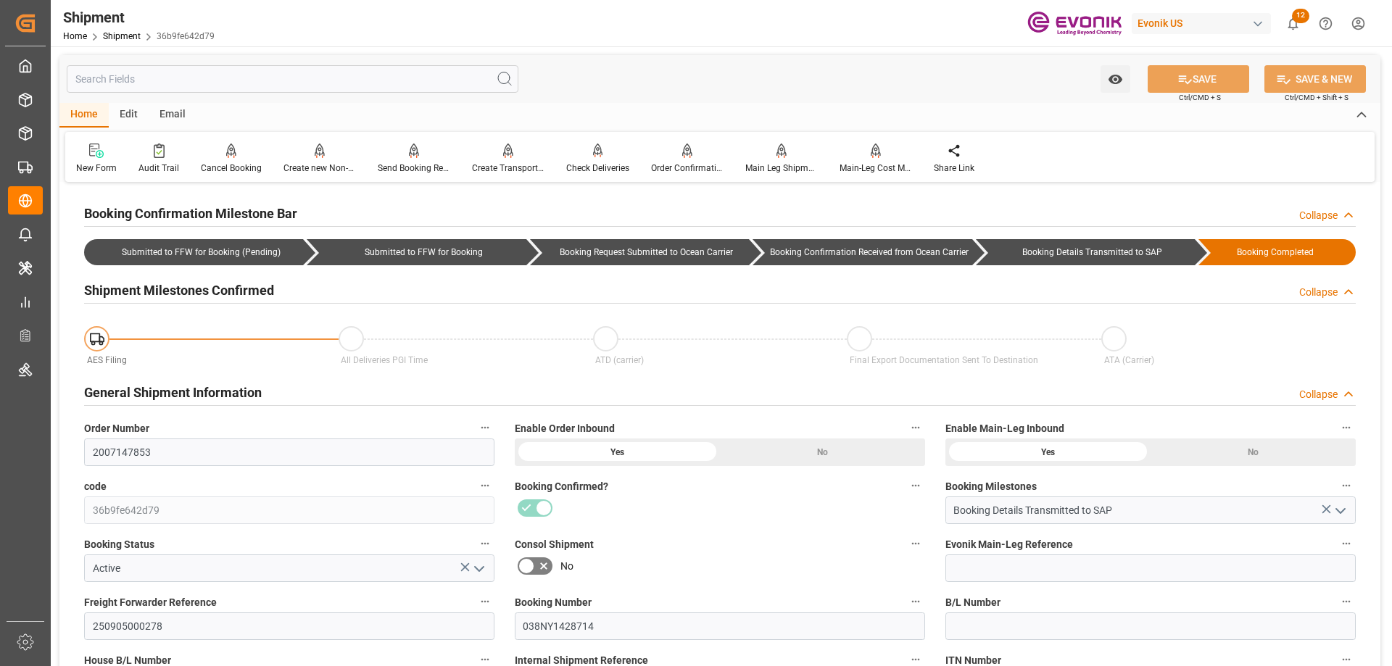
type input "[DATE] 00:00"
type input "11-01-2025 00:00"
type input "09-29-2025 16:00"
type input "09-29-2025 00:00"
type input "09-05-2025 00:00"
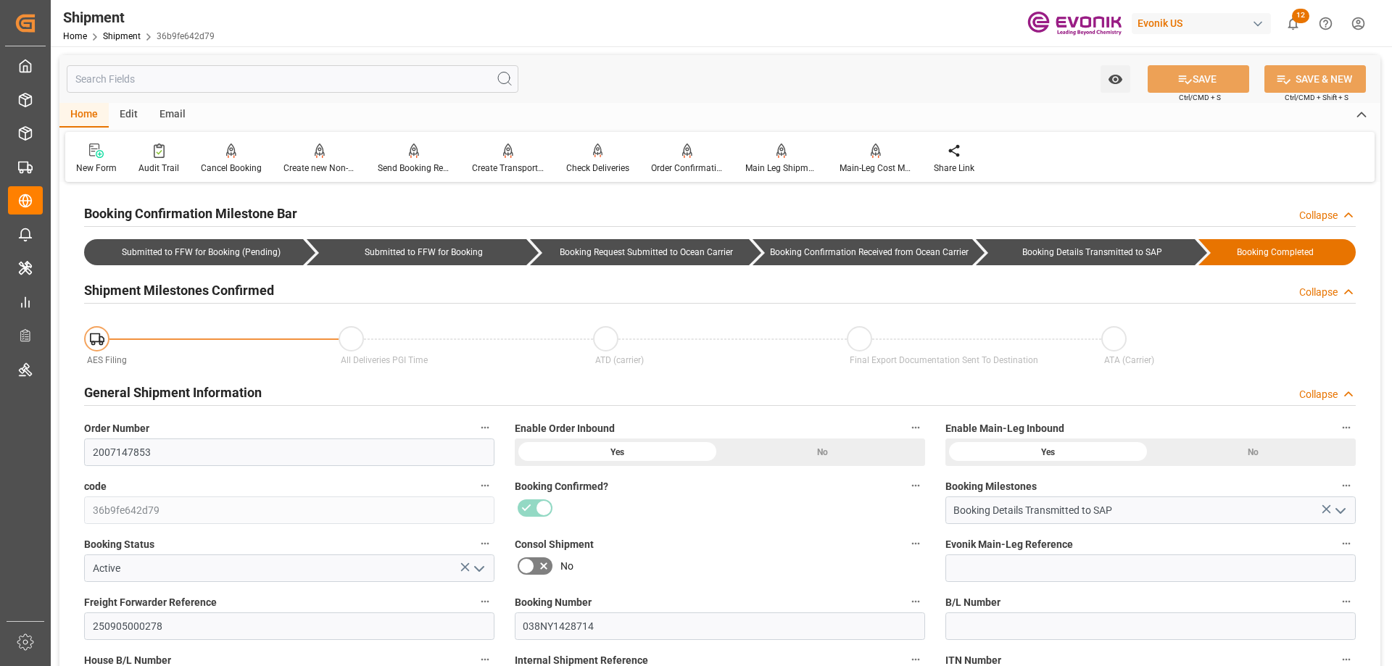
type input "09-29-2025 16:00"
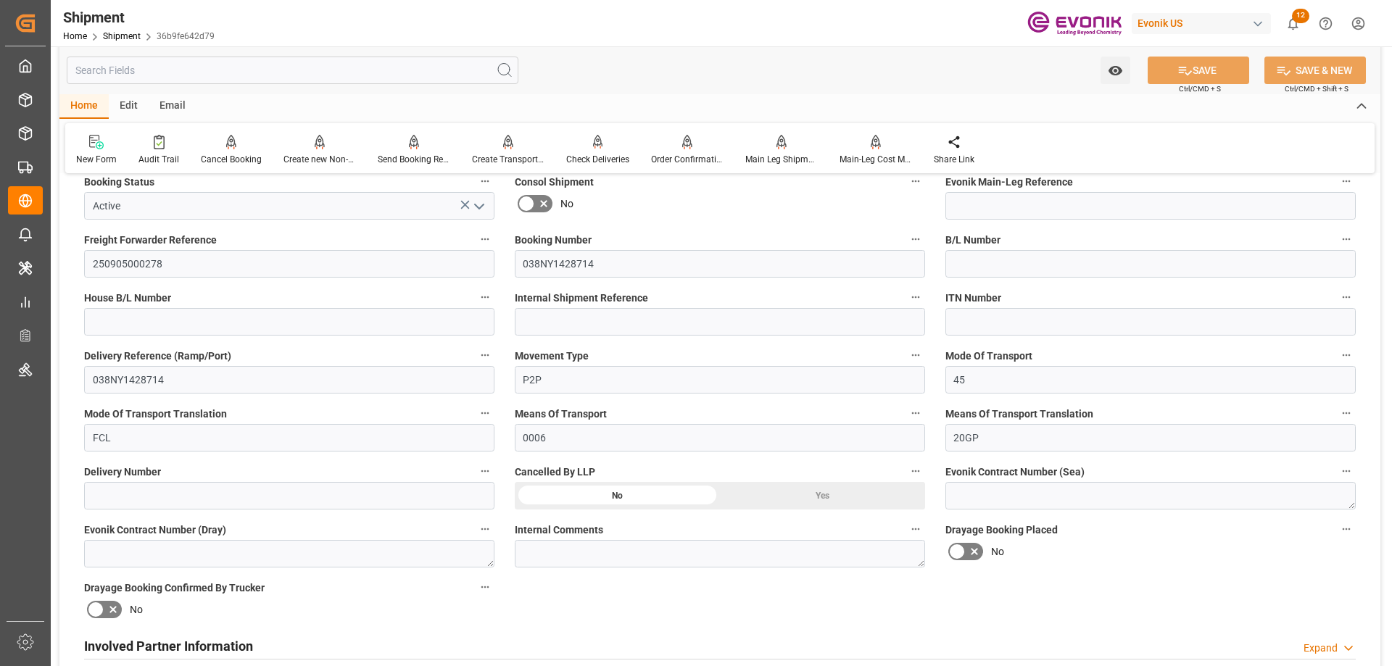
scroll to position [363, 0]
click at [168, 640] on h2 "Involved Partner Information" at bounding box center [168, 647] width 169 height 20
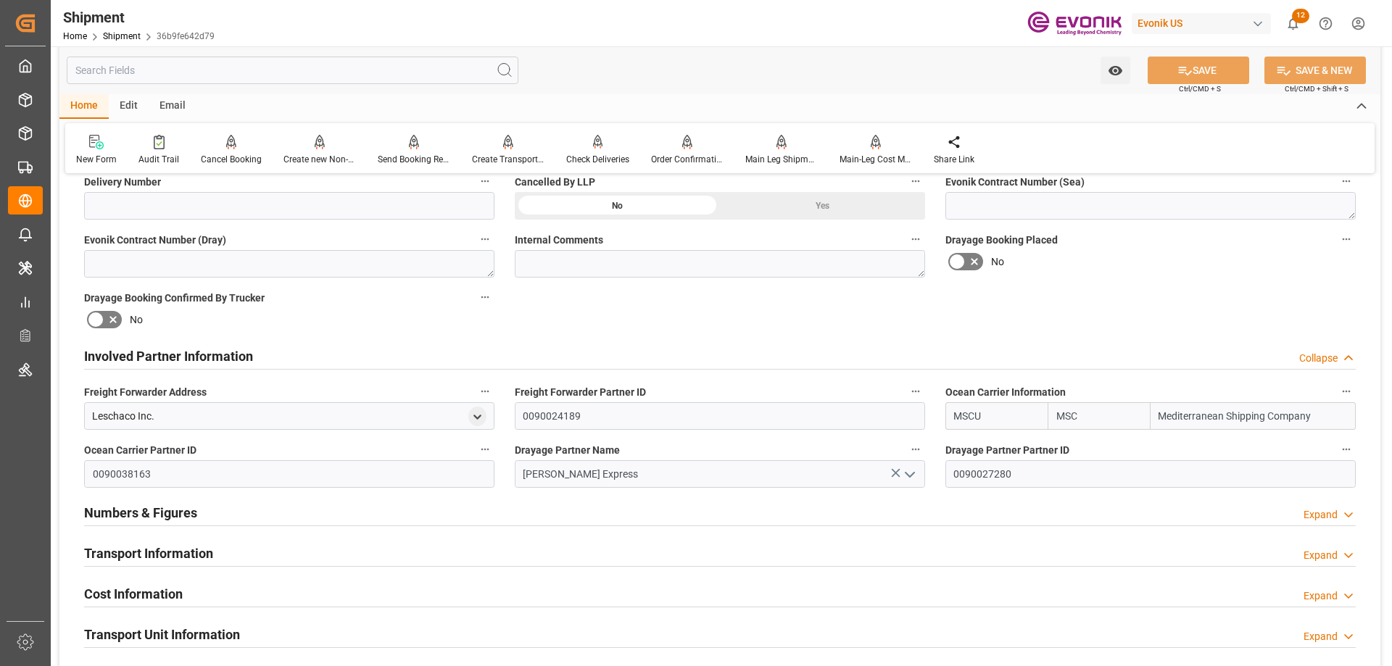
scroll to position [725, 0]
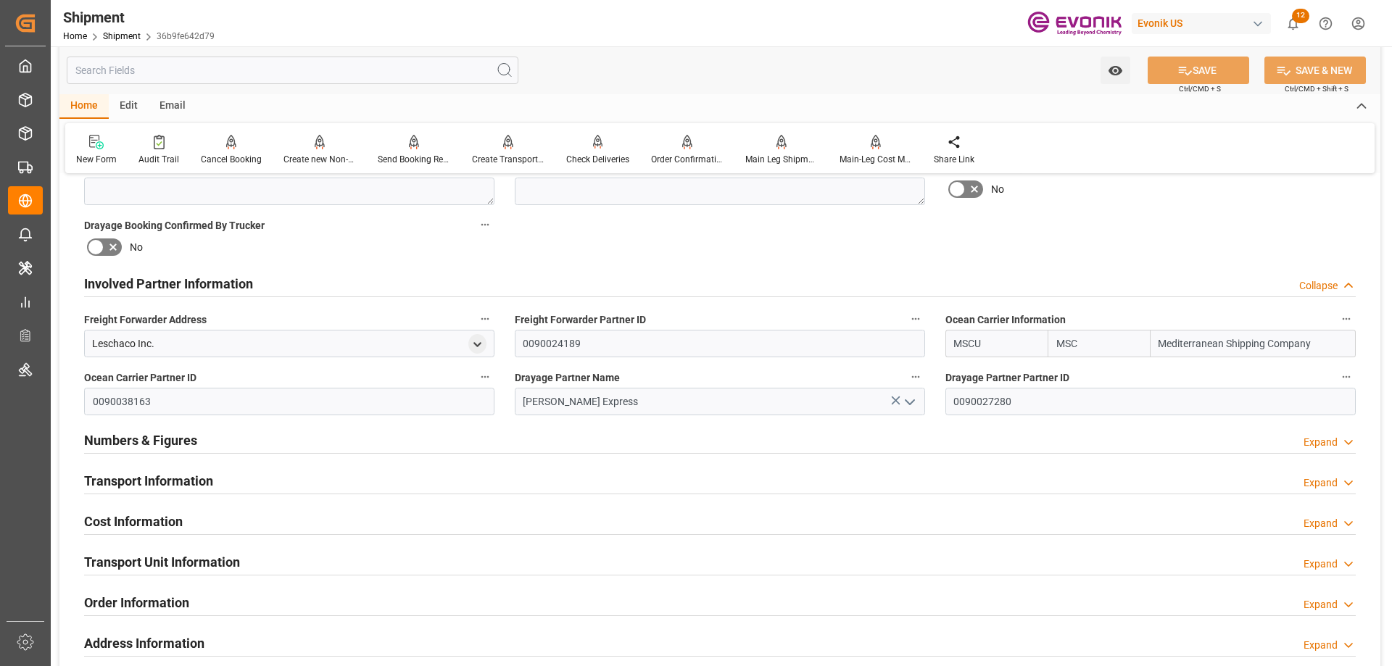
click at [187, 471] on h2 "Transport Information" at bounding box center [148, 481] width 129 height 20
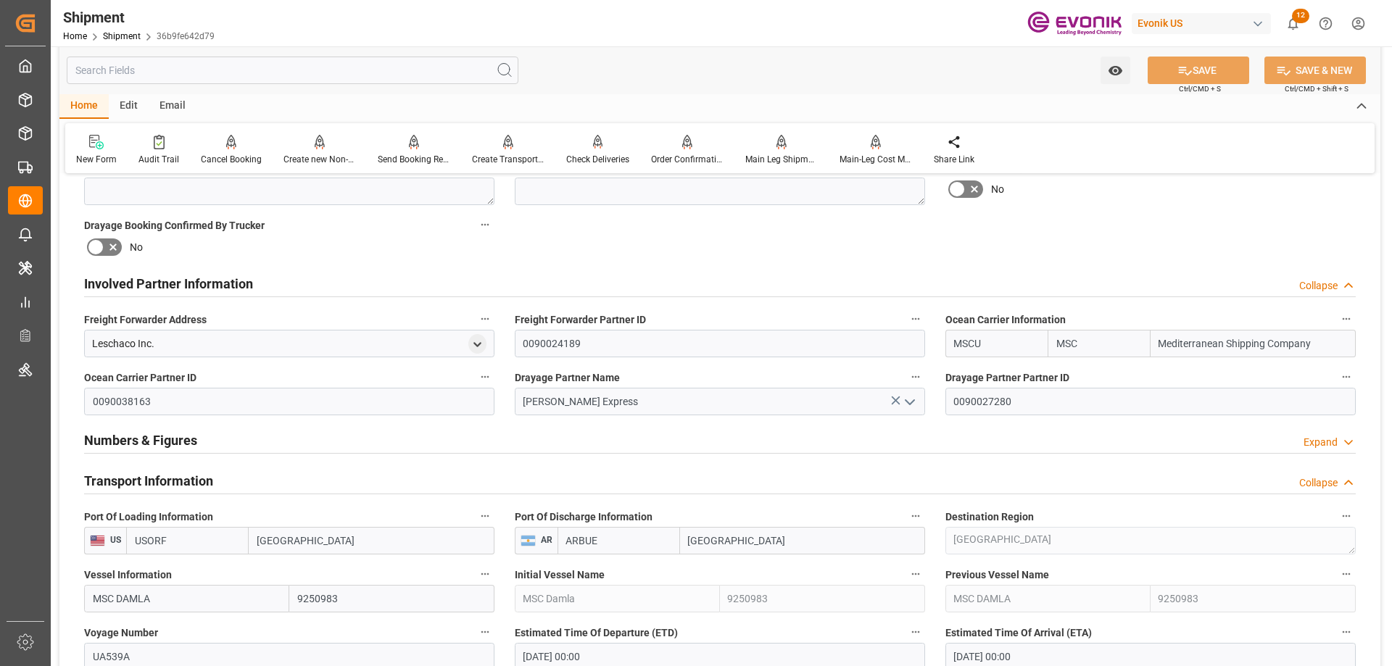
scroll to position [943, 0]
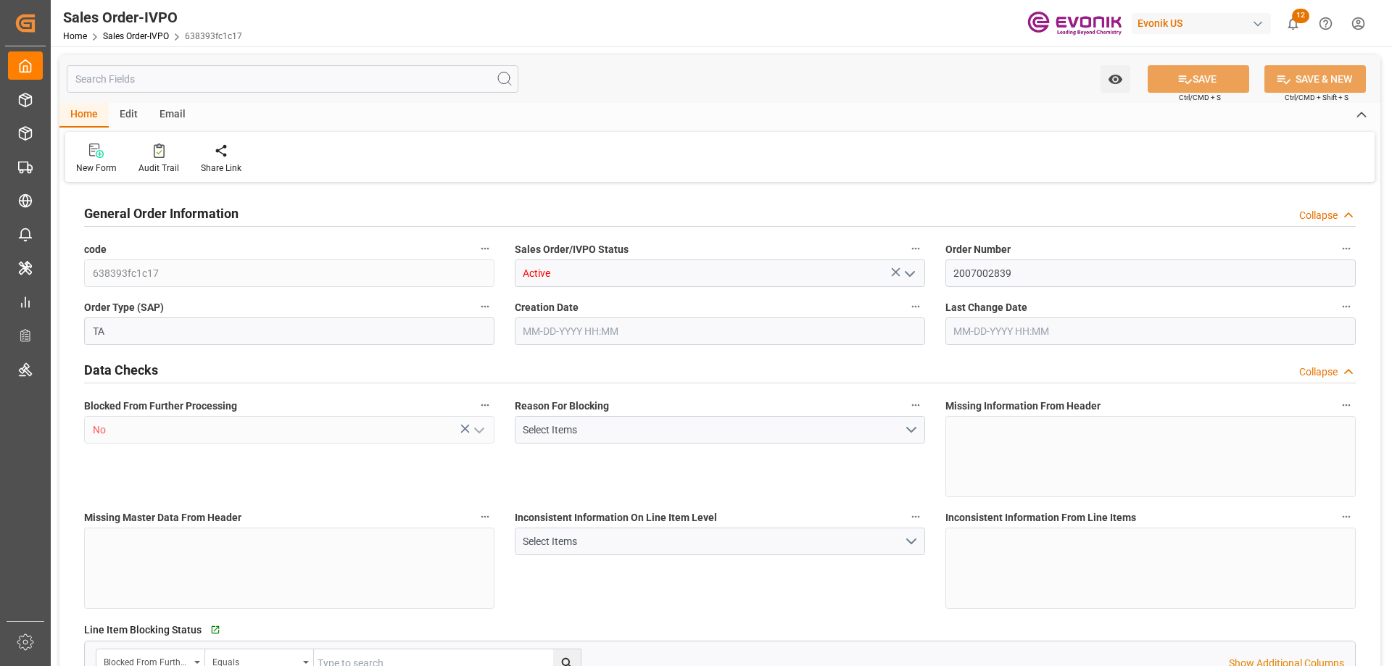
type input "BRSSZ"
type input "0"
type input "1"
type input "2"
type input "1"
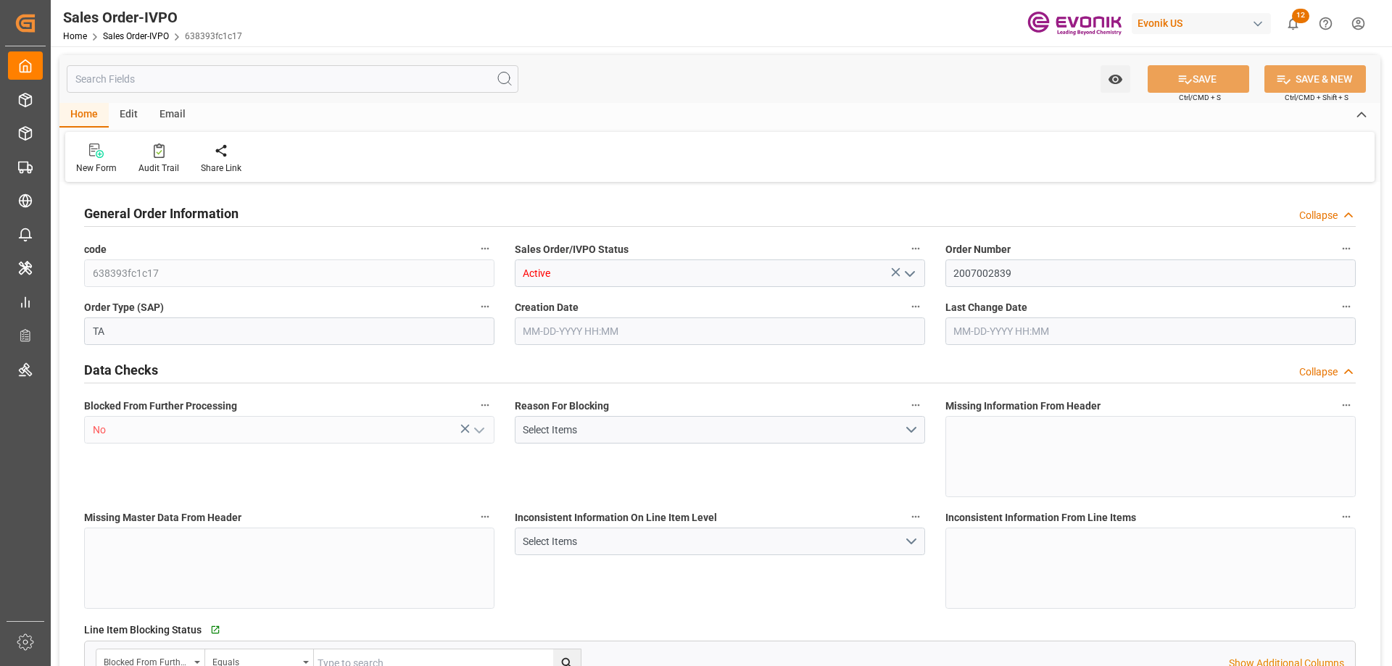
type input "19801.04"
type input "17.8517"
type input "17000"
type input "30"
type input "[DATE] 15:55"
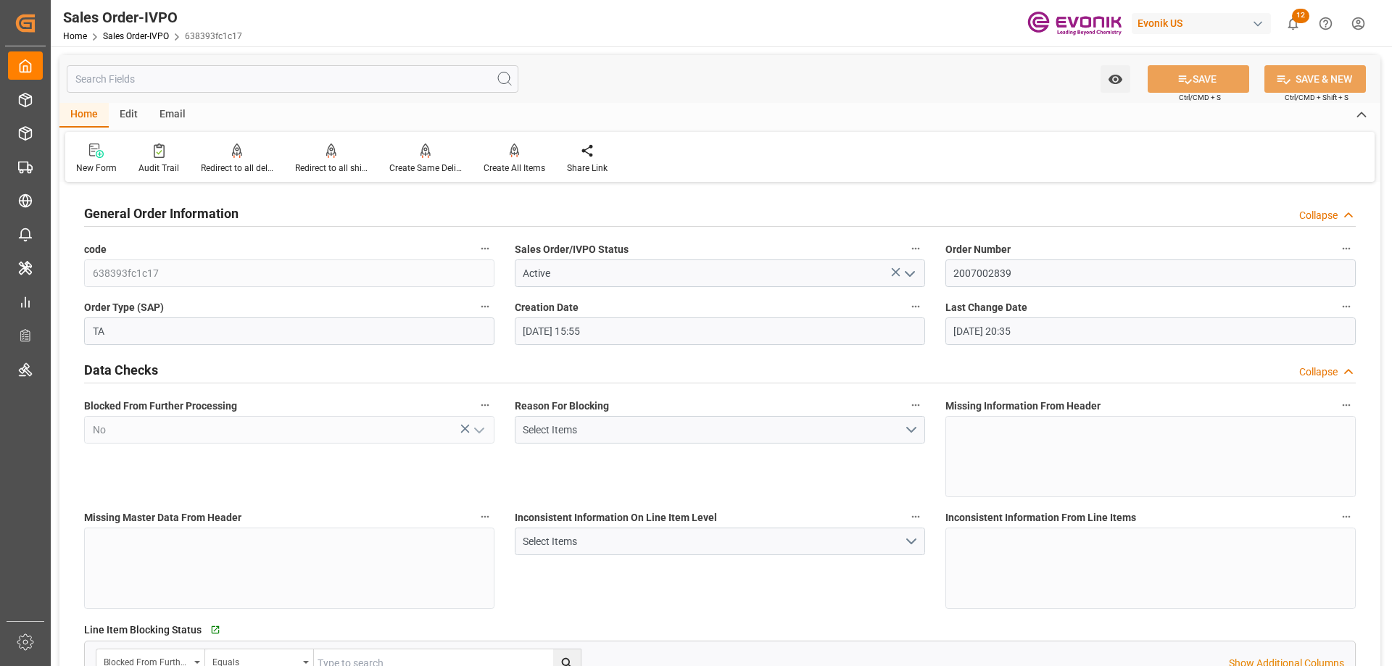
type input "[DATE] 20:35"
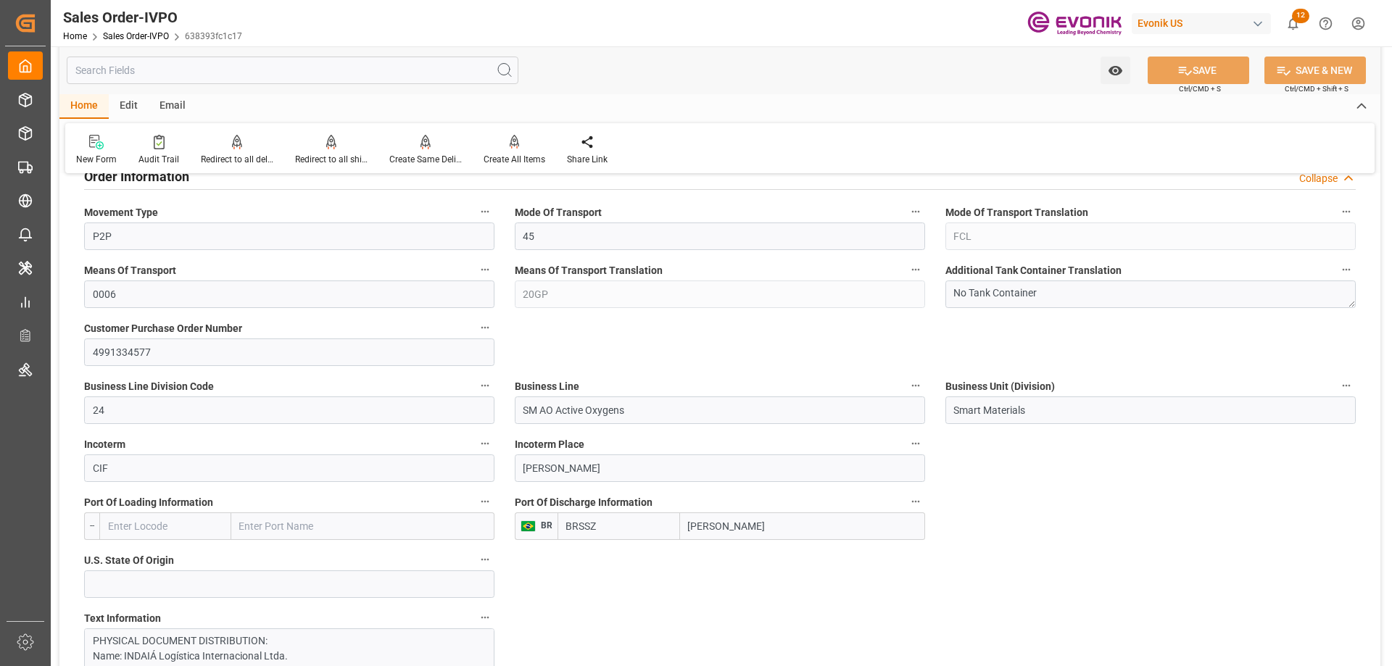
scroll to position [725, 0]
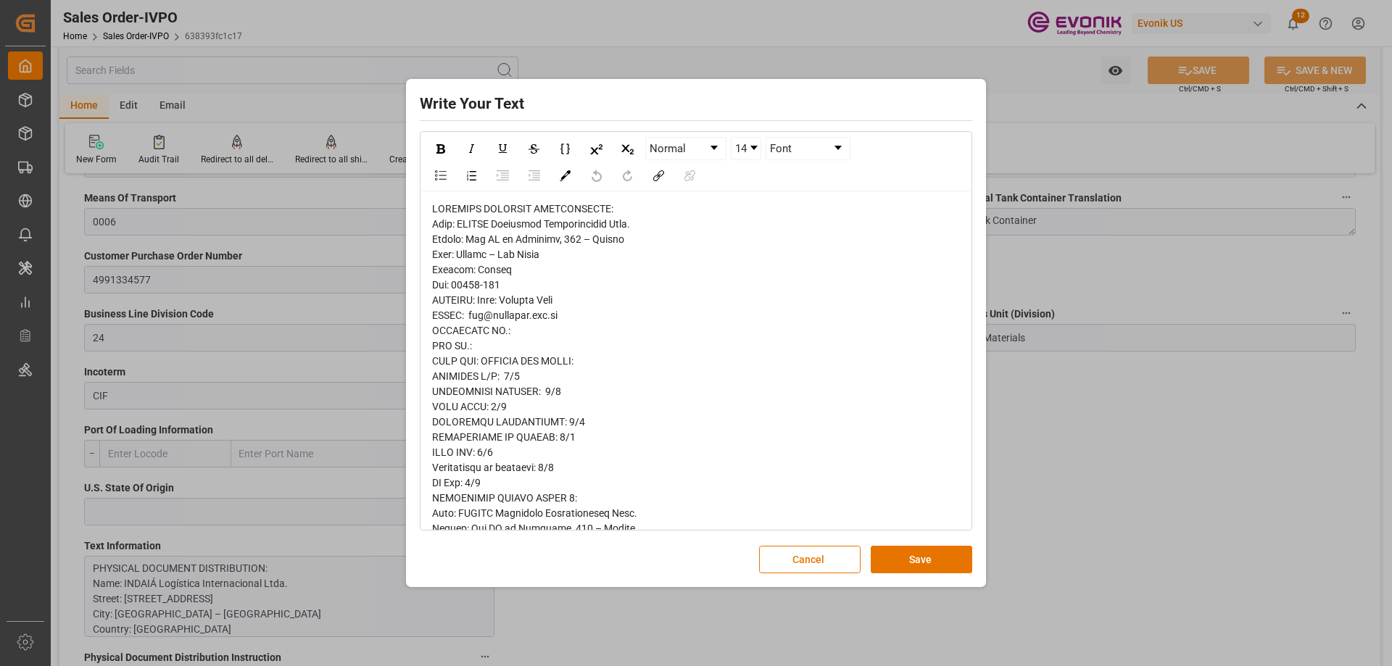
scroll to position [73, 0]
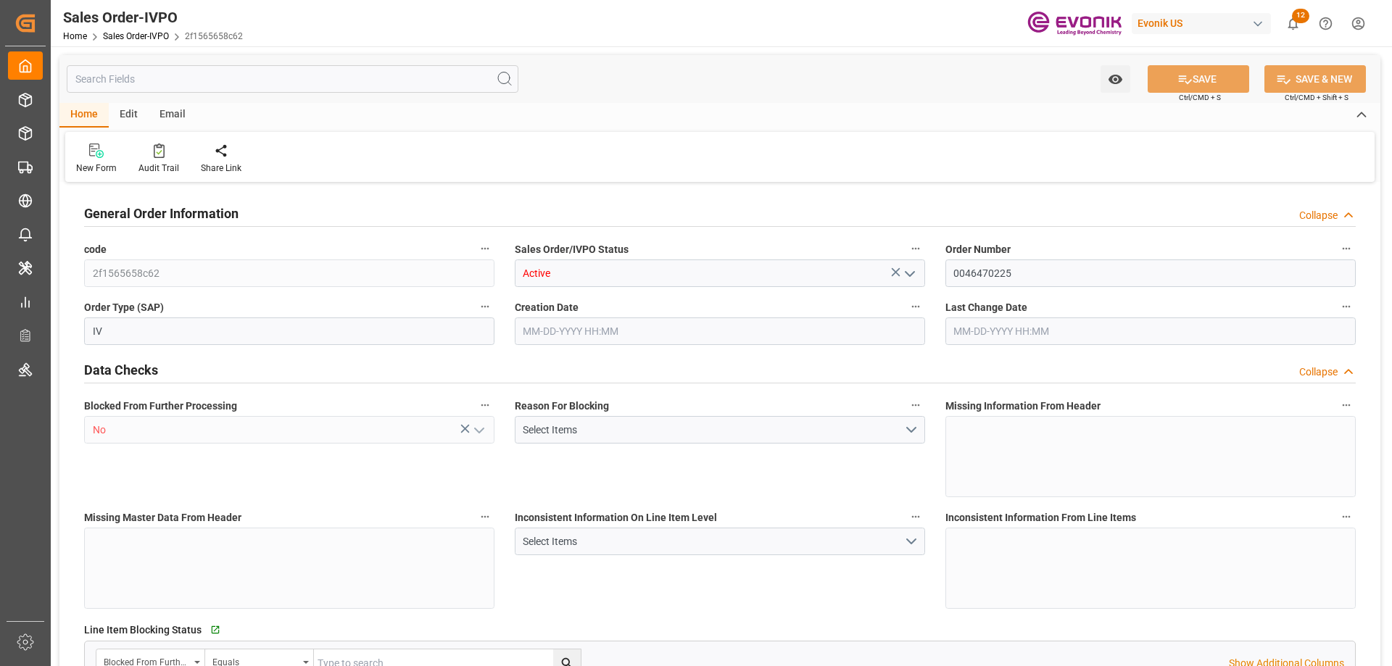
type input "CNSHA"
type input "0"
type input "1"
type input "1642"
type input "[DATE] 12:50"
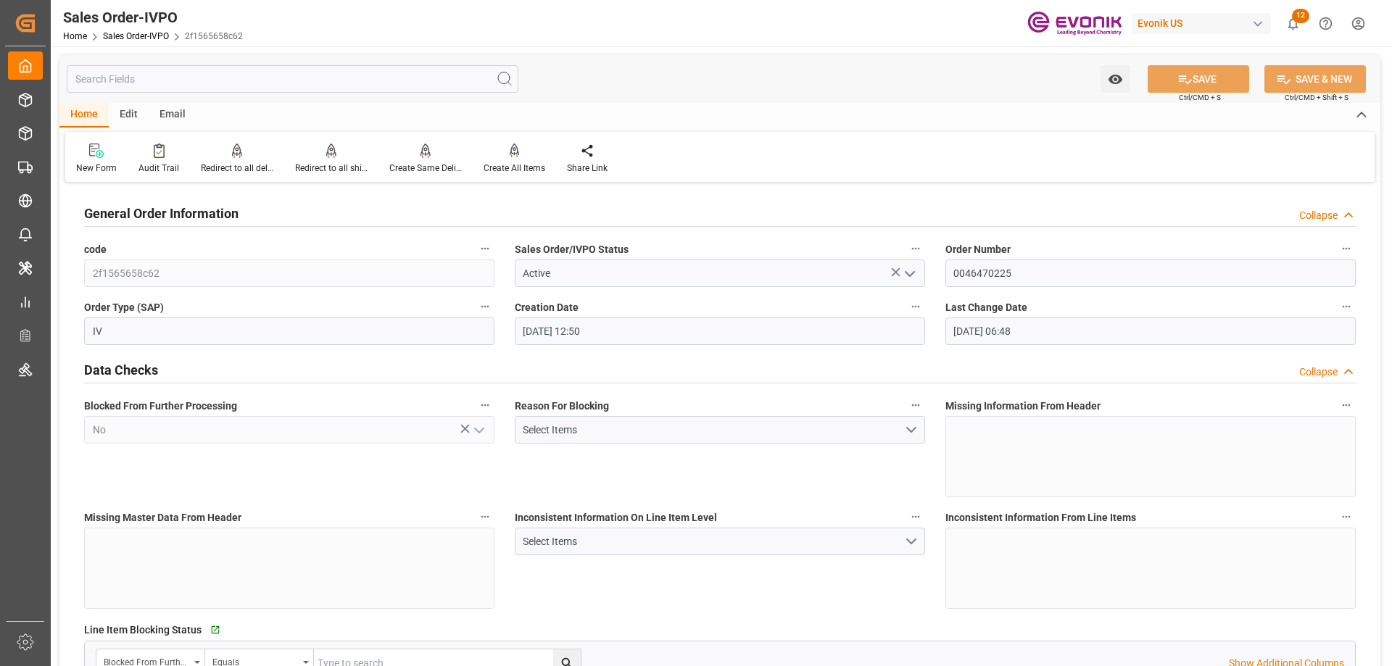
type input "[DATE] 06:48"
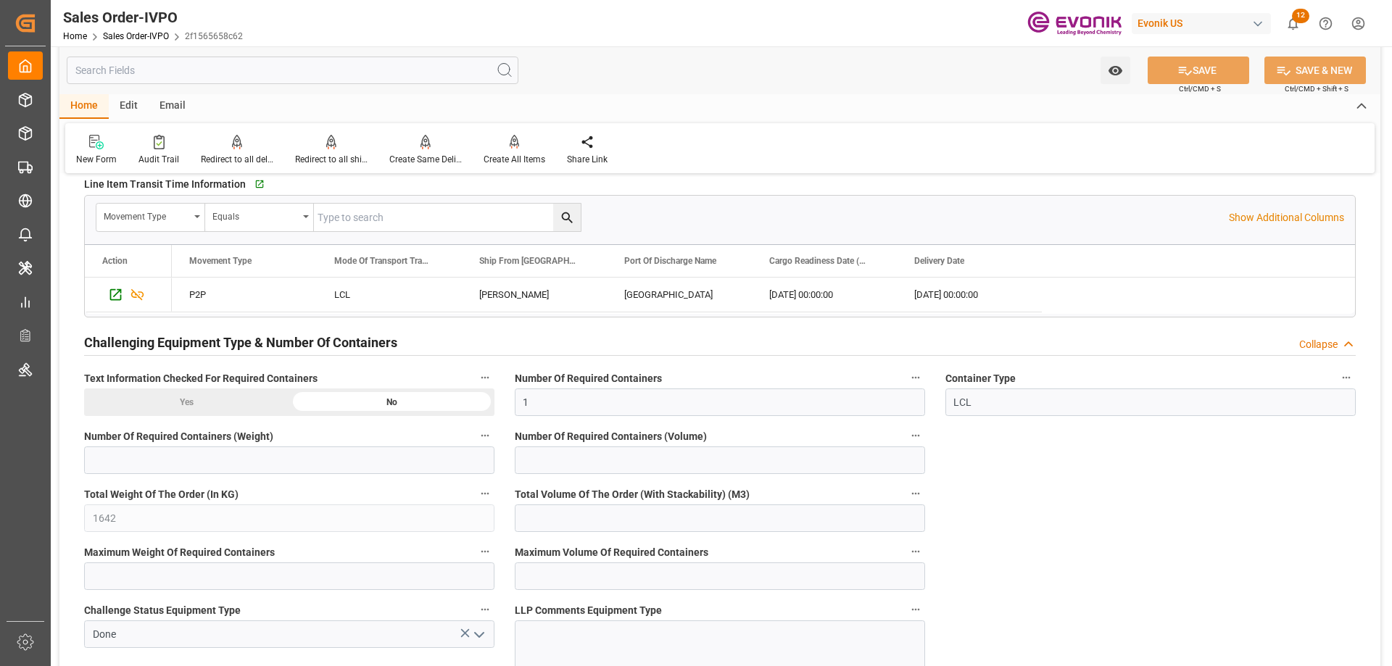
scroll to position [2320, 0]
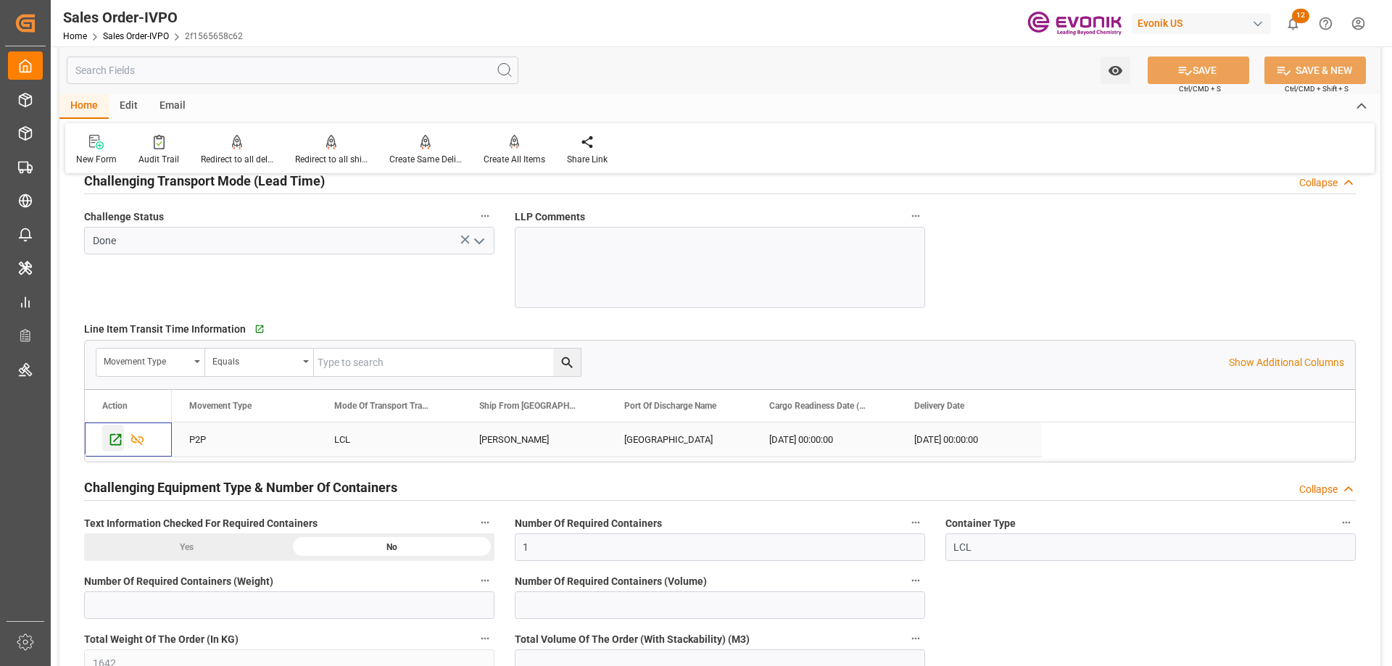
click at [118, 436] on icon "Press SPACE to select this row." at bounding box center [115, 439] width 15 height 15
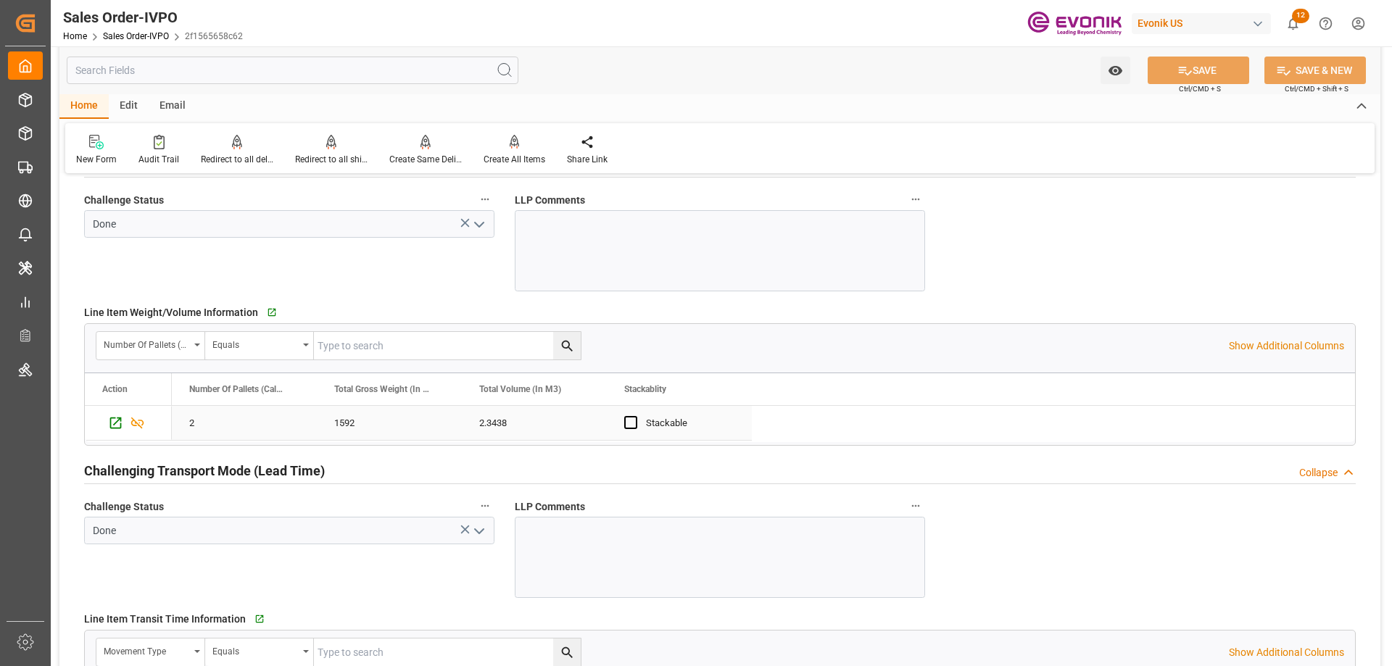
scroll to position [1958, 0]
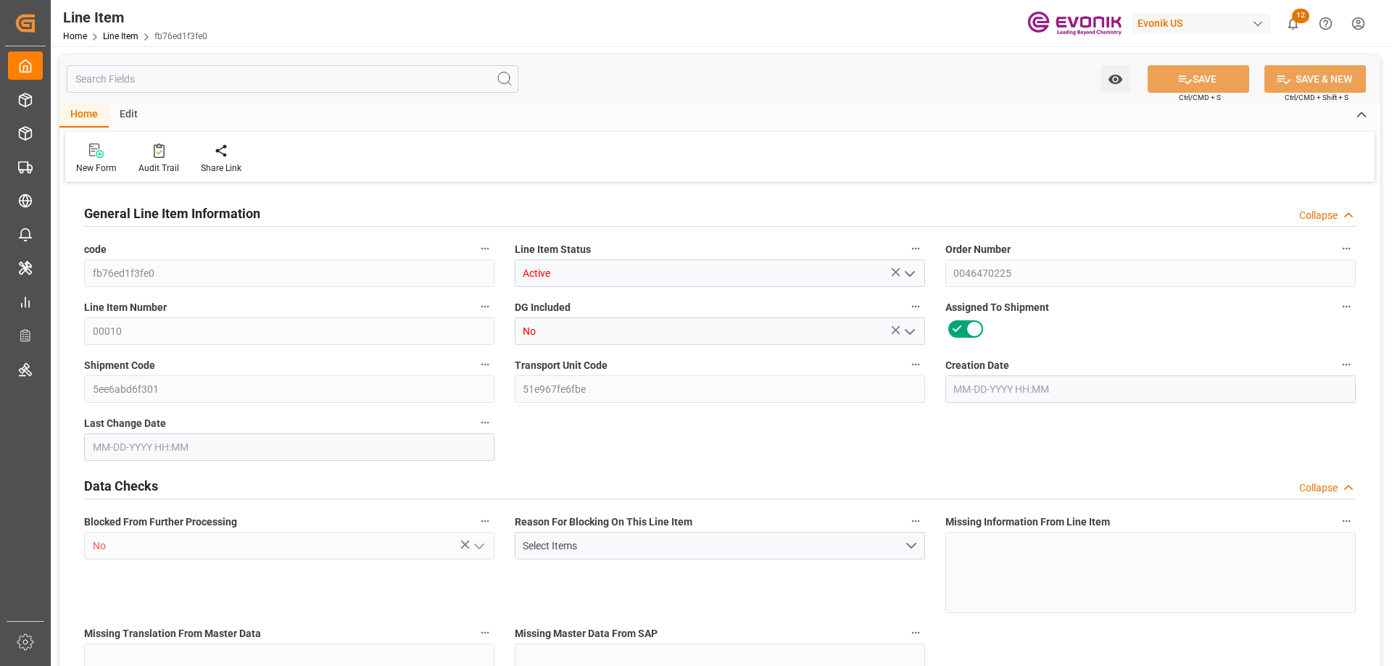
type input "fb76ed1f3fe0"
type input "Active"
type input "0046470225"
type input "00010"
type input "No"
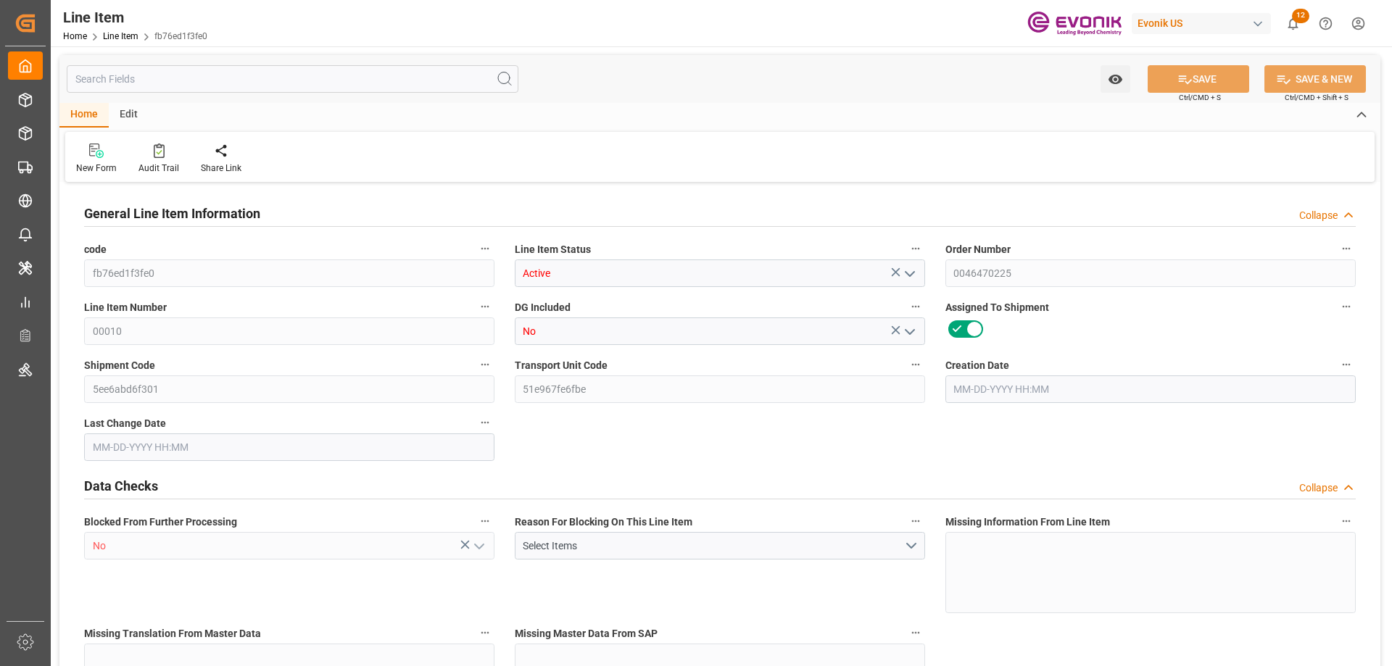
type input "5ee6abd6f301"
type input "51e967fe6fbe"
type input "No"
type input "DR"
type input "No"
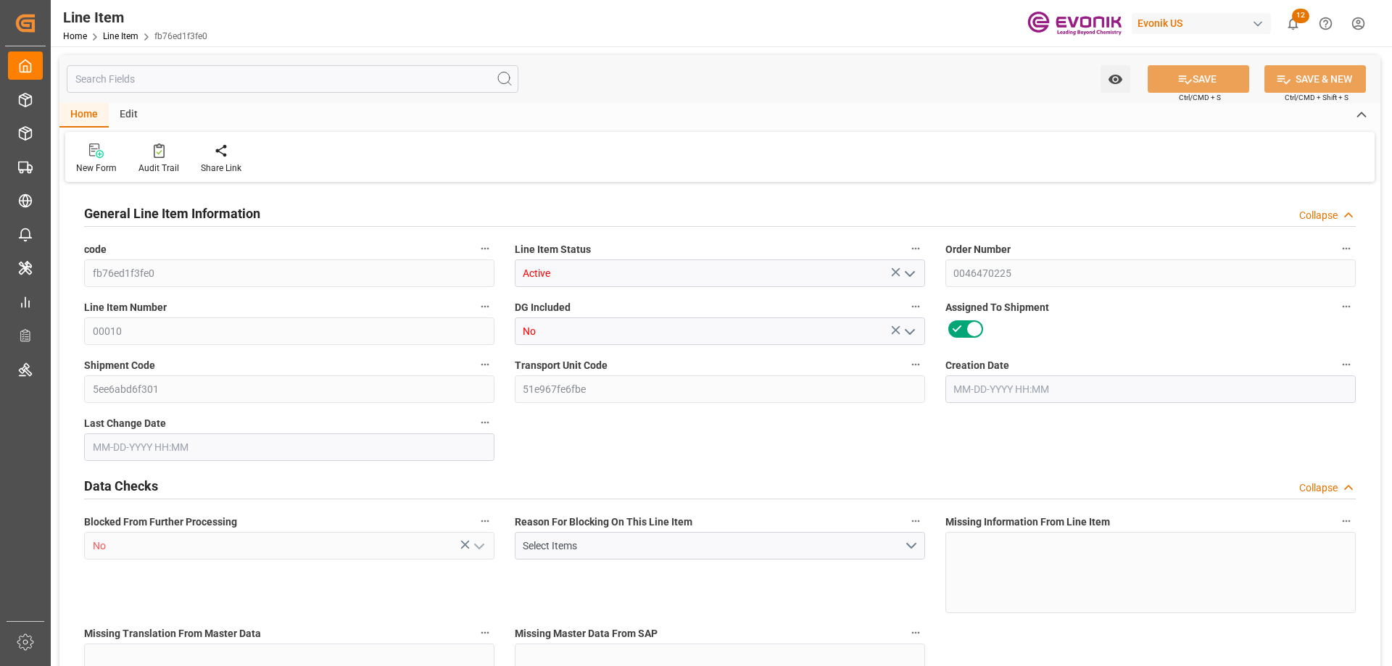
type input "99065784"
type textarea "TEGOSOFT SH MB:1734:180:PP:P"
type input "USD"
type input "PACK"
type input "382499"
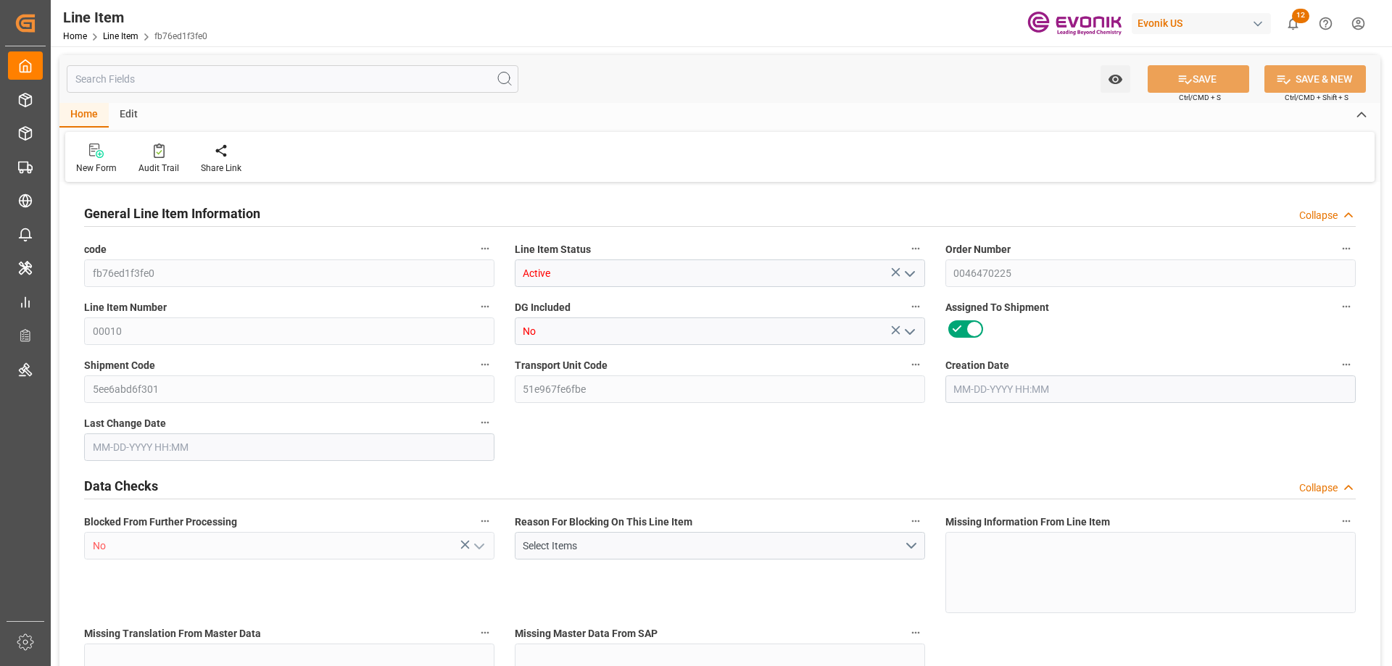
type input "EAR99"
type input "US"
type input "DR"
type input "KGM"
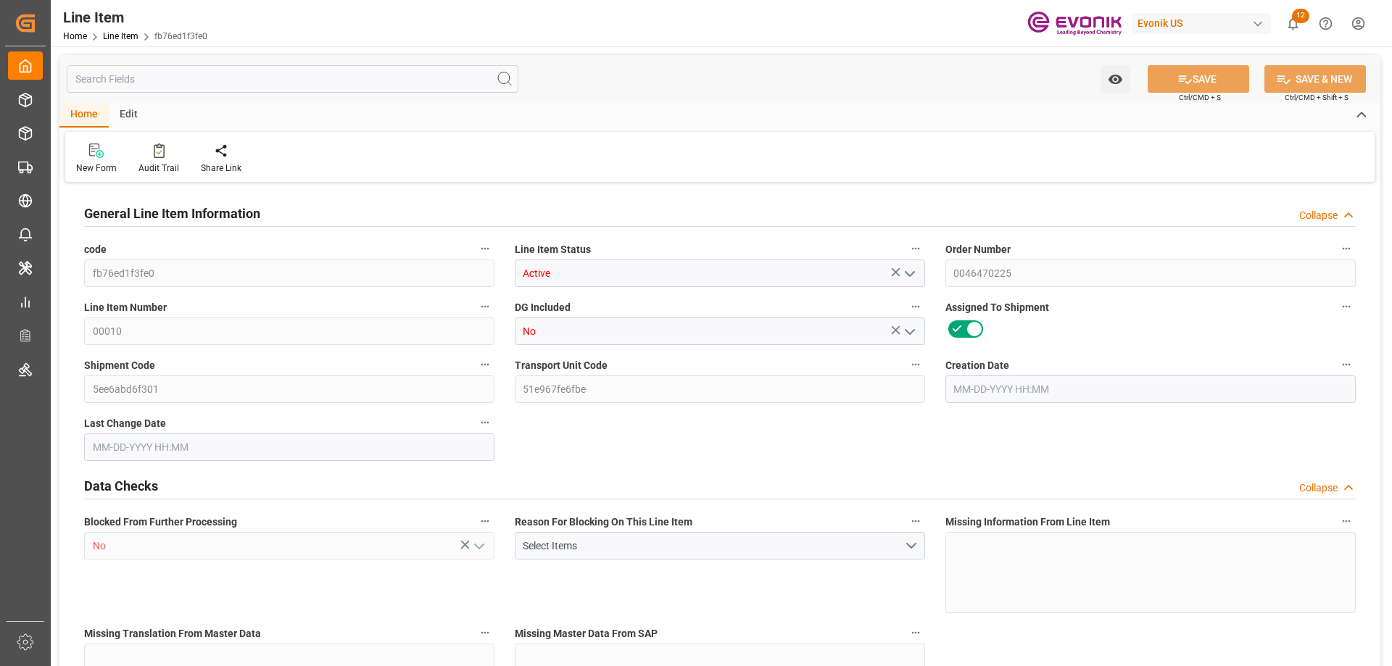
type textarea "KGM"
type input "KGM"
type textarea "KGM"
type input "M3"
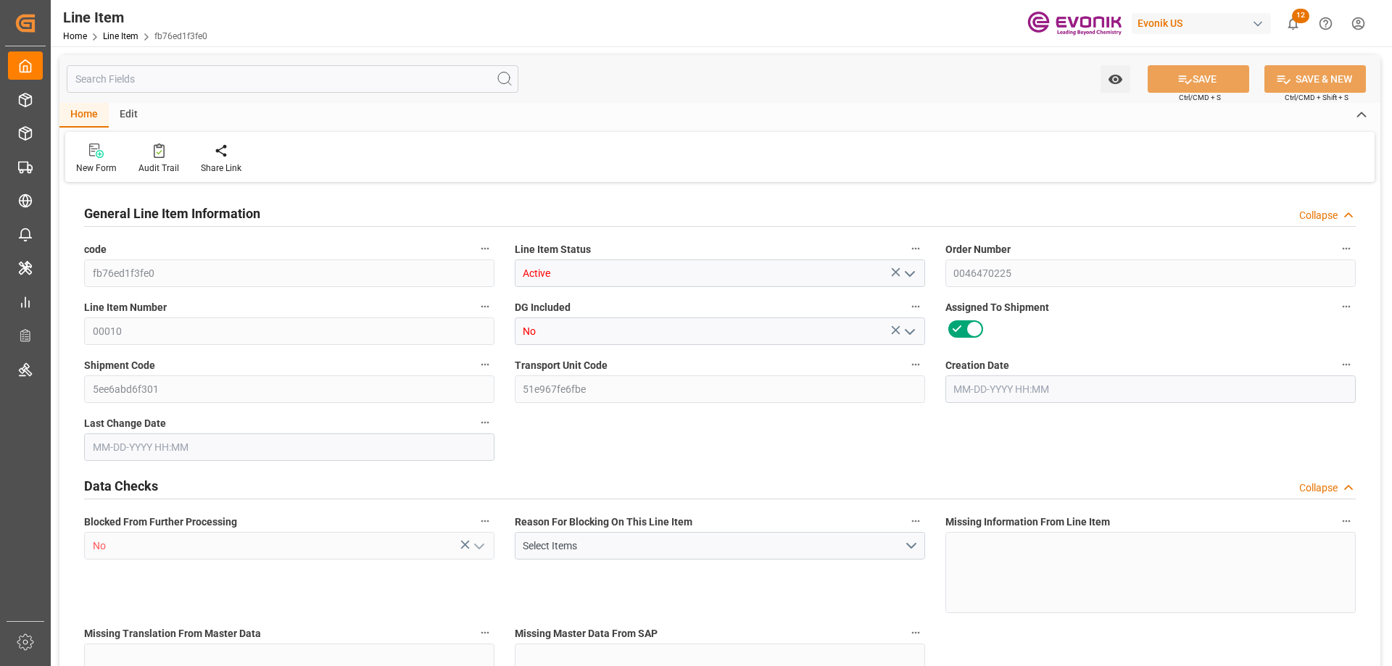
type textarea "DMQ"
type input "M3"
type input "2"
type input "1592"
type input "1440"
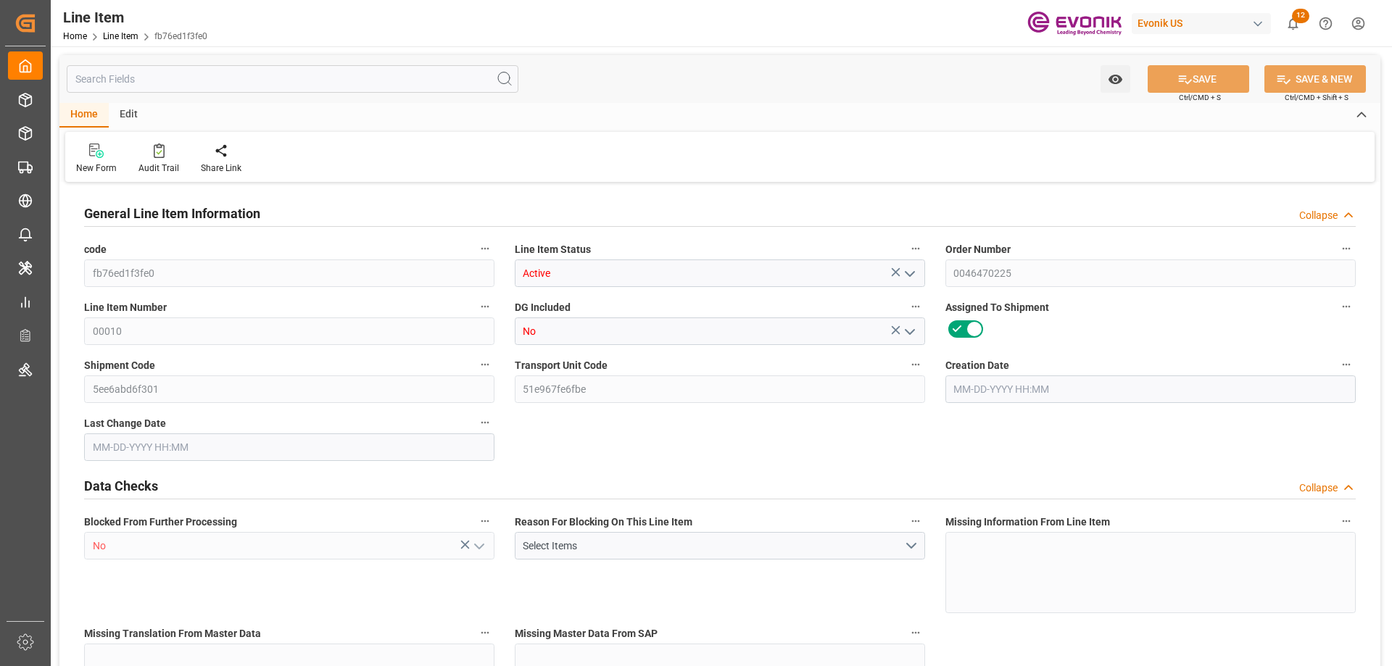
type input "2.3438"
type input "8"
type input "23601.6"
type input "8"
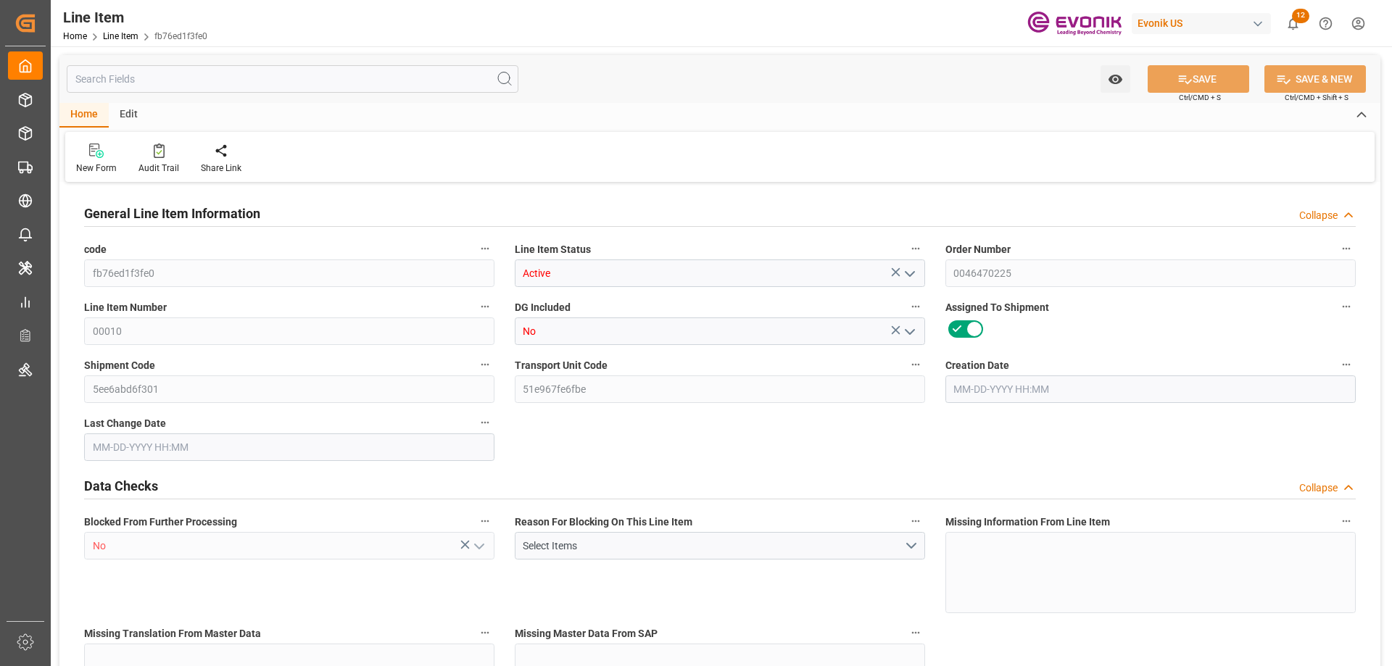
type input "1592"
type input "1642"
type input "1440"
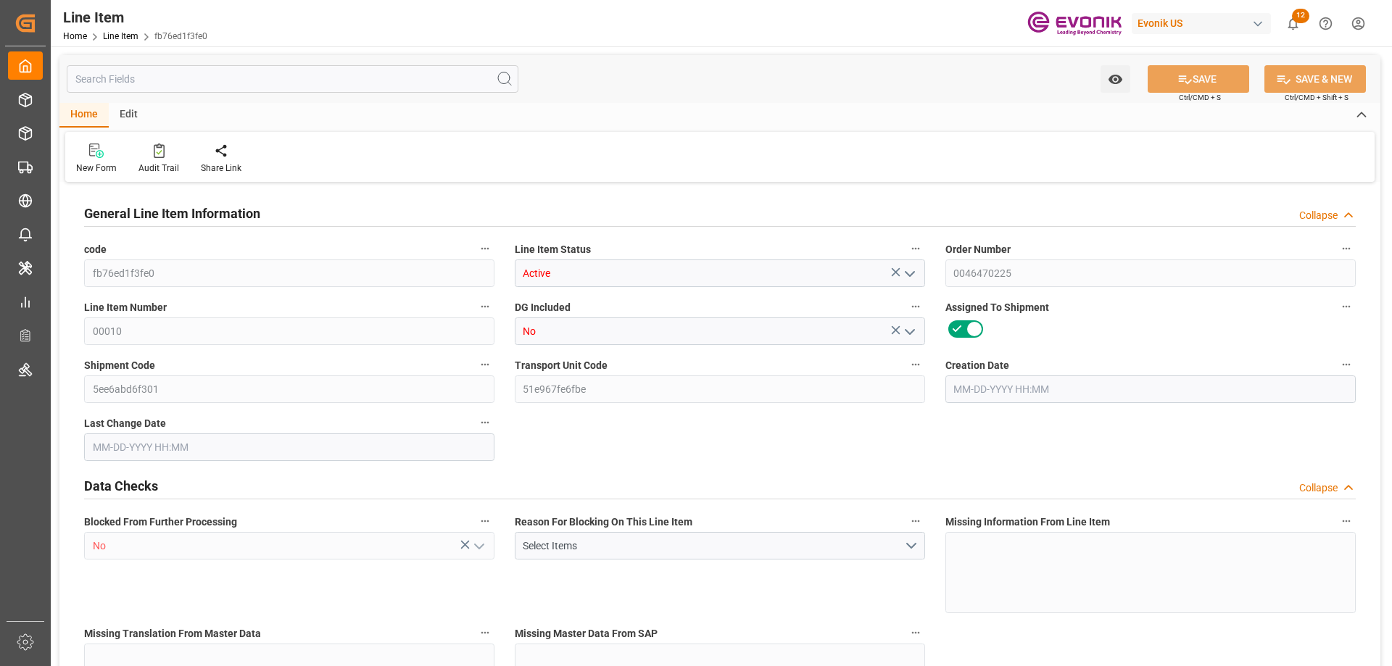
type input "2.3438"
type input "2343.816"
type input "0"
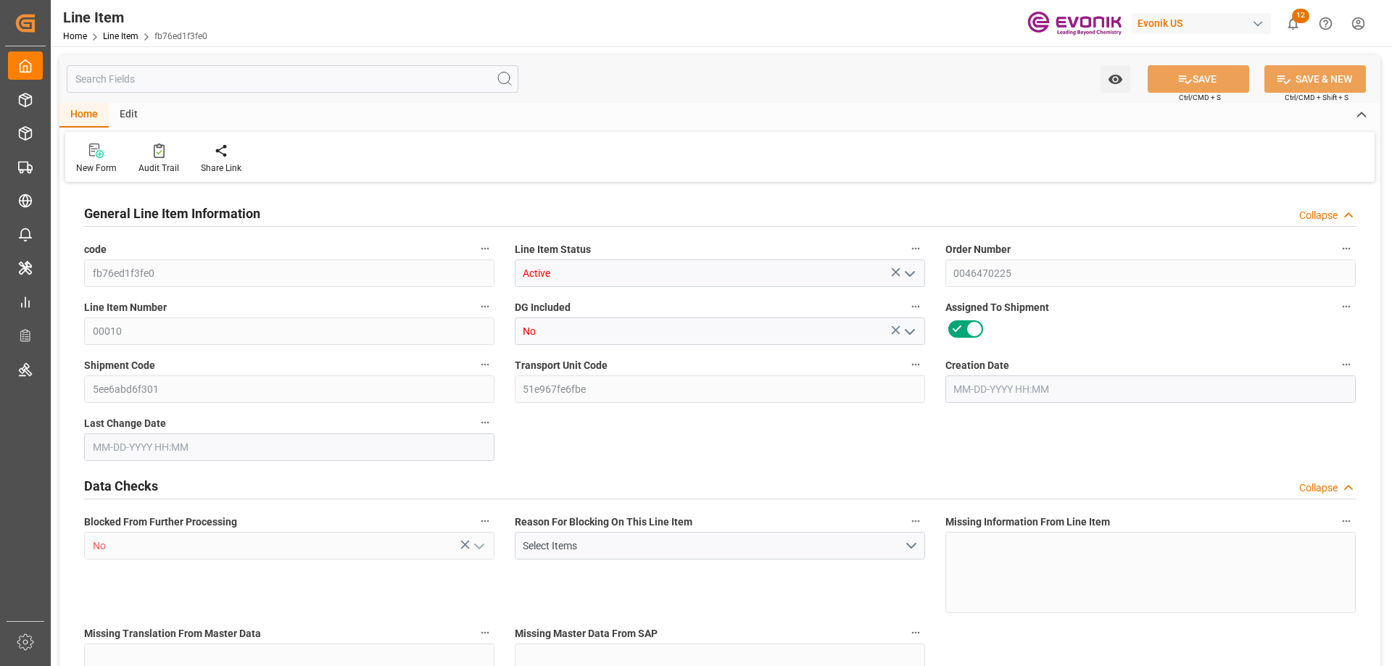
type input "0"
type input "08-26-2025 12:50"
type input "08-27-2025 06:48"
type input "11-18-2025"
type input "09-29-2025"
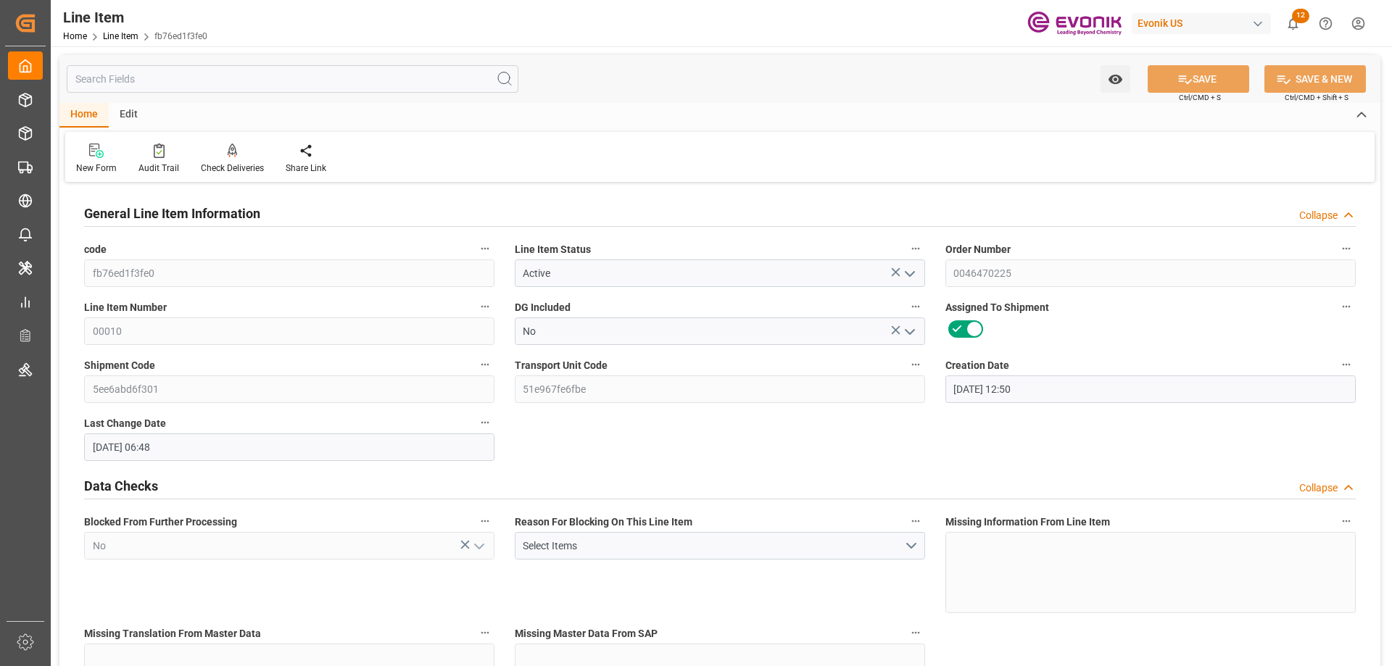
type input "09-22-2025"
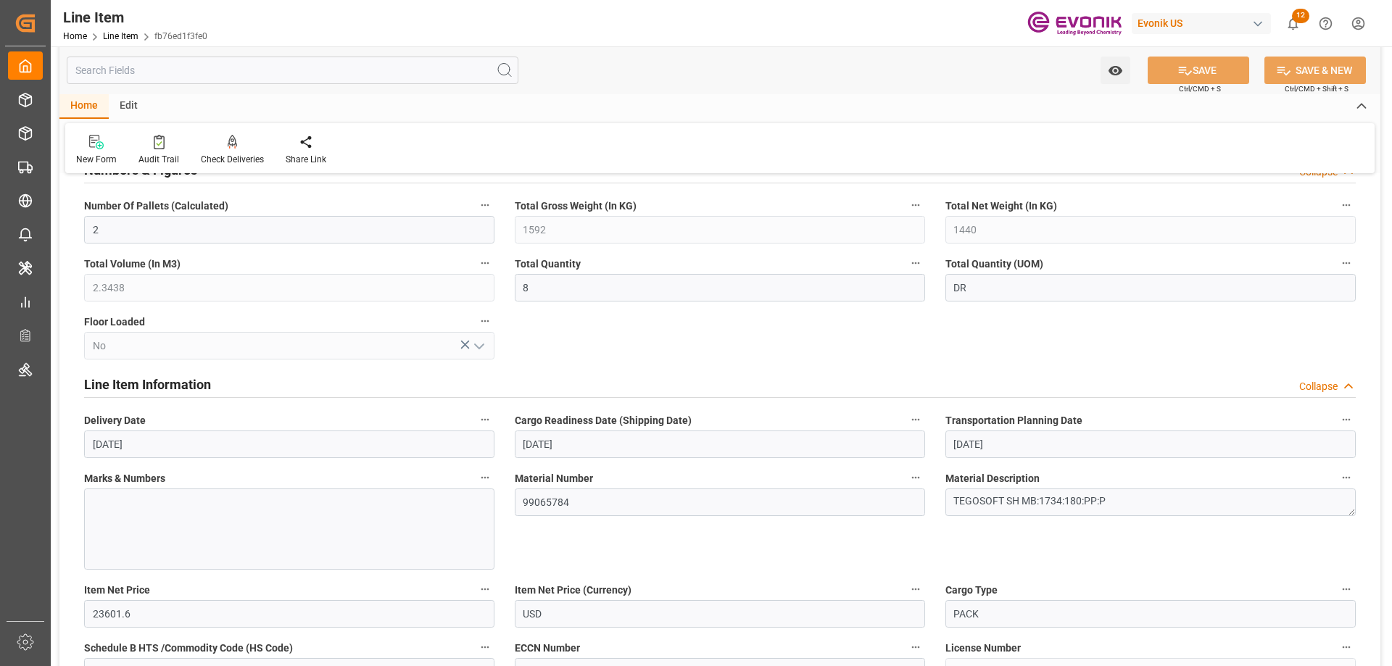
scroll to position [725, 0]
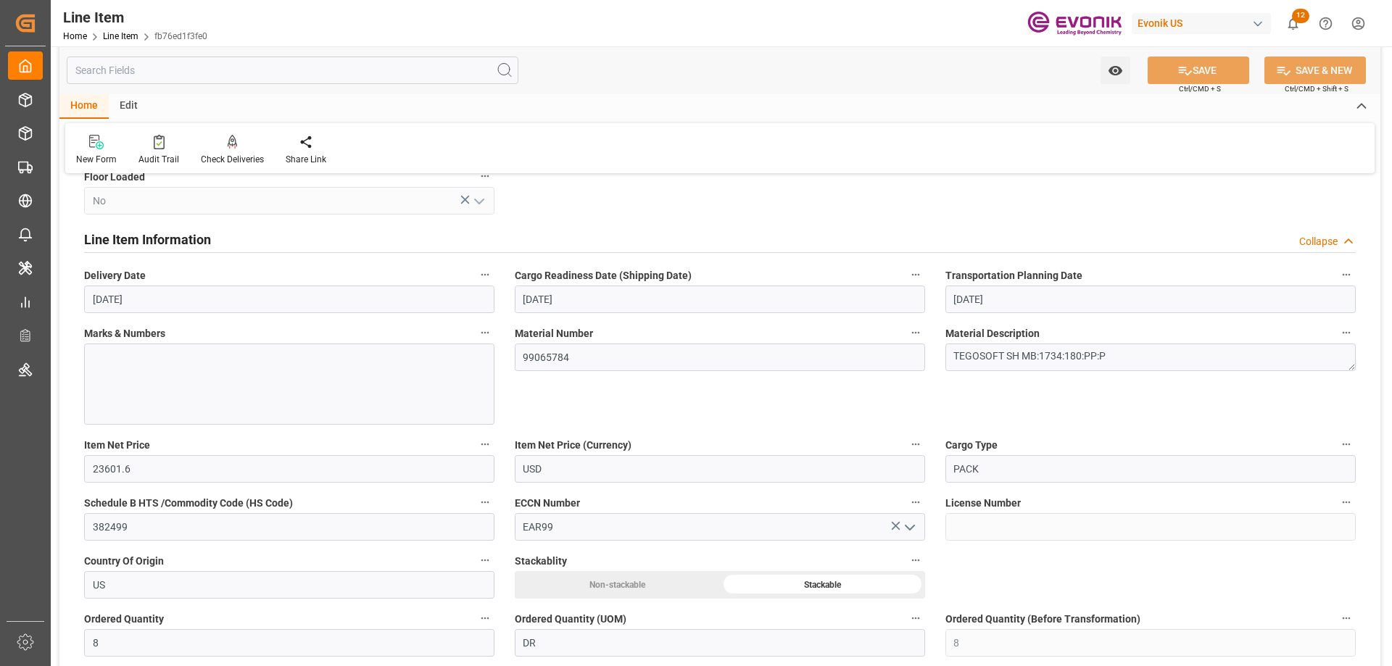
click at [138, 69] on input "text" at bounding box center [293, 71] width 452 height 28
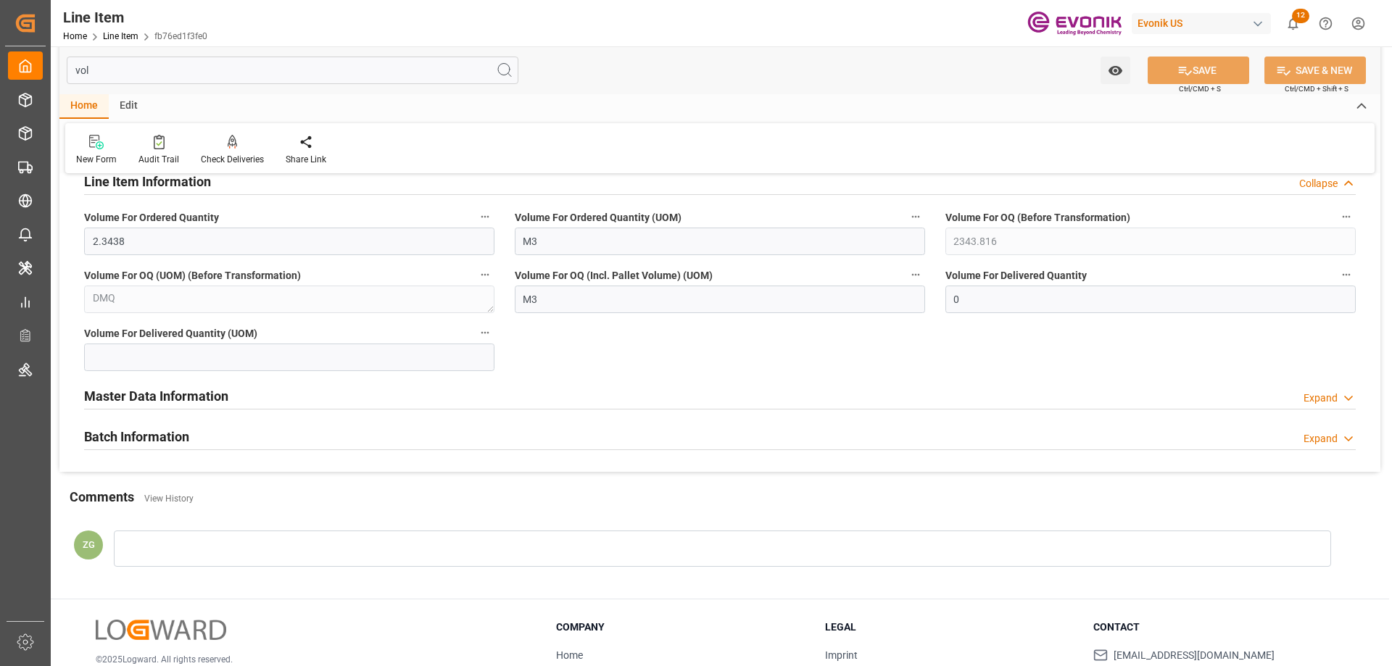
scroll to position [0, 0]
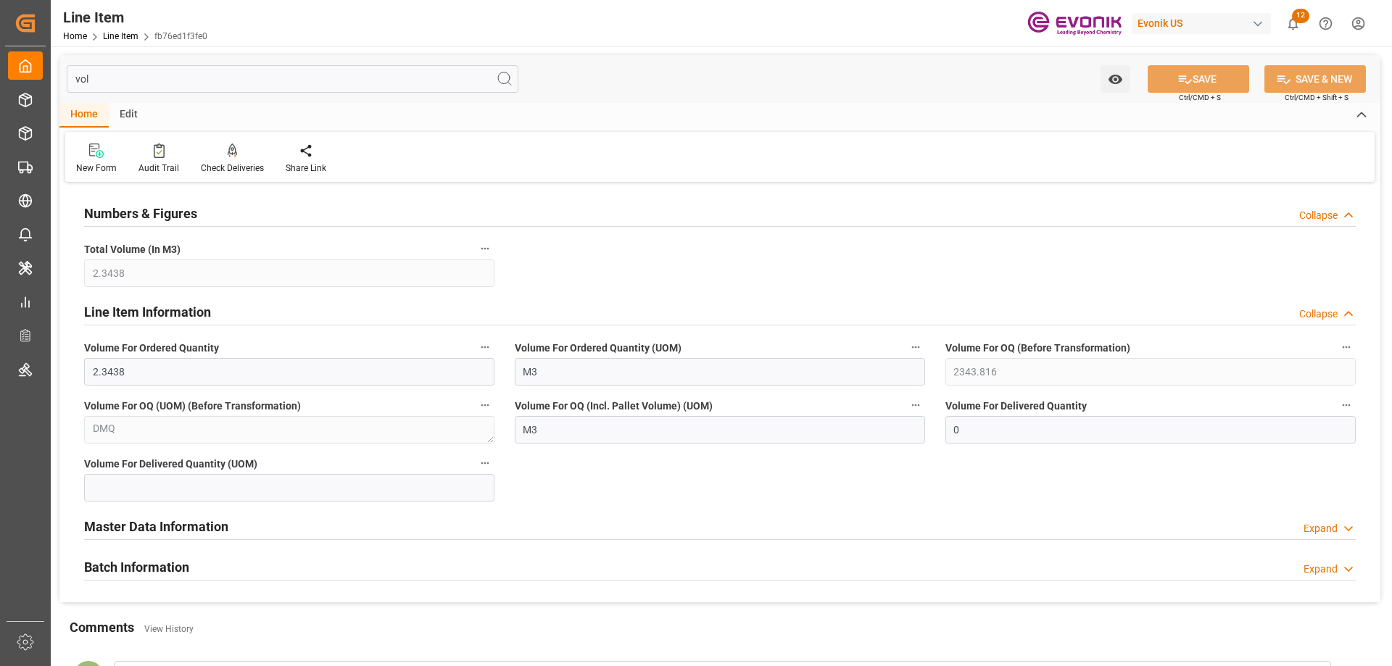
type input "vol"
click at [491, 352] on button "Volume For Ordered Quantity" at bounding box center [485, 347] width 19 height 19
click at [502, 347] on li "Audits" at bounding box center [513, 348] width 74 height 24
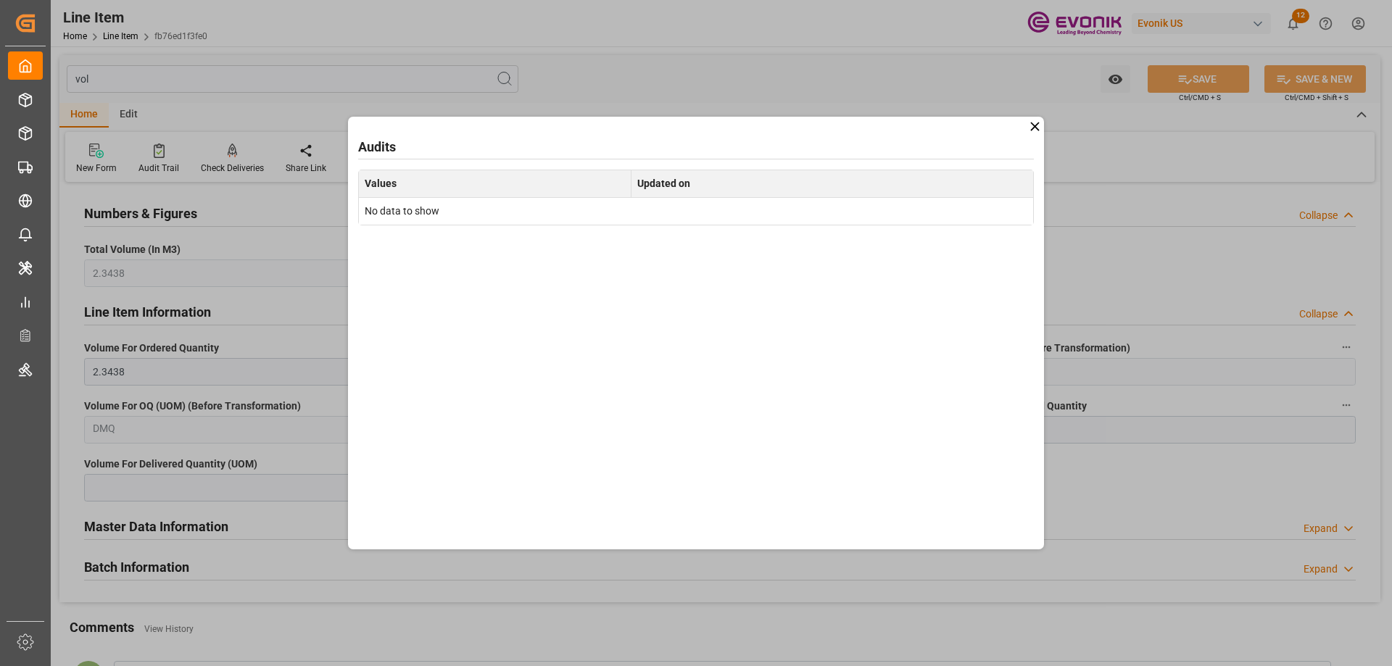
click at [1040, 123] on icon at bounding box center [1034, 126] width 15 height 15
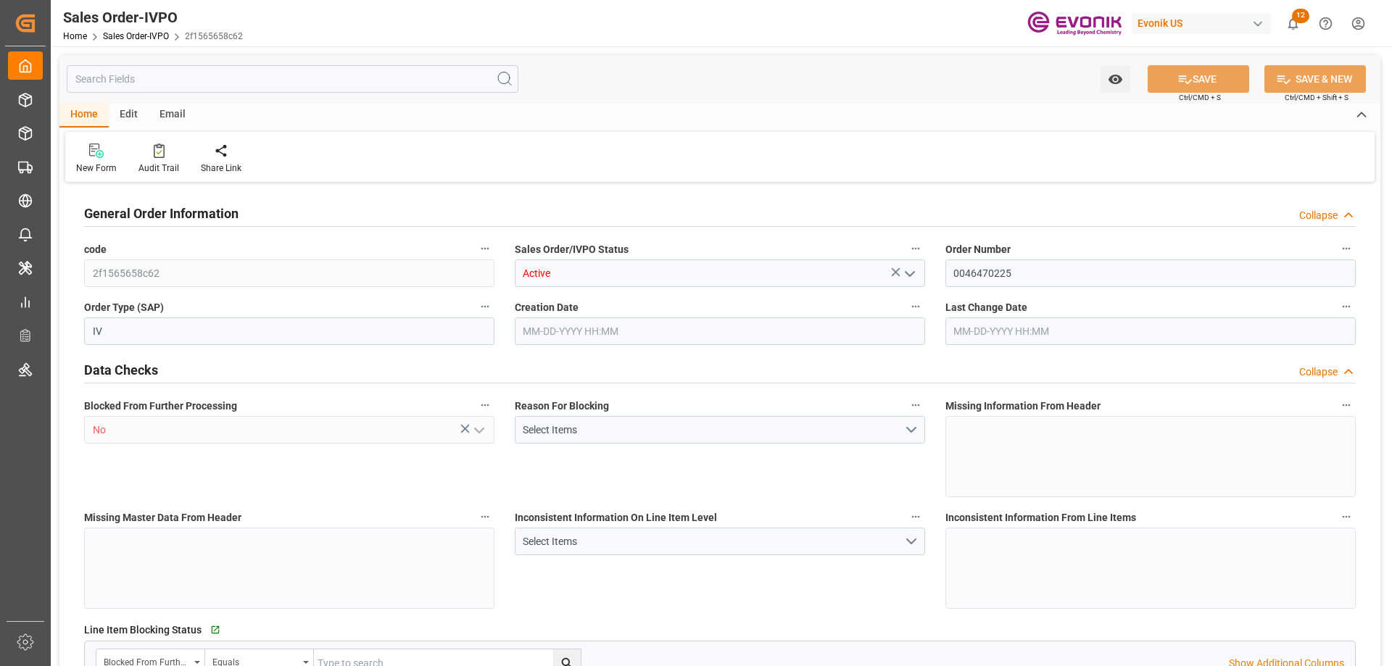
type input "CNSHA"
type input "0"
type input "1"
type input "1642"
type input "[DATE] 12:50"
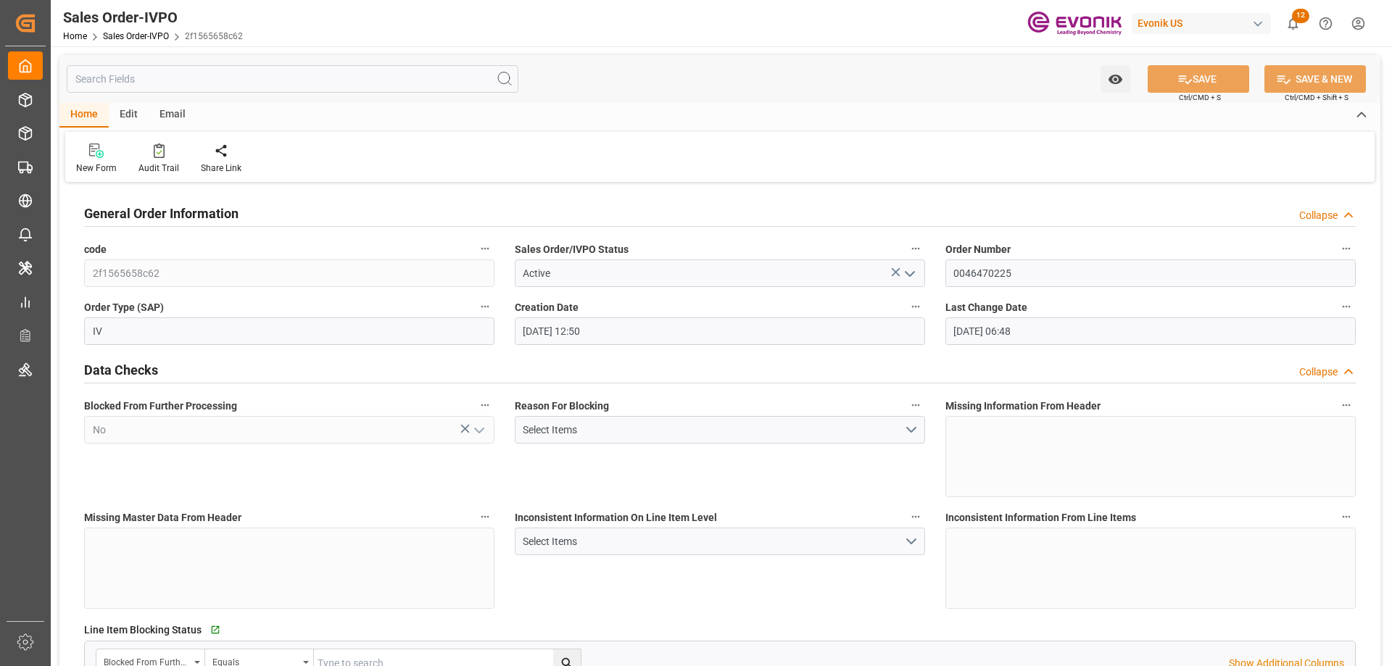
type input "[DATE] 06:48"
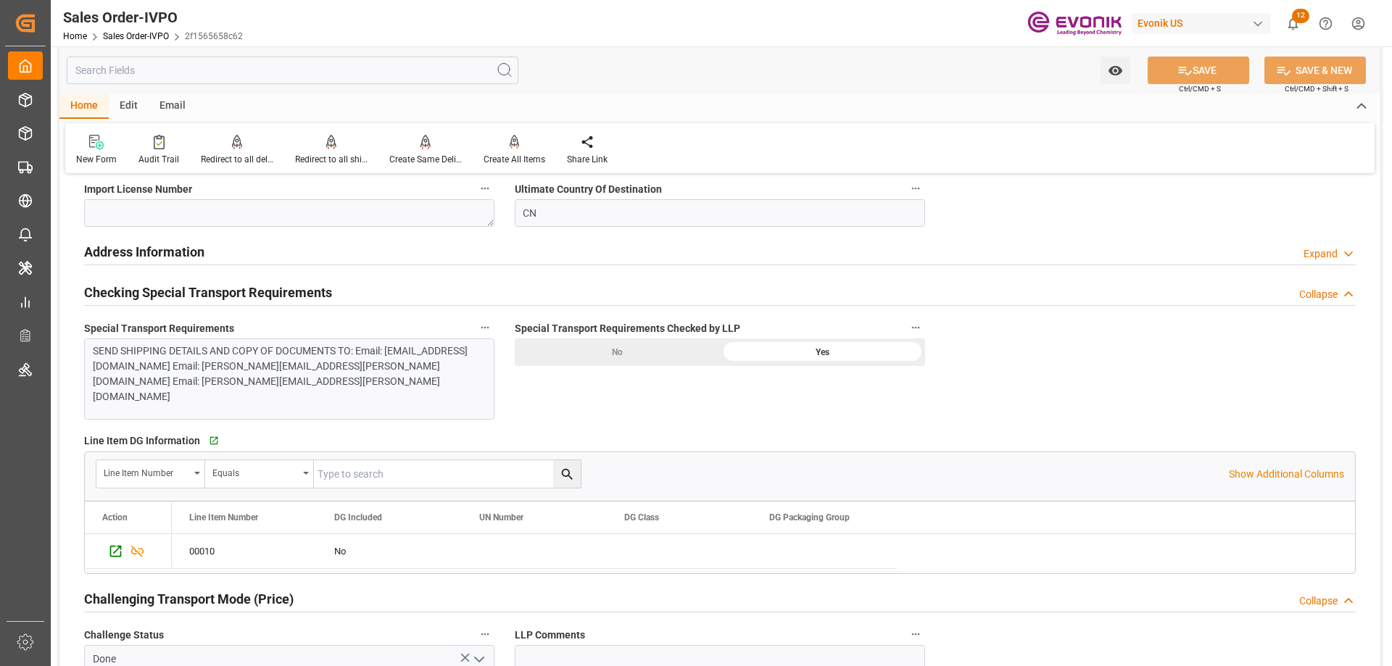
scroll to position [1450, 0]
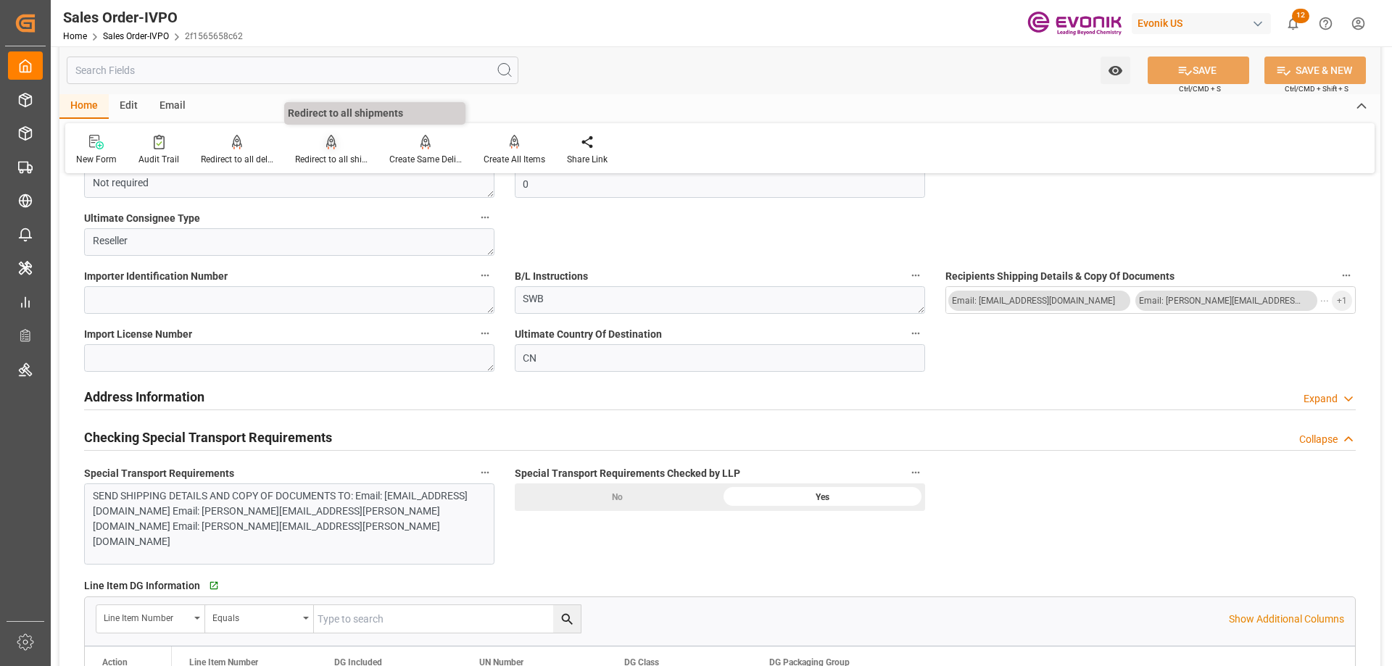
click at [326, 141] on icon at bounding box center [331, 142] width 10 height 15
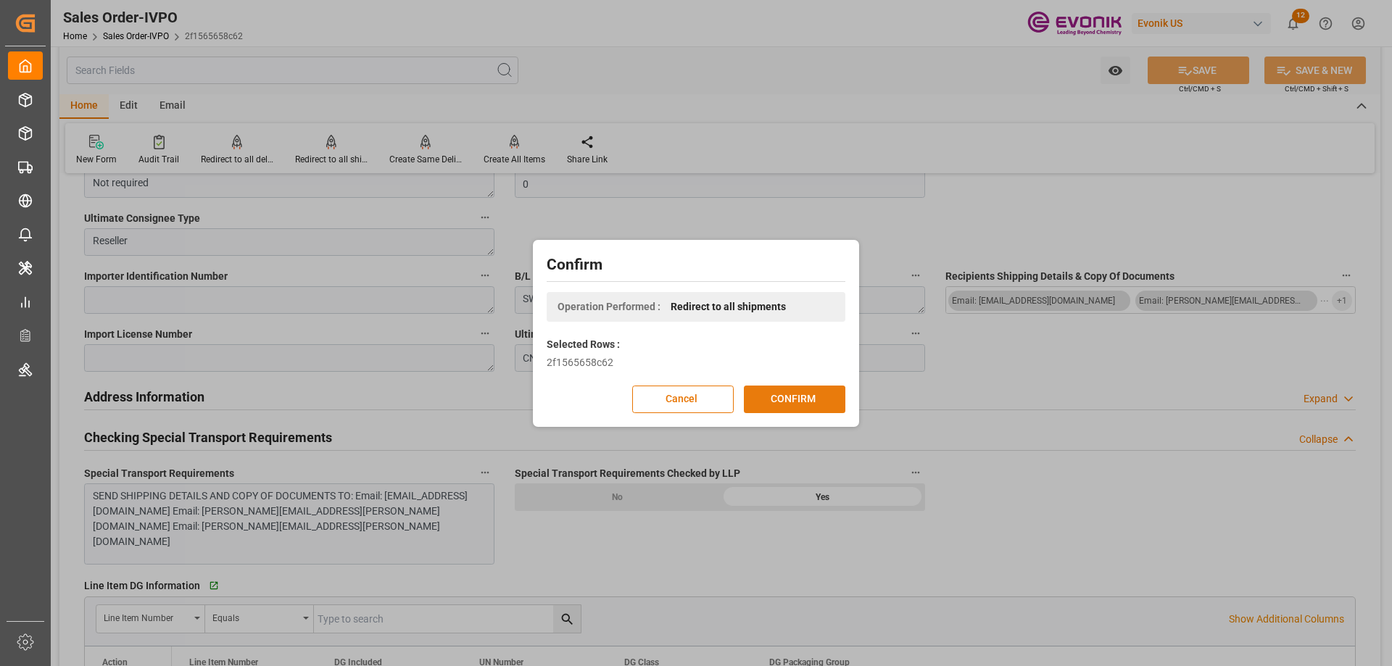
click at [755, 398] on button "CONFIRM" at bounding box center [795, 400] width 102 height 28
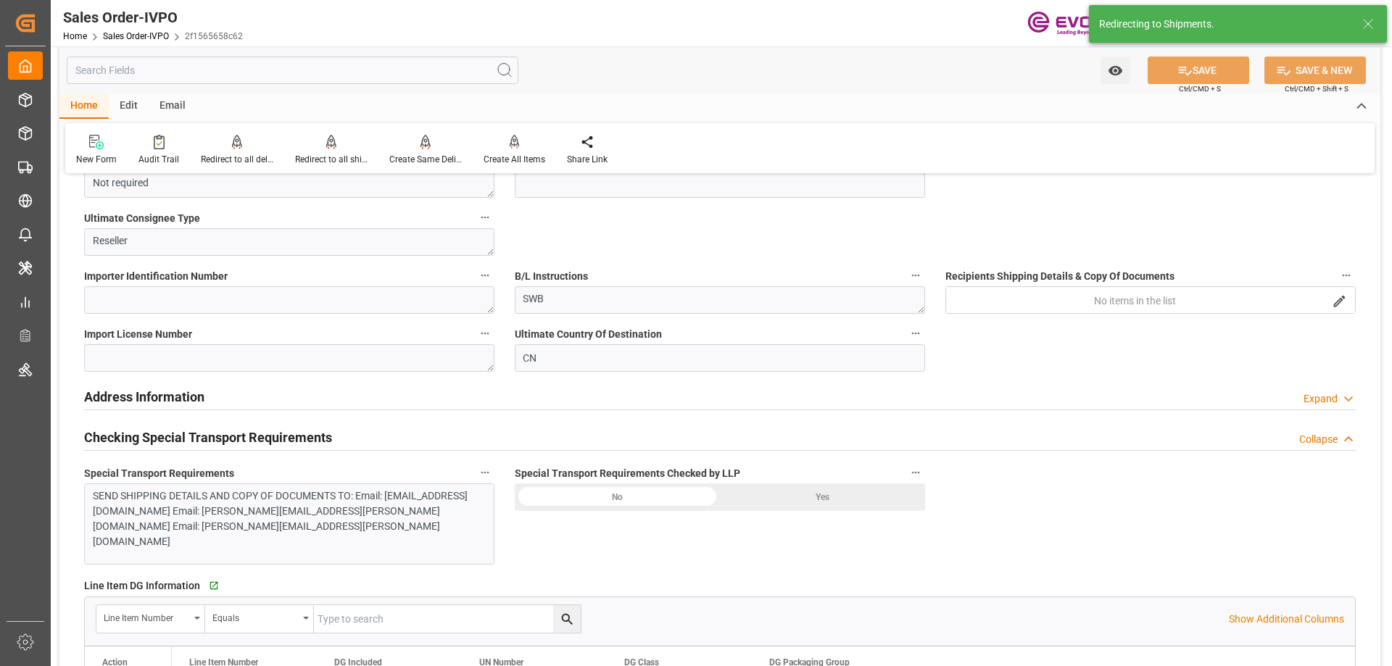
type input "CNSHA"
type input "0"
type input "1"
type input "1642"
type input "[DATE] 12:50"
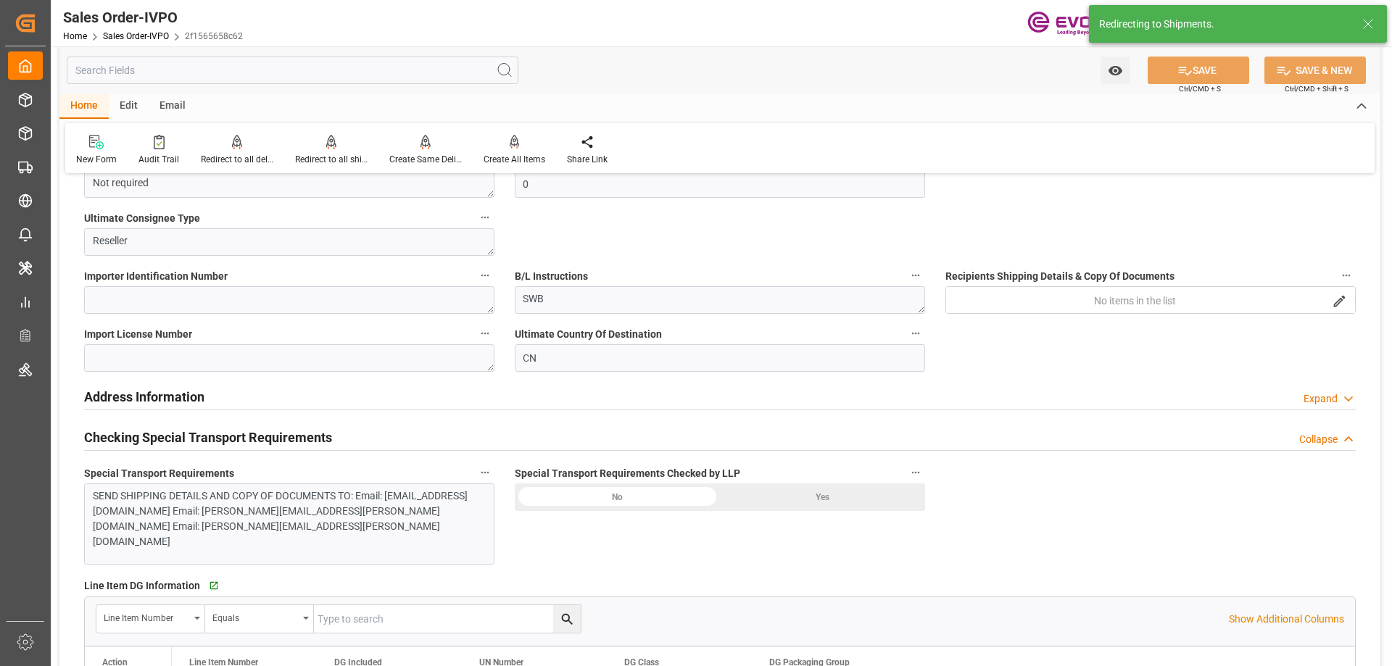
type input "[DATE] 06:48"
